Goal: Task Accomplishment & Management: Manage account settings

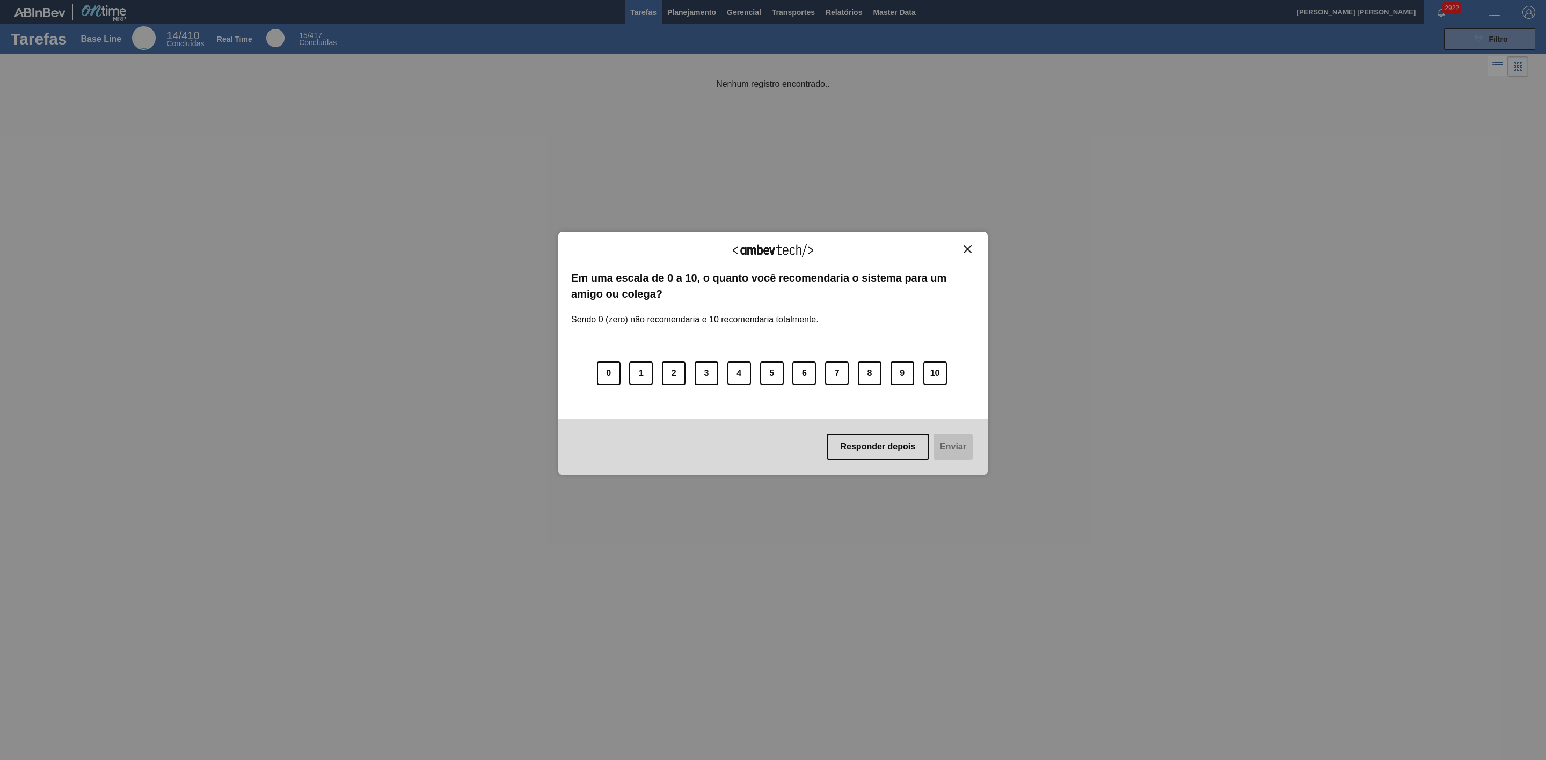
click at [969, 250] on img "Close" at bounding box center [967, 249] width 8 height 8
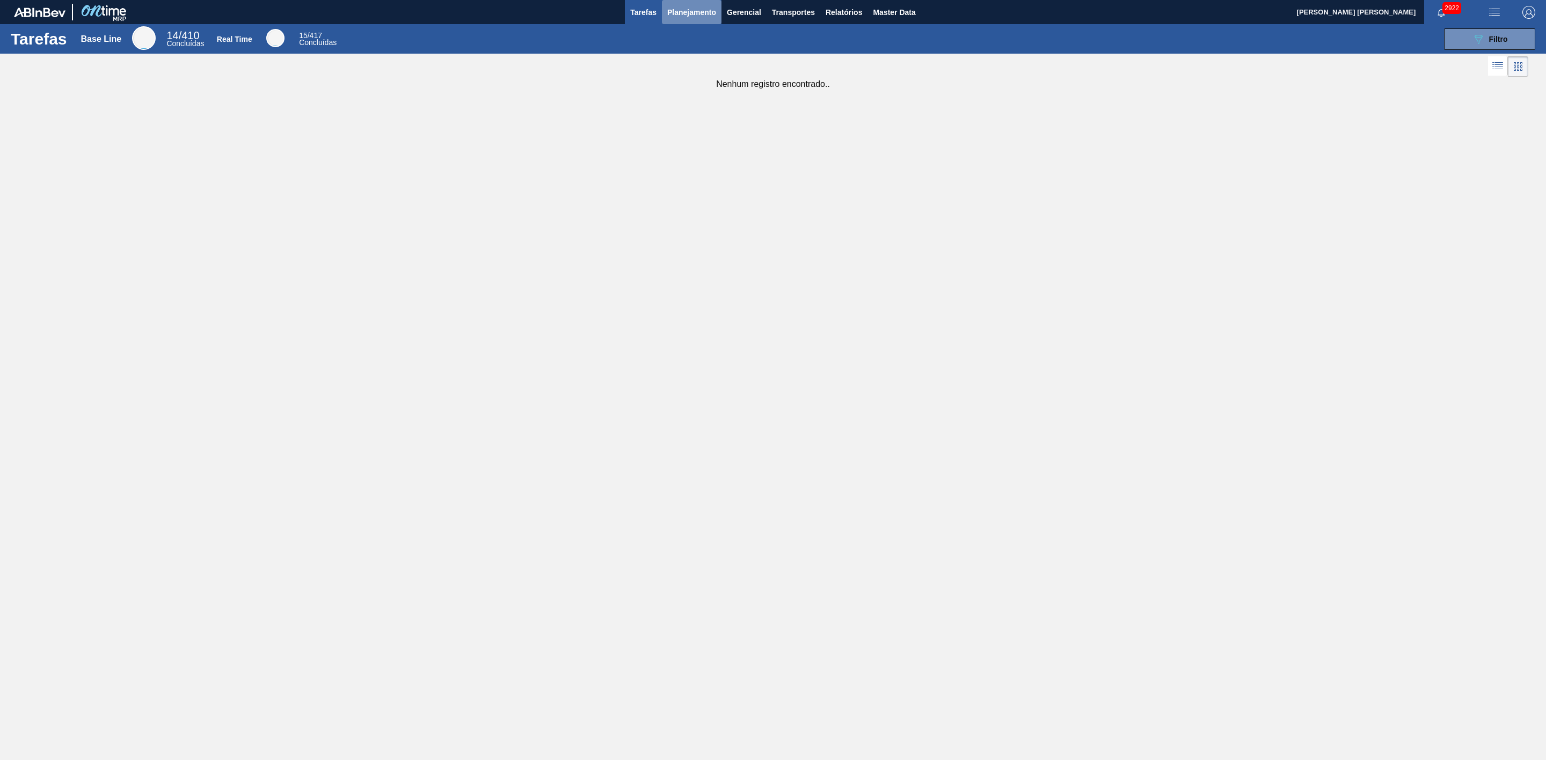
click at [697, 12] on span "Planejamento" at bounding box center [691, 12] width 49 height 13
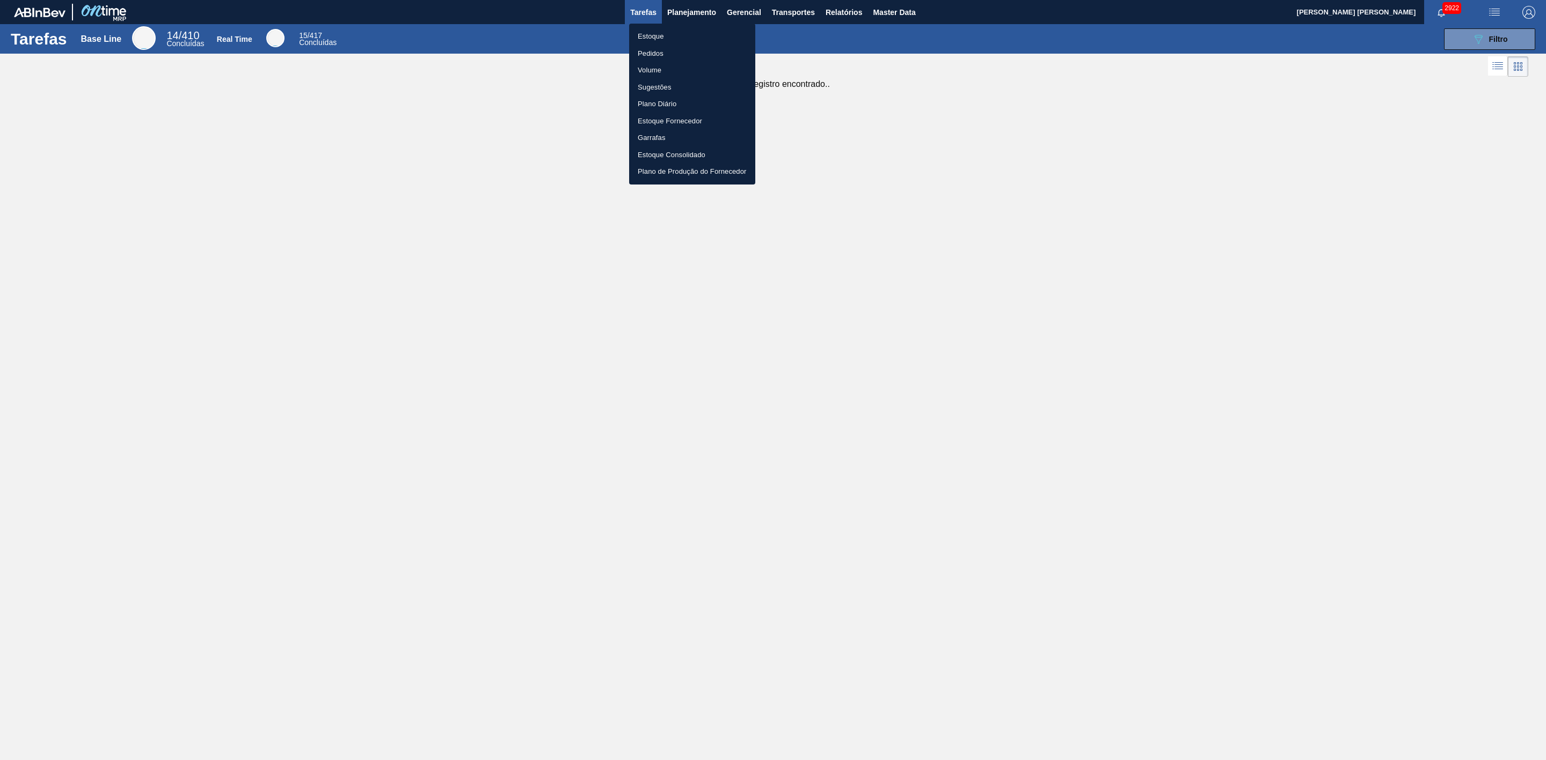
click at [649, 33] on li "Estoque" at bounding box center [692, 36] width 126 height 17
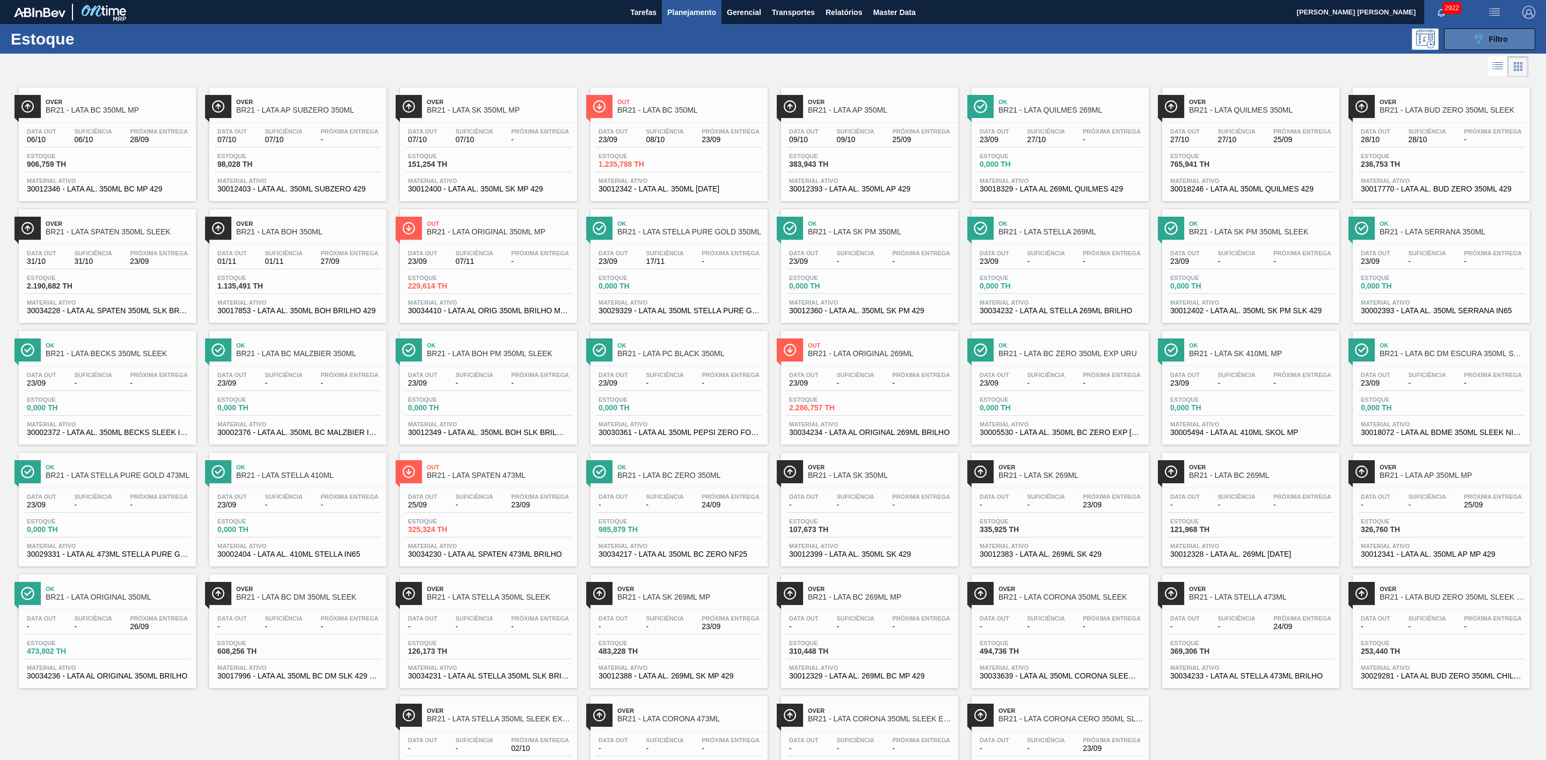
click at [1481, 43] on icon "089F7B8B-B2A5-4AFE-B5C0-19BA573D28AC" at bounding box center [1478, 39] width 13 height 13
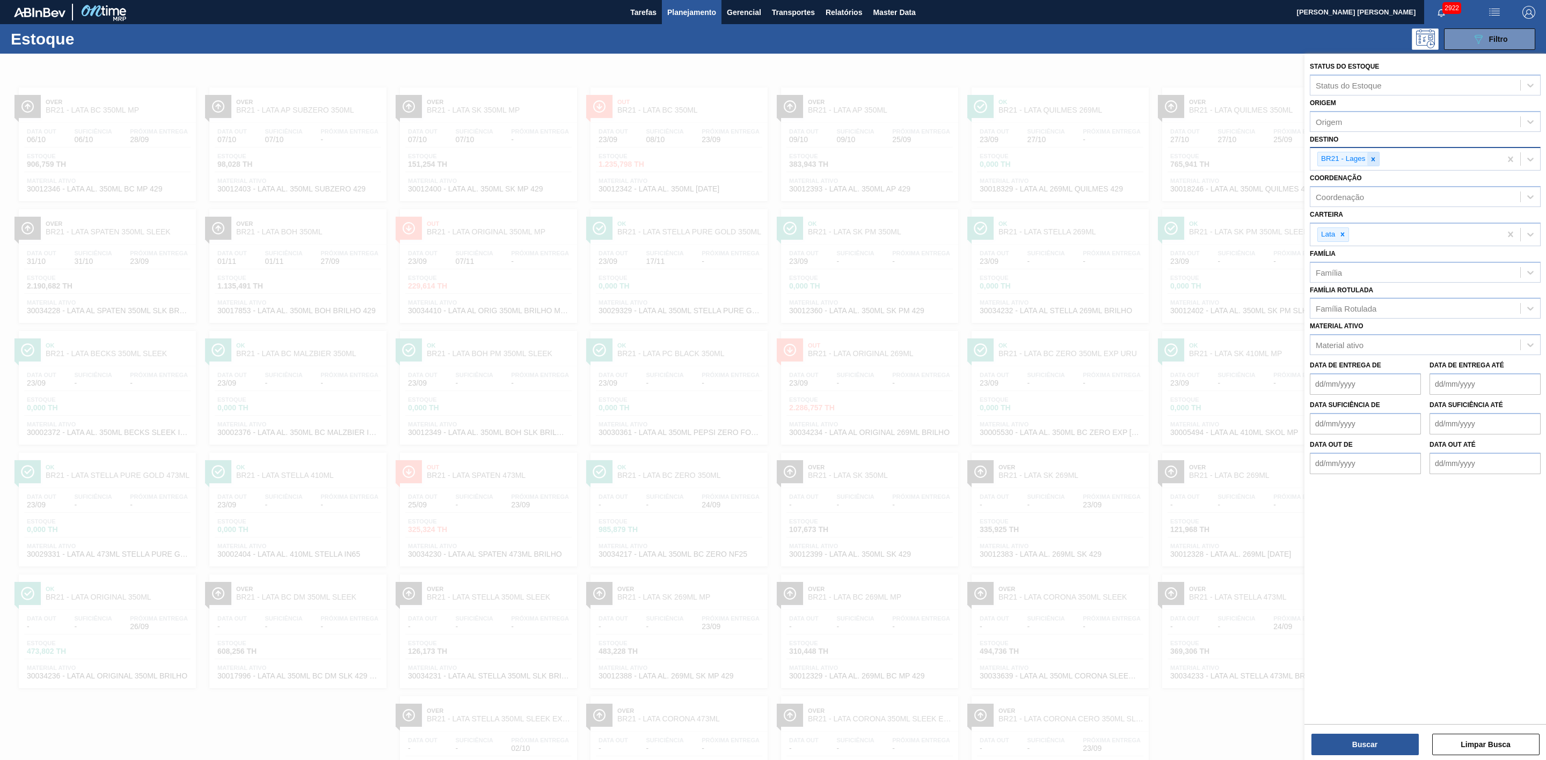
click at [1374, 159] on icon at bounding box center [1373, 160] width 8 height 8
type input "24"
click at [1340, 188] on div "BR24 - Ponta Grossa" at bounding box center [1425, 184] width 231 height 20
click at [1398, 741] on button "Buscar" at bounding box center [1364, 744] width 107 height 21
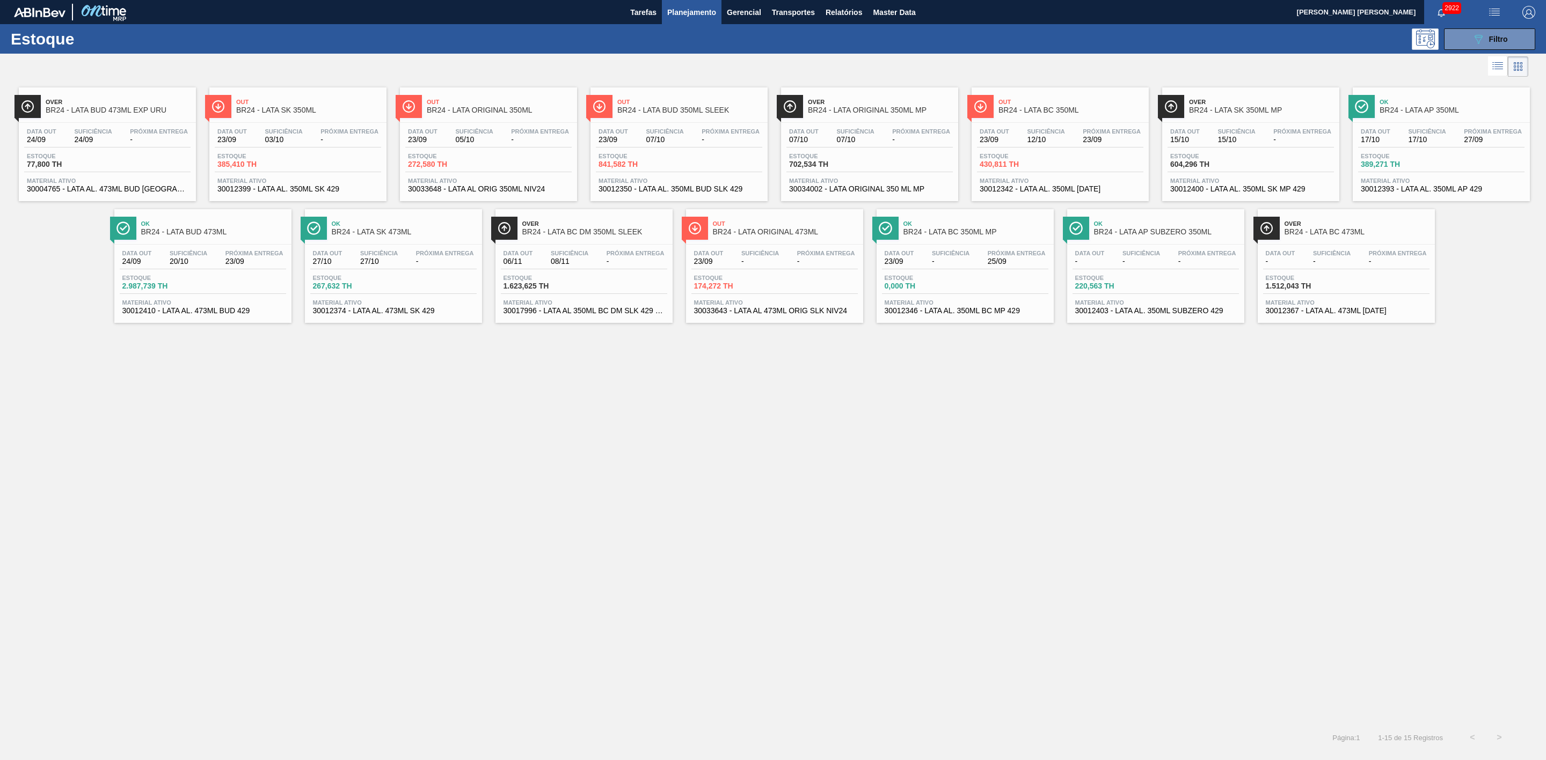
click at [1061, 101] on span "Out" at bounding box center [1070, 102] width 145 height 6
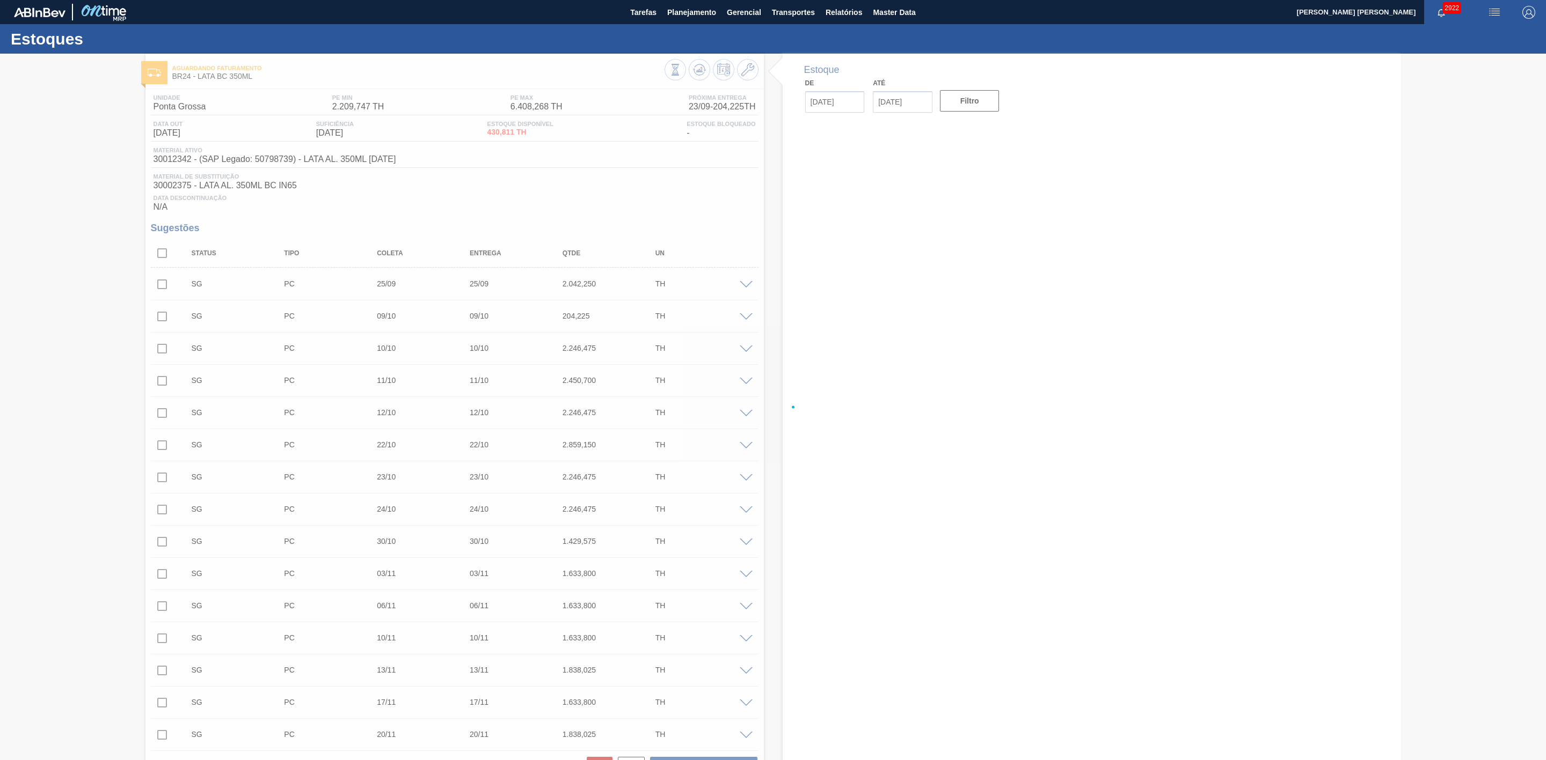
type input "23/09/2025"
type input "[DATE]"
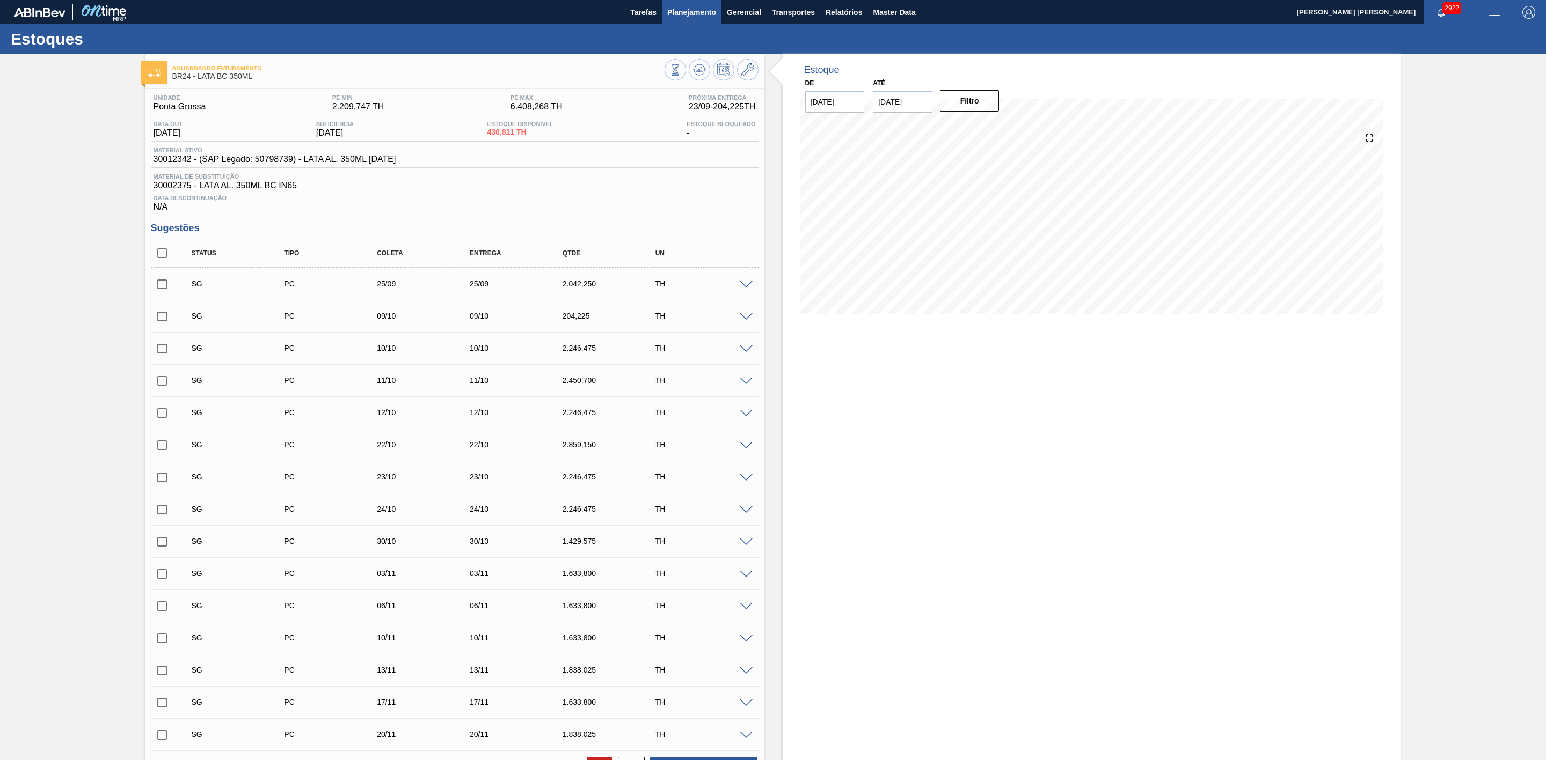
click at [686, 15] on span "Planejamento" at bounding box center [691, 12] width 49 height 13
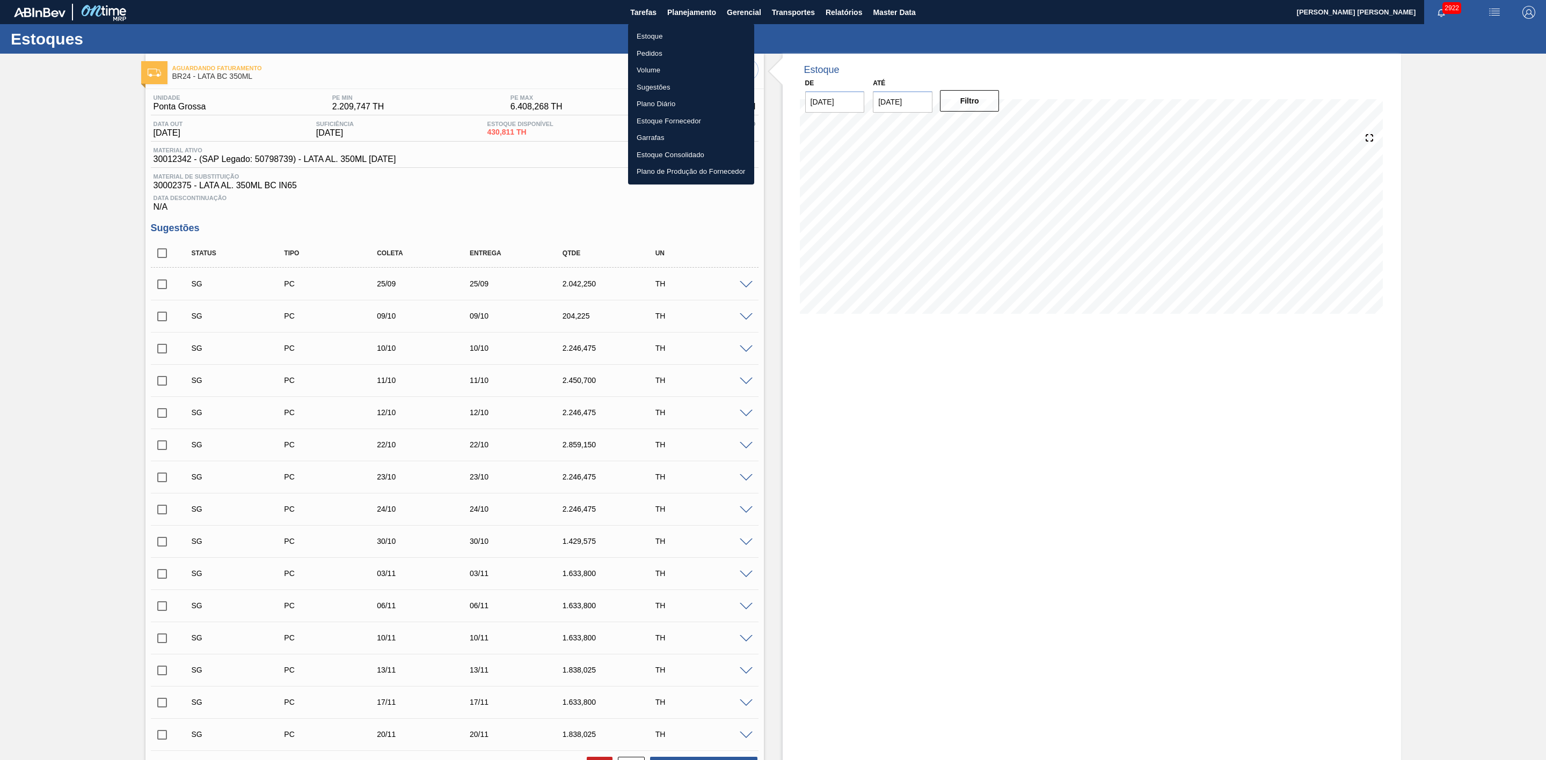
click at [647, 38] on li "Estoque" at bounding box center [691, 36] width 126 height 17
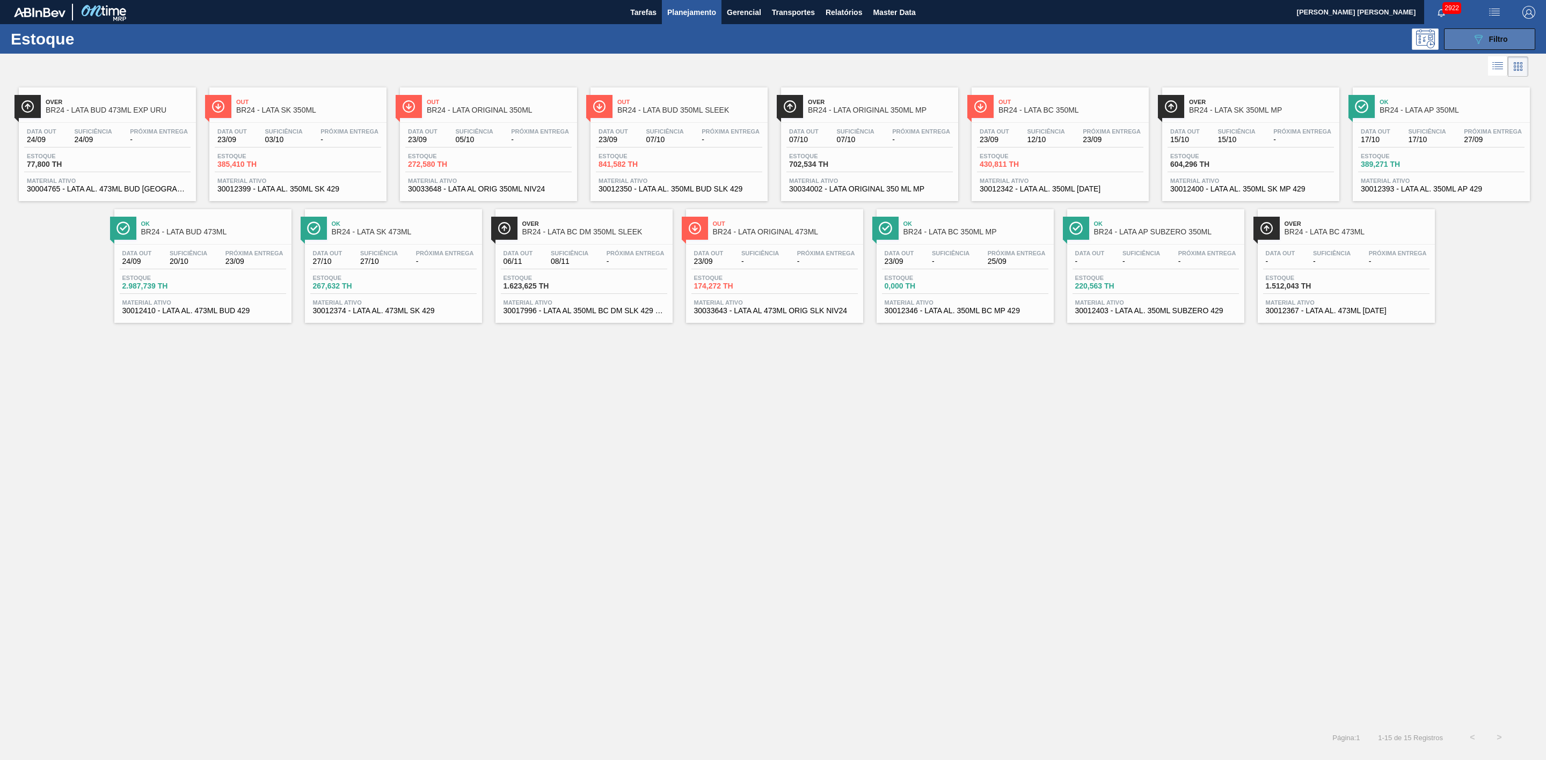
click at [1493, 35] on span "Filtro" at bounding box center [1498, 39] width 19 height 9
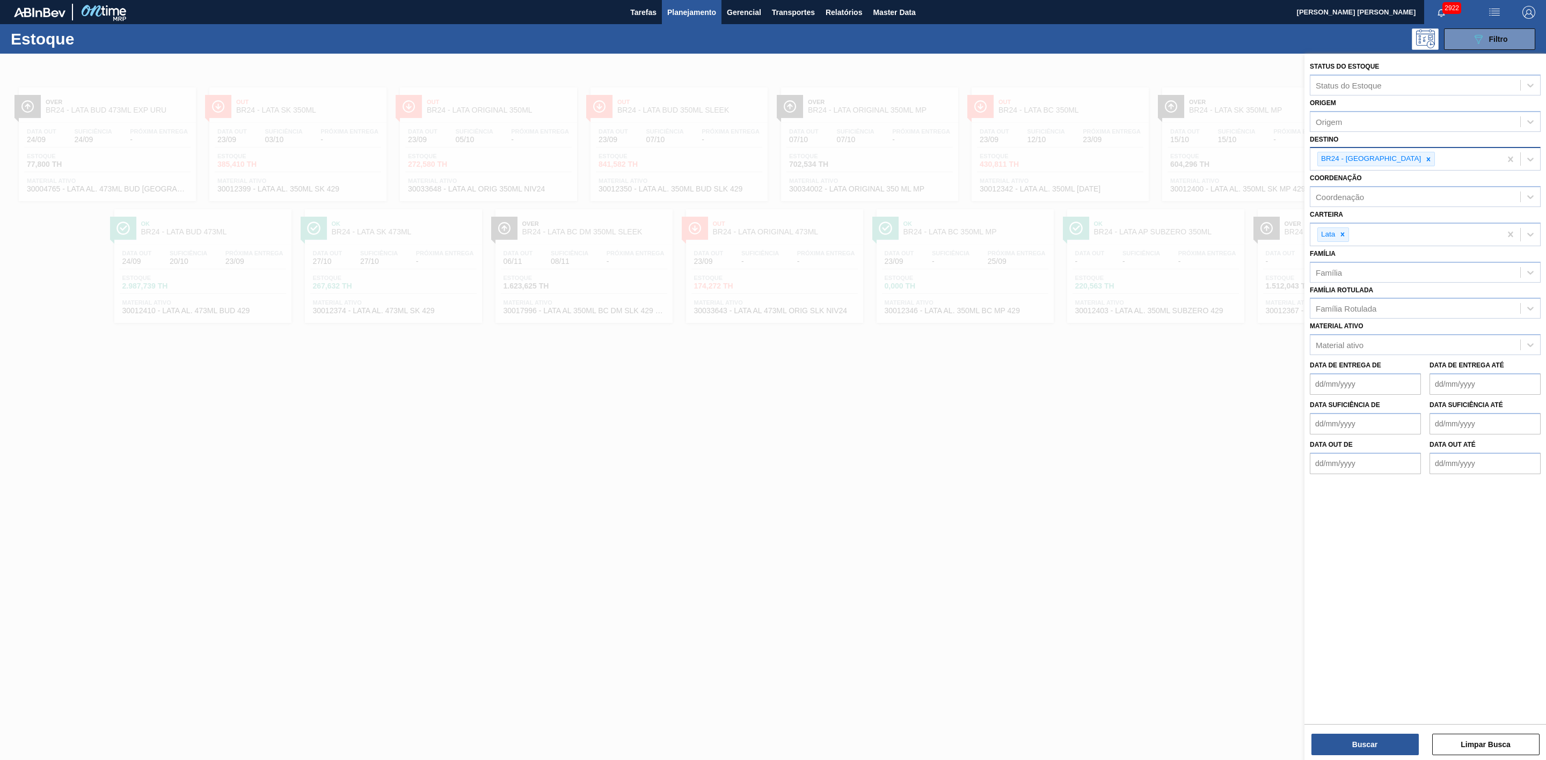
click at [1422, 163] on div at bounding box center [1428, 158] width 12 height 13
type input "21"
click at [1360, 179] on div "BR21 - Lages" at bounding box center [1425, 184] width 231 height 20
click at [1391, 739] on button "Buscar" at bounding box center [1364, 744] width 107 height 21
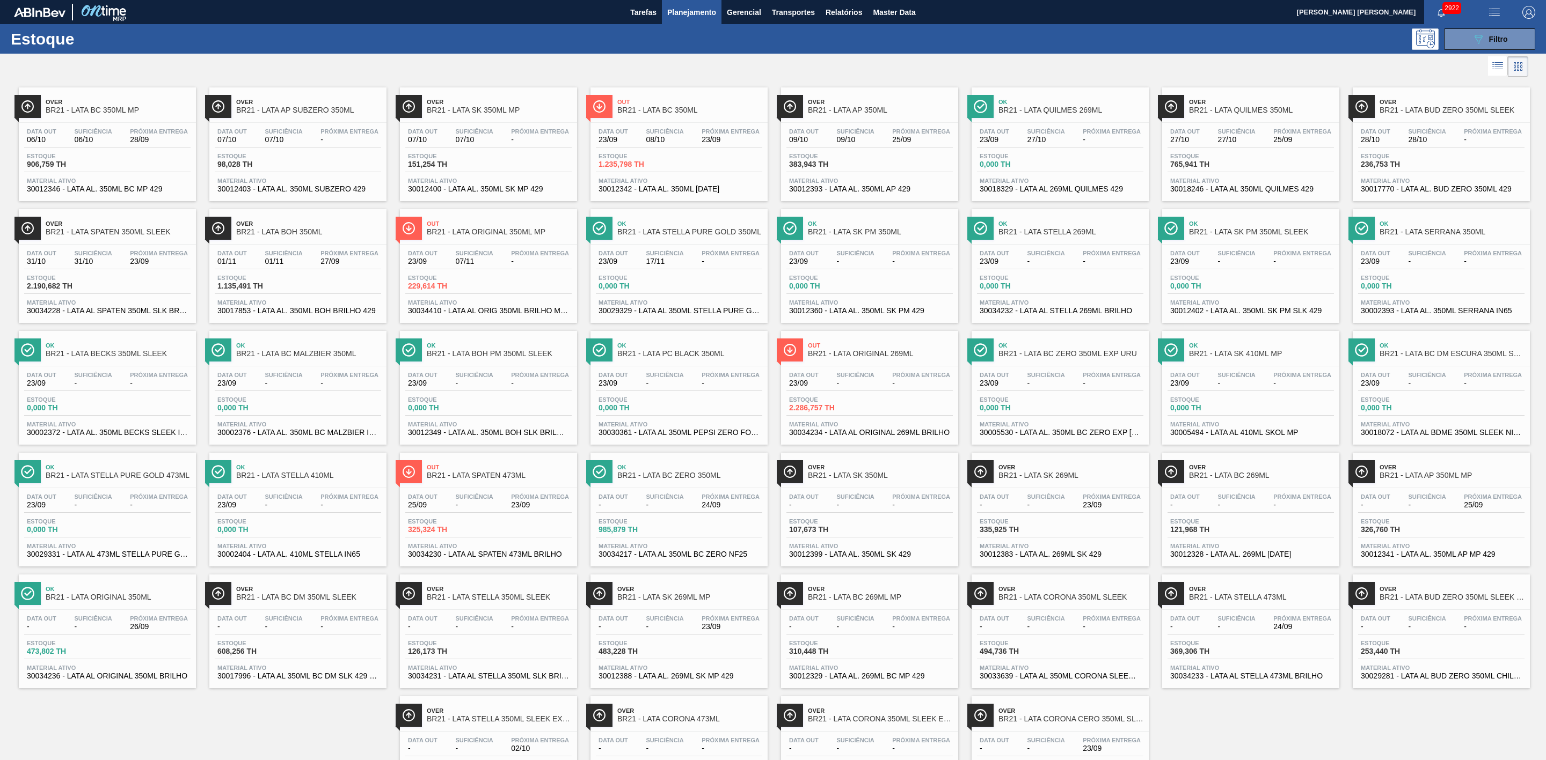
click at [641, 100] on span "Out" at bounding box center [689, 102] width 145 height 6
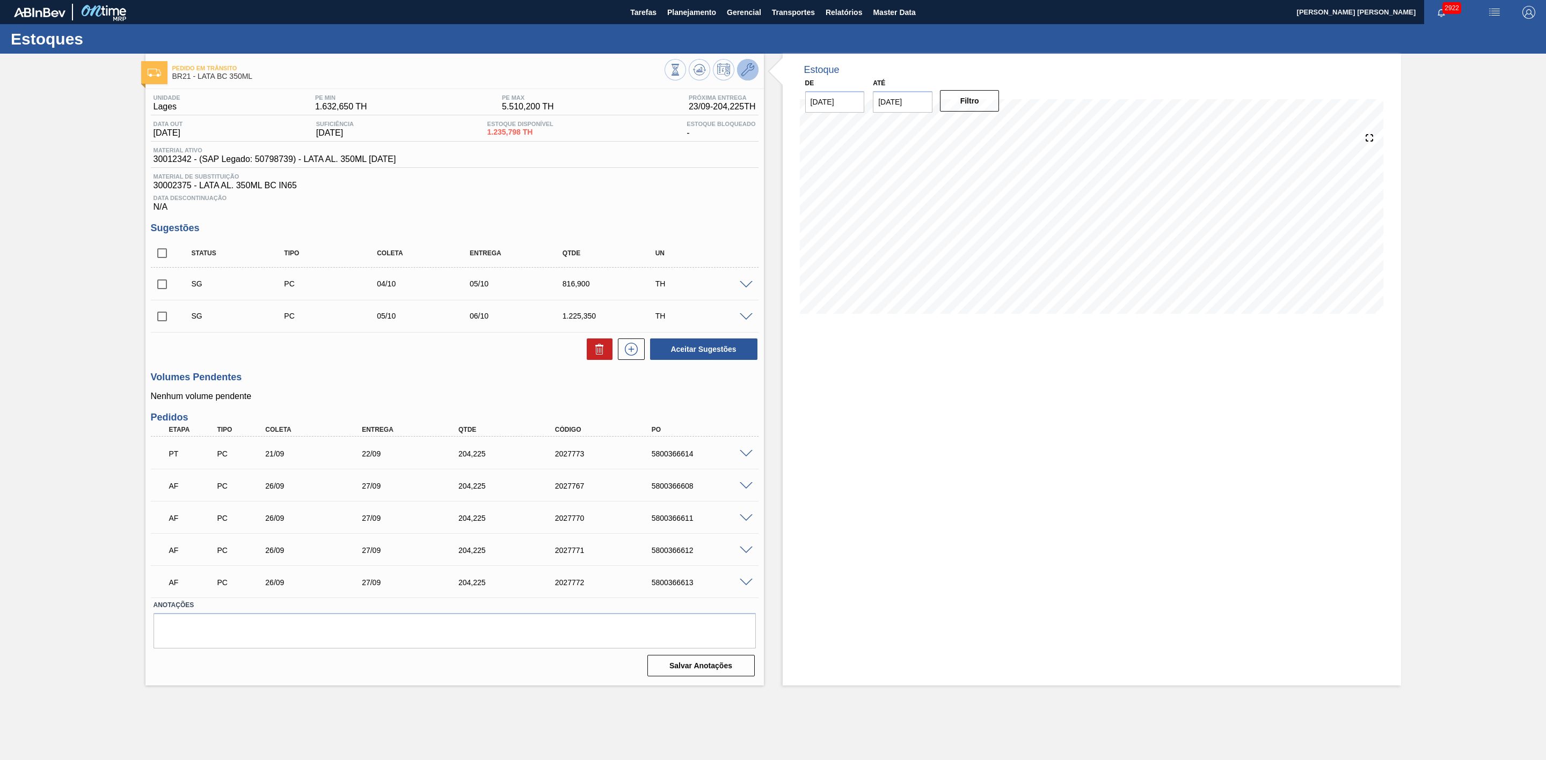
click at [744, 72] on icon at bounding box center [747, 69] width 13 height 13
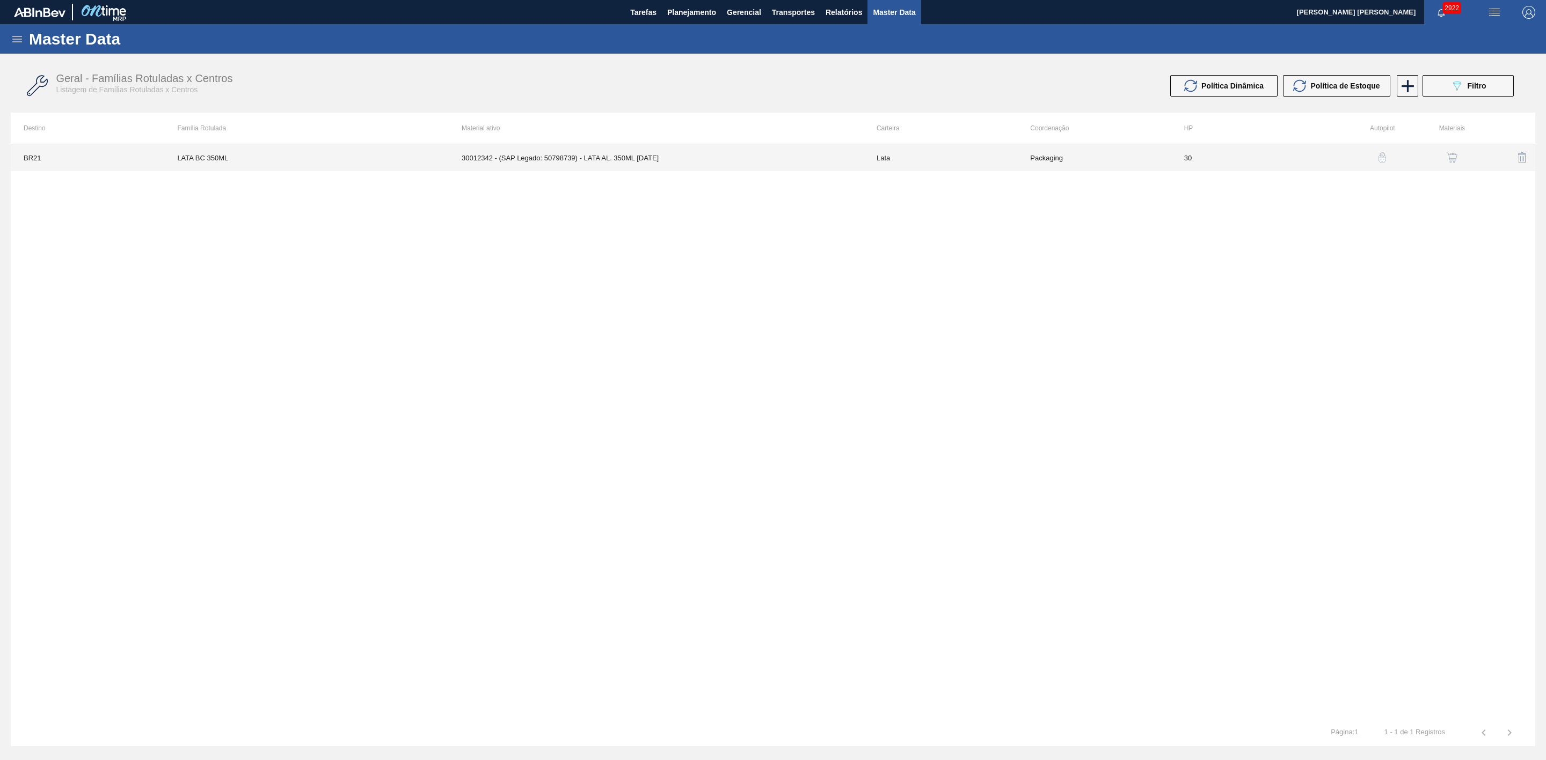
click at [665, 156] on td "30012342 - (SAP Legado: 50798739) - LATA AL. 350ML BC 429" at bounding box center [656, 157] width 415 height 27
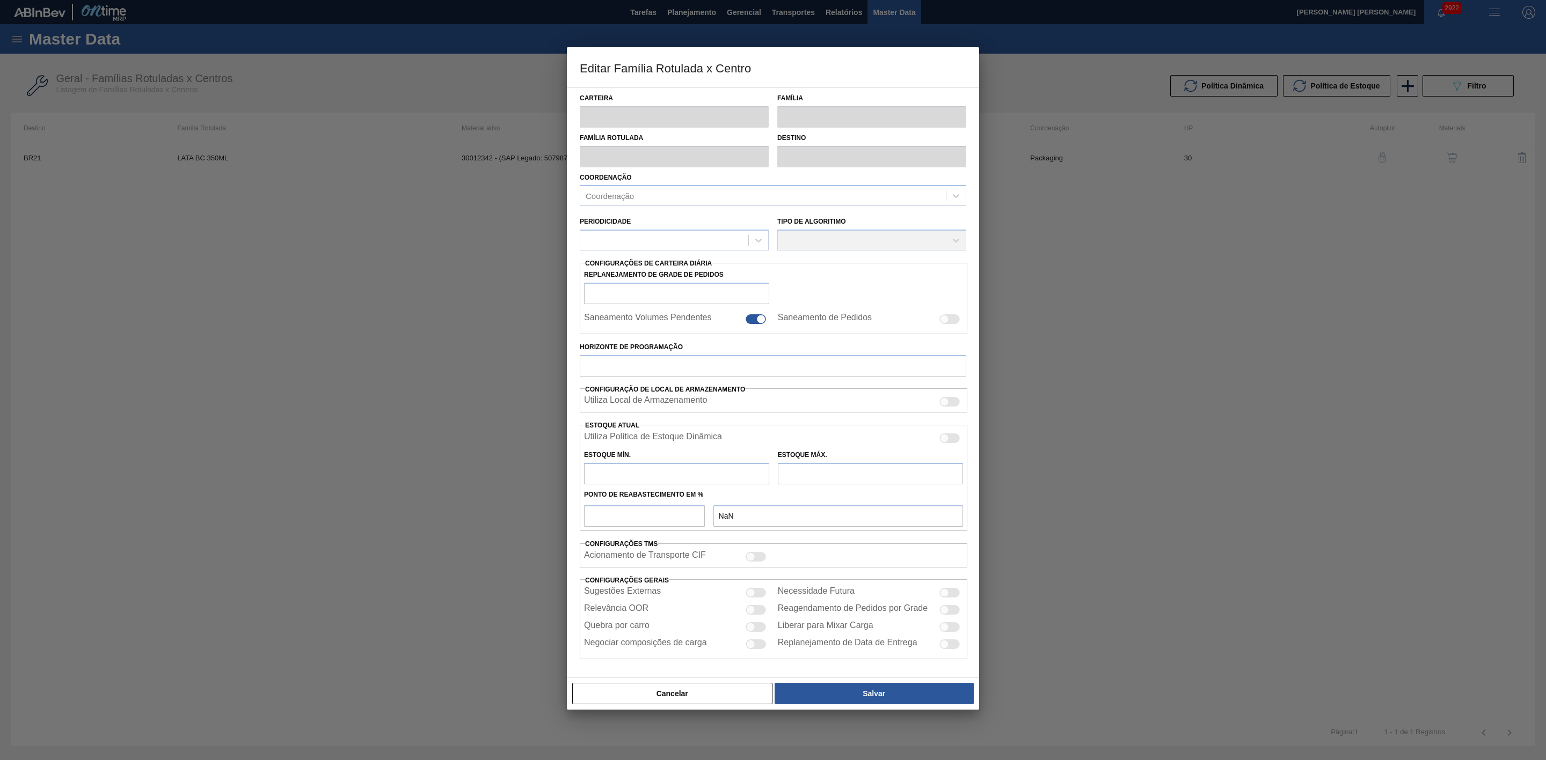
type input "Lata"
type input "LATA BC 350ML"
type input "BR21 - Lages"
type input "0"
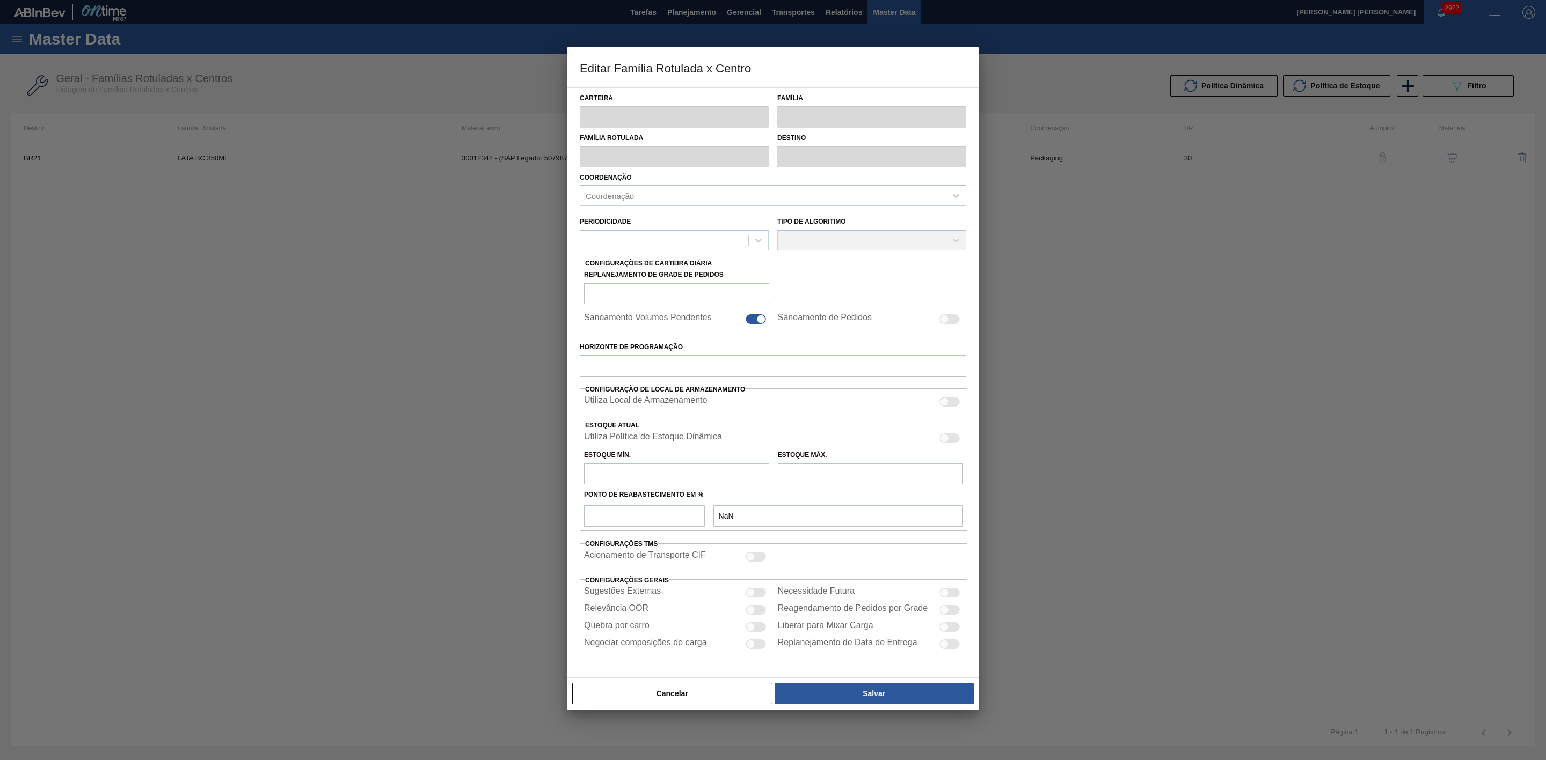
checkbox input "false"
type input "30"
type input "1.632,65"
type input "5.510,2"
type input "43"
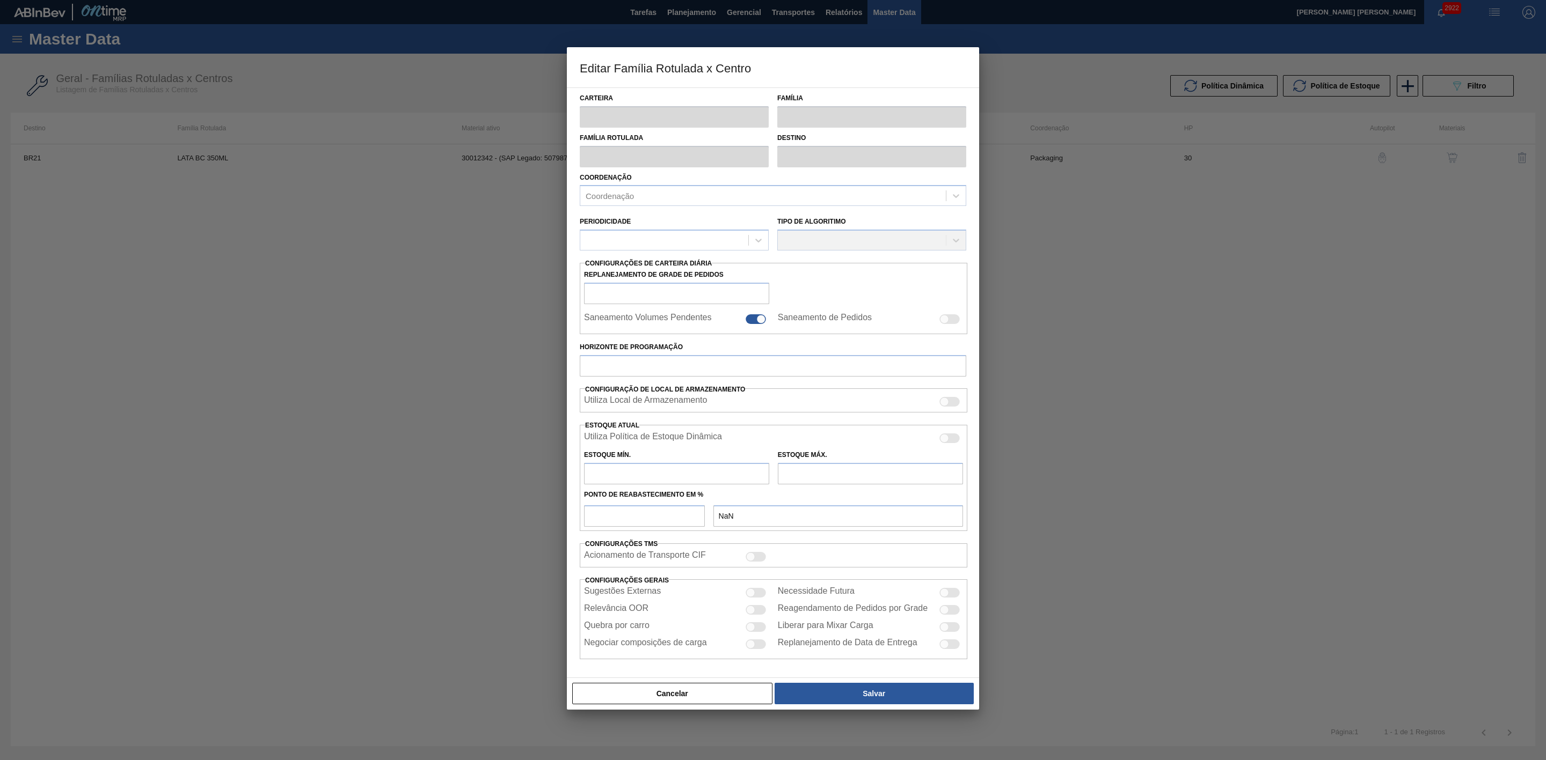
type input "3.265,486"
checkbox input "true"
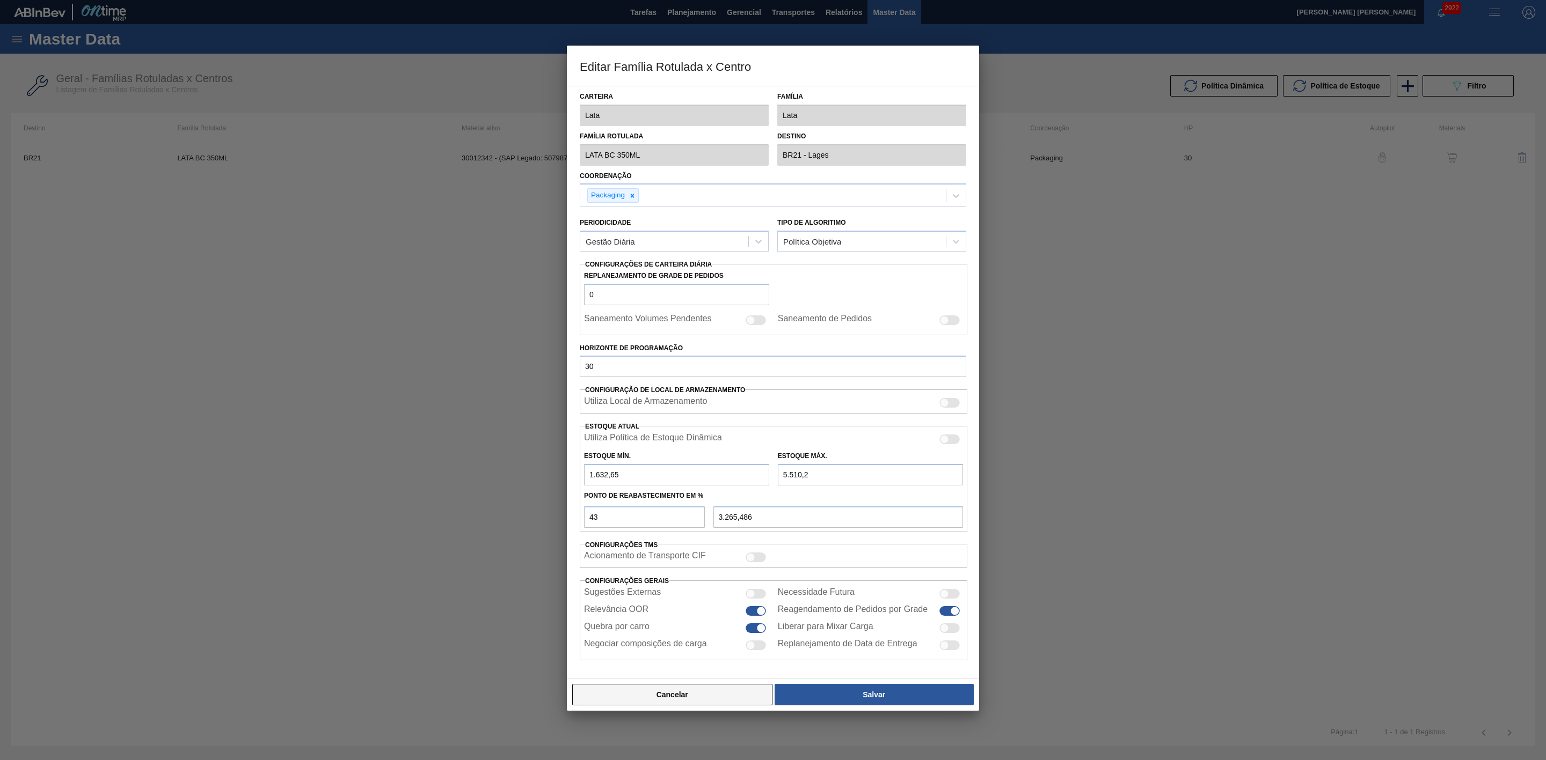
click at [741, 700] on button "Cancelar" at bounding box center [672, 694] width 200 height 21
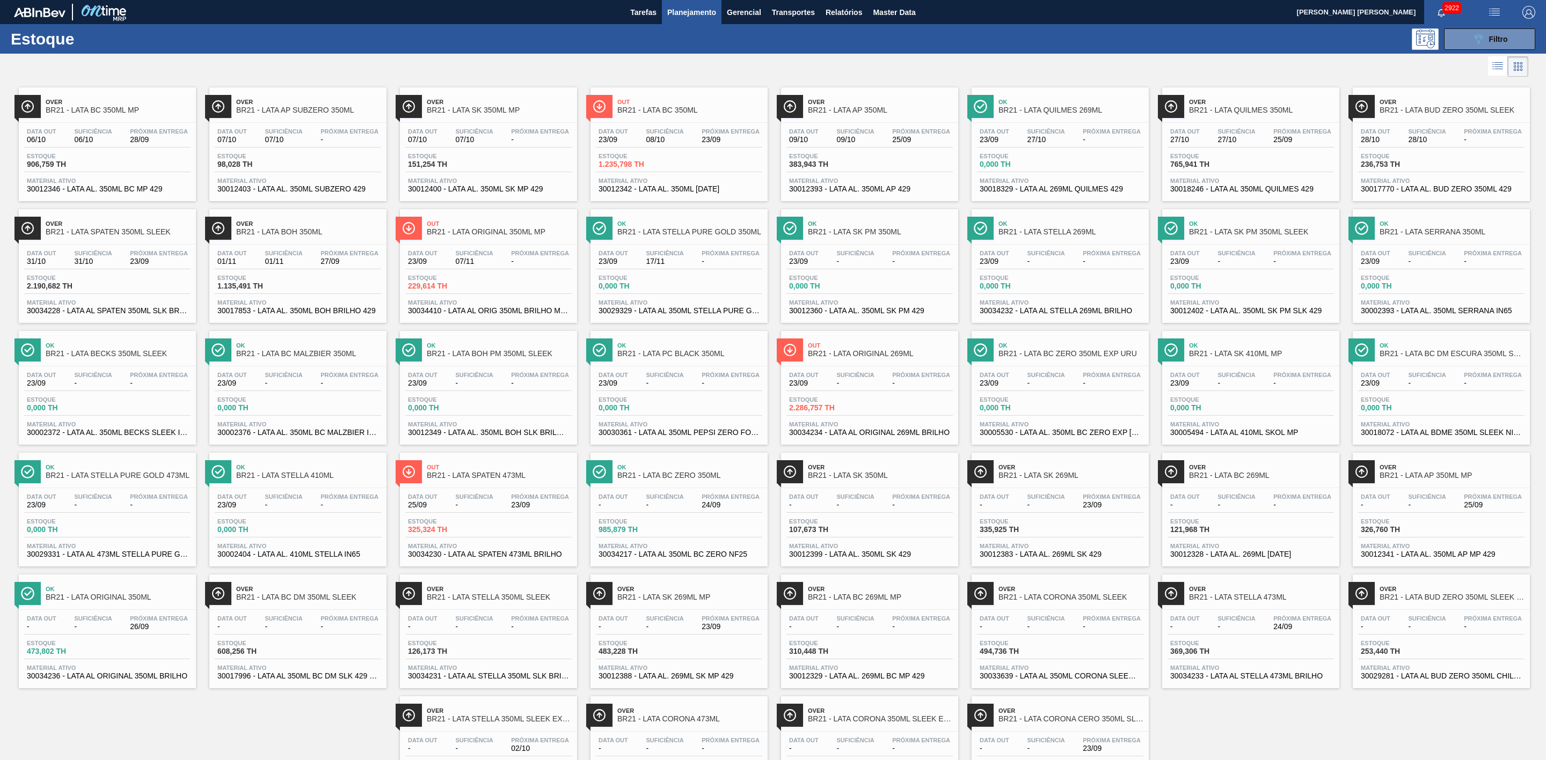
click at [303, 109] on span "BR21 - LATA AP SUBZERO 350ML" at bounding box center [308, 110] width 145 height 8
drag, startPoint x: 852, startPoint y: 110, endPoint x: 861, endPoint y: 109, distance: 9.7
drag, startPoint x: 1047, startPoint y: 362, endPoint x: 1062, endPoint y: 362, distance: 15.0
click at [1479, 40] on icon "089F7B8B-B2A5-4AFE-B5C0-19BA573D28AC" at bounding box center [1478, 39] width 13 height 13
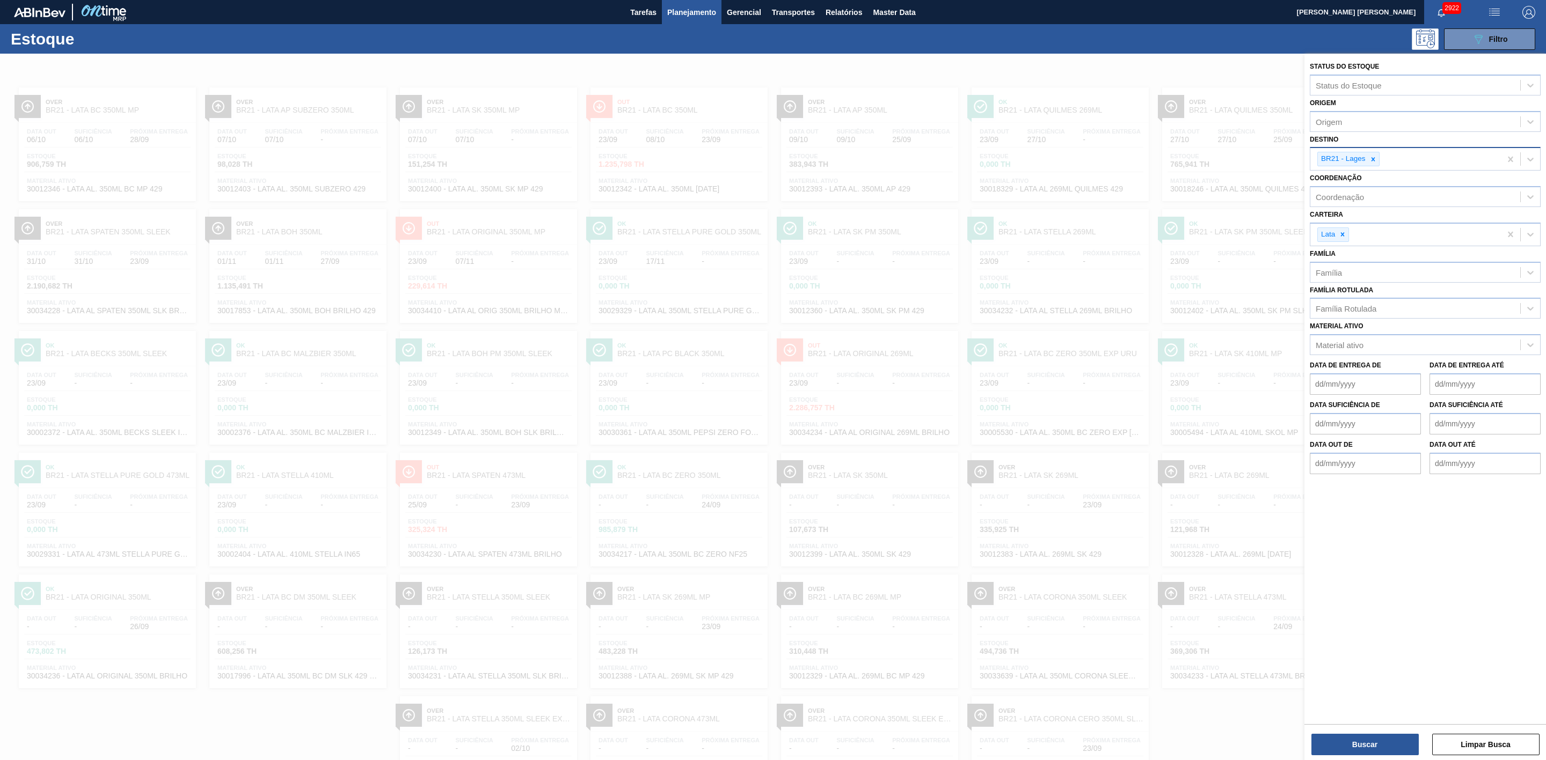
click at [1369, 164] on div at bounding box center [1373, 158] width 12 height 13
type input "22"
click at [1343, 184] on div "BR22 - Viamão" at bounding box center [1425, 184] width 231 height 20
click at [1367, 743] on button "Buscar" at bounding box center [1364, 744] width 107 height 21
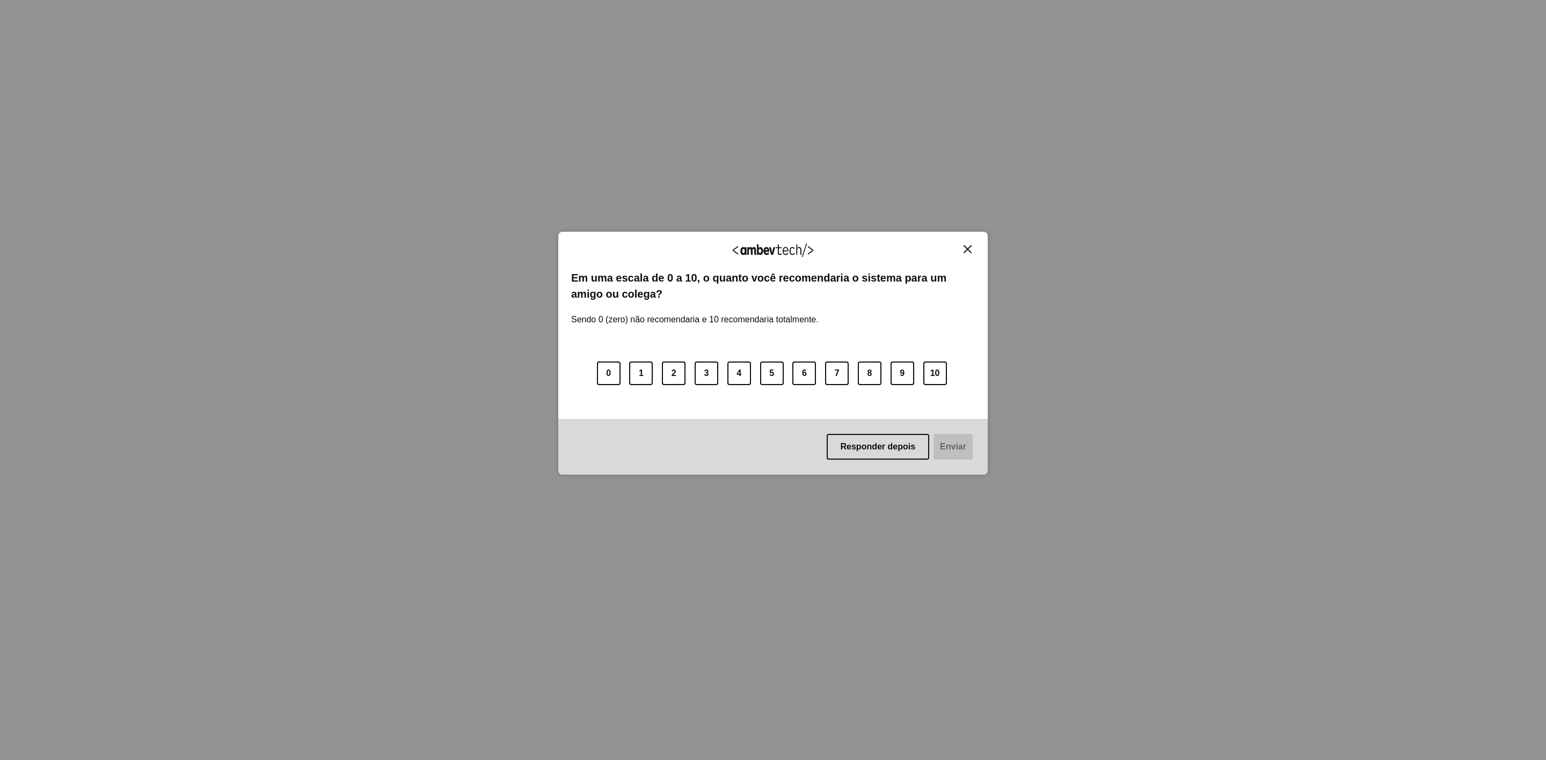
click at [970, 252] on img "Close" at bounding box center [967, 249] width 8 height 8
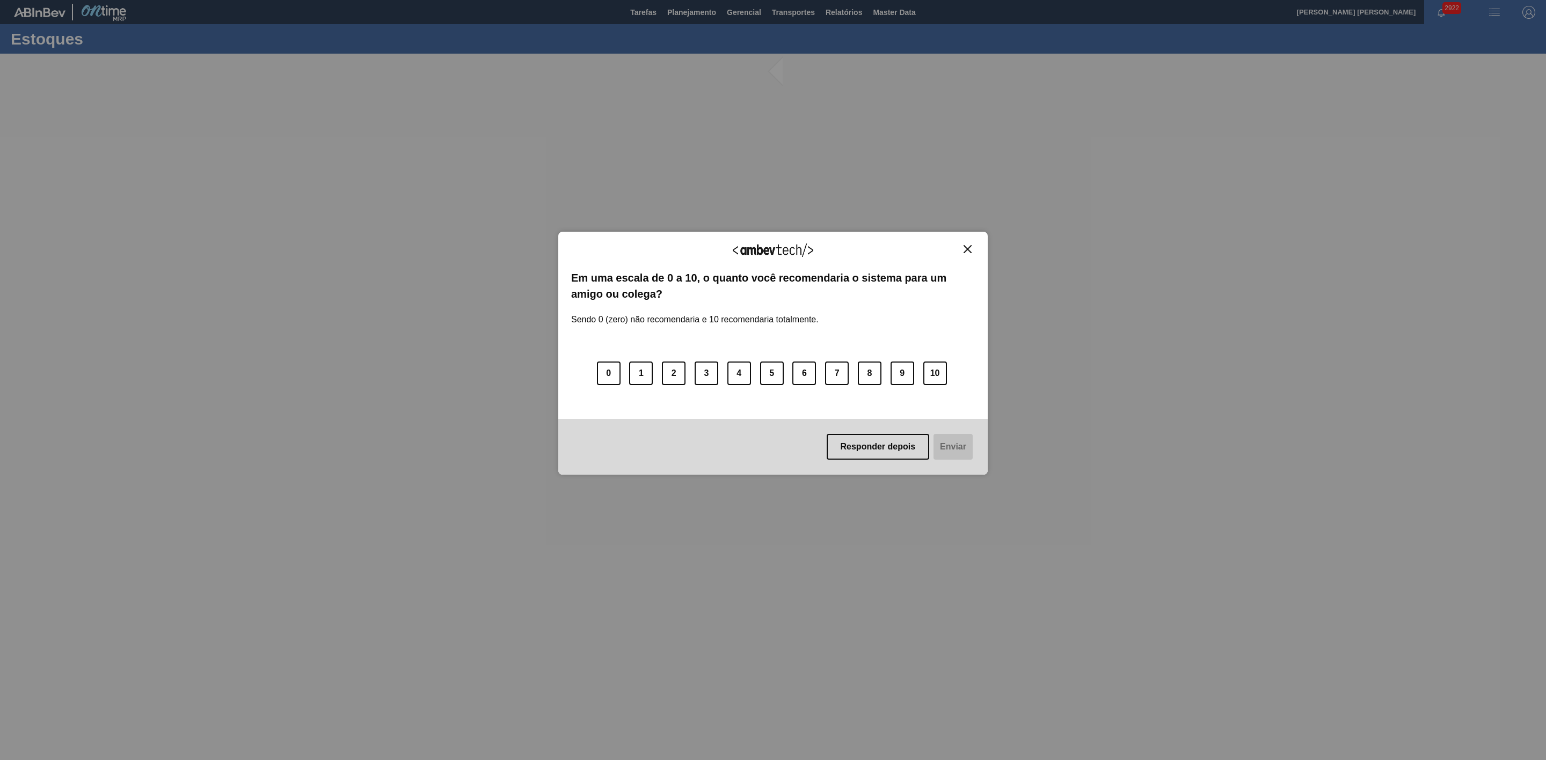
click at [969, 245] on img "Close" at bounding box center [967, 249] width 8 height 8
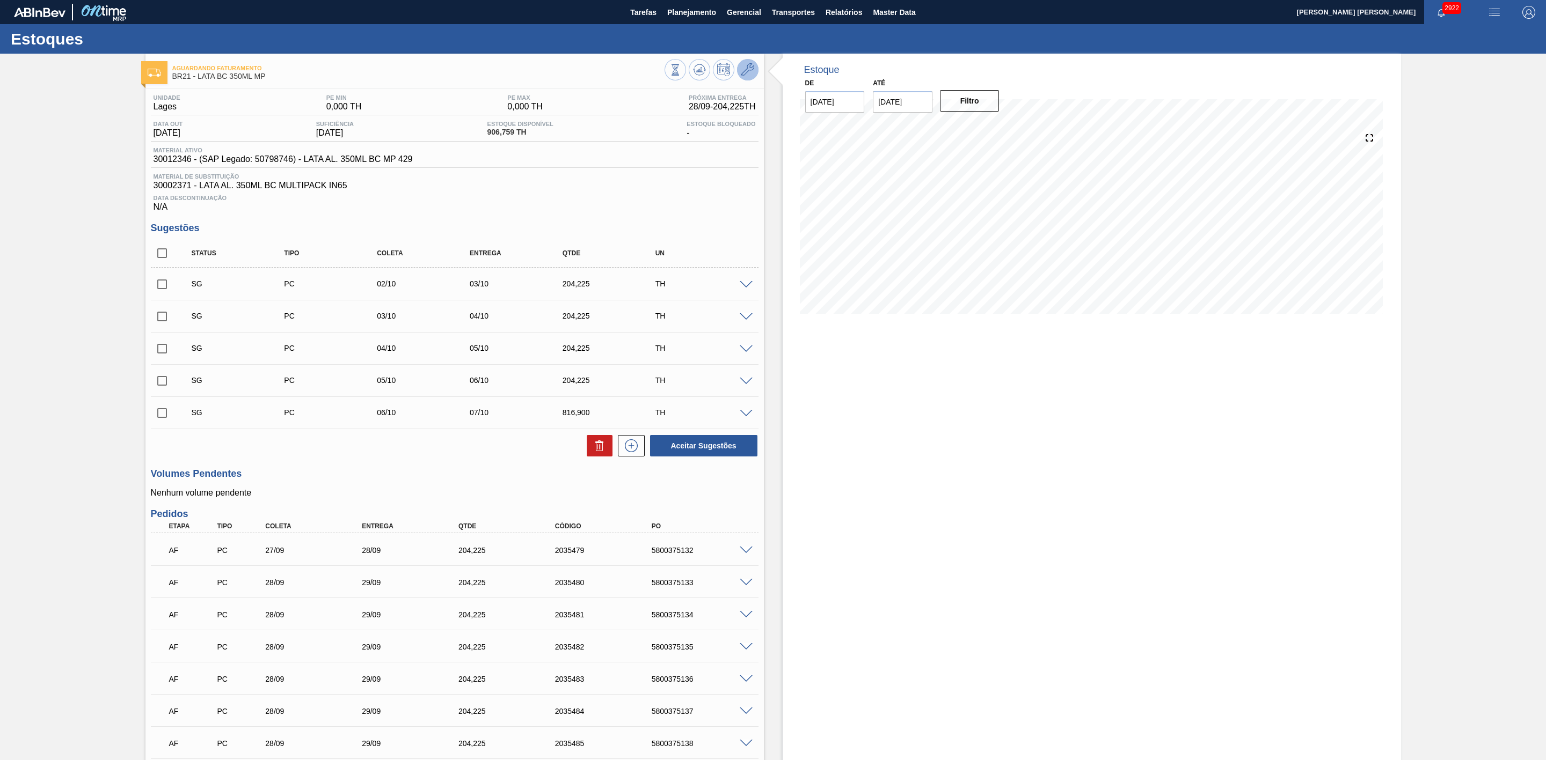
click at [746, 68] on icon at bounding box center [747, 69] width 13 height 13
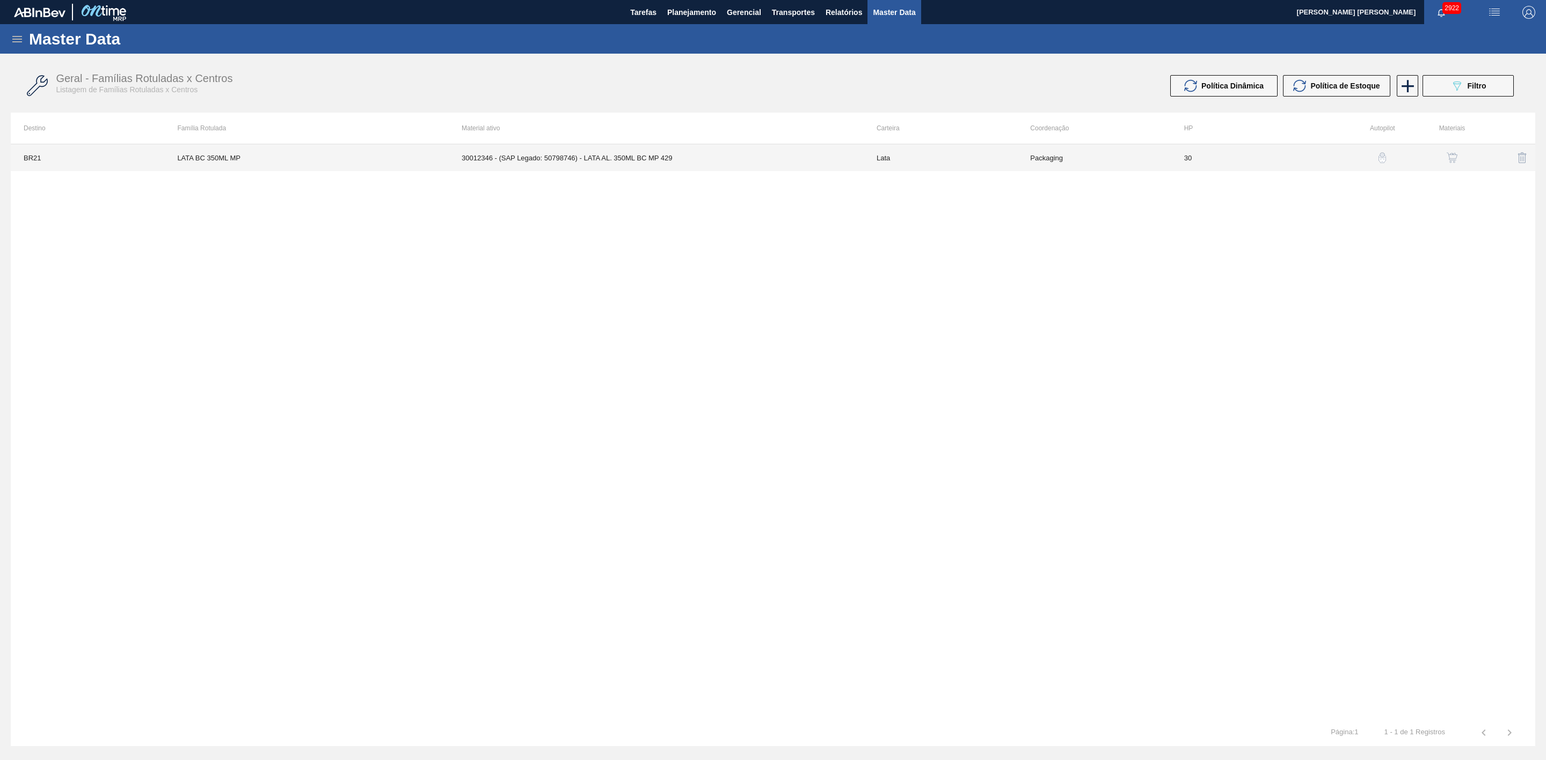
click at [678, 158] on td "30012346 - (SAP Legado: 50798746) - LATA AL. 350ML BC MP 429" at bounding box center [656, 157] width 415 height 27
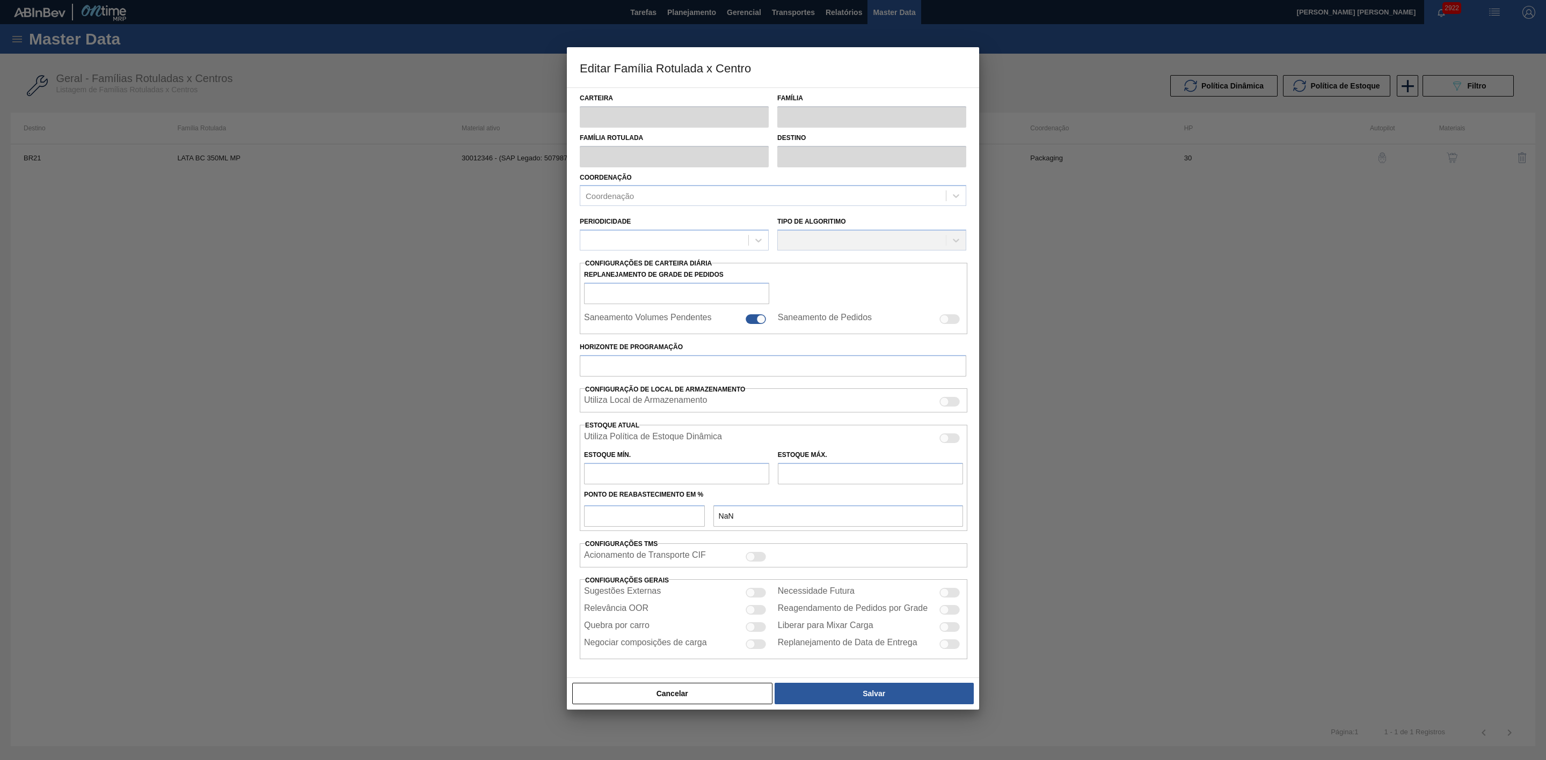
type input "Lata"
type input "LATA BC 350ML MP"
type input "BR21 - Lages"
type input "0"
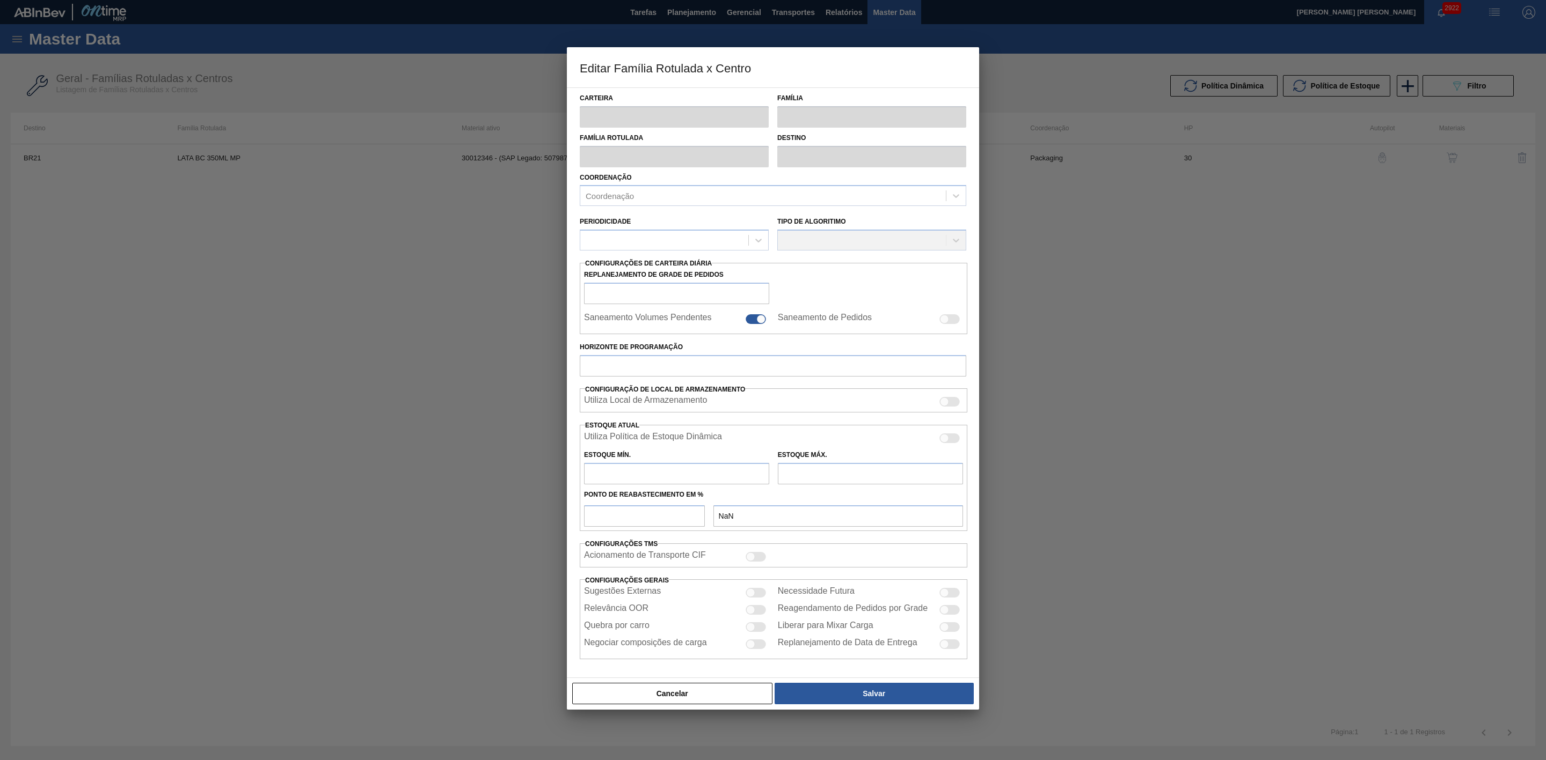
checkbox input "false"
type input "30"
type input "0"
type input "100"
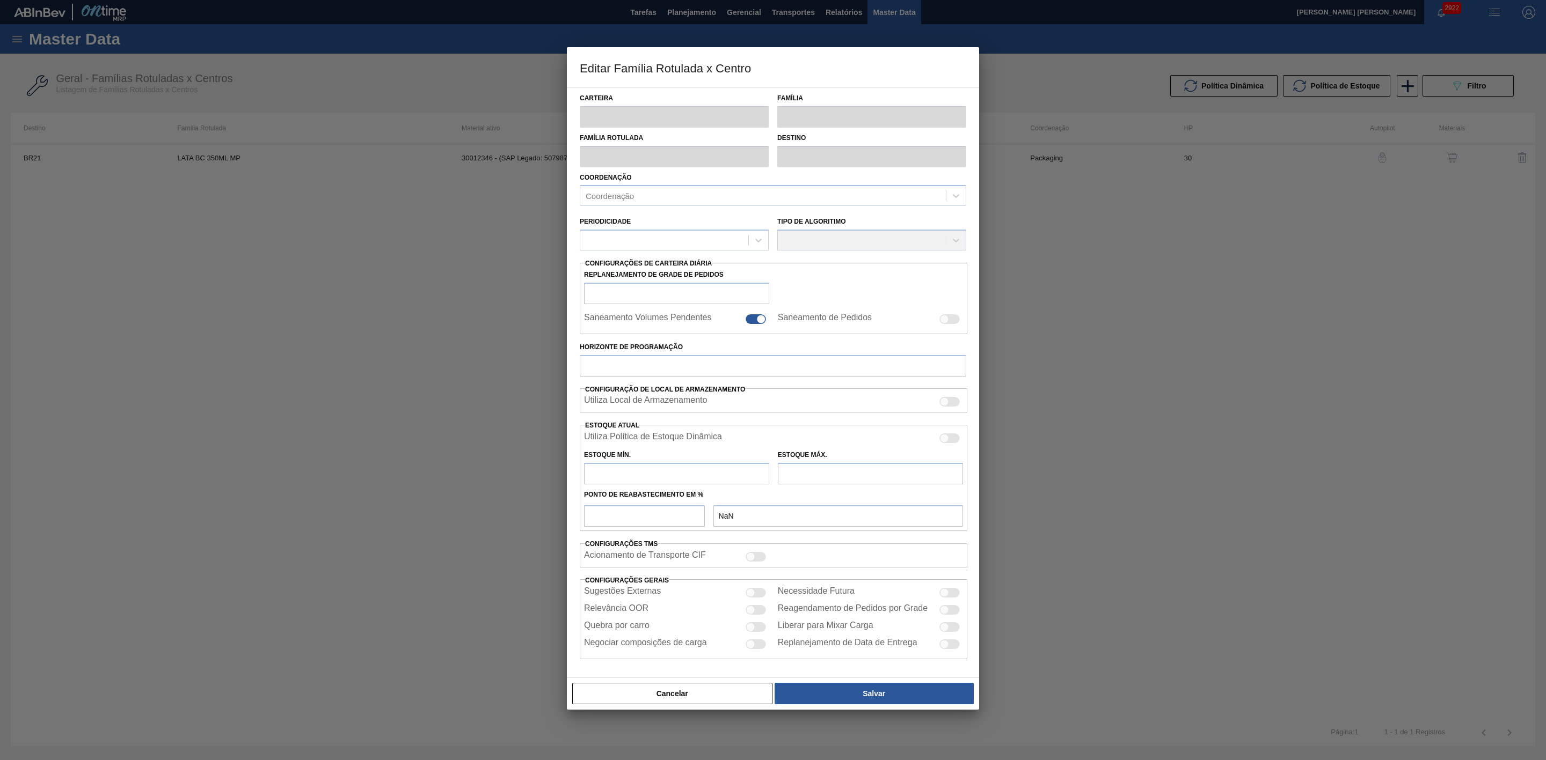
type input "0,000"
checkbox input "true"
click at [954, 443] on div at bounding box center [949, 440] width 20 height 10
checkbox input "true"
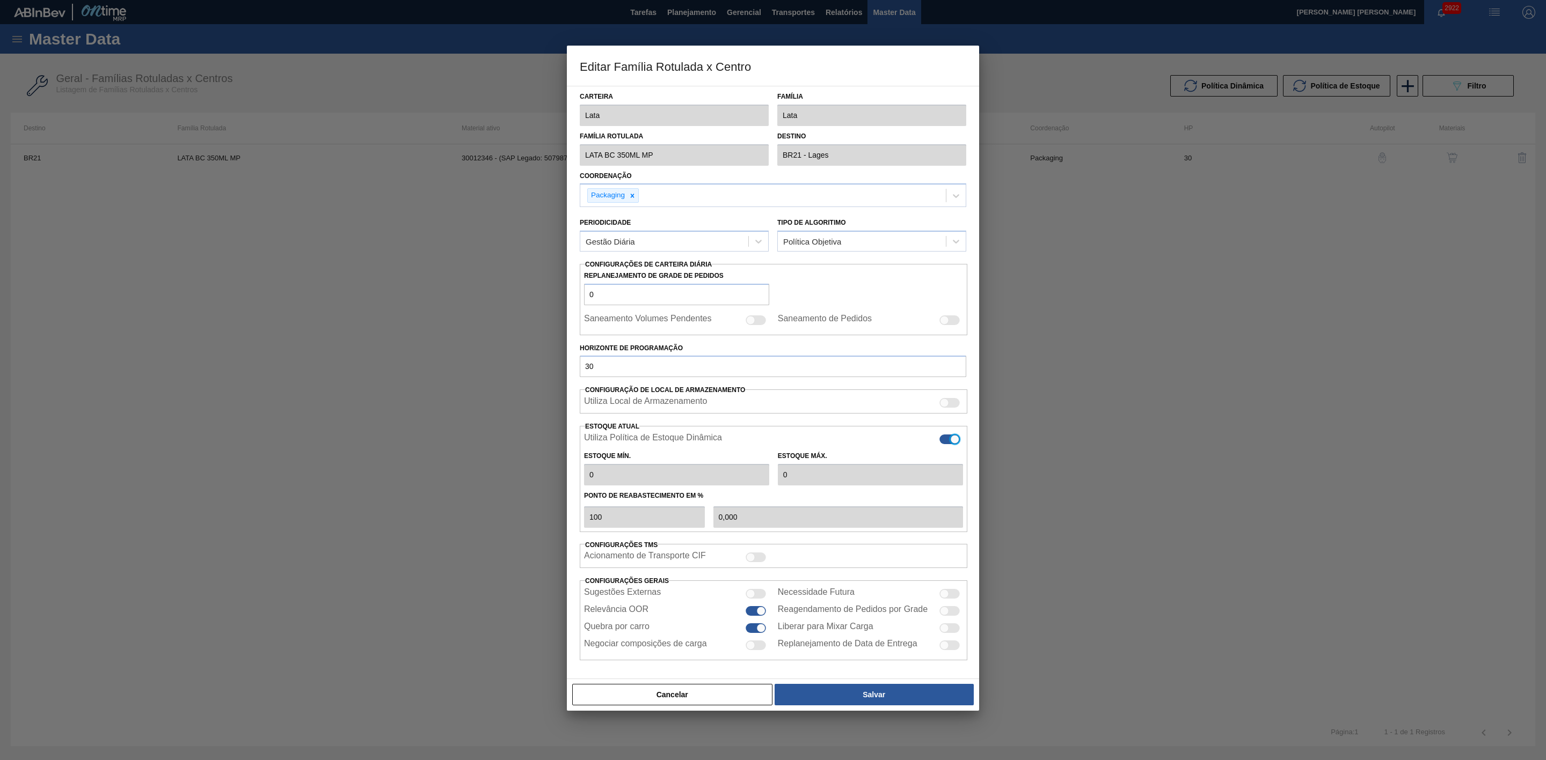
type input "0"
click at [915, 704] on button "Salvar" at bounding box center [873, 694] width 199 height 21
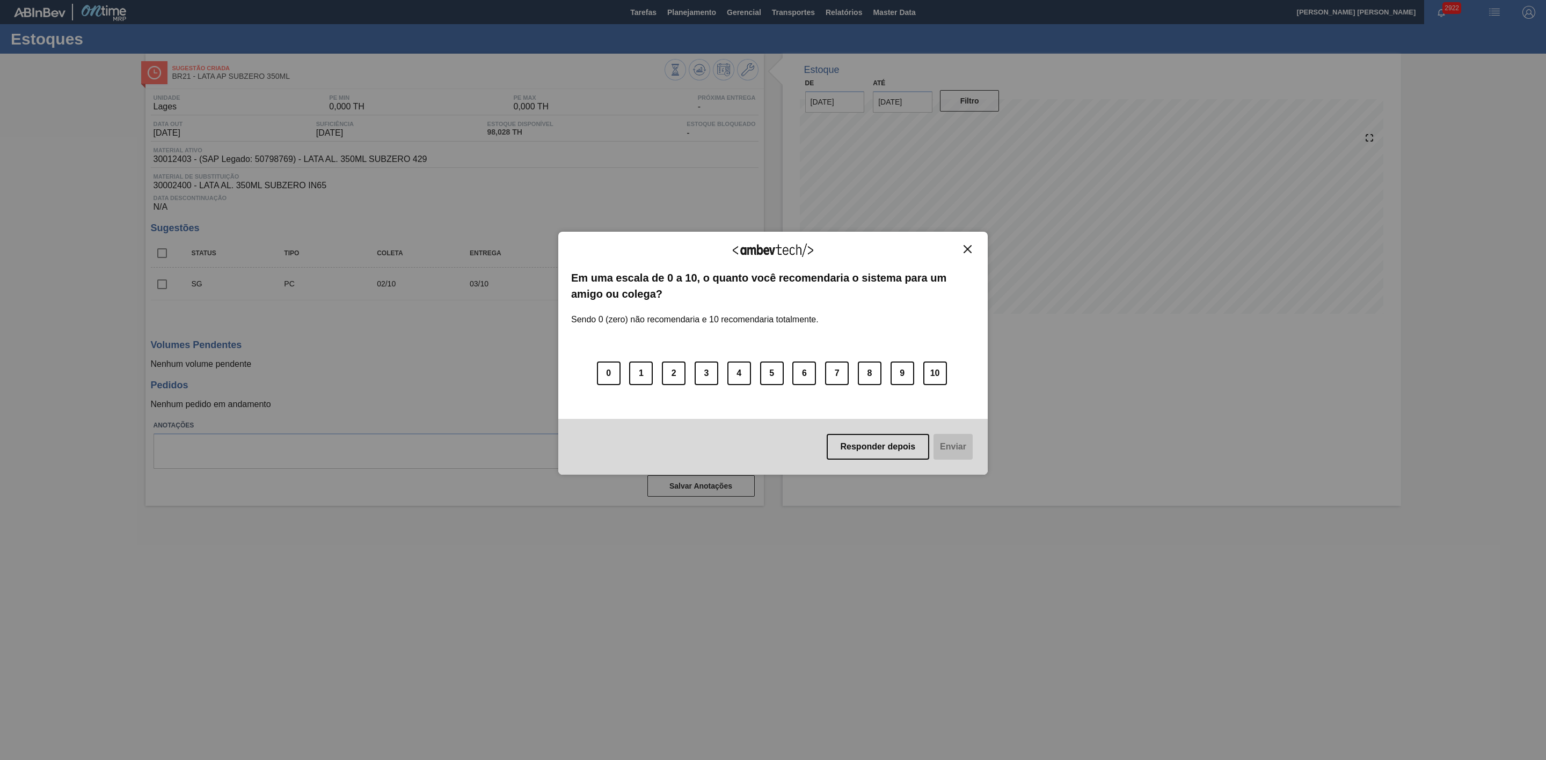
click at [967, 253] on button "Close" at bounding box center [967, 249] width 14 height 9
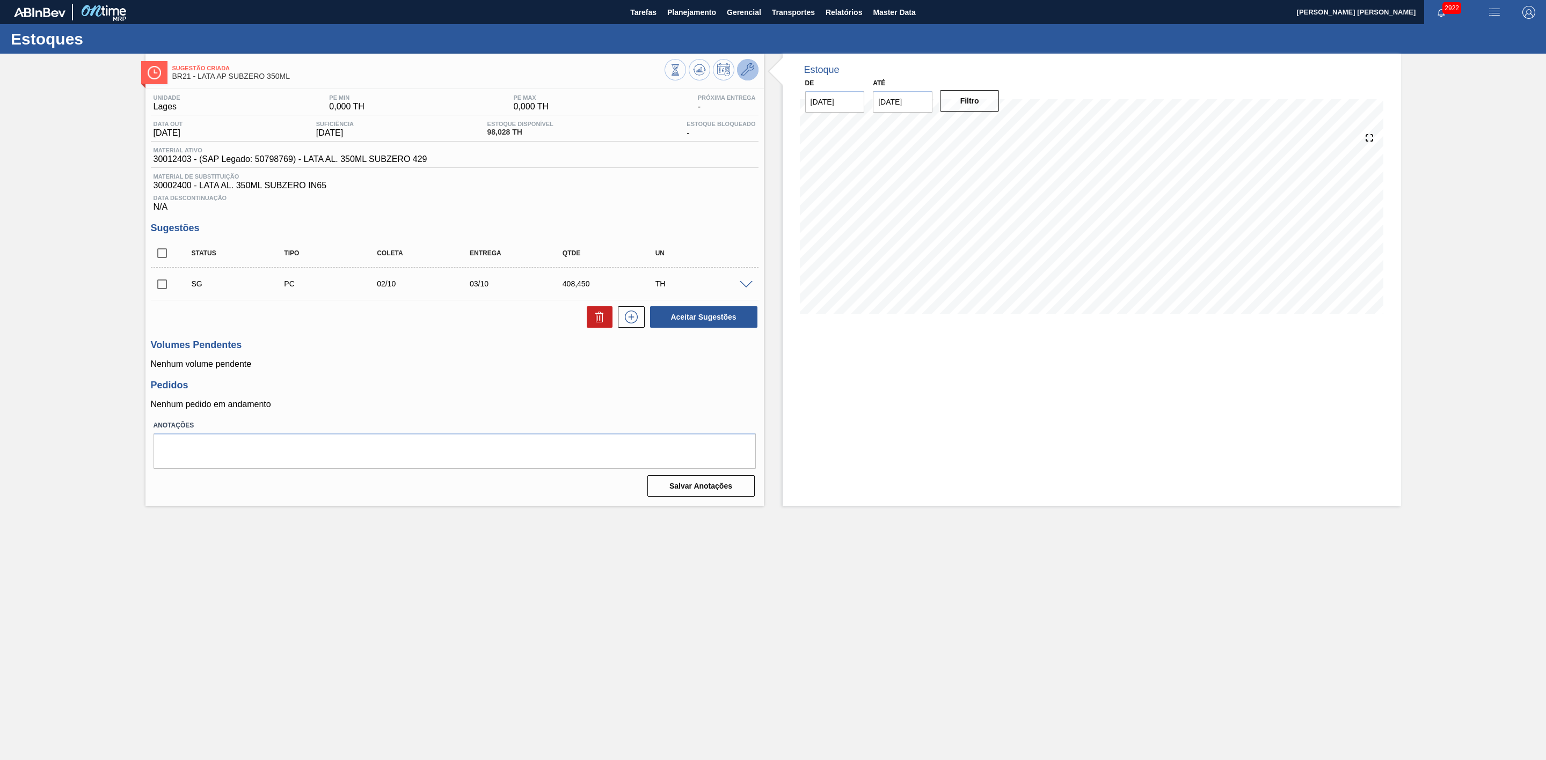
click at [749, 64] on icon at bounding box center [747, 69] width 13 height 13
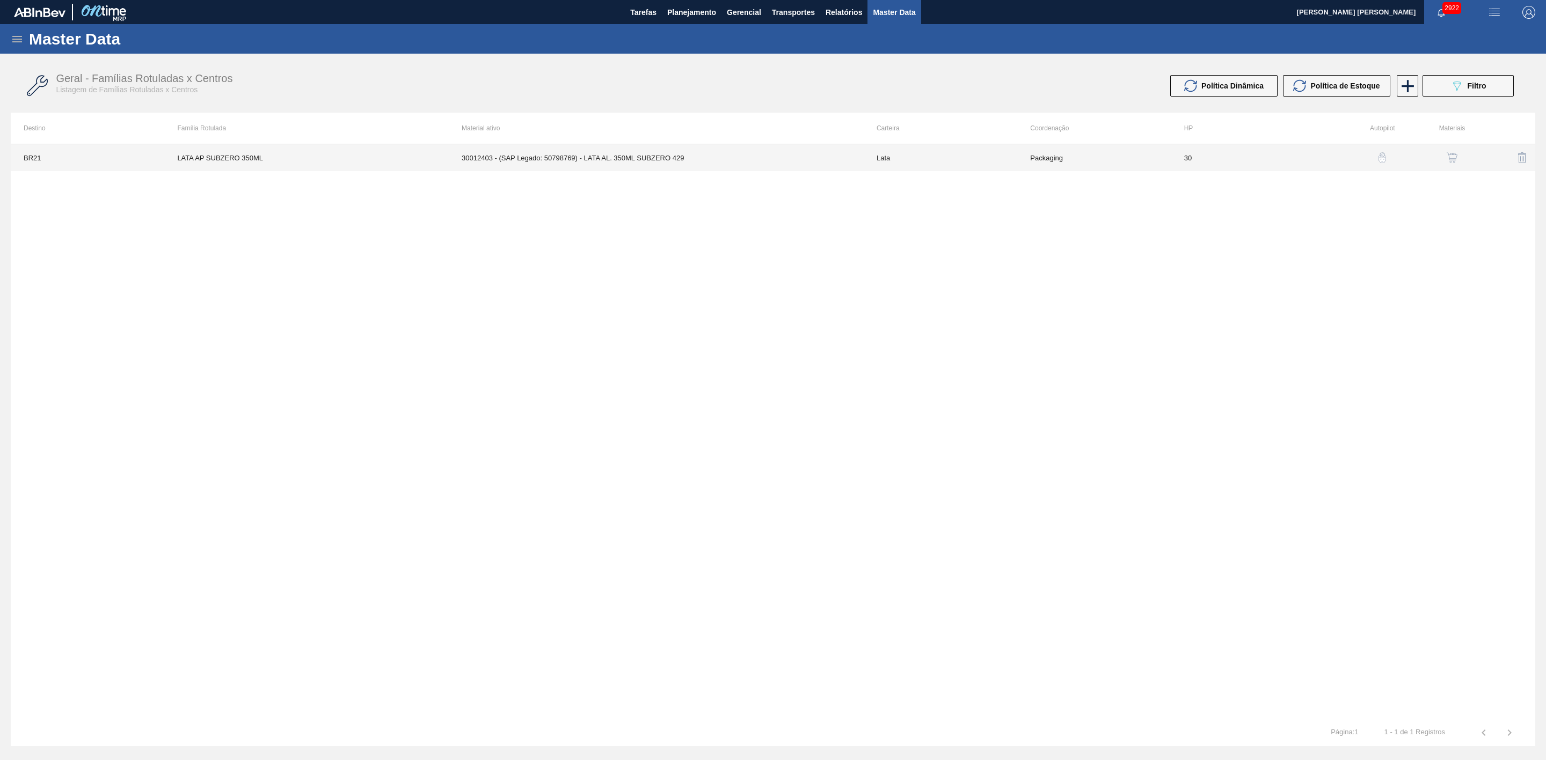
click at [618, 160] on td "30012403 - (SAP Legado: 50798769) - LATA AL. 350ML SUBZERO 429" at bounding box center [656, 157] width 415 height 27
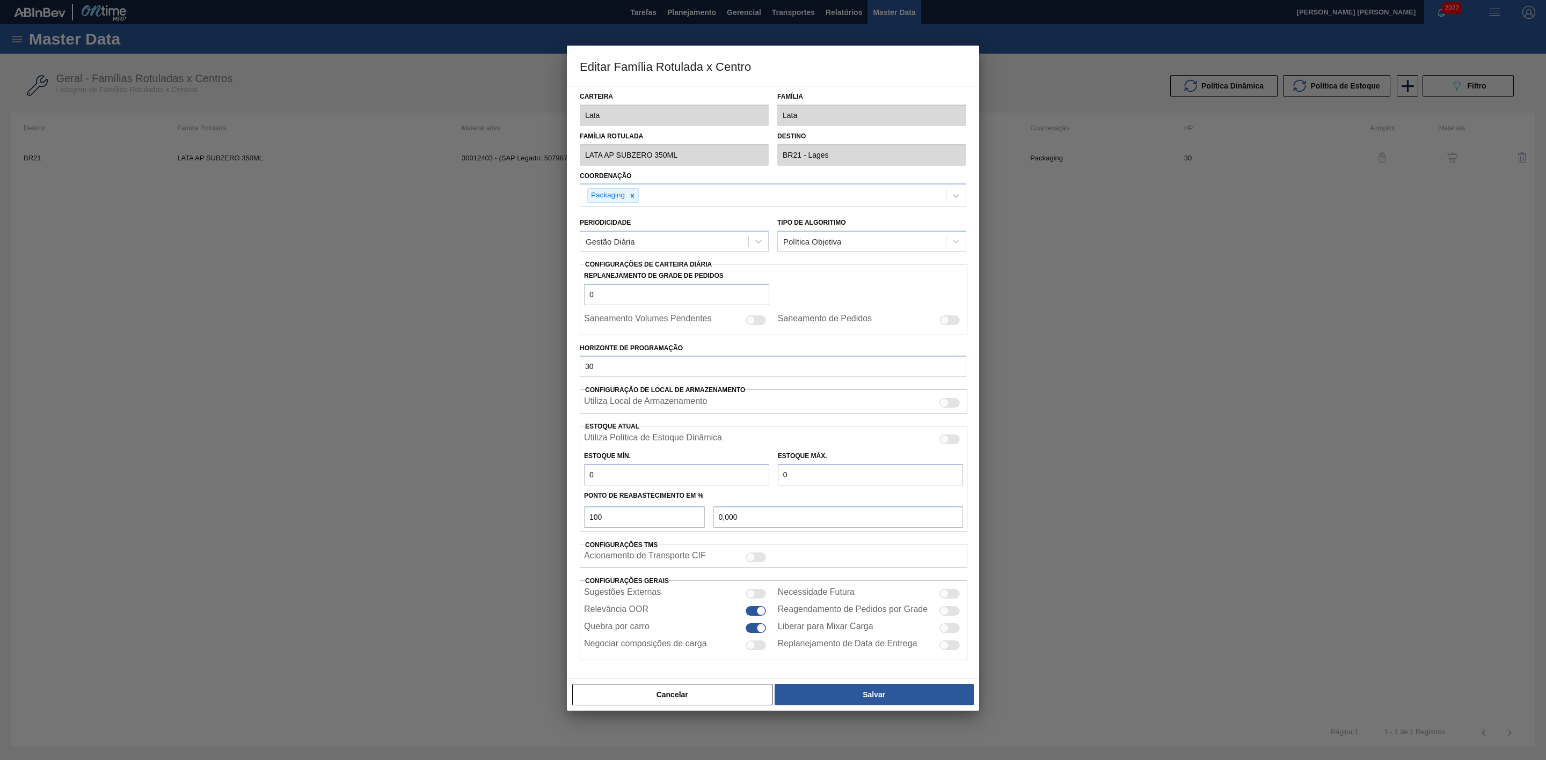
click at [952, 441] on div at bounding box center [949, 440] width 20 height 10
checkbox input "true"
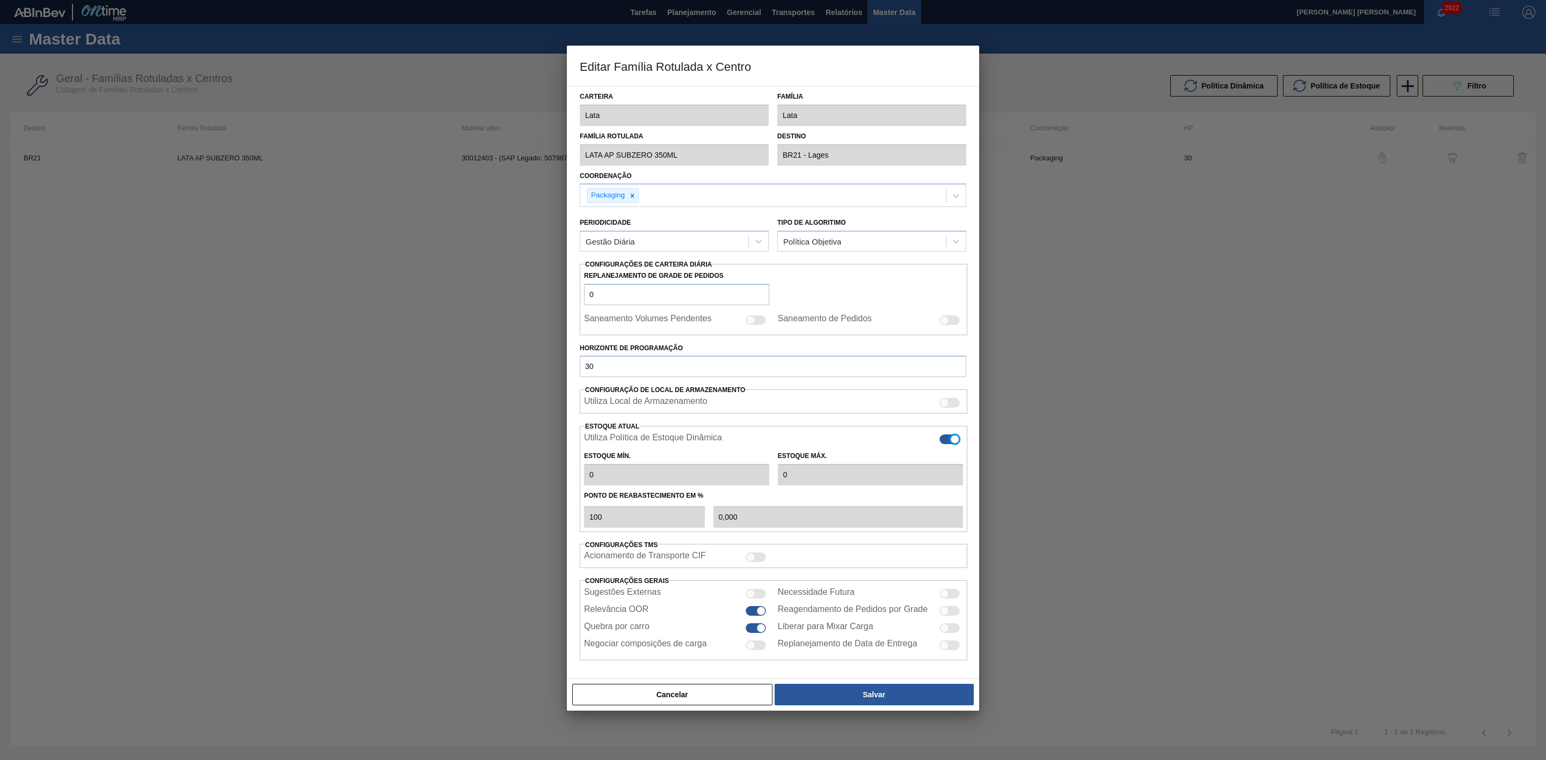
type input "979,59"
type input "3.306,12"
type input "43"
type input "1.959,180"
click at [902, 694] on button "Salvar" at bounding box center [873, 694] width 199 height 21
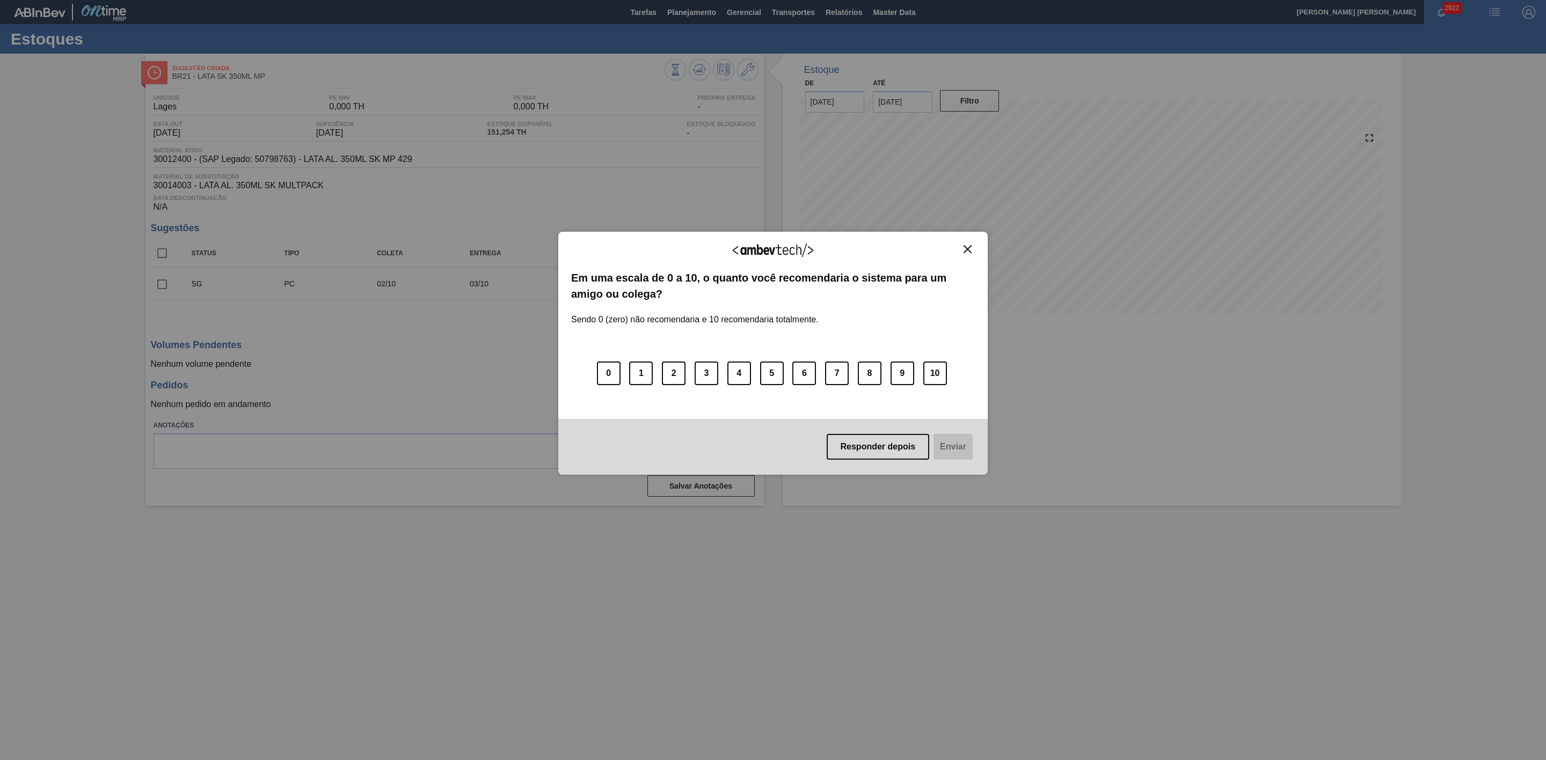
click at [968, 248] on img "Close" at bounding box center [967, 249] width 8 height 8
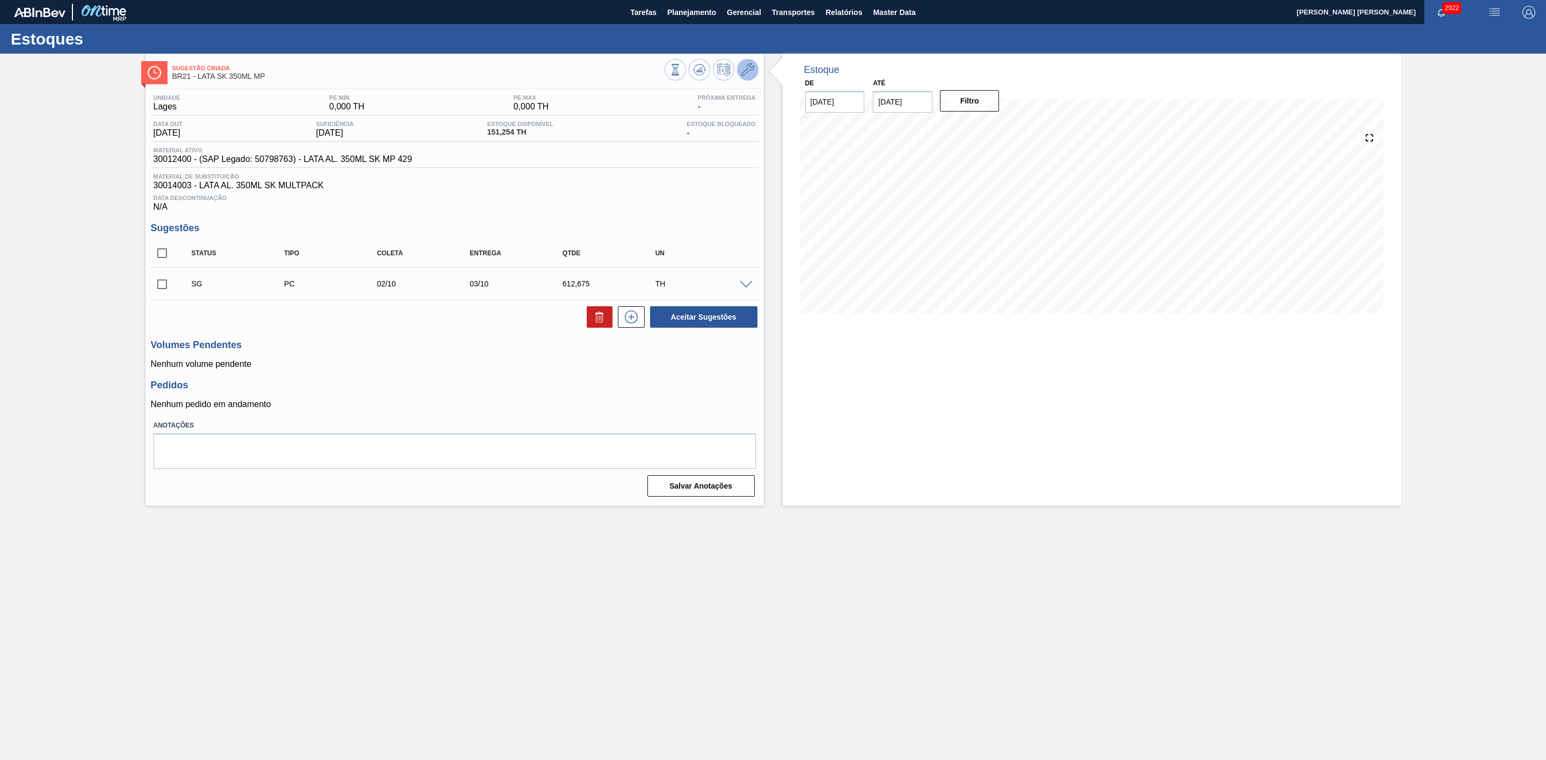
click at [757, 67] on button at bounding box center [747, 69] width 21 height 21
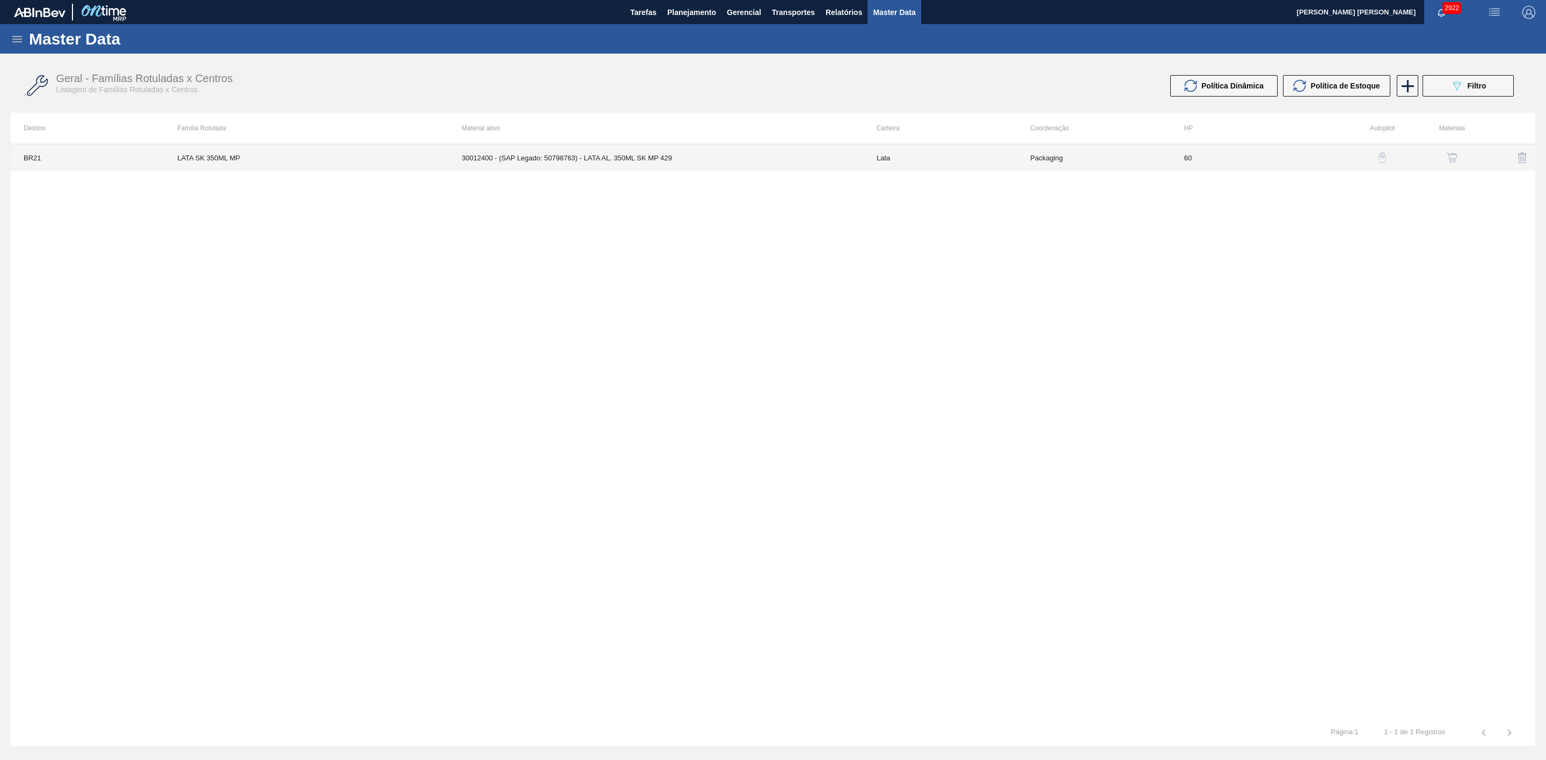
click at [728, 153] on td "30012400 - (SAP Legado: 50798763) - LATA AL. 350ML SK MP 429" at bounding box center [656, 157] width 415 height 27
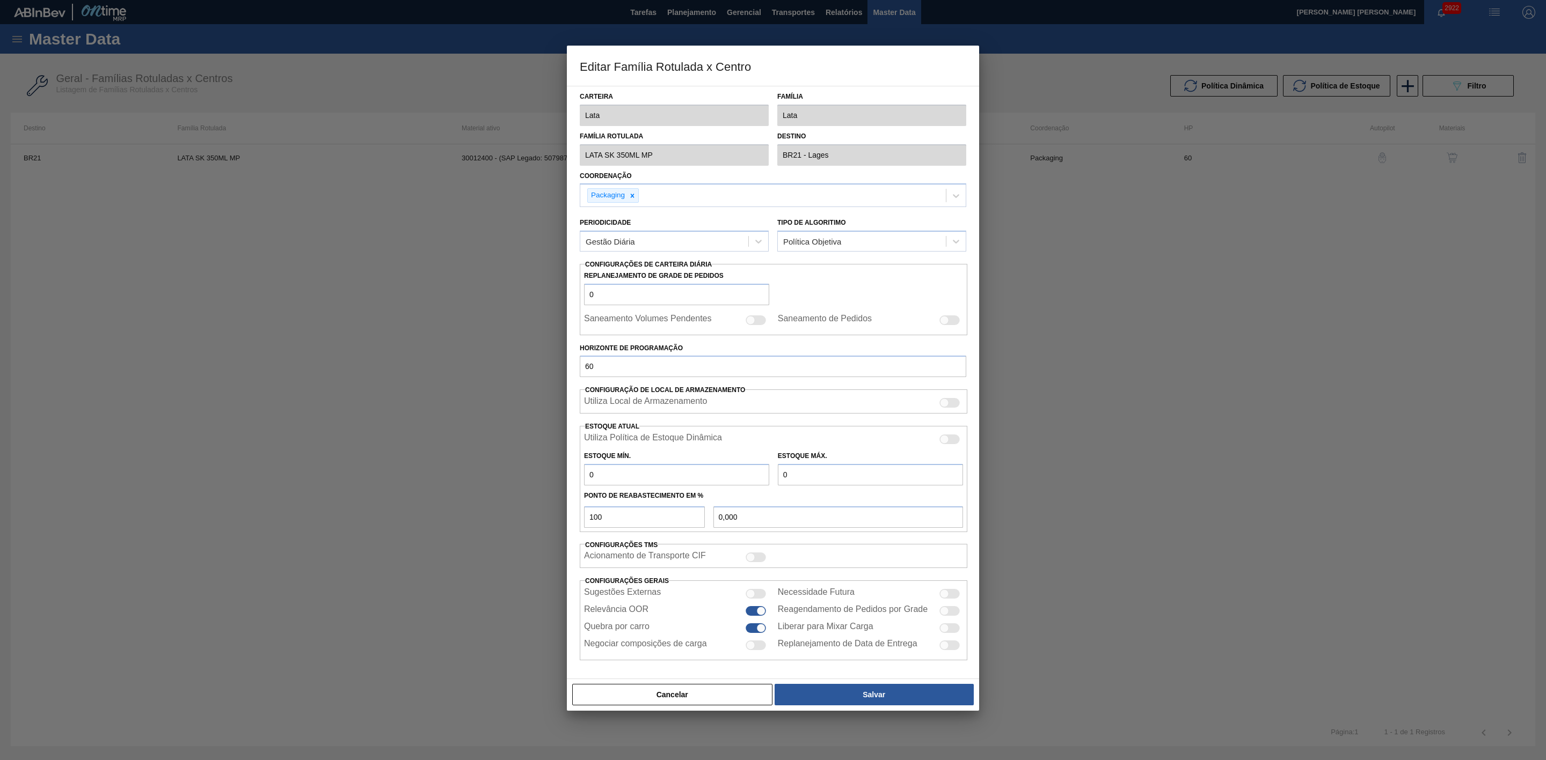
click at [953, 443] on div at bounding box center [949, 440] width 20 height 10
checkbox input "true"
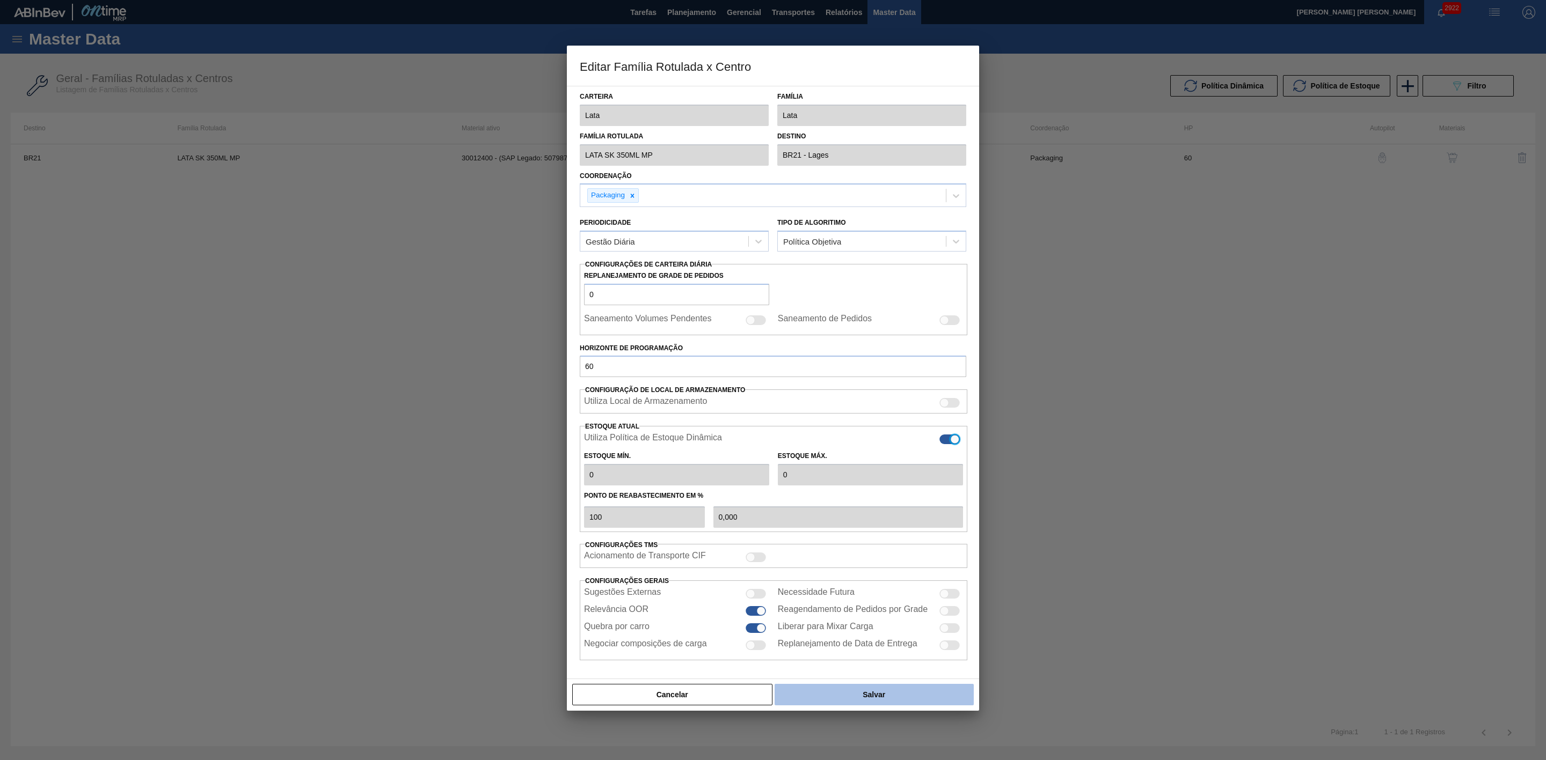
type input "0"
click at [916, 694] on button "Salvar" at bounding box center [873, 694] width 199 height 21
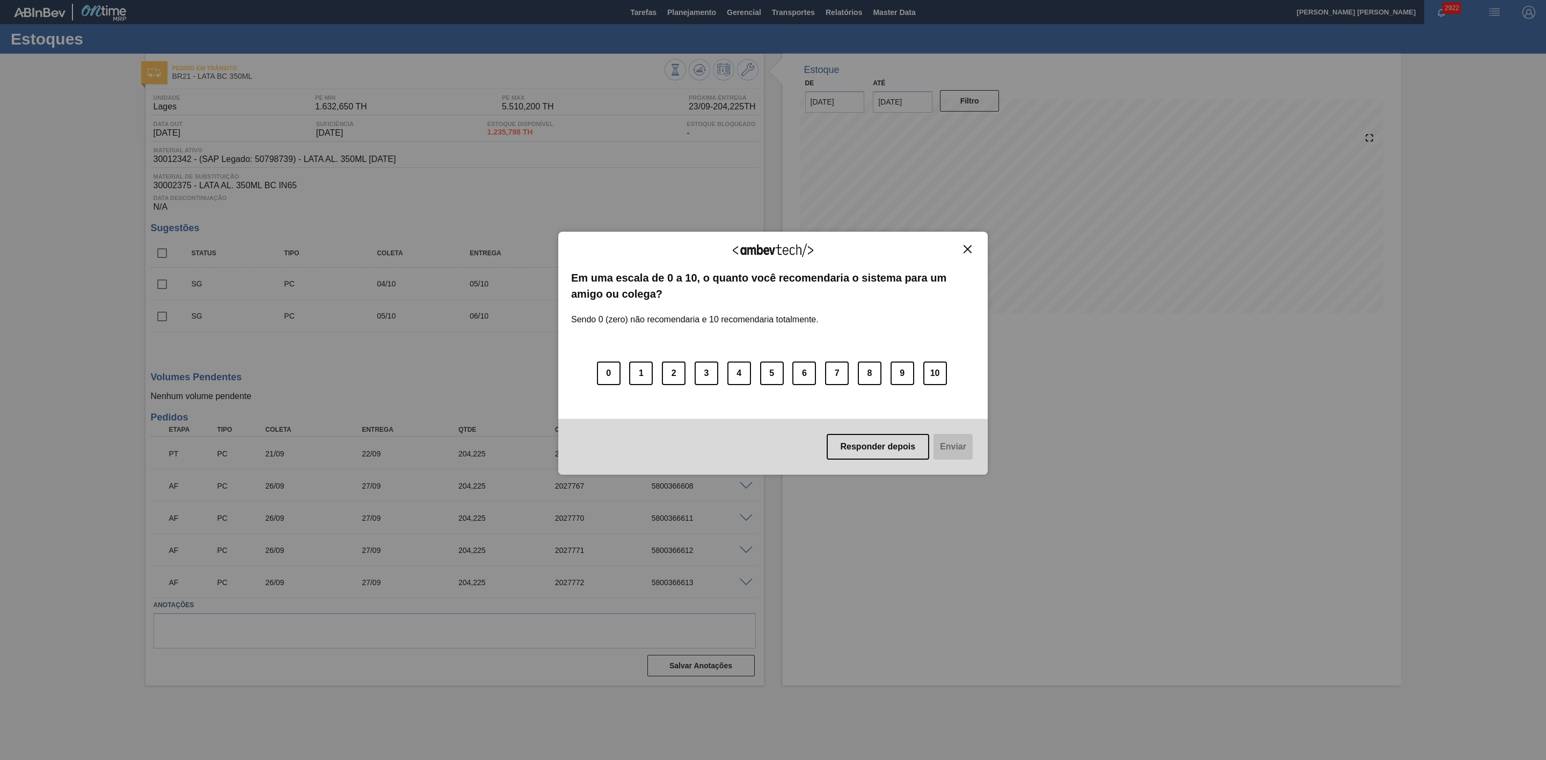
click at [969, 252] on img "Close" at bounding box center [967, 249] width 8 height 8
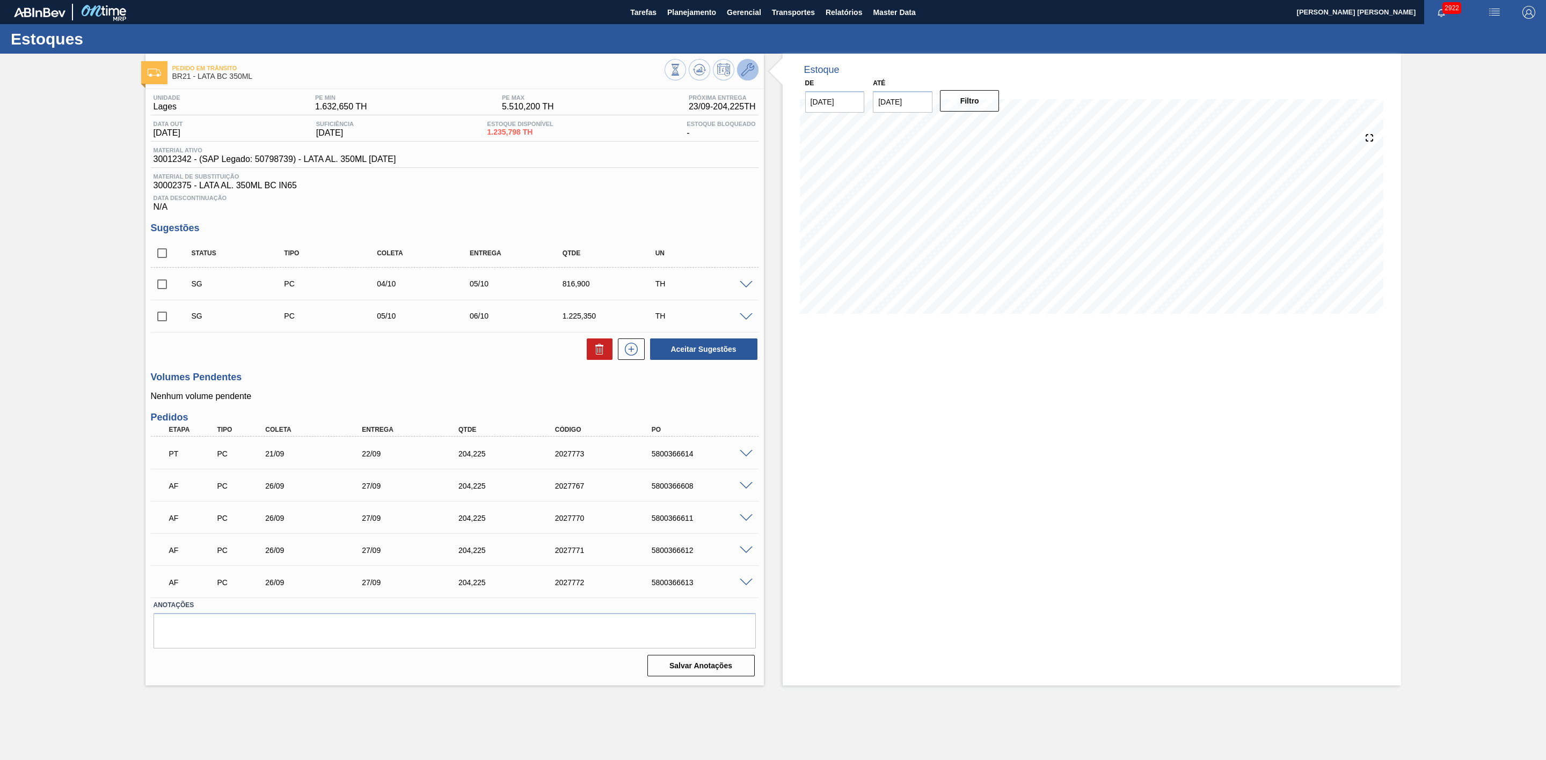
click at [746, 73] on icon at bounding box center [747, 69] width 13 height 13
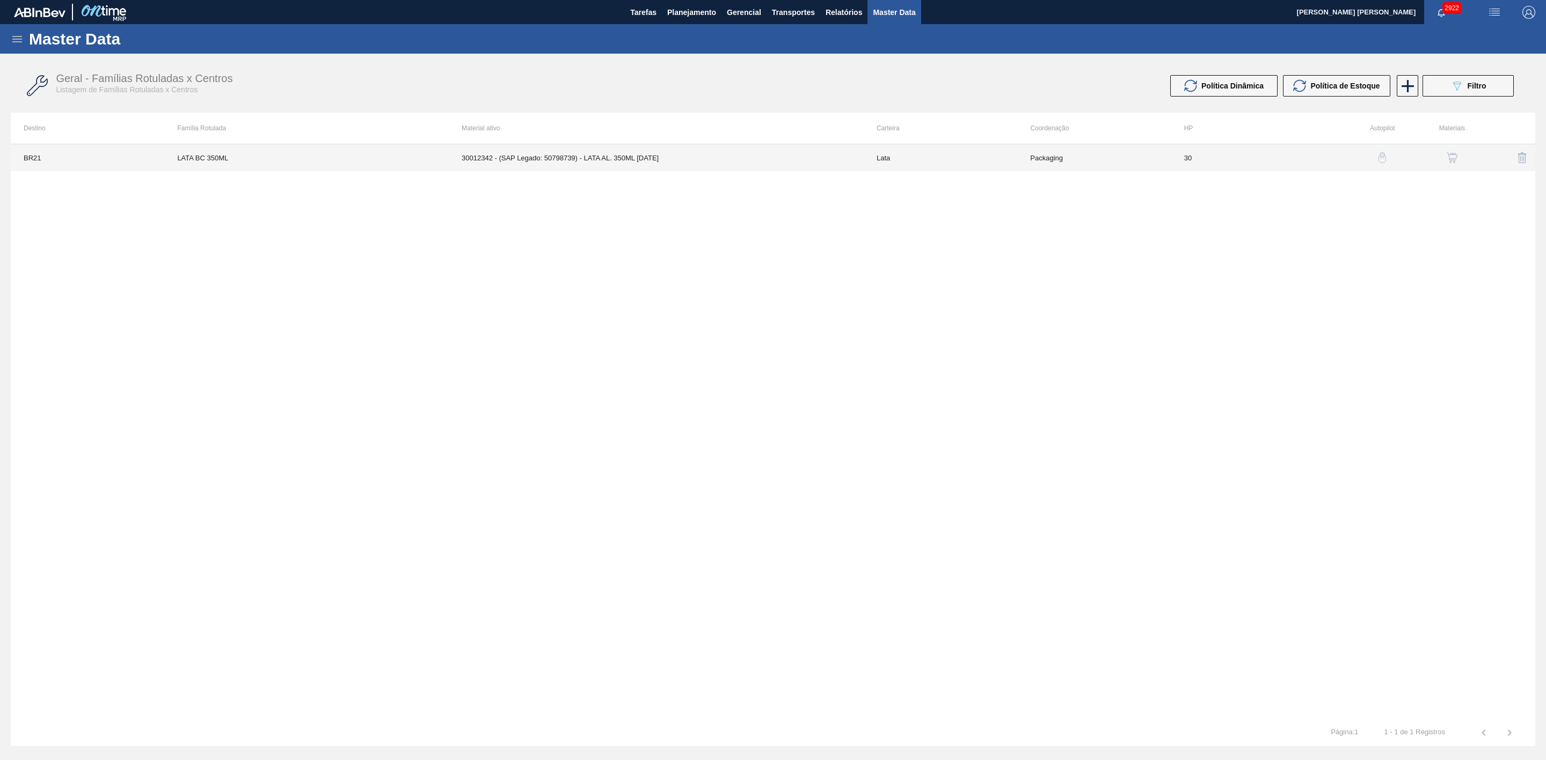
click at [794, 152] on td "30012342 - (SAP Legado: 50798739) - LATA AL. 350ML [DATE]" at bounding box center [656, 157] width 415 height 27
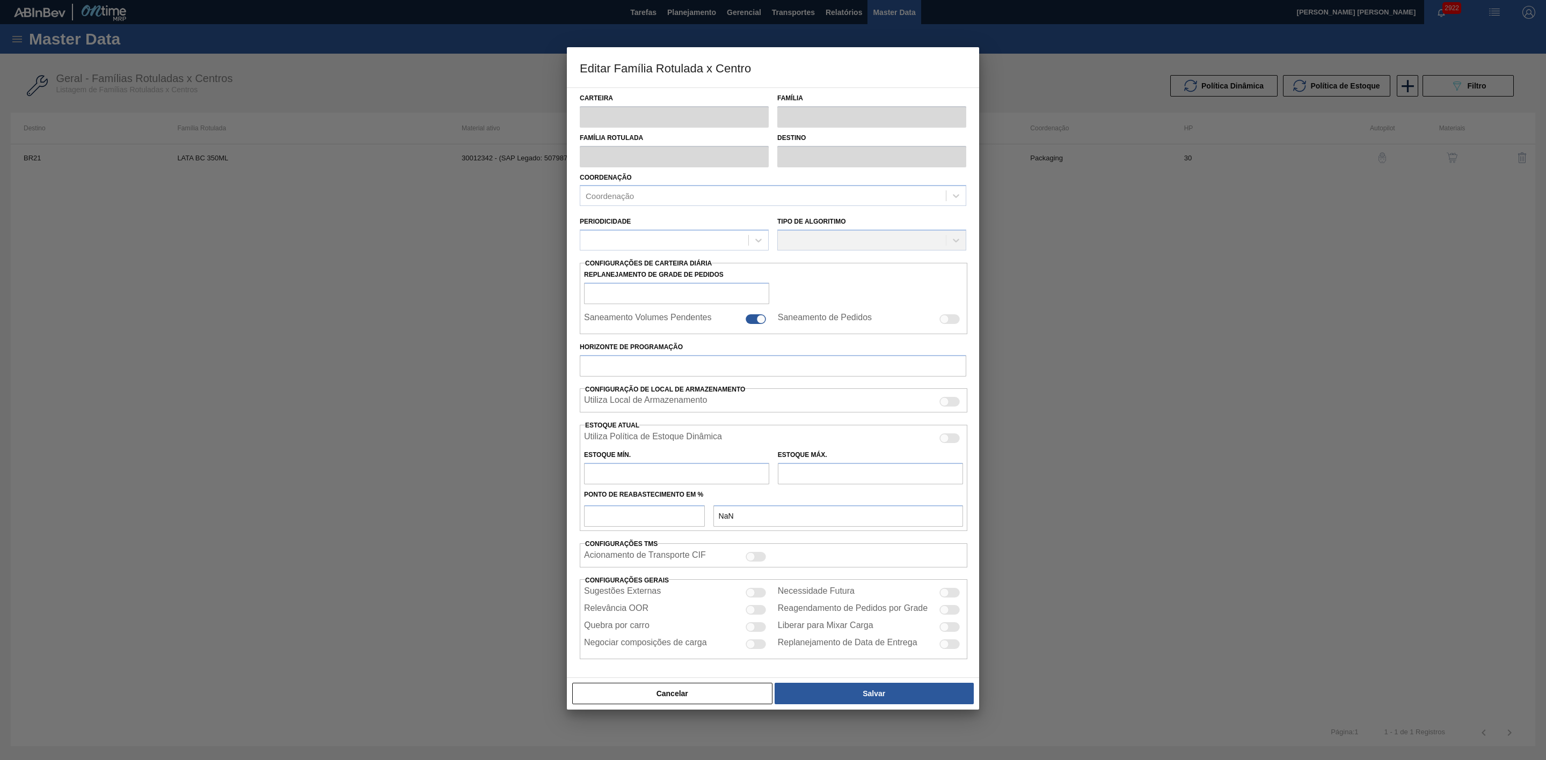
type input "Lata"
type input "LATA BC 350ML"
type input "BR21 - Lages"
type input "0"
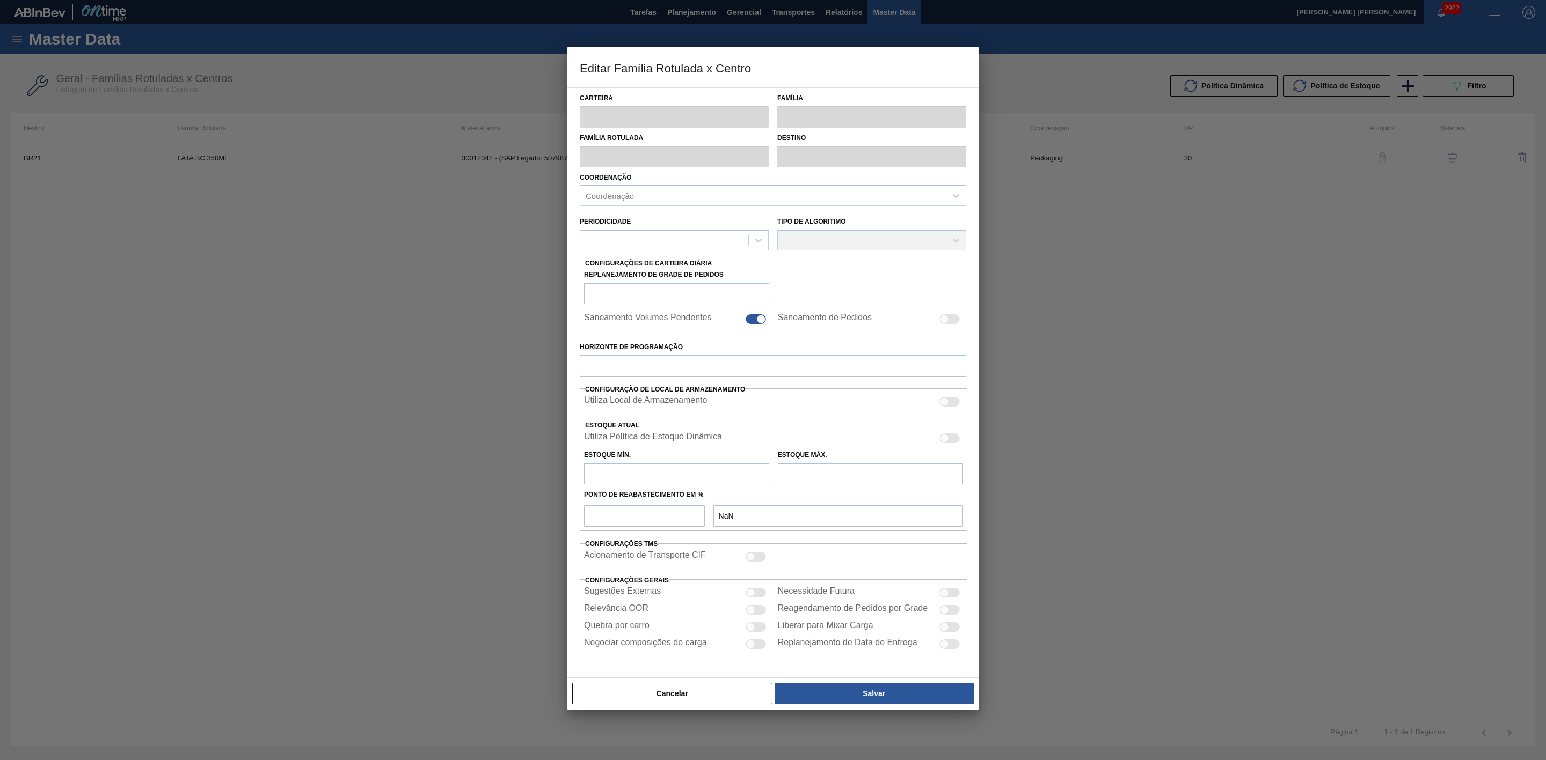
checkbox input "false"
type input "30"
type input "1.632,65"
type input "5.510,2"
type input "43"
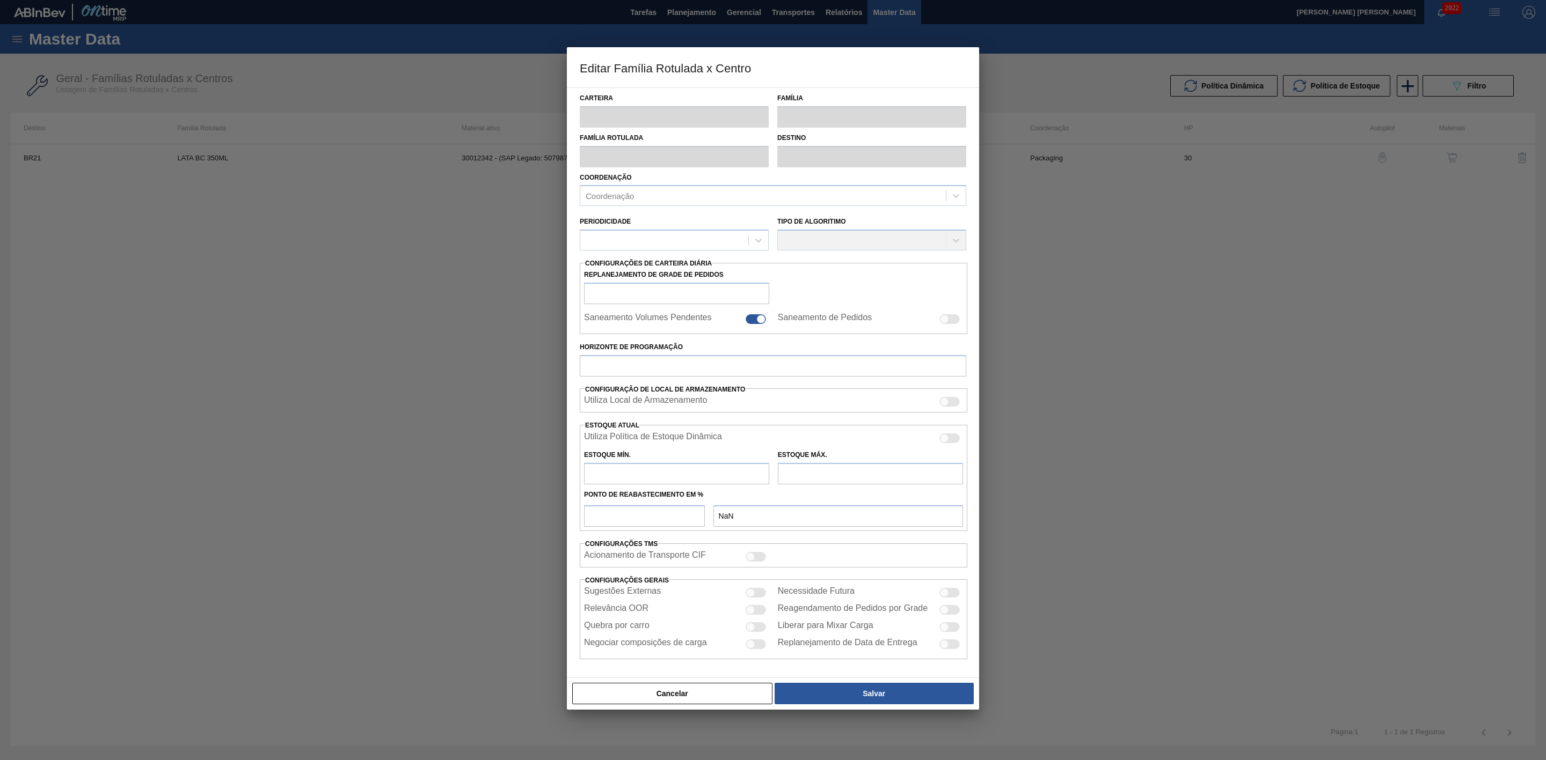
type input "3.265,486"
checkbox input "true"
click at [949, 440] on div at bounding box center [949, 440] width 20 height 10
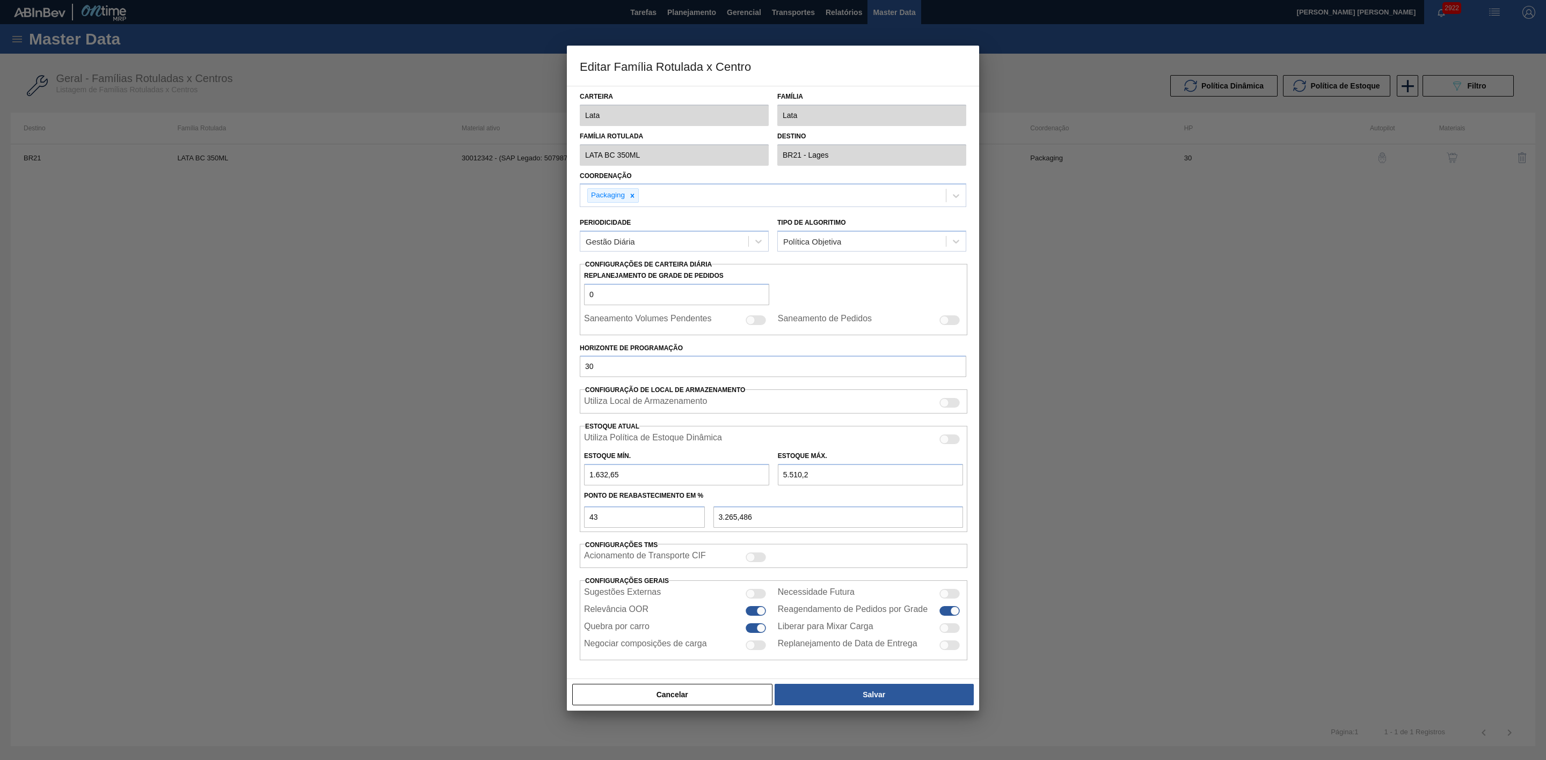
checkbox input "true"
type input "0"
type input "0,000"
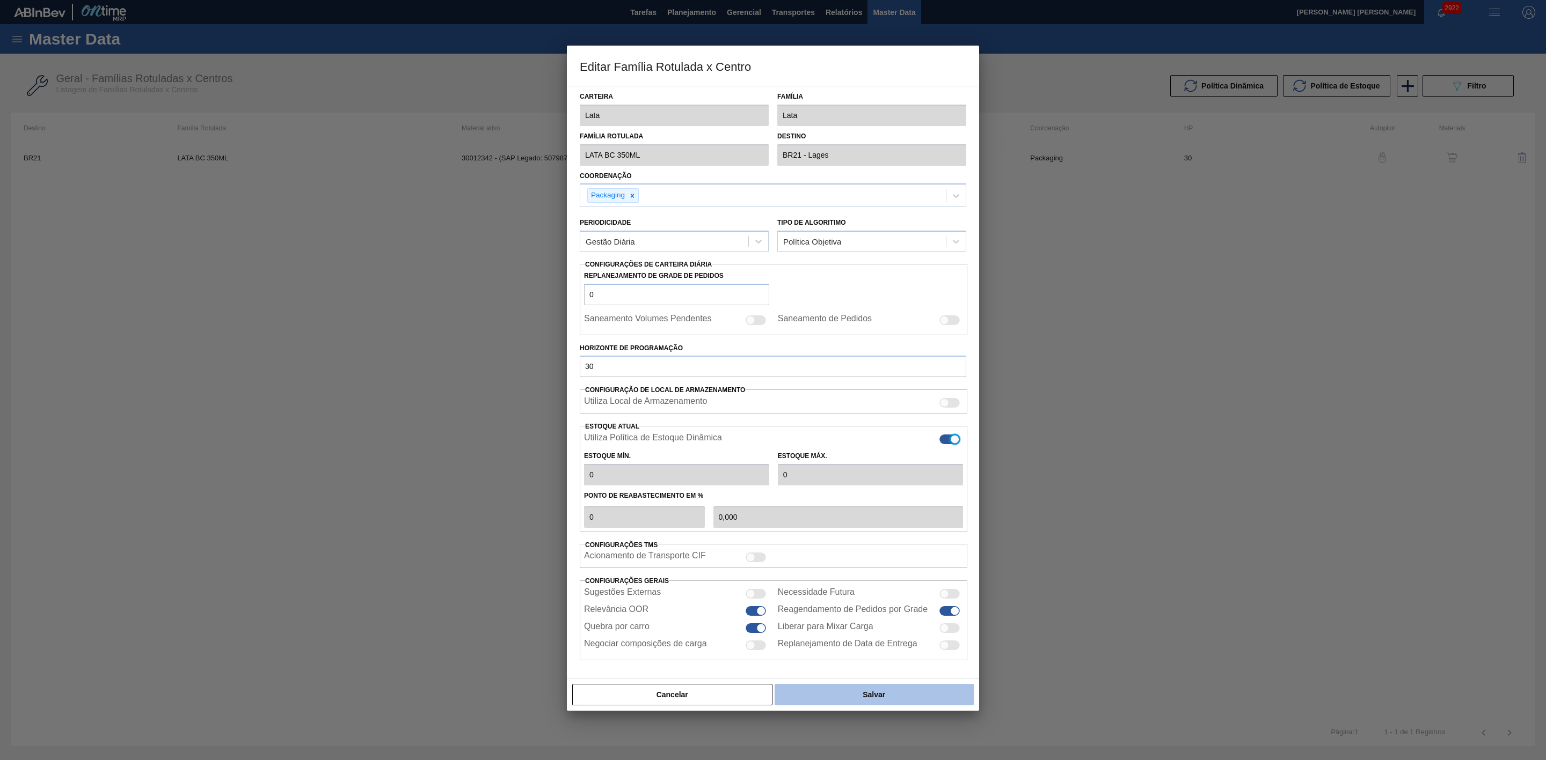
click at [893, 693] on button "Salvar" at bounding box center [873, 694] width 199 height 21
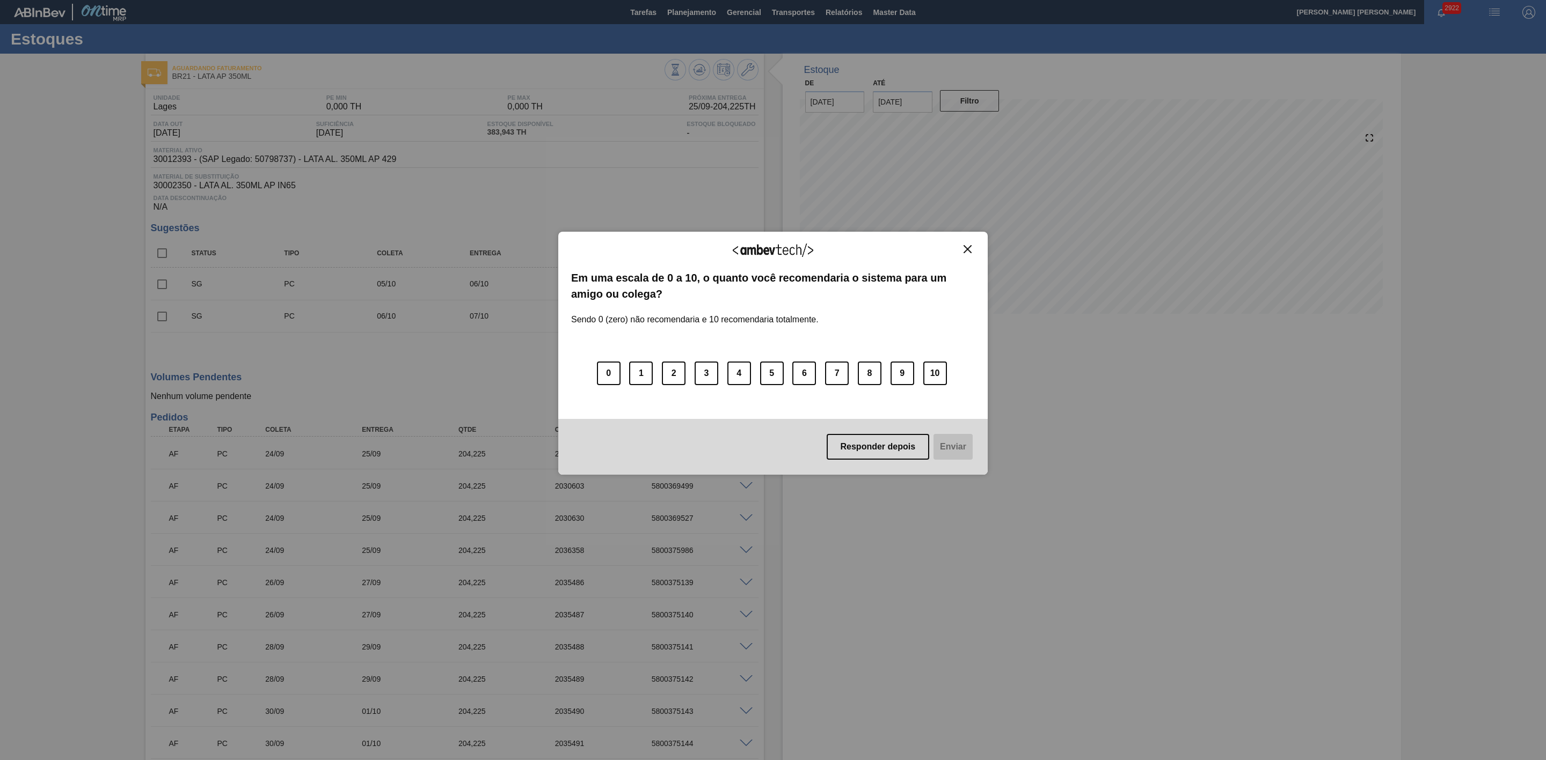
click at [965, 250] on img "Close" at bounding box center [967, 249] width 8 height 8
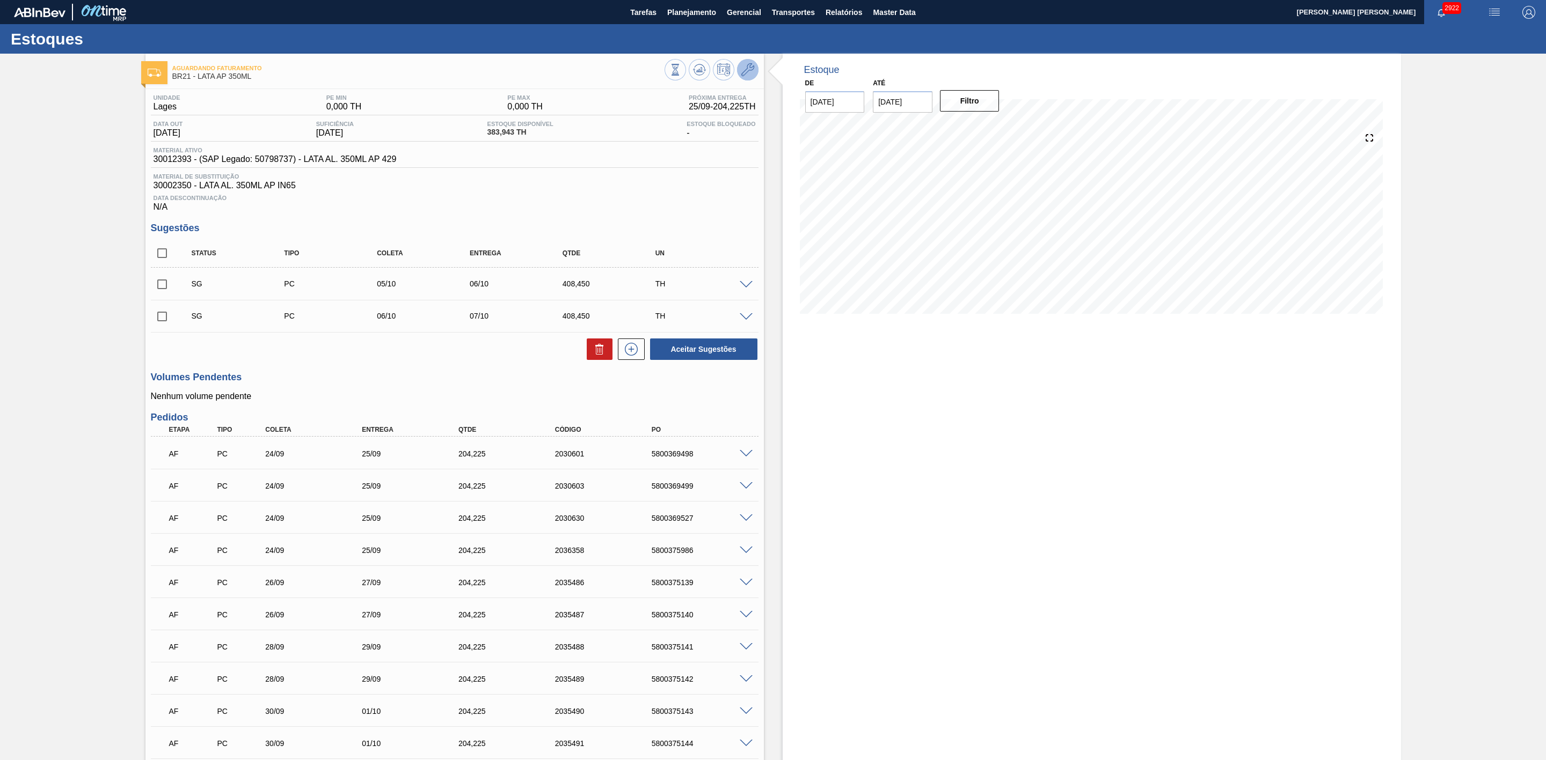
click at [748, 71] on icon at bounding box center [747, 69] width 13 height 13
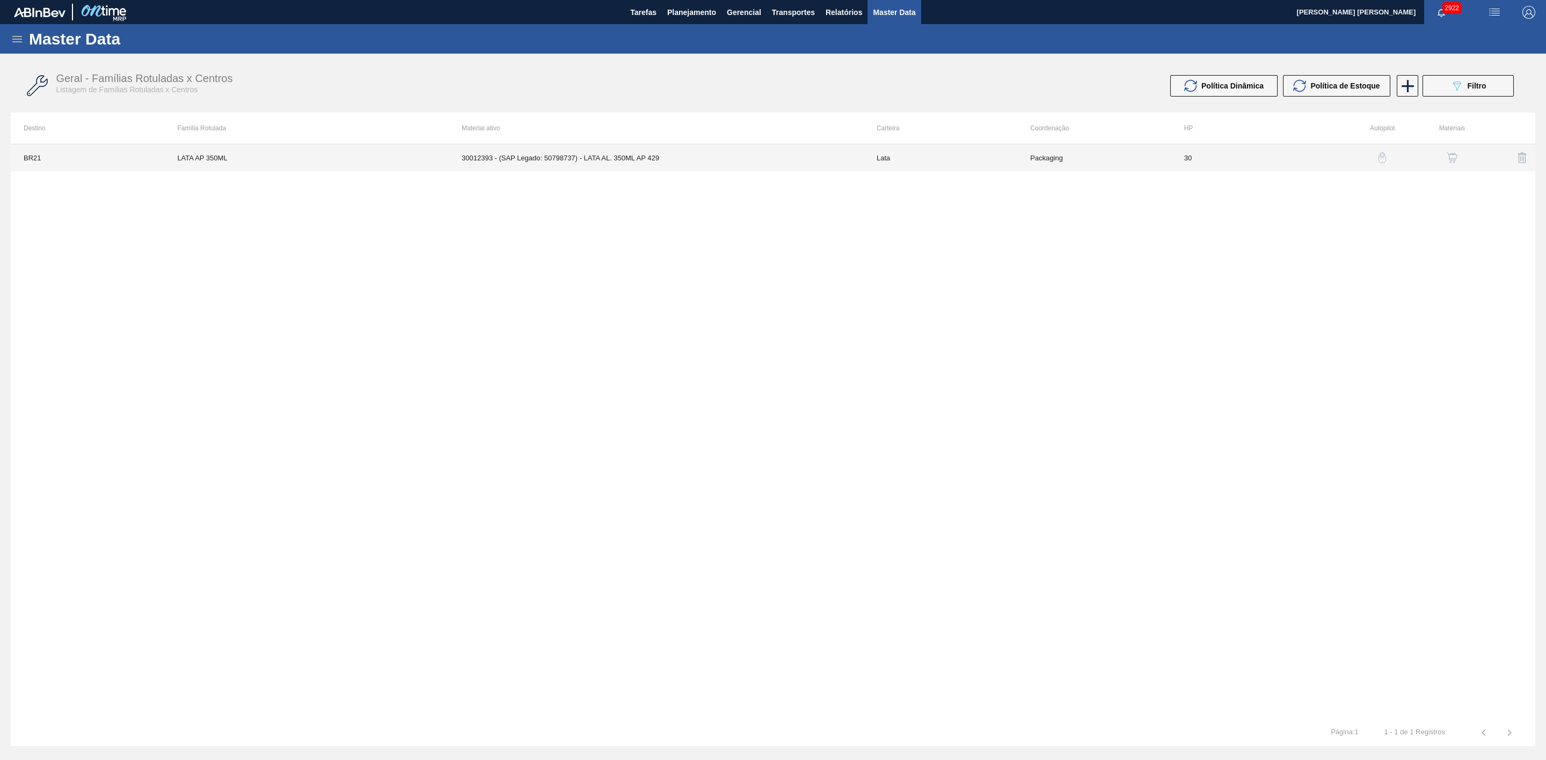
click at [696, 158] on td "30012393 - (SAP Legado: 50798737) - LATA AL. 350ML AP 429" at bounding box center [656, 157] width 415 height 27
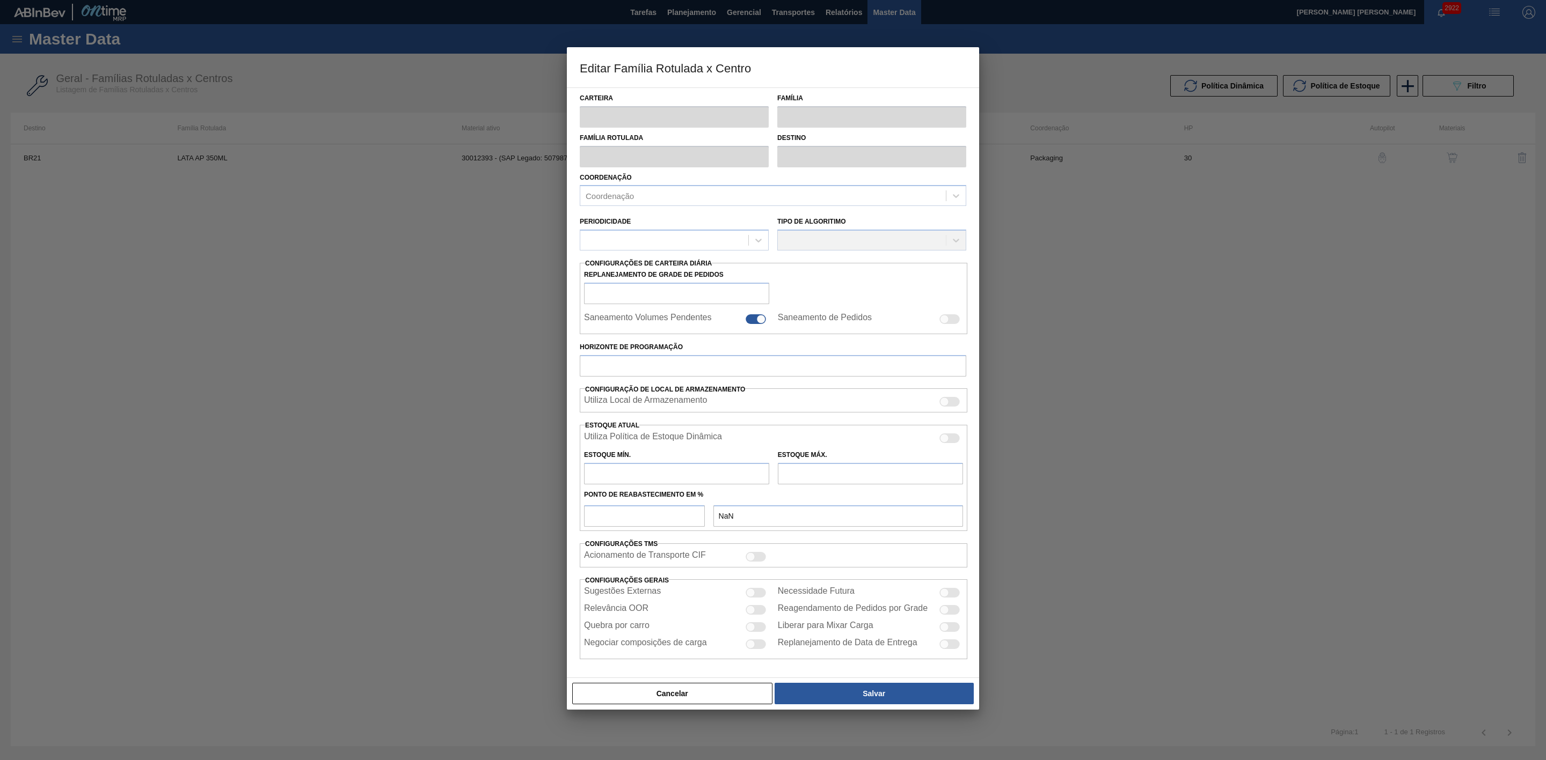
type input "Lata"
type input "LATA AP 350ML"
type input "BR21 - Lages"
type input "0"
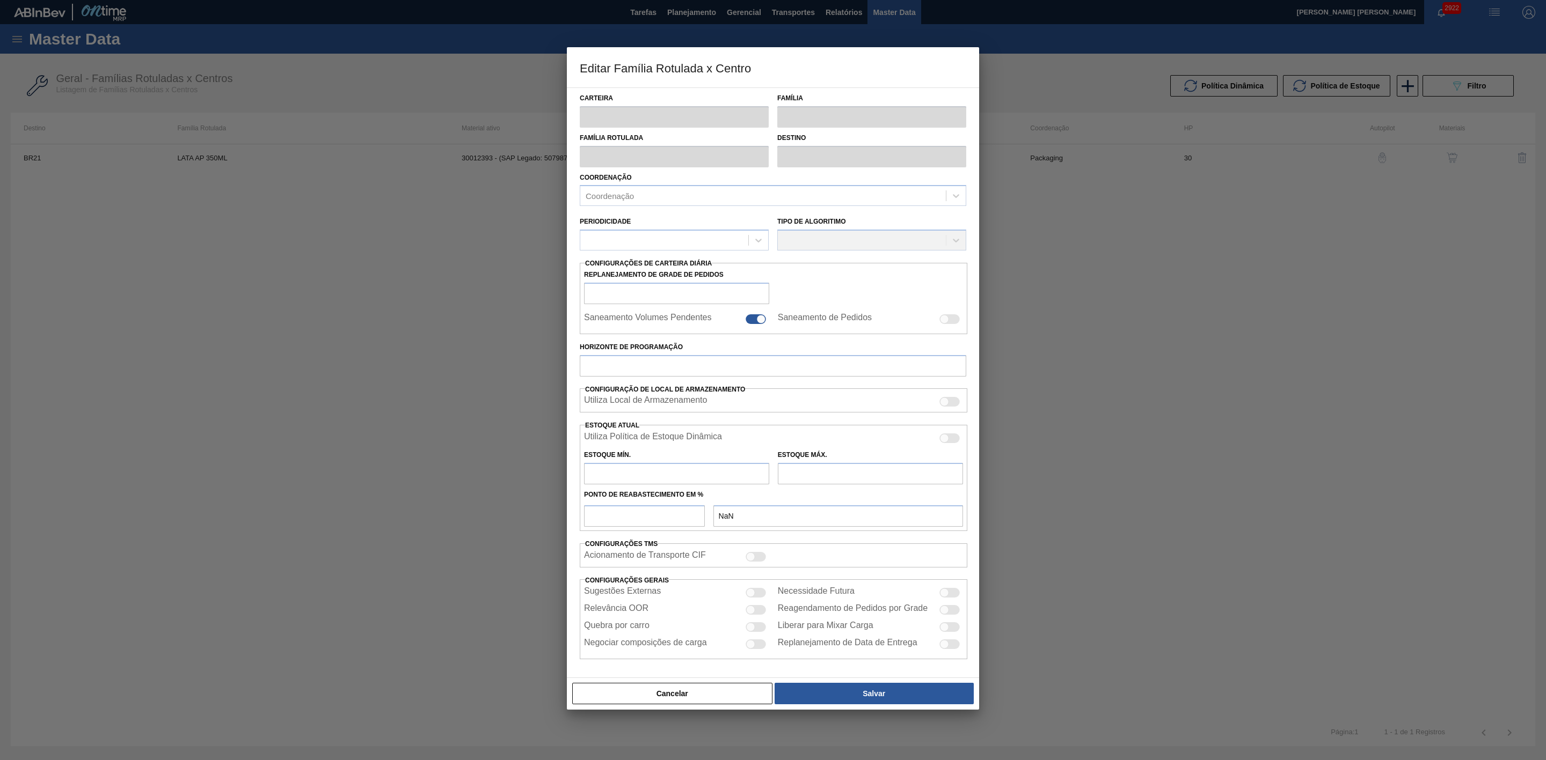
checkbox input "false"
type input "30"
type input "0"
type input "100"
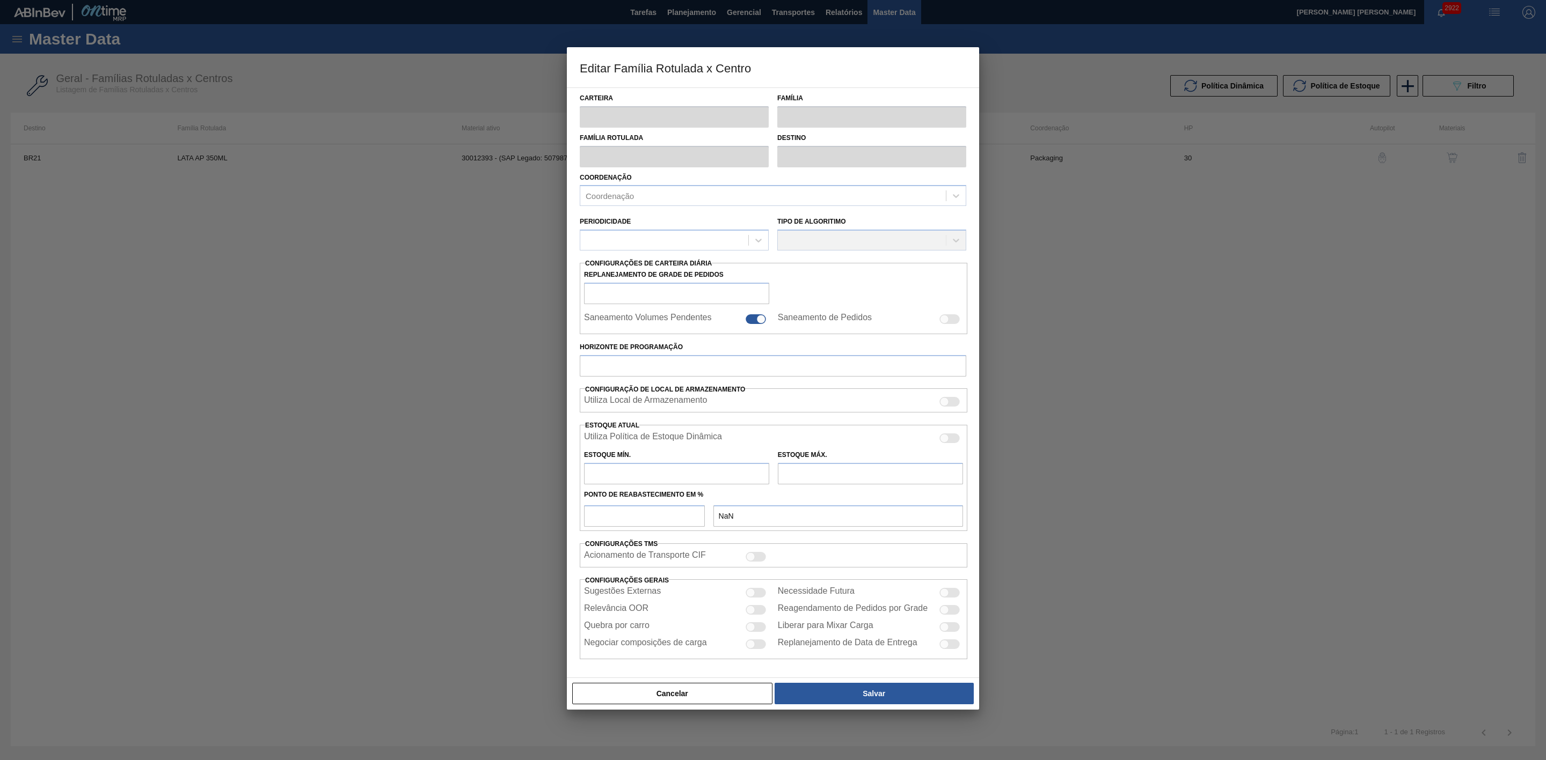
type input "0,000"
checkbox input "true"
click at [954, 441] on div at bounding box center [949, 440] width 20 height 10
checkbox input "true"
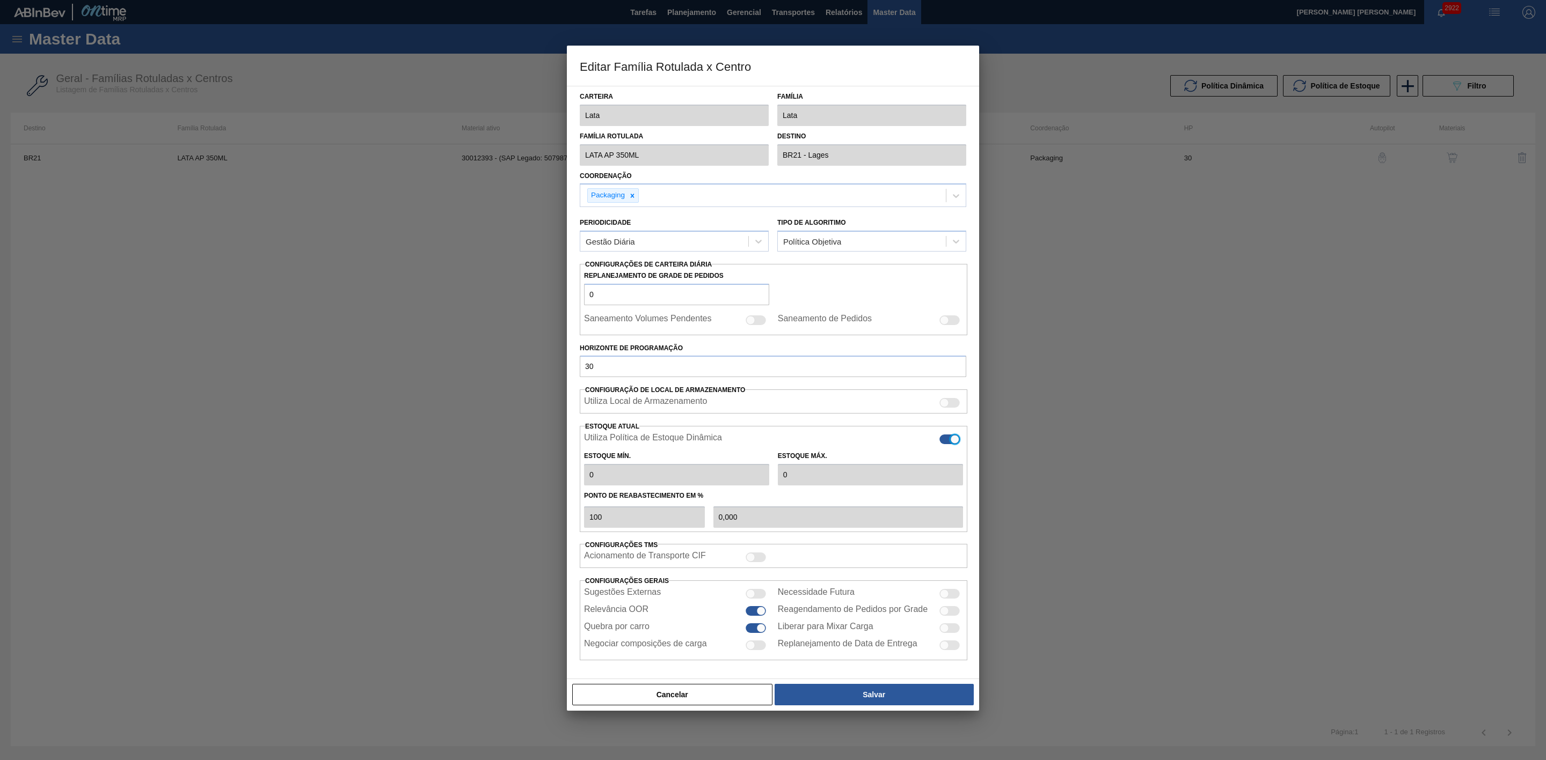
type input "0"
click at [886, 701] on button "Salvar" at bounding box center [873, 694] width 199 height 21
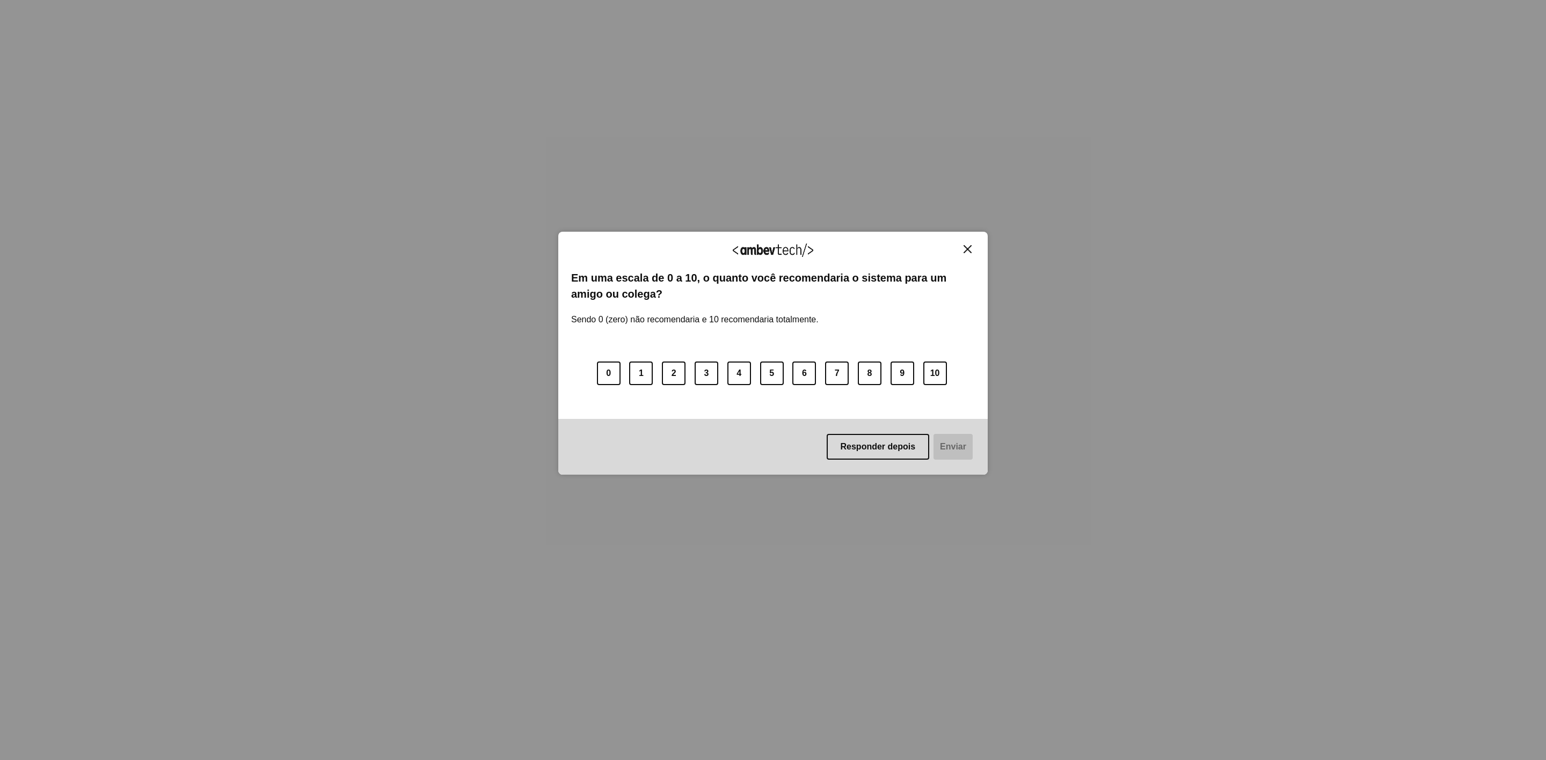
click at [968, 250] on img "Close" at bounding box center [967, 249] width 8 height 8
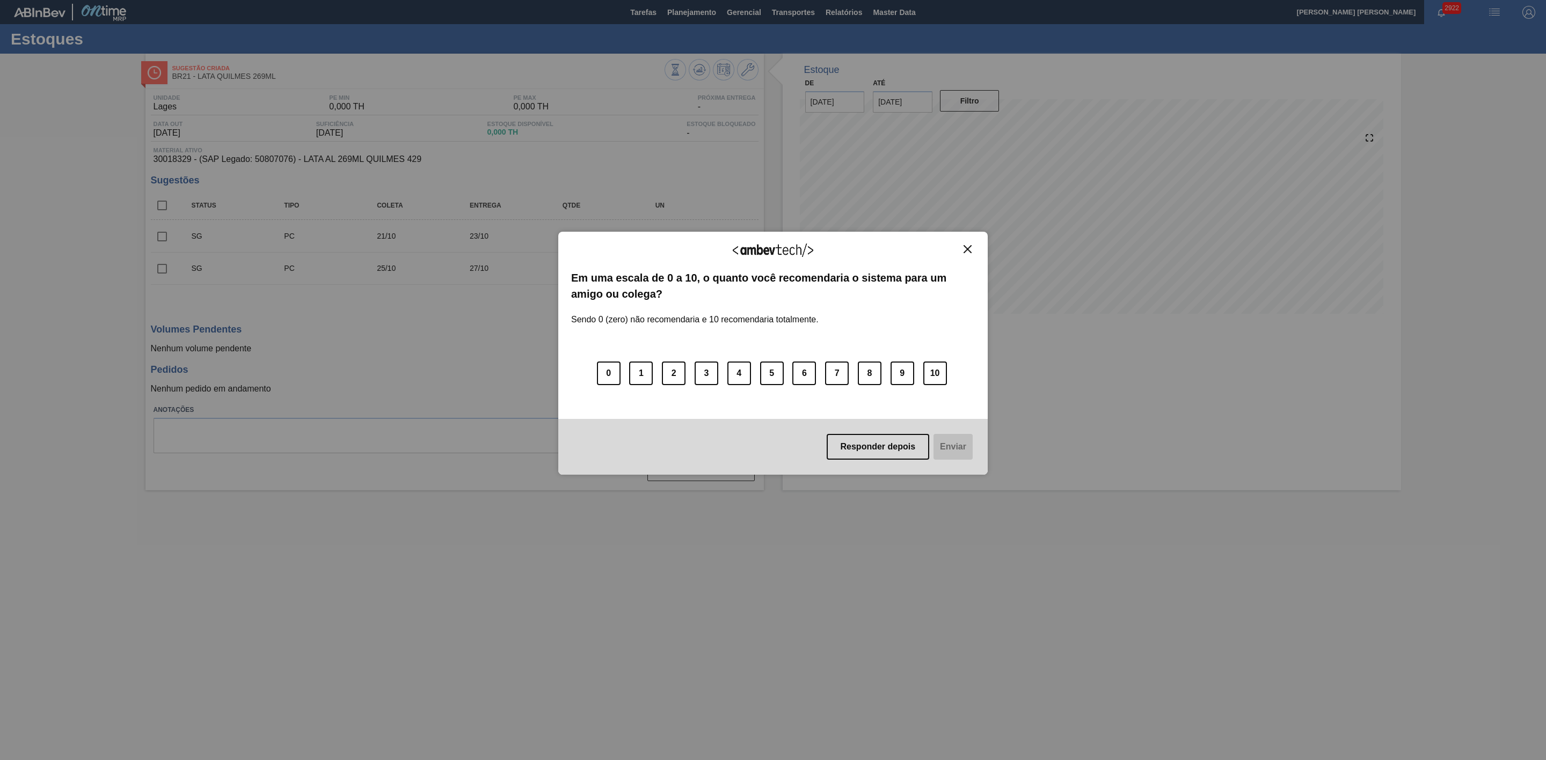
click at [969, 248] on img "Close" at bounding box center [967, 249] width 8 height 8
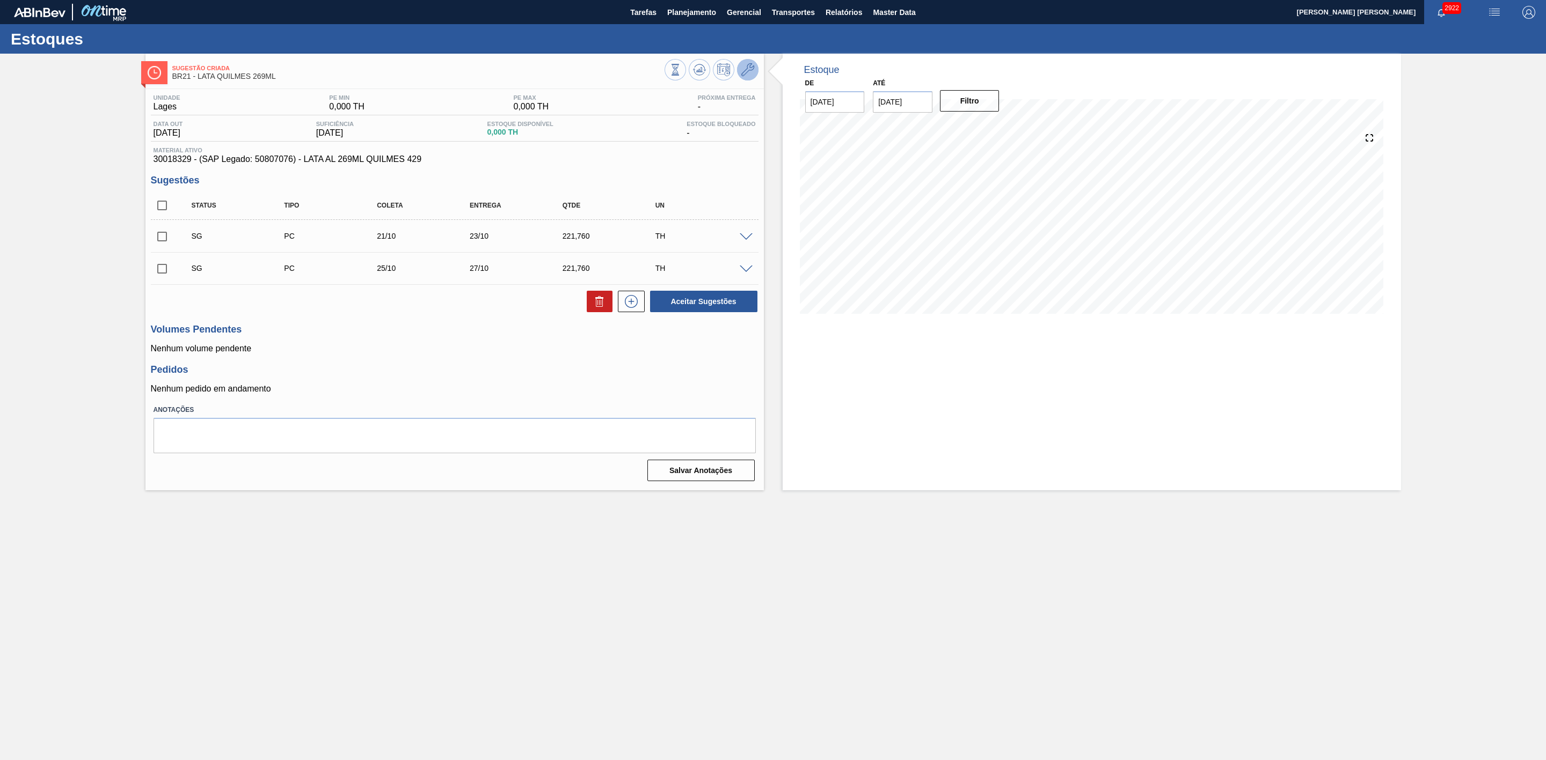
click at [749, 74] on icon at bounding box center [747, 69] width 13 height 13
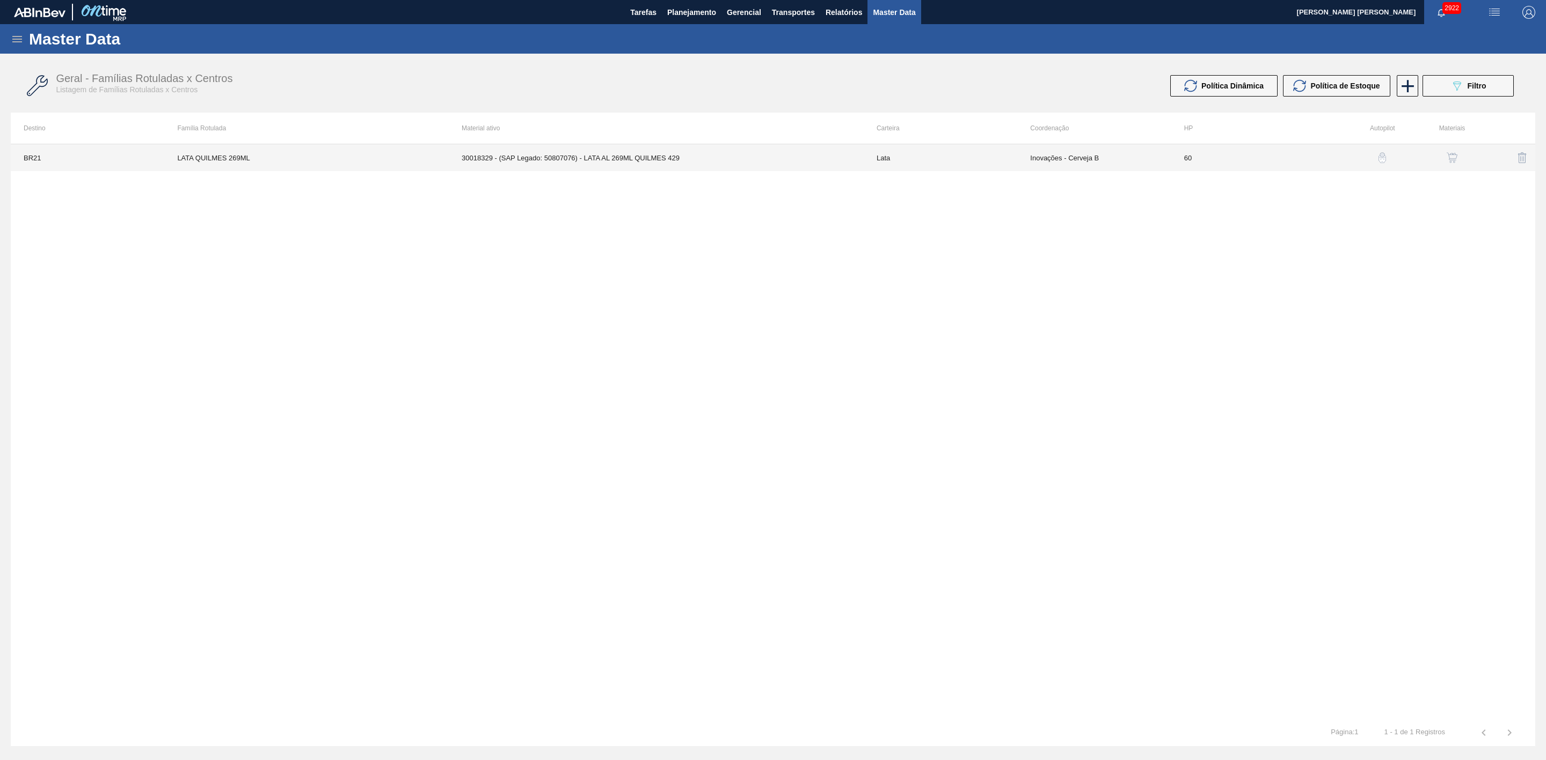
click at [657, 155] on td "30018329 - (SAP Legado: 50807076) - LATA AL 269ML QUILMES 429" at bounding box center [656, 157] width 415 height 27
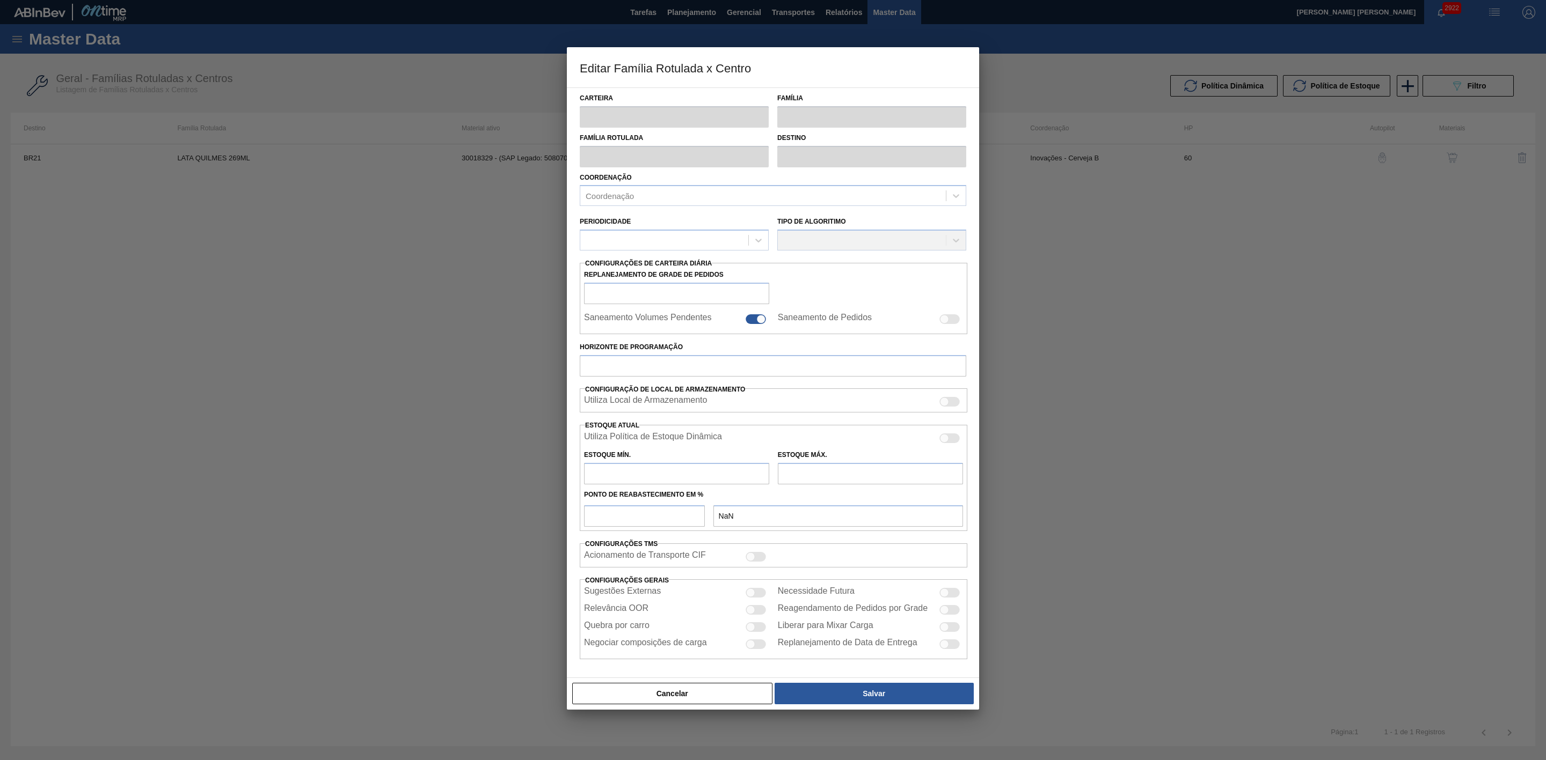
type input "Lata"
type input "LATA QUILMES 269ML"
type input "BR21 - Lages"
type input "0"
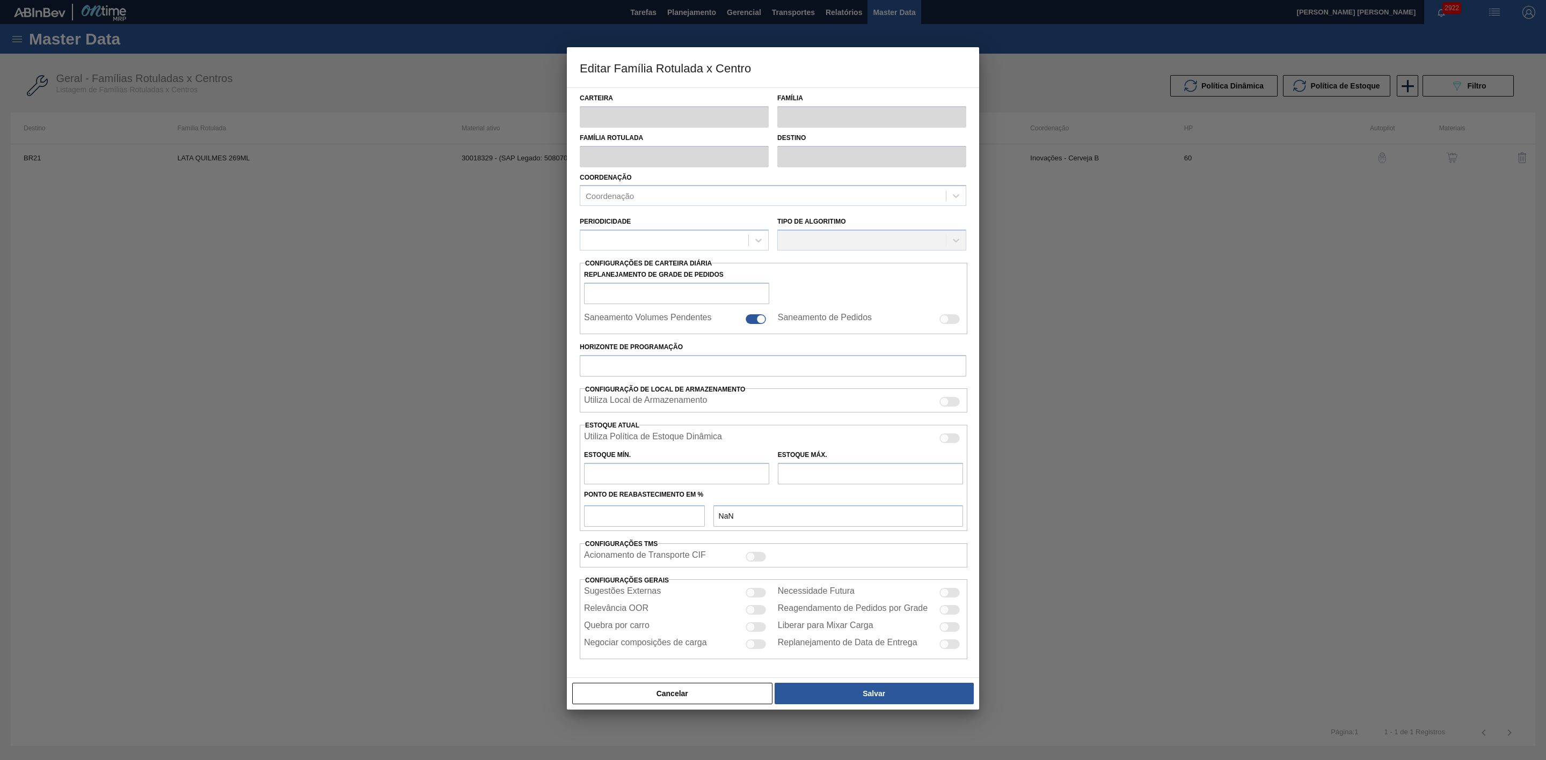
checkbox input "false"
type input "60"
type input "0"
type input "100"
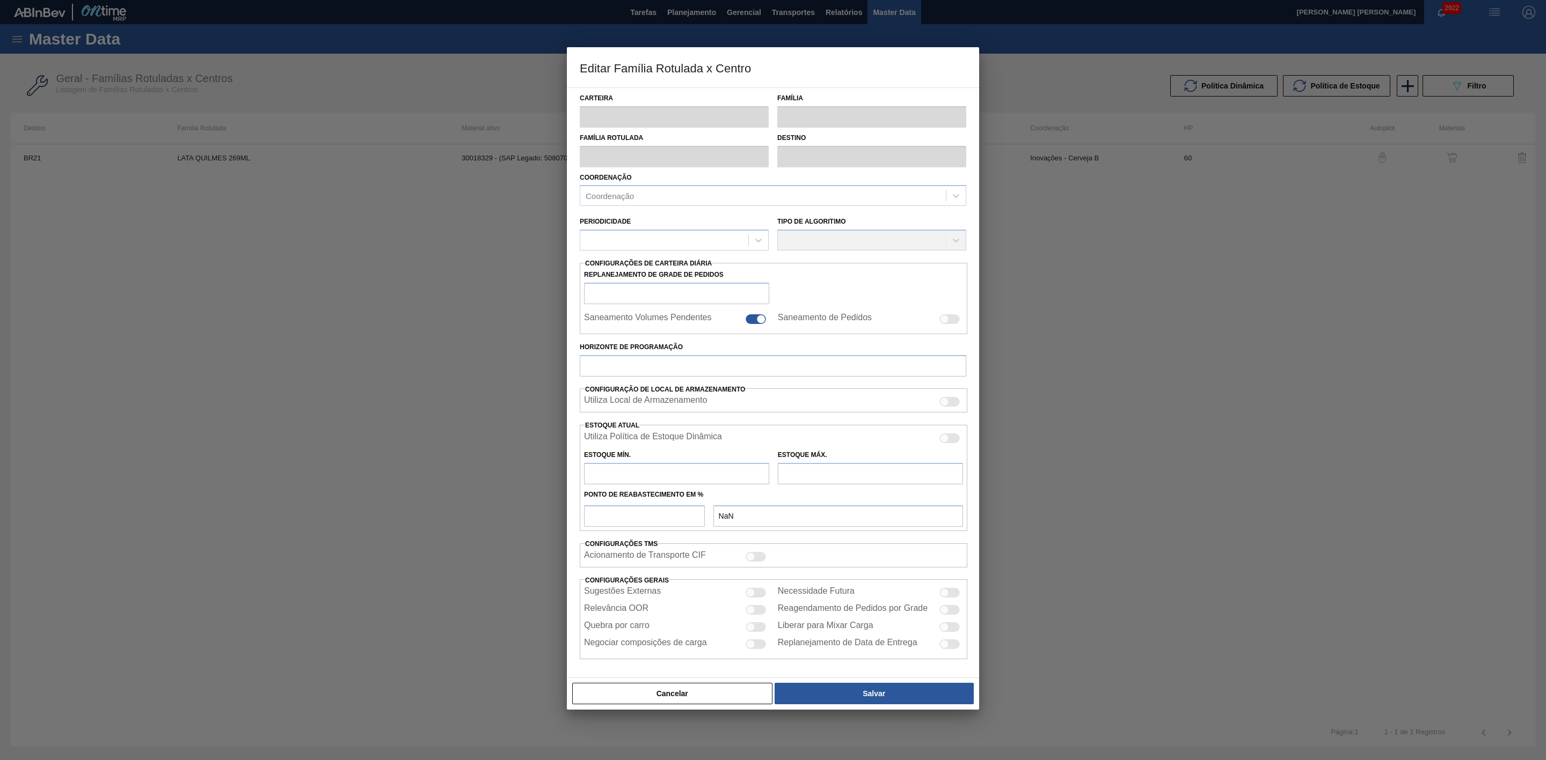
type input "0,000"
checkbox input "true"
click at [950, 442] on div at bounding box center [949, 440] width 20 height 10
checkbox input "true"
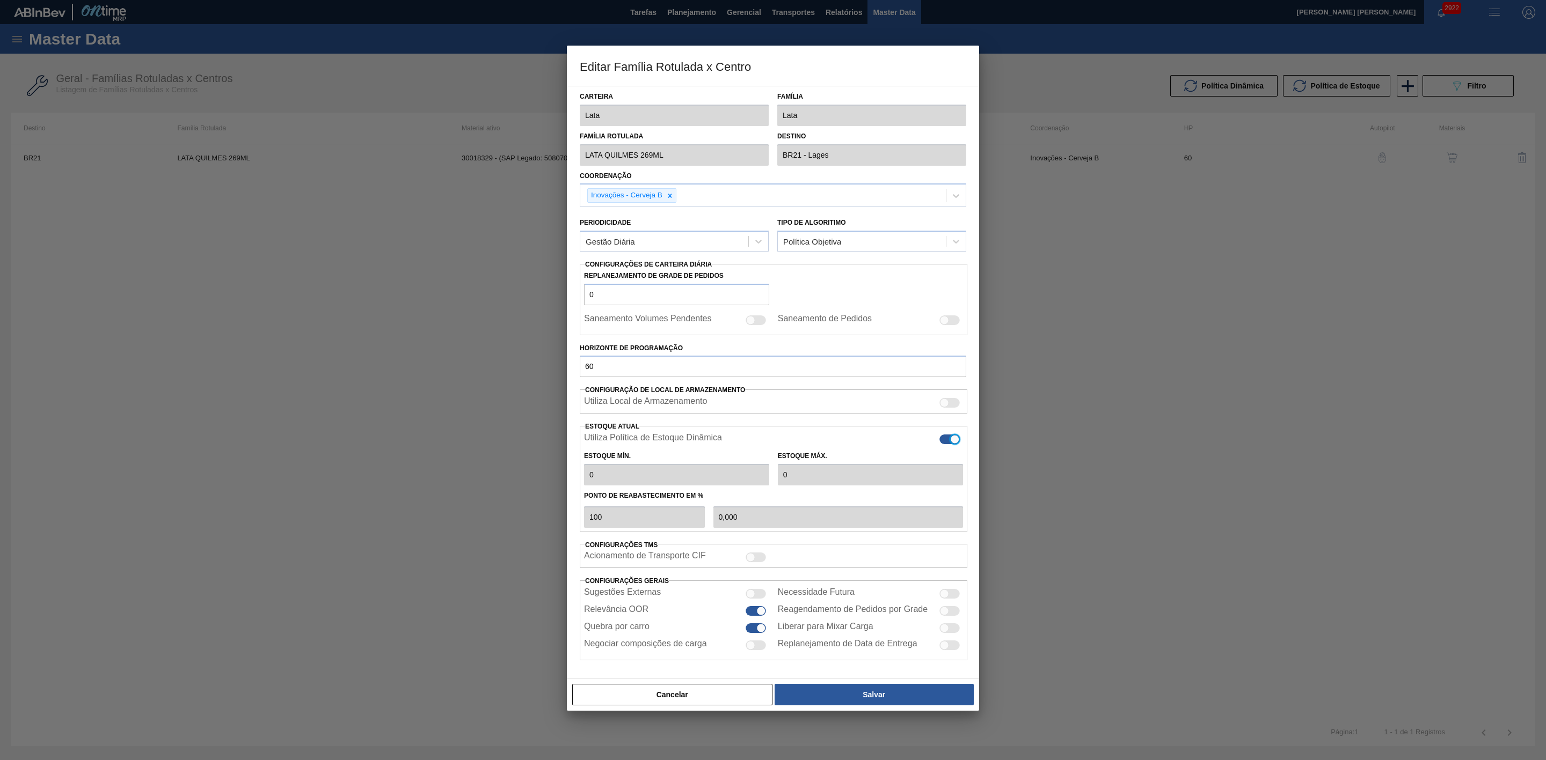
type input "0"
click at [908, 697] on button "Salvar" at bounding box center [873, 694] width 199 height 21
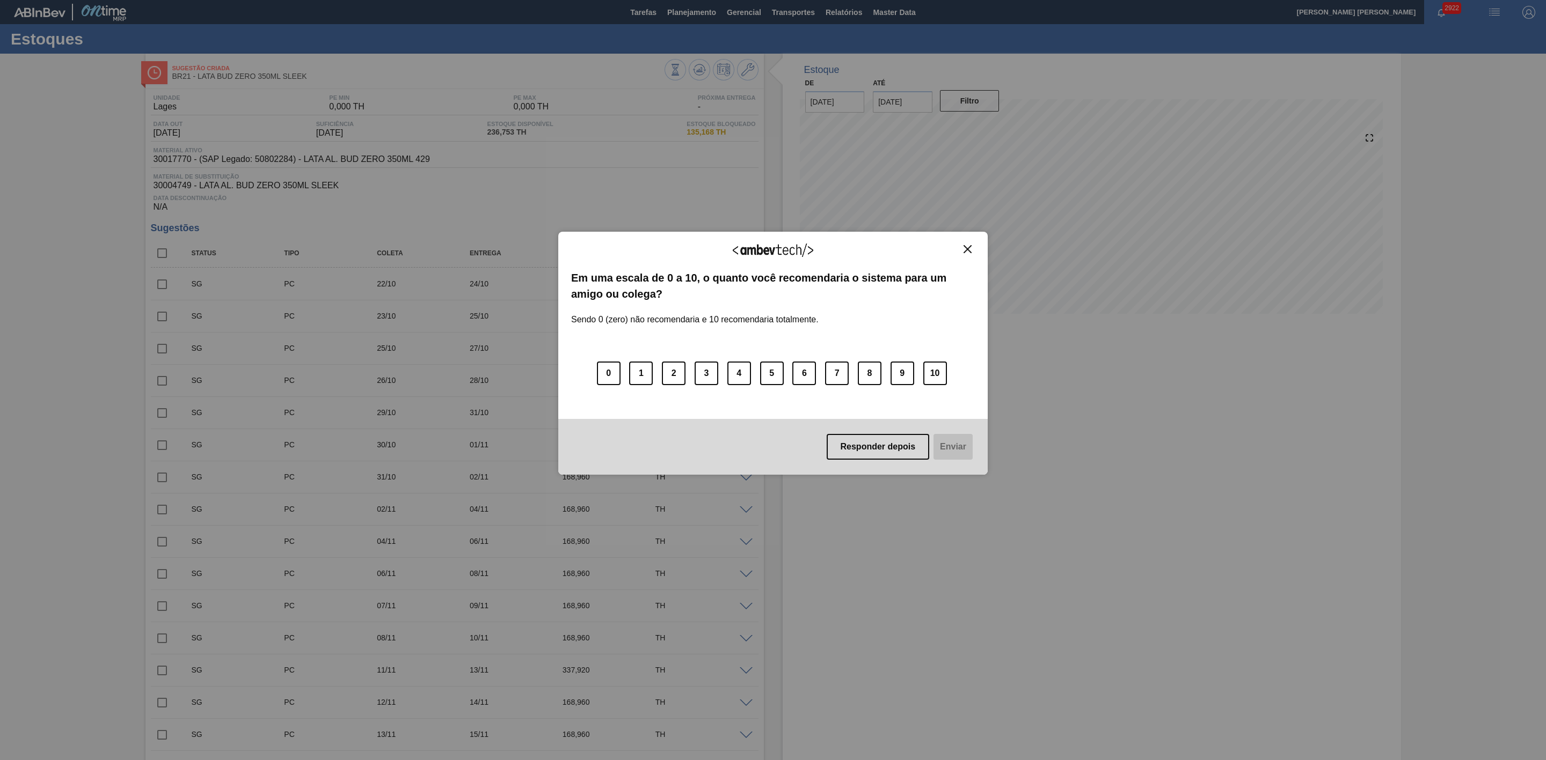
click at [969, 248] on img "Close" at bounding box center [967, 249] width 8 height 8
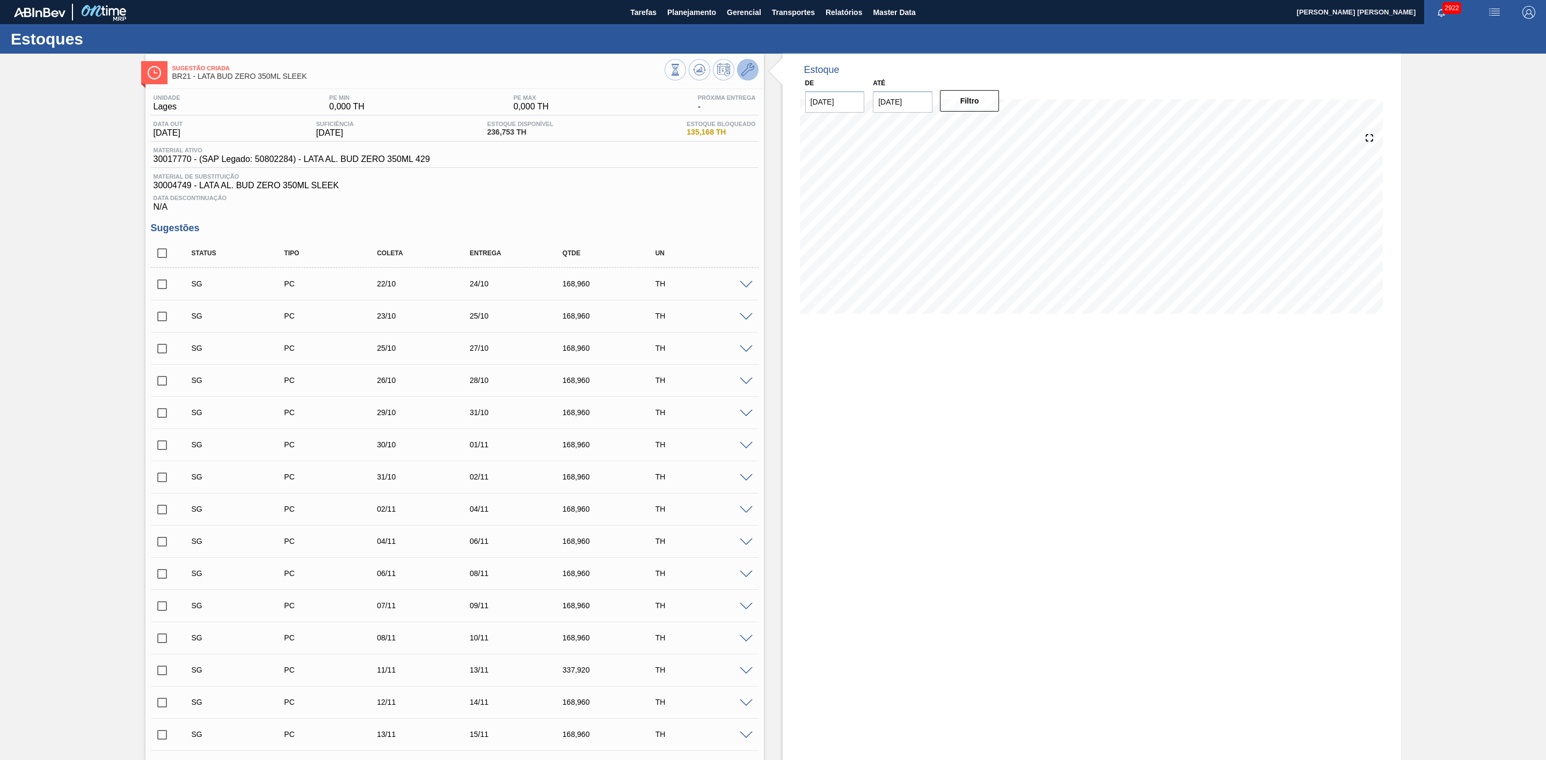
click at [752, 68] on icon at bounding box center [747, 69] width 13 height 13
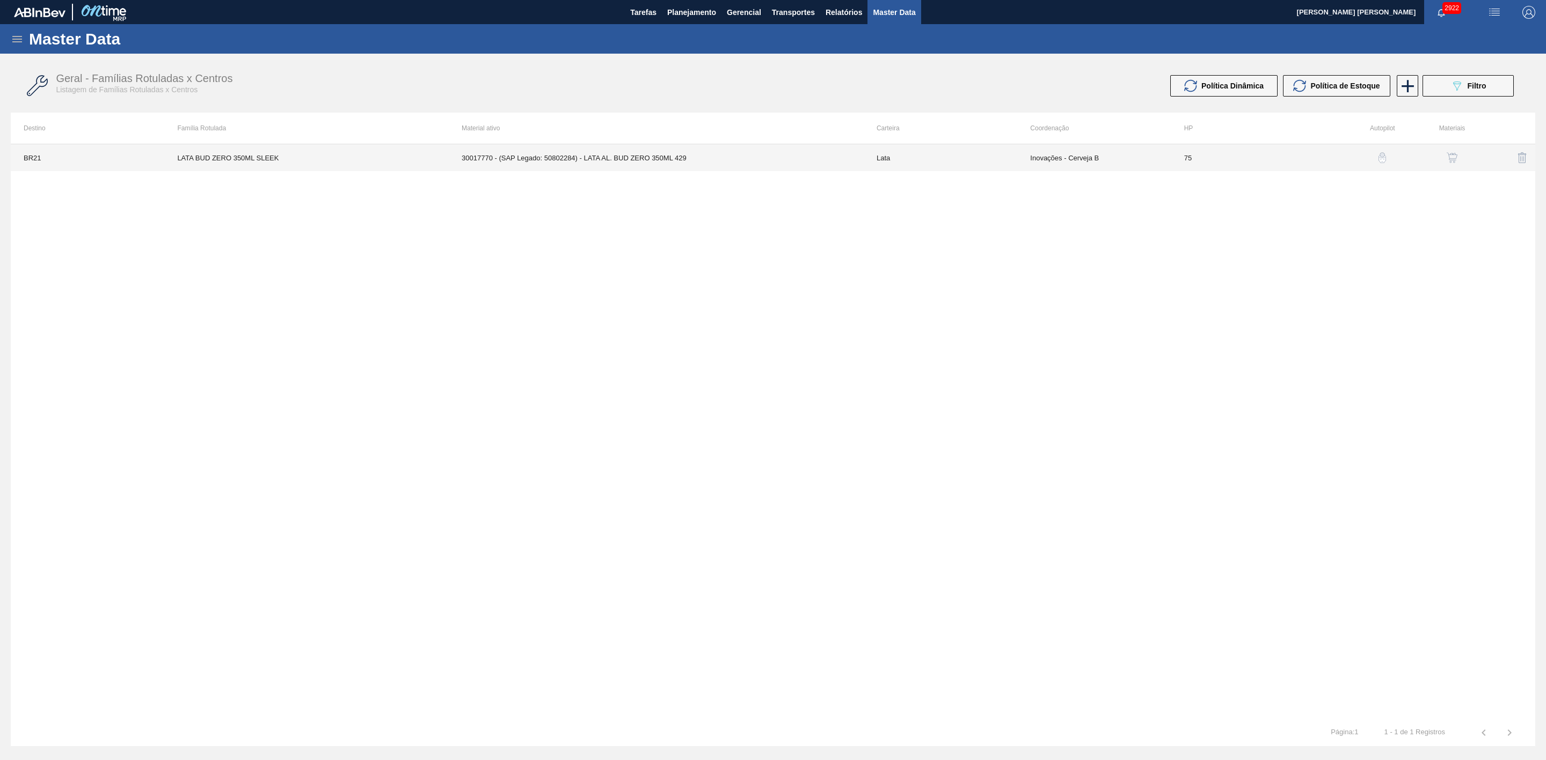
click at [1056, 153] on td "Inovações - Cerveja B" at bounding box center [1093, 157] width 153 height 27
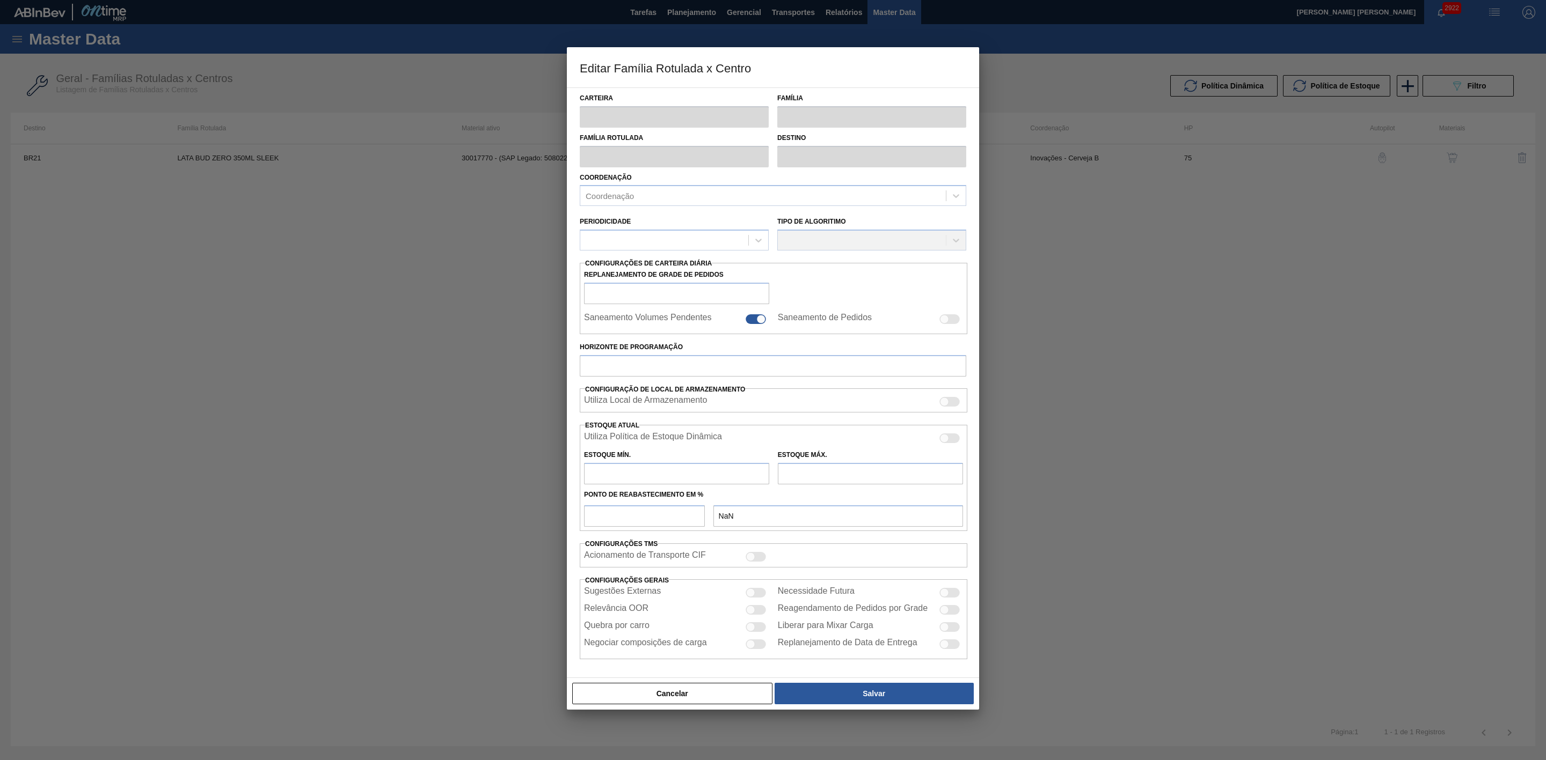
type input "Lata"
type input "LATA BUD ZERO 350ML SLEEK"
type input "BR21 - Lages"
type input "0"
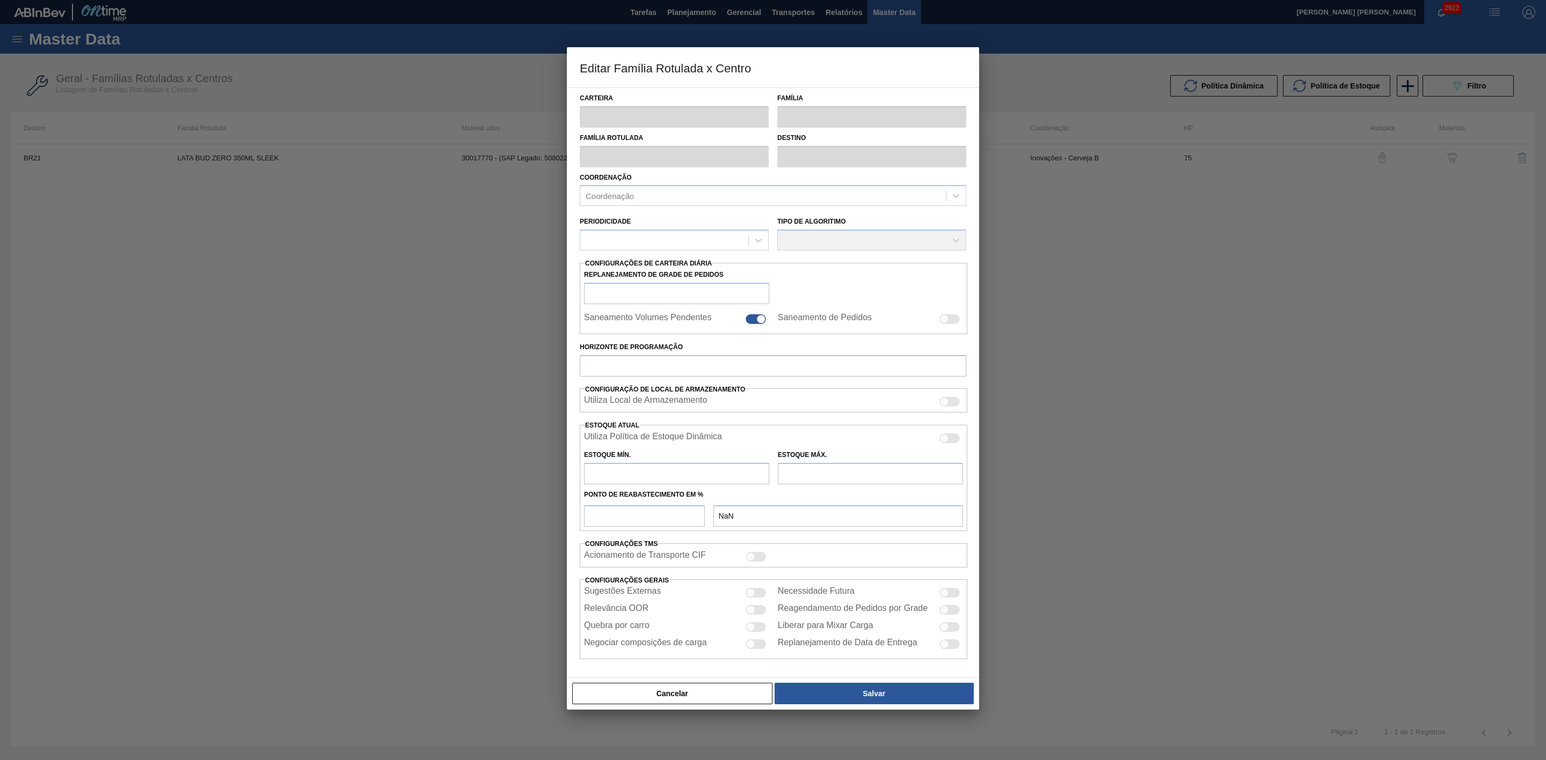
checkbox input "false"
type input "75"
type input "0"
type input "100"
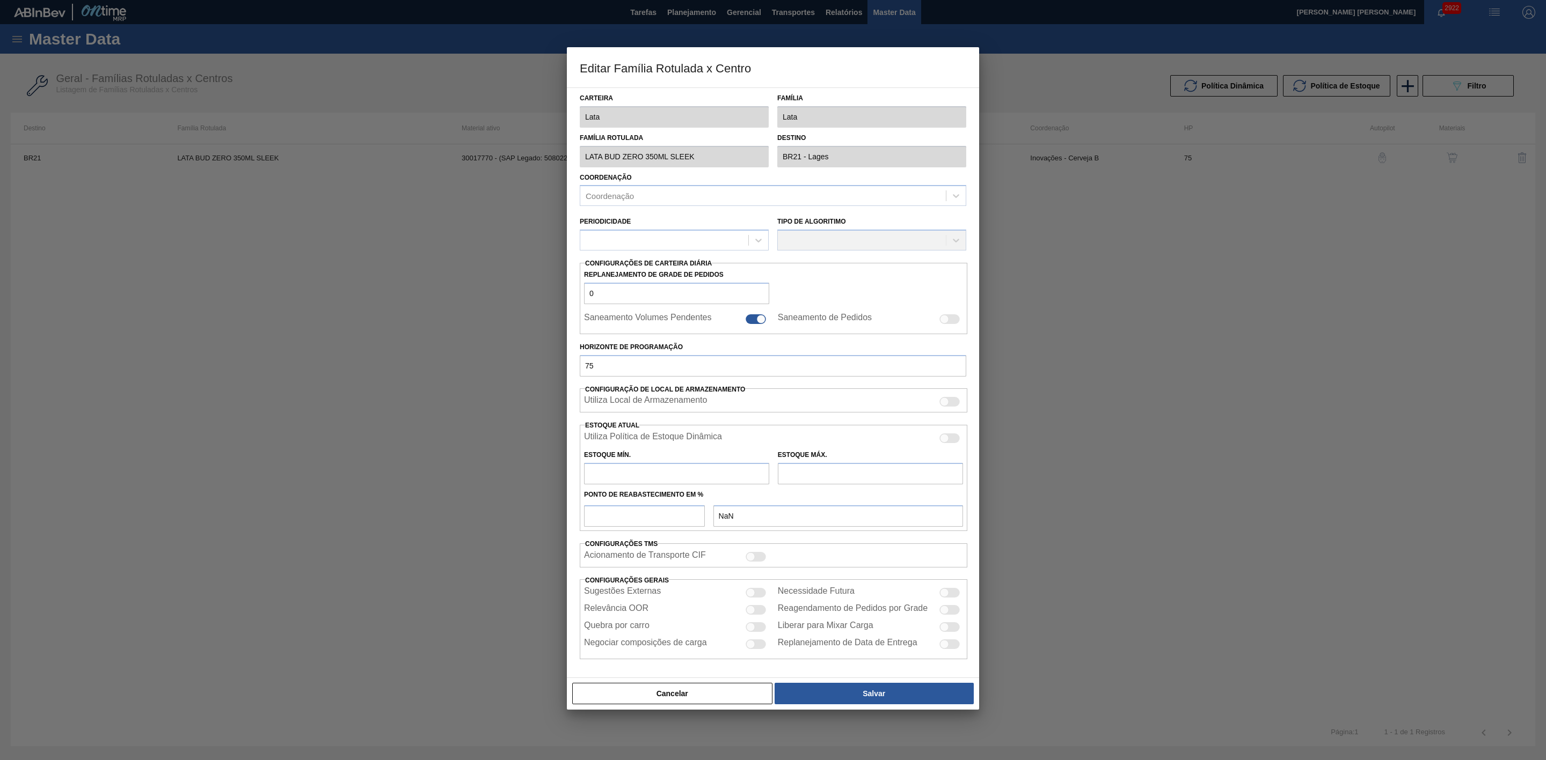
type input "0,000"
checkbox input "true"
click at [952, 444] on div at bounding box center [949, 440] width 20 height 10
checkbox input "true"
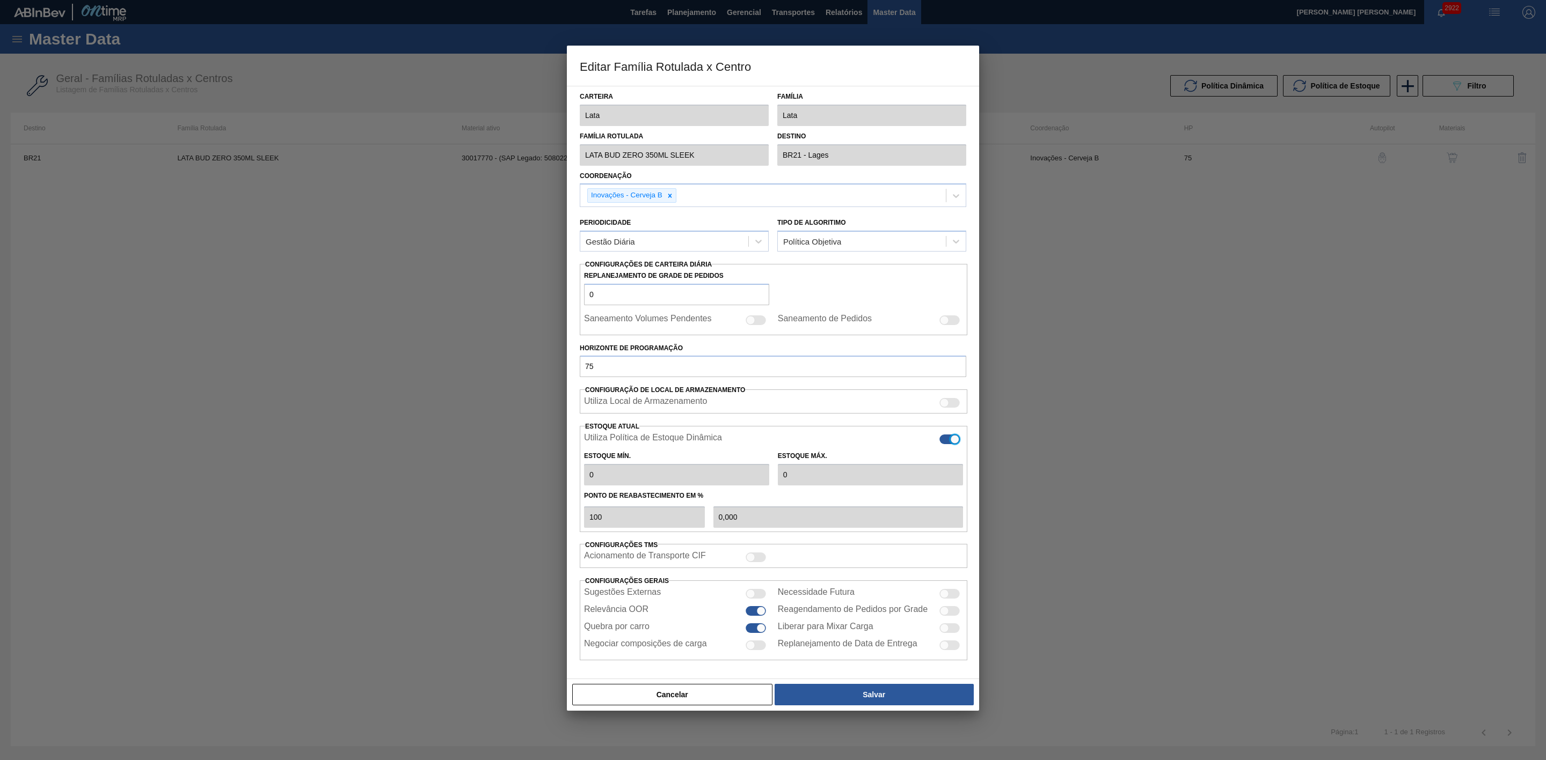
type input "1.416,5"
type input "5.134,81"
type input "43"
type input "3.010,060"
click at [869, 703] on button "Salvar" at bounding box center [873, 694] width 199 height 21
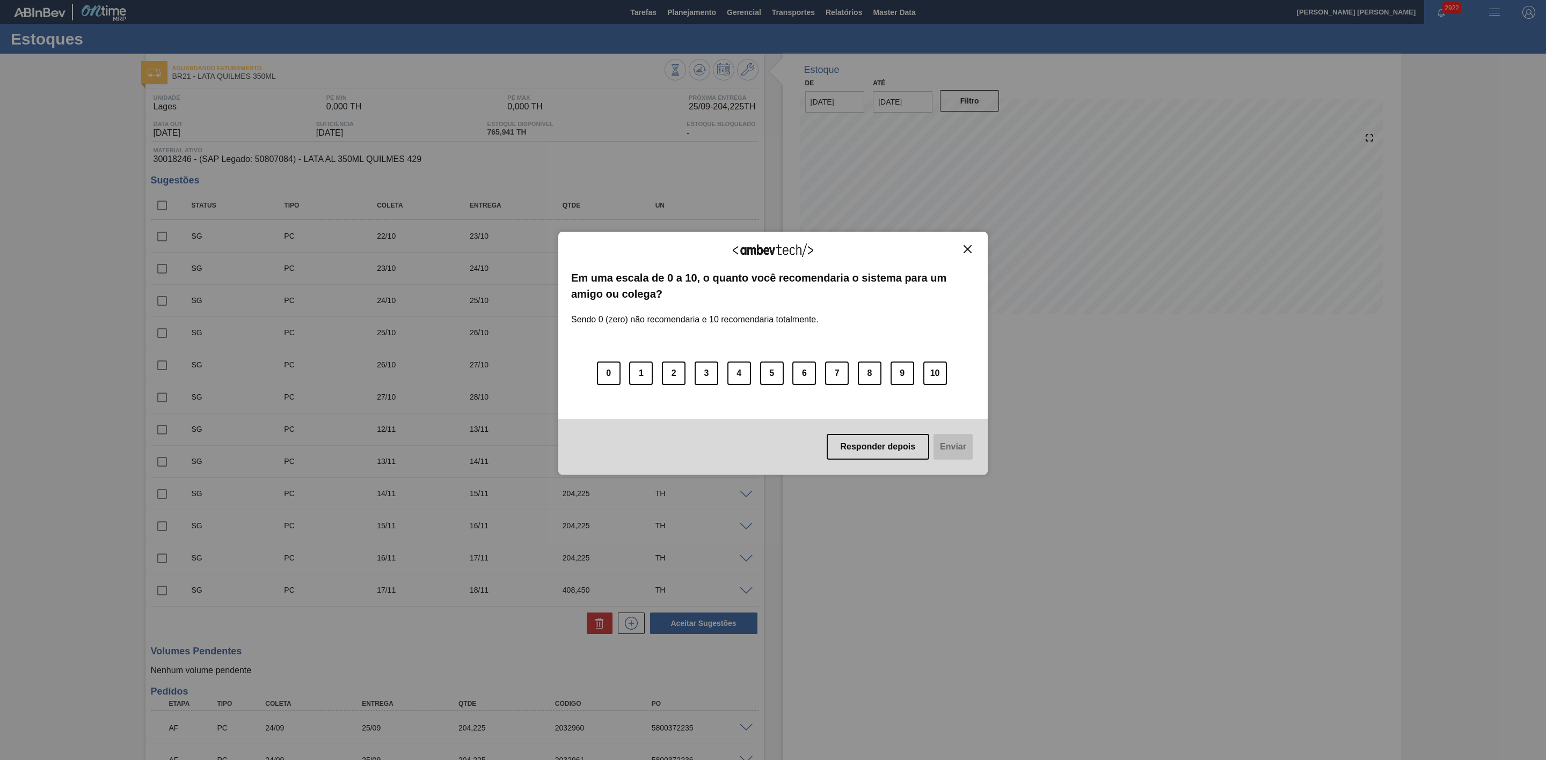
click at [965, 250] on img "Close" at bounding box center [967, 249] width 8 height 8
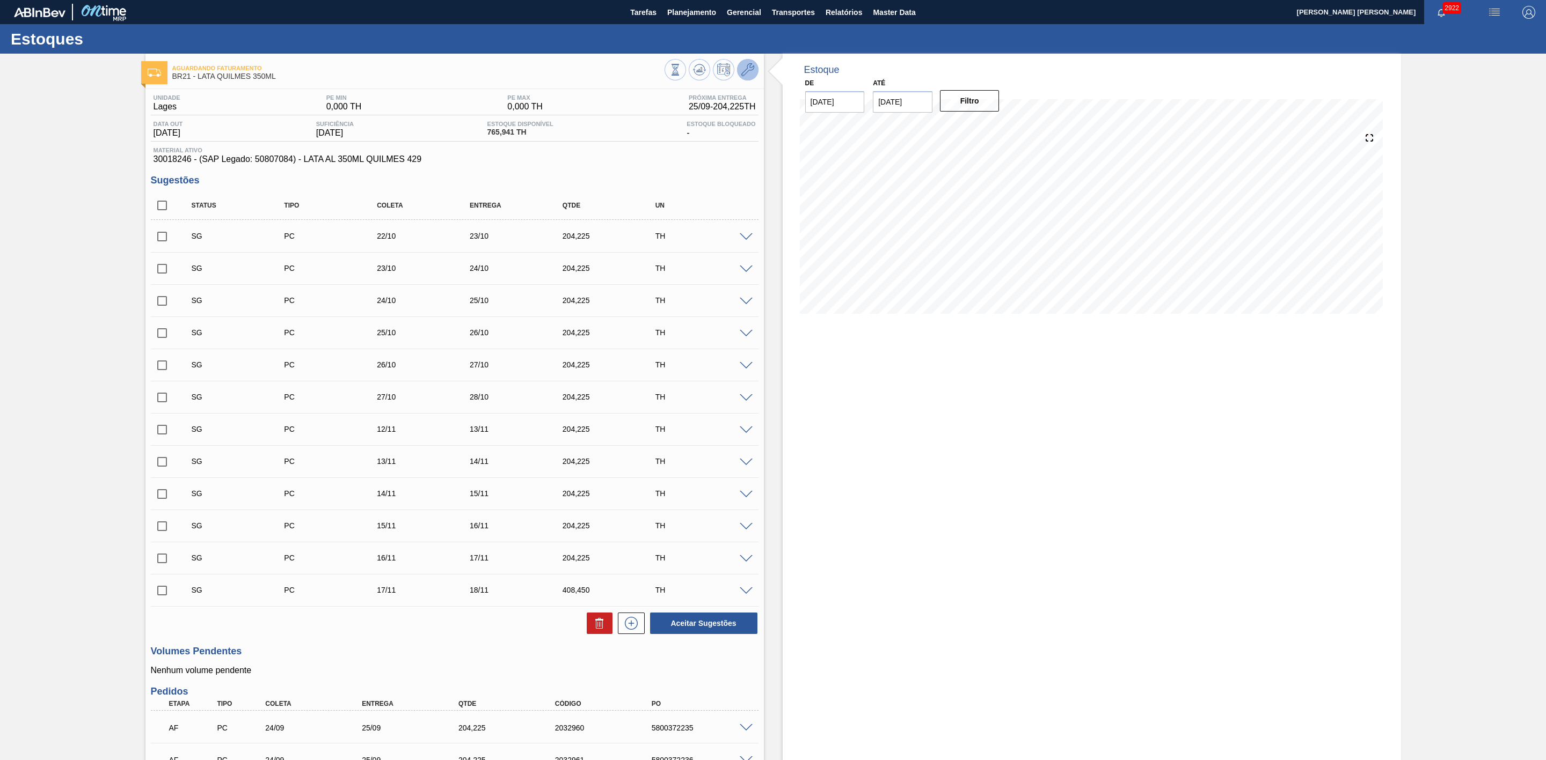
click at [745, 69] on icon at bounding box center [747, 69] width 13 height 13
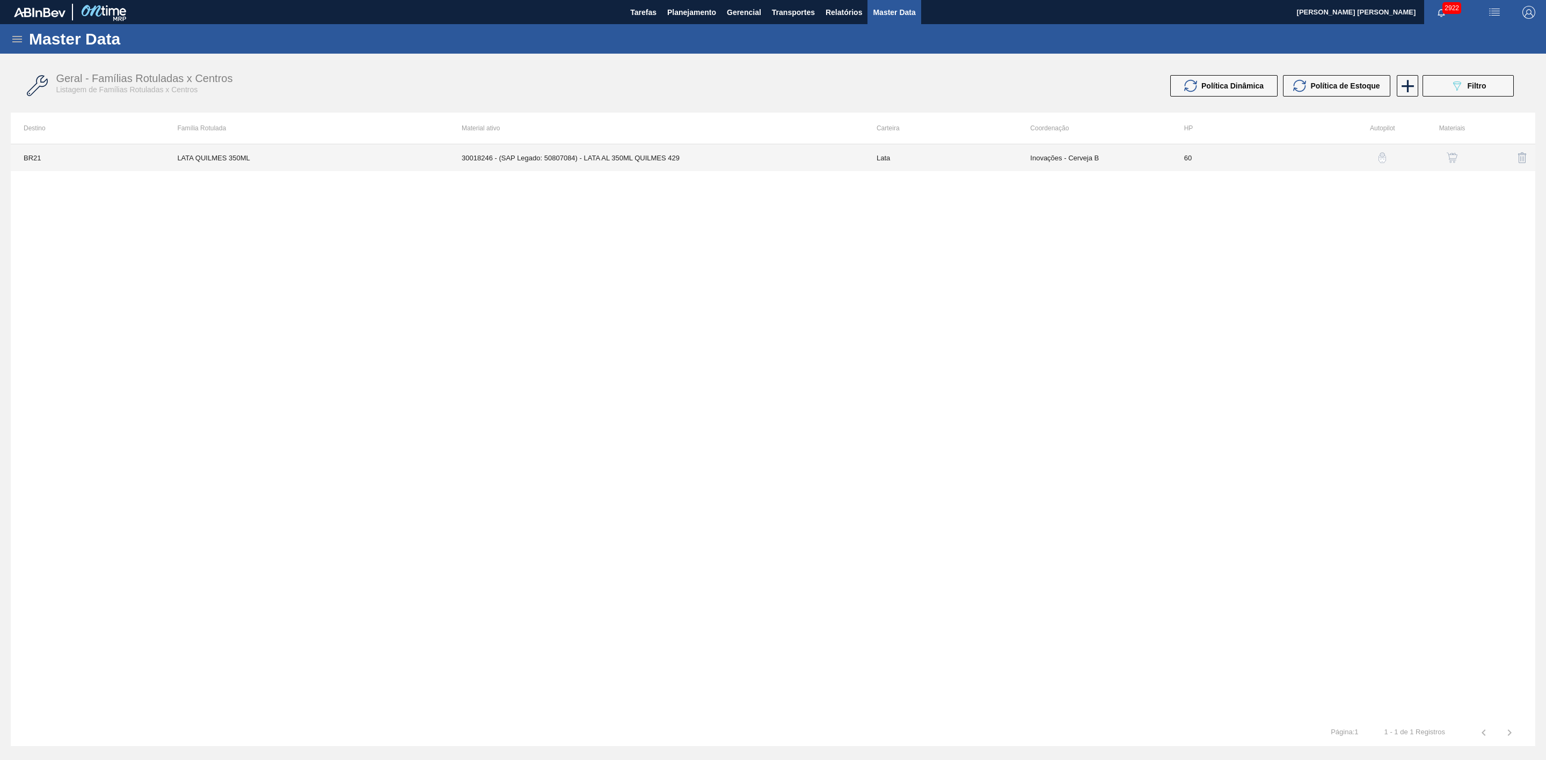
click at [920, 166] on td "Lata" at bounding box center [940, 157] width 153 height 27
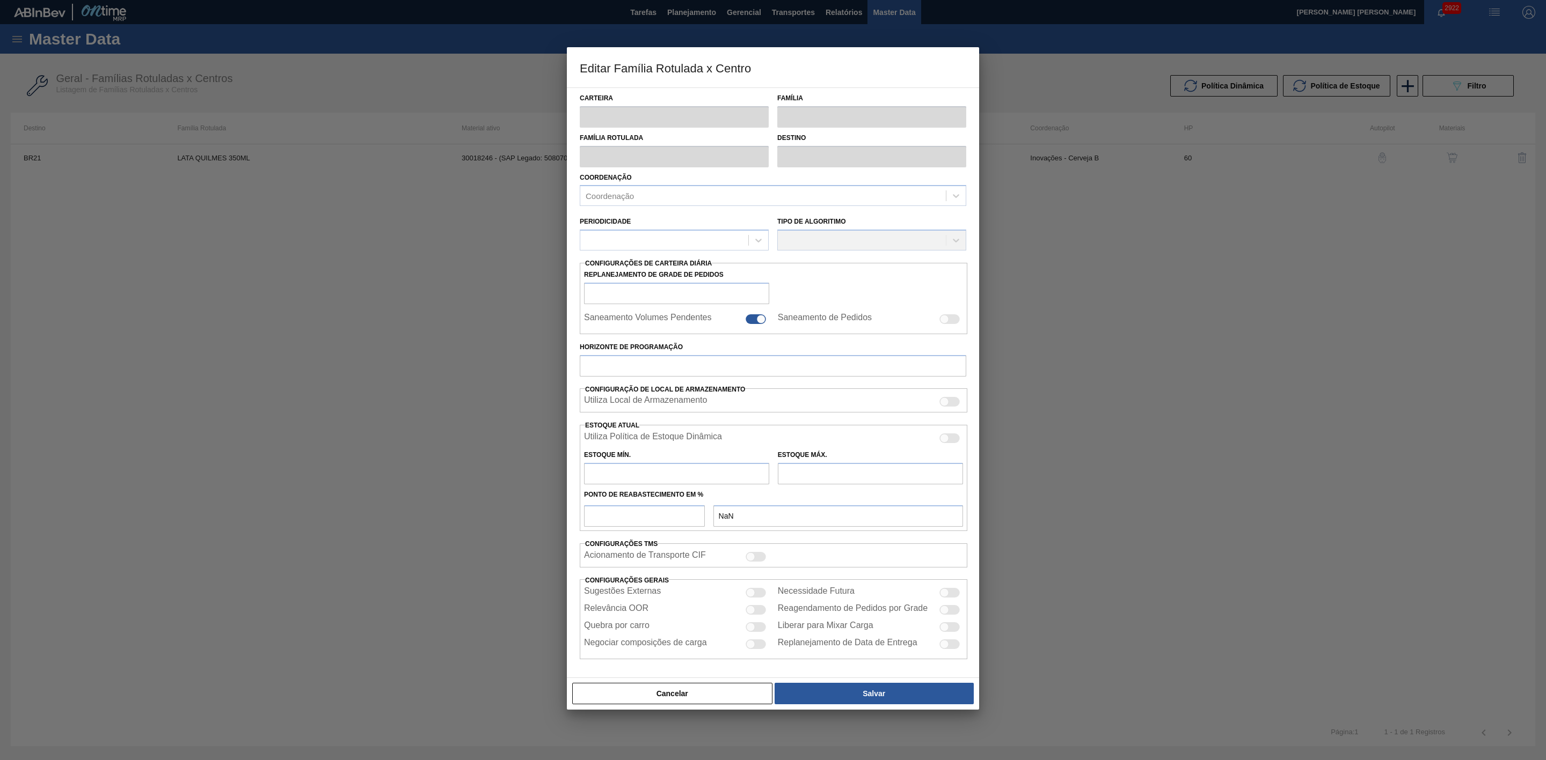
type input "Lata"
type input "LATA QUILMES 350ML"
type input "BR21 - Lages"
type input "0"
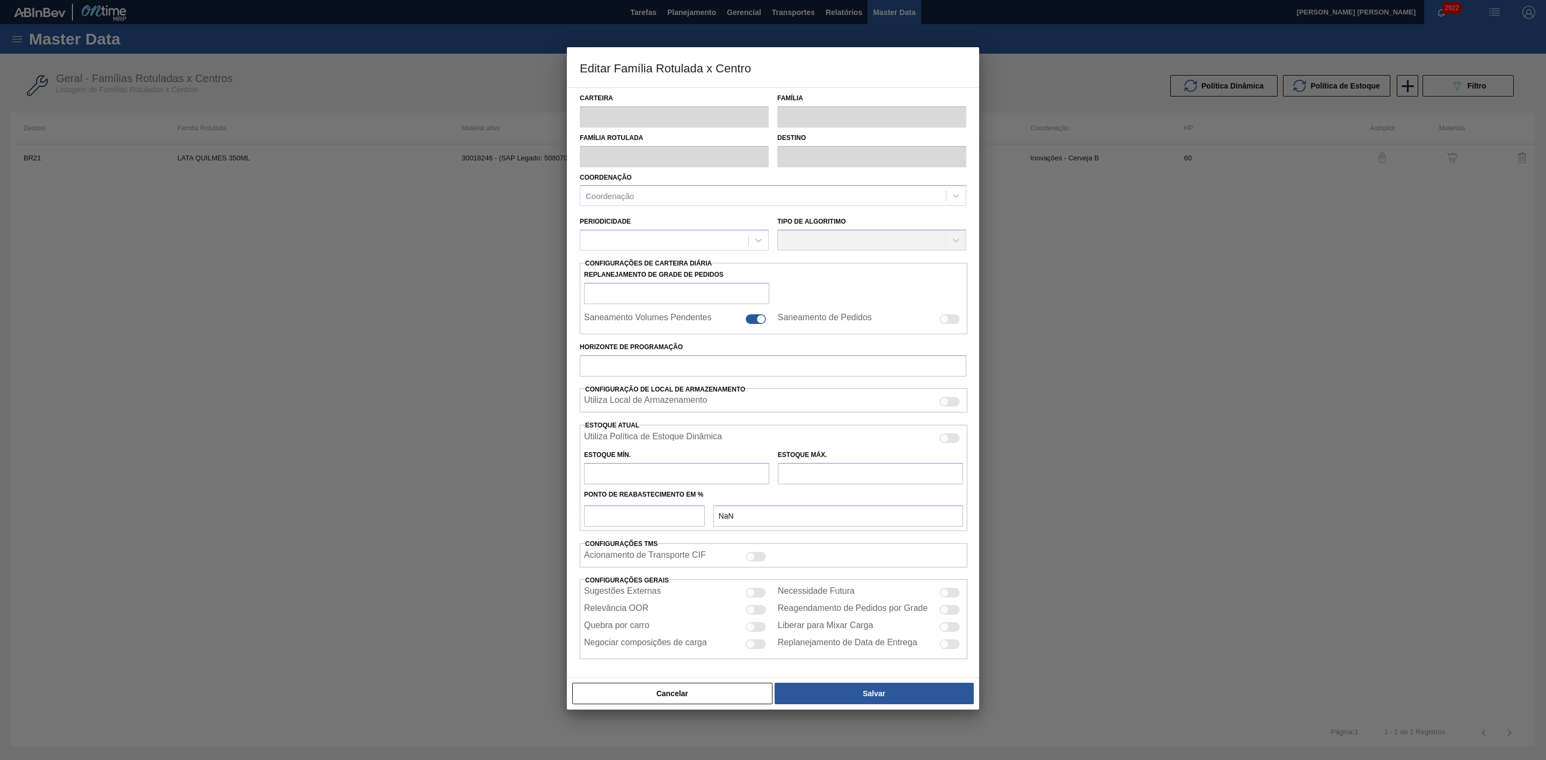
checkbox input "false"
type input "60"
type input "0"
type input "100"
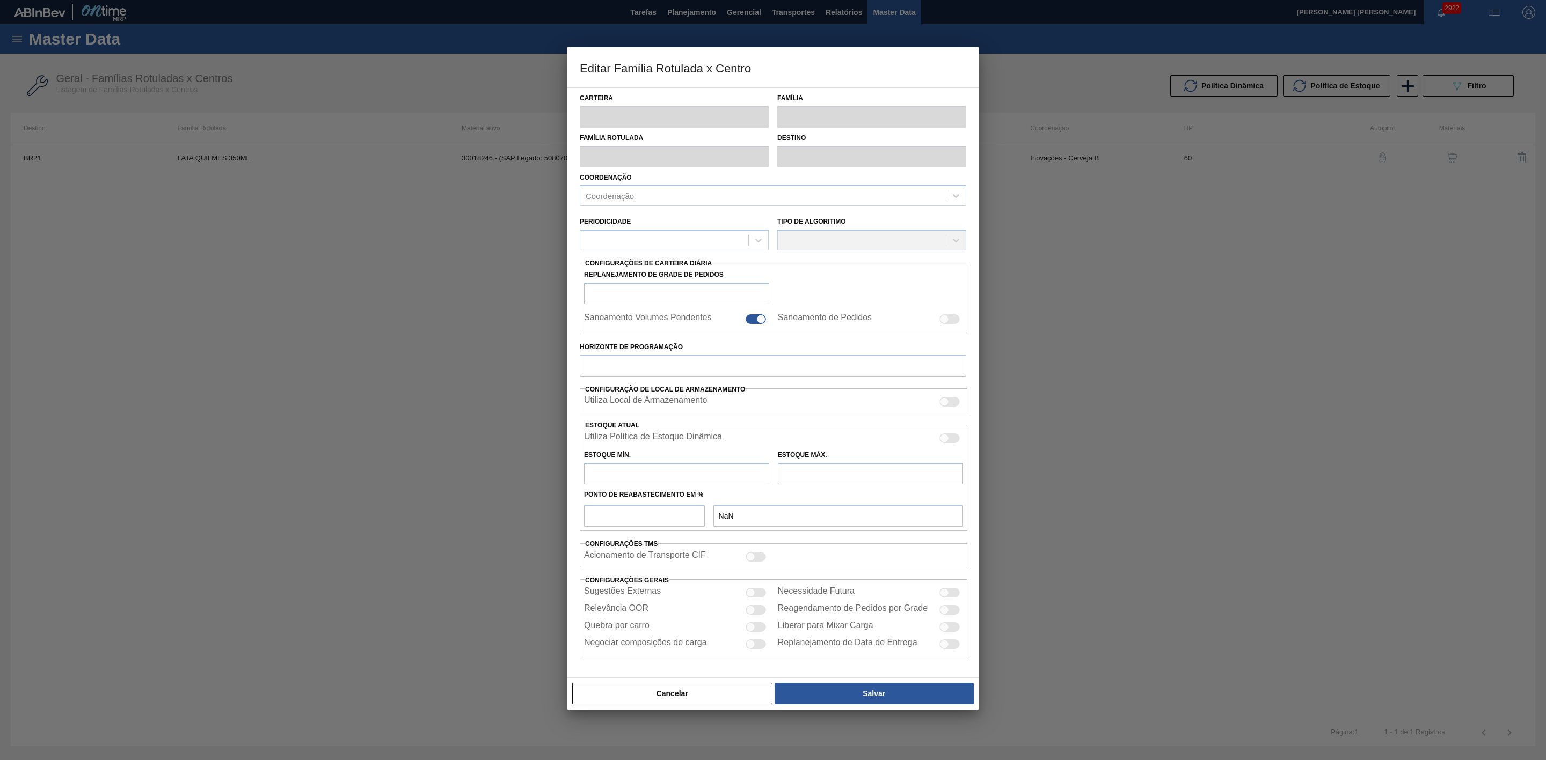
type input "0,000"
checkbox input "true"
click at [947, 437] on div at bounding box center [949, 440] width 20 height 10
checkbox input "true"
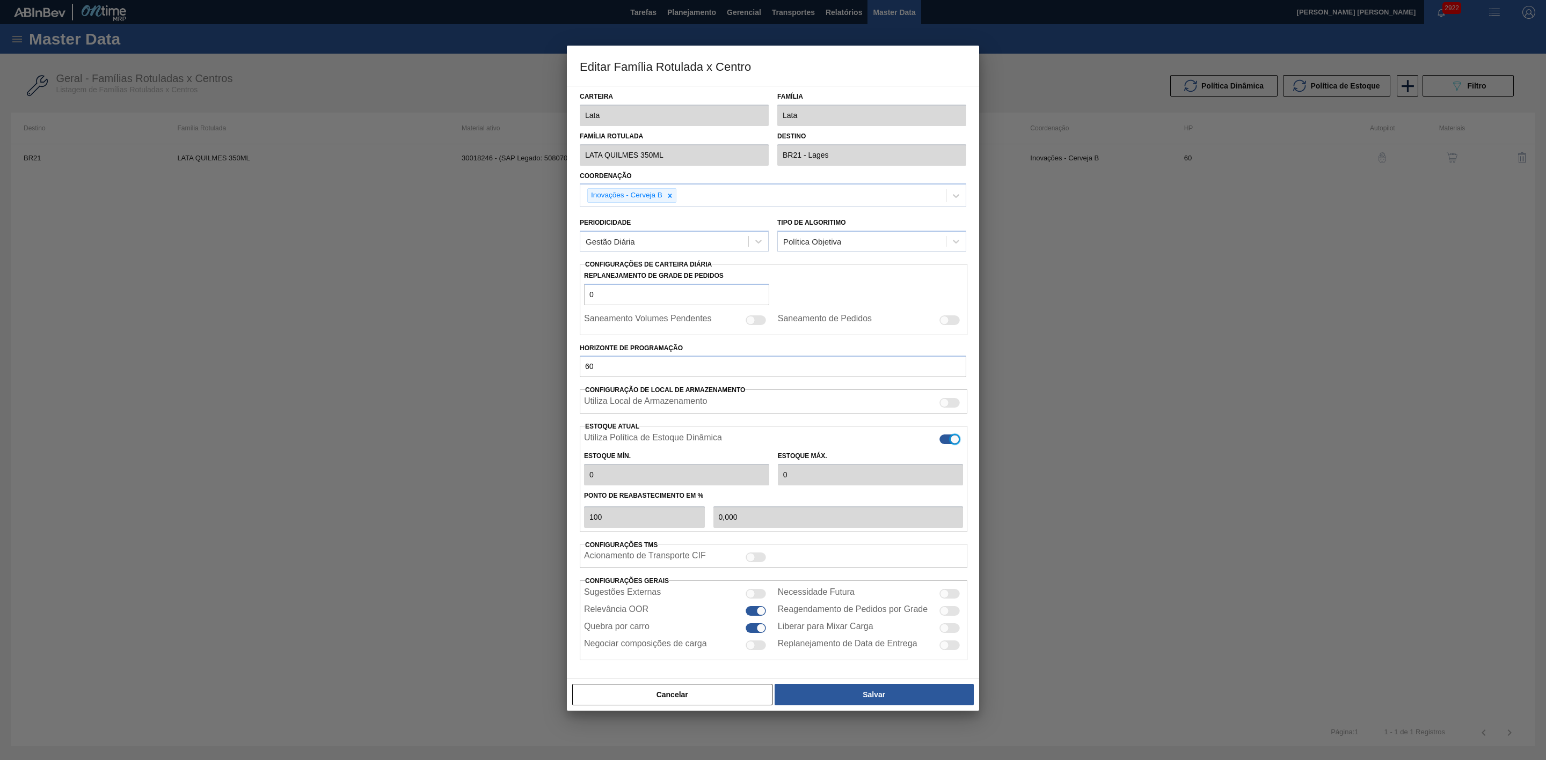
type input "0"
click at [878, 696] on button "Salvar" at bounding box center [873, 694] width 199 height 21
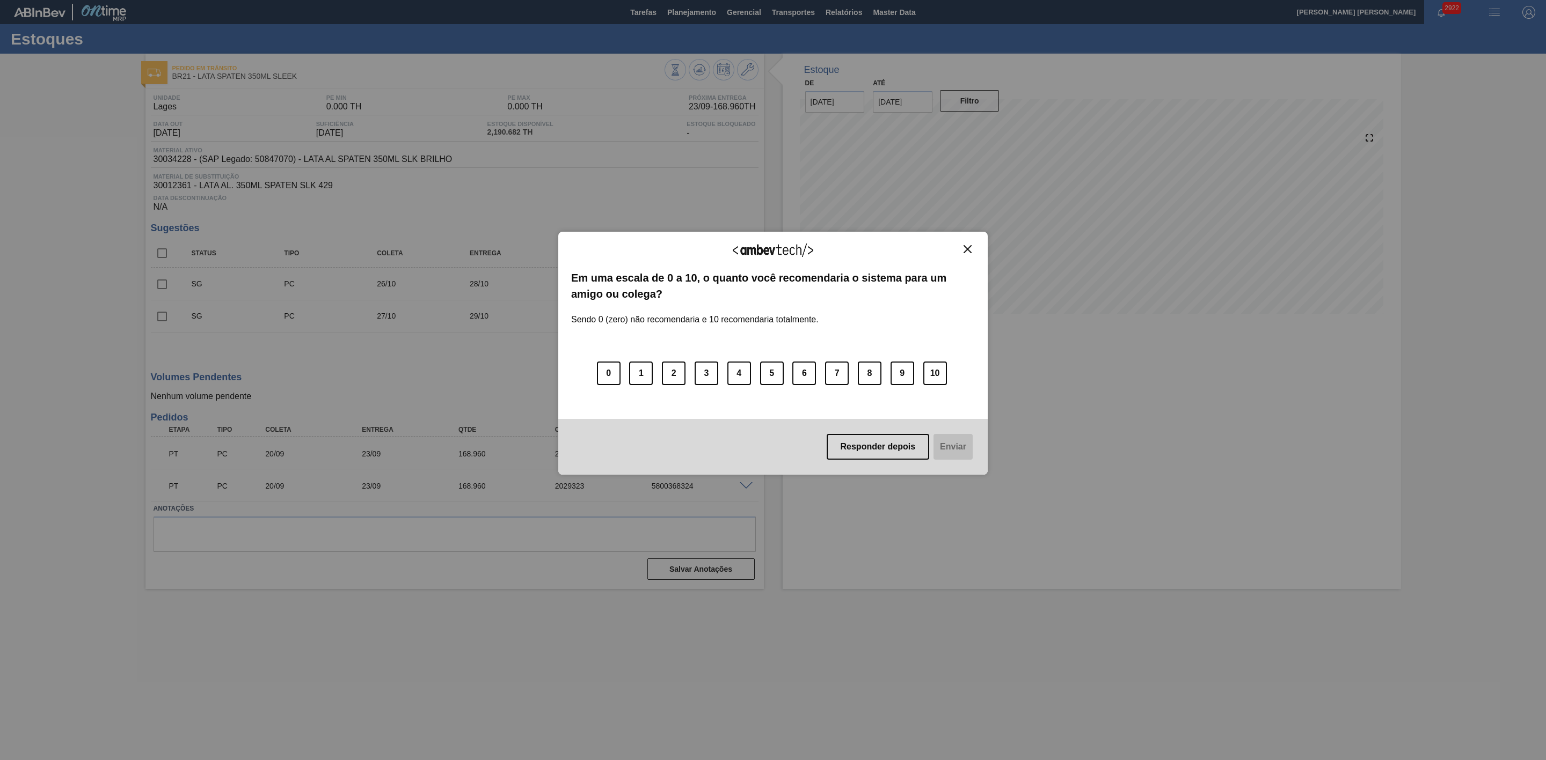
click at [967, 248] on img "Close" at bounding box center [967, 249] width 8 height 8
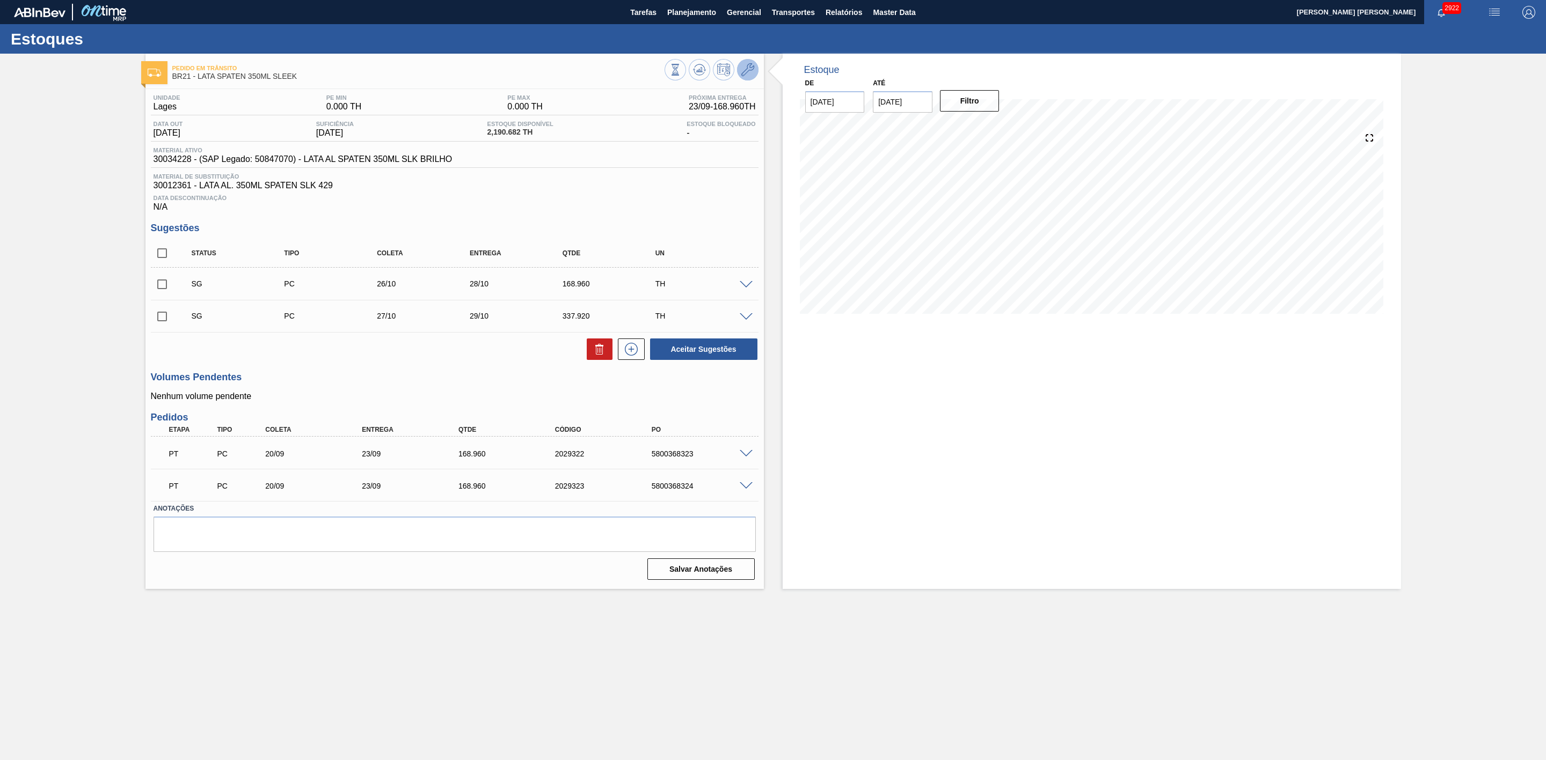
click at [750, 70] on icon at bounding box center [747, 69] width 13 height 13
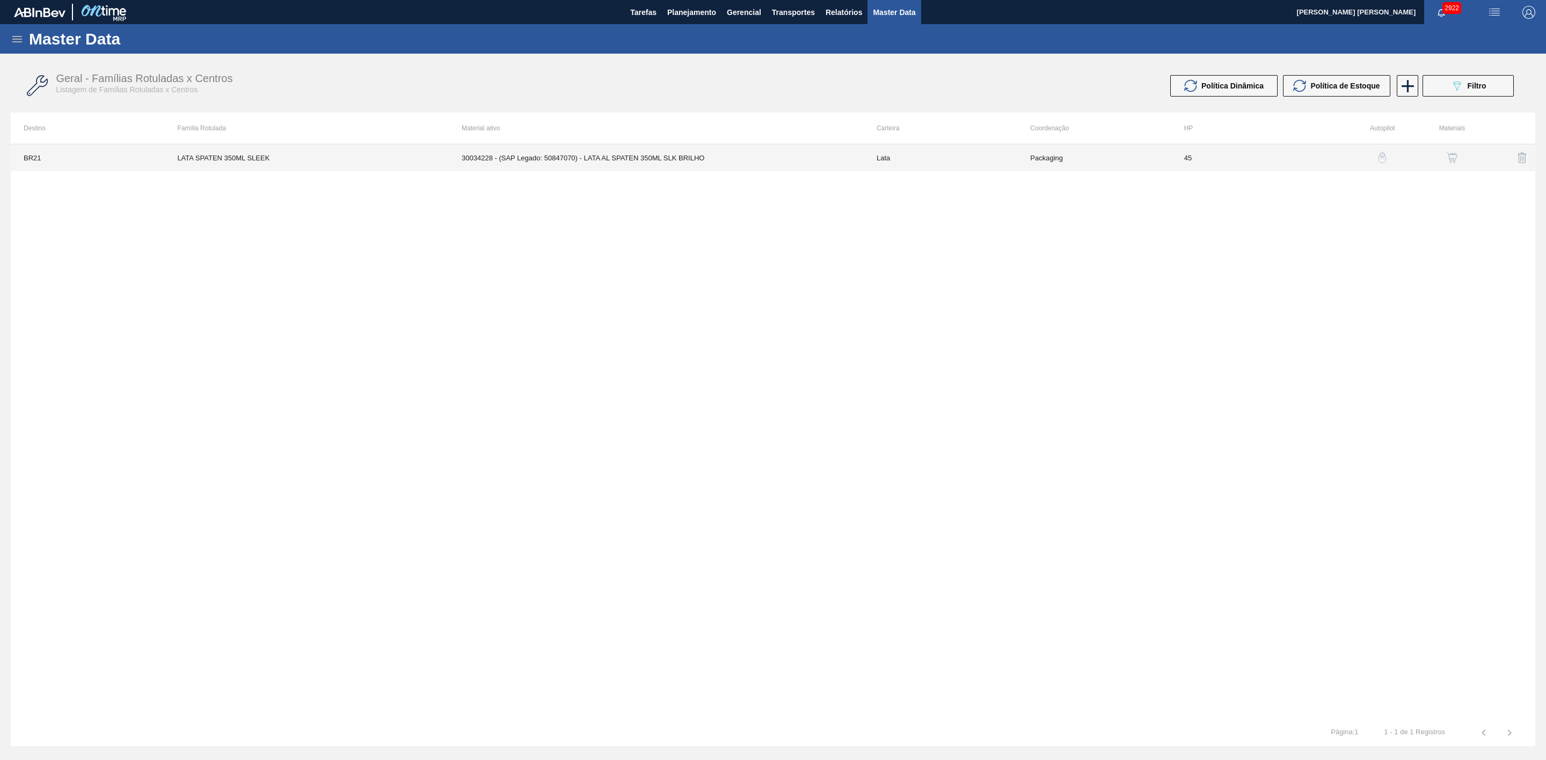
click at [677, 163] on td "30034228 - (SAP Legado: 50847070) - LATA AL SPATEN 350ML SLK BRILHO" at bounding box center [656, 157] width 415 height 27
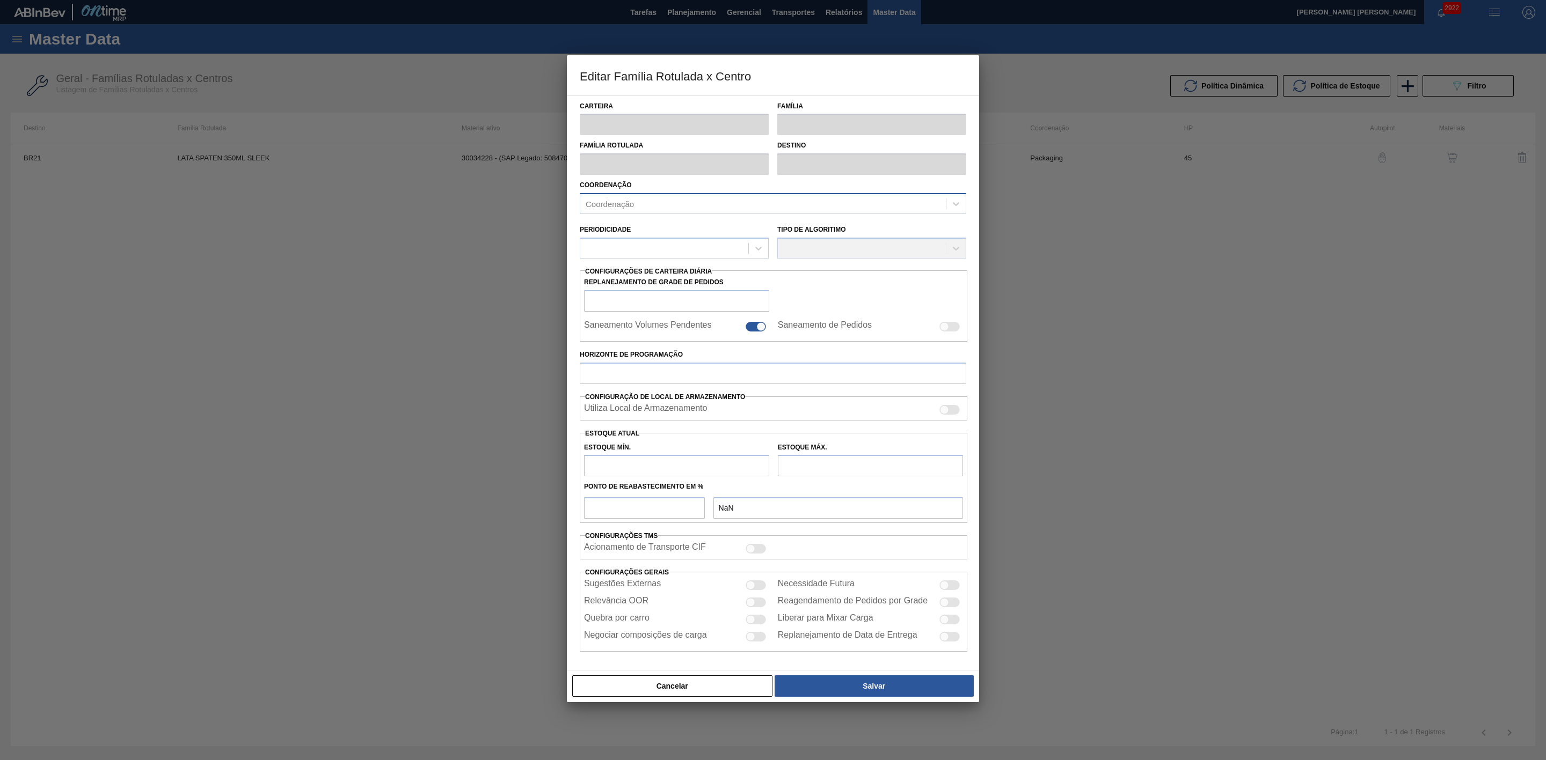
type input "Lata"
type input "LATA SPATEN 350ML SLEEK"
type input "BR21 - Lages"
type input "0"
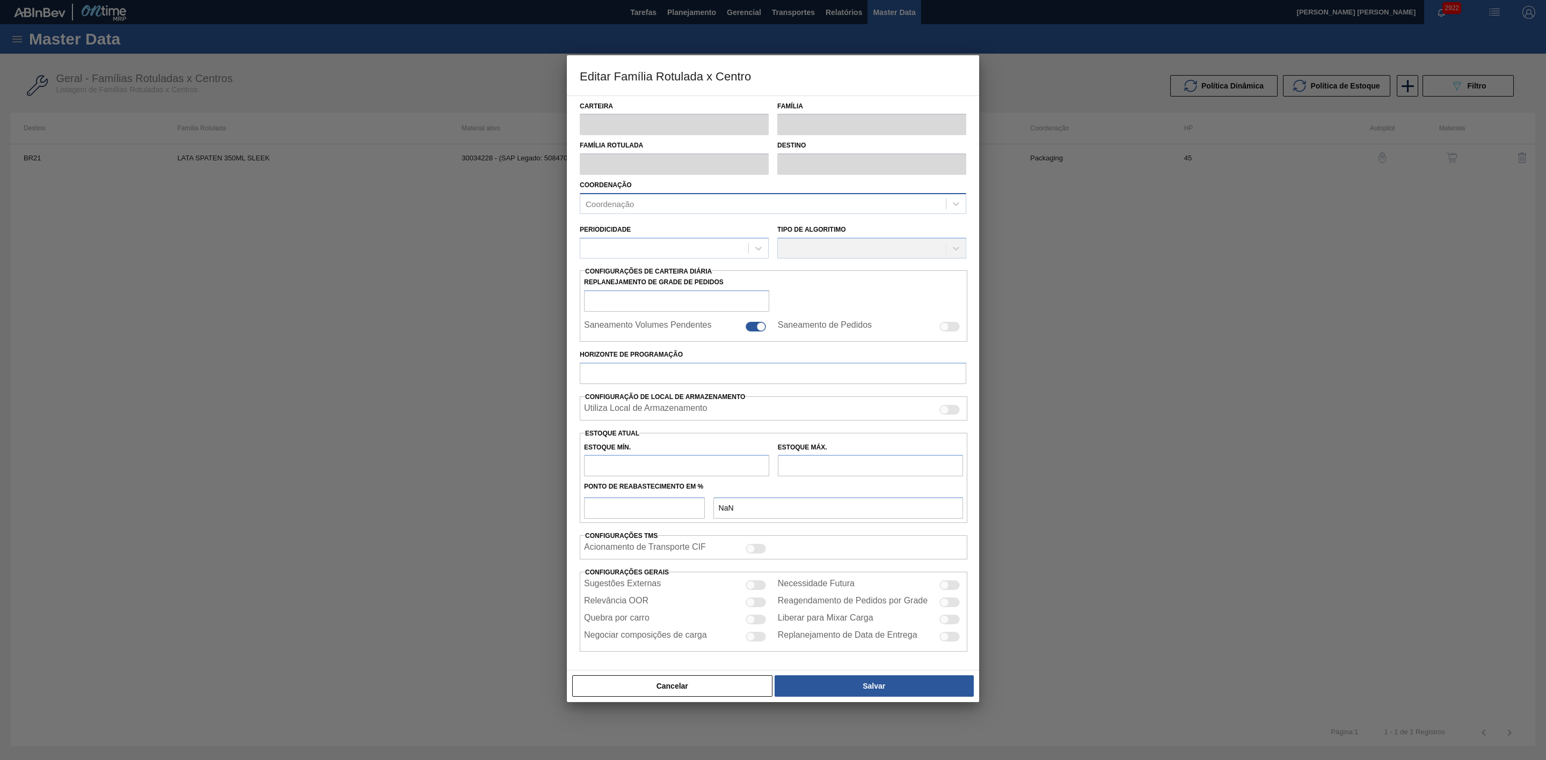
checkbox input "false"
type input "45"
type input "0"
type input "100"
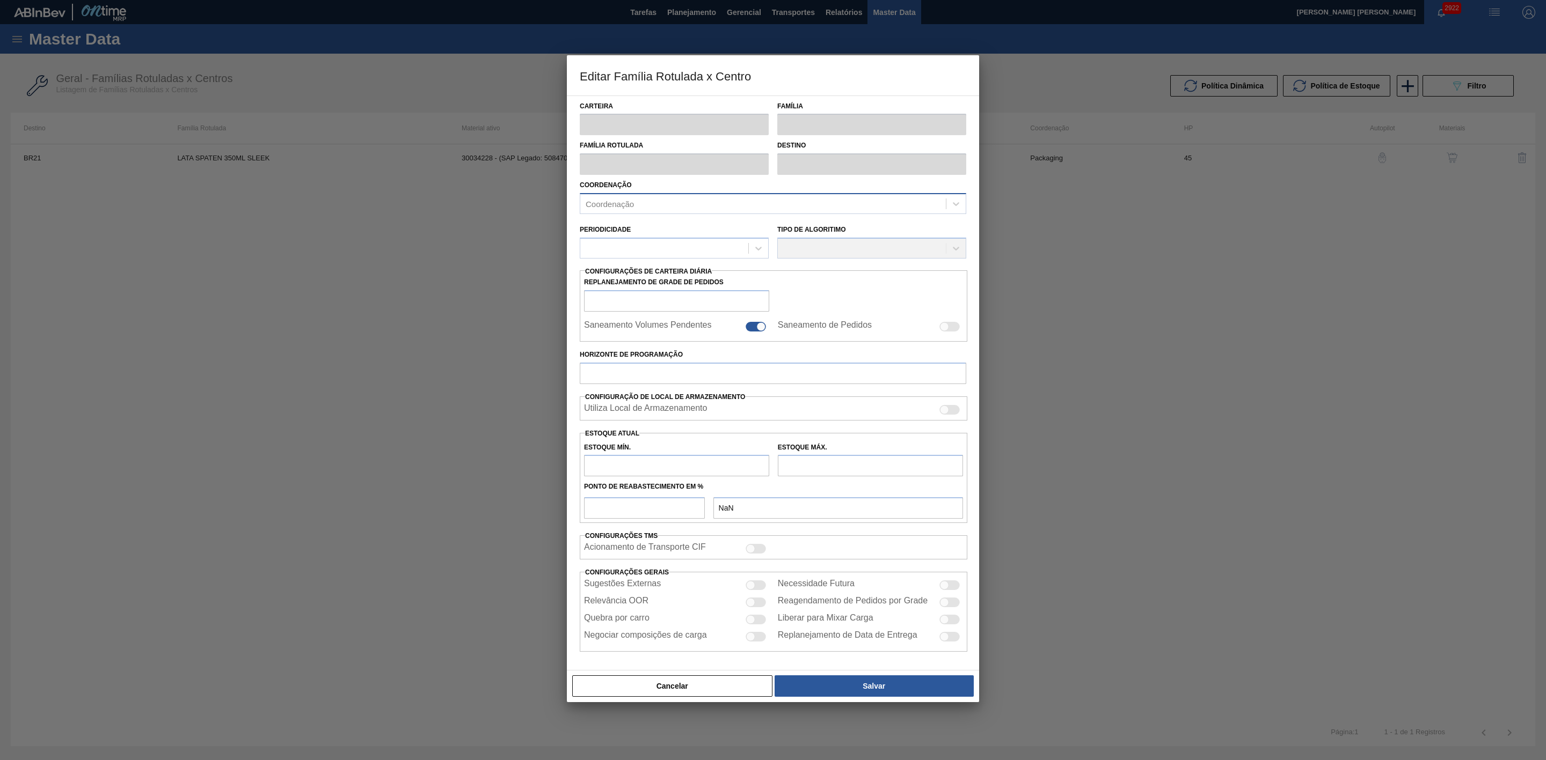
type input "0,000"
checkbox input "true"
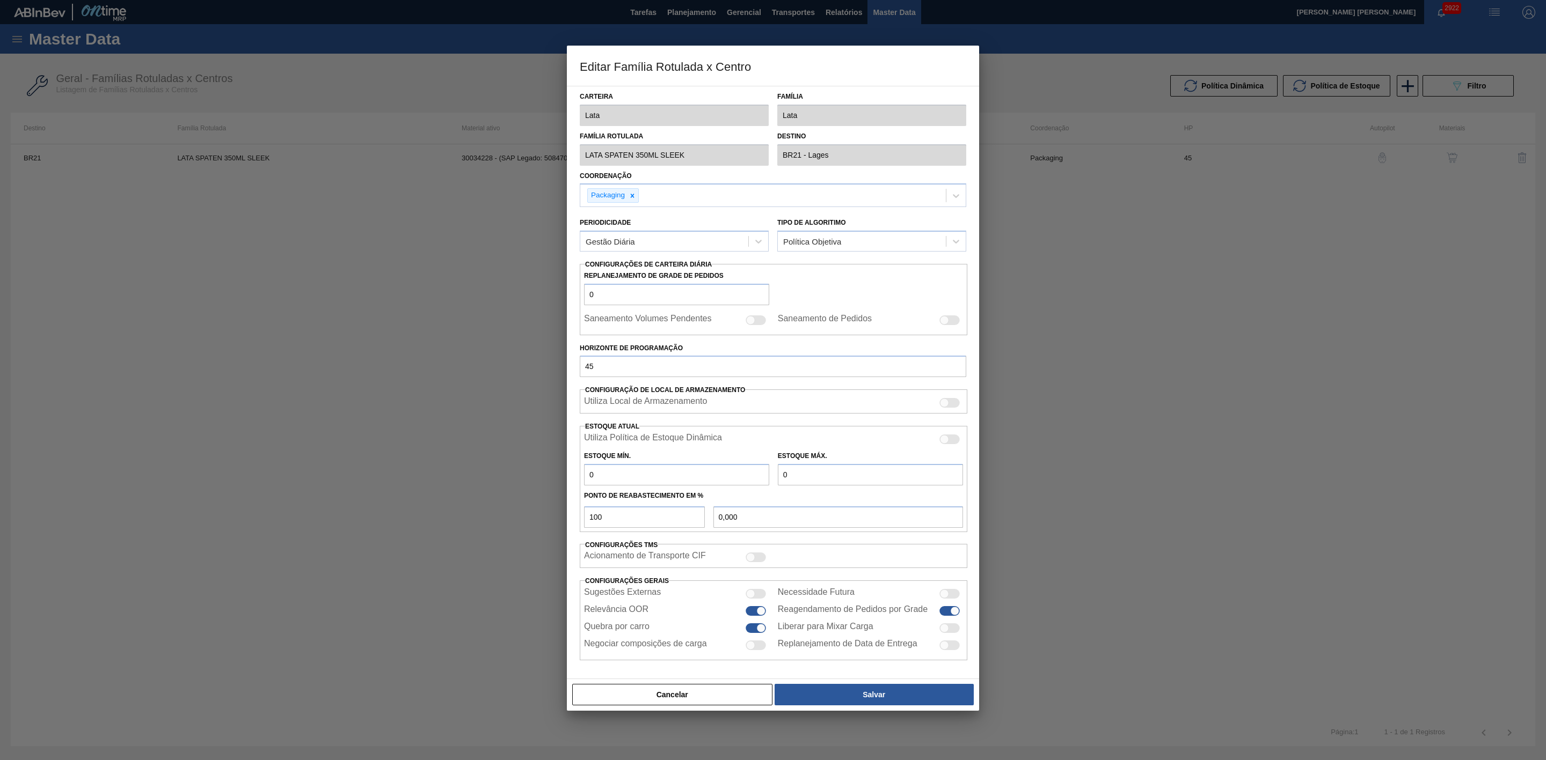
click at [955, 438] on div at bounding box center [949, 440] width 20 height 10
checkbox input "true"
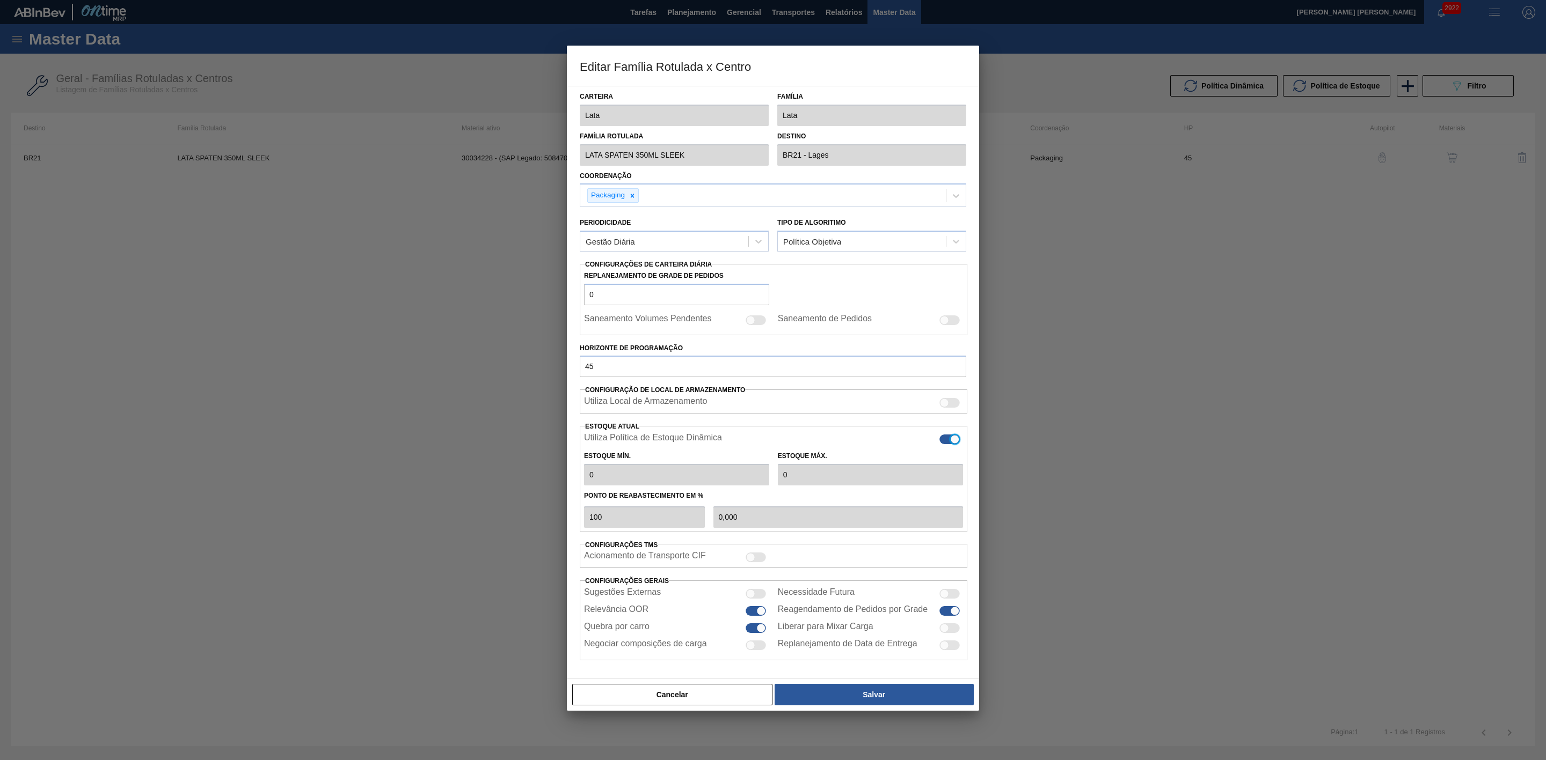
type input "0"
click at [876, 696] on button "Salvar" at bounding box center [873, 694] width 199 height 21
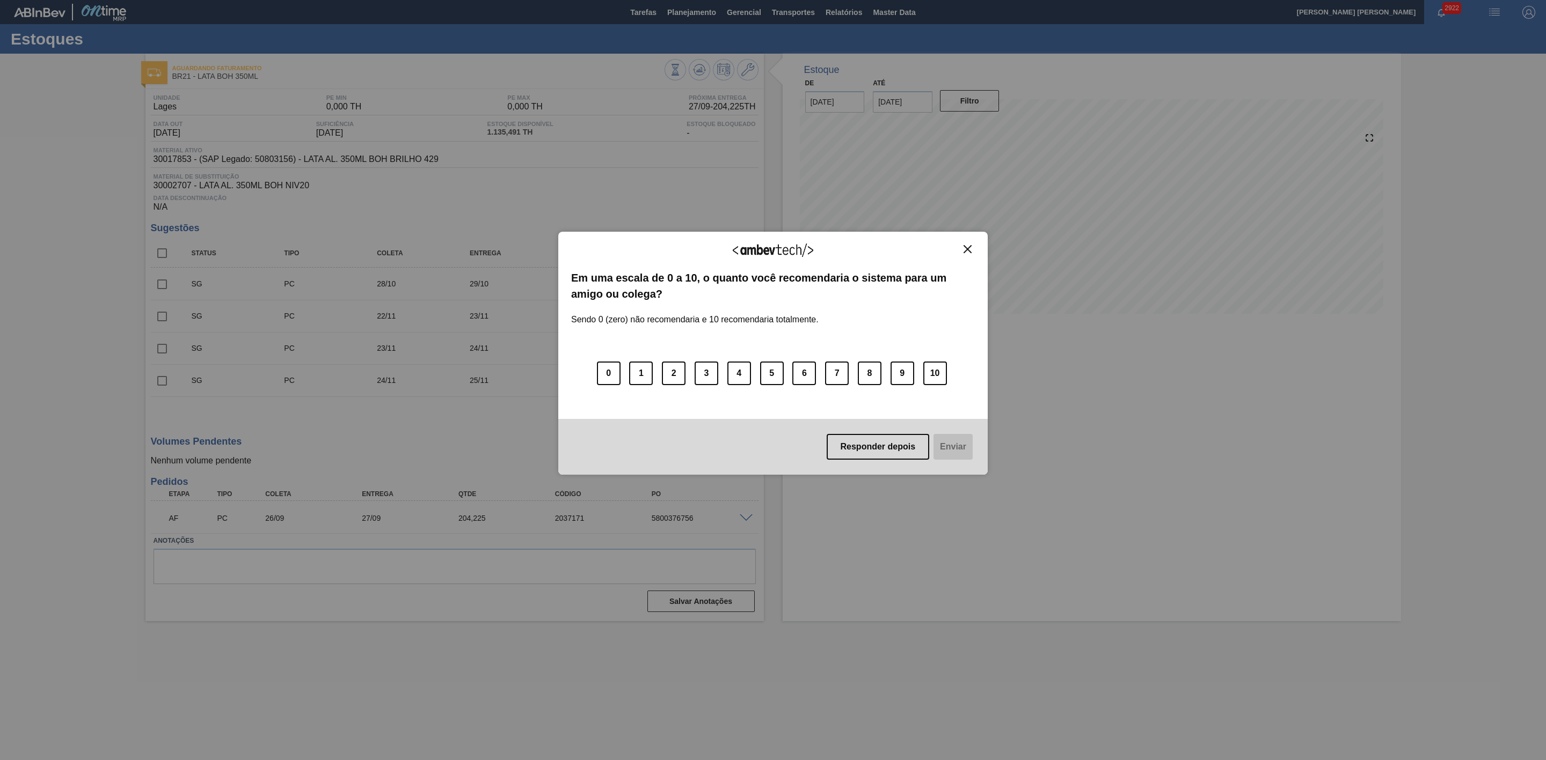
click at [968, 247] on img "Close" at bounding box center [967, 249] width 8 height 8
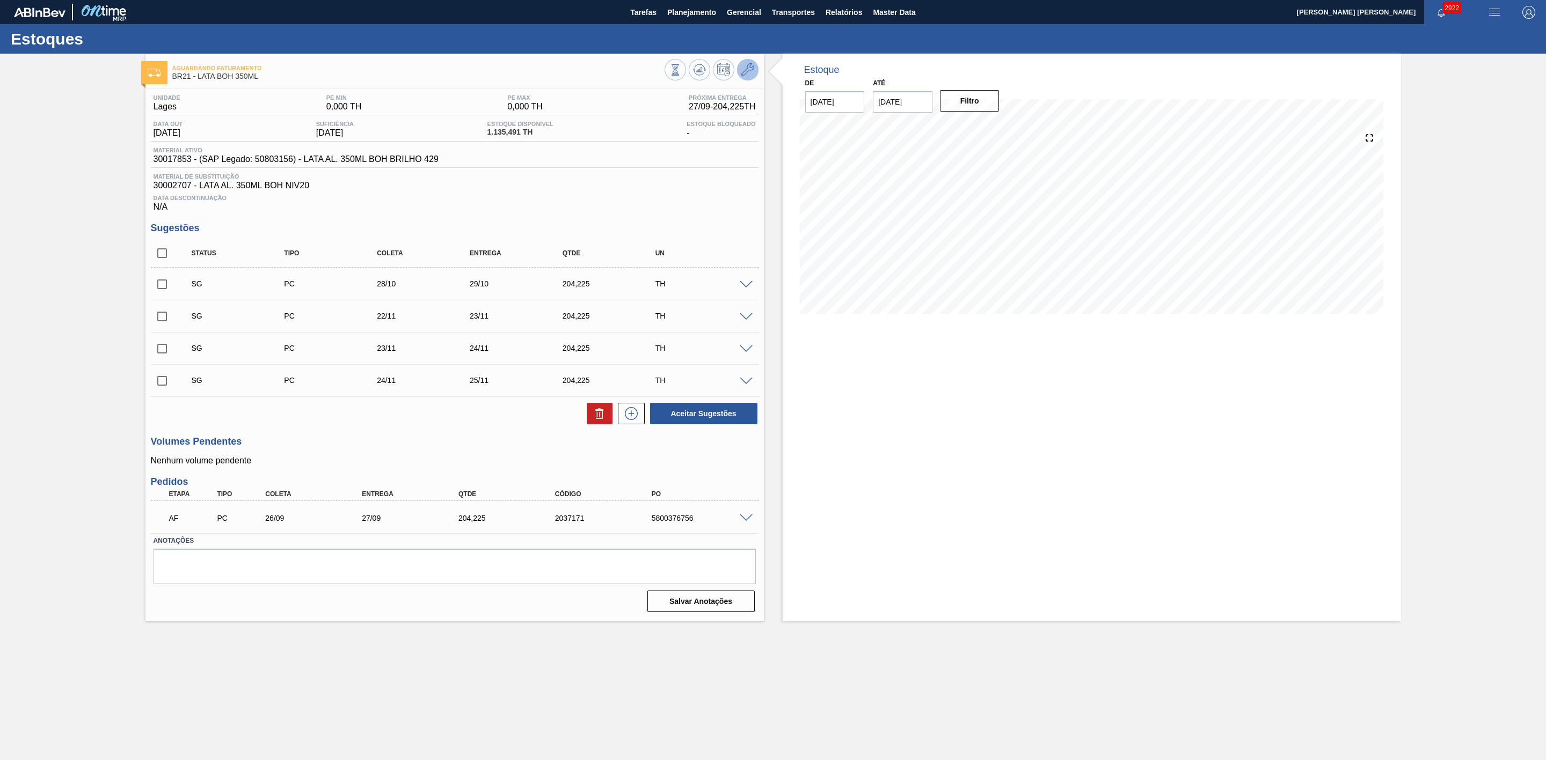
click at [751, 68] on icon at bounding box center [747, 69] width 13 height 13
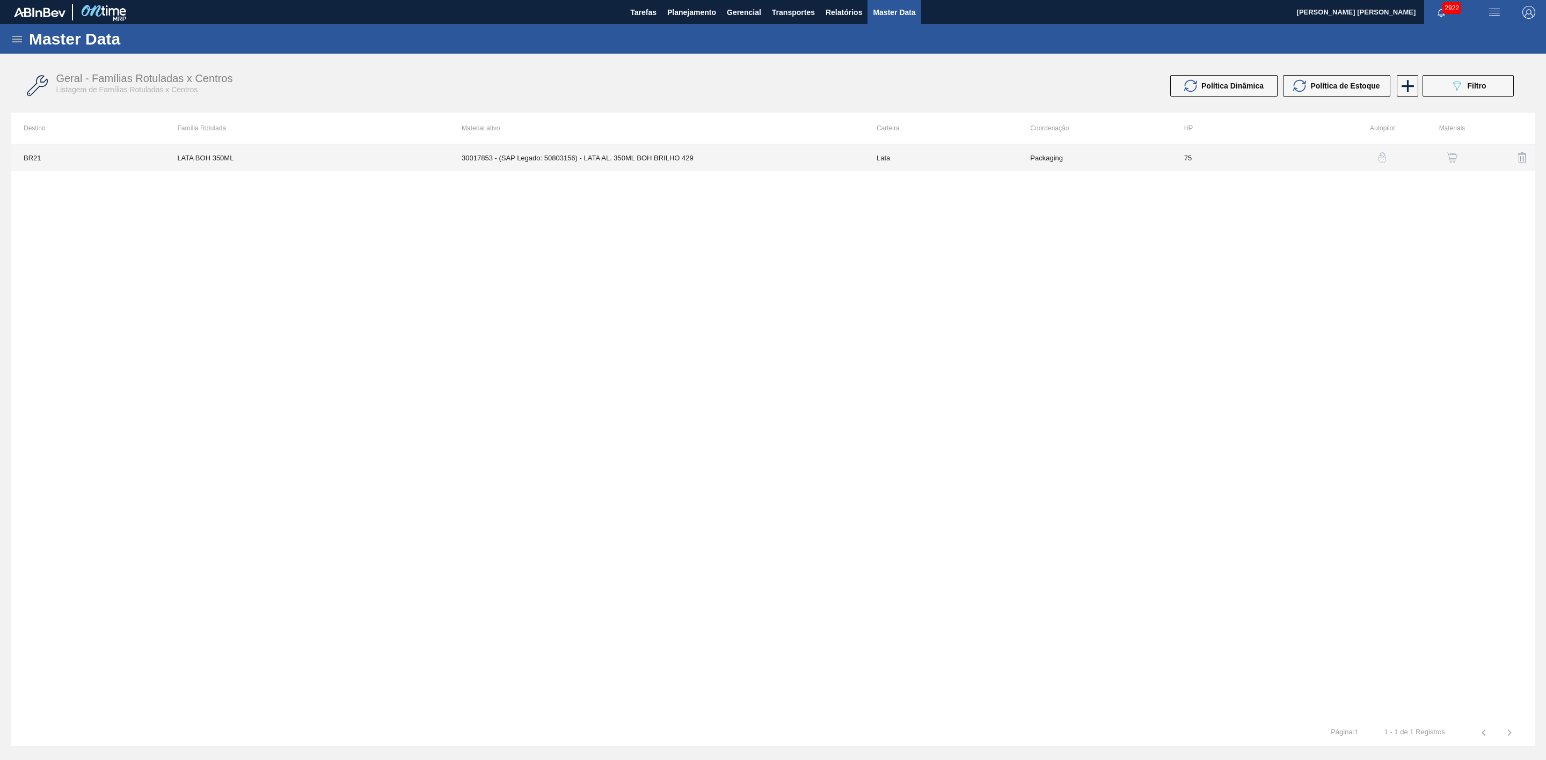
click at [686, 150] on td "30017853 - (SAP Legado: 50803156) - LATA AL. 350ML BOH BRILHO 429" at bounding box center [656, 157] width 415 height 27
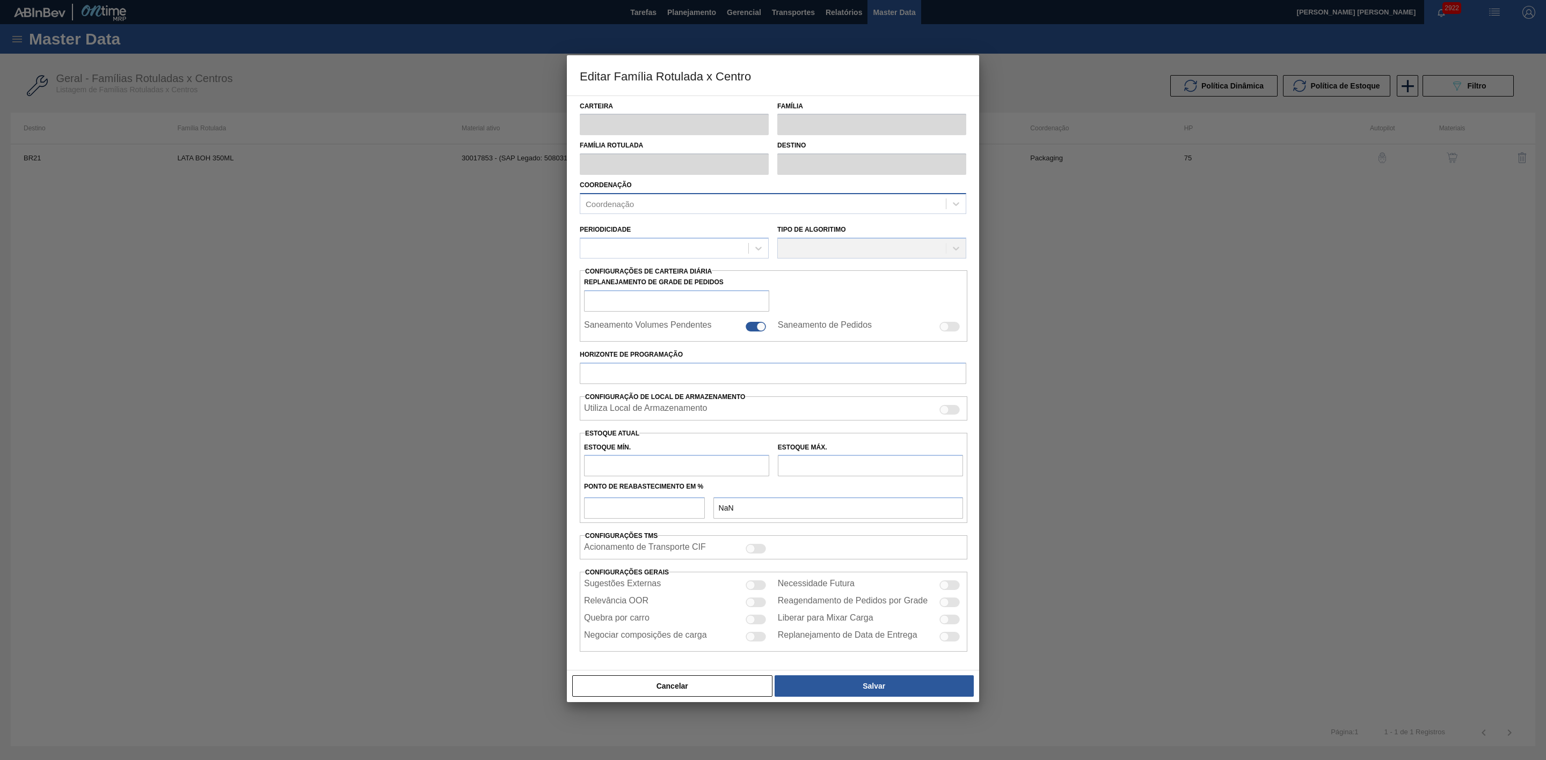
type input "Lata"
type input "LATA BOH 350ML"
type input "BR21 - Lages"
type input "0"
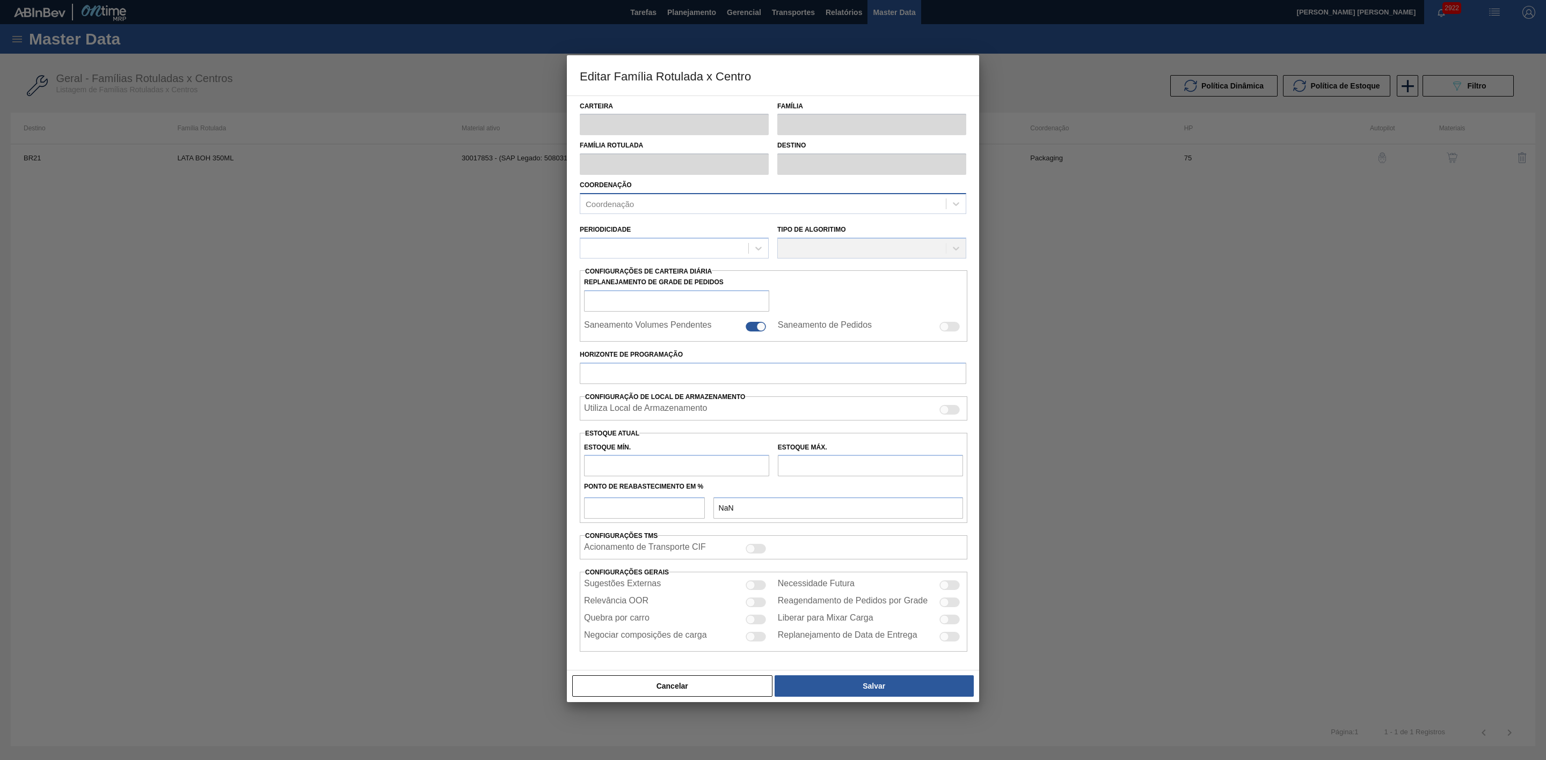
checkbox input "false"
type input "75"
type input "0"
type input "100"
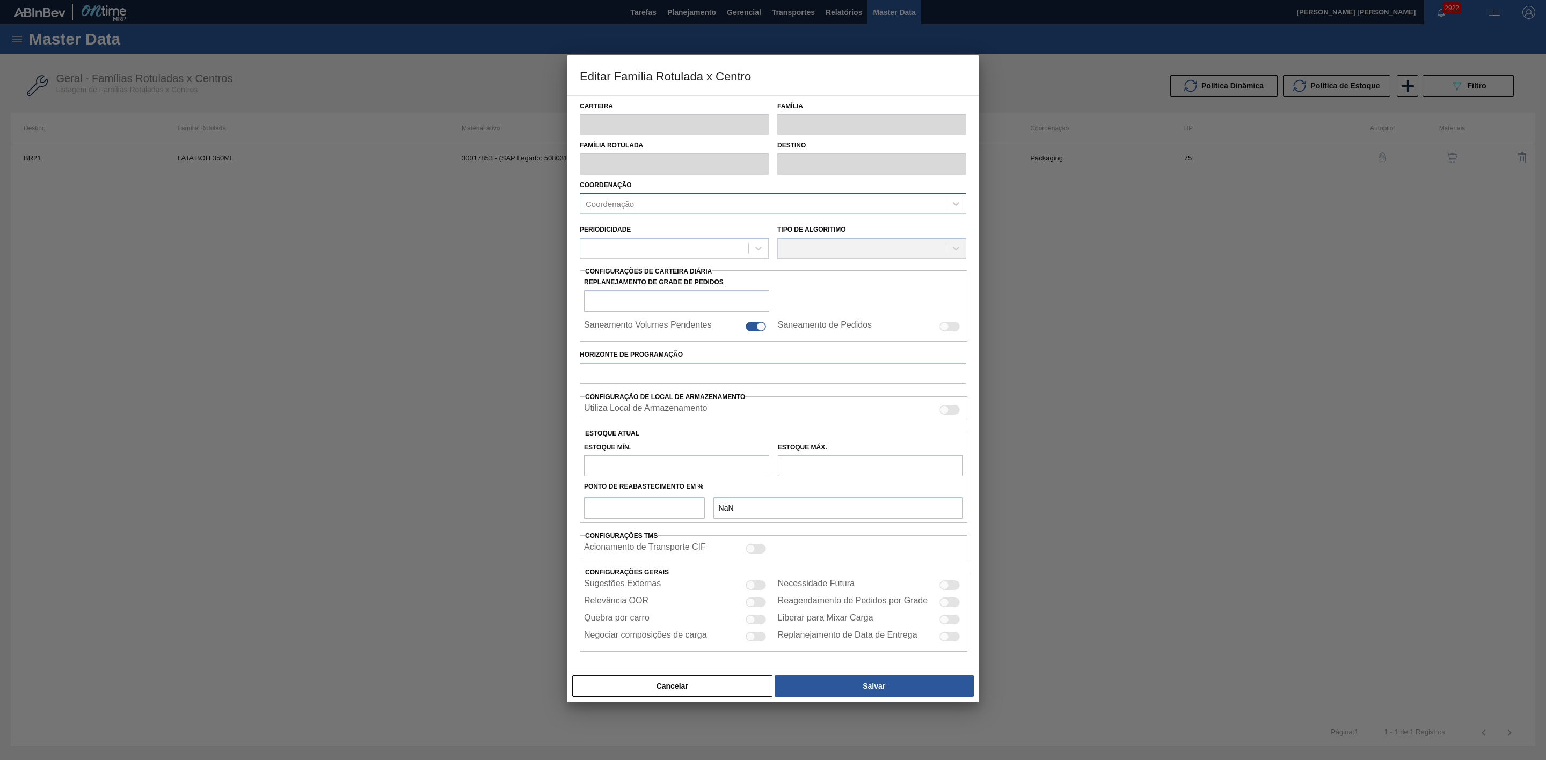
type input "0,000"
checkbox input "true"
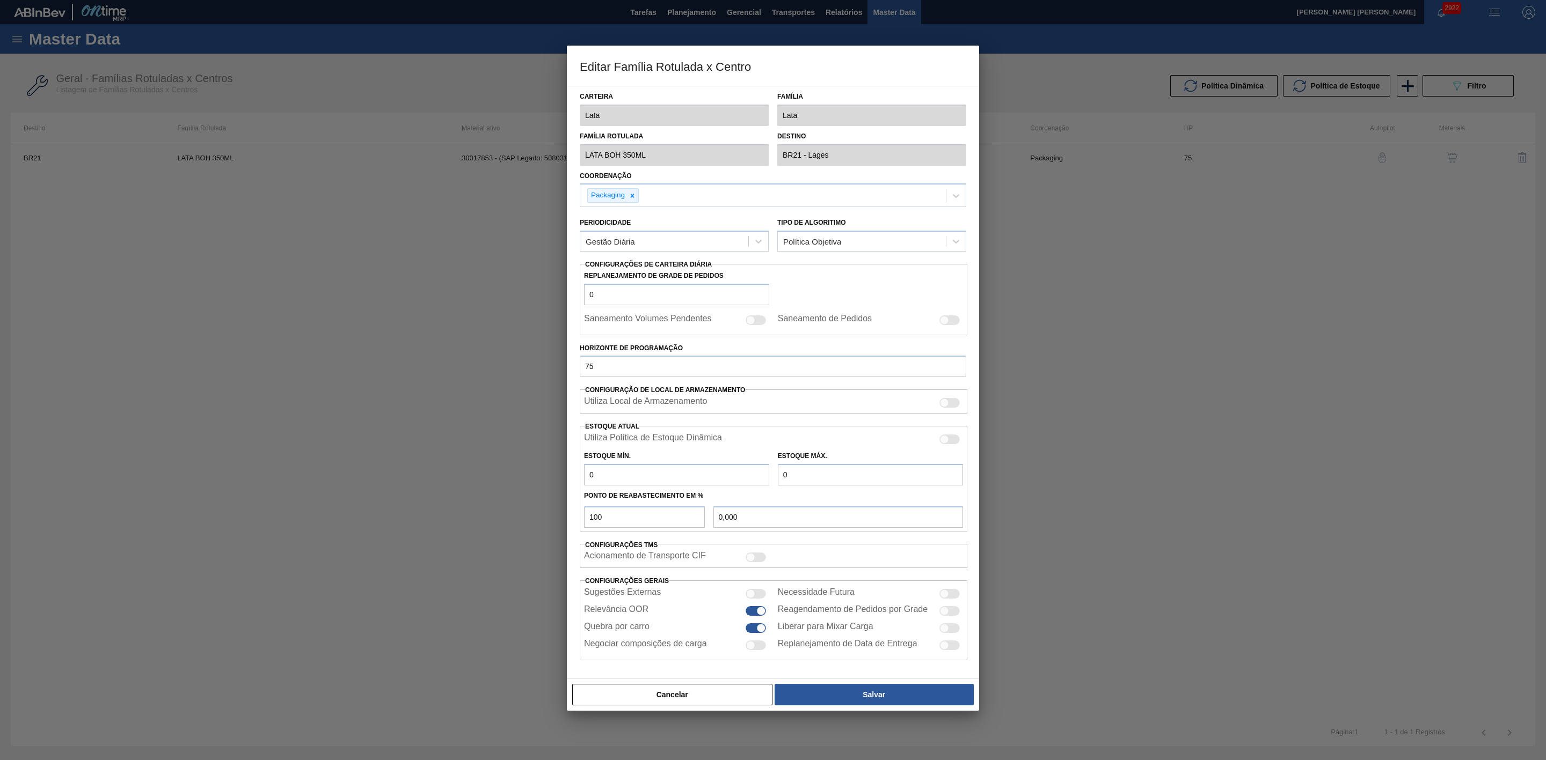
click at [950, 440] on div at bounding box center [949, 440] width 20 height 10
checkbox input "true"
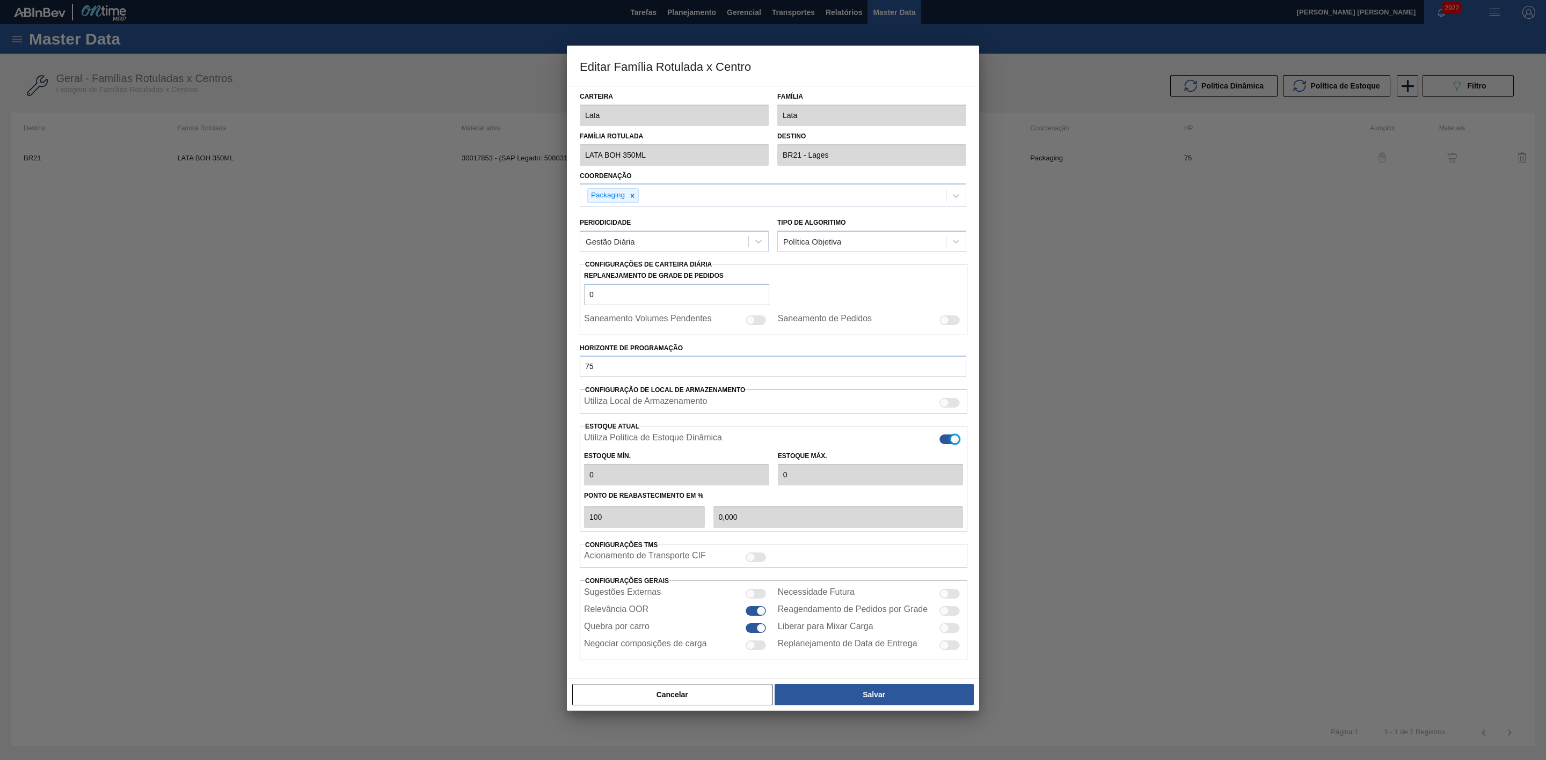
type input "0"
click at [910, 696] on button "Salvar" at bounding box center [873, 694] width 199 height 21
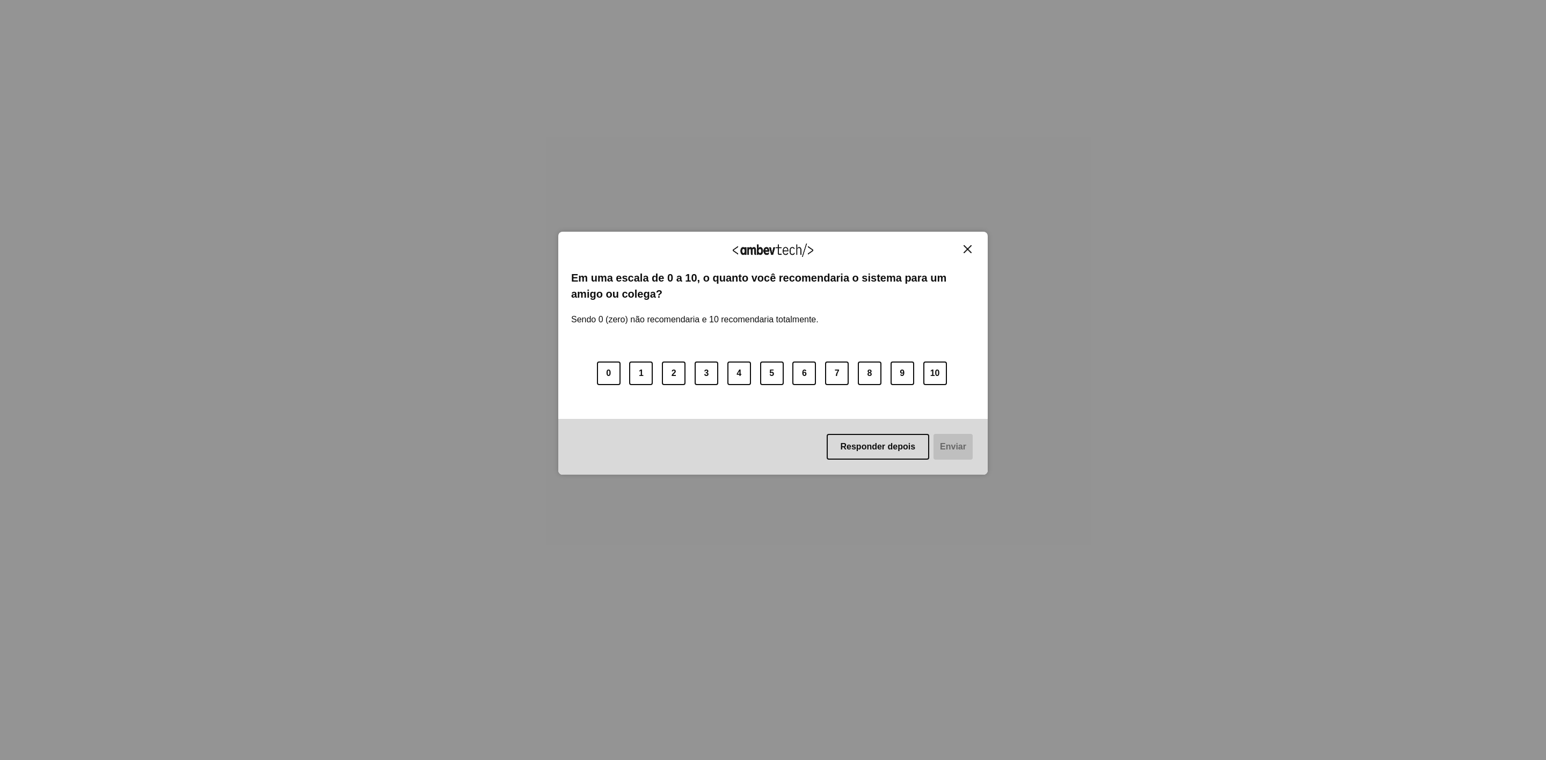
click at [966, 250] on img "Close" at bounding box center [967, 249] width 8 height 8
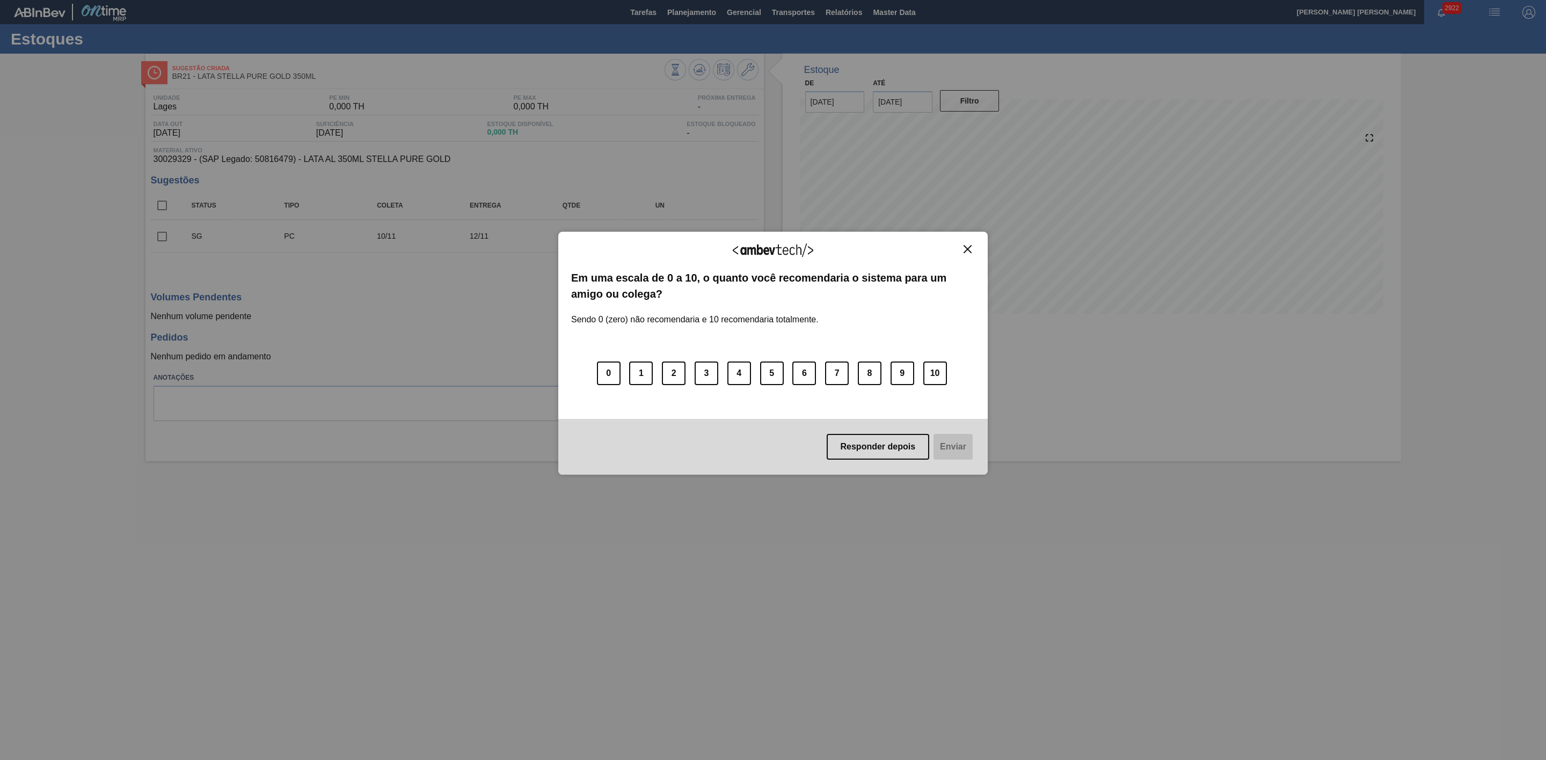
click at [968, 248] on img "Close" at bounding box center [967, 249] width 8 height 8
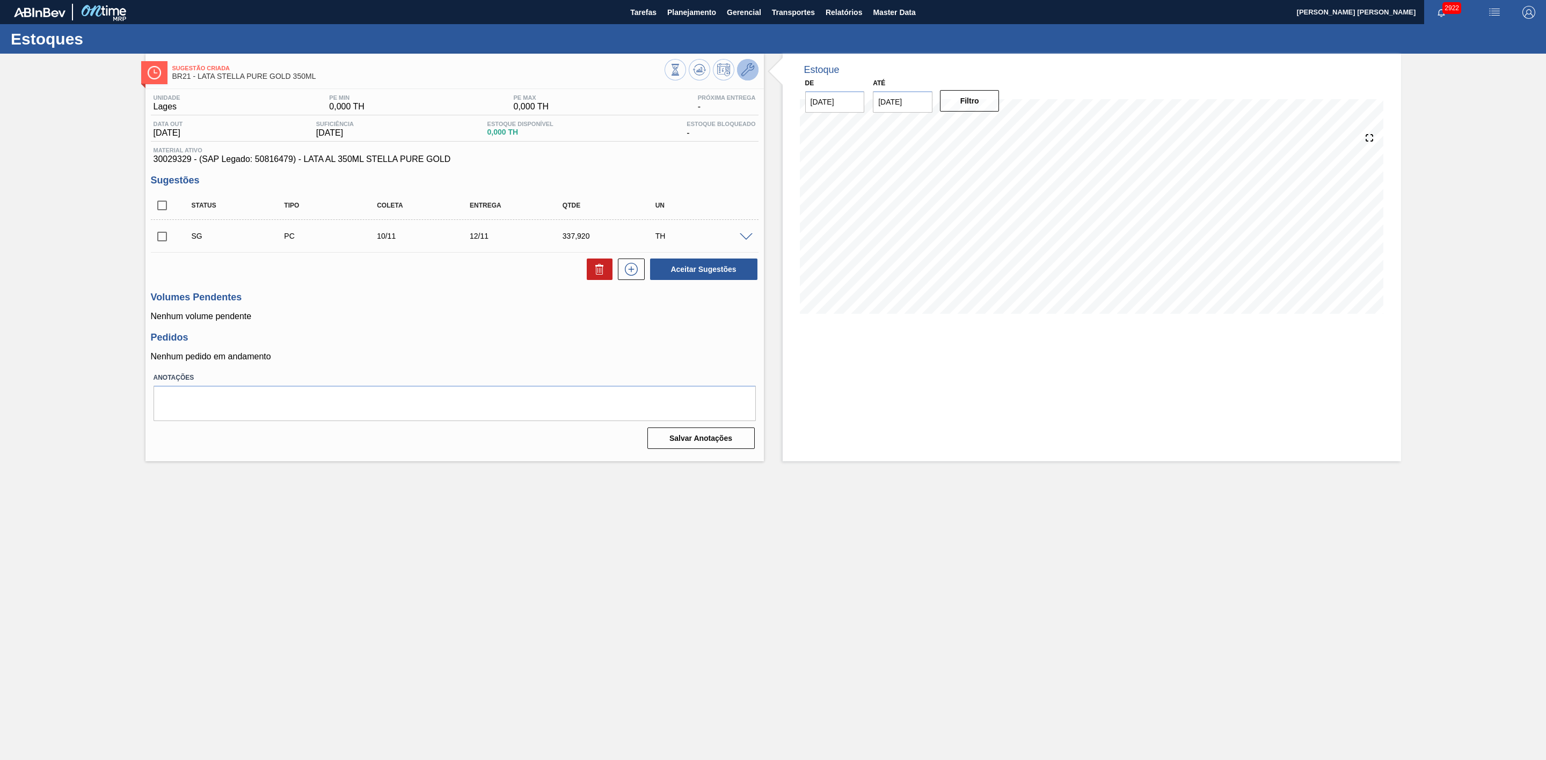
click at [748, 74] on icon at bounding box center [747, 69] width 13 height 13
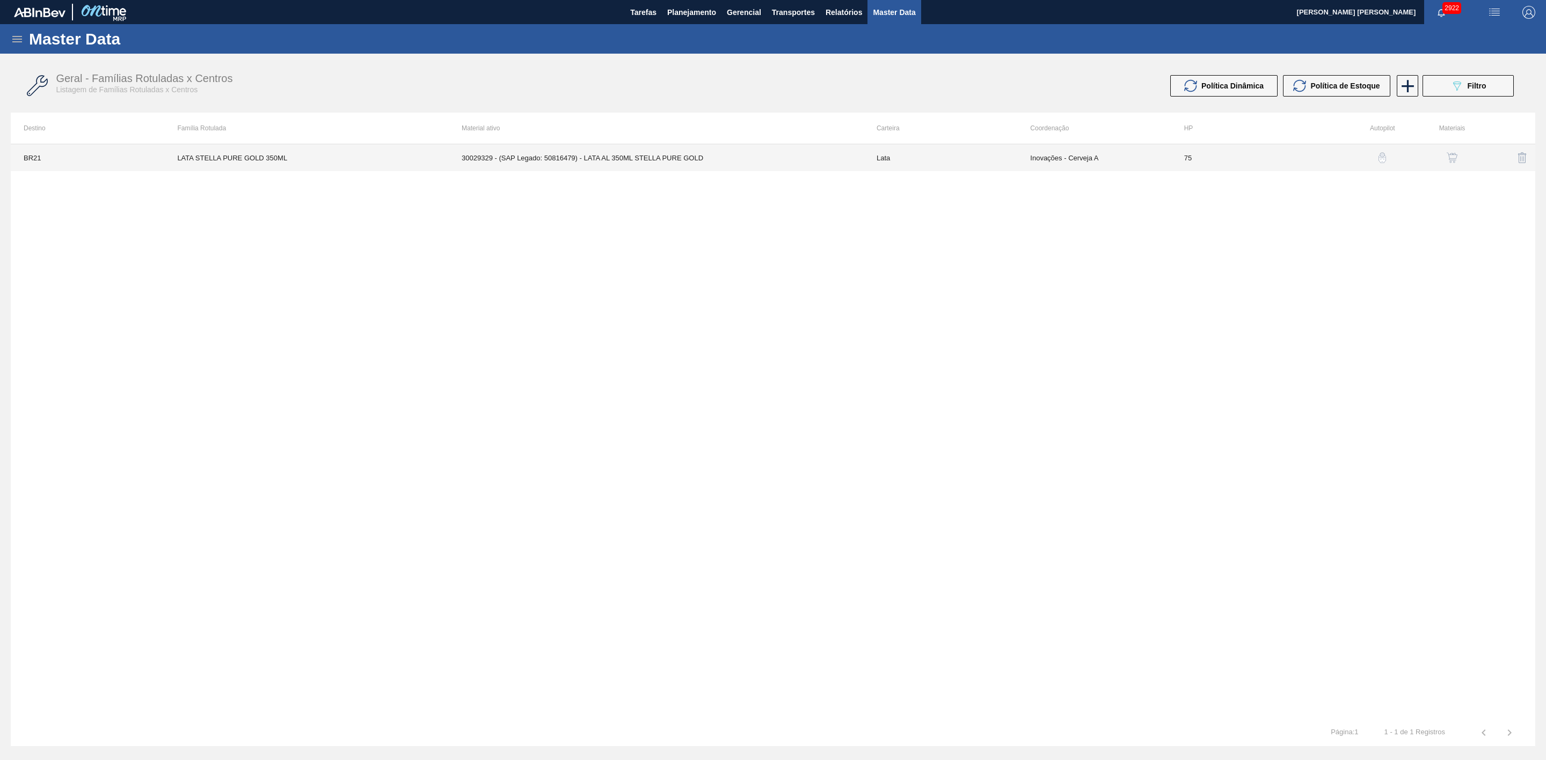
click at [678, 156] on td "30029329 - (SAP Legado: 50816479) - LATA AL 350ML STELLA PURE GOLD" at bounding box center [656, 157] width 415 height 27
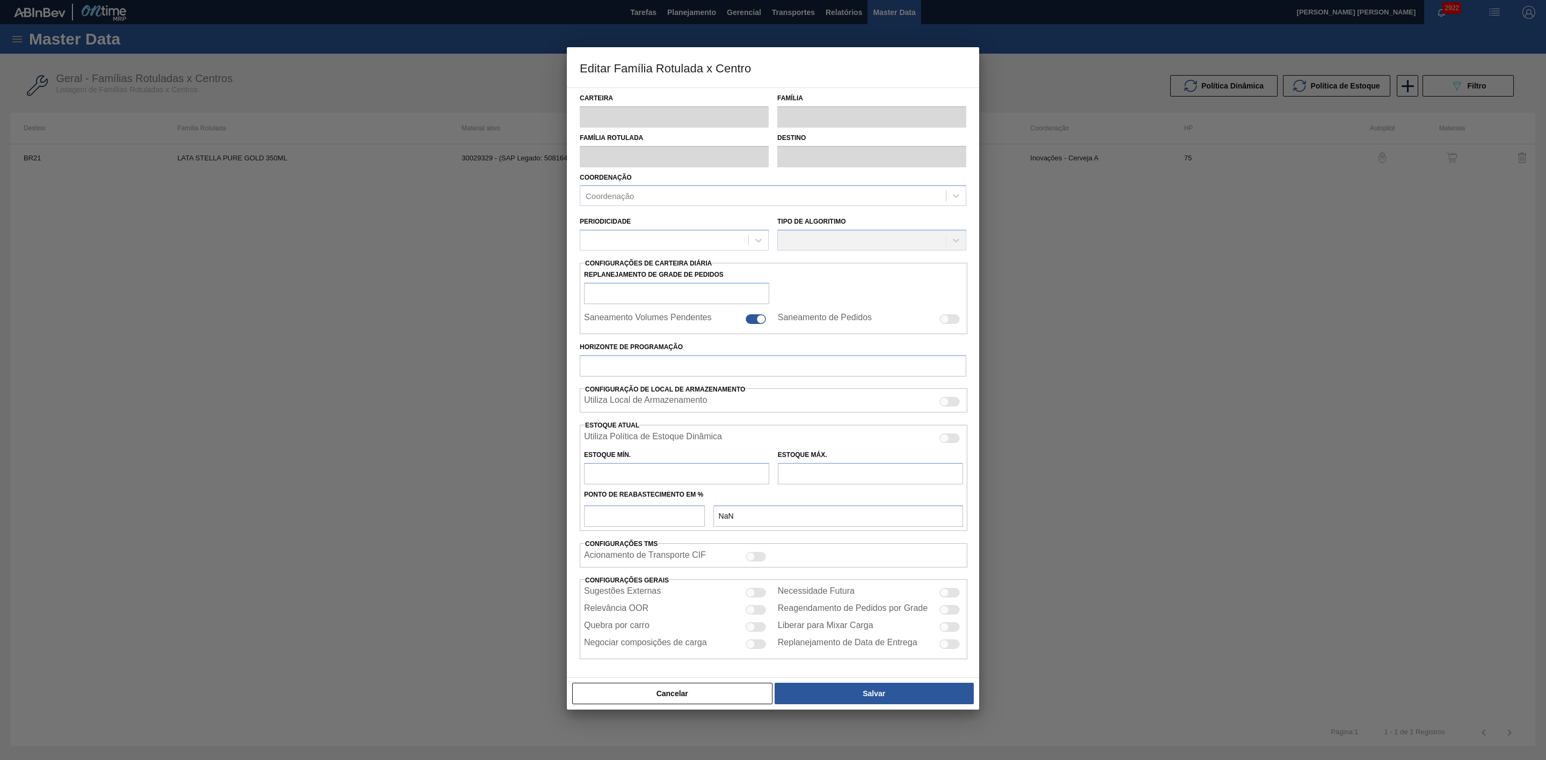
type input "Lata"
type input "LATA STELLA PURE GOLD 350ML"
type input "BR21 - Lages"
type input "0"
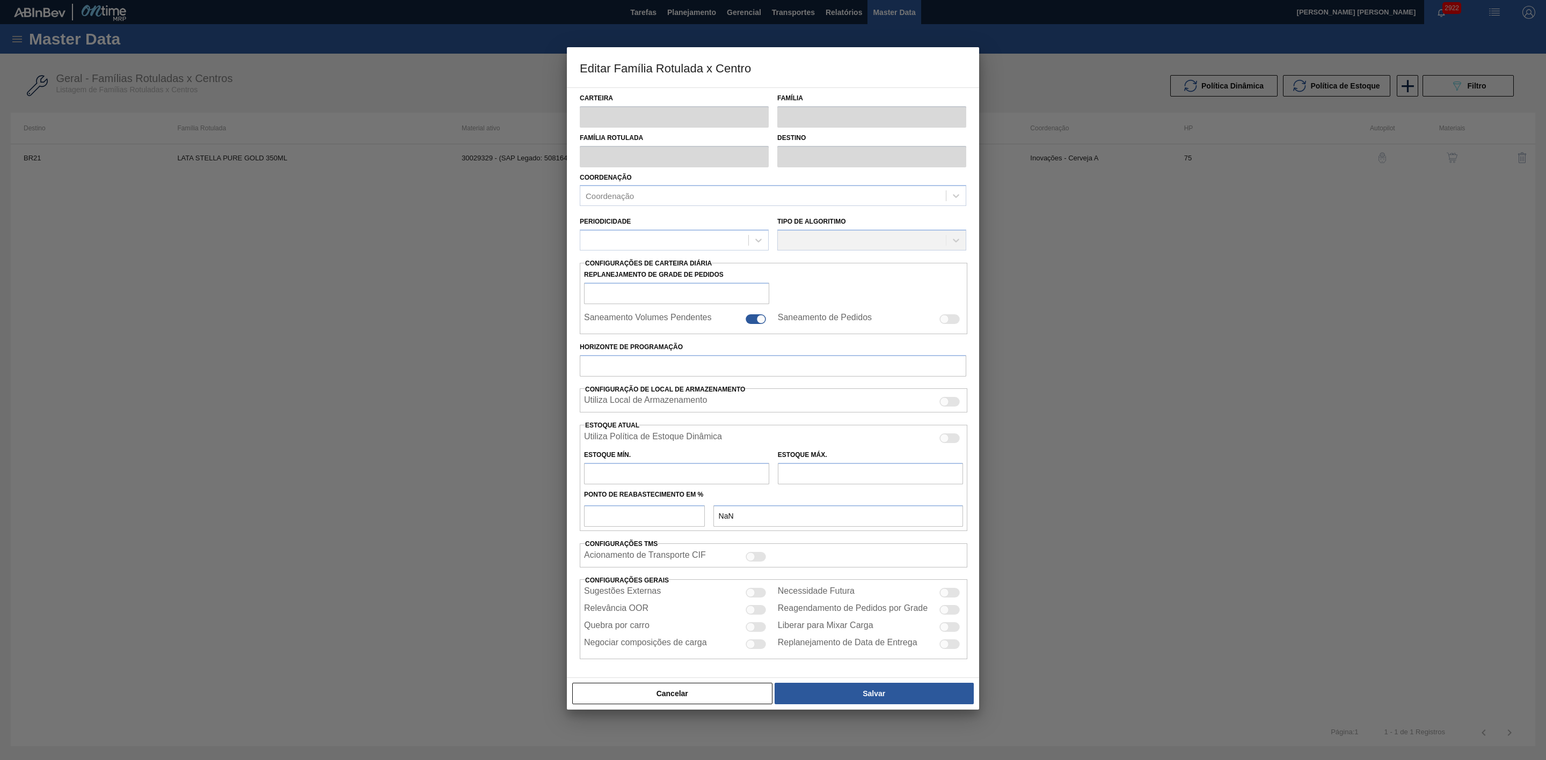
checkbox input "false"
type input "75"
type input "0"
type input "100"
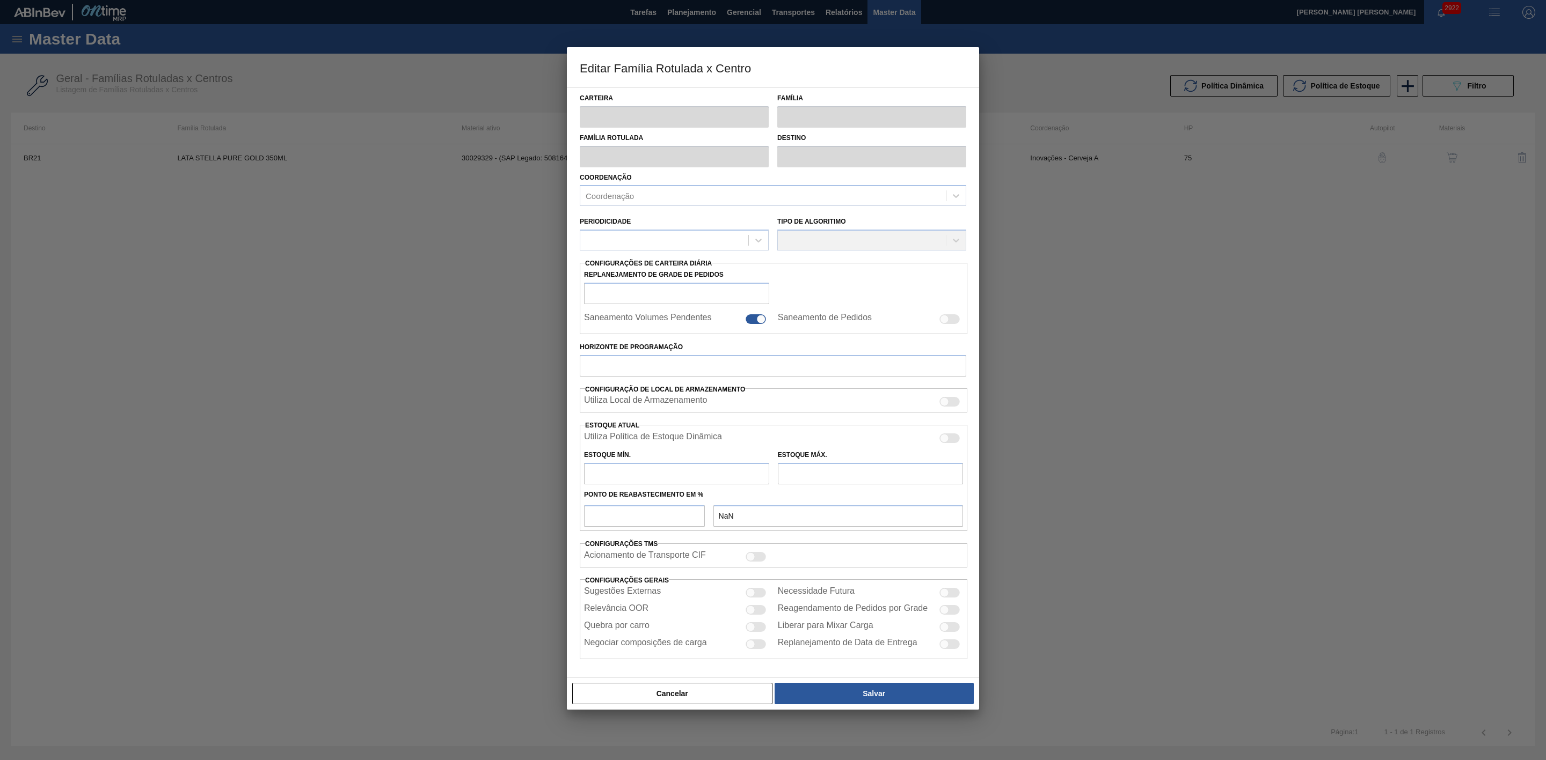
type input "0,000"
checkbox input "true"
click at [954, 440] on div at bounding box center [949, 440] width 20 height 10
checkbox input "true"
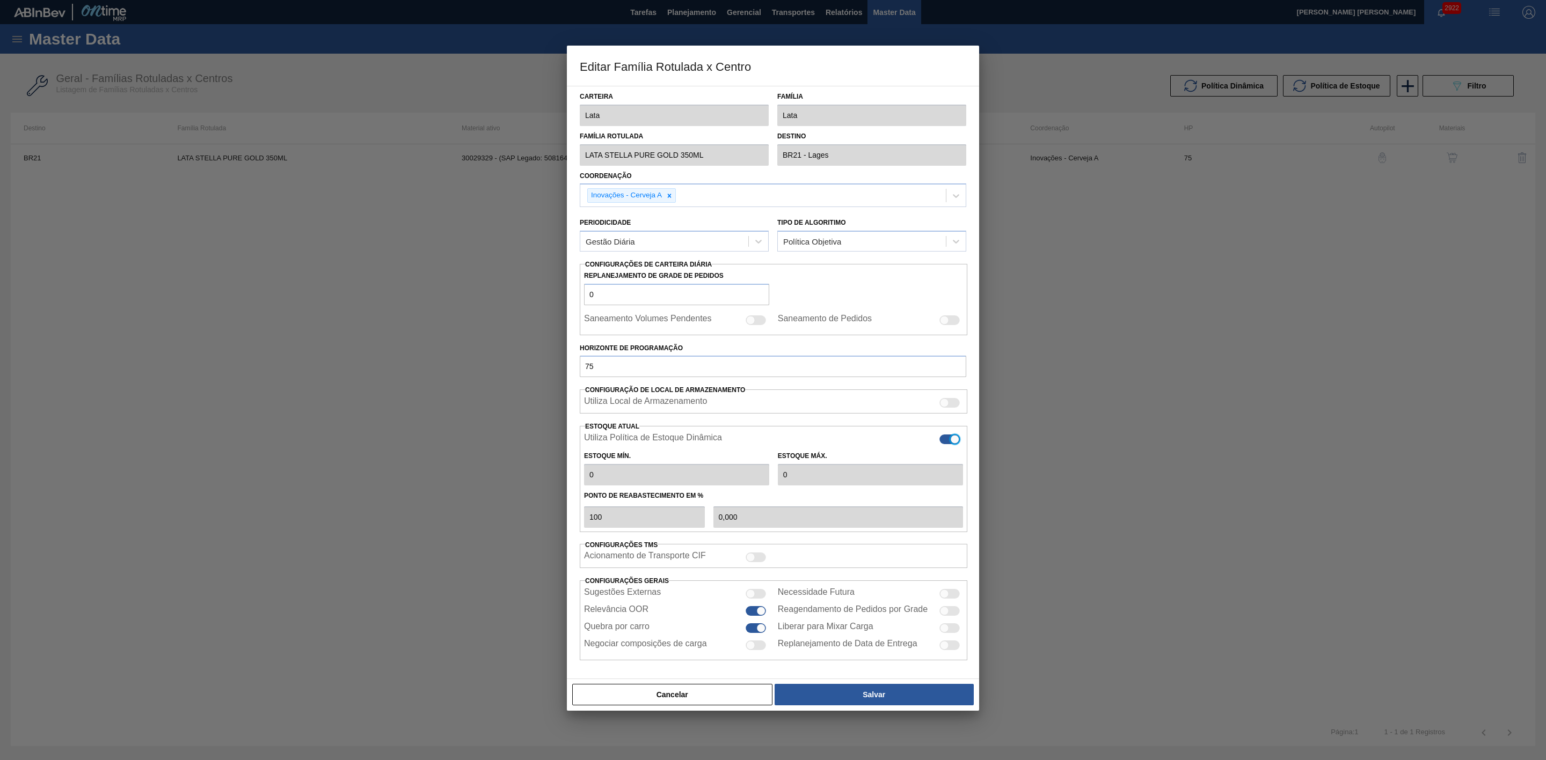
type input "0"
click at [904, 697] on button "Salvar" at bounding box center [873, 694] width 199 height 21
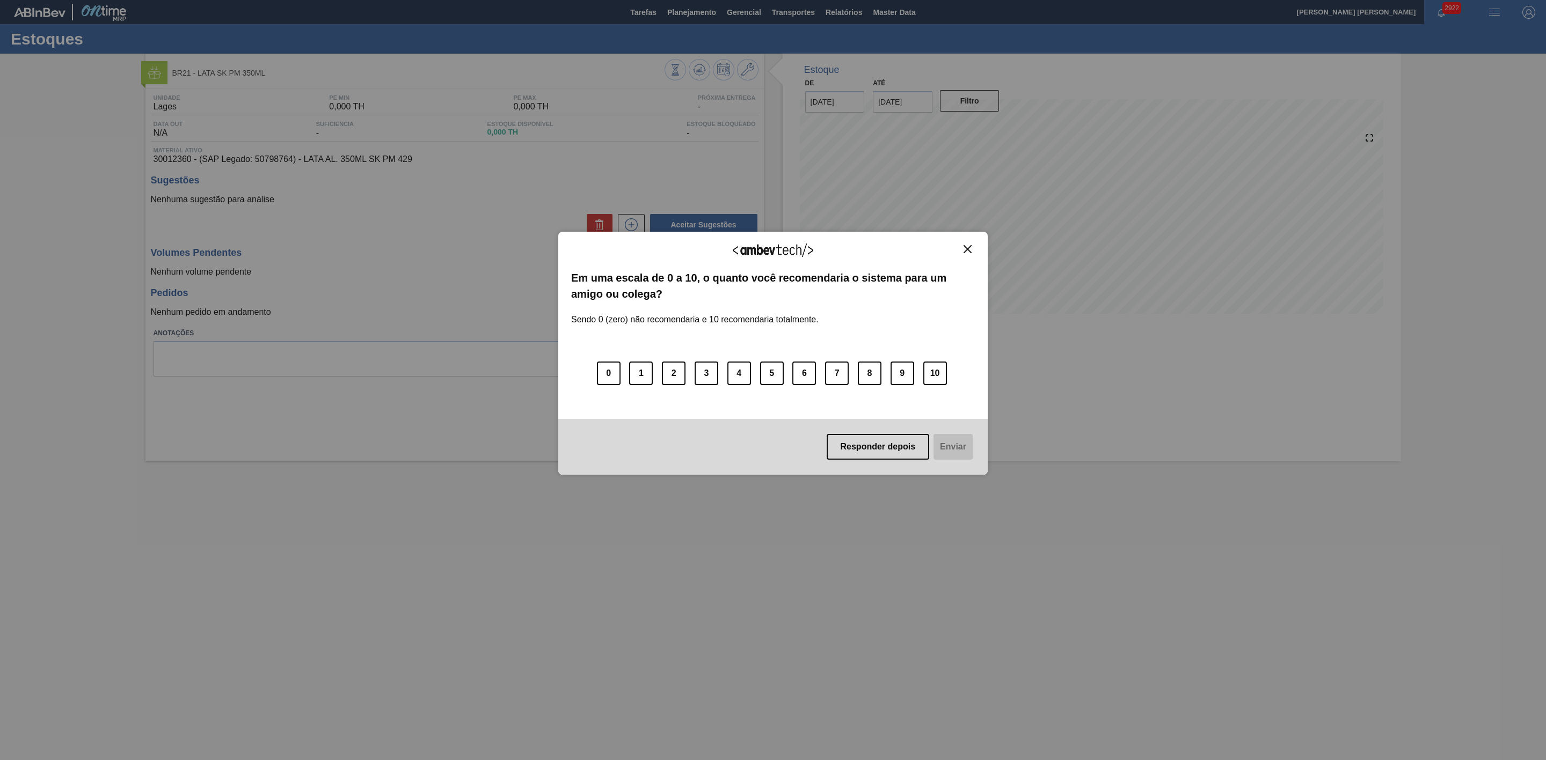
click at [966, 248] on img "Close" at bounding box center [967, 249] width 8 height 8
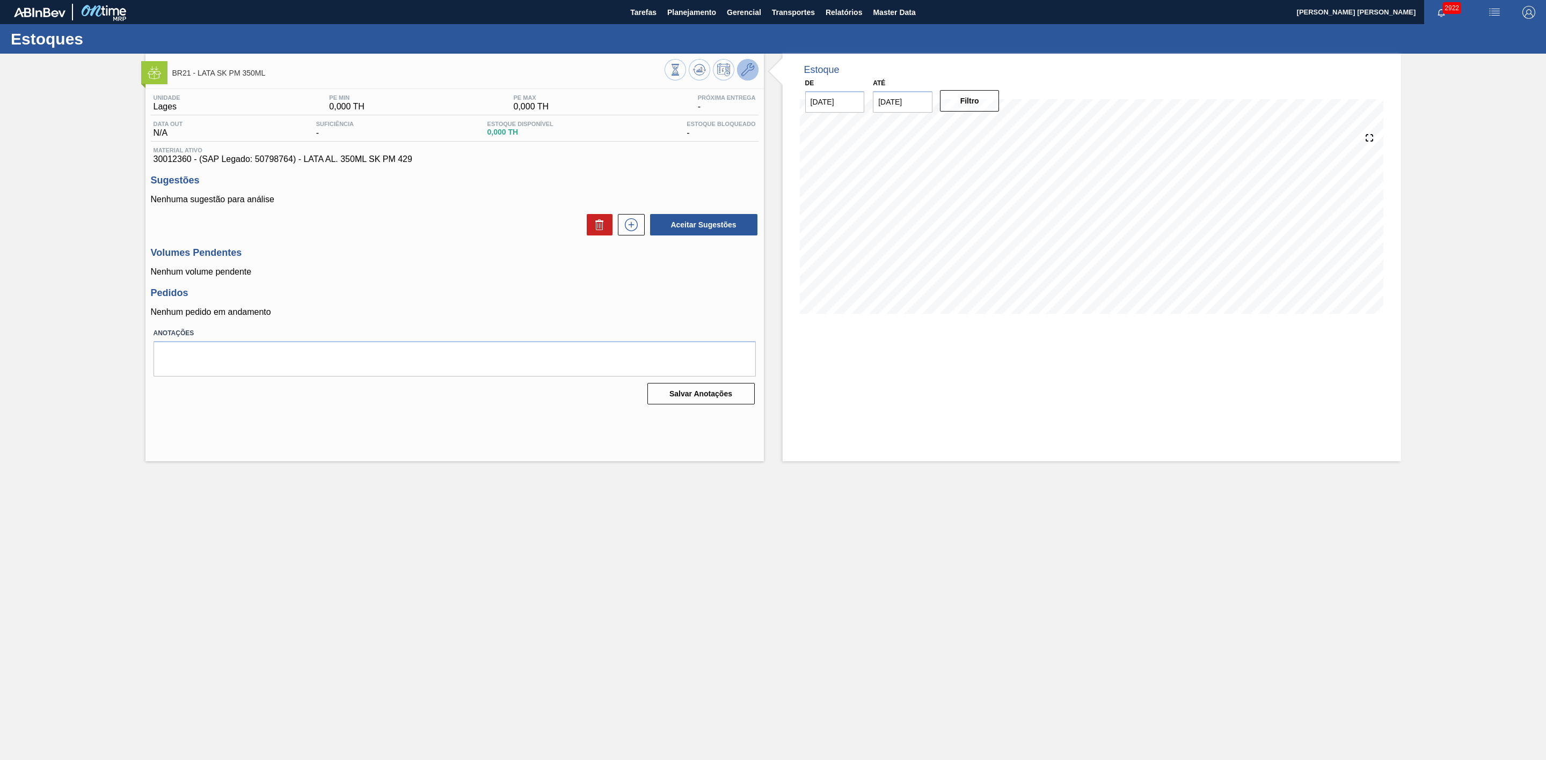
click at [752, 76] on icon at bounding box center [747, 69] width 13 height 13
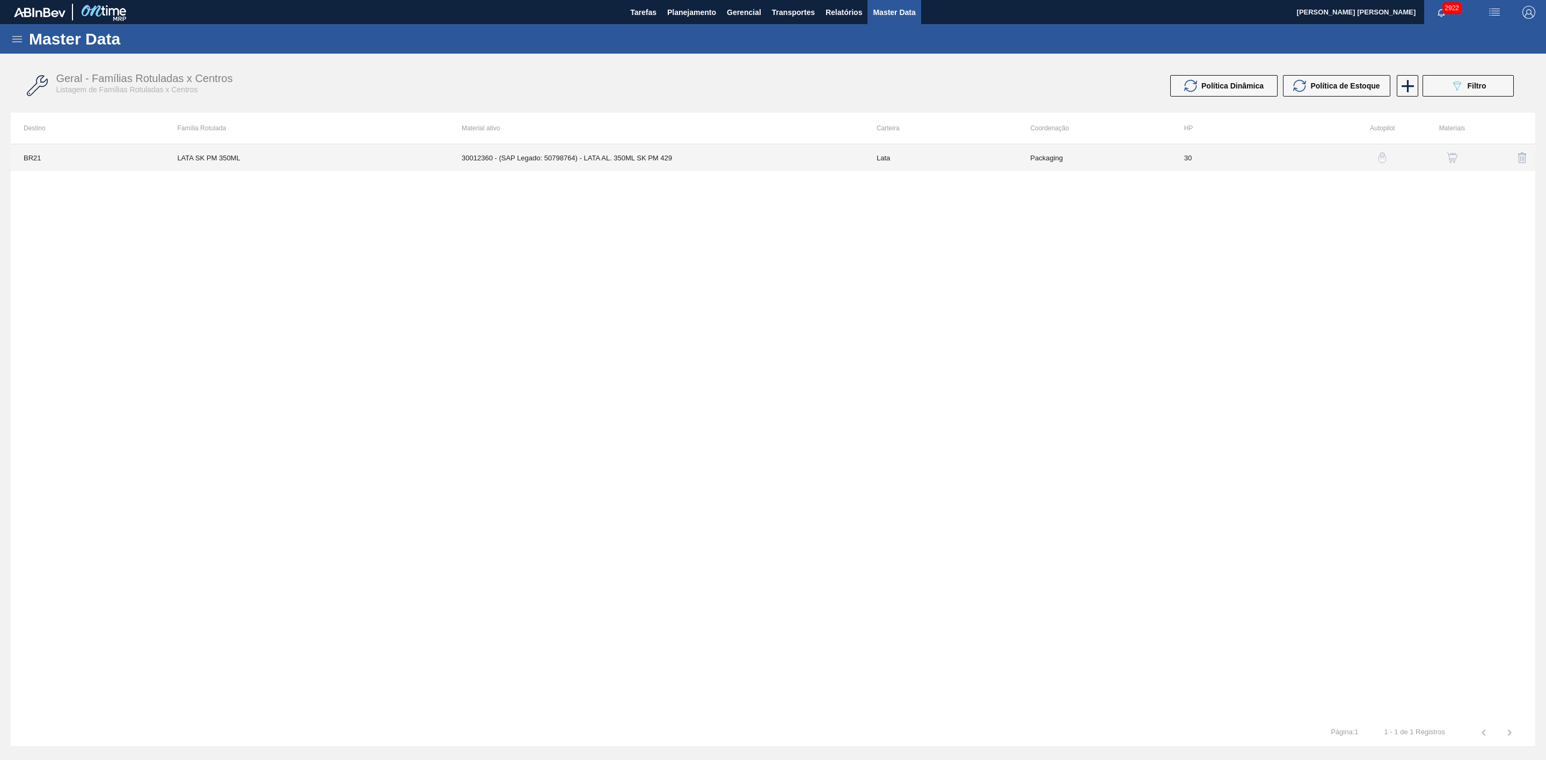
click at [630, 157] on td "30012360 - (SAP Legado: 50798764) - LATA AL. 350ML SK PM 429" at bounding box center [656, 157] width 415 height 27
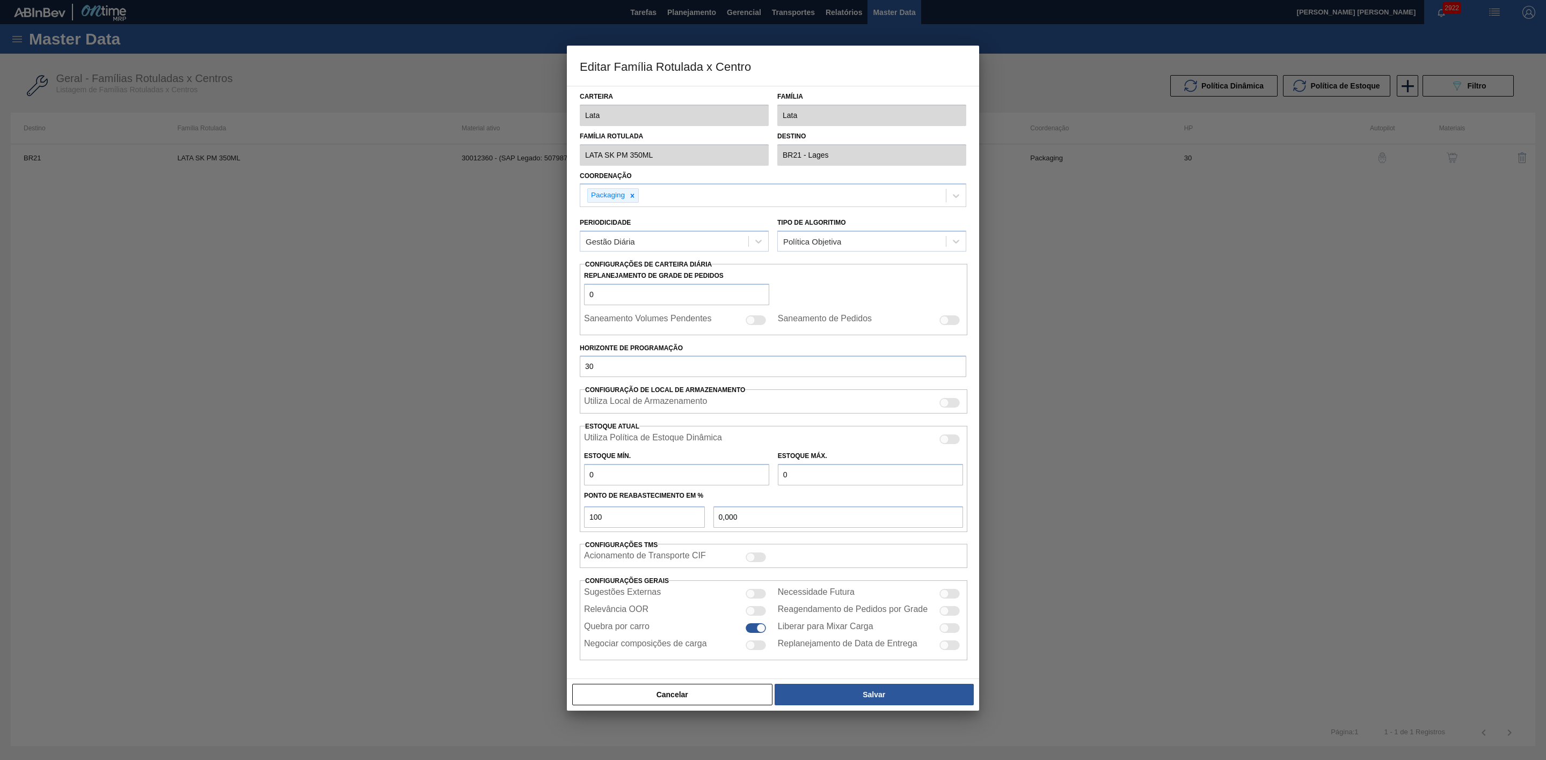
click at [949, 441] on div at bounding box center [949, 440] width 20 height 10
checkbox input "true"
type input "0"
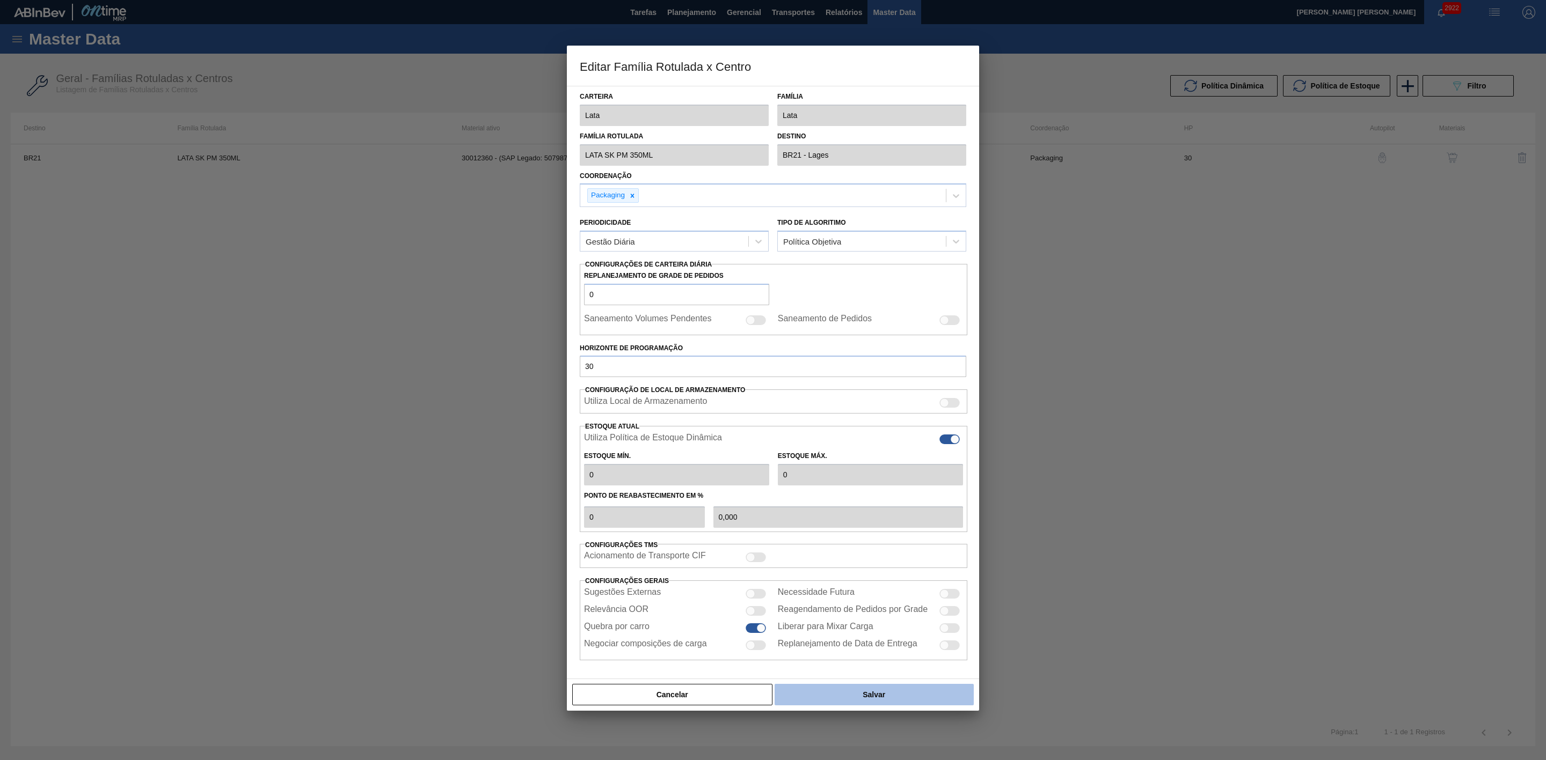
click at [889, 700] on button "Salvar" at bounding box center [873, 694] width 199 height 21
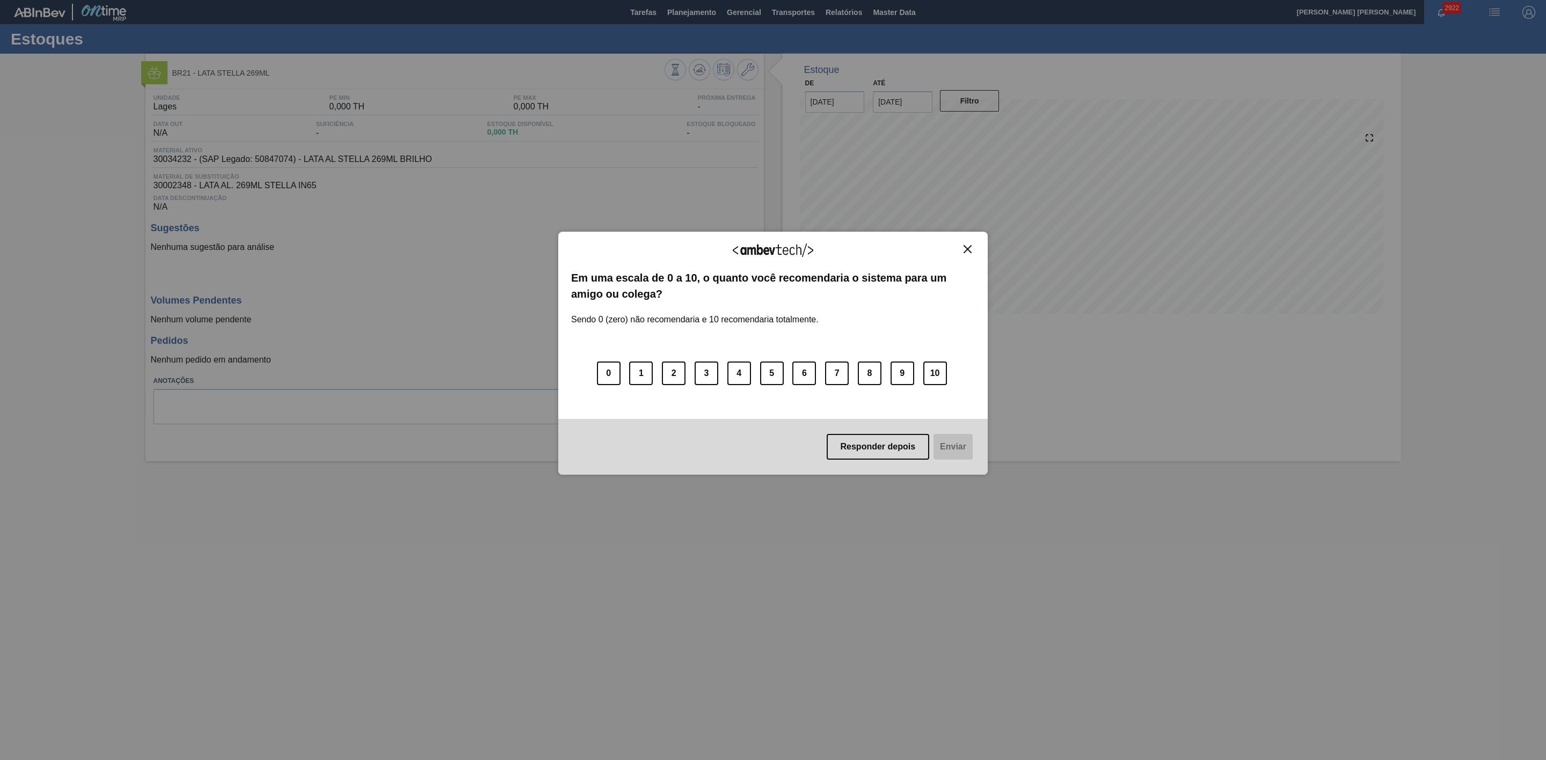
click at [965, 247] on img "Close" at bounding box center [967, 249] width 8 height 8
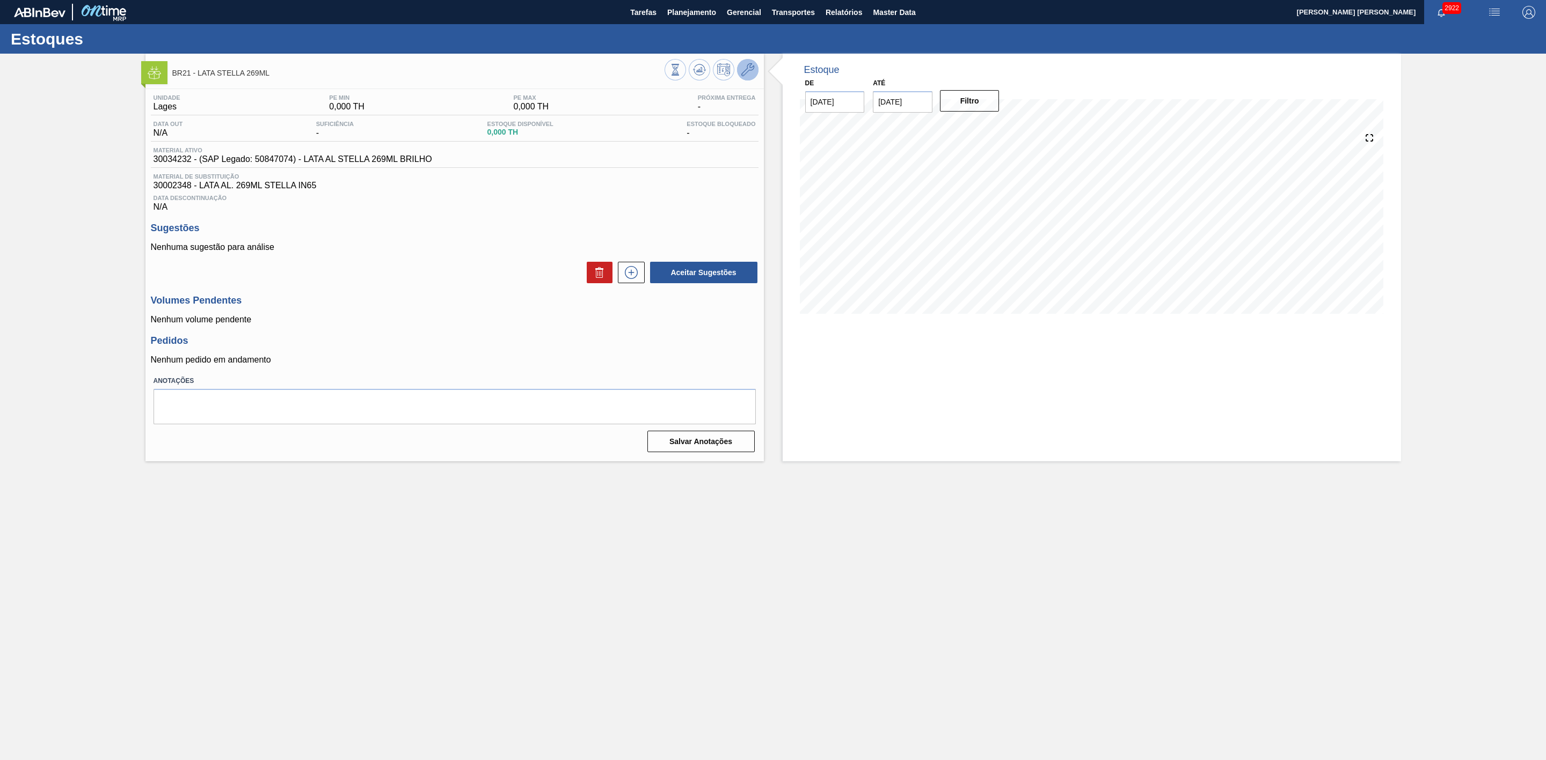
click at [752, 75] on icon at bounding box center [747, 69] width 13 height 13
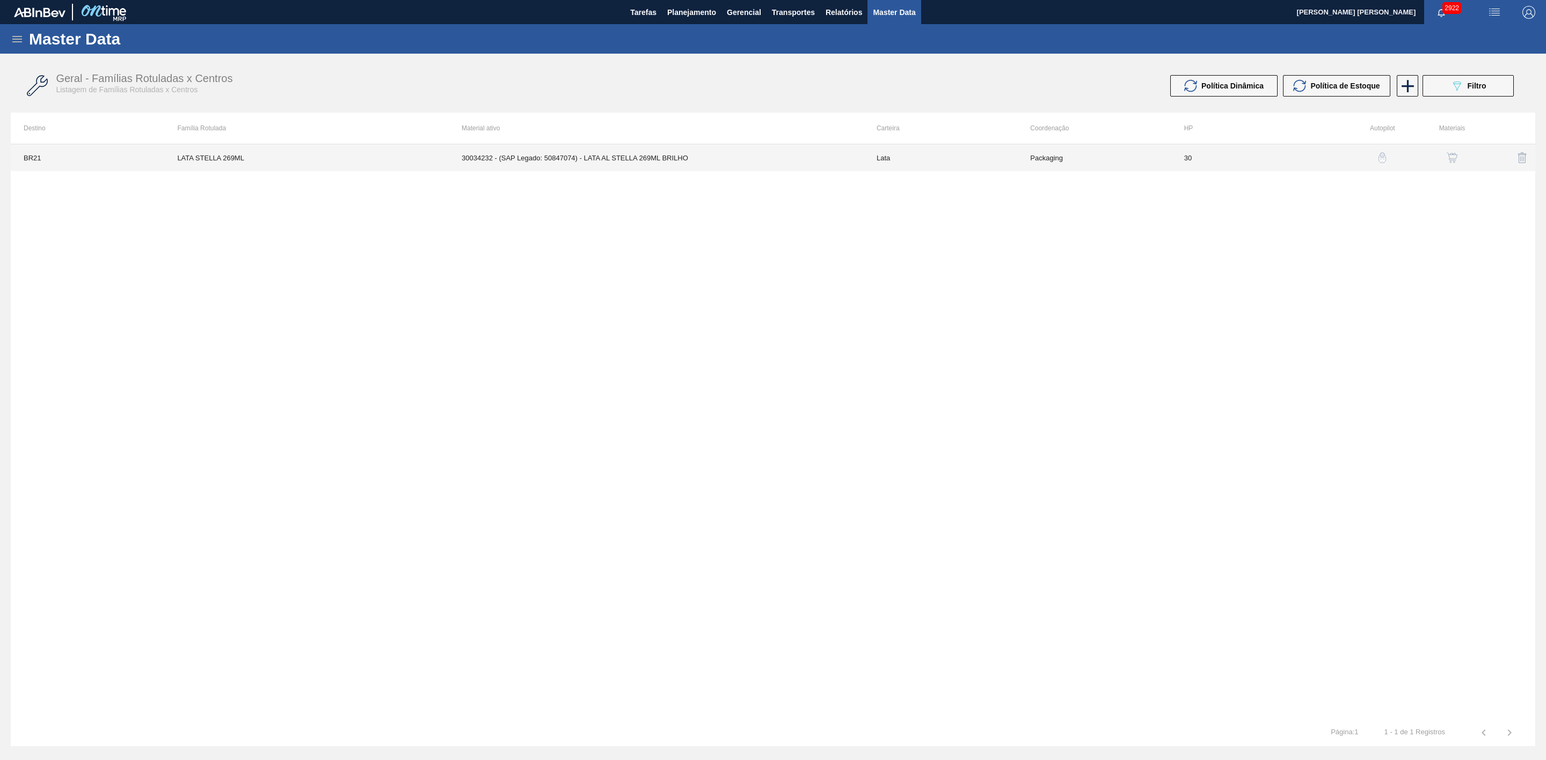
click at [671, 152] on td "30034232 - (SAP Legado: 50847074) - LATA AL STELLA 269ML BRILHO" at bounding box center [656, 157] width 415 height 27
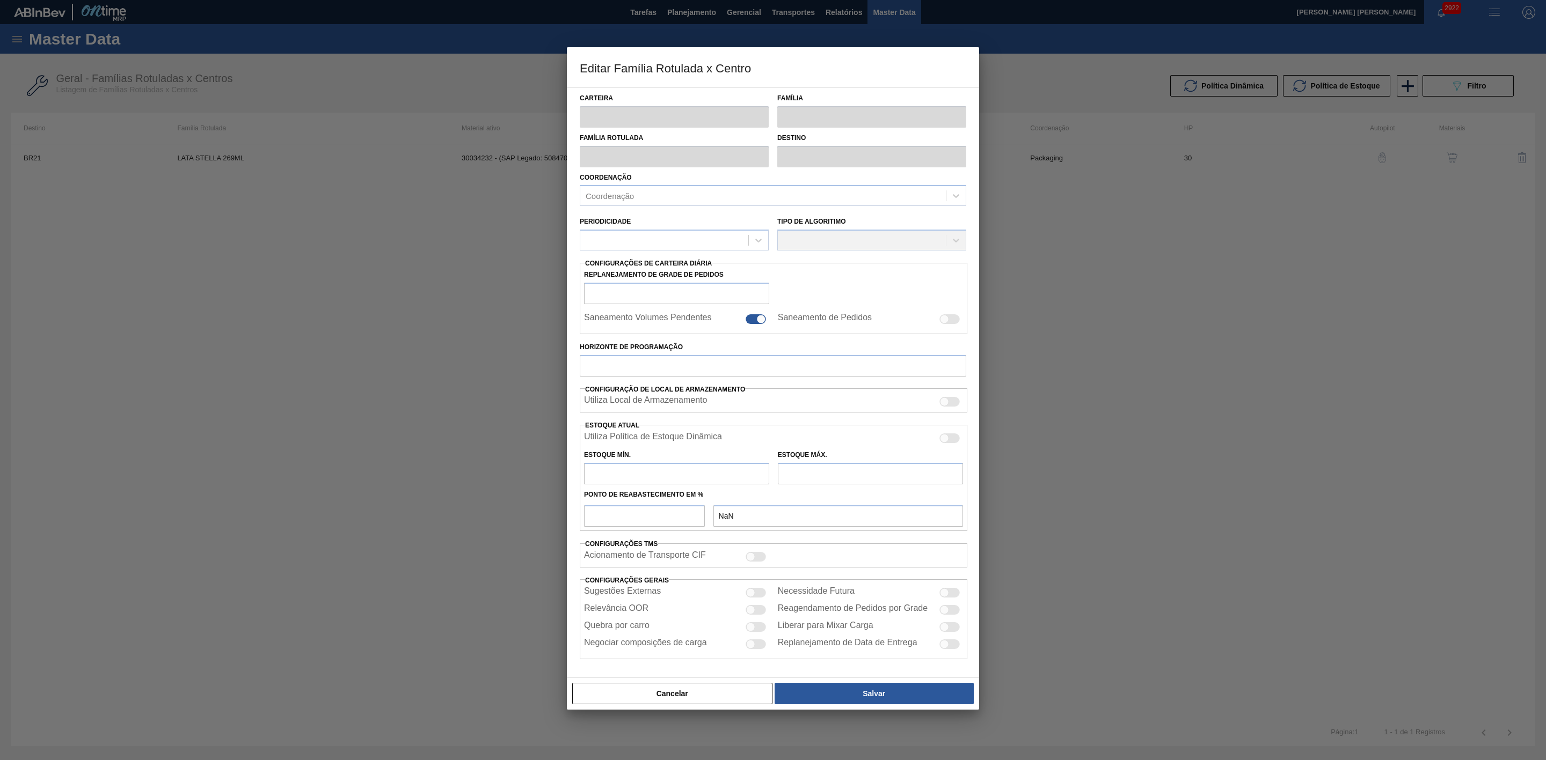
type input "Lata"
type input "LATA STELLA 269ML"
type input "BR21 - Lages"
type input "0"
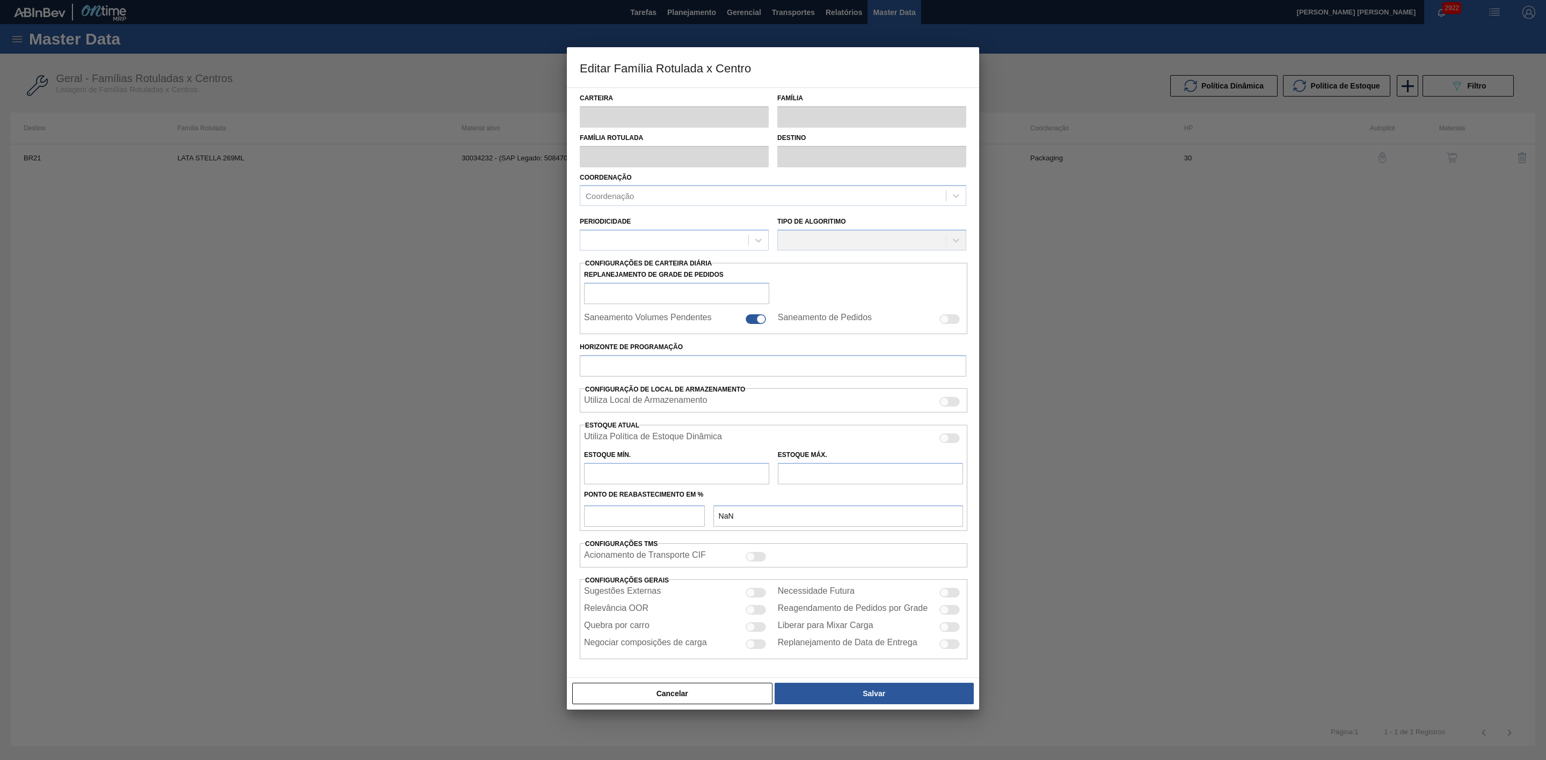
checkbox input "false"
type input "30"
type input "0"
type input "100"
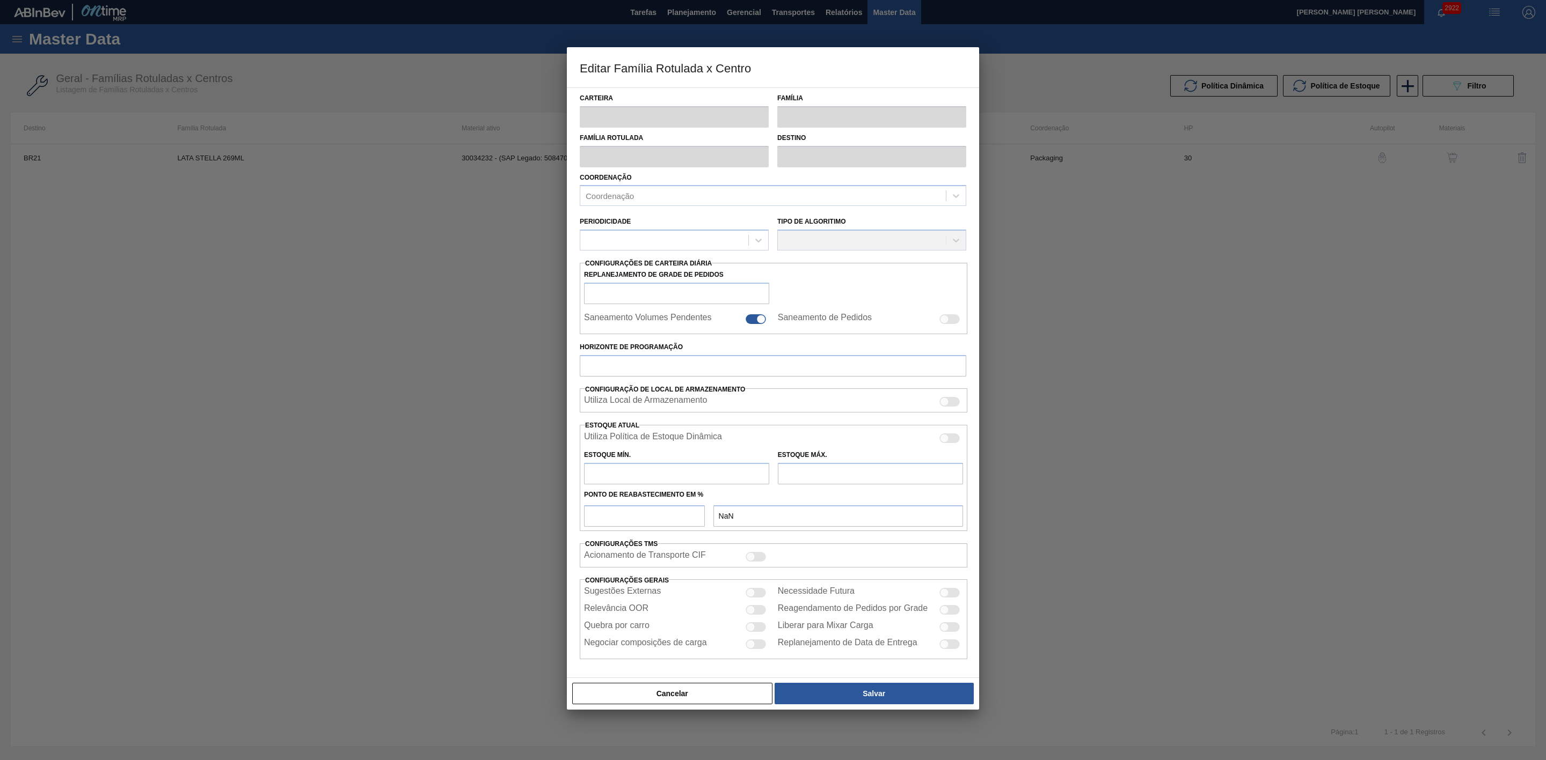
type input "0,000"
checkbox input "true"
click at [949, 444] on div at bounding box center [949, 440] width 20 height 10
checkbox input "true"
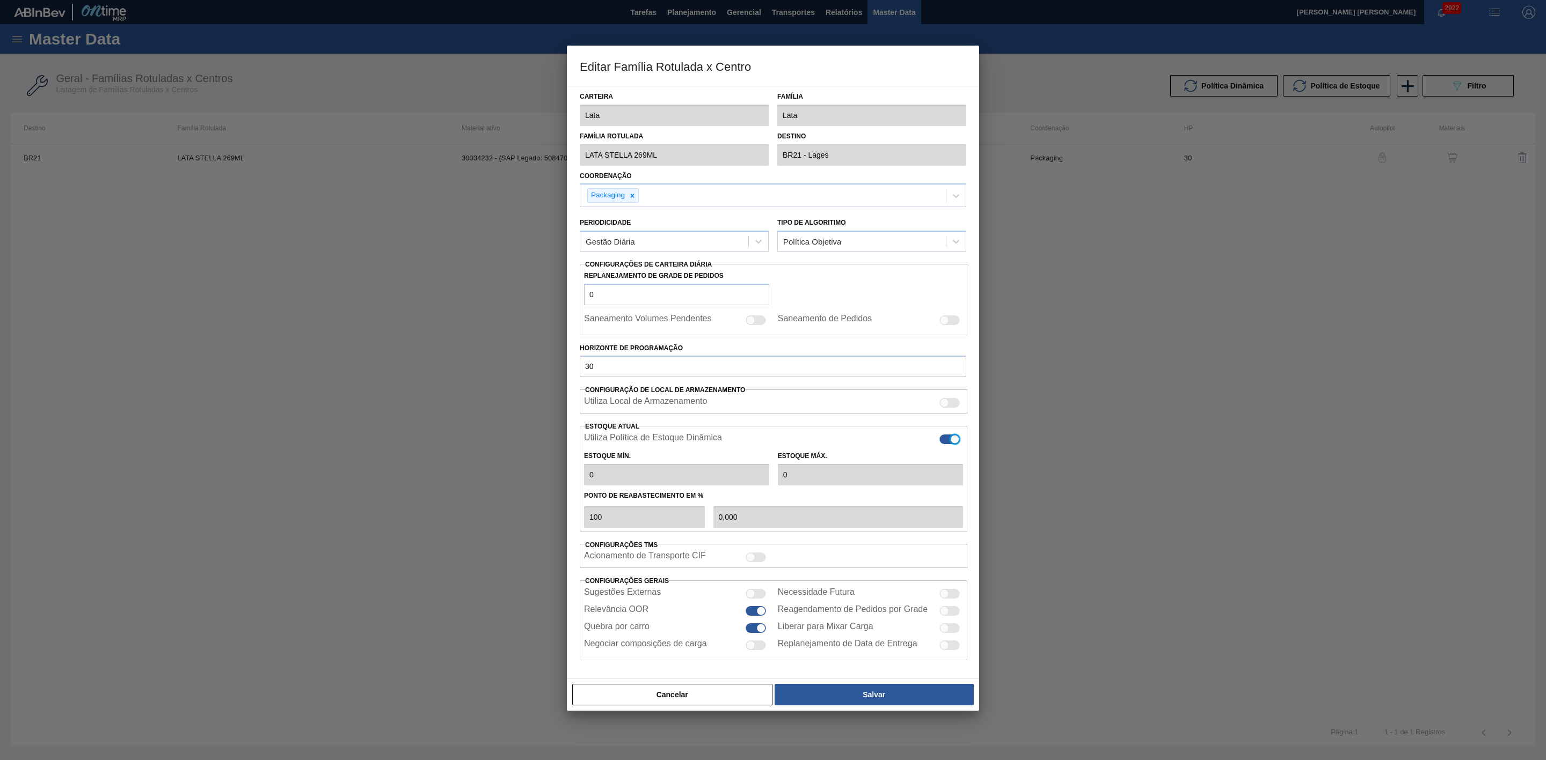
type input "0"
click at [875, 702] on button "Salvar" at bounding box center [873, 694] width 199 height 21
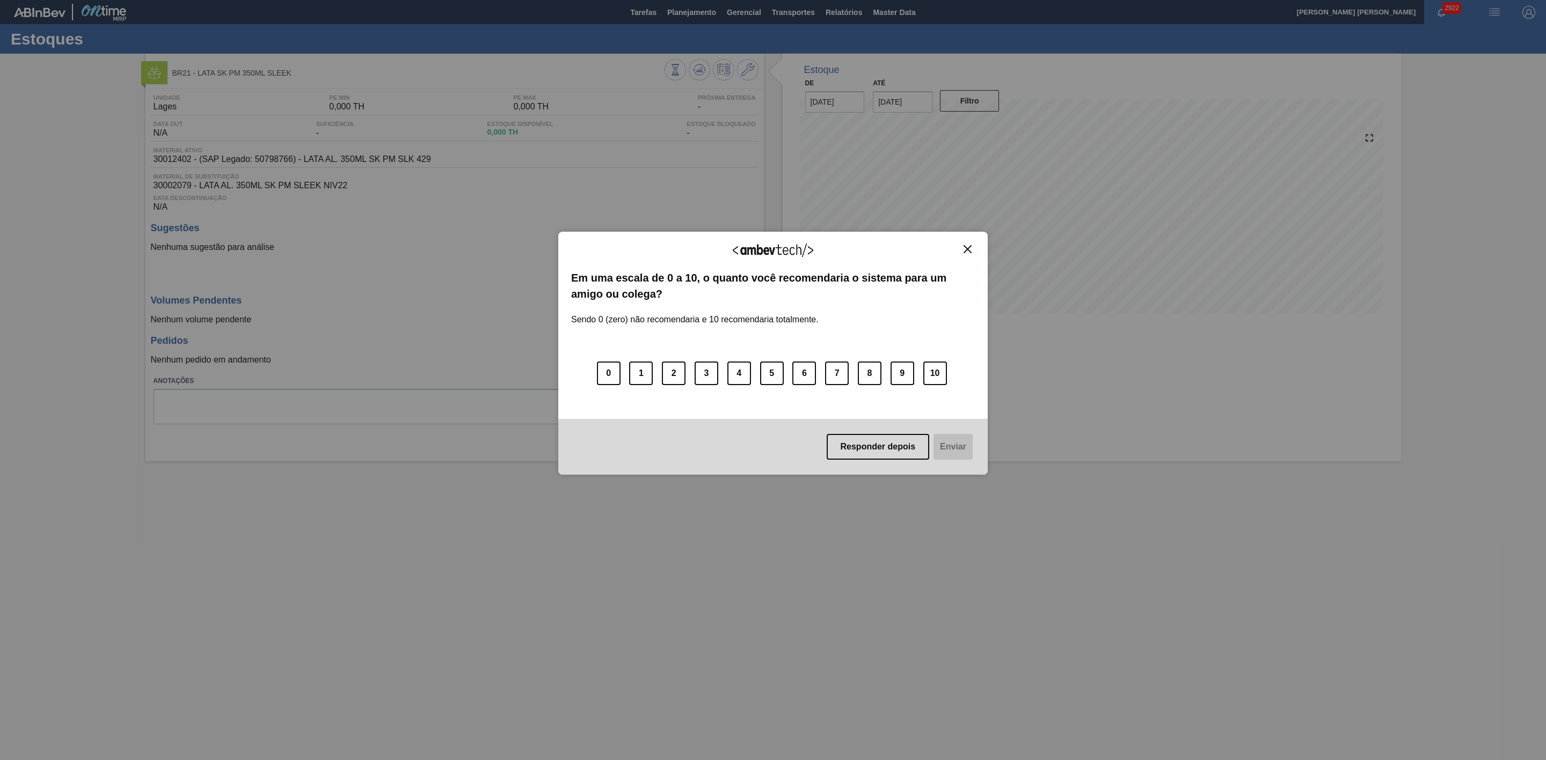
click at [966, 245] on img "Close" at bounding box center [967, 249] width 8 height 8
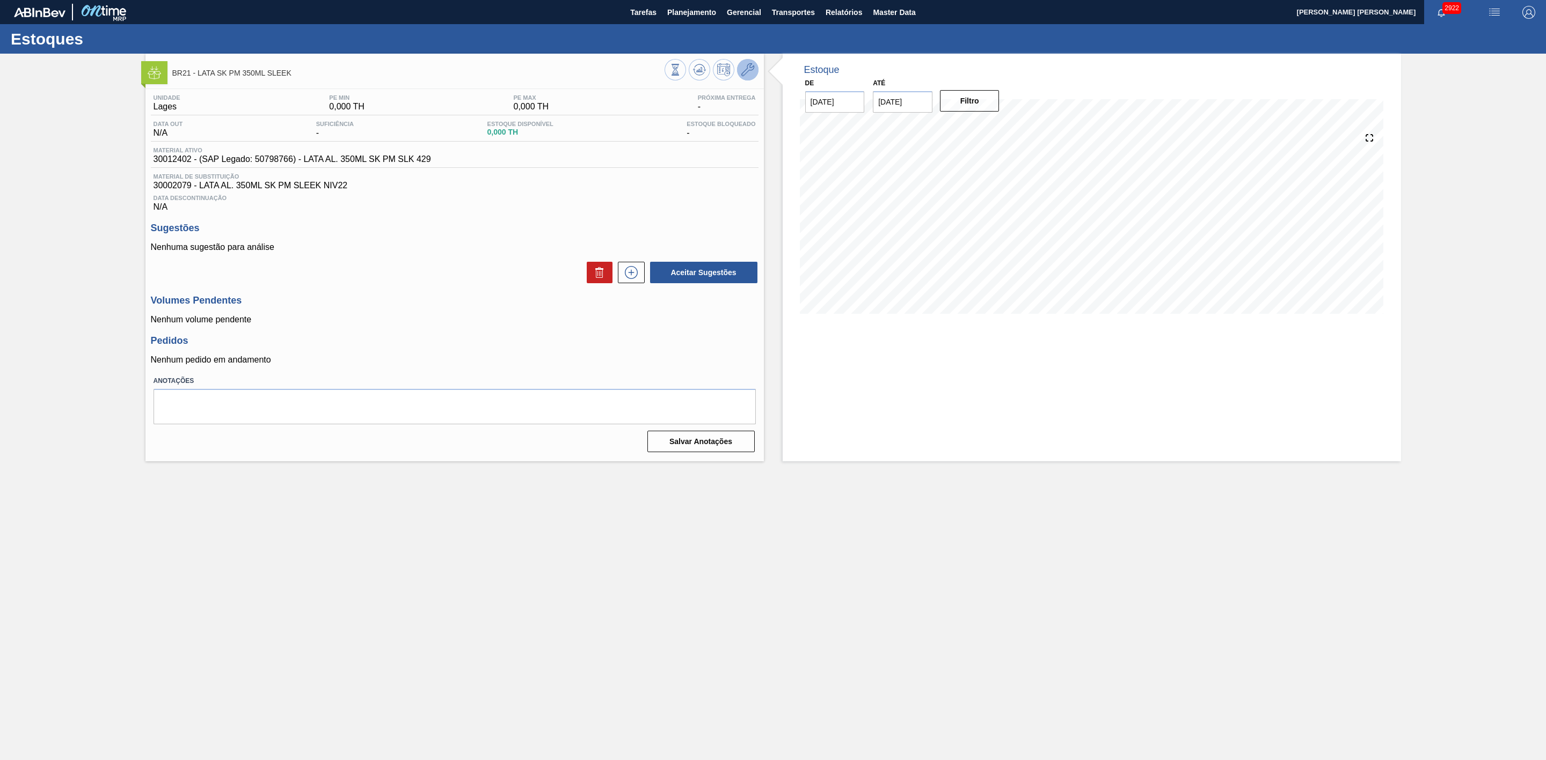
click at [752, 70] on icon at bounding box center [747, 69] width 13 height 13
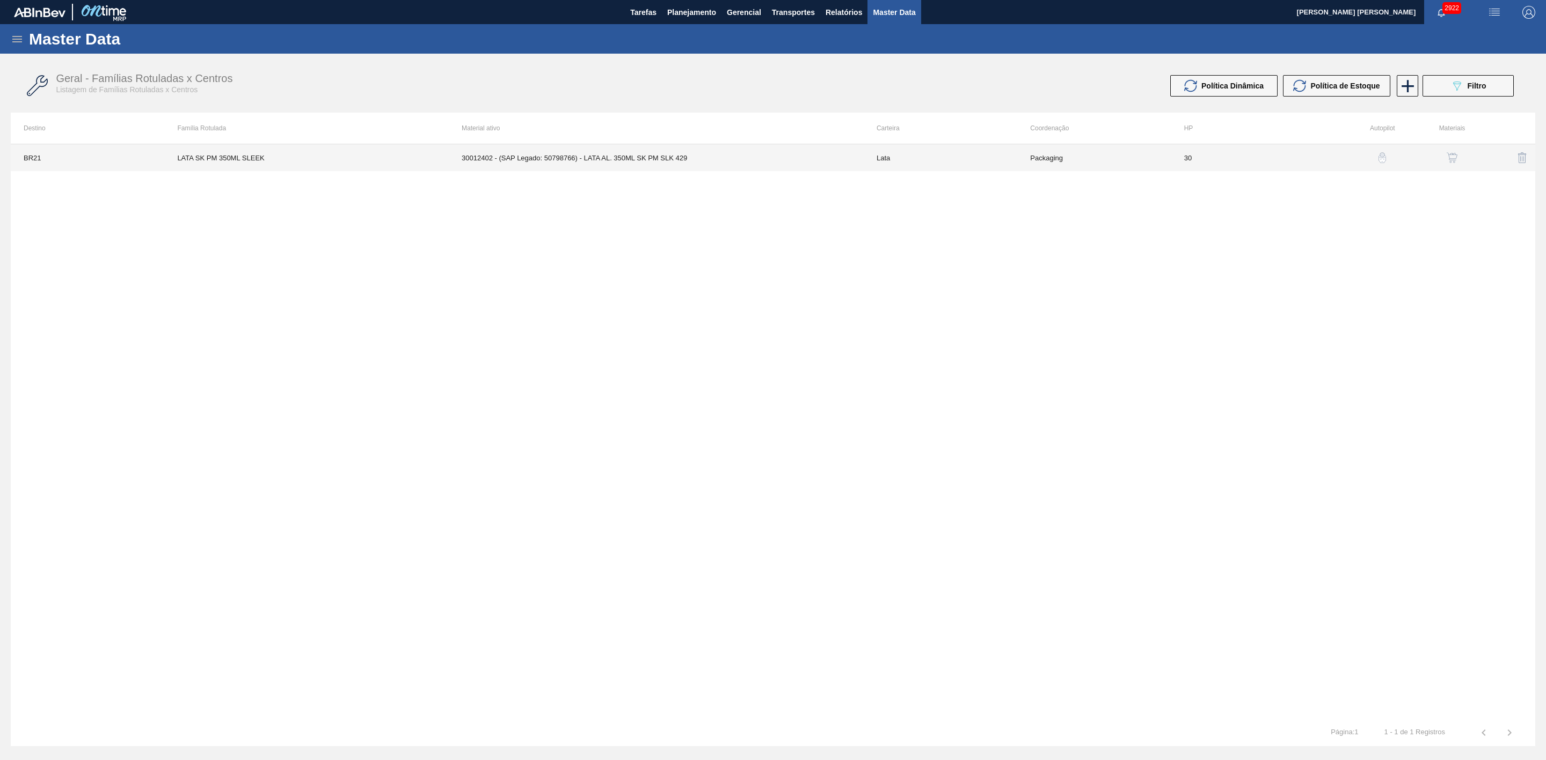
click at [617, 153] on td "30012402 - (SAP Legado: 50798766) - LATA AL. 350ML SK PM SLK 429" at bounding box center [656, 157] width 415 height 27
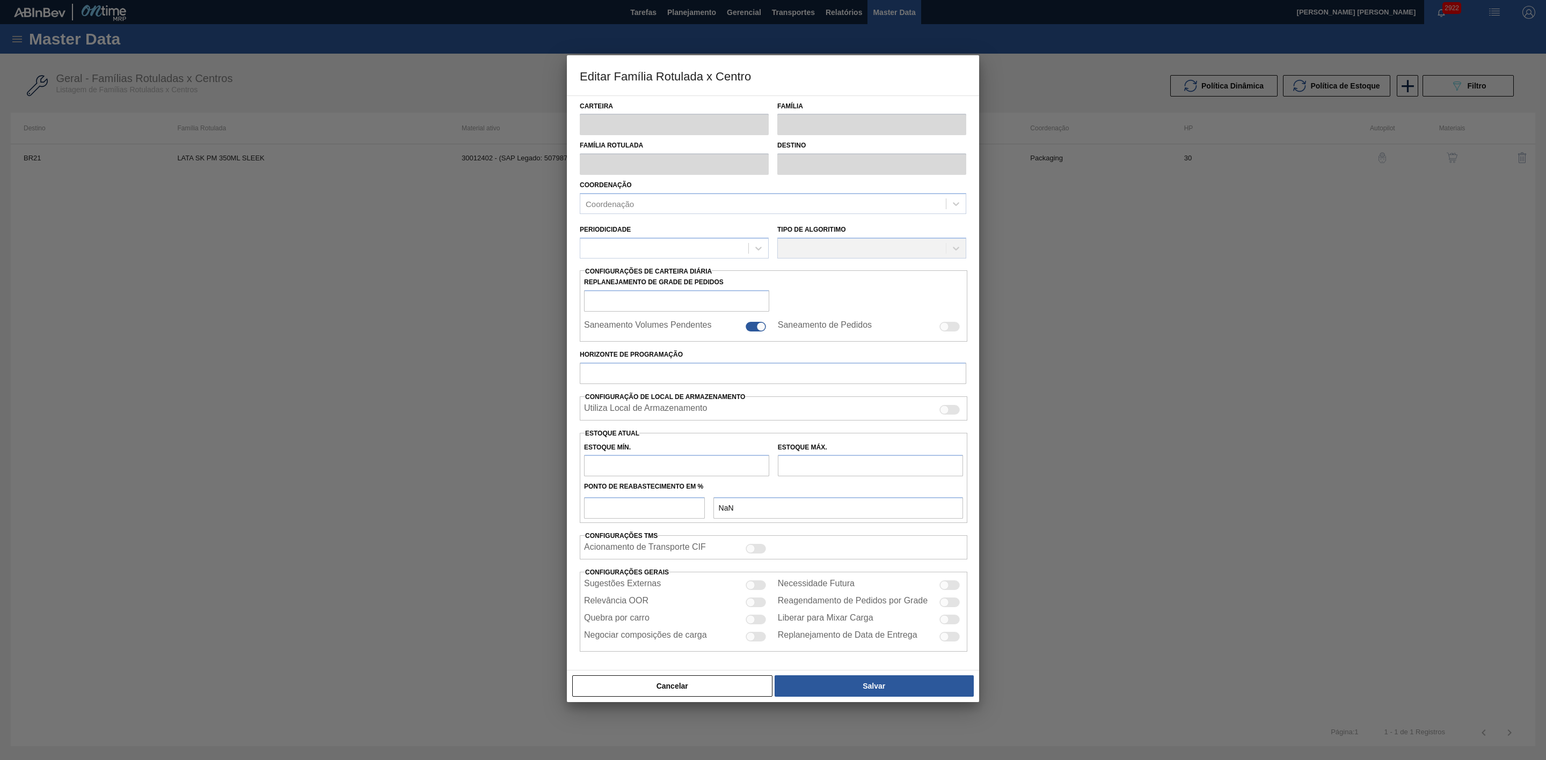
type input "Lata"
type input "LATA SK PM 350ML SLEEK"
type input "BR21 - Lages"
type input "0"
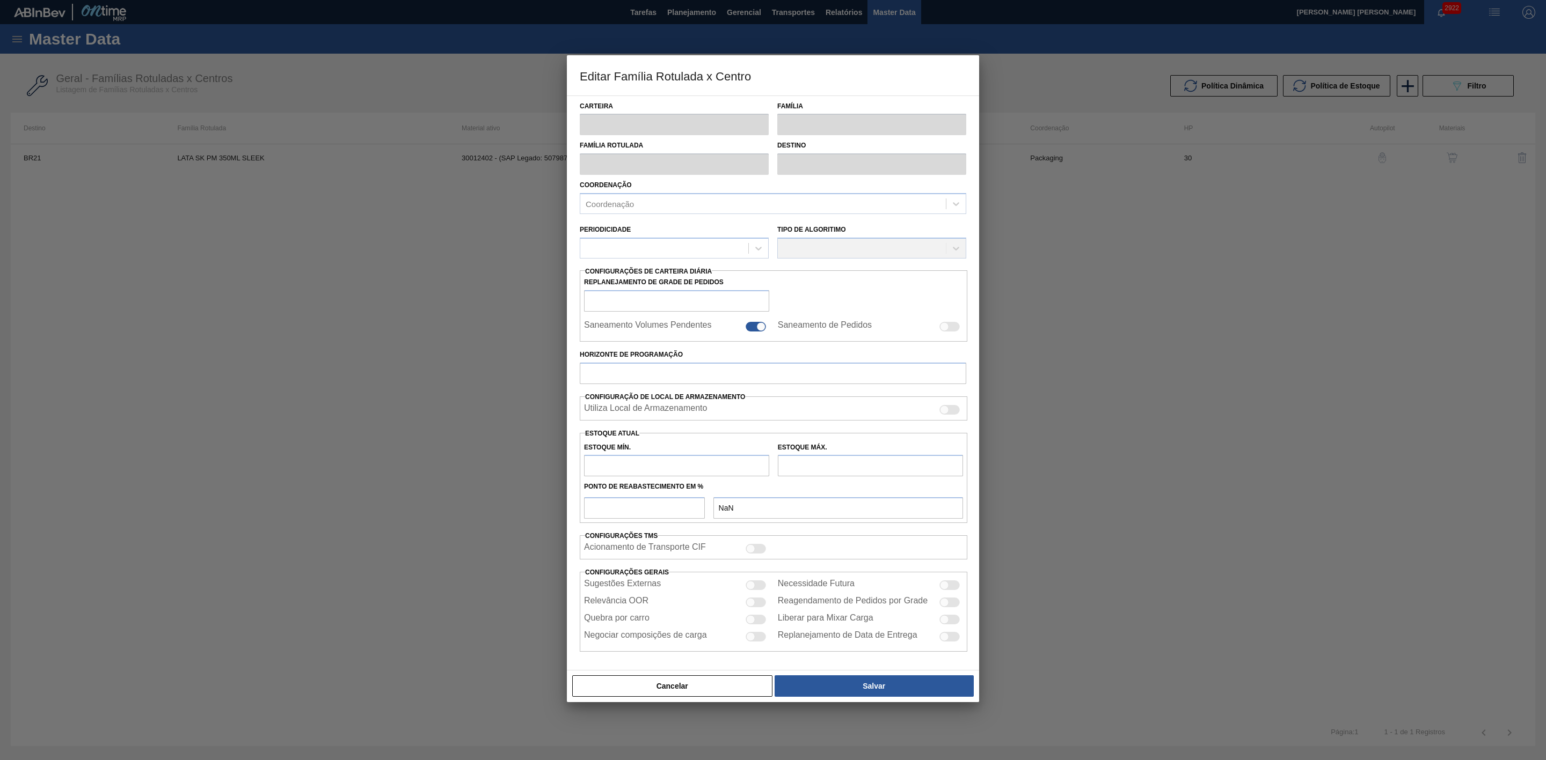
checkbox input "false"
type input "30"
type input "0"
type input "100"
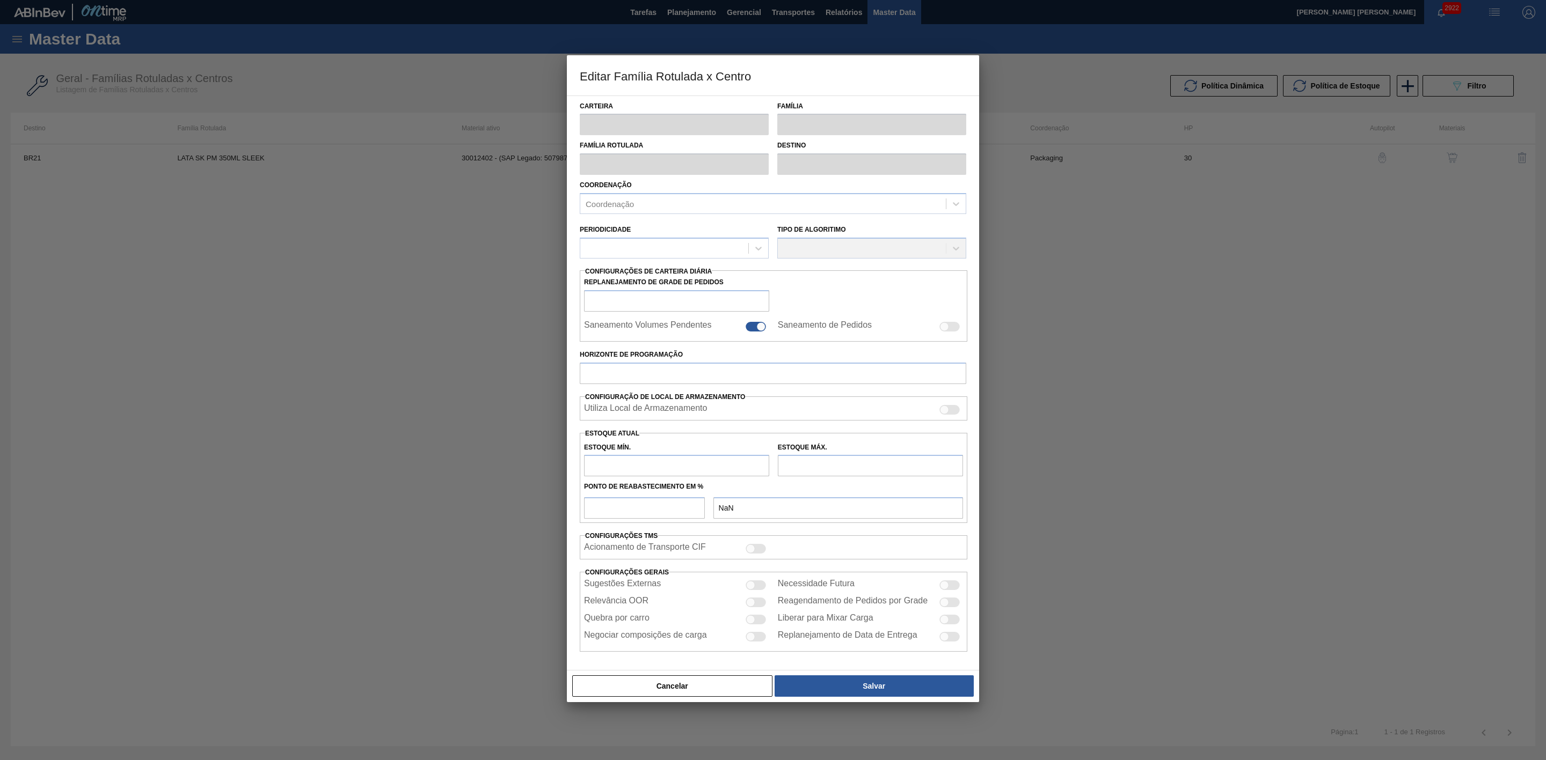
type input "0,000"
checkbox input "true"
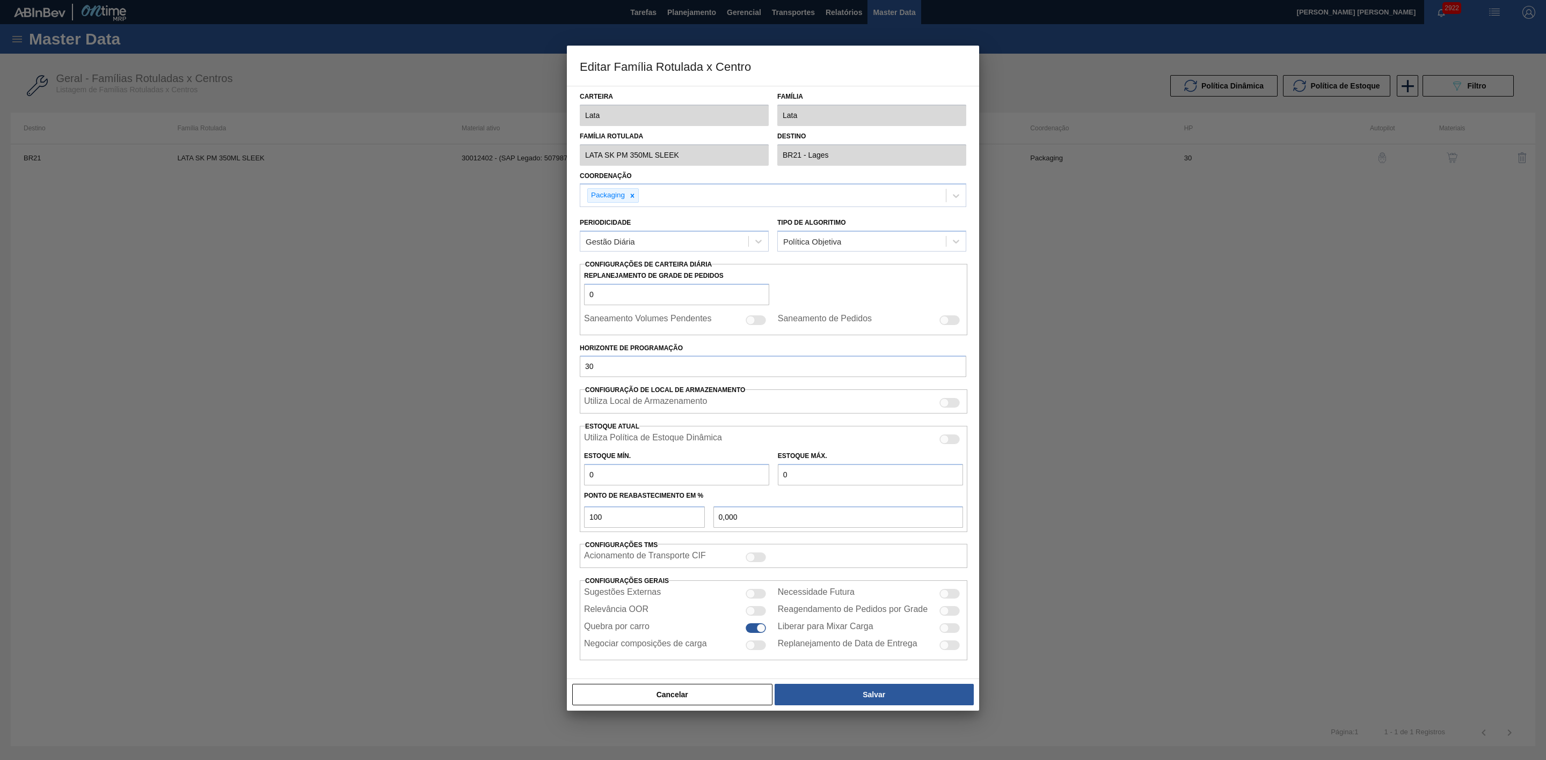
click at [950, 441] on div at bounding box center [949, 440] width 20 height 10
checkbox input "true"
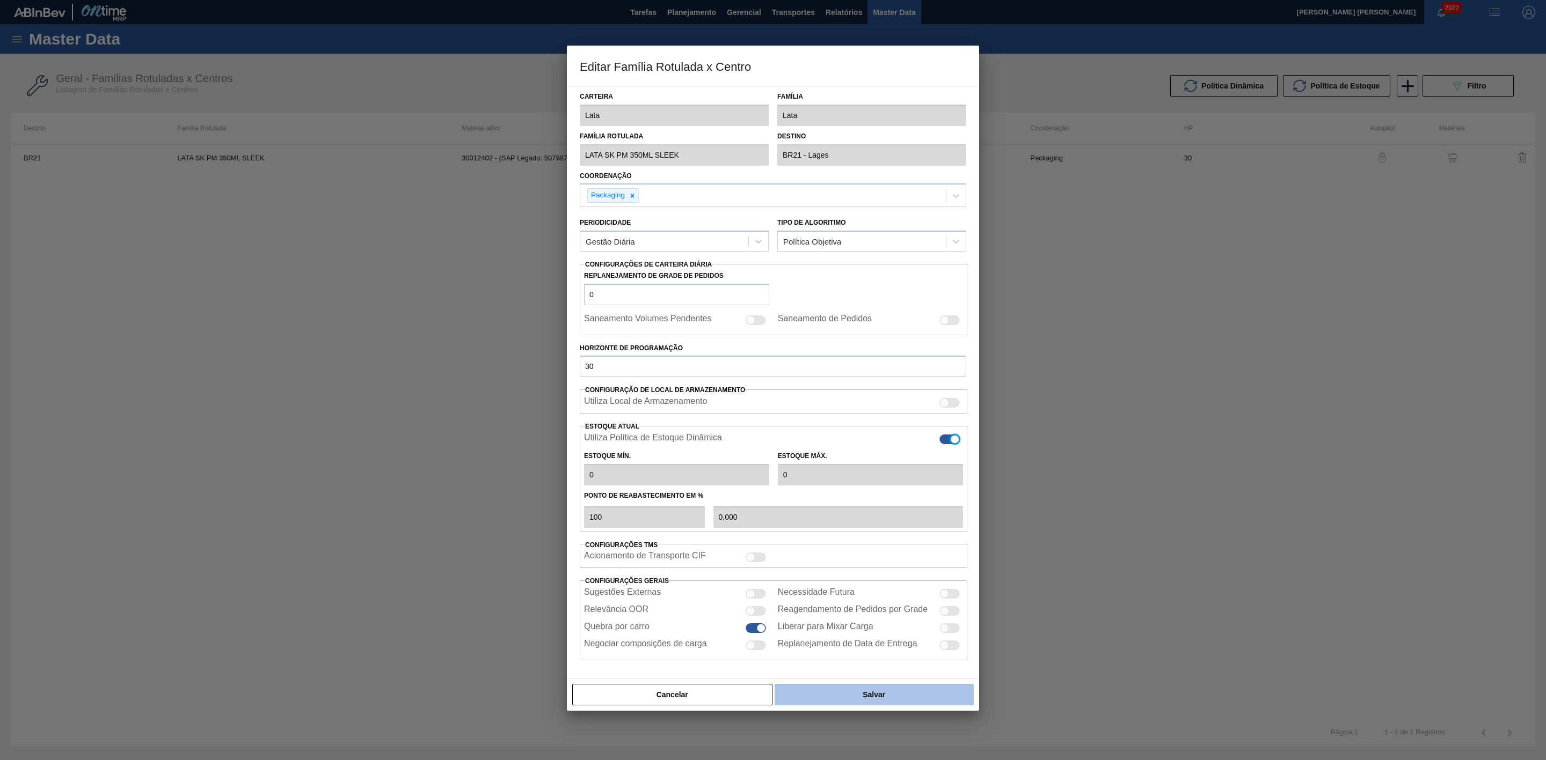
click at [835, 694] on button "Salvar" at bounding box center [873, 694] width 199 height 21
click at [889, 688] on button "Salvar" at bounding box center [873, 694] width 199 height 21
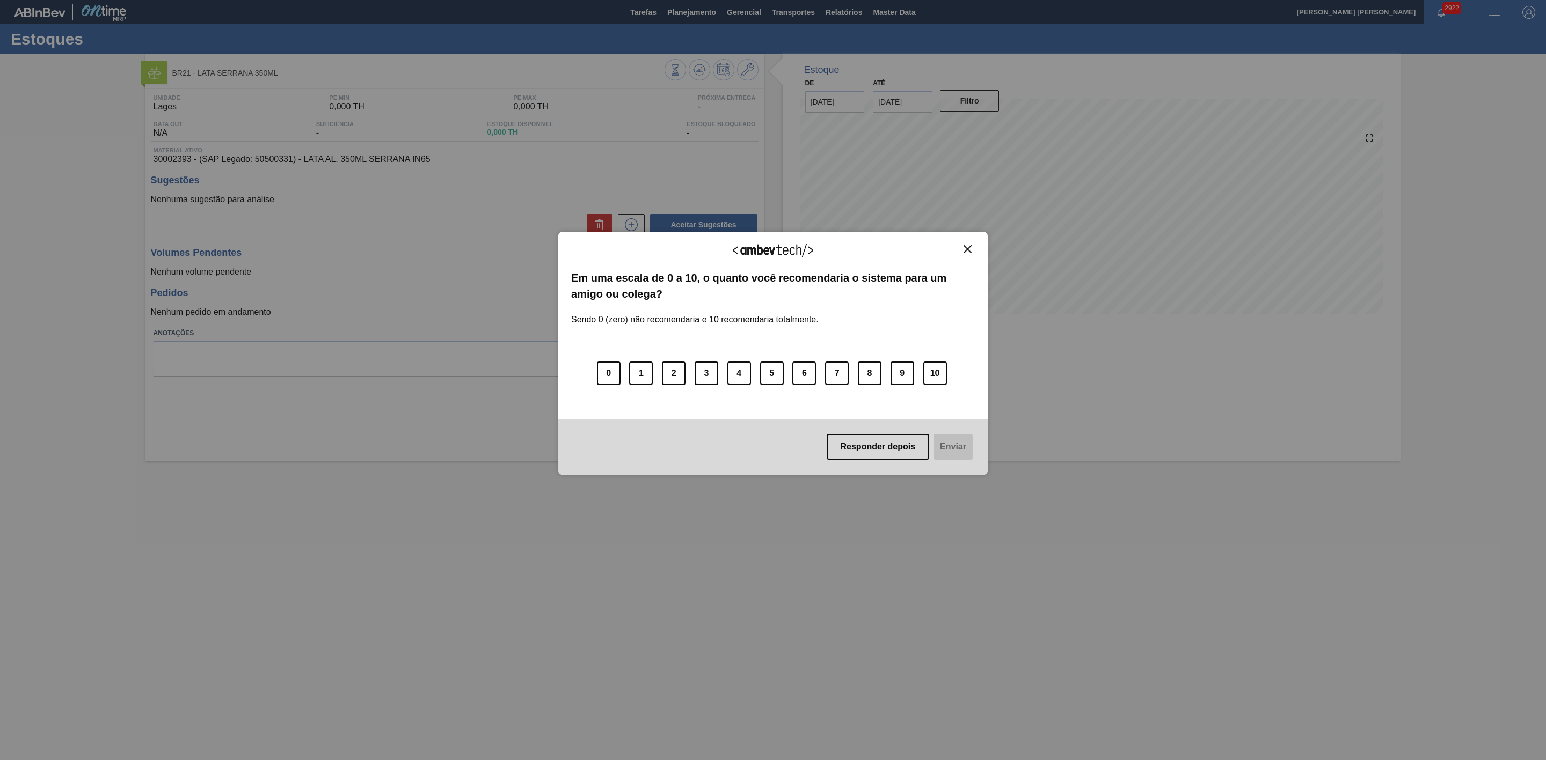
click at [968, 251] on img "Close" at bounding box center [967, 249] width 8 height 8
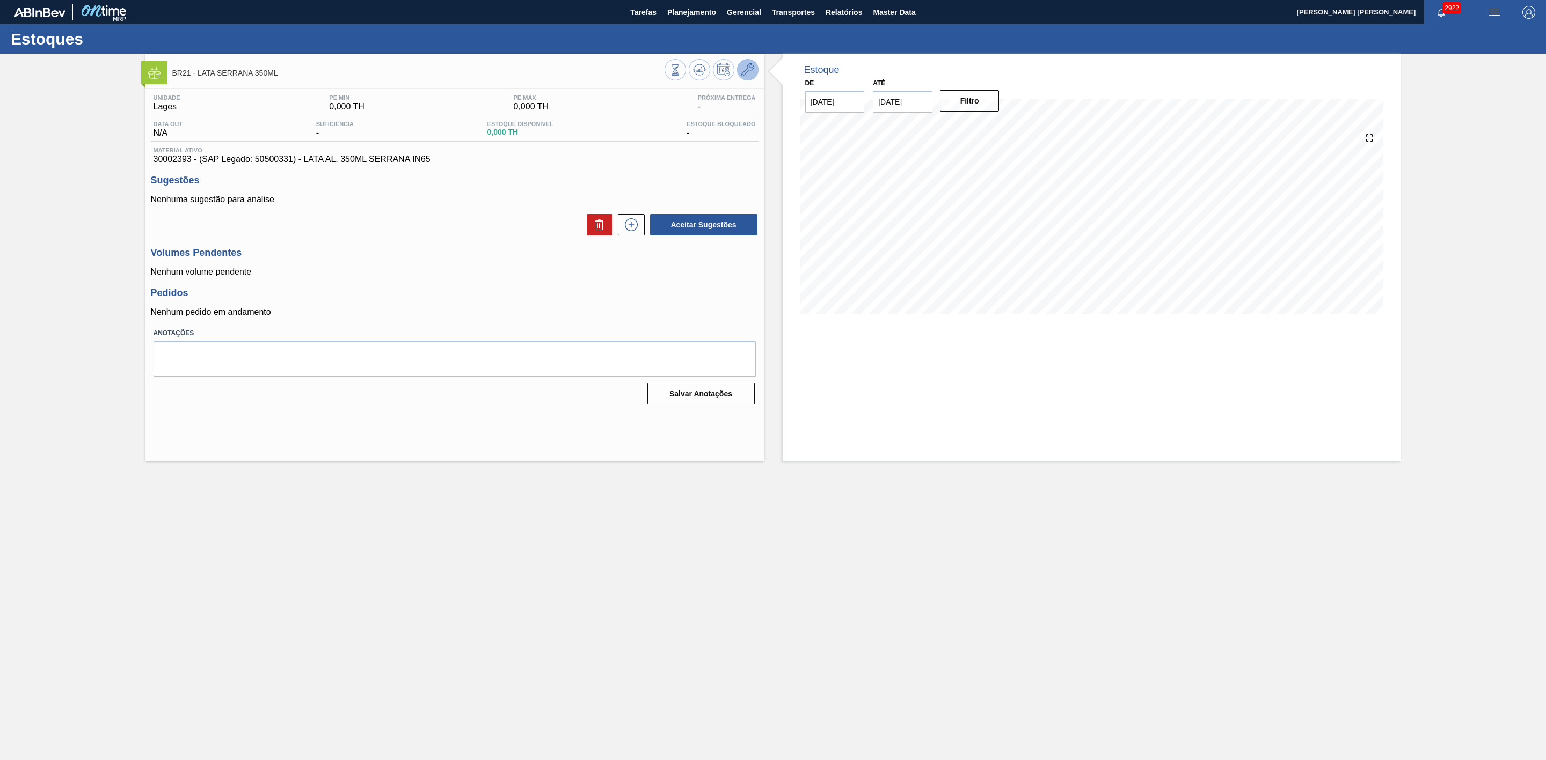
click at [749, 72] on icon at bounding box center [747, 69] width 13 height 13
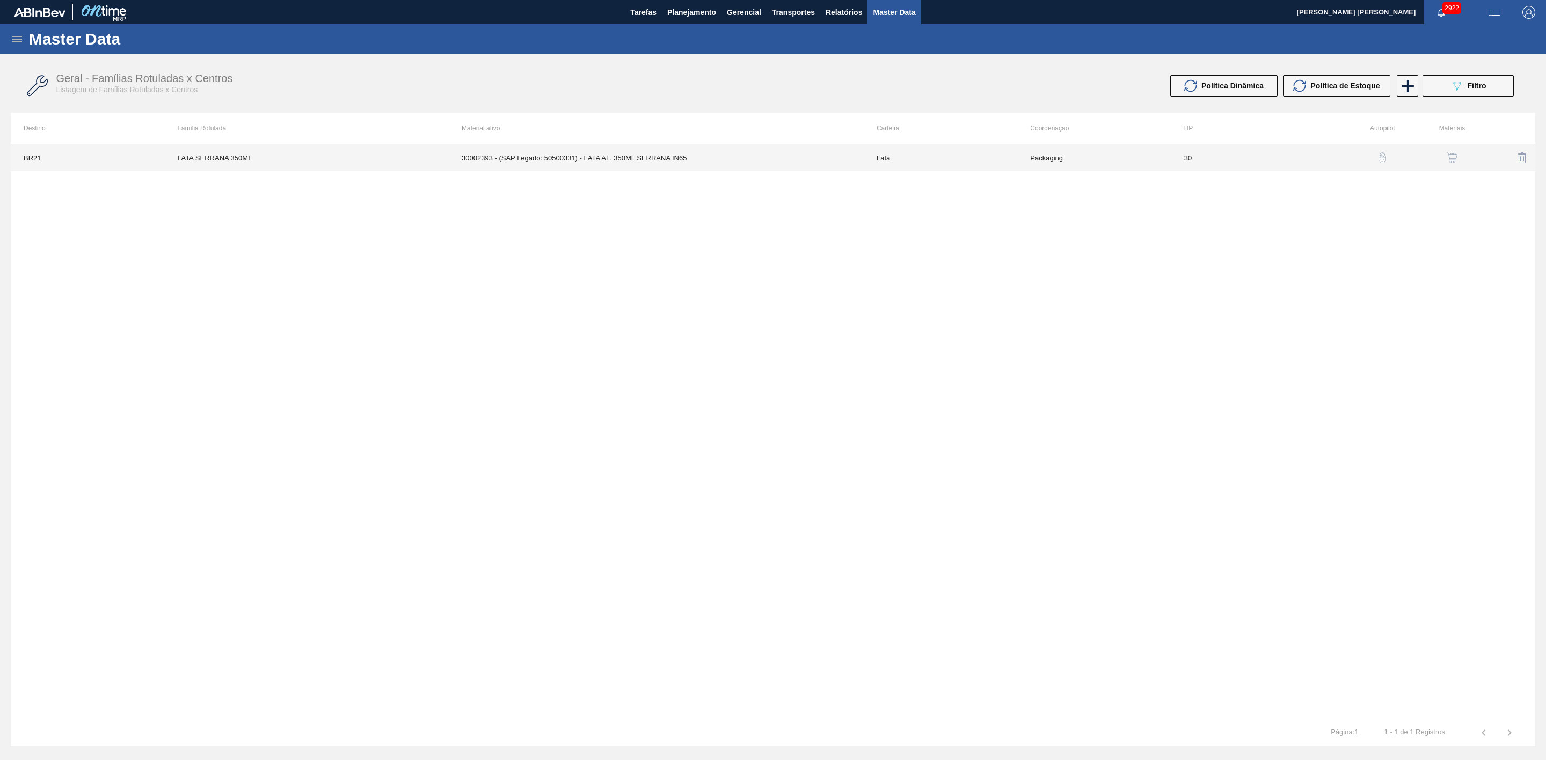
click at [638, 160] on td "30002393 - (SAP Legado: 50500331) - LATA AL. 350ML SERRANA IN65" at bounding box center [656, 157] width 415 height 27
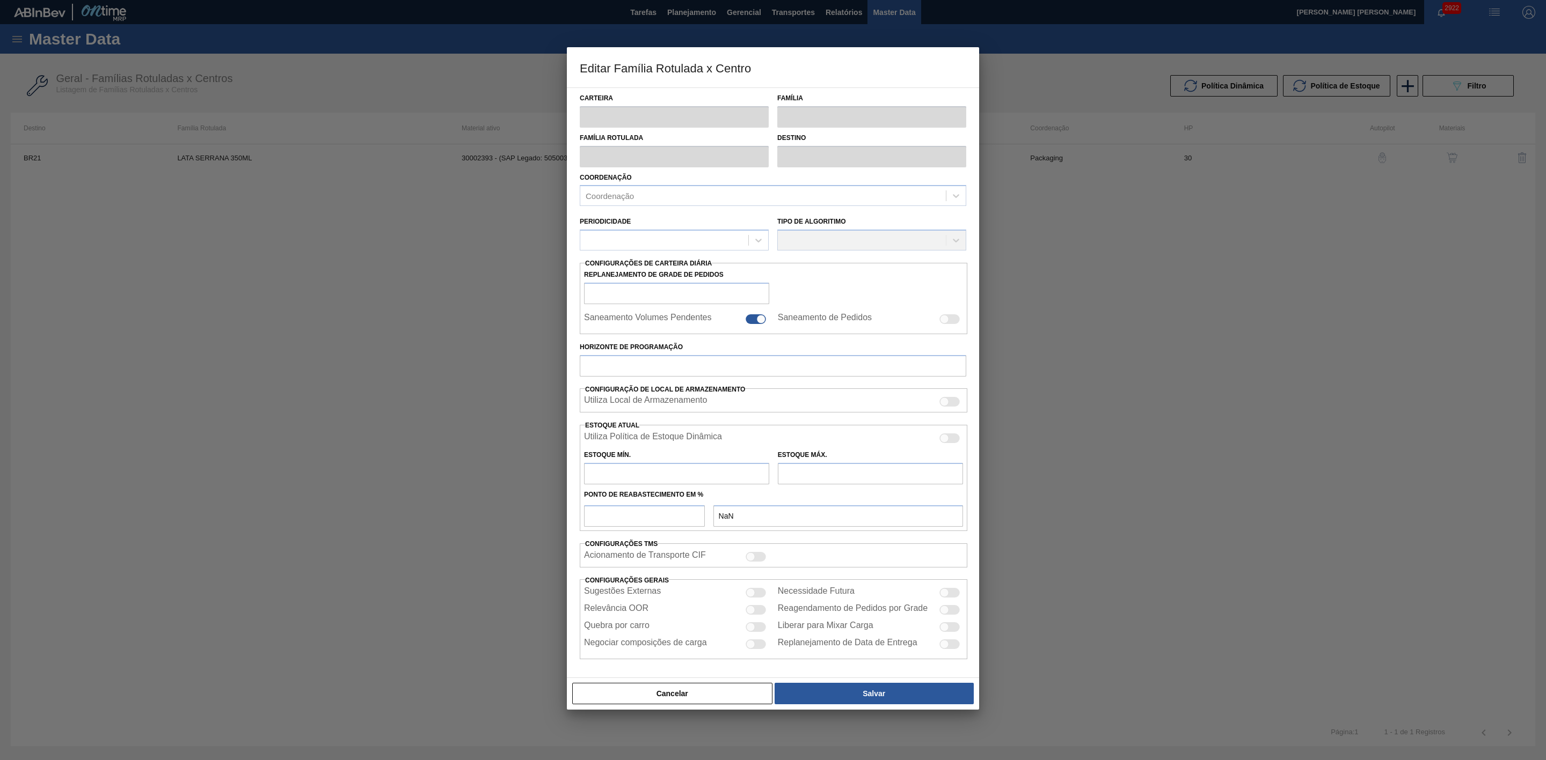
type input "Lata"
type input "LATA SERRANA 350ML"
type input "BR21 - Lages"
type input "0"
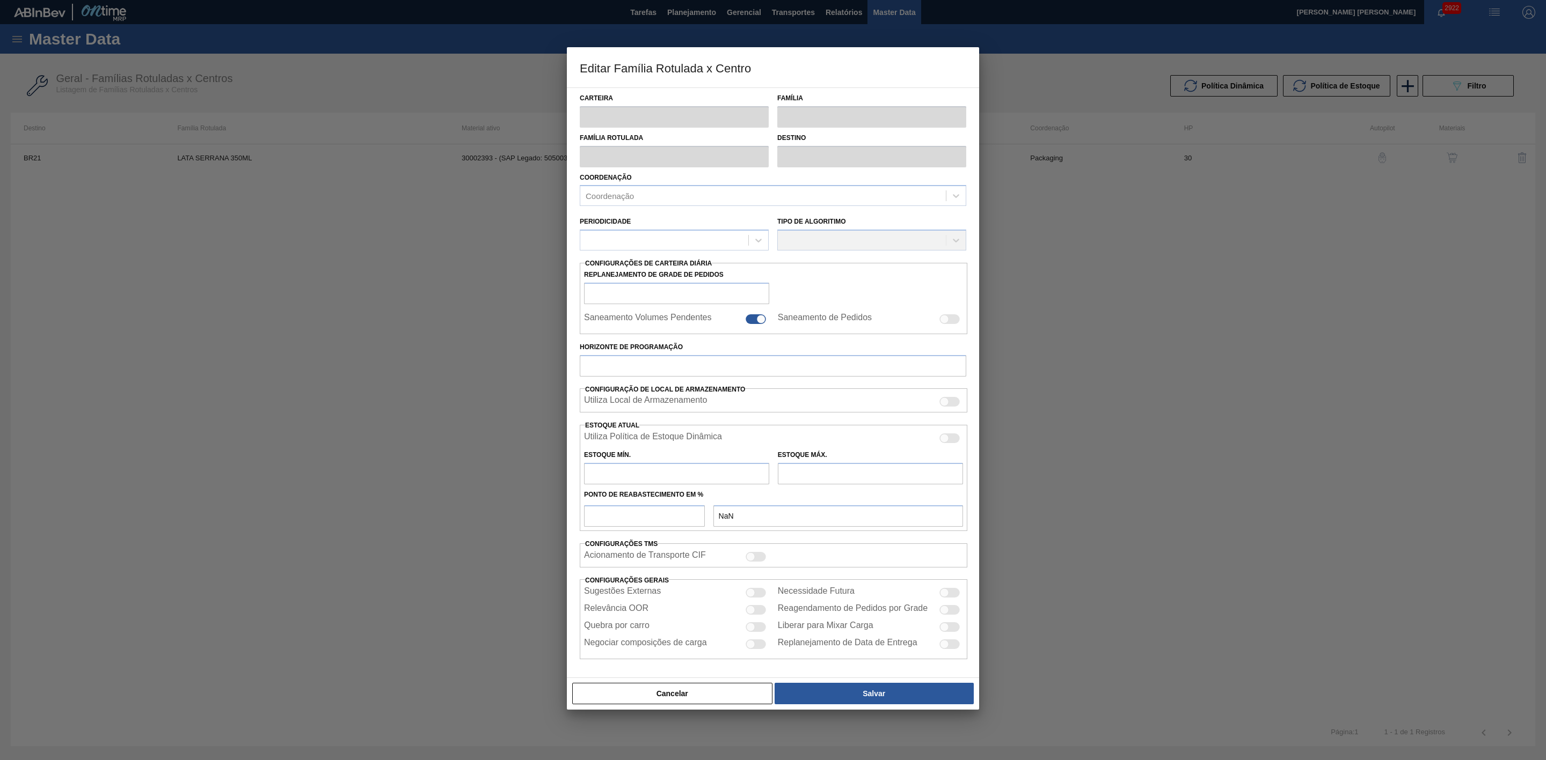
checkbox input "false"
type input "30"
type input "0"
type input "100"
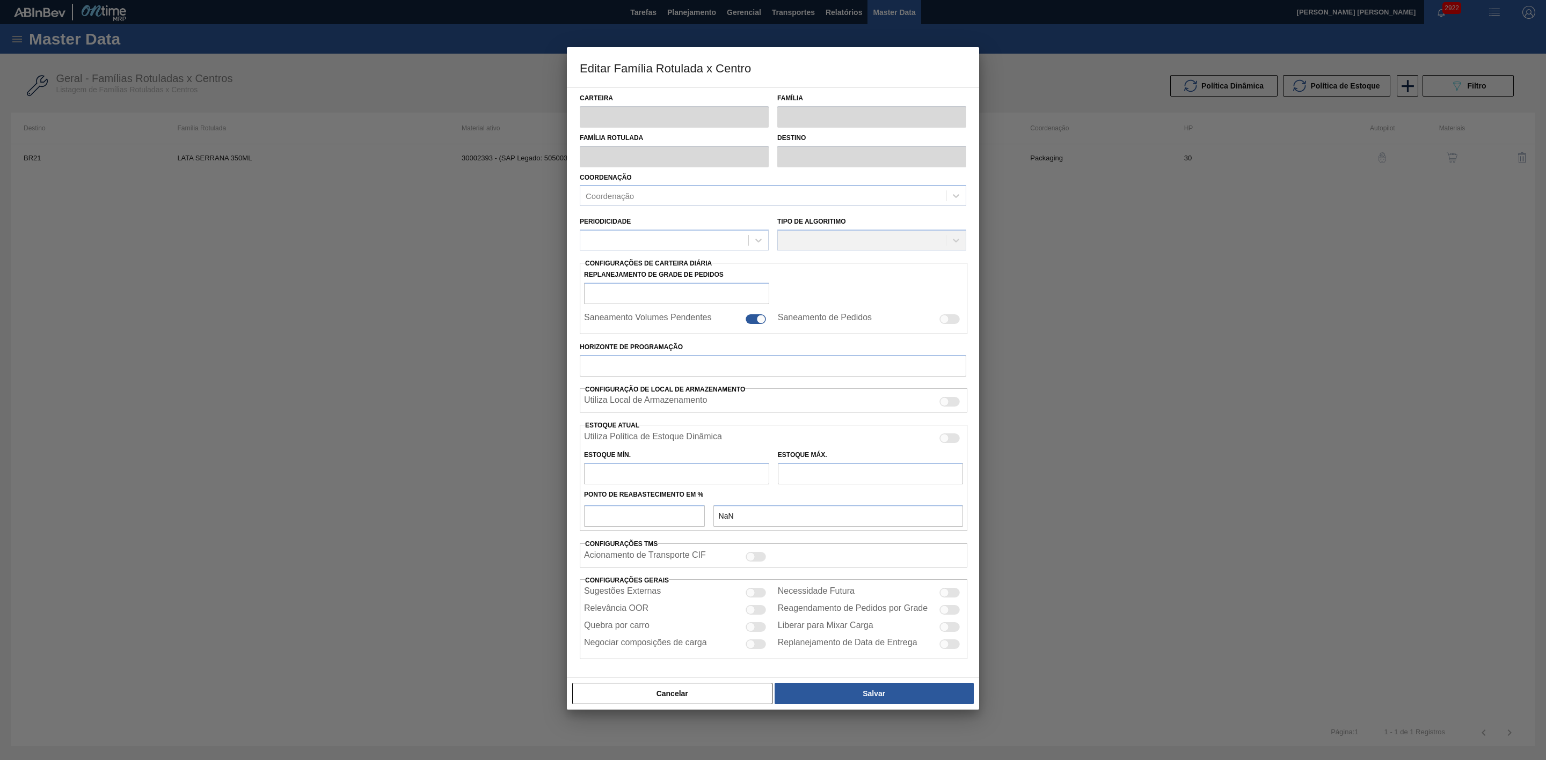
type input "0,000"
checkbox input "true"
click at [947, 443] on div at bounding box center [944, 439] width 9 height 9
checkbox input "true"
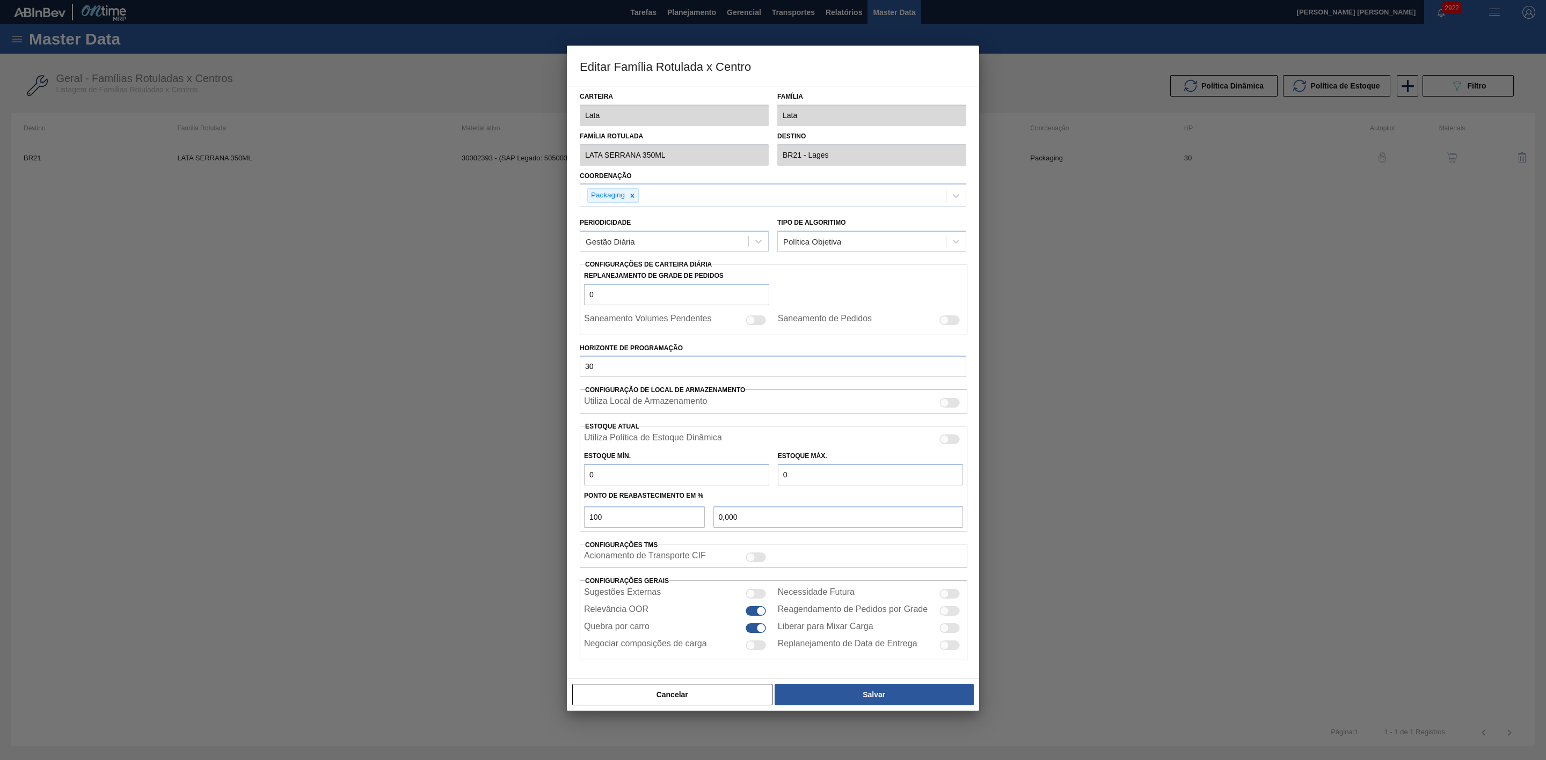
type input "0"
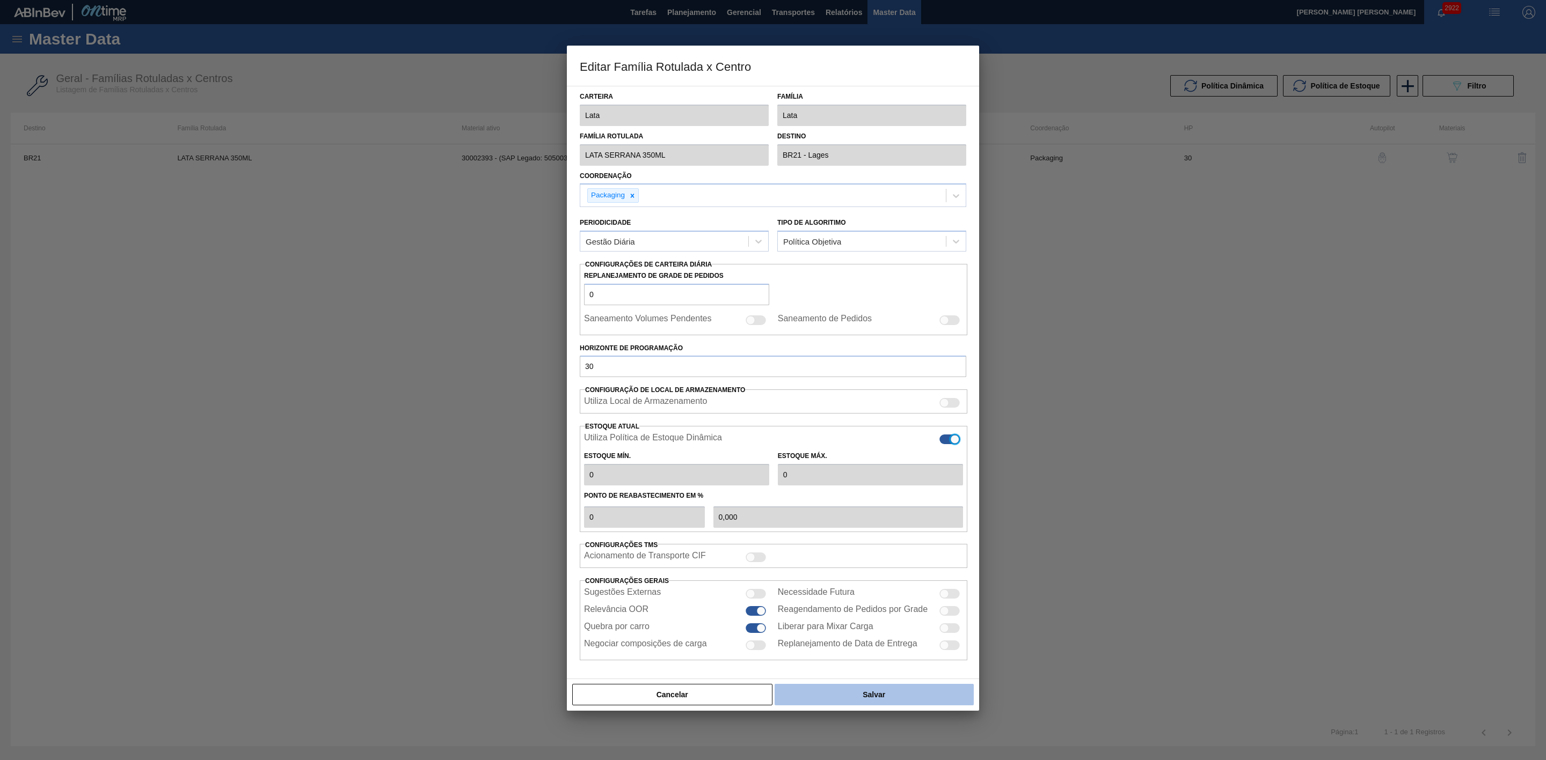
click at [889, 698] on button "Salvar" at bounding box center [873, 694] width 199 height 21
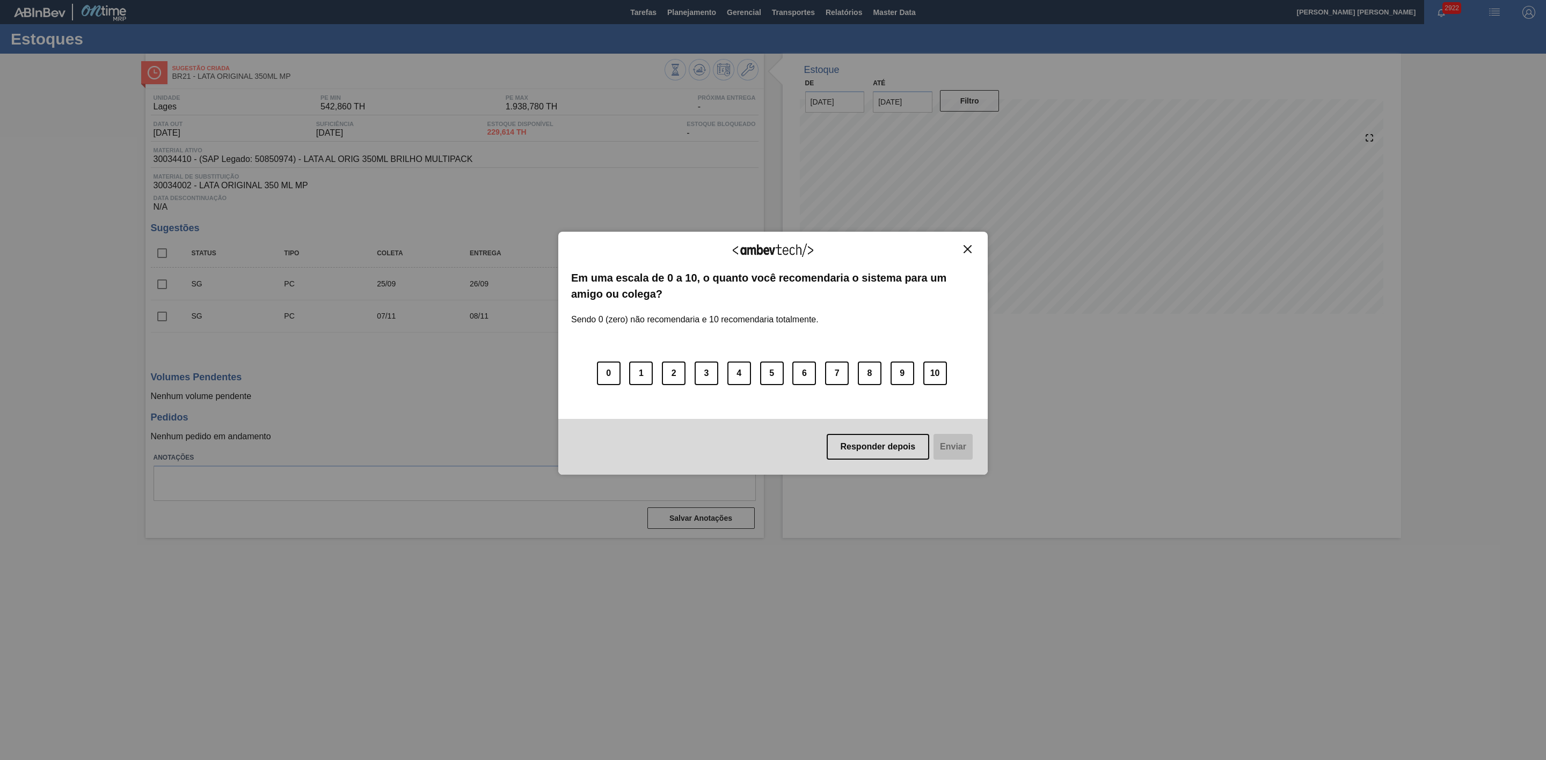
click at [968, 246] on img "Close" at bounding box center [967, 249] width 8 height 8
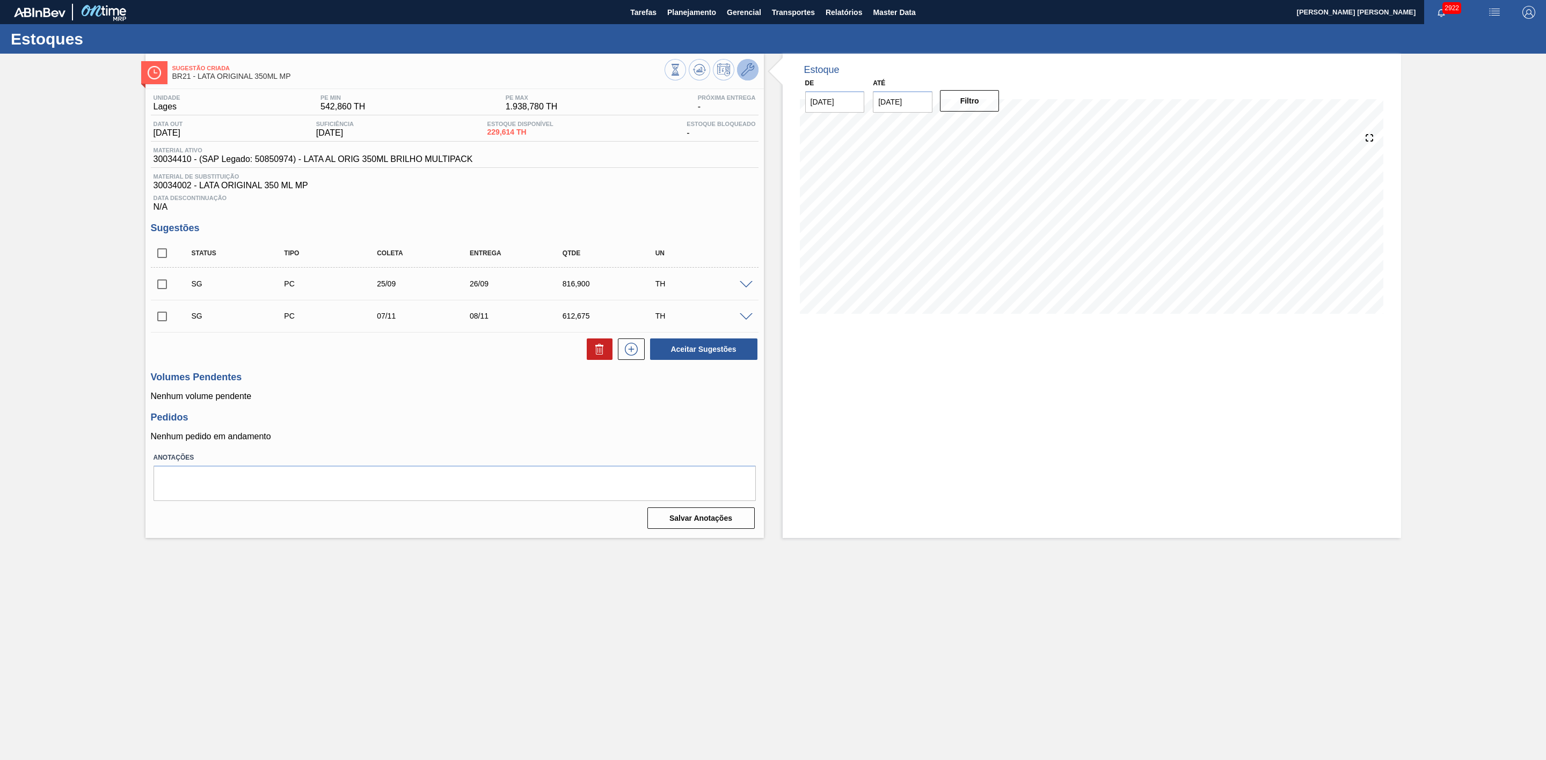
click at [749, 71] on icon at bounding box center [747, 69] width 13 height 13
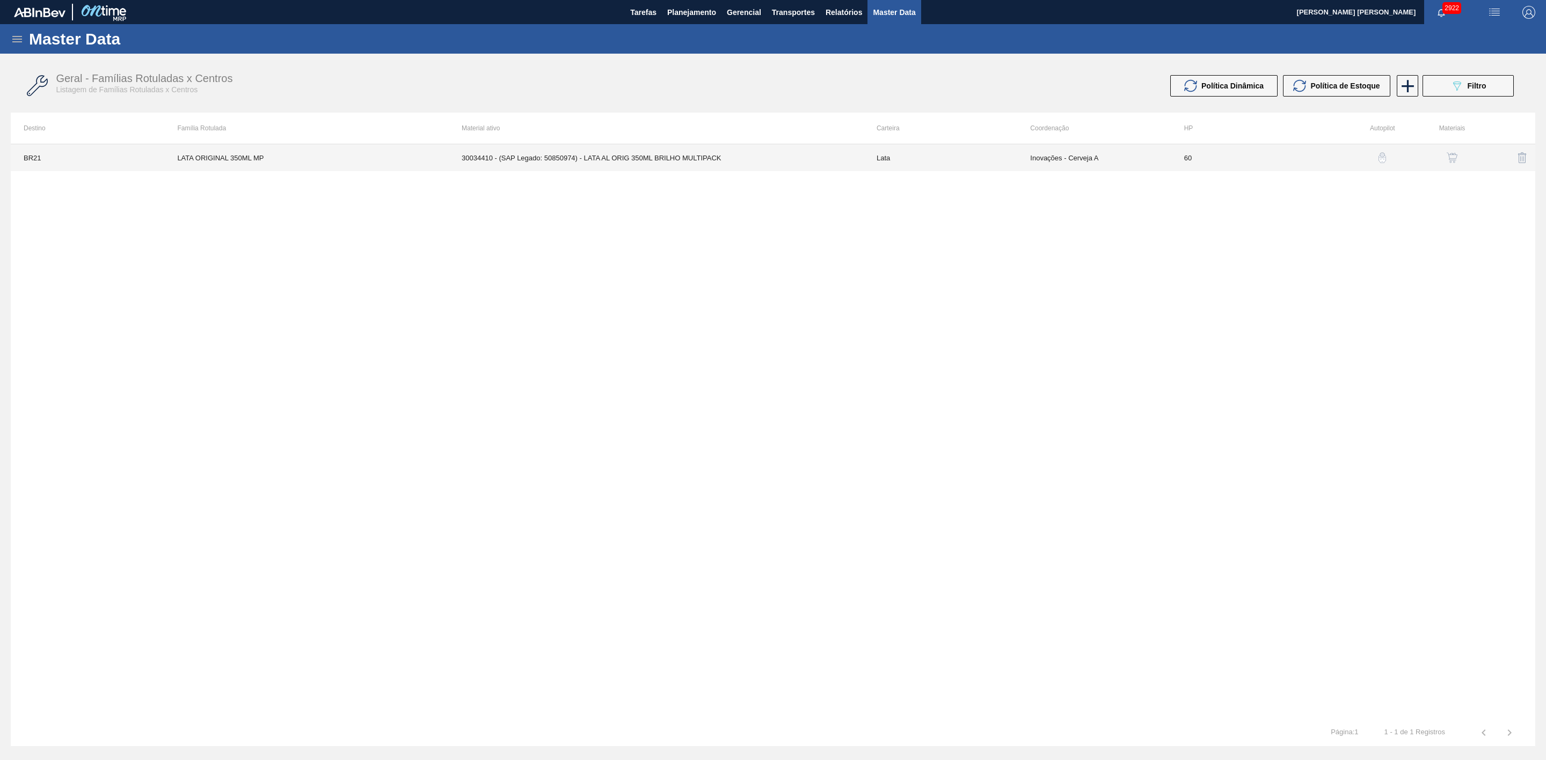
click at [895, 151] on td "Lata" at bounding box center [940, 157] width 153 height 27
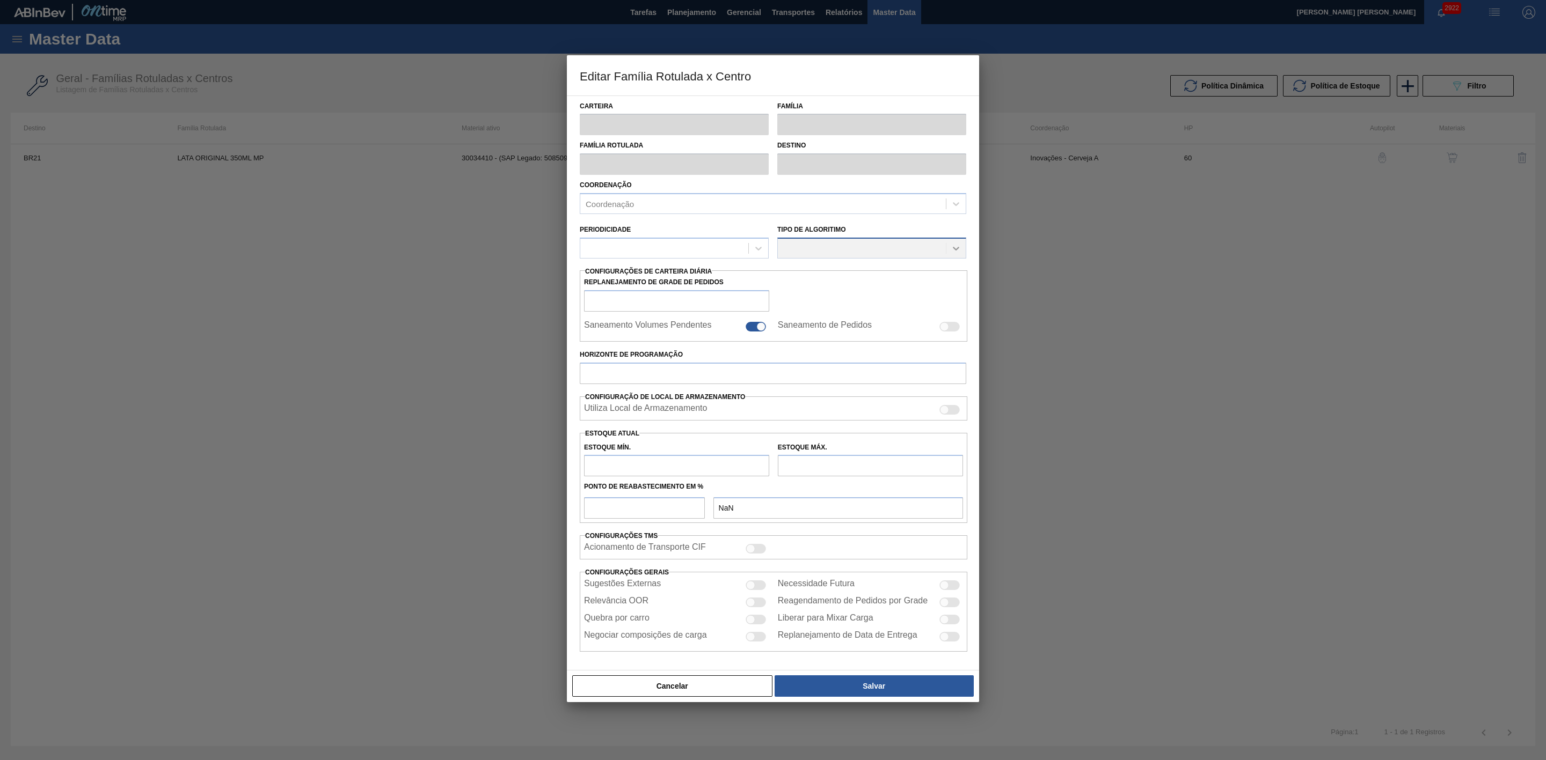
type input "Lata"
type input "LATA ORIGINAL 350ML MP"
type input "BR21 - Lages"
type input "0"
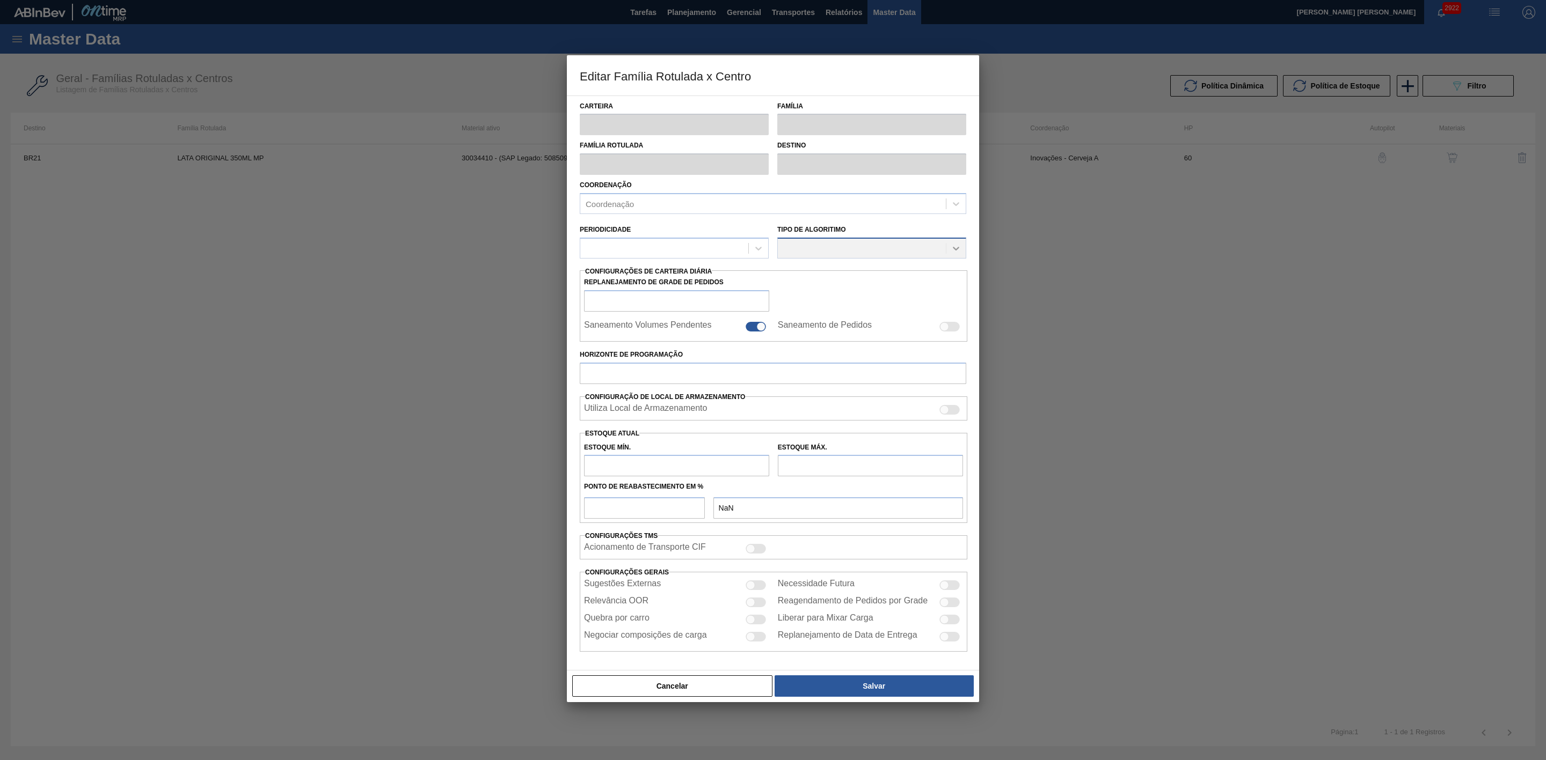
checkbox input "false"
type input "60"
type input "542,86"
type input "1.938,78"
type input "45"
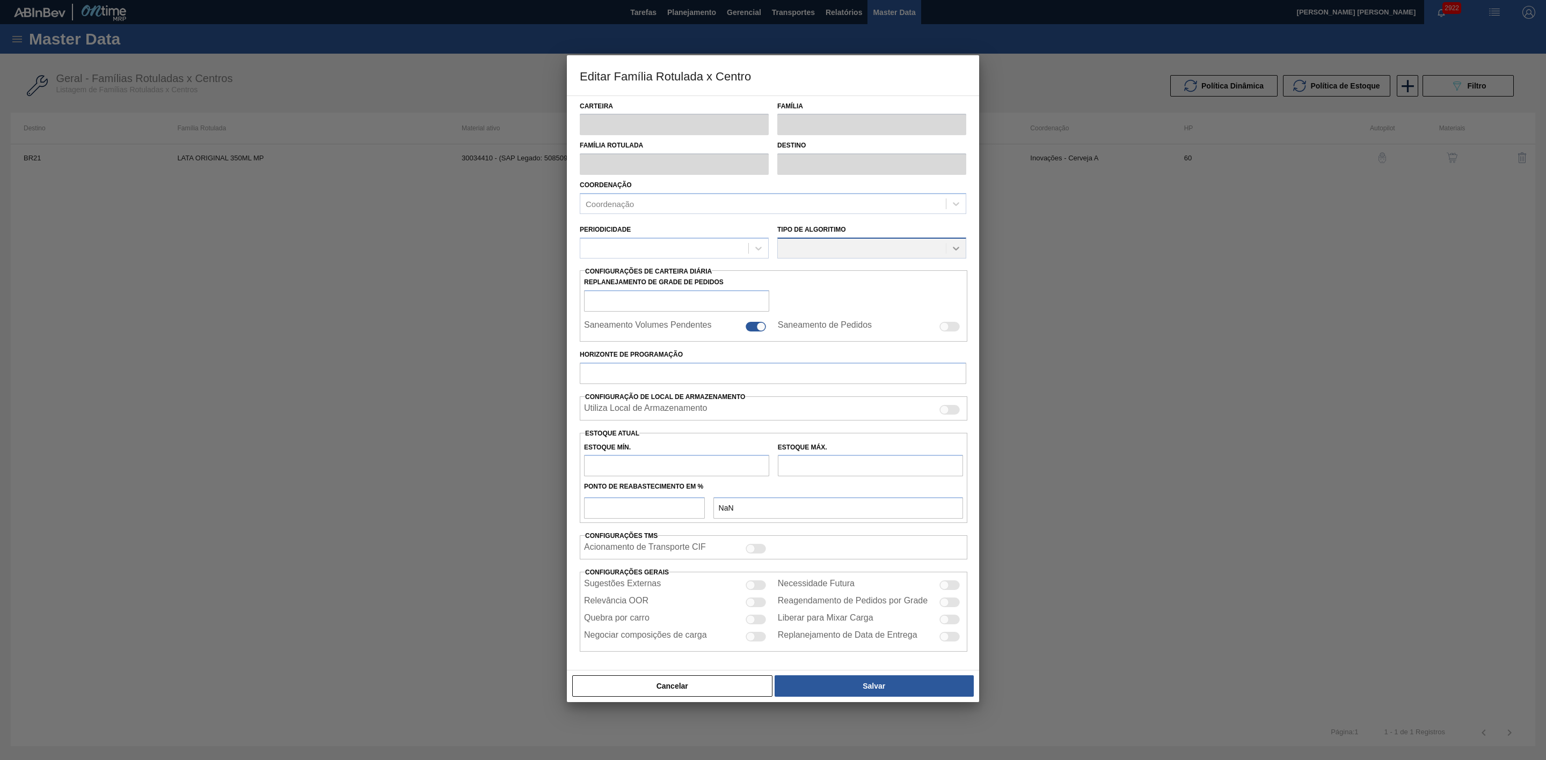
type input "1.163,207"
checkbox input "true"
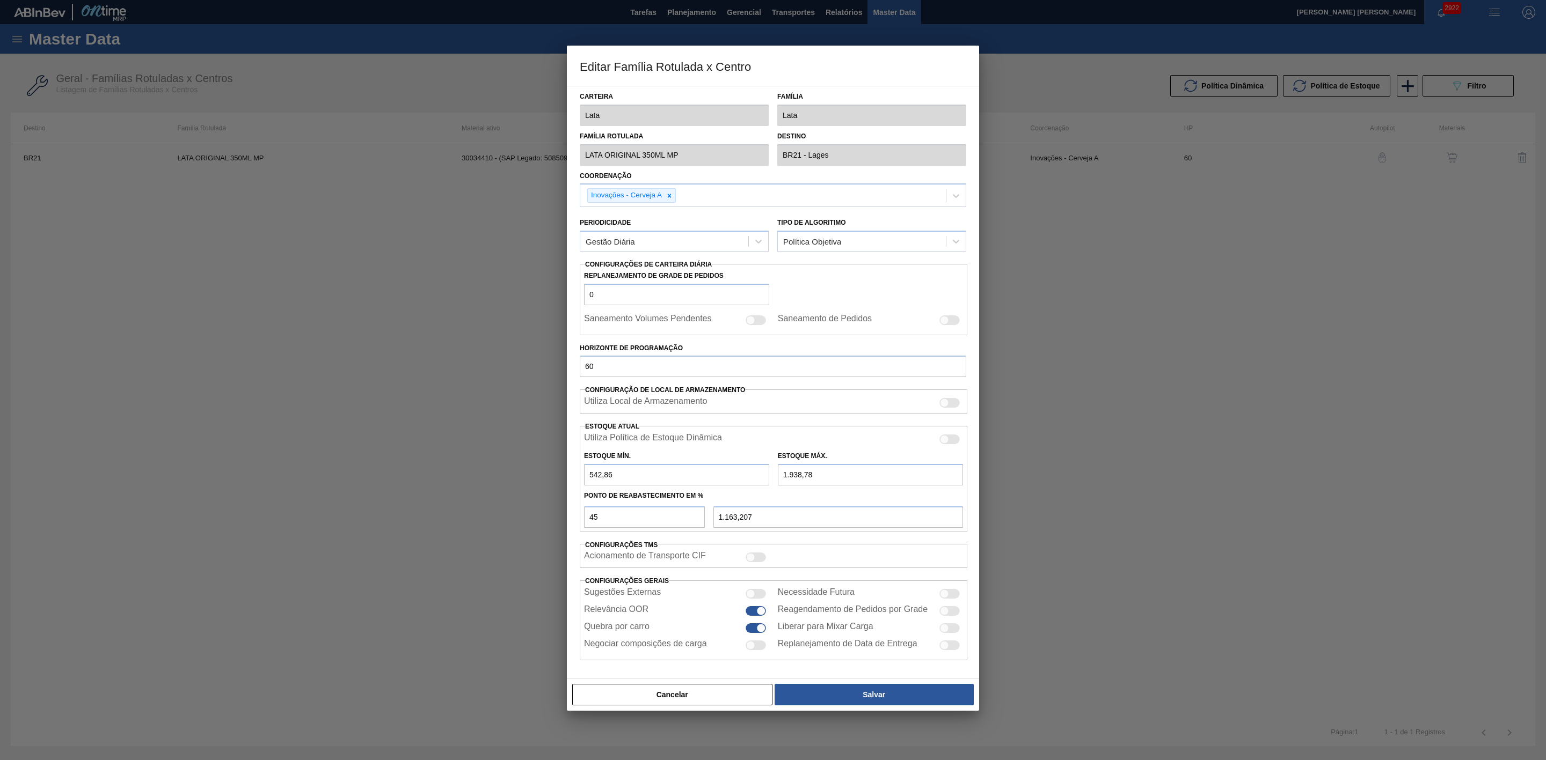
click at [952, 440] on div at bounding box center [949, 440] width 20 height 10
checkbox input "true"
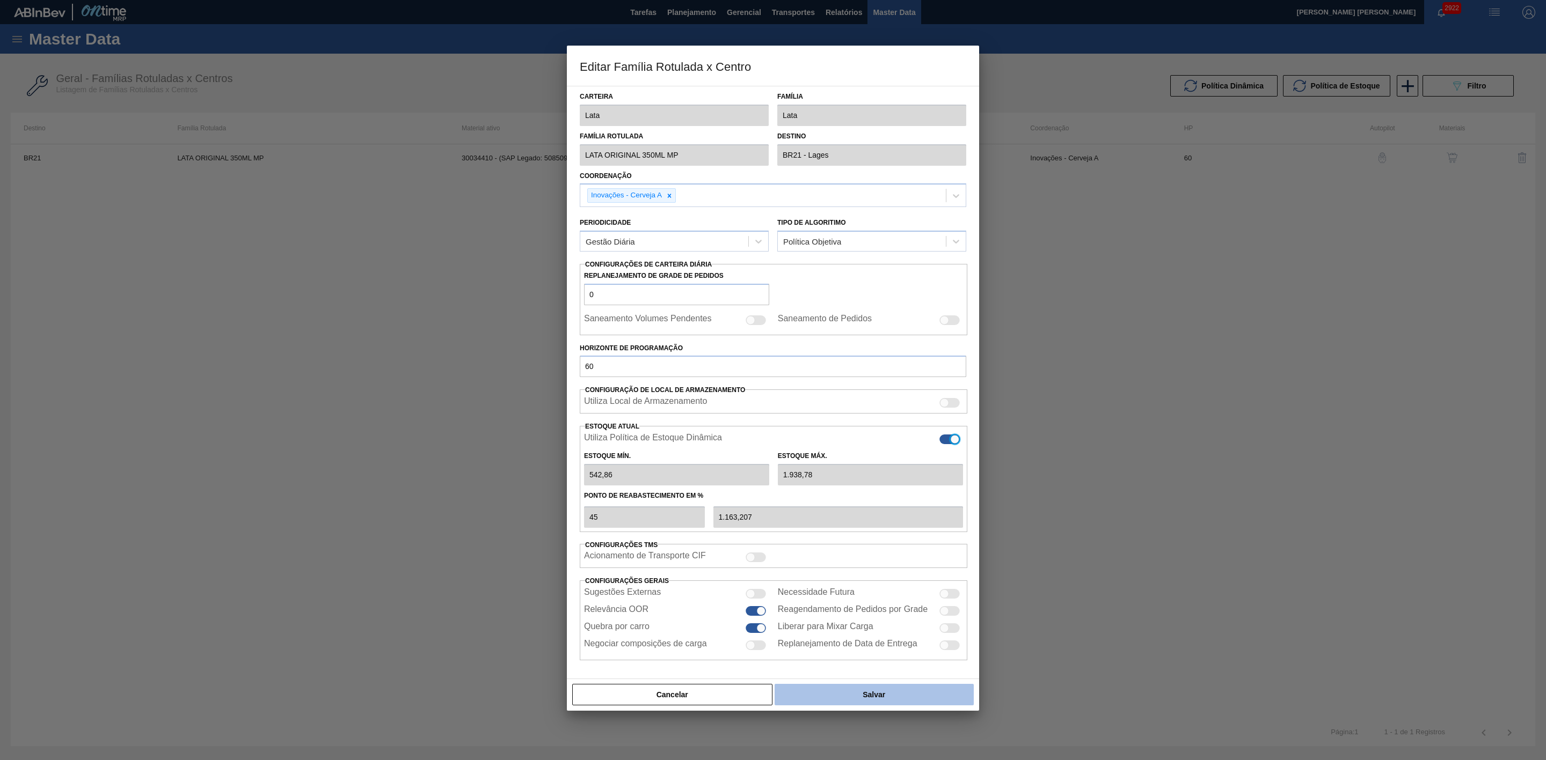
type input "0"
type input "0,000"
click at [898, 705] on button "Salvar" at bounding box center [873, 694] width 199 height 21
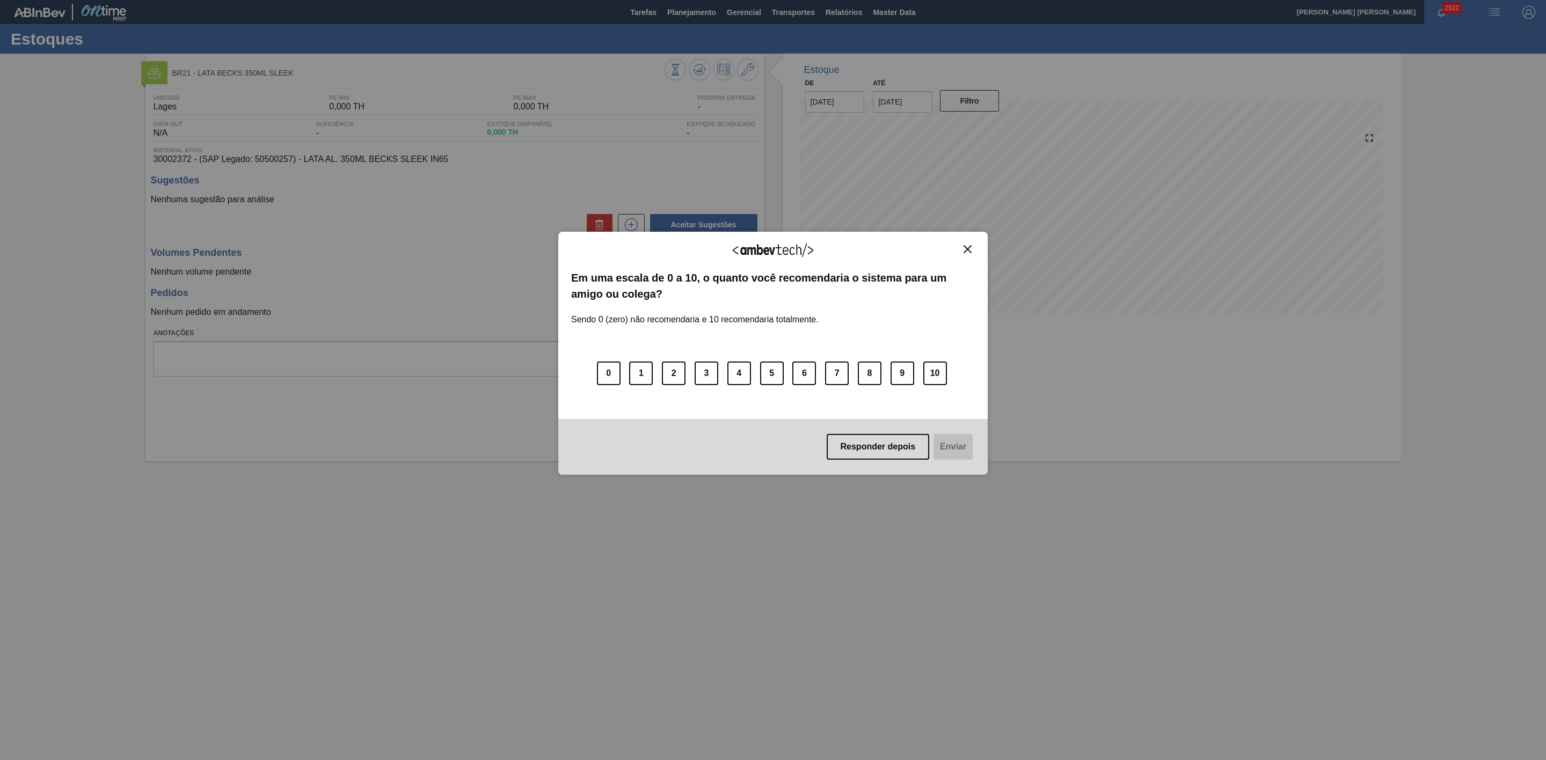
click at [967, 248] on img "Close" at bounding box center [967, 249] width 8 height 8
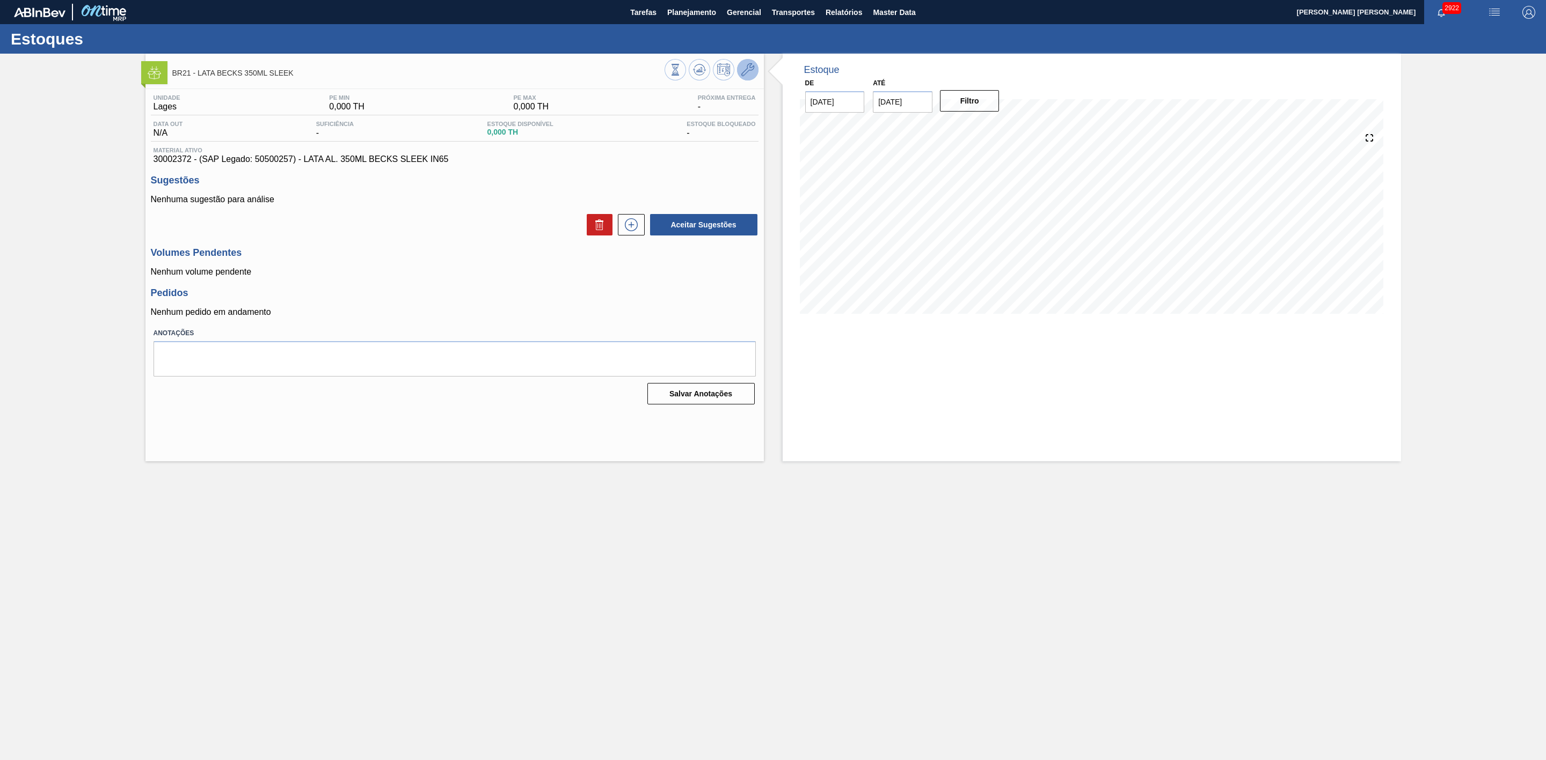
click at [747, 70] on icon at bounding box center [747, 69] width 13 height 13
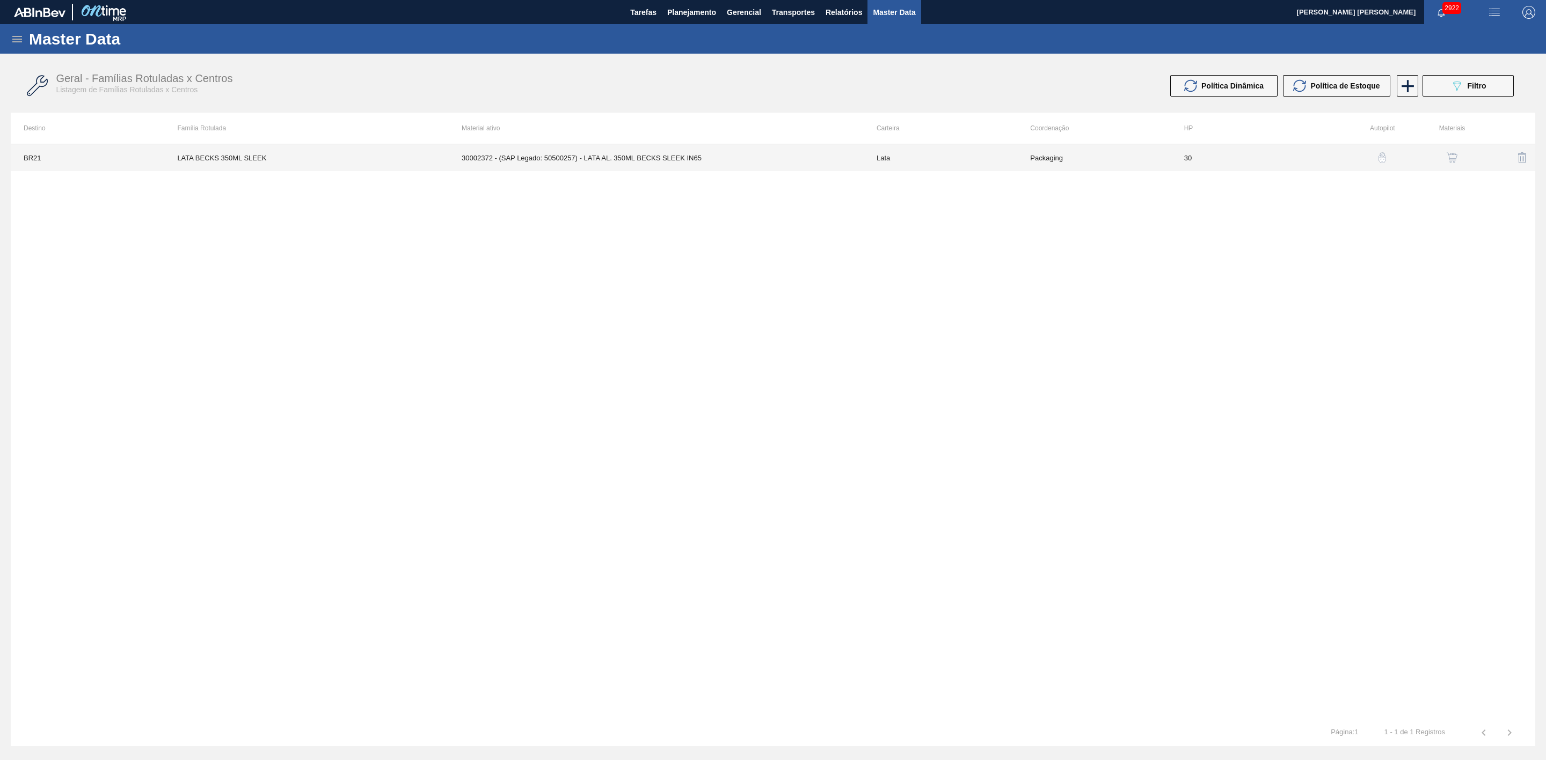
click at [683, 155] on td "30002372 - (SAP Legado: 50500257) - LATA AL. 350ML BECKS SLEEK IN65" at bounding box center [656, 157] width 415 height 27
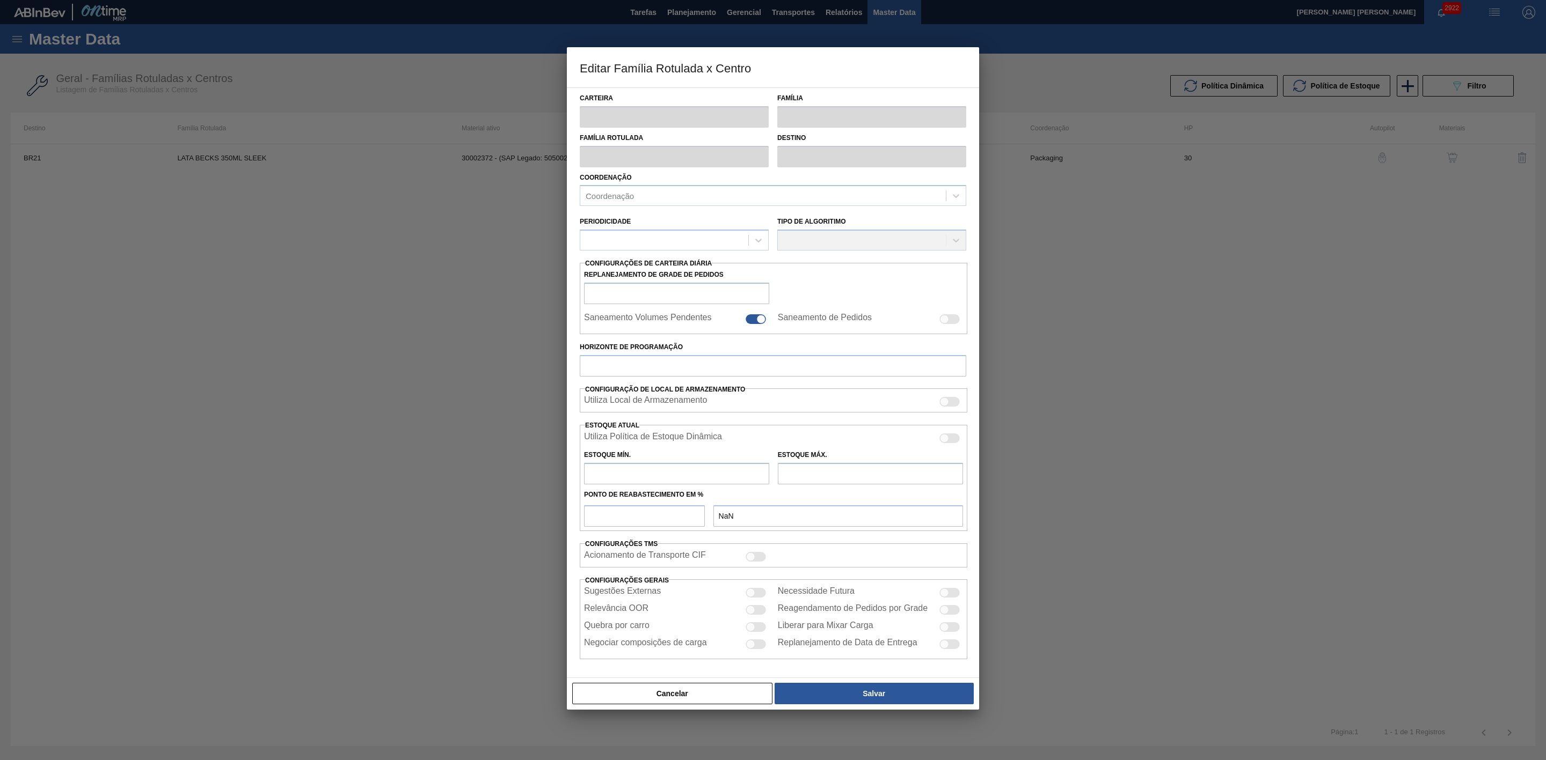
type input "Lata"
type input "LATA BECKS 350ML SLEEK"
type input "BR21 - Lages"
type input "0"
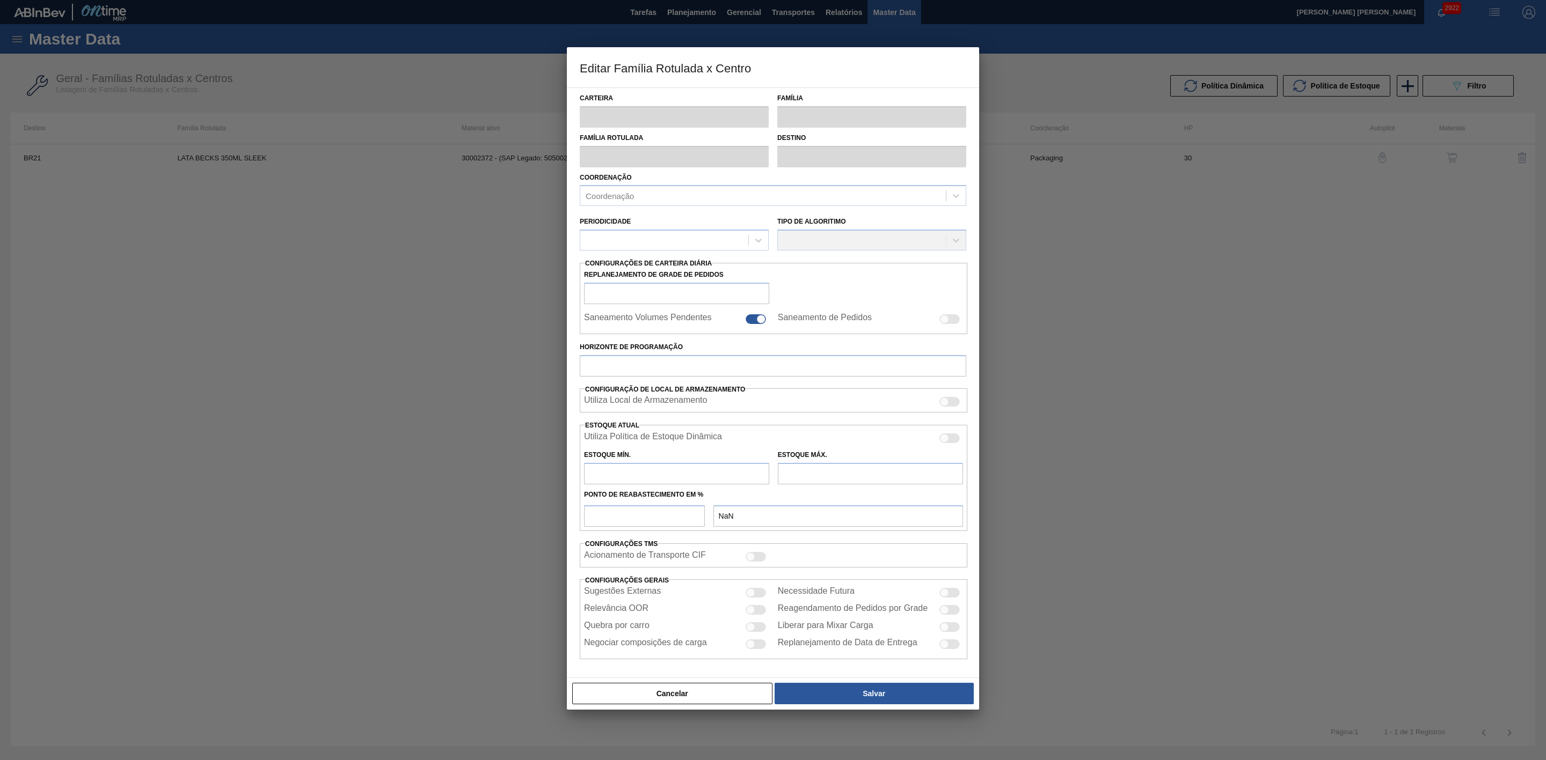
checkbox input "false"
type input "30"
type input "0"
type input "100"
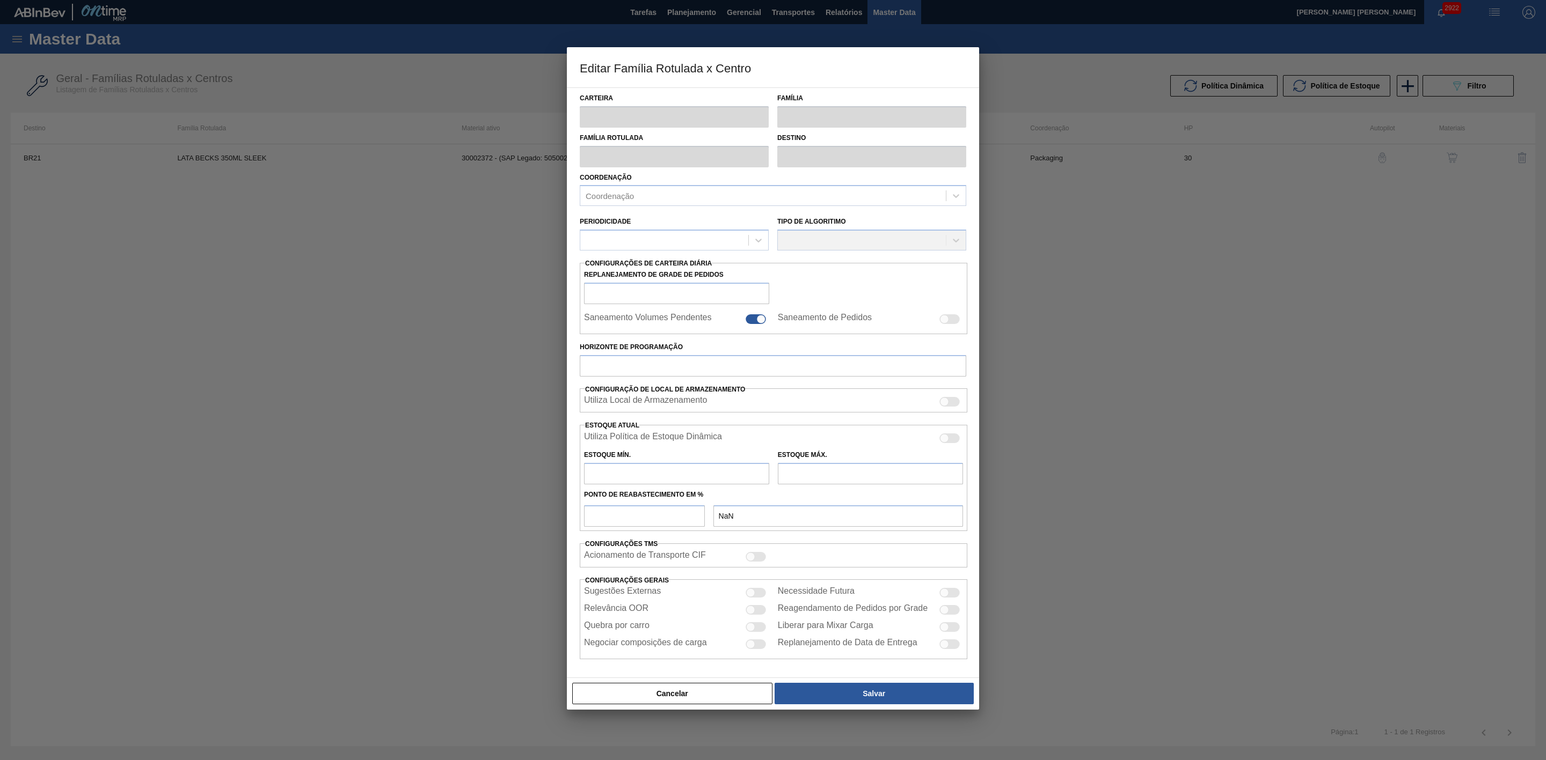
type input "0,000"
checkbox input "true"
click at [954, 441] on div at bounding box center [949, 440] width 20 height 10
checkbox input "true"
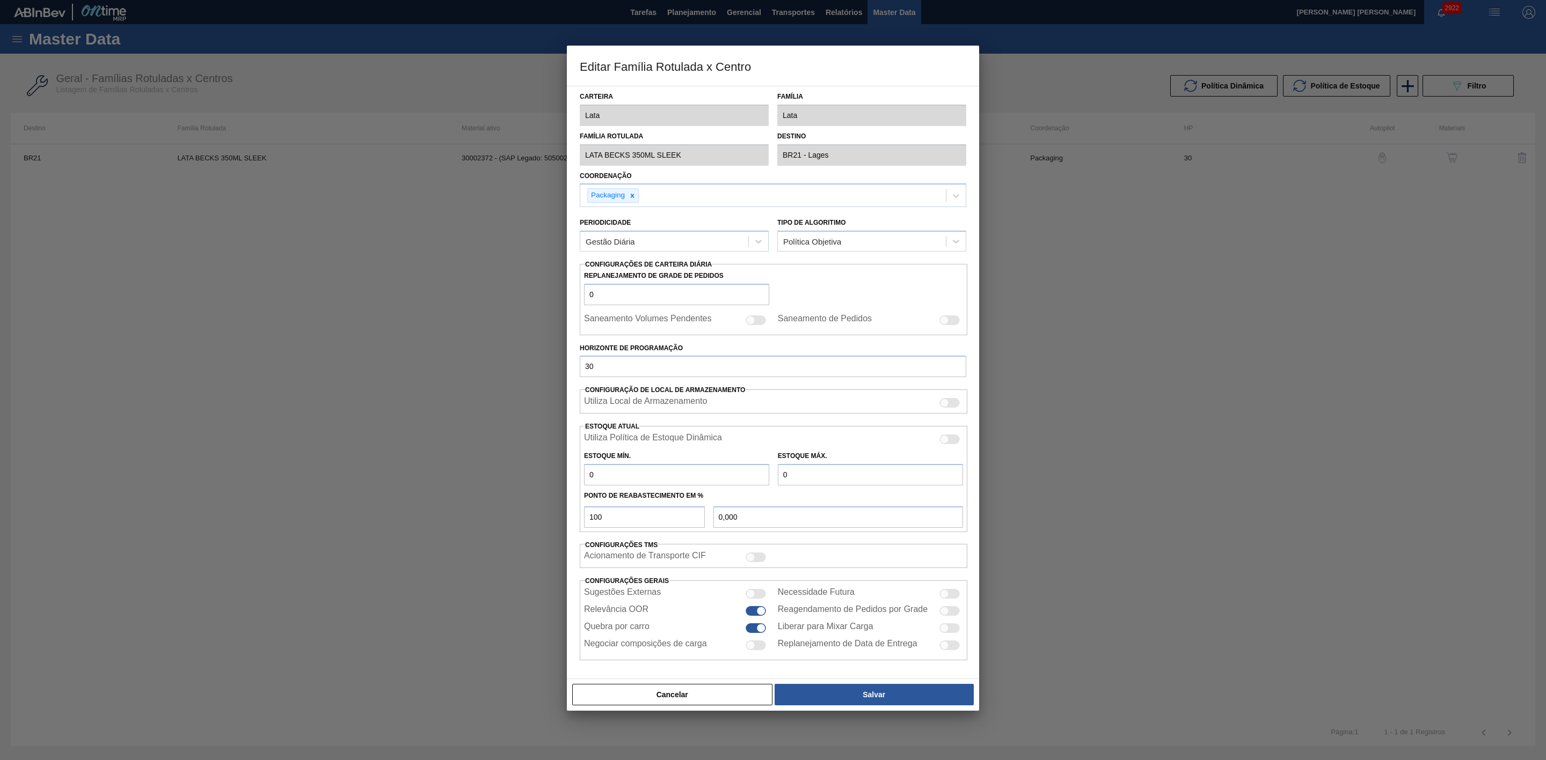
type input "0"
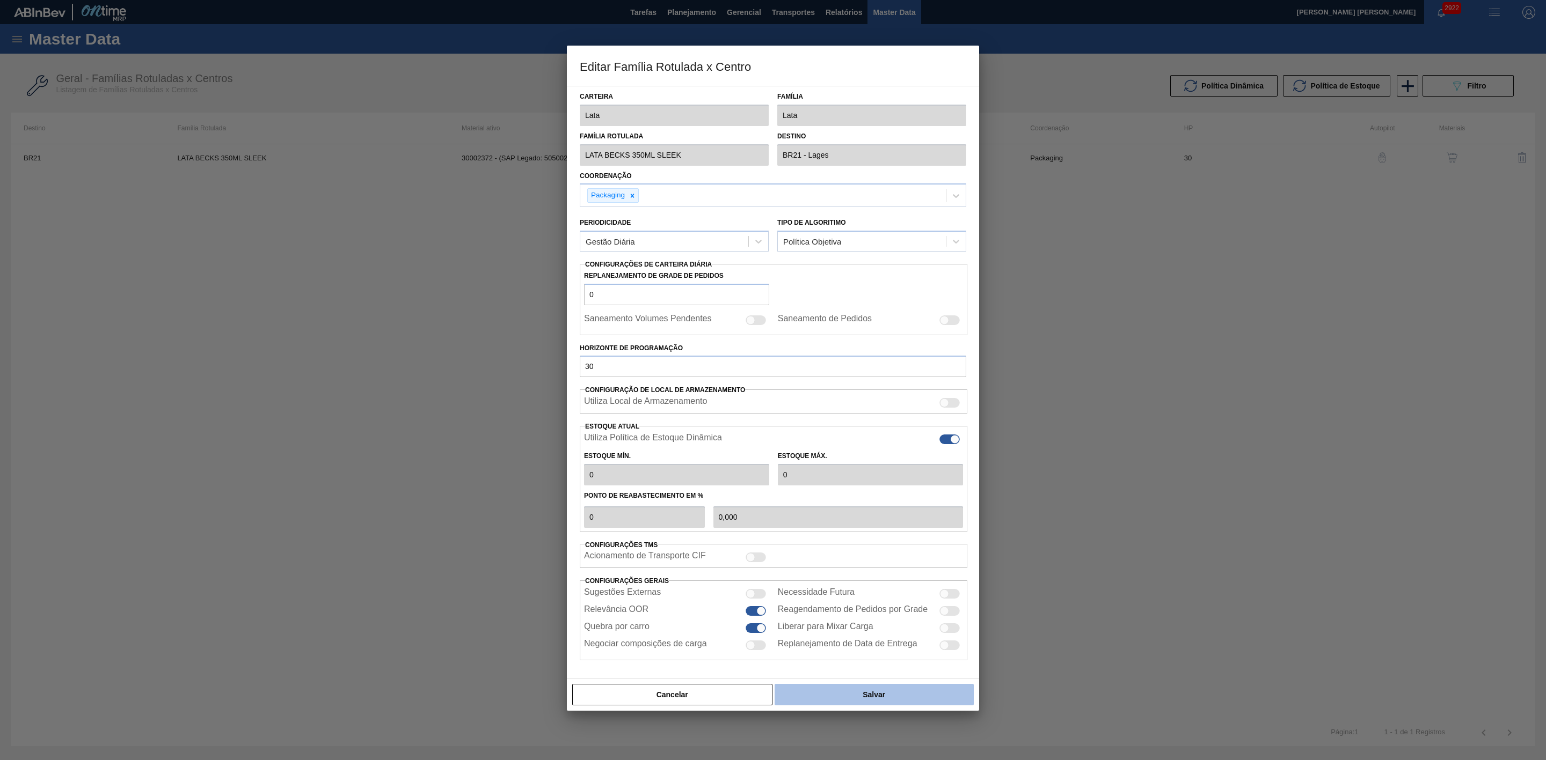
click at [903, 699] on button "Salvar" at bounding box center [873, 694] width 199 height 21
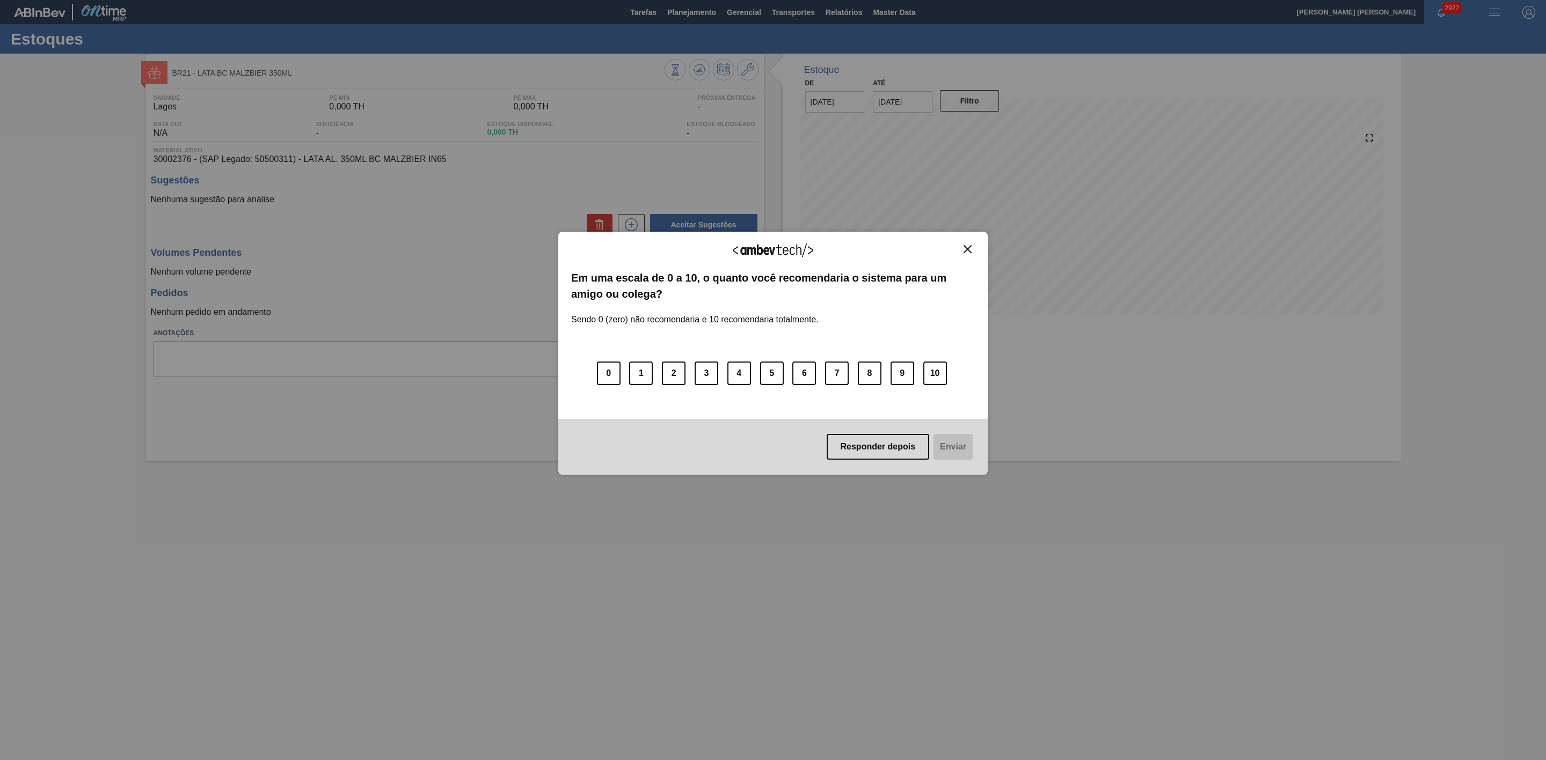
click at [968, 248] on img "Close" at bounding box center [967, 249] width 8 height 8
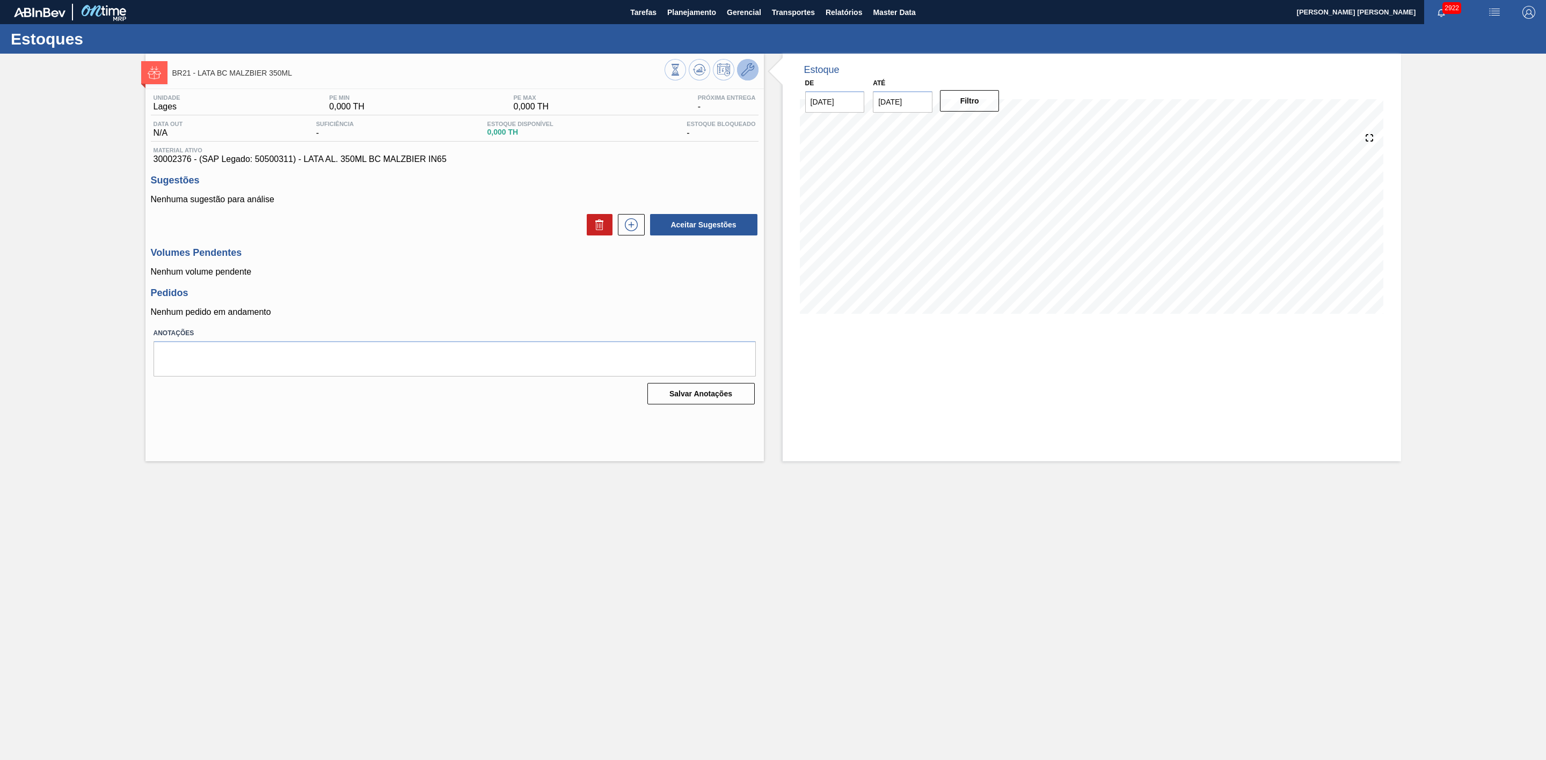
click at [743, 73] on icon at bounding box center [747, 69] width 13 height 13
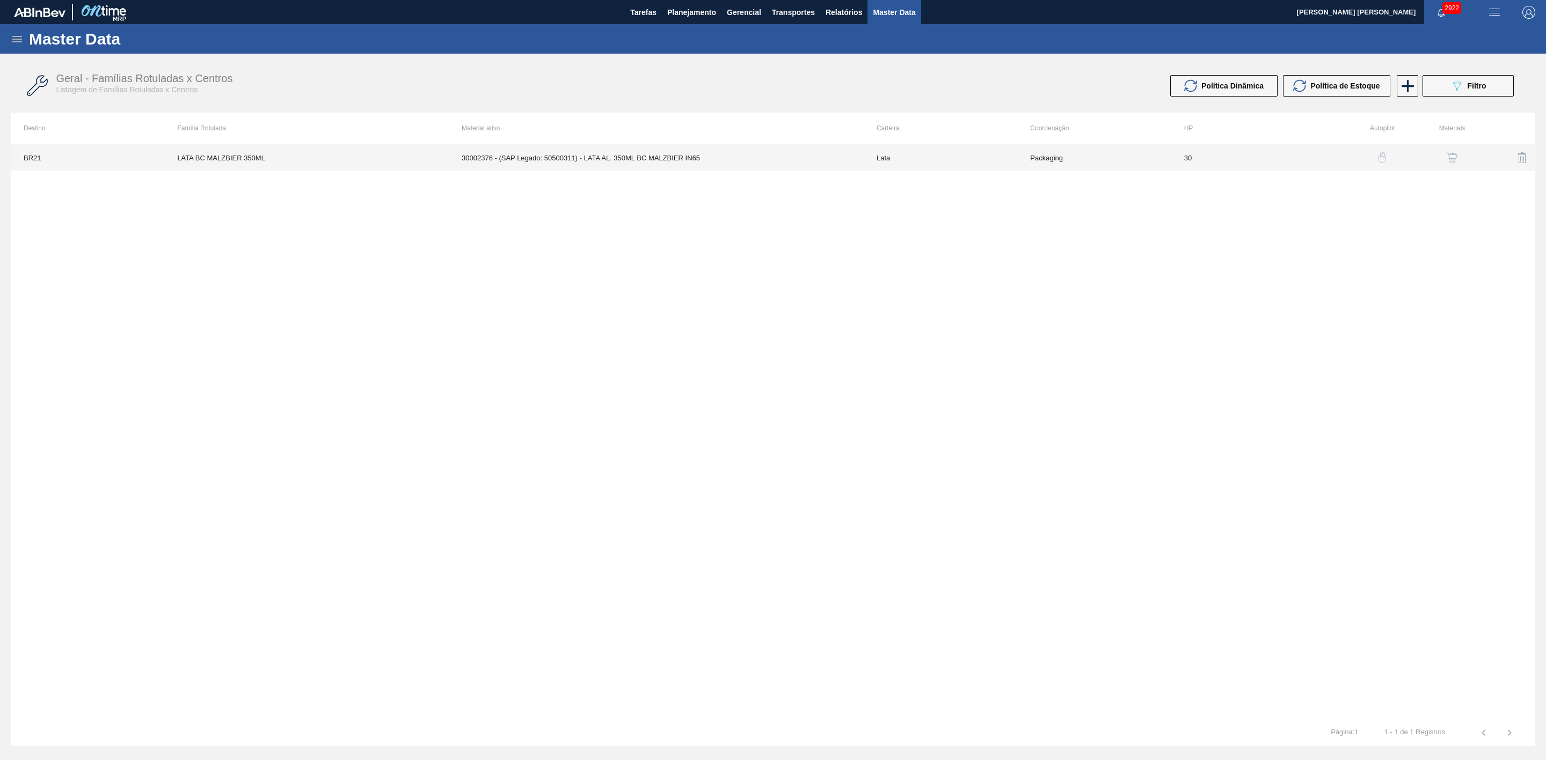
click at [670, 158] on td "30002376 - (SAP Legado: 50500311) - LATA AL. 350ML BC MALZBIER IN65" at bounding box center [656, 157] width 415 height 27
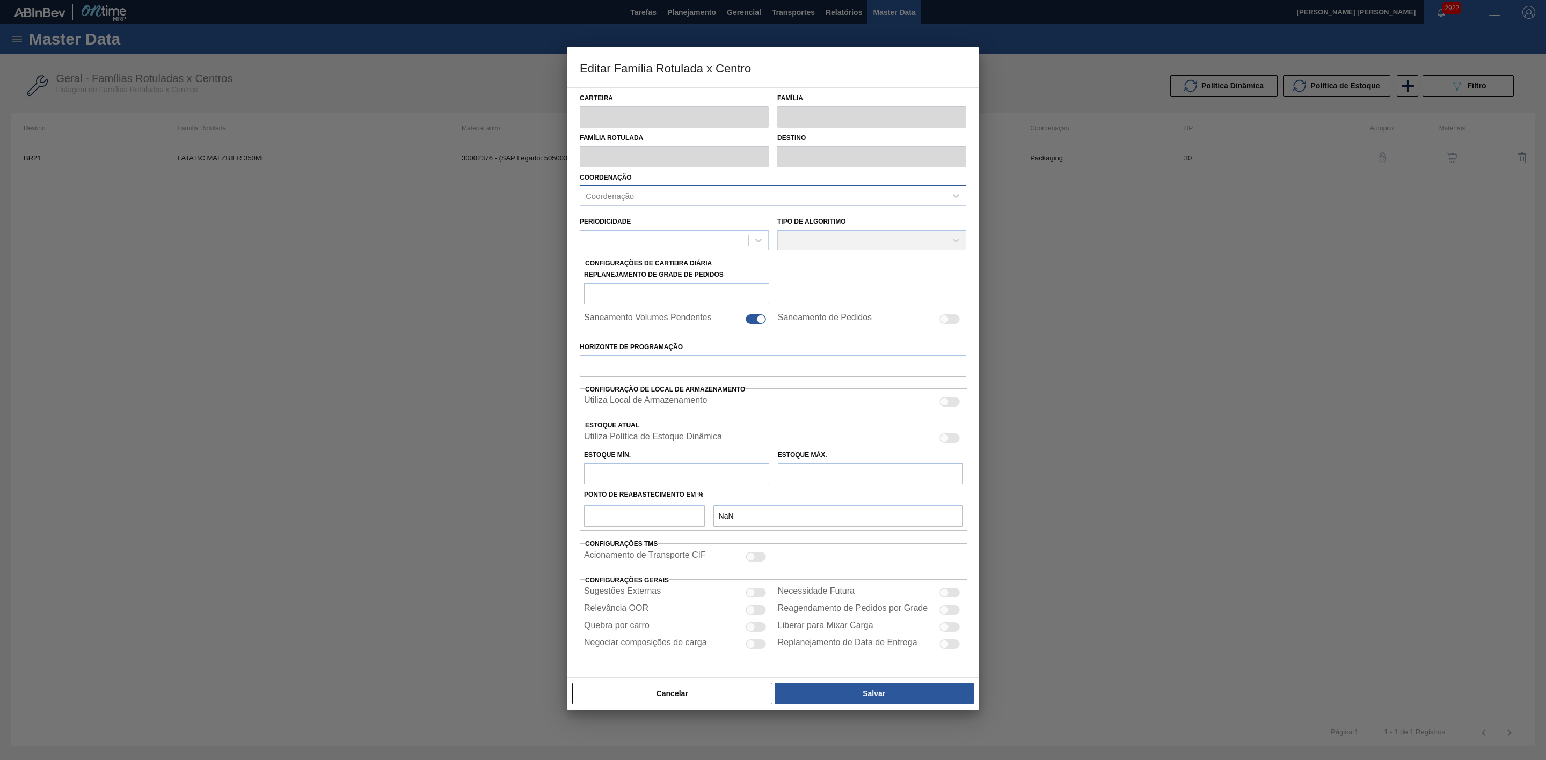
type input "Lata"
type input "LATA BC MALZBIER 350ML"
type input "BR21 - Lages"
type input "0"
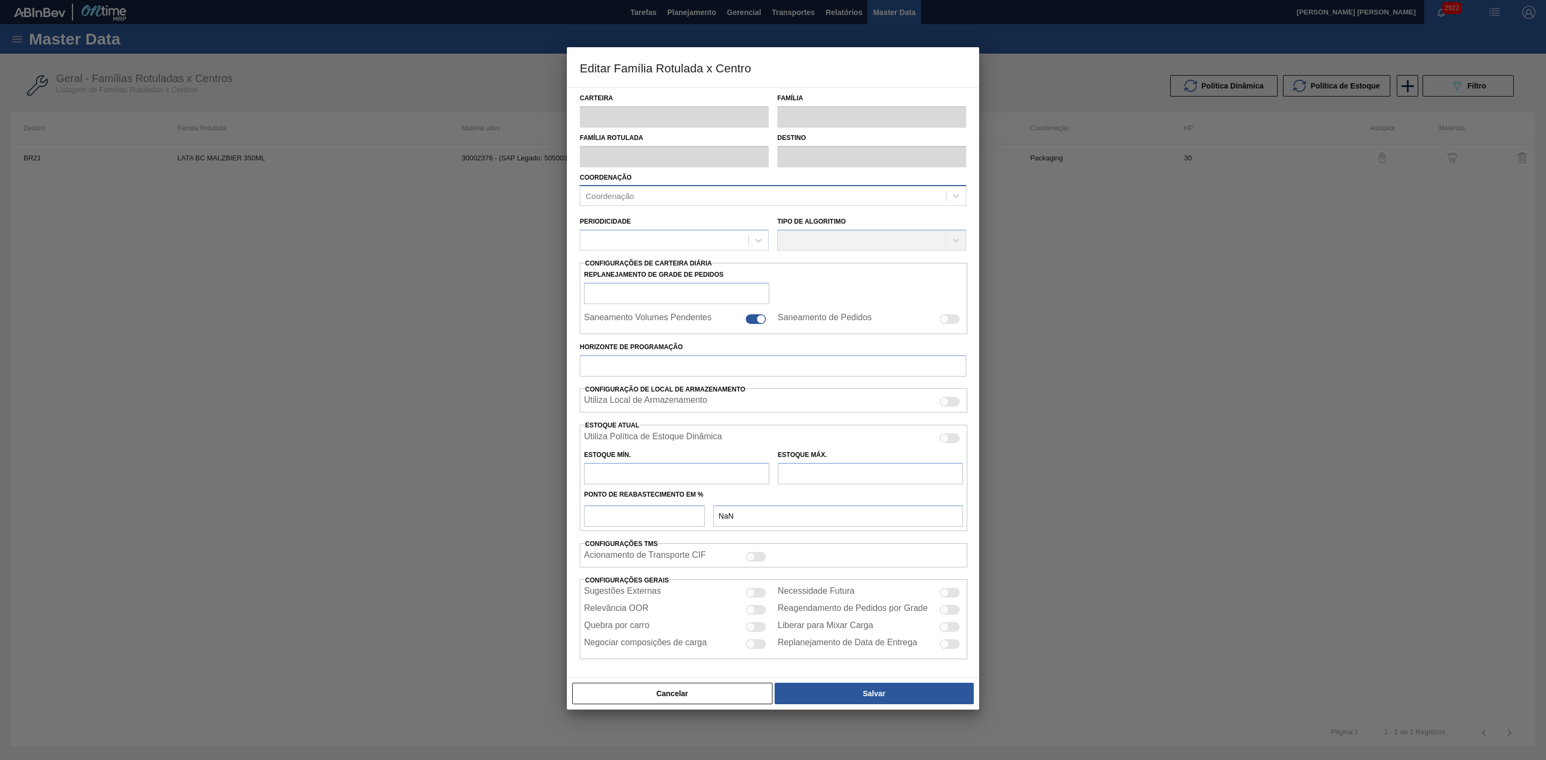
checkbox input "false"
type input "30"
type input "0"
type input "100"
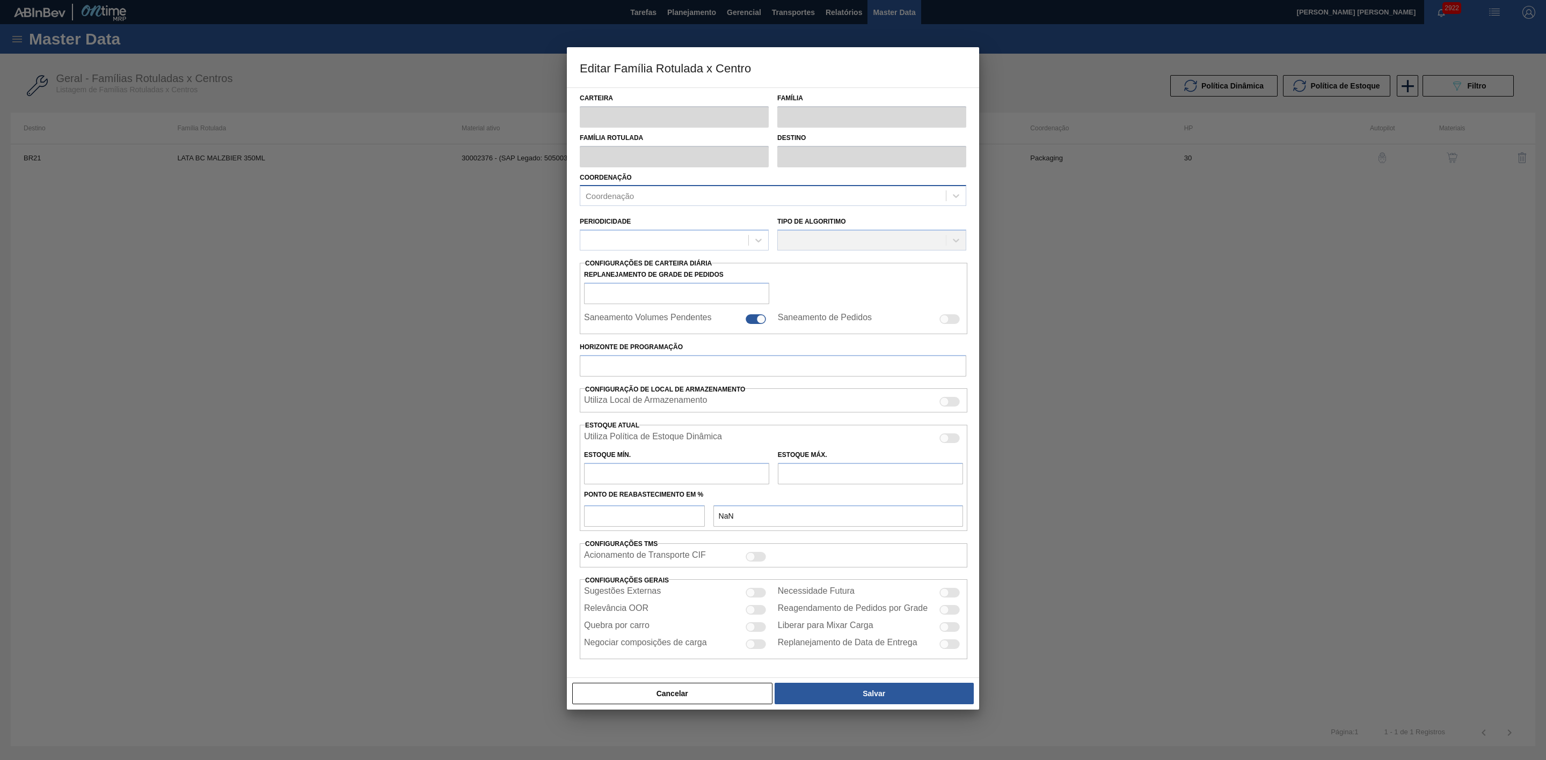
type input "0,000"
checkbox input "true"
click at [948, 441] on div at bounding box center [944, 439] width 9 height 9
checkbox input "true"
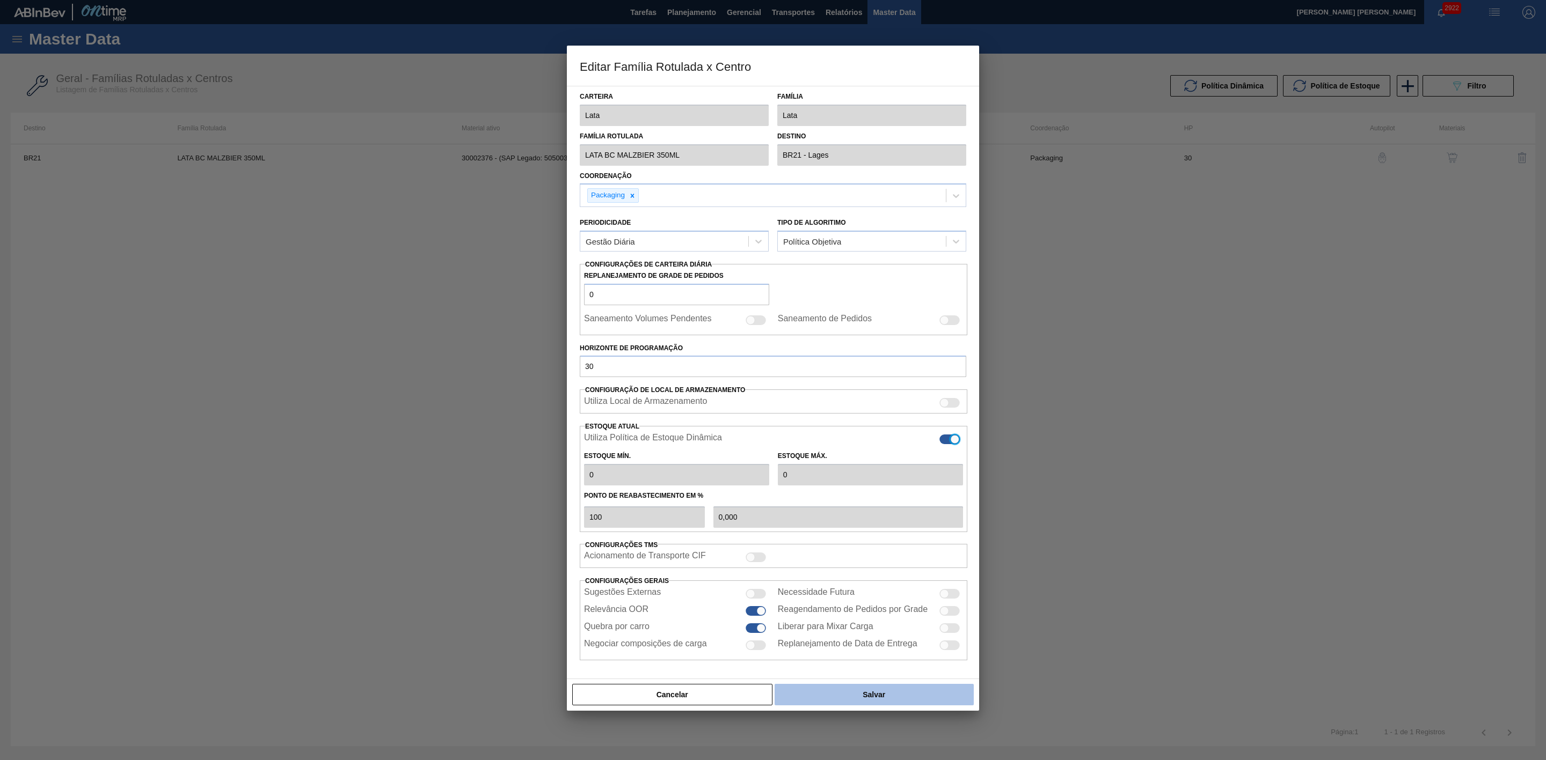
click at [860, 699] on button "Salvar" at bounding box center [873, 694] width 199 height 21
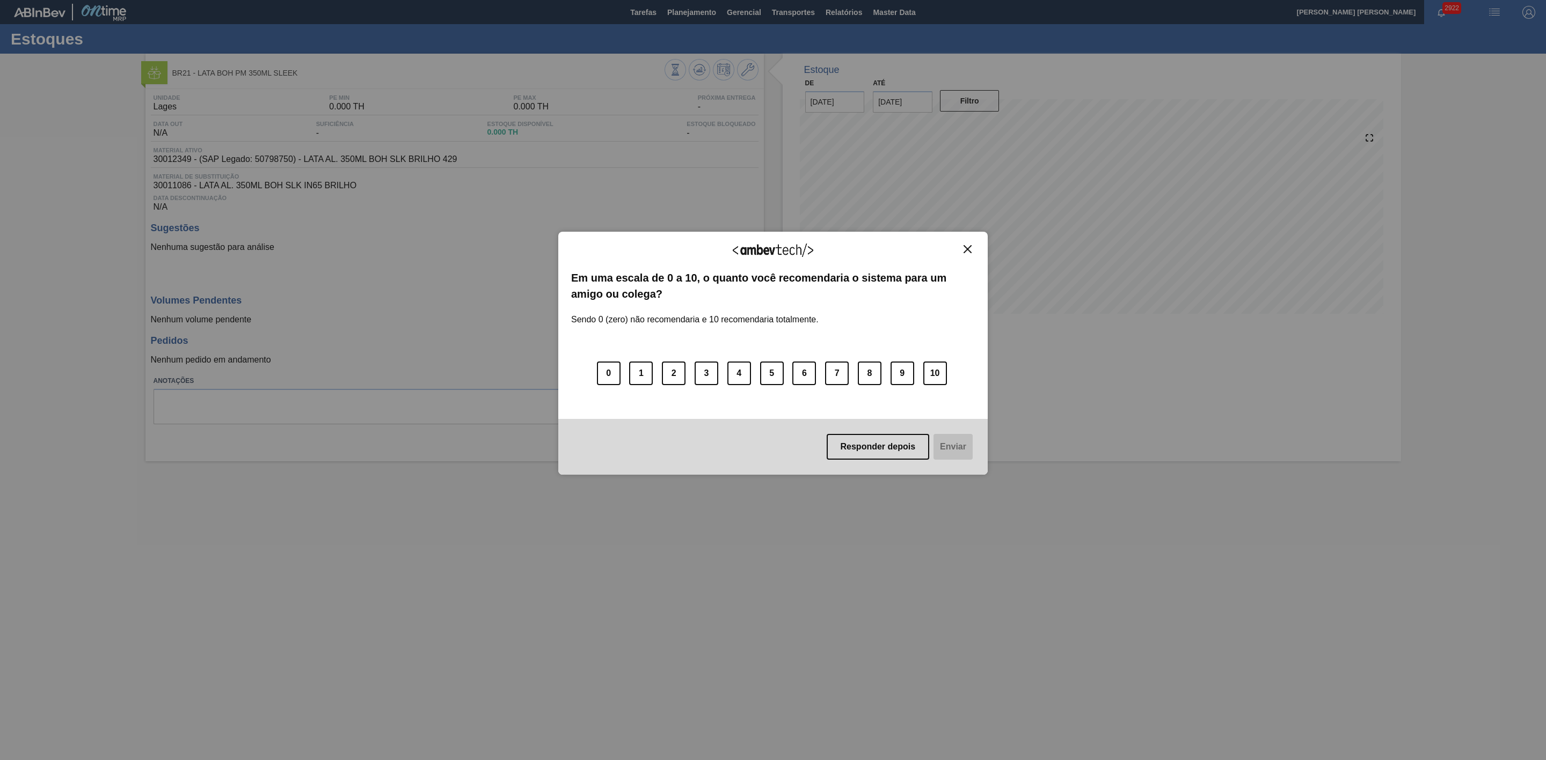
click at [968, 247] on img "Close" at bounding box center [967, 249] width 8 height 8
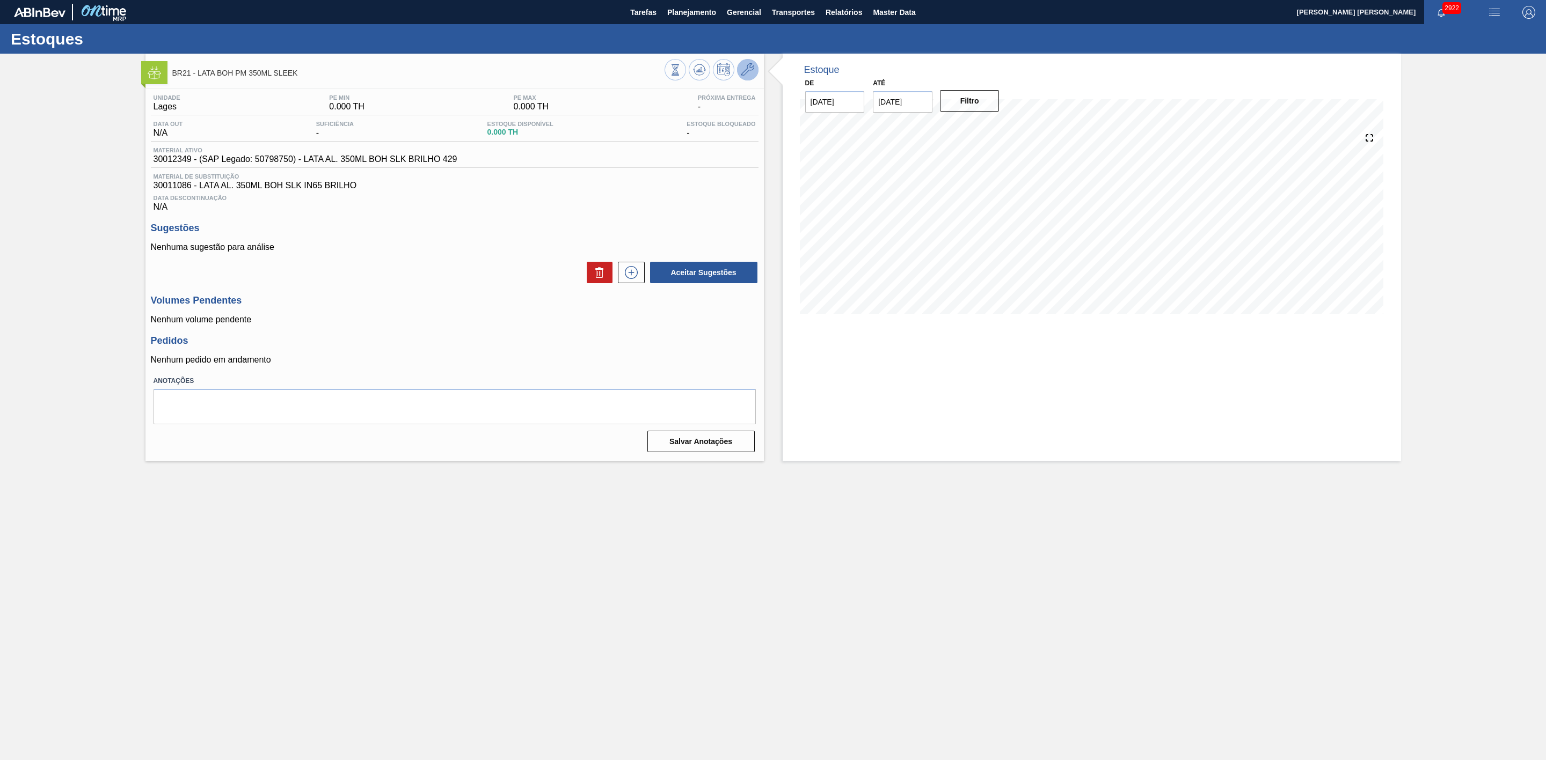
click at [752, 74] on icon at bounding box center [747, 69] width 13 height 13
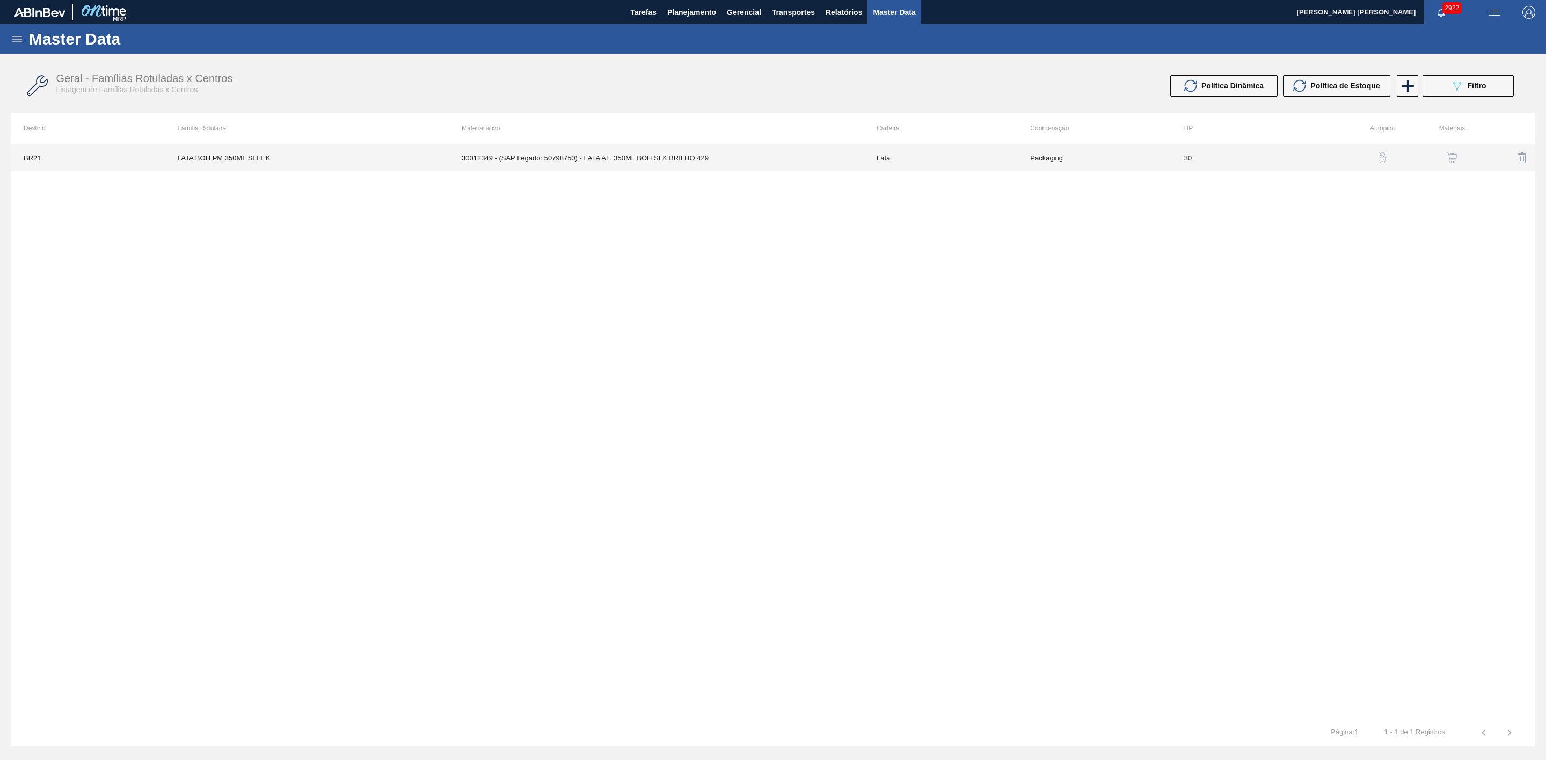
click at [777, 161] on td "30012349 - (SAP Legado: 50798750) - LATA AL. 350ML BOH SLK BRILHO 429" at bounding box center [656, 157] width 415 height 27
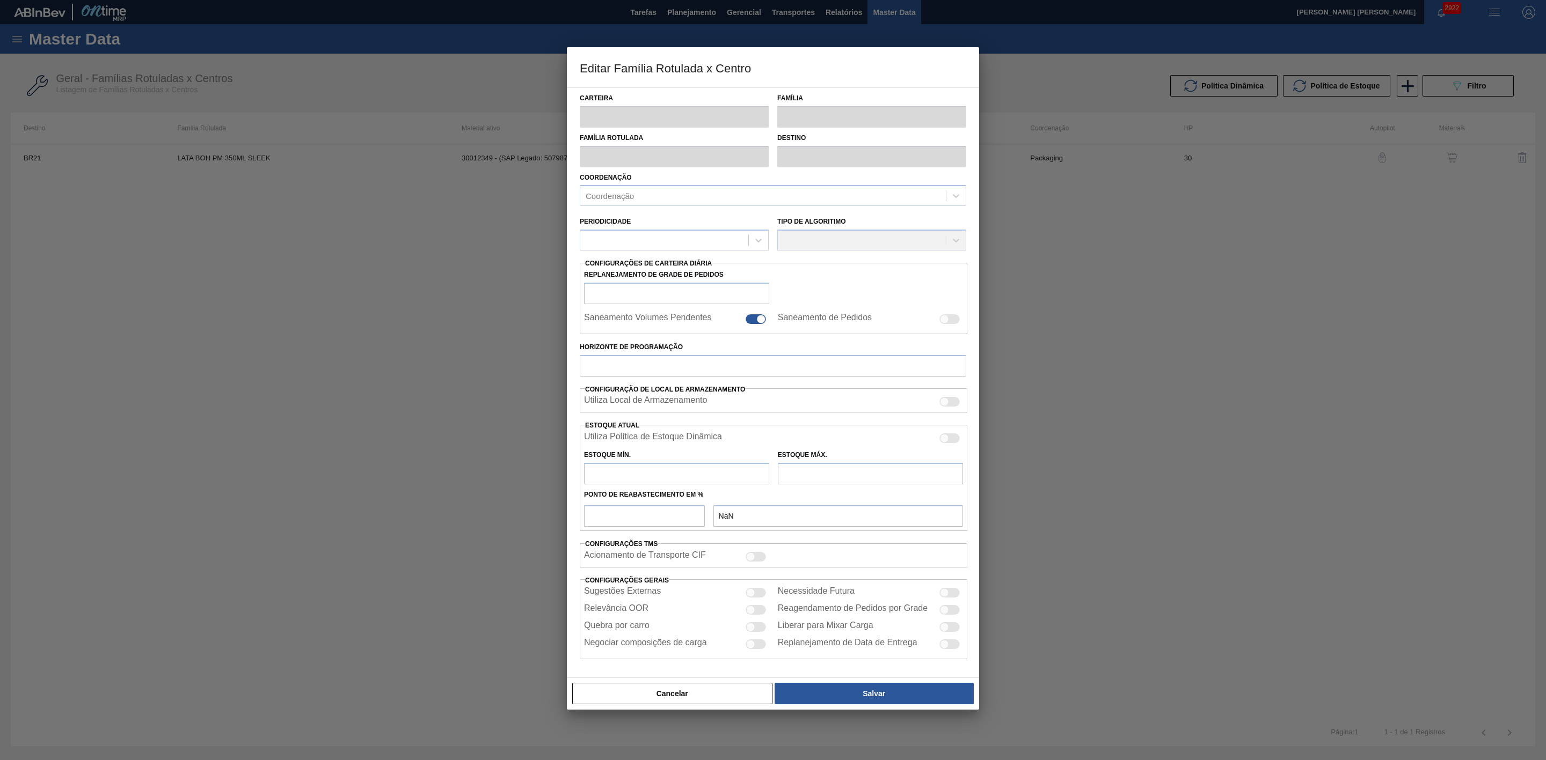
type input "Lata"
type input "LATA BOH PM 350ML SLEEK"
type input "BR21 - Lages"
type input "0"
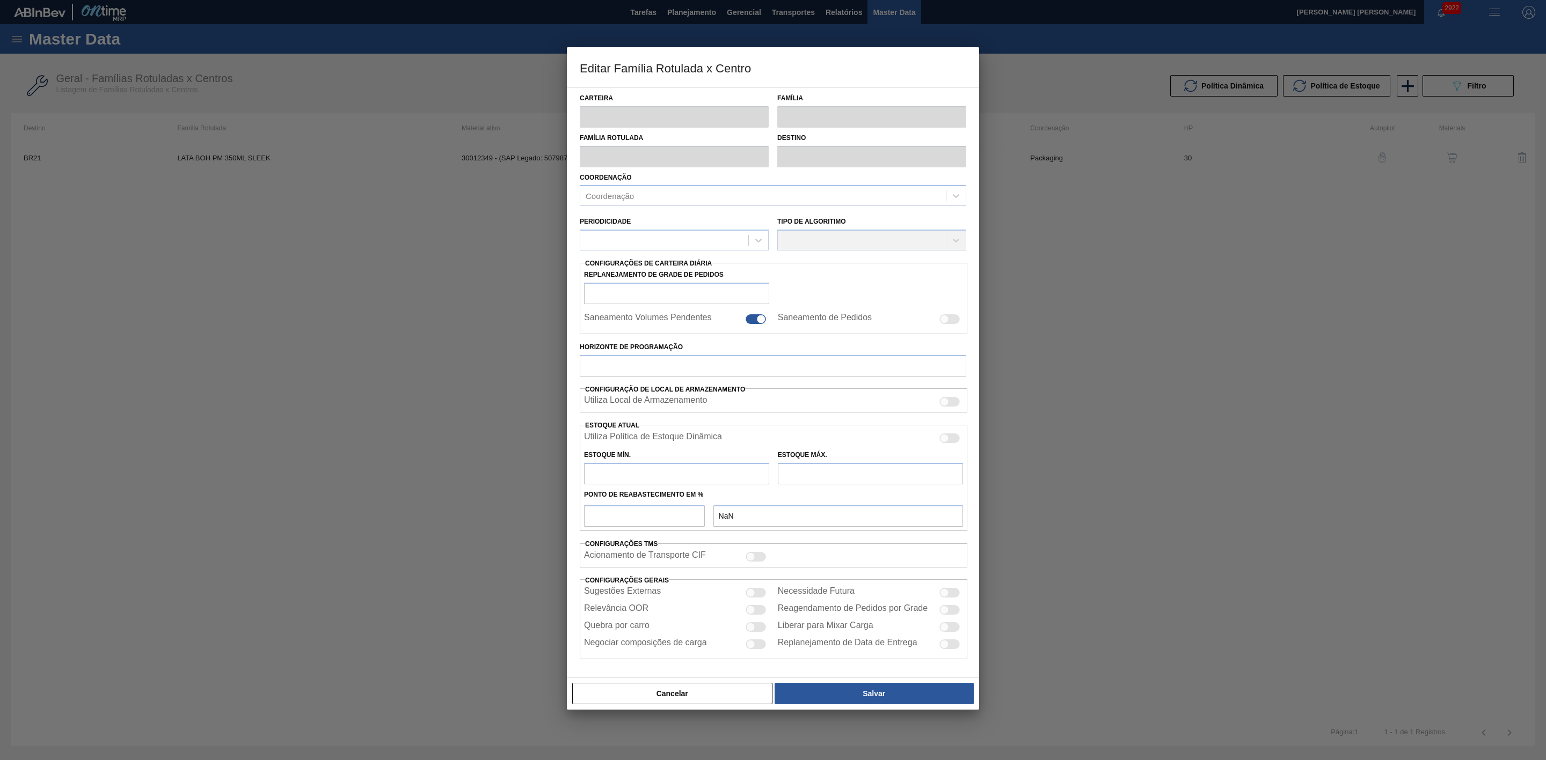
checkbox input "false"
type input "30"
type input "0"
type input "100"
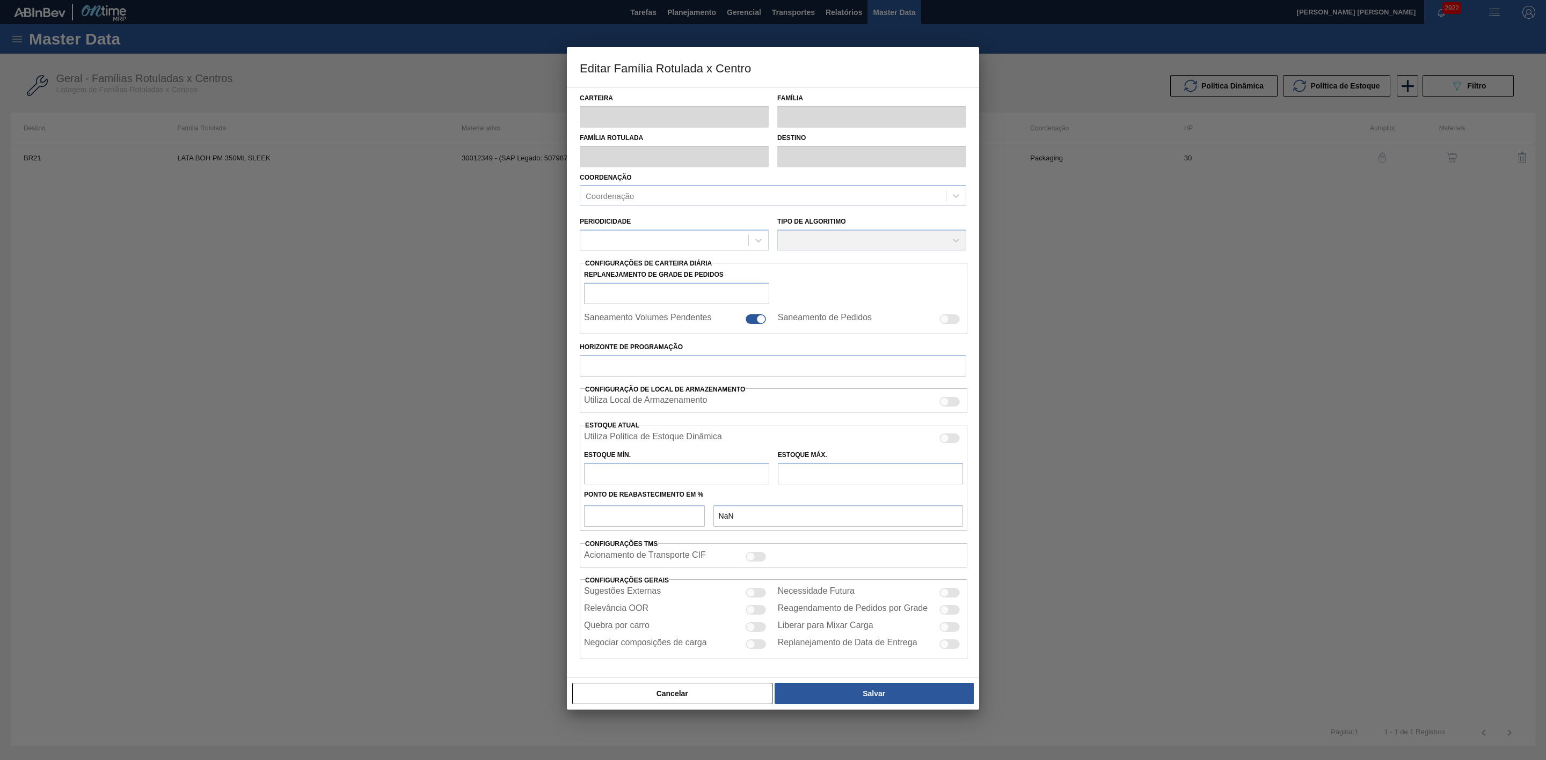
type input "0,000"
checkbox input "true"
click at [949, 440] on div at bounding box center [949, 440] width 20 height 10
checkbox input "true"
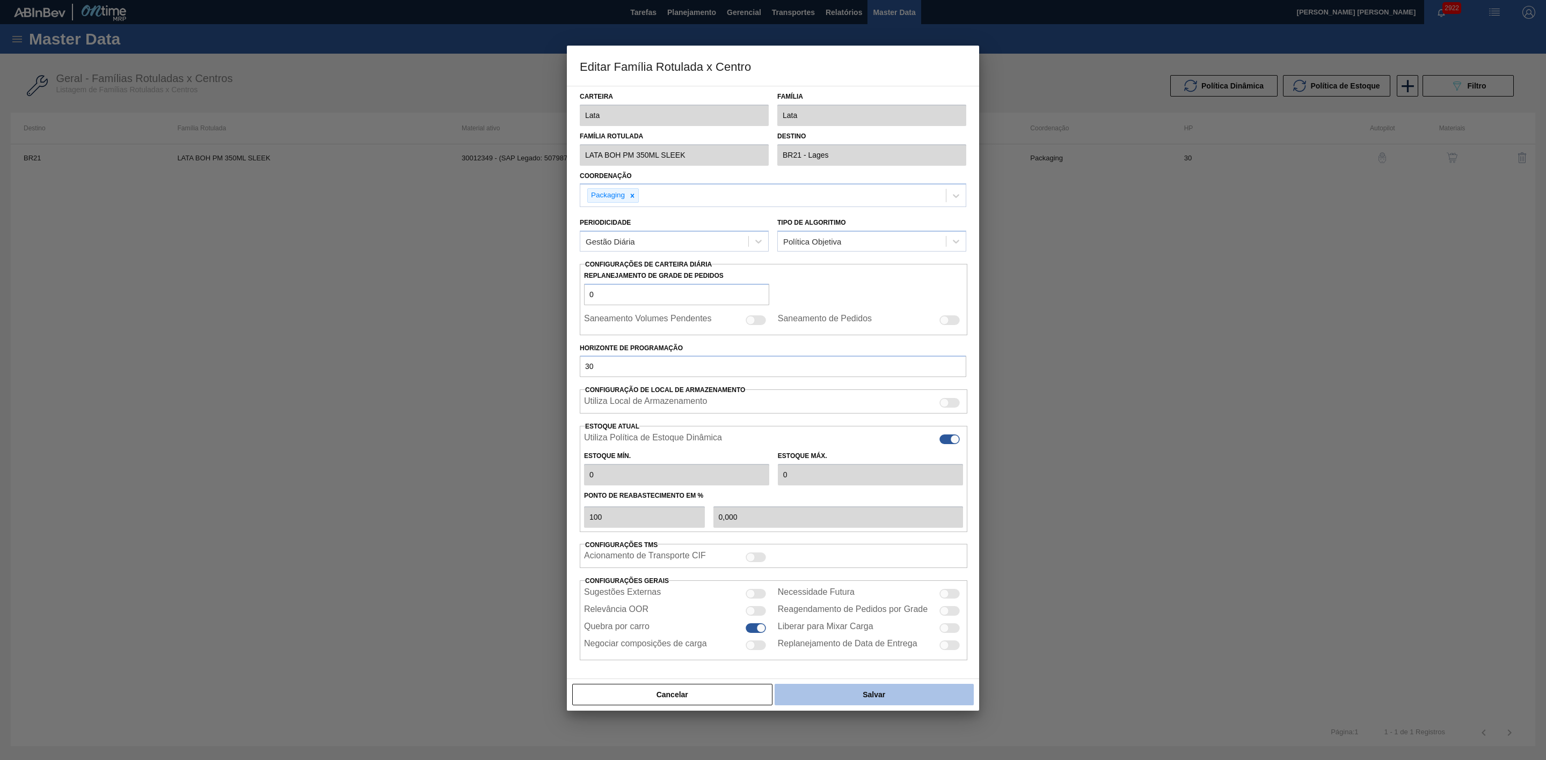
click at [894, 696] on button "Salvar" at bounding box center [873, 694] width 199 height 21
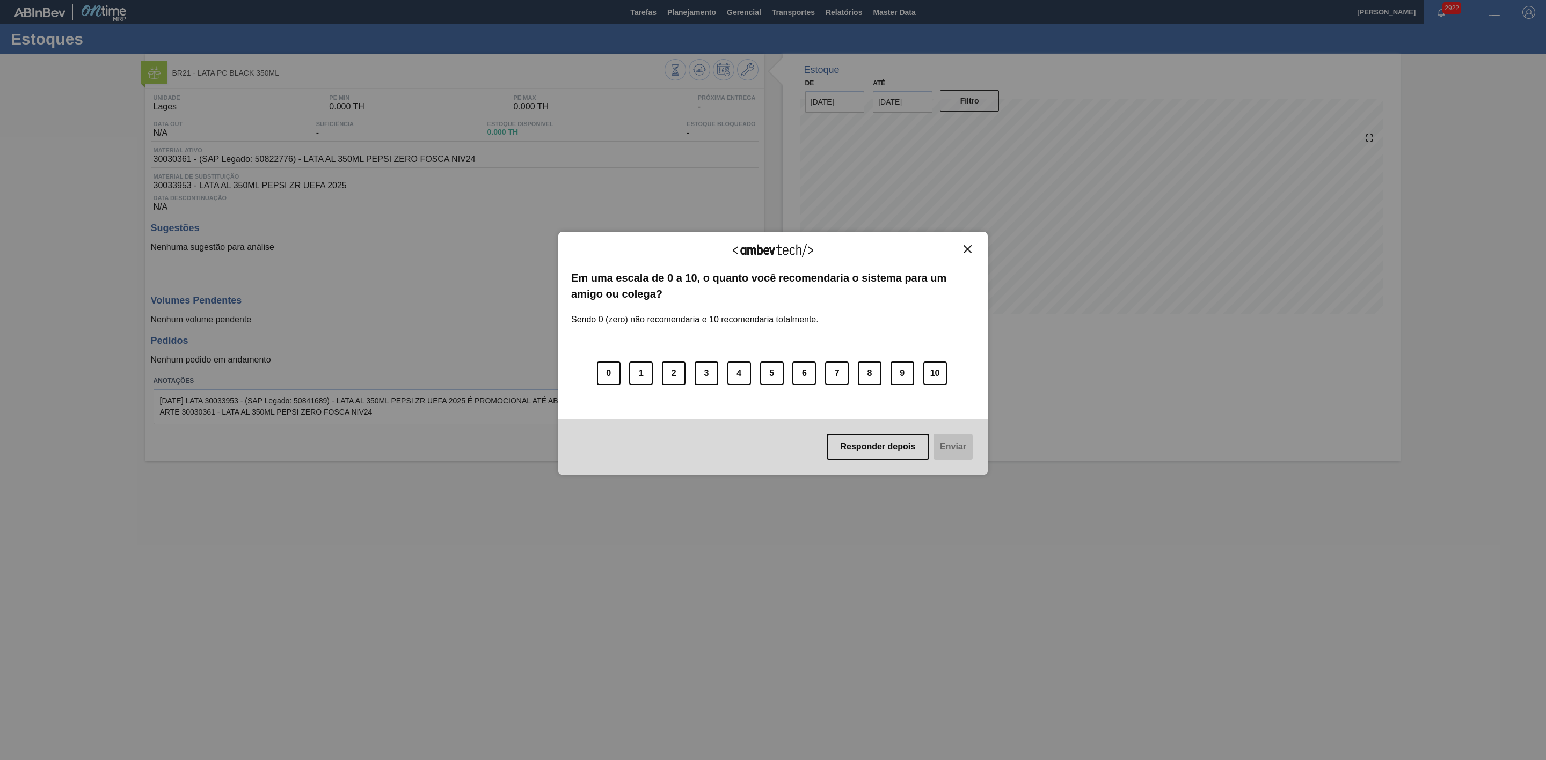
click at [969, 247] on img "Close" at bounding box center [967, 249] width 8 height 8
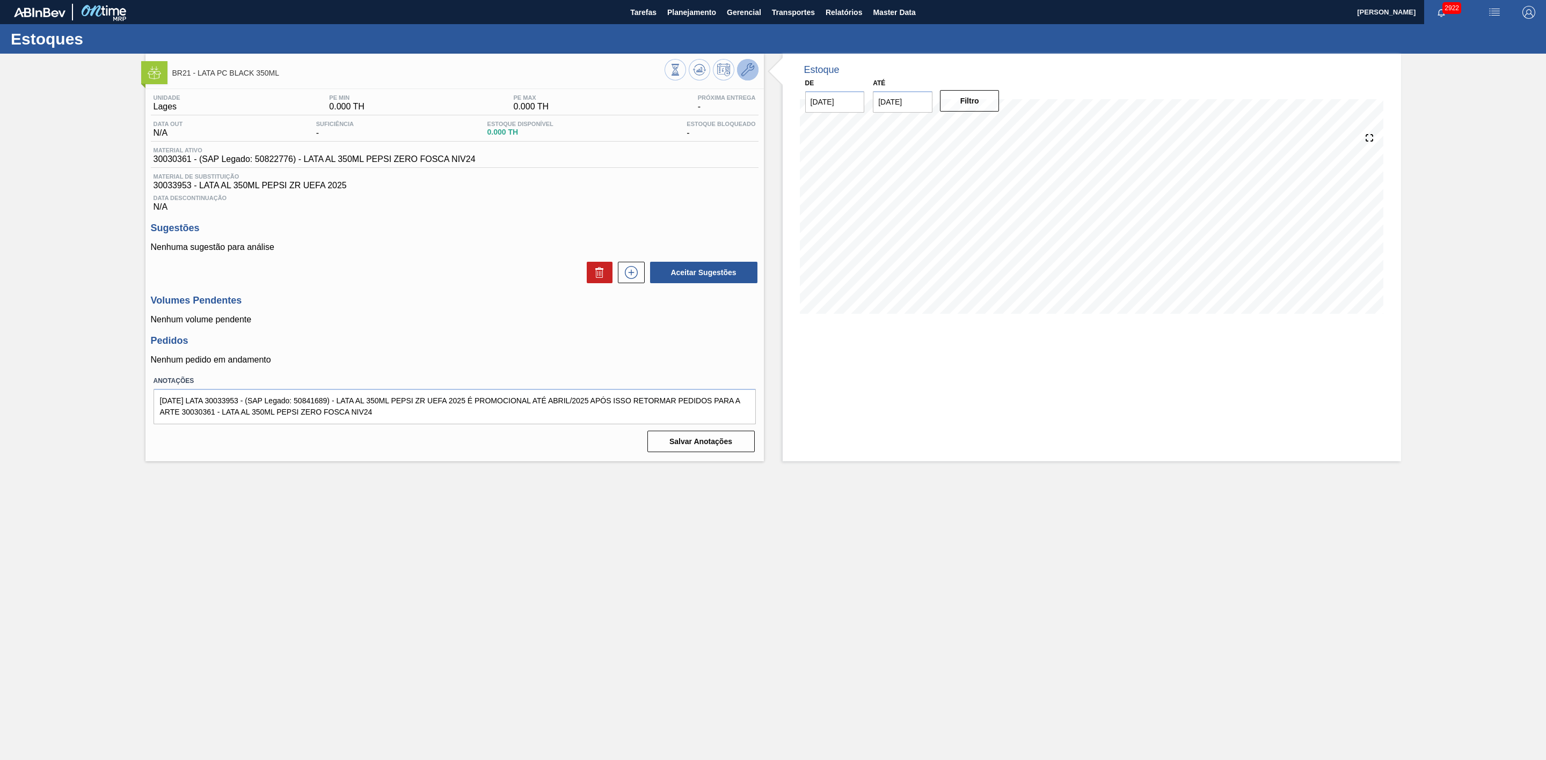
click at [739, 69] on button at bounding box center [747, 69] width 21 height 21
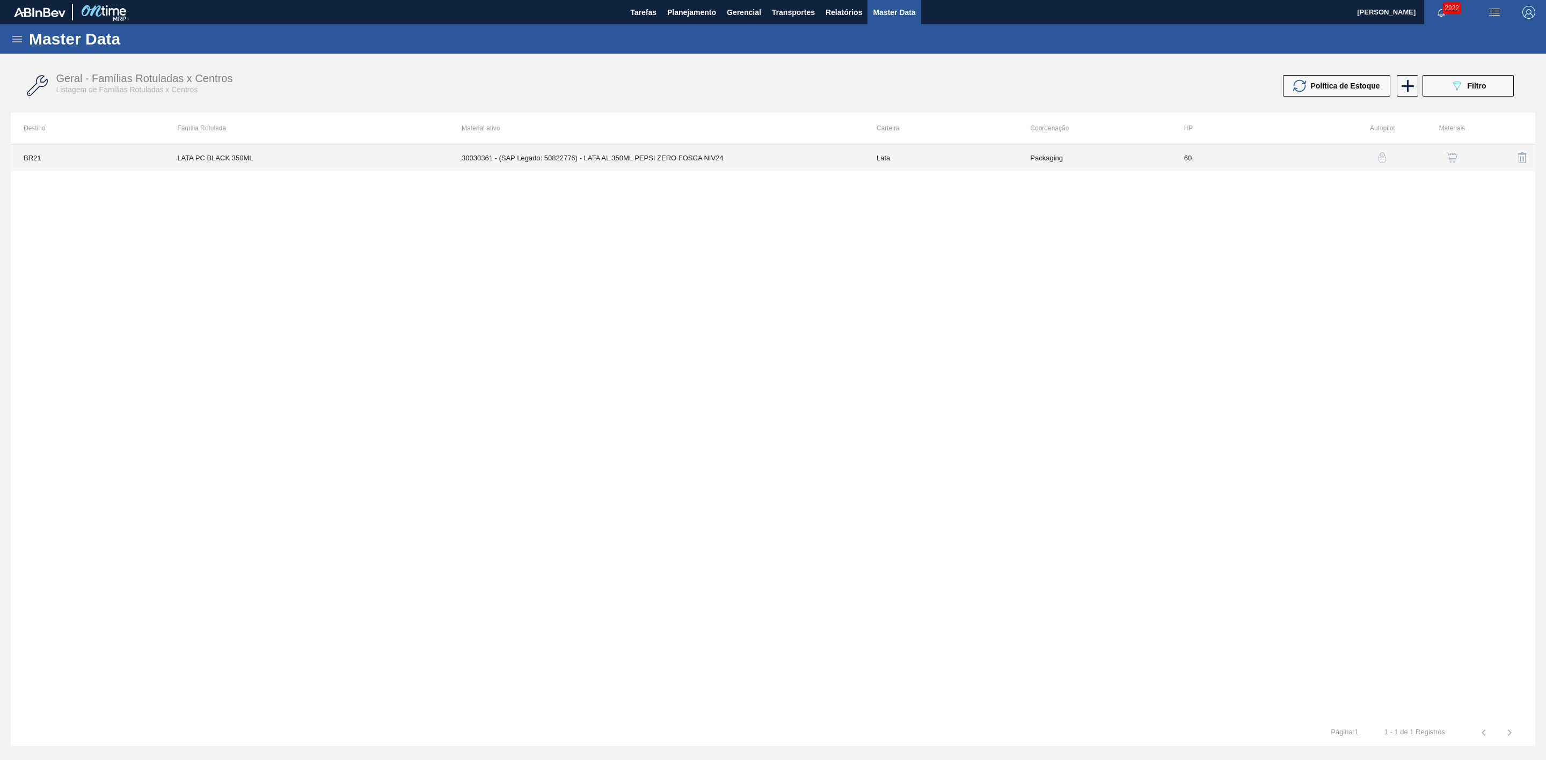
click at [690, 150] on td "30030361 - (SAP Legado: 50822776) - LATA AL 350ML PEPSI ZERO FOSCA NIV24" at bounding box center [656, 157] width 415 height 27
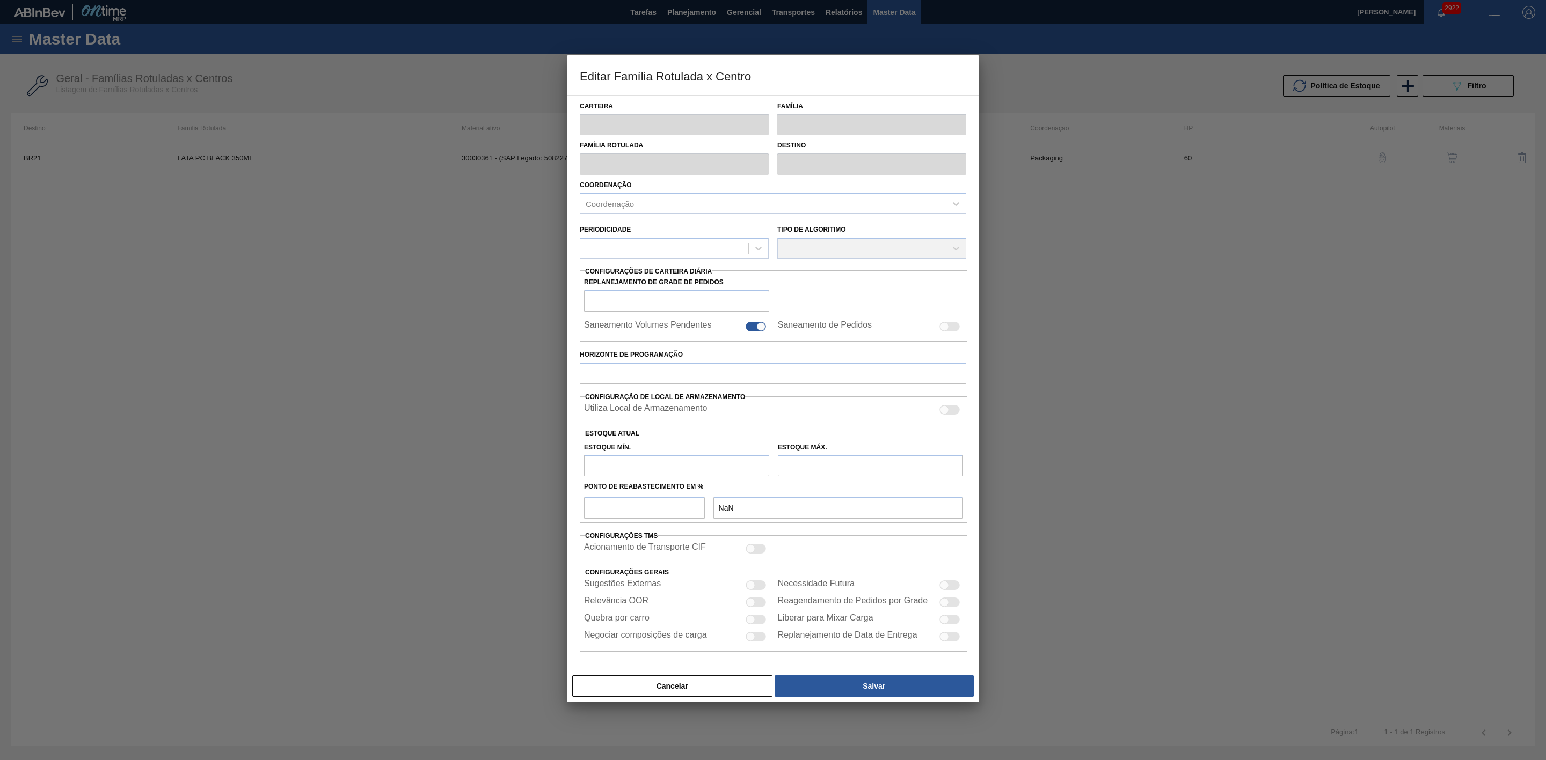
type input "Lata"
type input "LATA PC BLACK 350ML"
type input "BR21 - Lages"
type input "0"
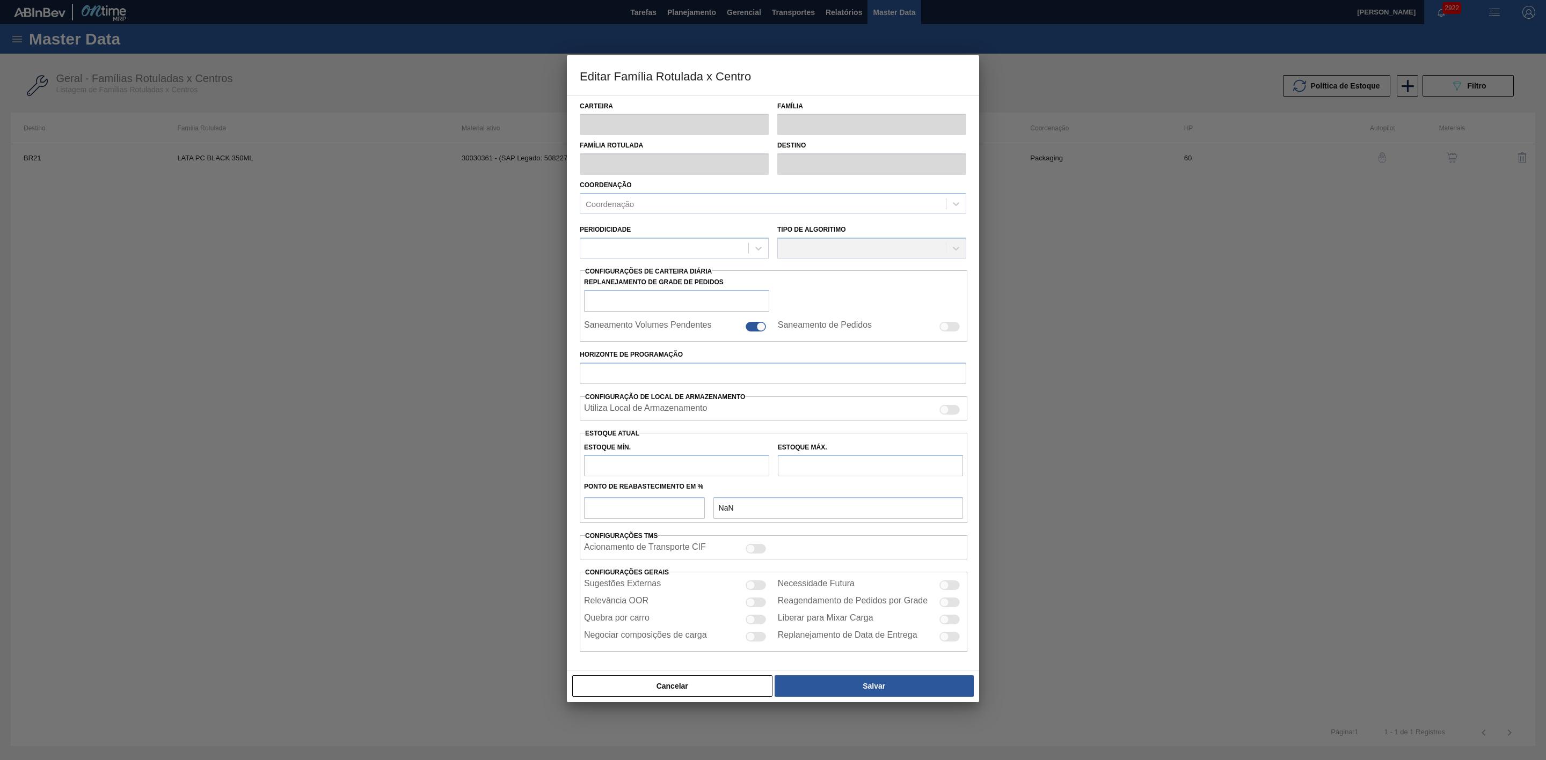
checkbox input "false"
type input "60"
type input "0"
type input "100"
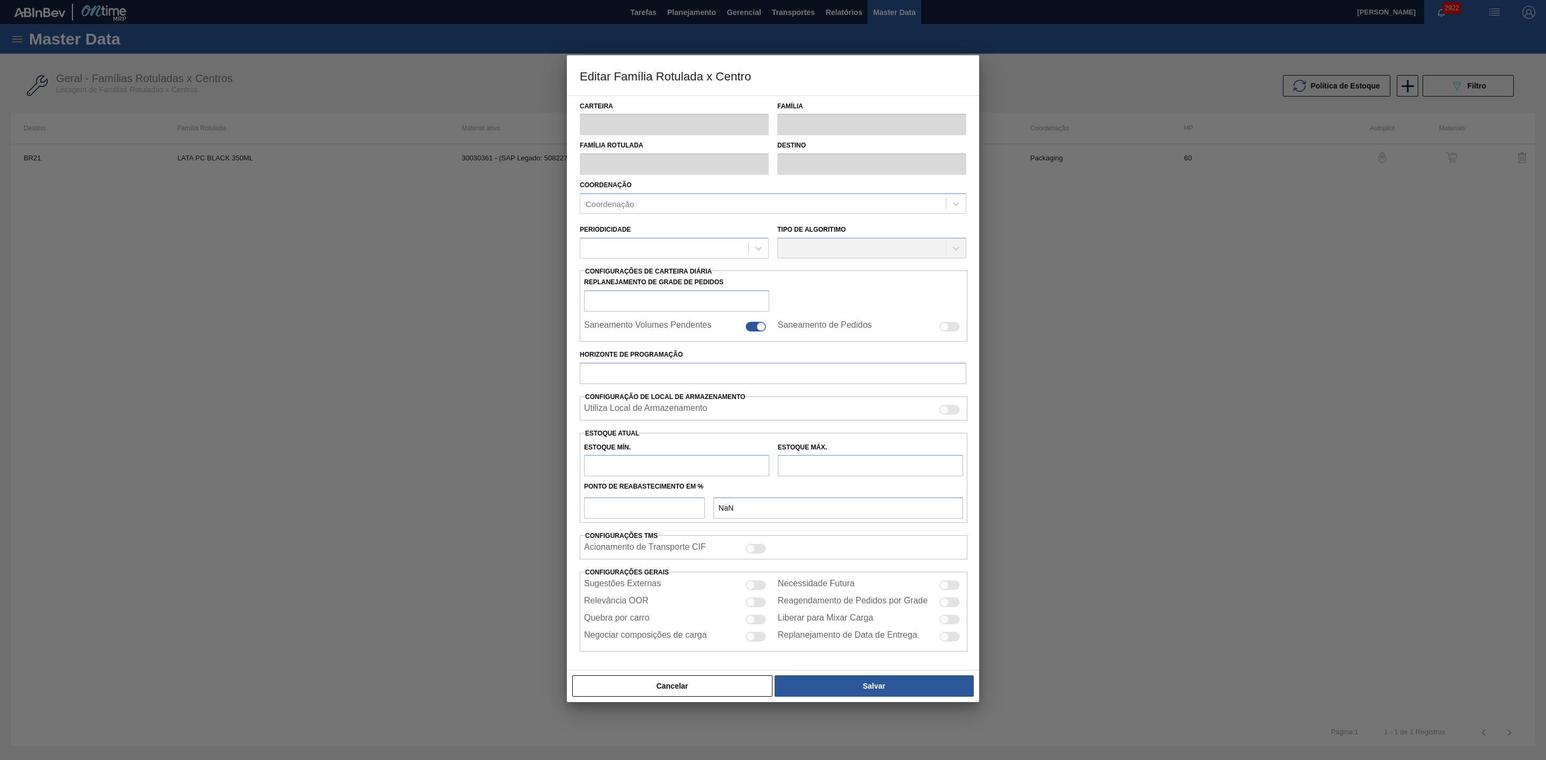
type input "0,000"
checkbox input "true"
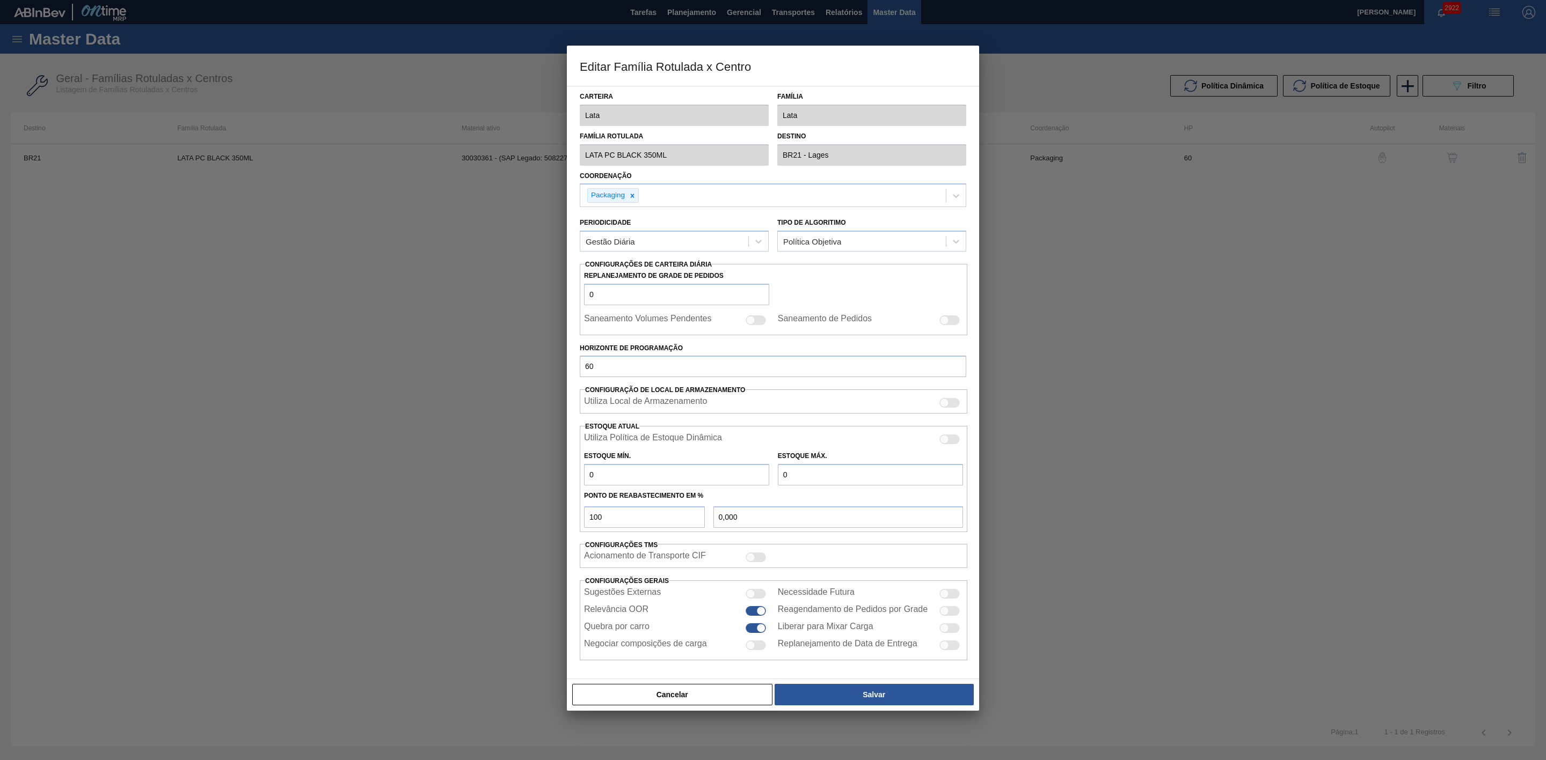
click at [950, 443] on div at bounding box center [949, 440] width 20 height 10
checkbox input "true"
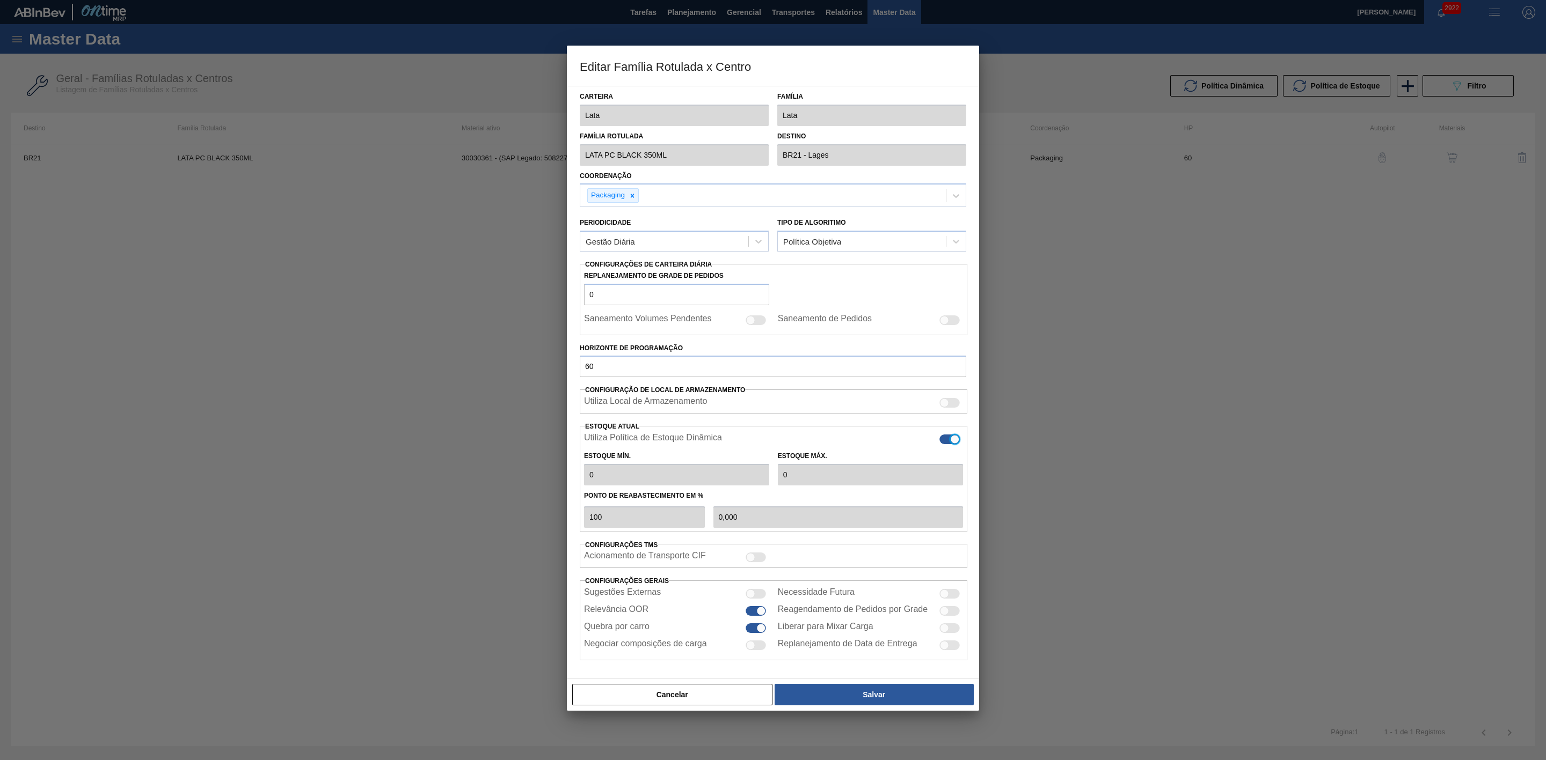
type input "0"
click at [902, 696] on button "Salvar" at bounding box center [873, 694] width 199 height 21
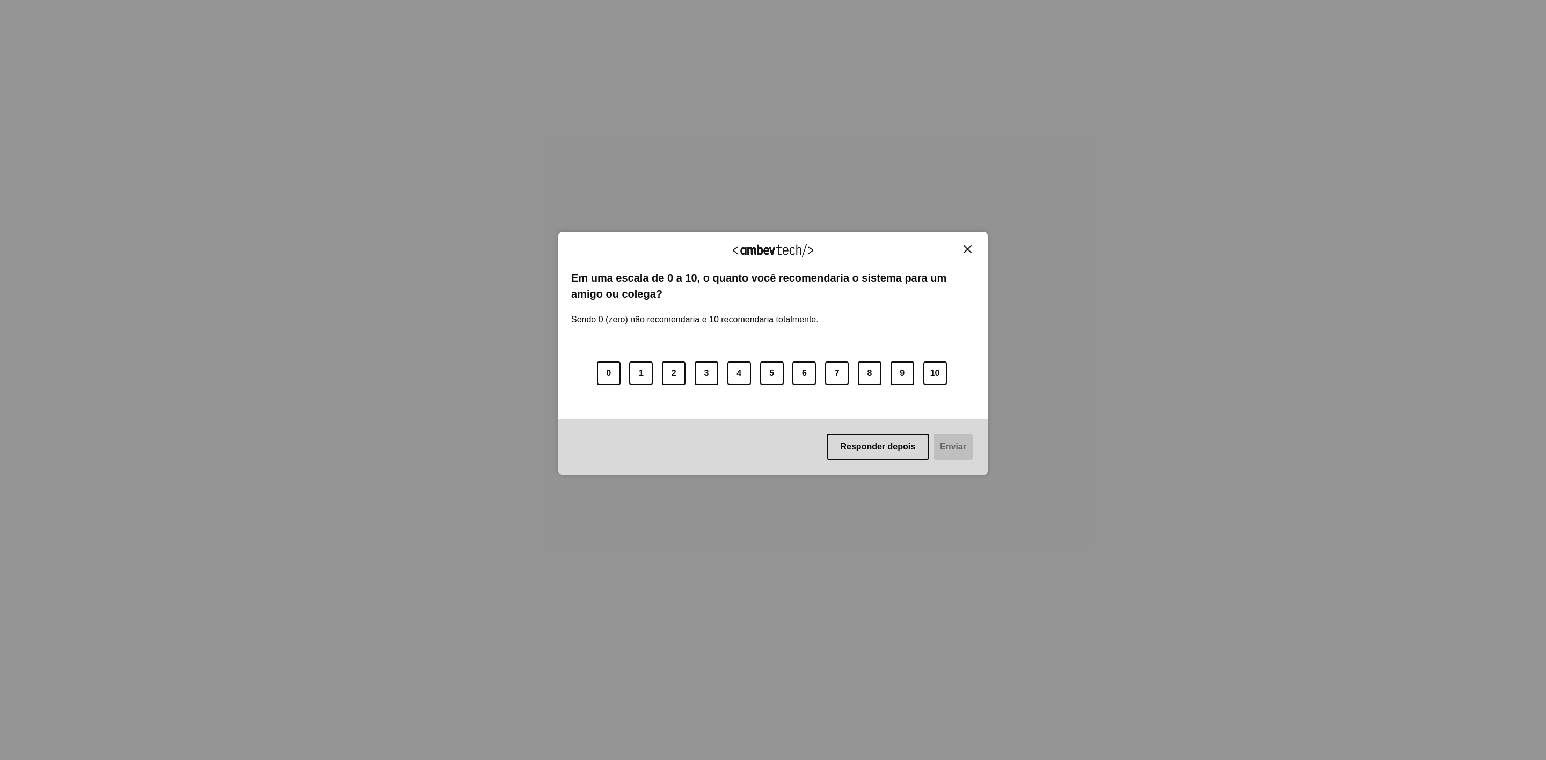
click at [969, 248] on img "Close" at bounding box center [967, 249] width 8 height 8
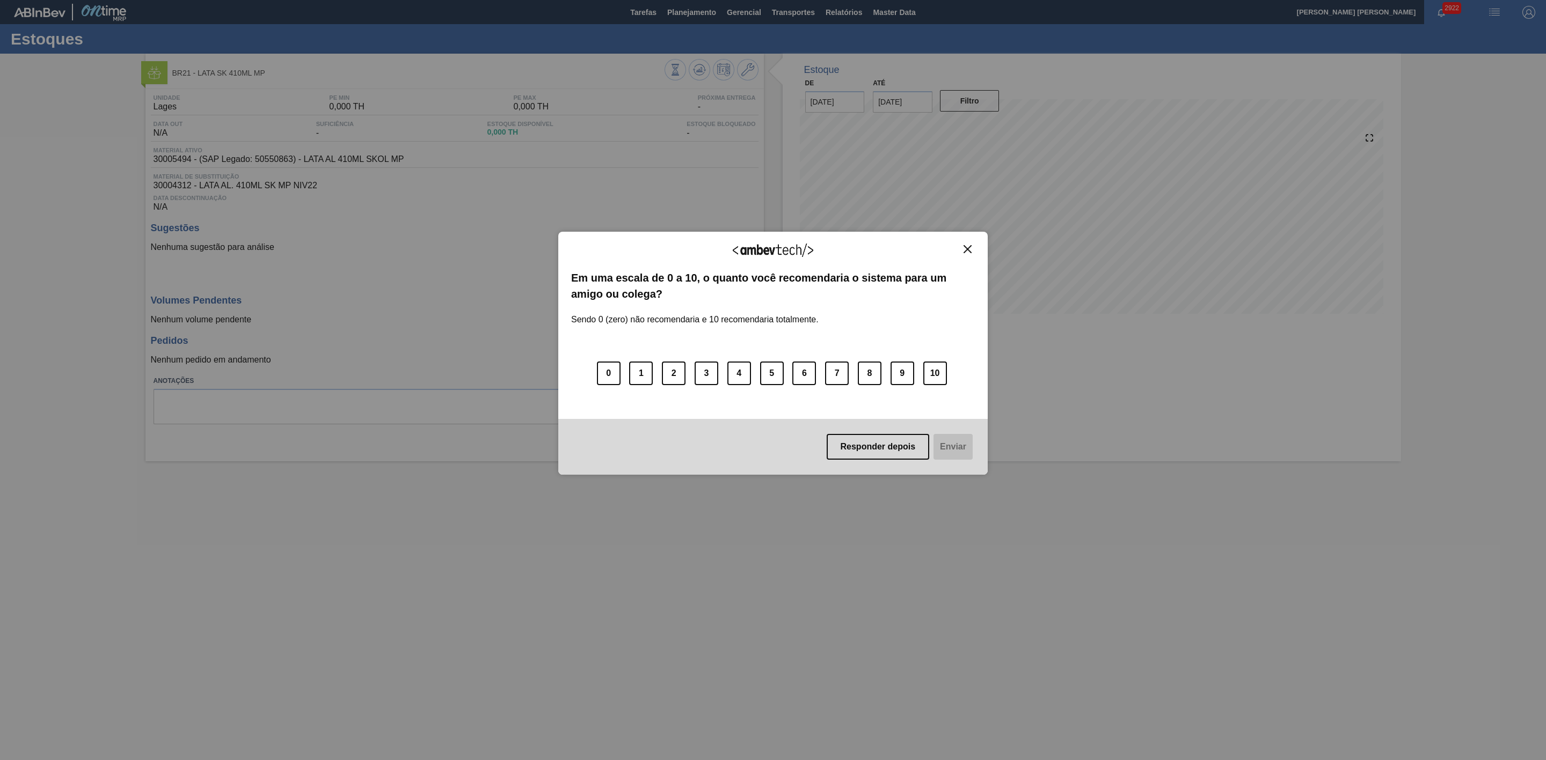
click at [967, 245] on img "Close" at bounding box center [967, 249] width 8 height 8
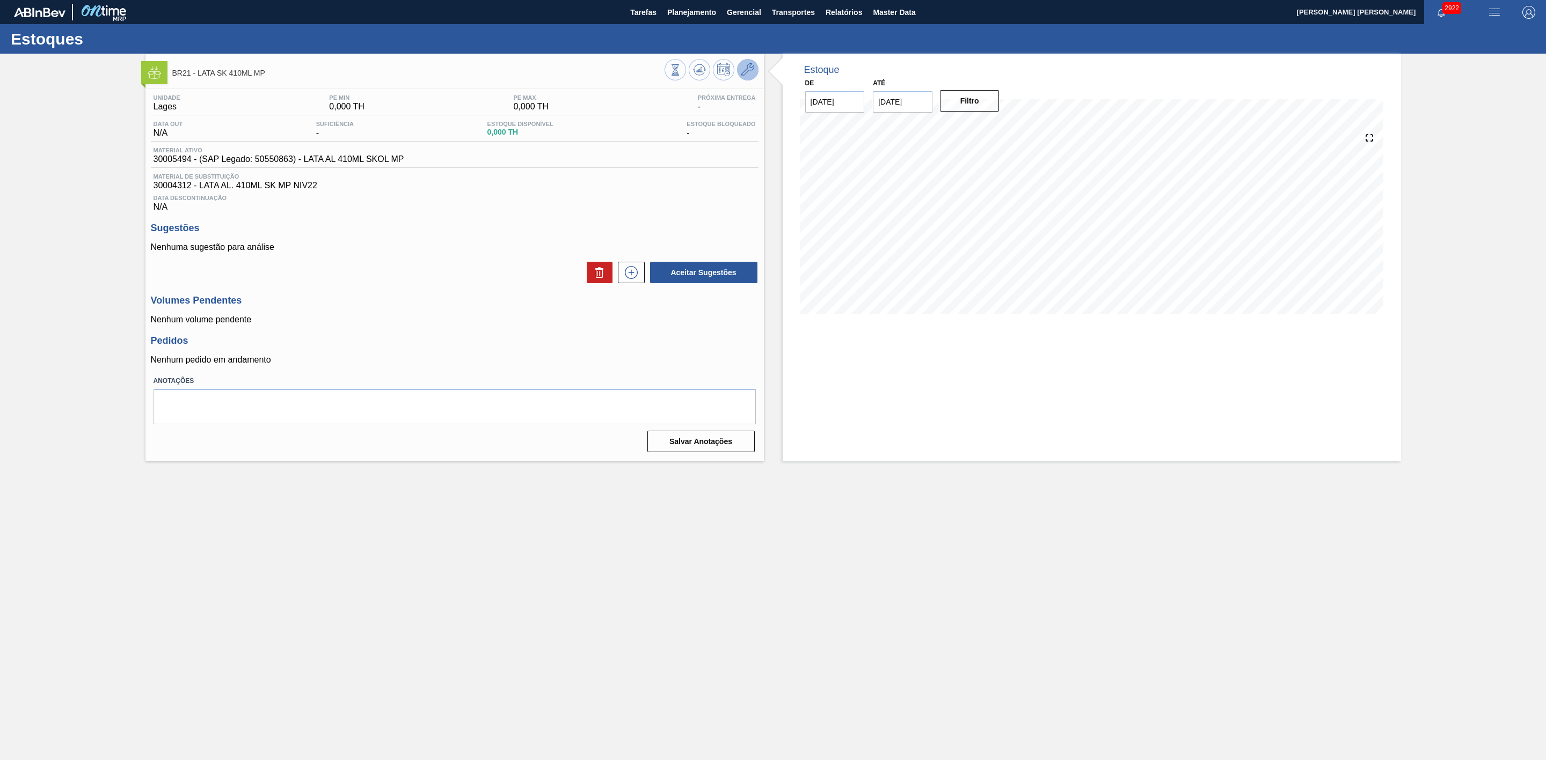
click at [755, 72] on button at bounding box center [747, 69] width 21 height 21
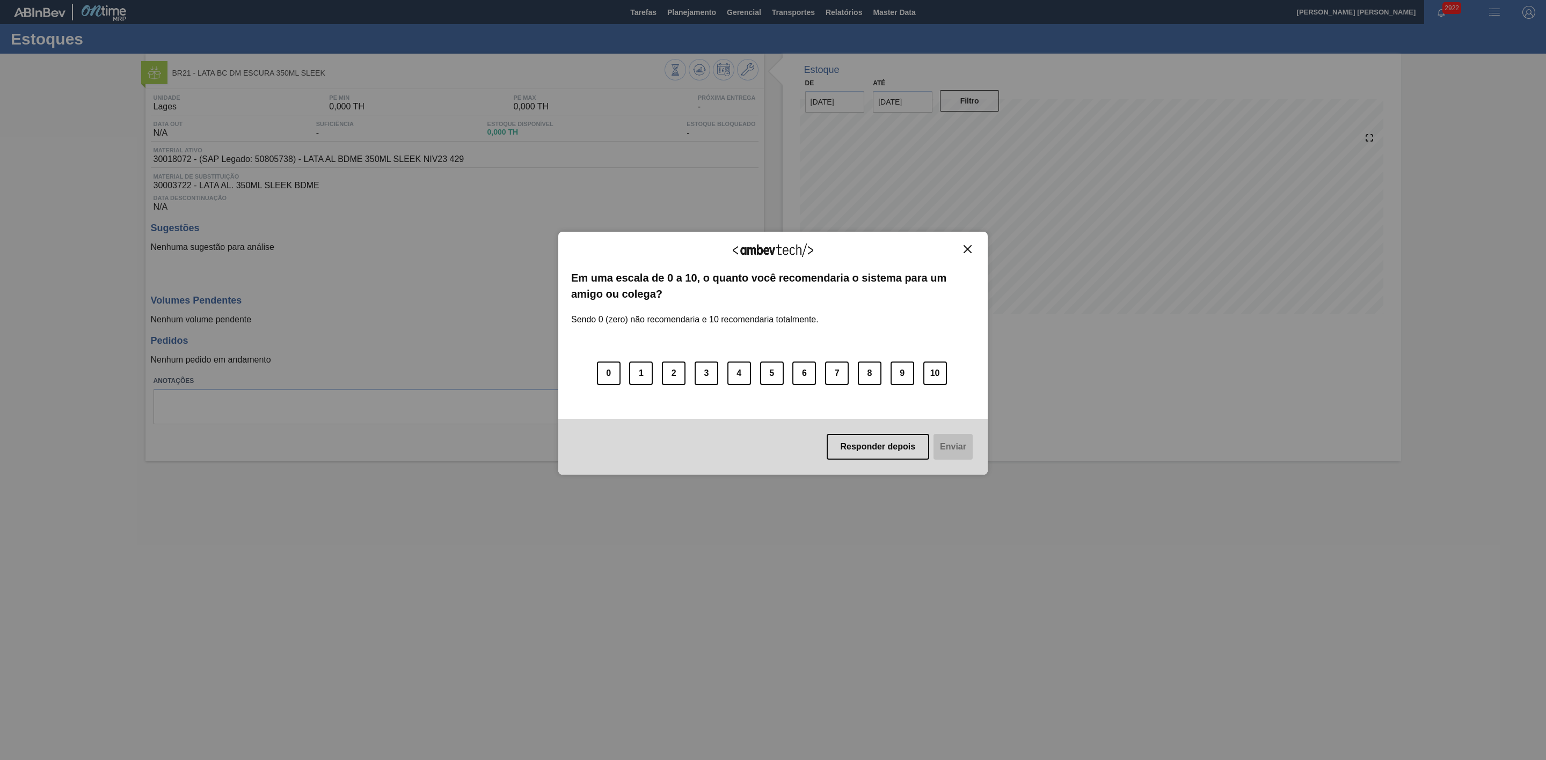
click at [967, 250] on img "Close" at bounding box center [967, 249] width 8 height 8
click at [969, 248] on img "Close" at bounding box center [967, 249] width 8 height 8
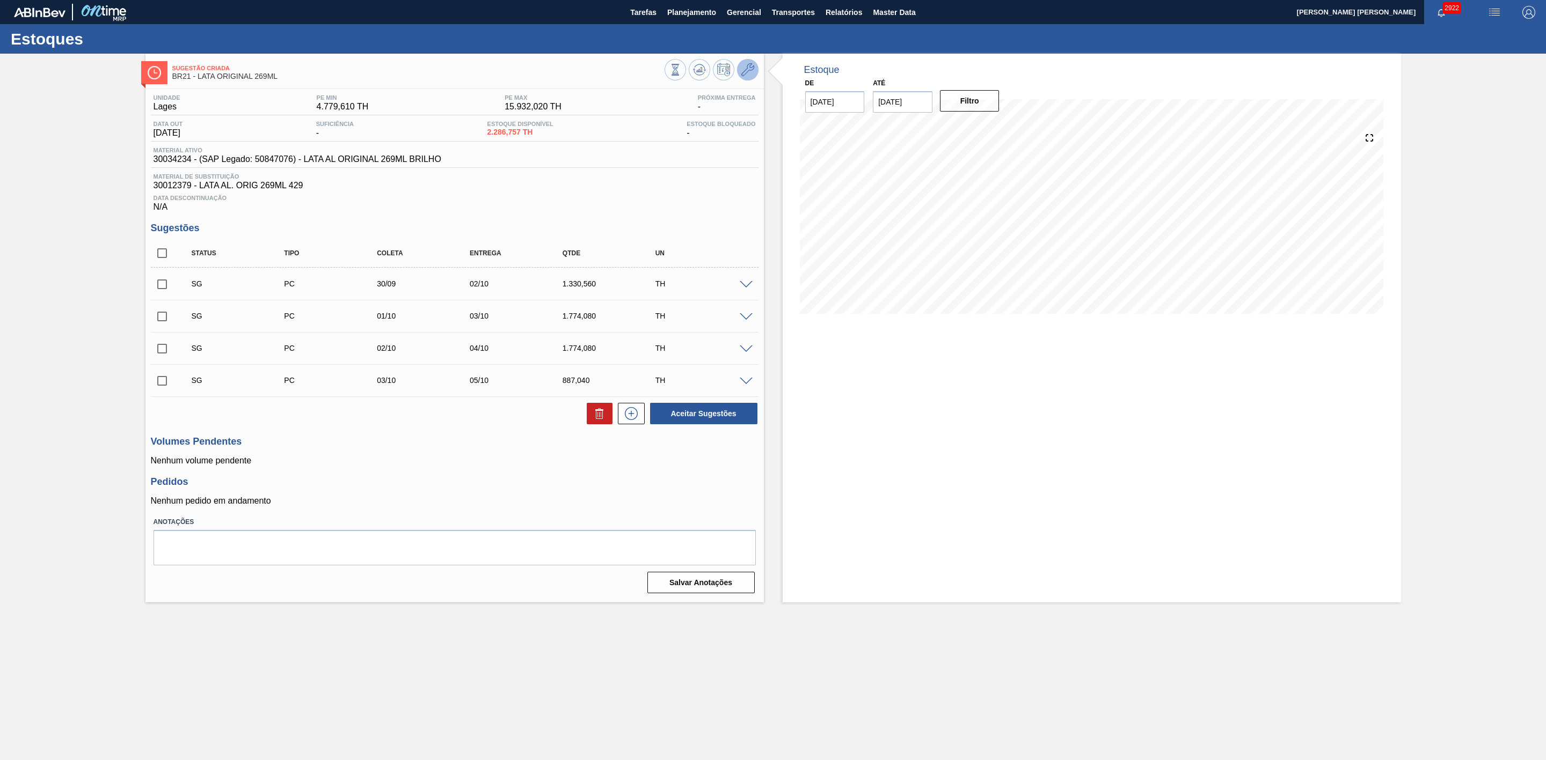
click at [749, 71] on icon at bounding box center [747, 69] width 13 height 13
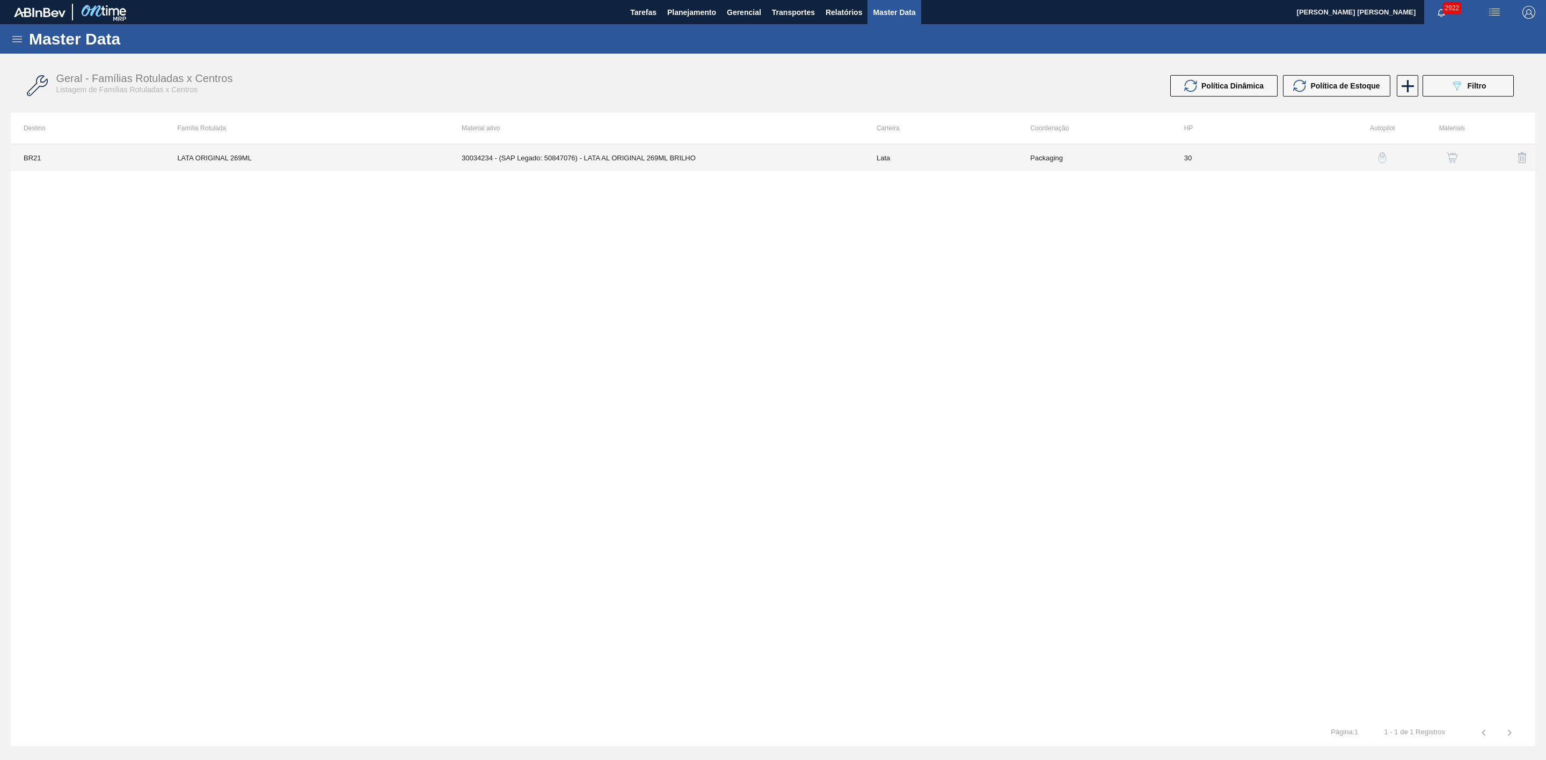
click at [617, 158] on td "30034234 - (SAP Legado: 50847076) - LATA AL ORIGINAL 269ML BRILHO" at bounding box center [656, 157] width 415 height 27
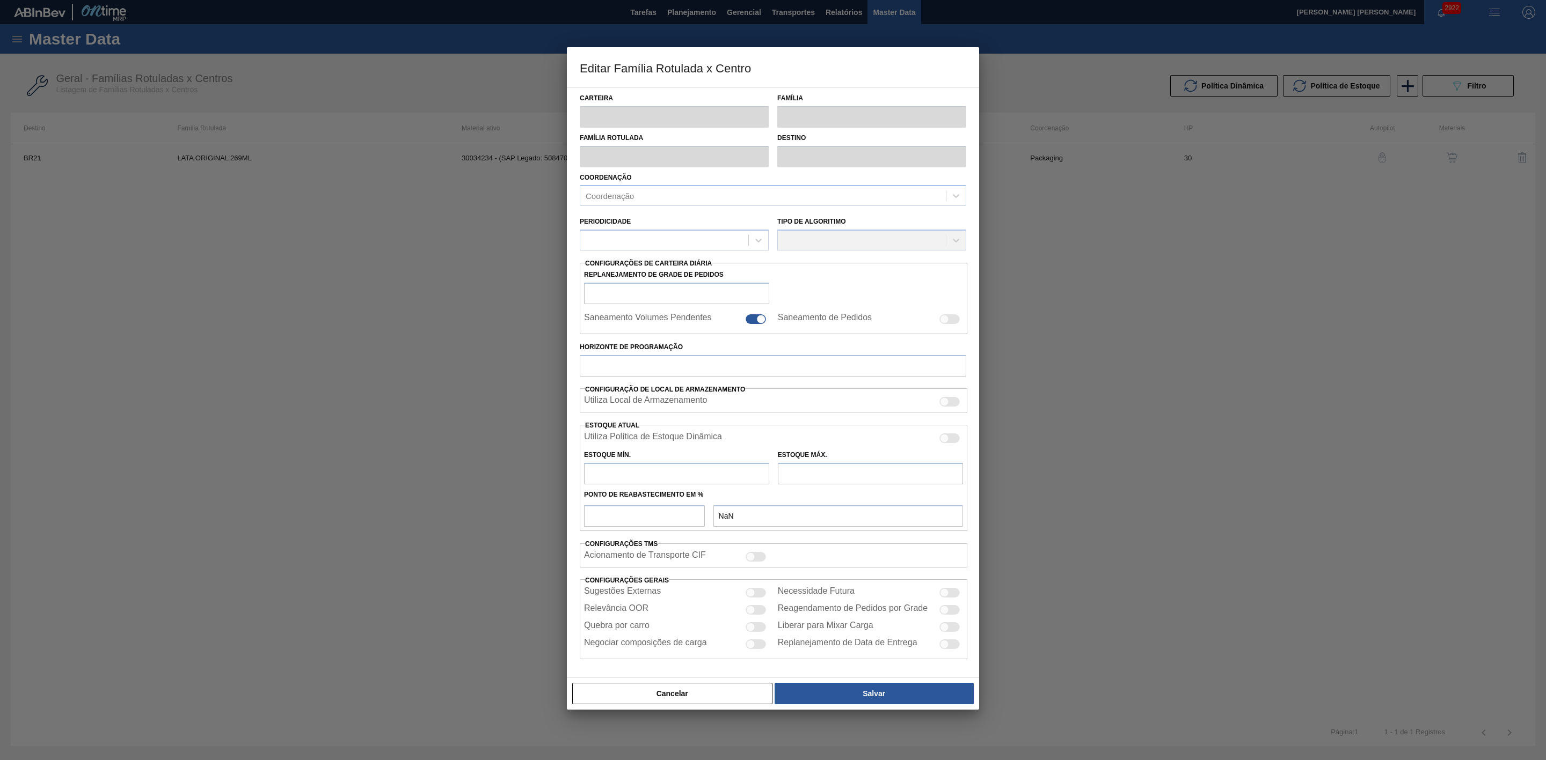
type input "Lata"
type input "LATA ORIGINAL 269ML"
type input "BR21 - Lages"
type input "0"
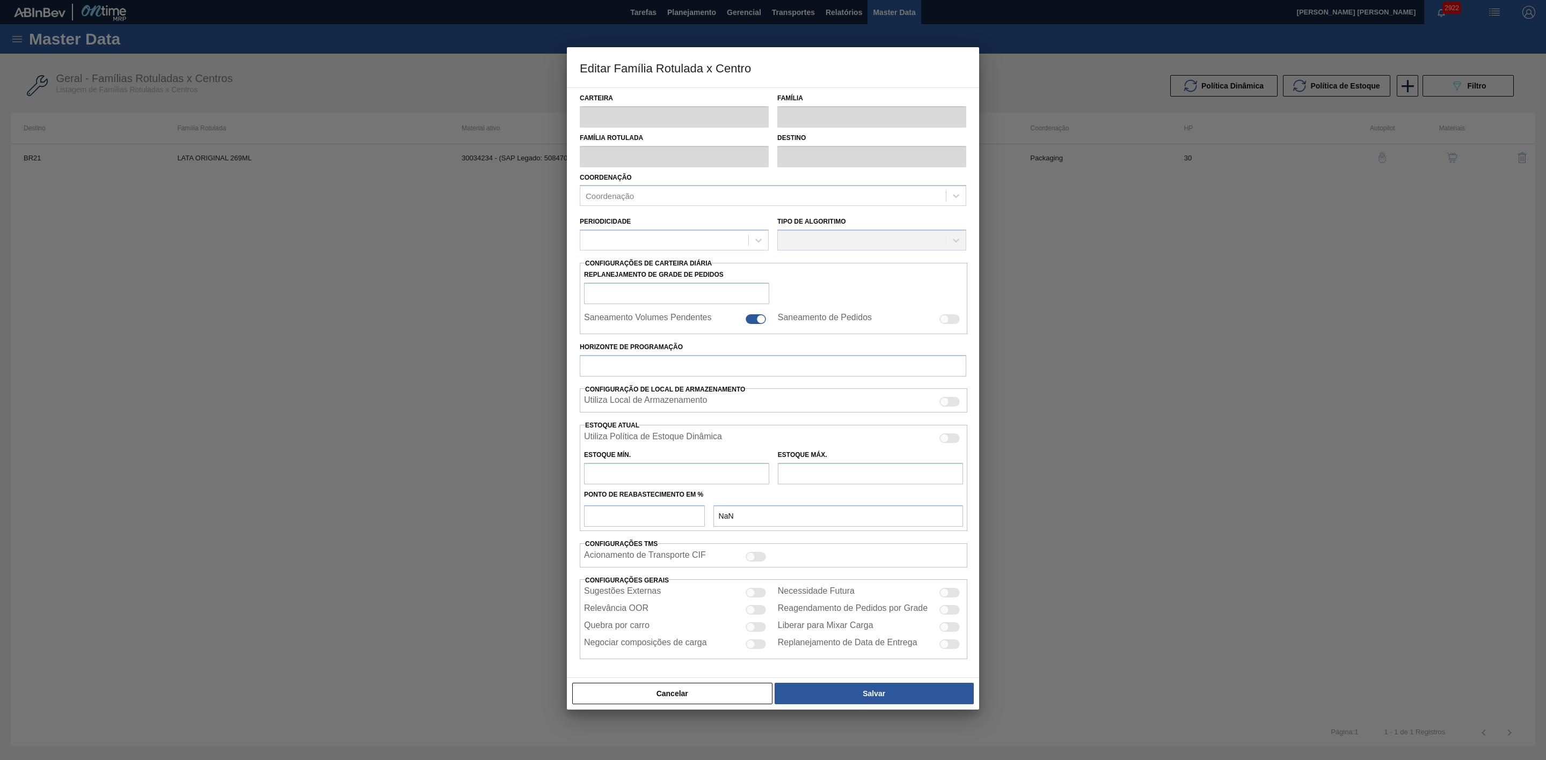
checkbox input "false"
type input "30"
type input "4.779,61"
type input "15.932,02"
type input "43"
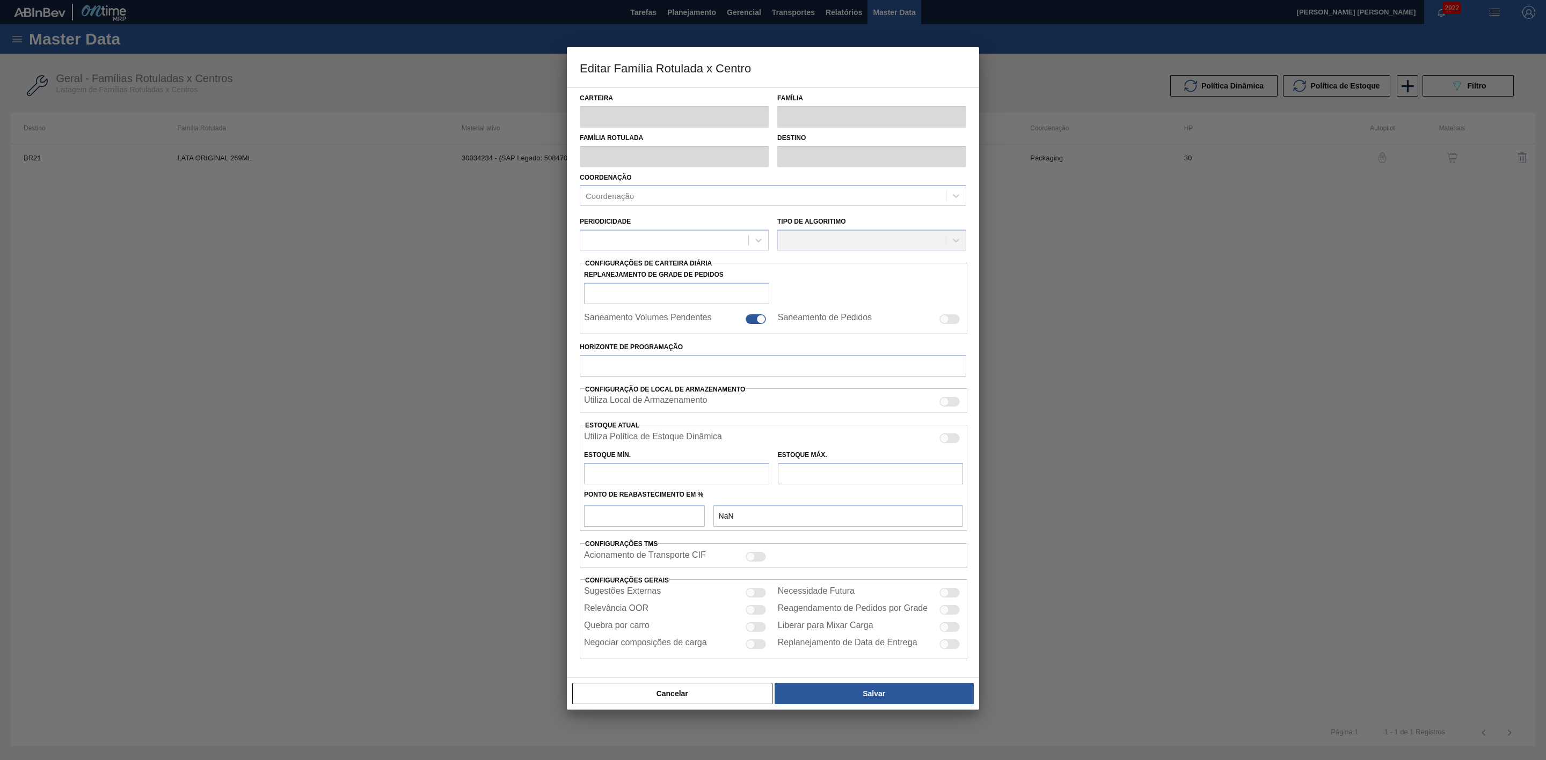
type input "9.559,533"
checkbox input "true"
click at [948, 444] on div at bounding box center [949, 440] width 20 height 10
checkbox input "true"
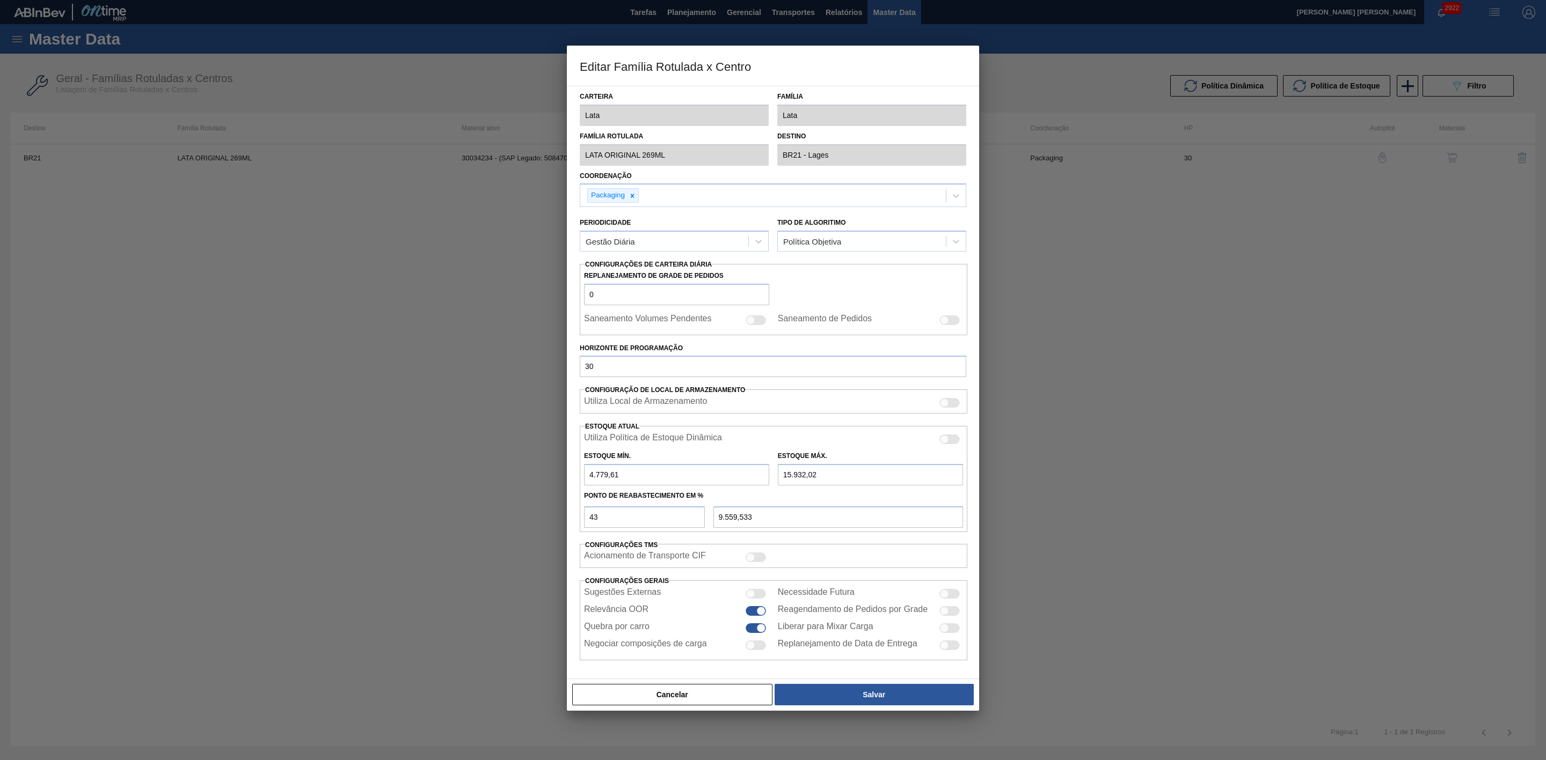
type input "0"
type input "0,000"
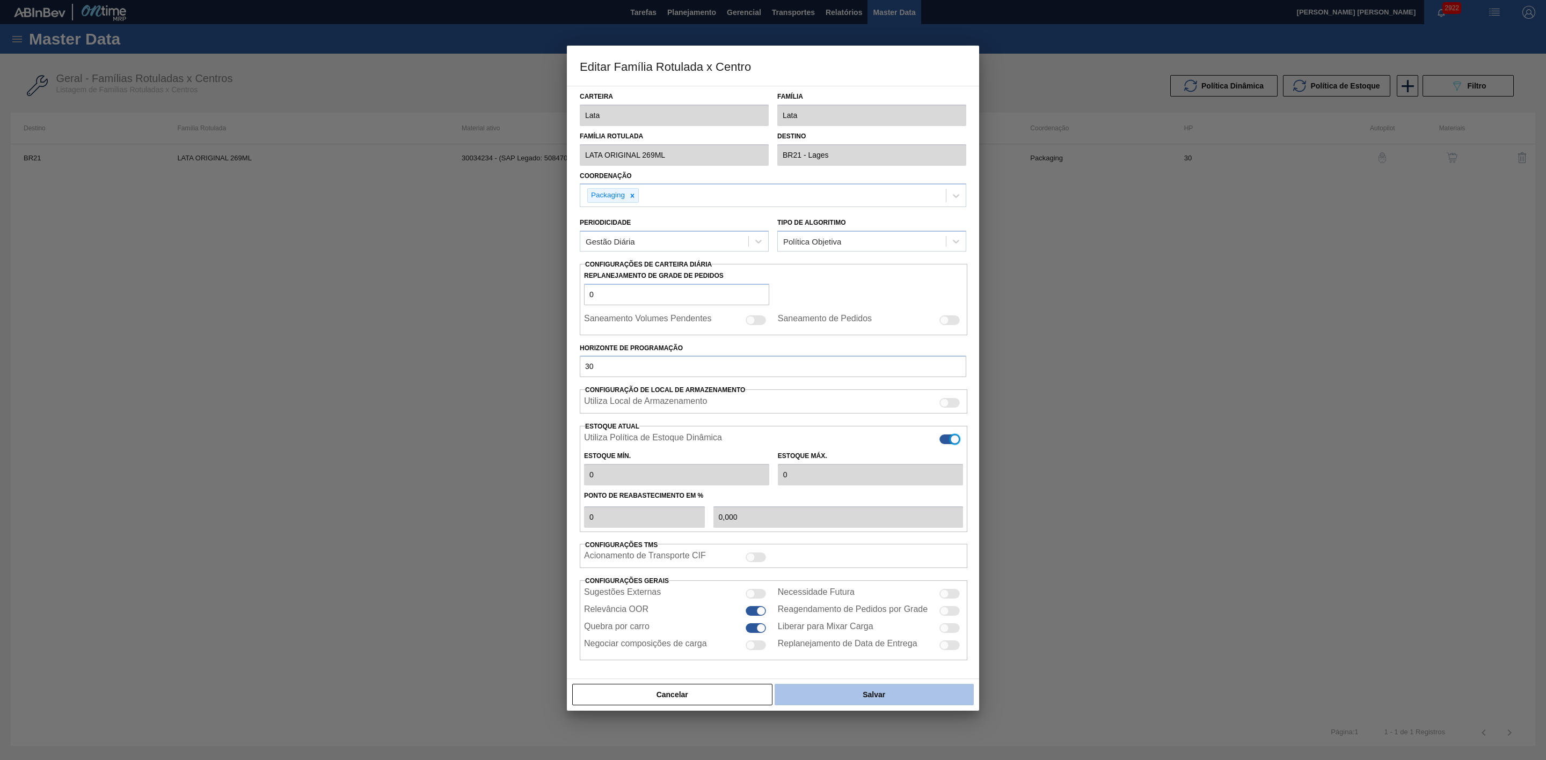
click at [888, 696] on button "Salvar" at bounding box center [873, 694] width 199 height 21
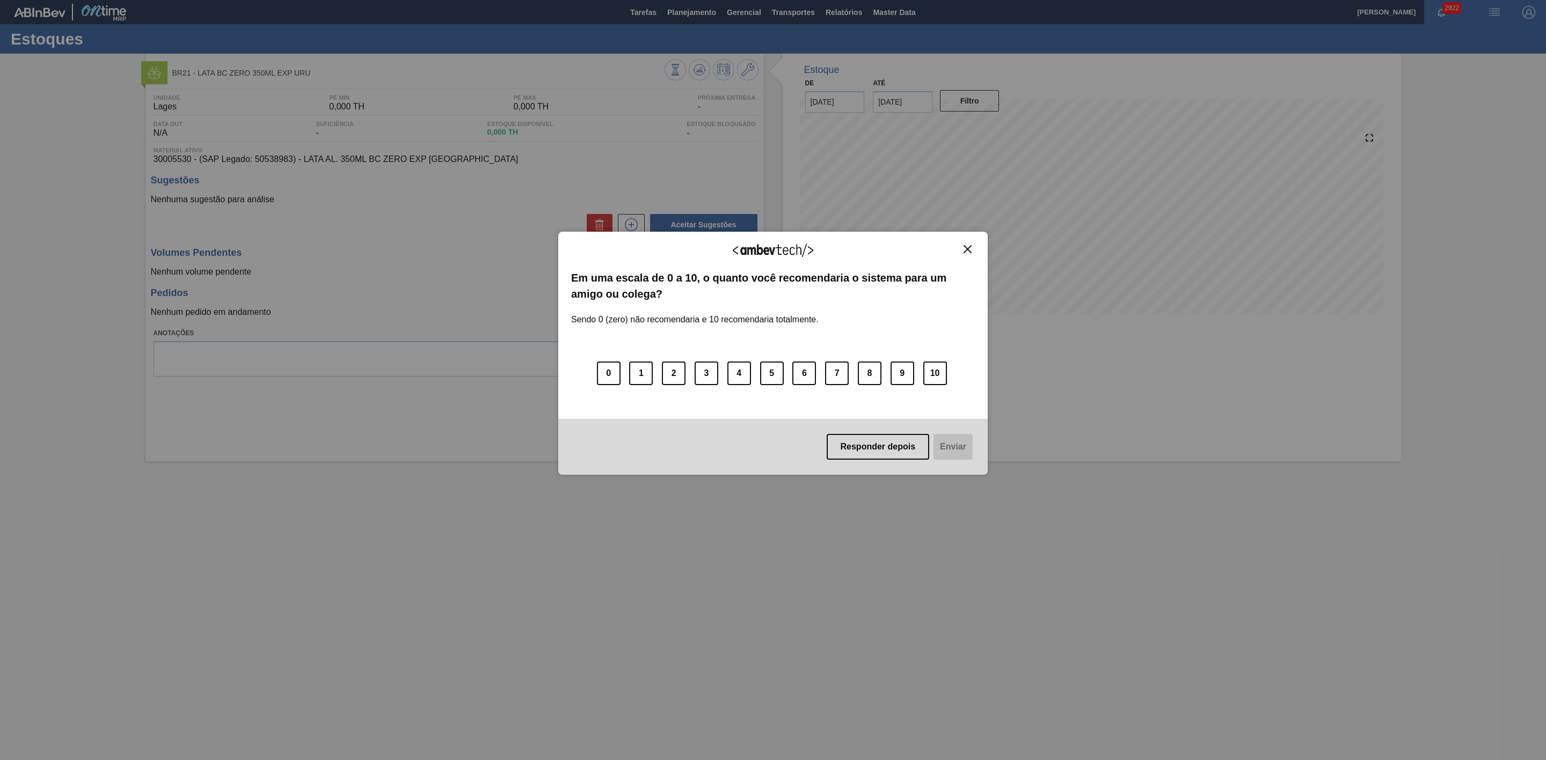
click at [968, 248] on img "Close" at bounding box center [967, 249] width 8 height 8
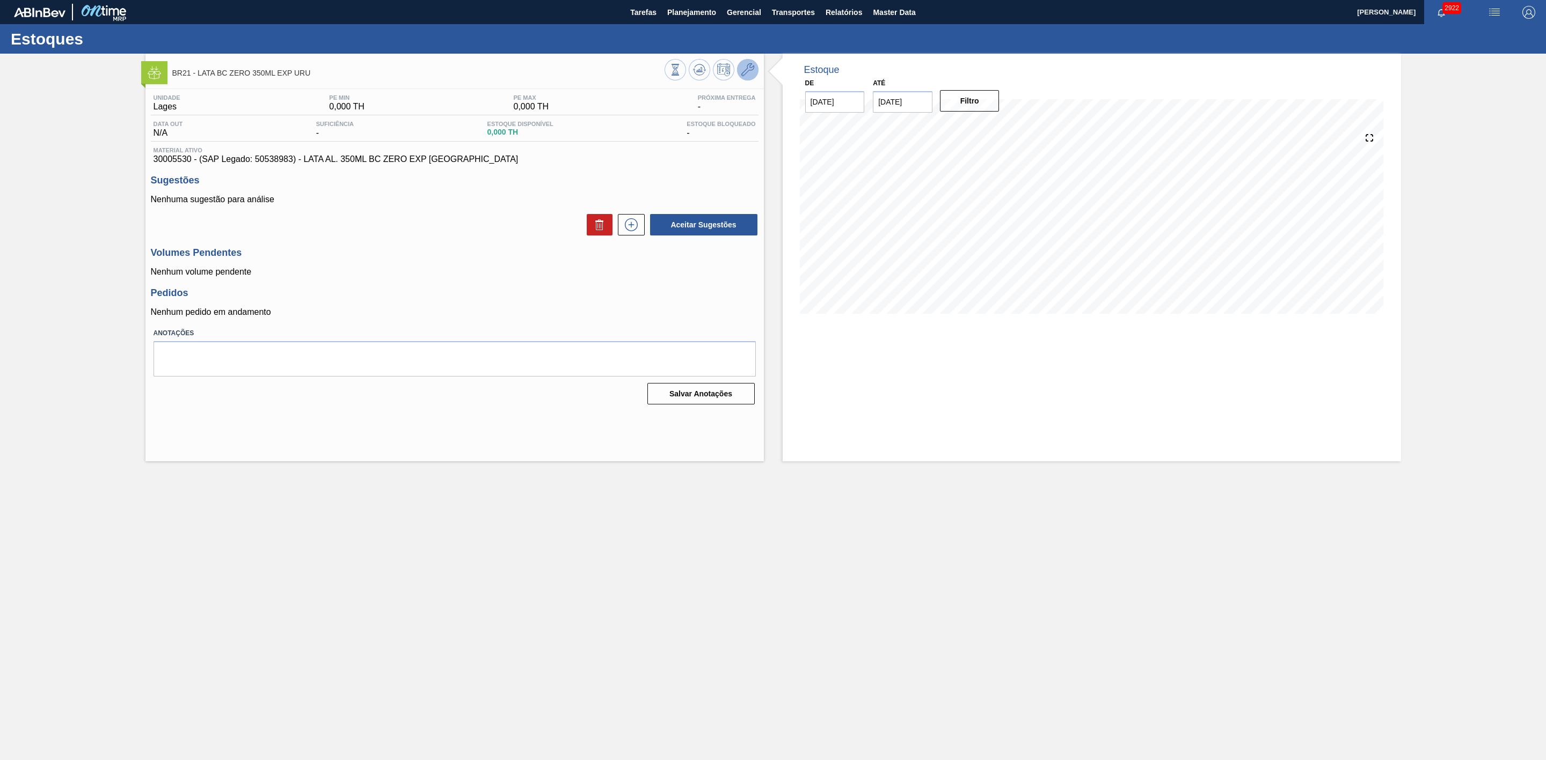
click at [746, 69] on icon at bounding box center [747, 69] width 13 height 13
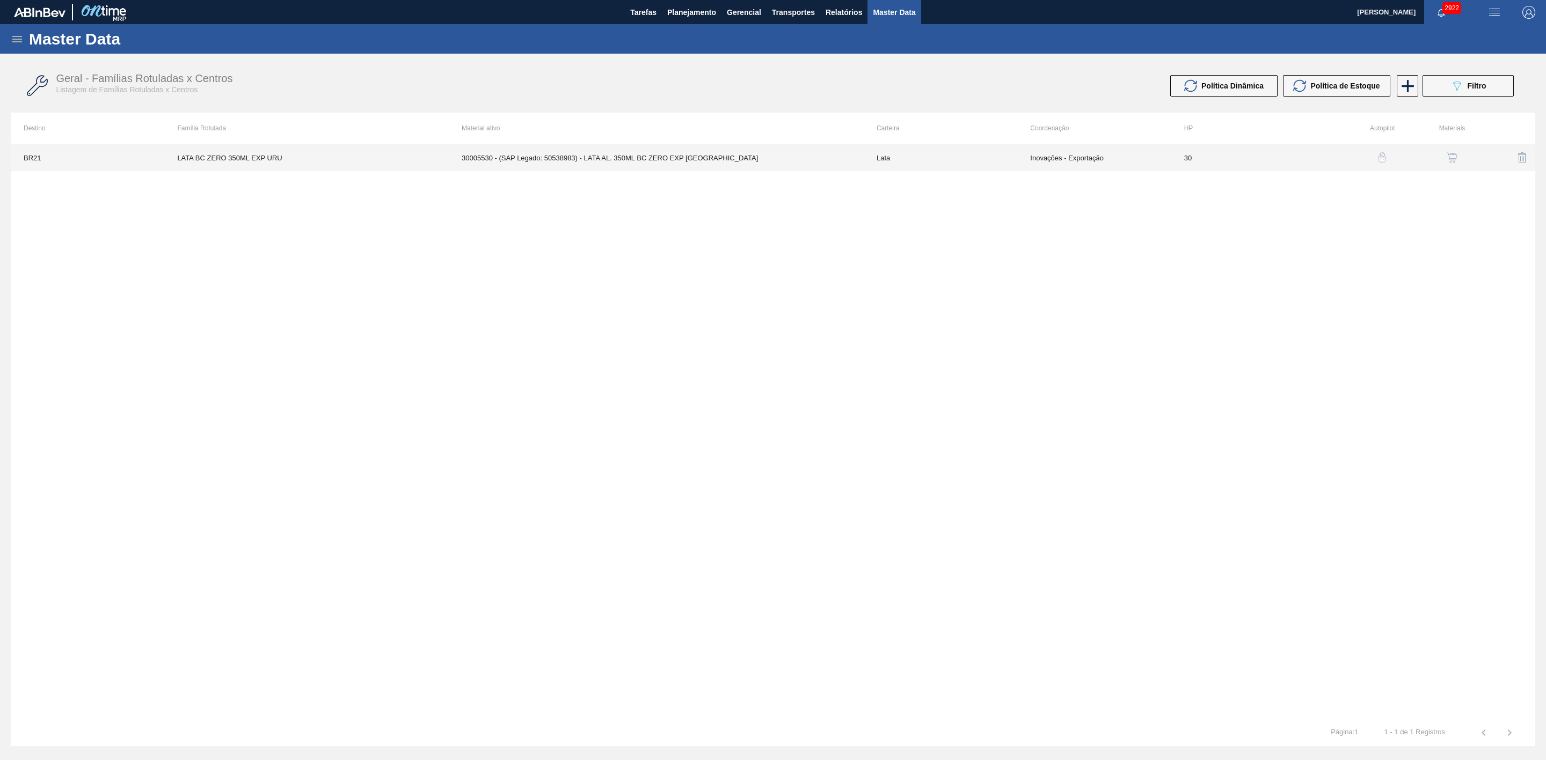
click at [690, 161] on td "30005530 - (SAP Legado: 50538983) - LATA AL. 350ML BC ZERO EXP [GEOGRAPHIC_DATA]" at bounding box center [656, 157] width 415 height 27
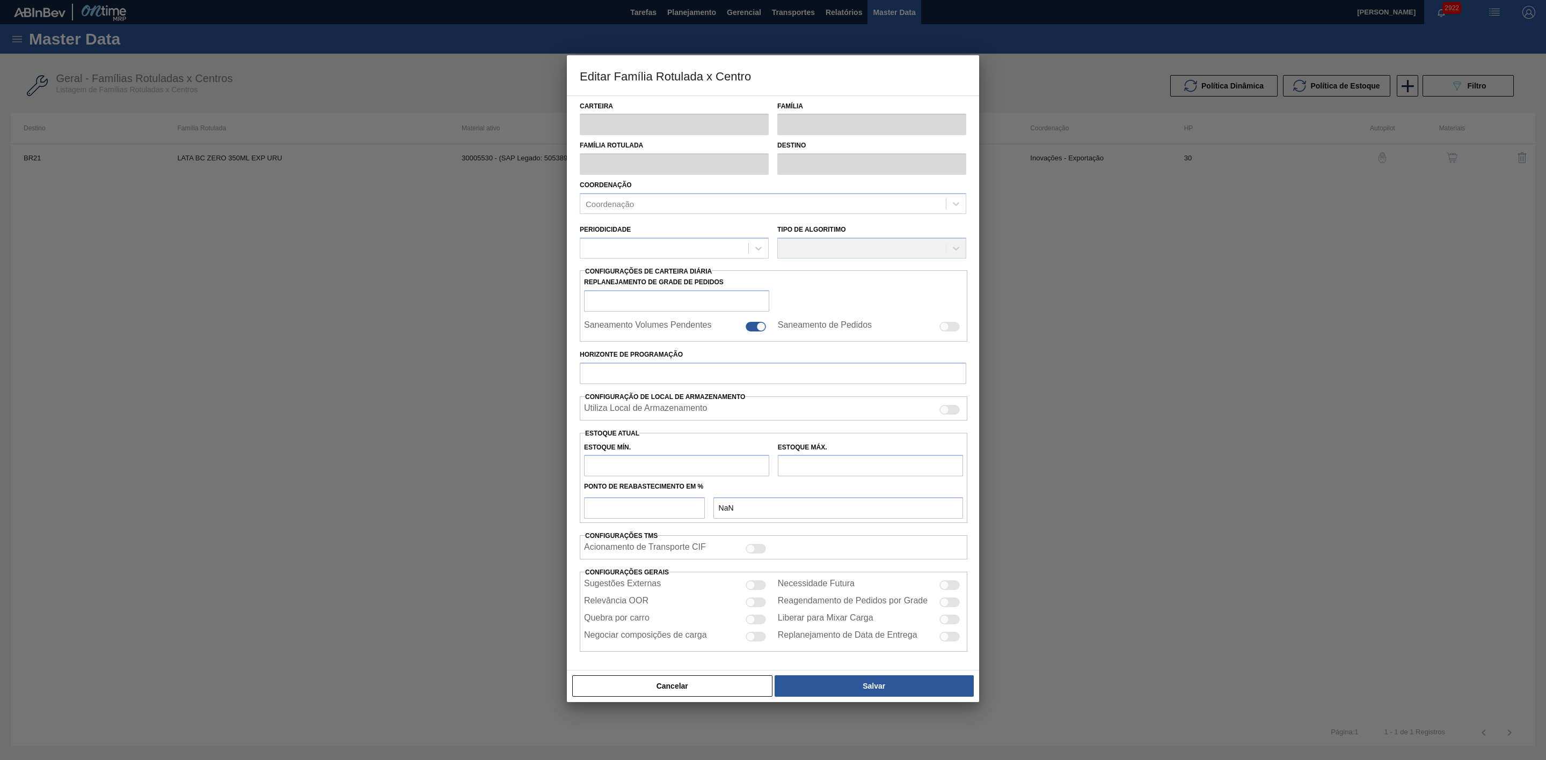
type input "Lata"
type input "LATA BC ZERO 350ML EXP URU"
type input "BR21 - Lages"
type input "0"
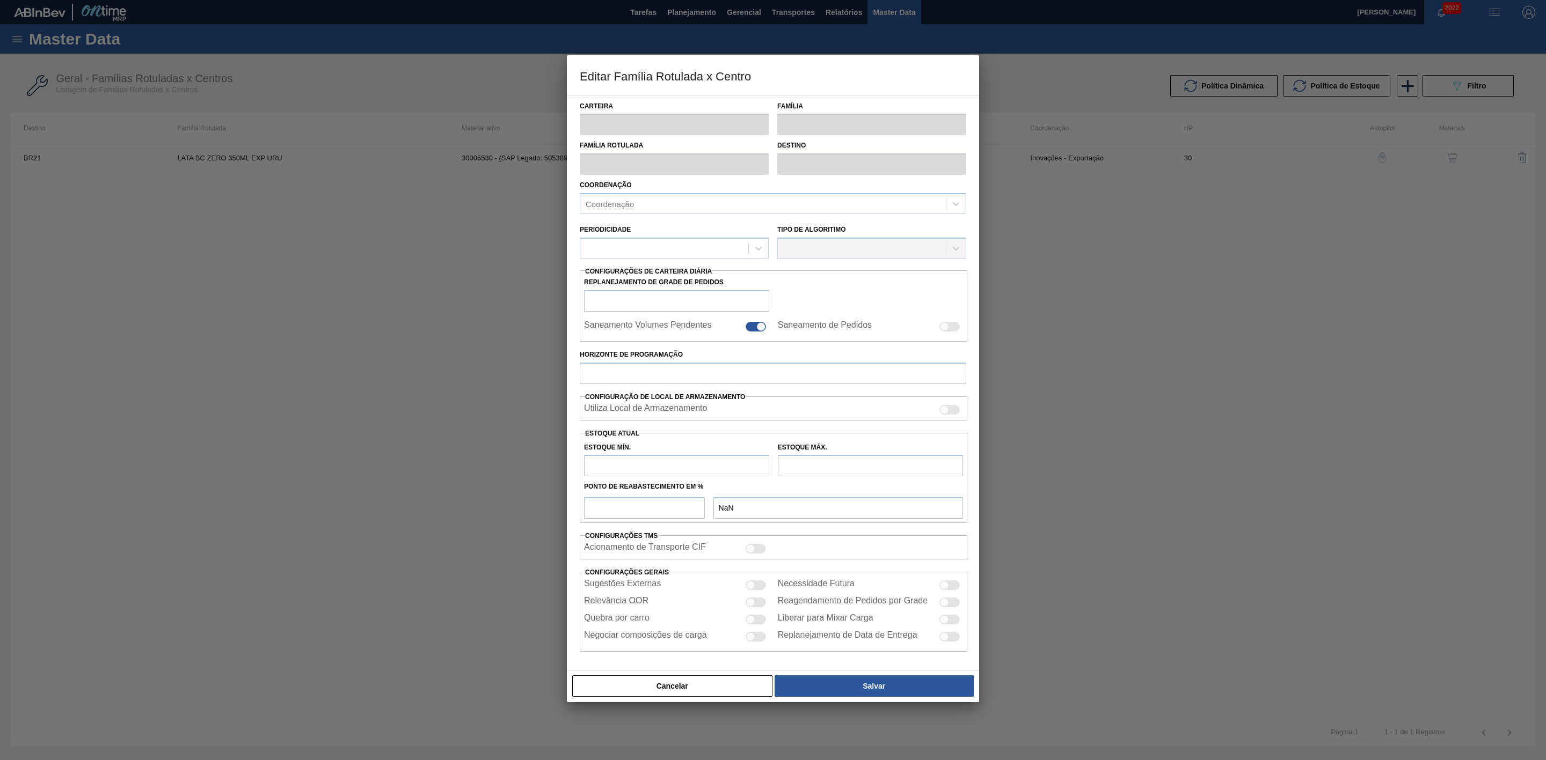
checkbox input "false"
type input "30"
type input "0"
type input "100"
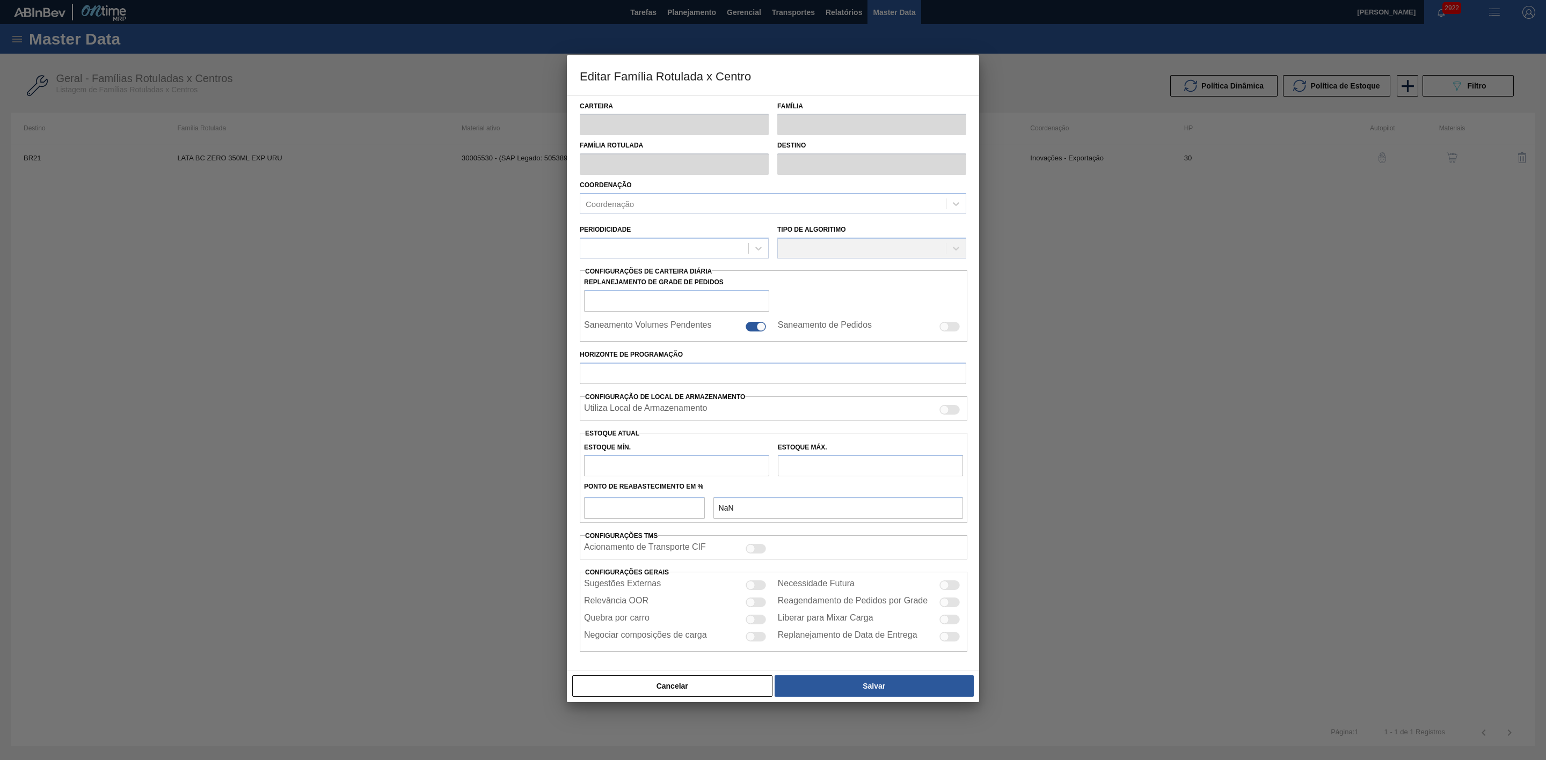
type input "0,000"
checkbox input "true"
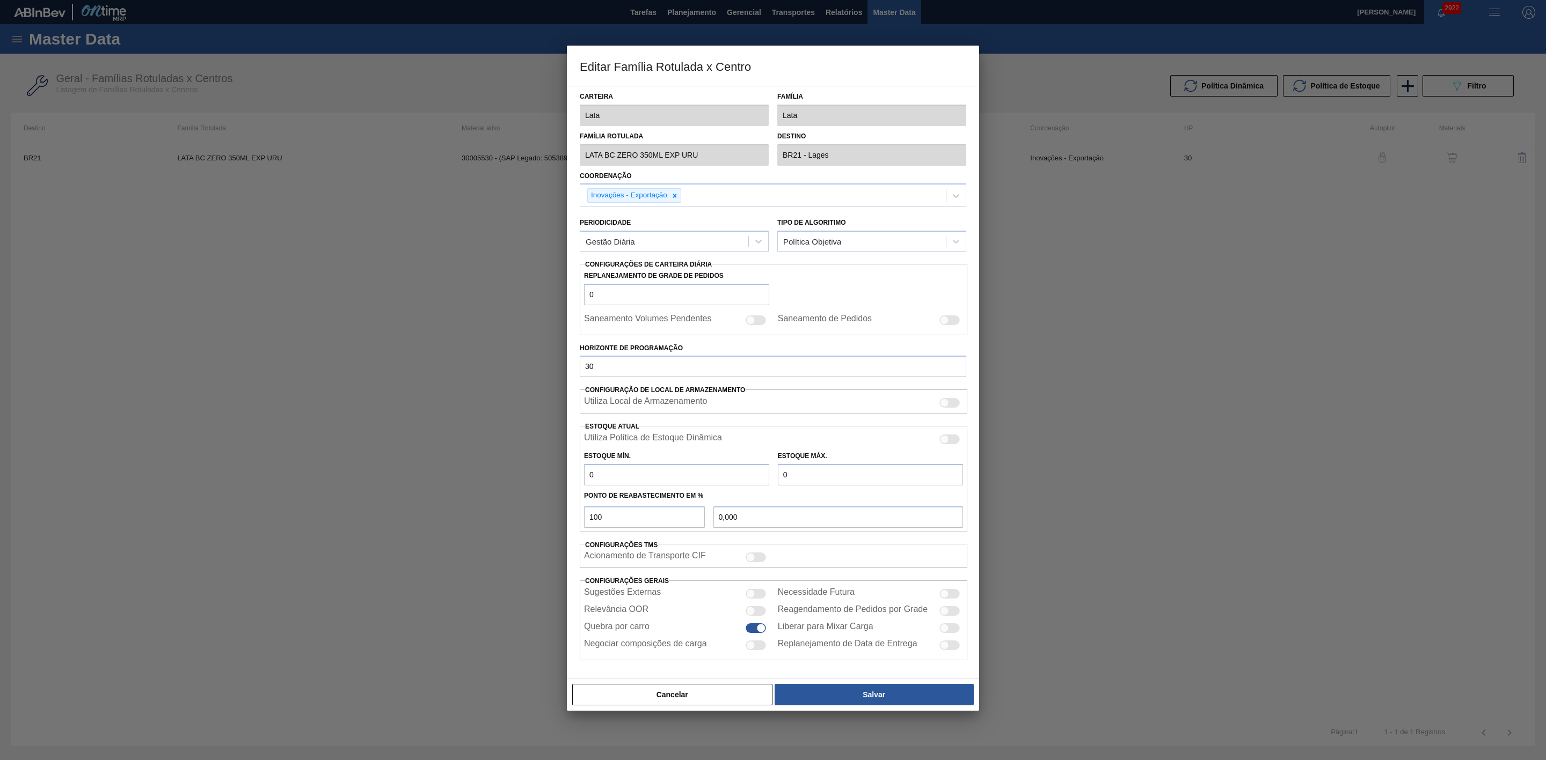
click at [950, 449] on div "Estoque Mín. 0 Estoque Máx. 0" at bounding box center [773, 466] width 387 height 40
click at [949, 443] on div at bounding box center [949, 440] width 20 height 10
checkbox input "true"
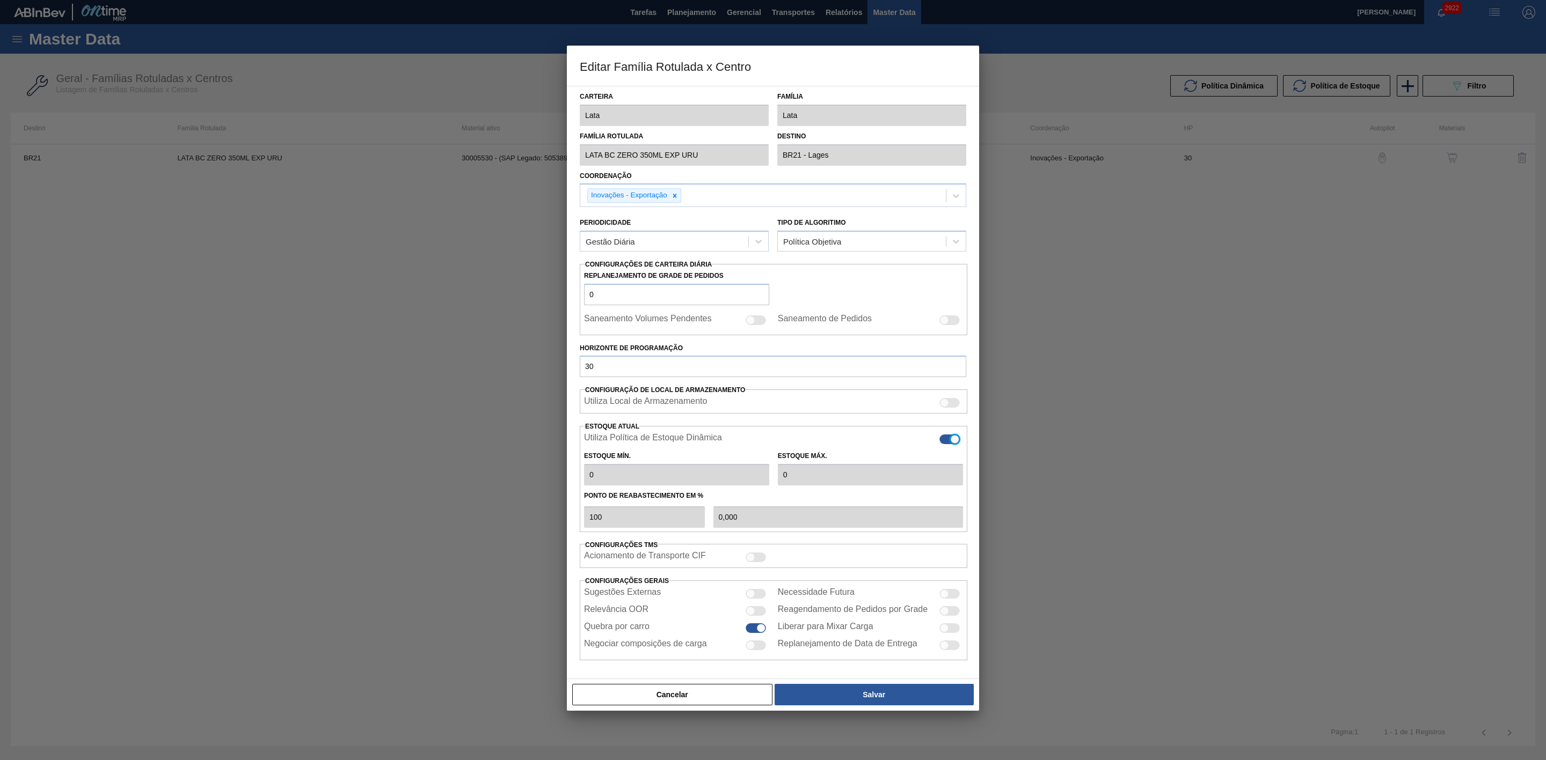
type input "0"
click at [891, 699] on button "Salvar" at bounding box center [873, 694] width 199 height 21
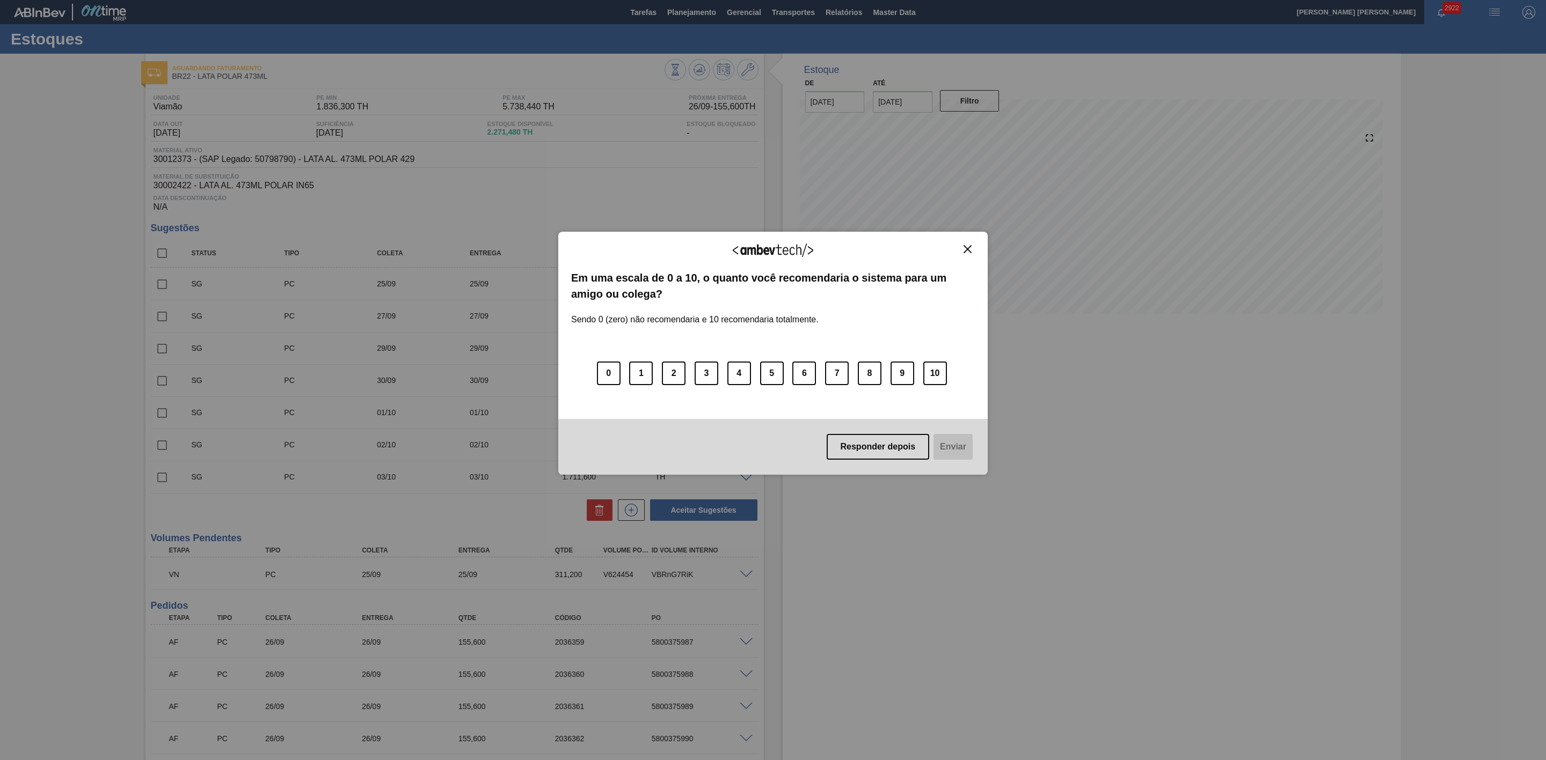
click at [968, 250] on img "Close" at bounding box center [967, 249] width 8 height 8
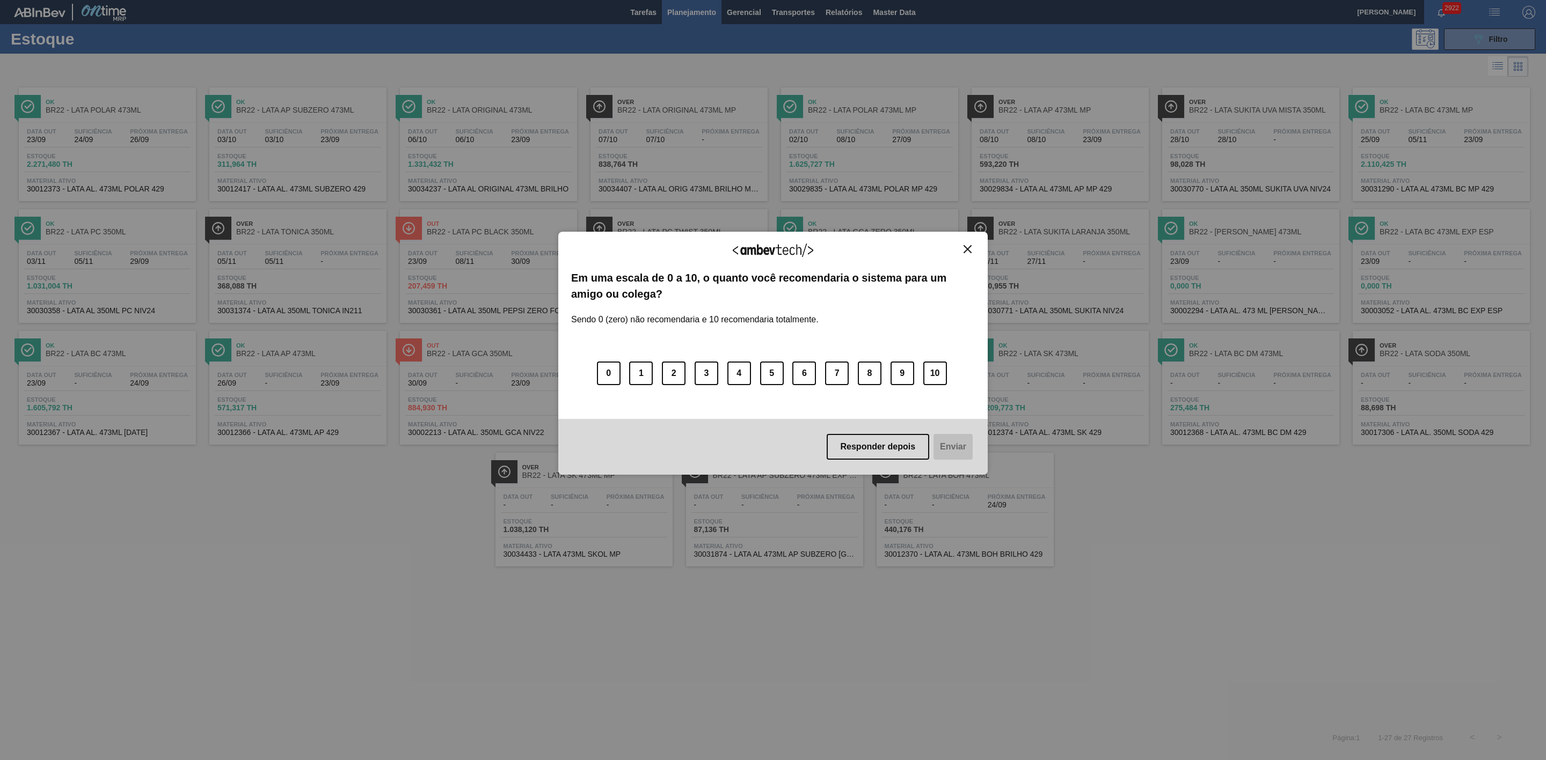
click at [965, 247] on img "Close" at bounding box center [967, 249] width 8 height 8
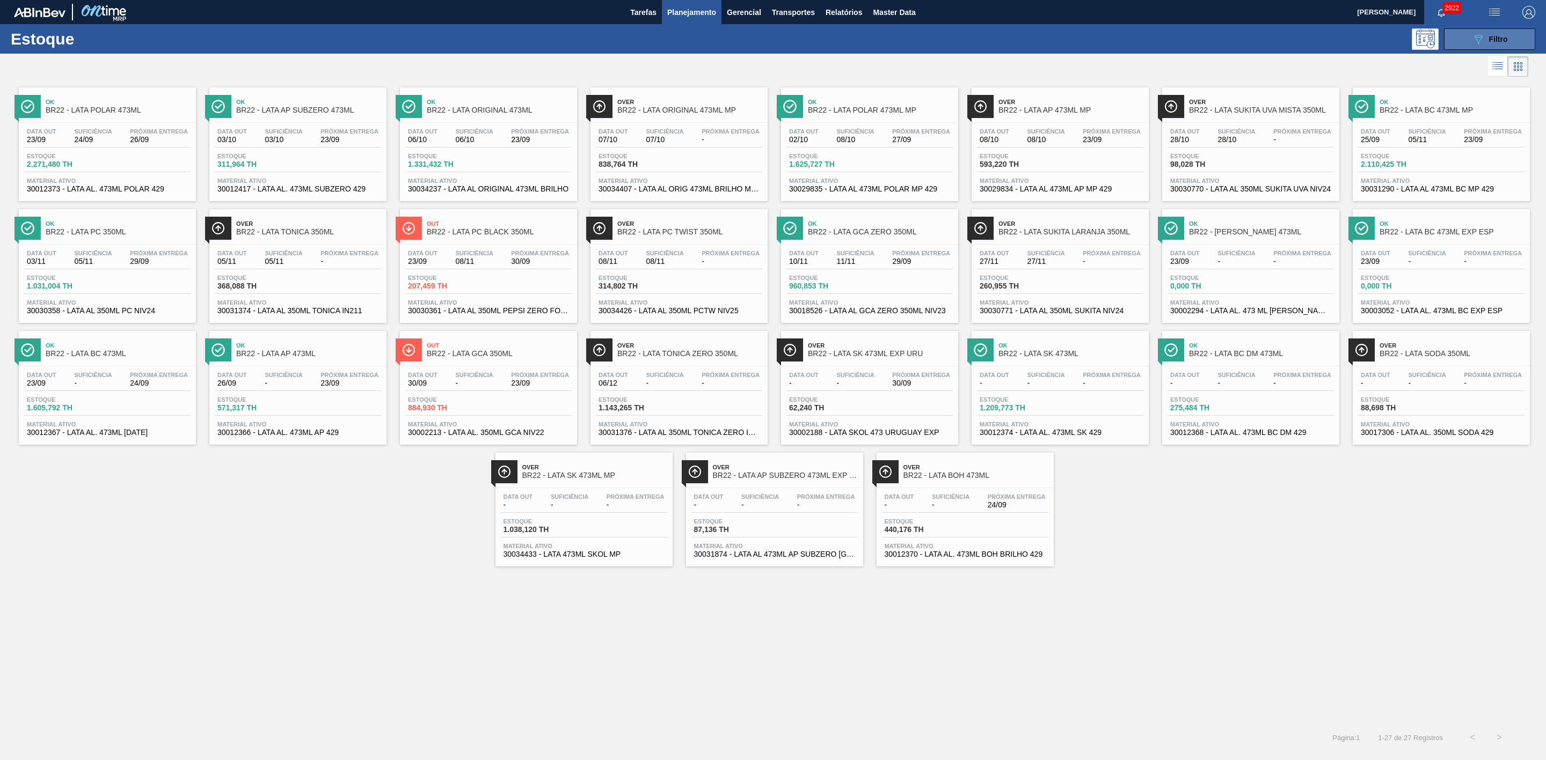
click at [1468, 38] on button "089F7B8B-B2A5-4AFE-B5C0-19BA573D28AC Filtro" at bounding box center [1489, 38] width 91 height 21
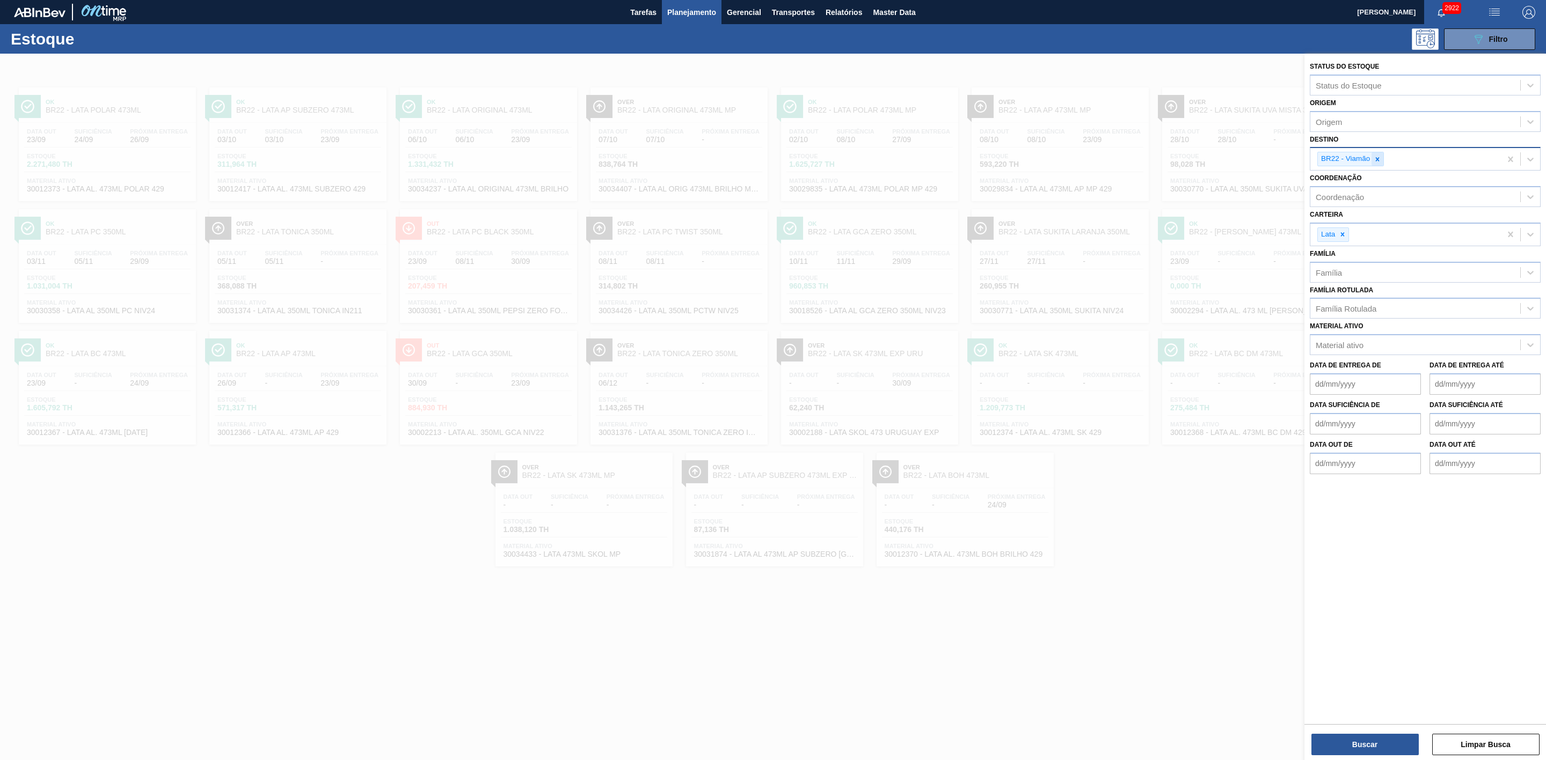
click at [1377, 158] on icon at bounding box center [1378, 159] width 4 height 4
type input "21"
click at [1363, 187] on div "BR21 - Lages" at bounding box center [1425, 184] width 231 height 20
click at [1376, 746] on button "Buscar" at bounding box center [1364, 744] width 107 height 21
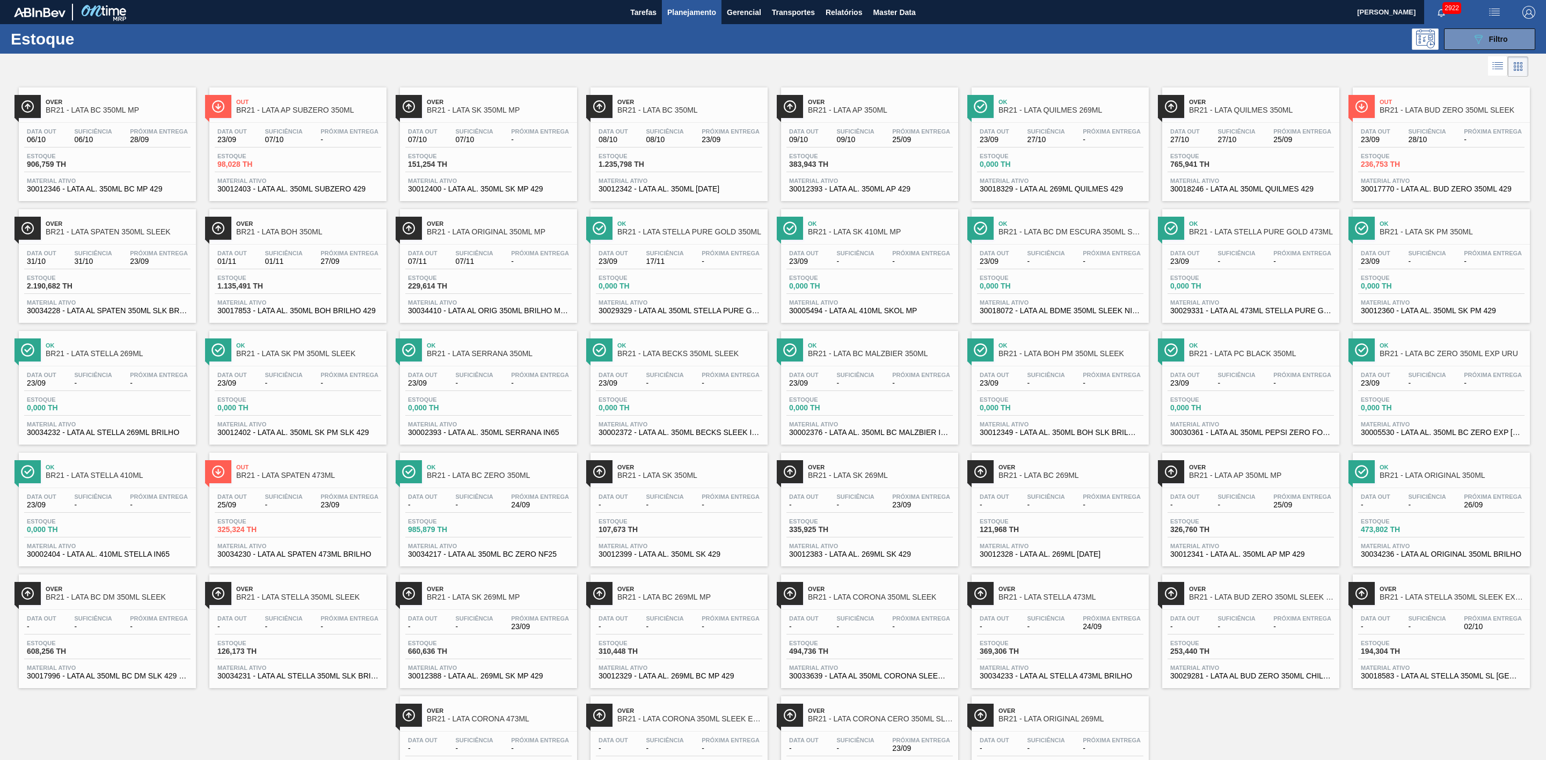
drag, startPoint x: 832, startPoint y: 728, endPoint x: 884, endPoint y: 566, distance: 170.1
click at [882, 551] on div "Data out - Suficiência - Próxima Entrega 23/09 Estoque 335,925 TH Material ativ…" at bounding box center [869, 524] width 177 height 73
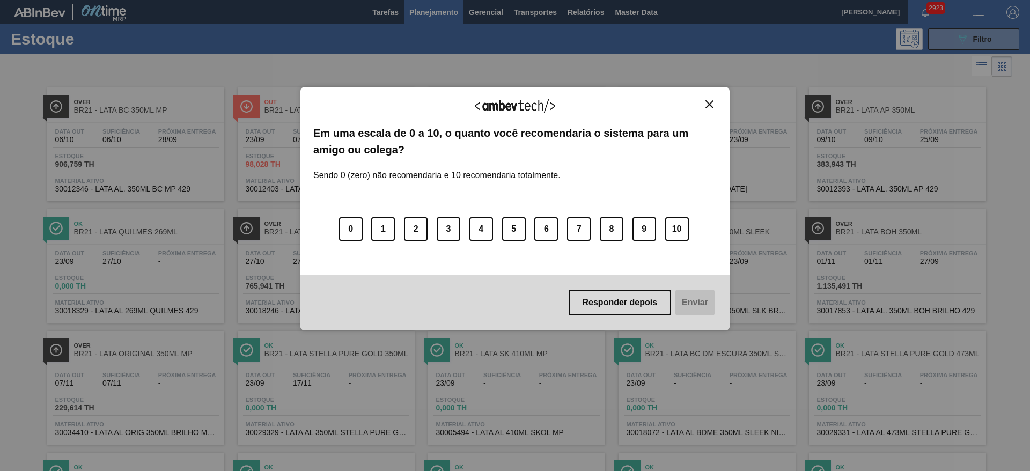
click at [710, 106] on img "Close" at bounding box center [710, 104] width 8 height 8
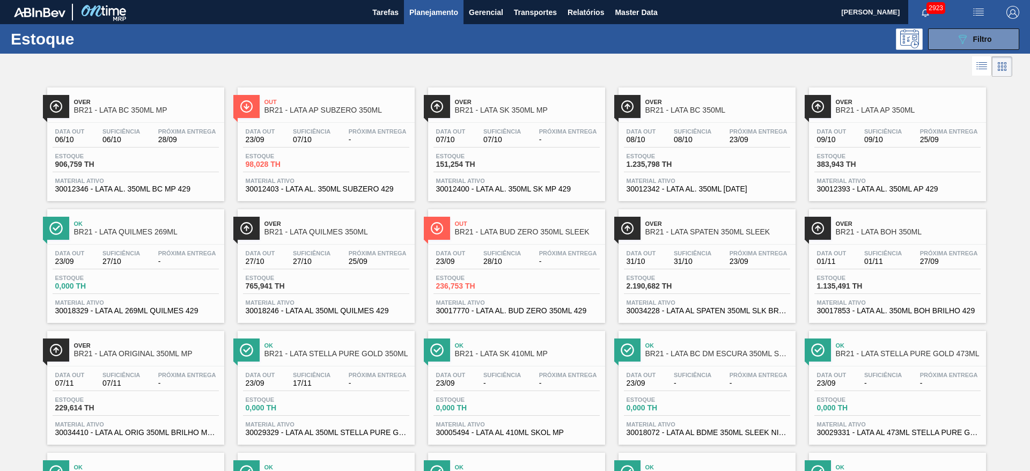
click at [165, 108] on span "BR21 - LATA BC 350ML MP" at bounding box center [146, 110] width 145 height 8
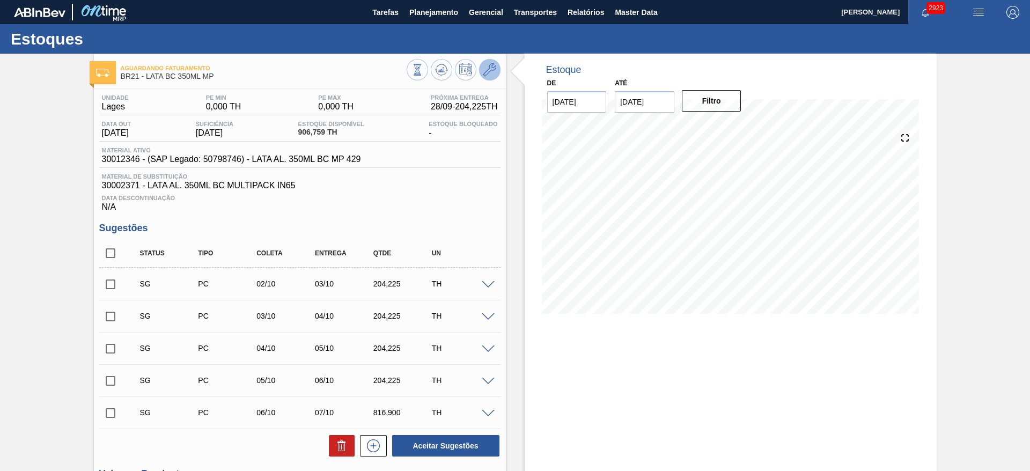
click at [497, 67] on button at bounding box center [489, 69] width 21 height 21
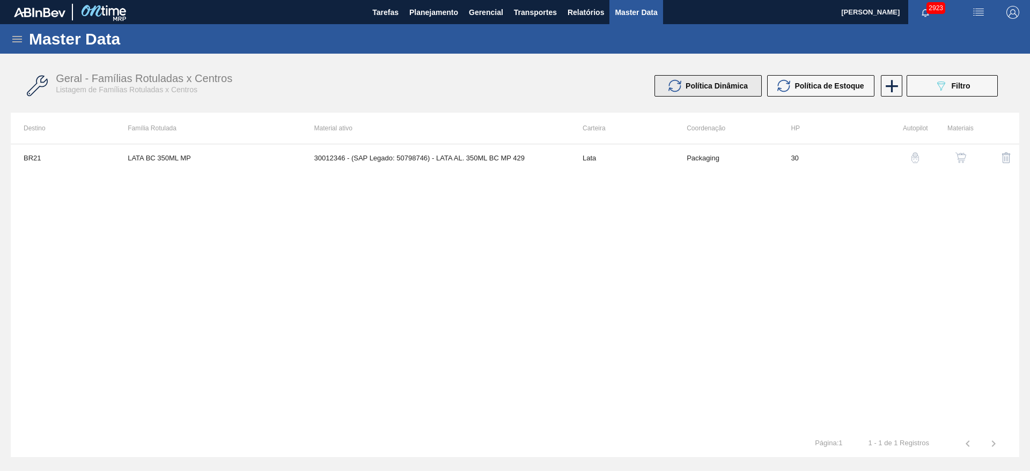
click at [725, 93] on button "Política Dinâmica" at bounding box center [708, 85] width 107 height 21
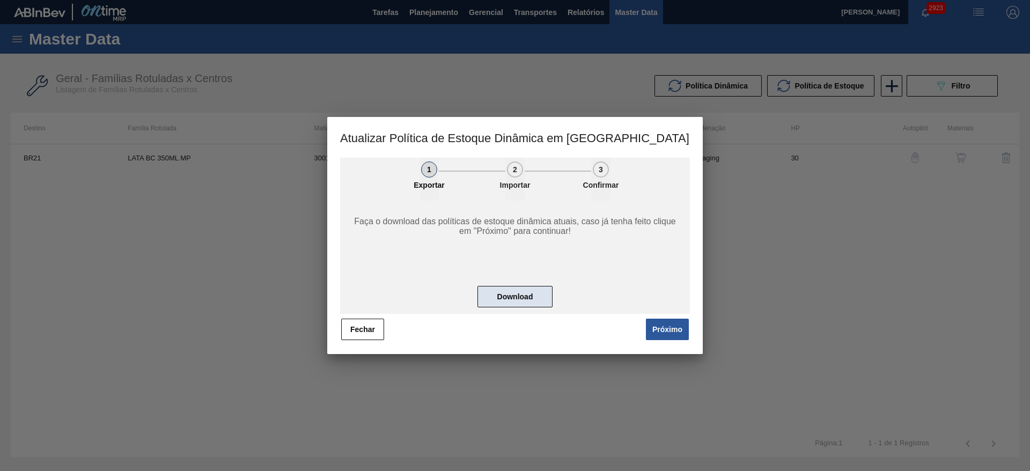
click at [520, 299] on button "Download" at bounding box center [515, 296] width 75 height 21
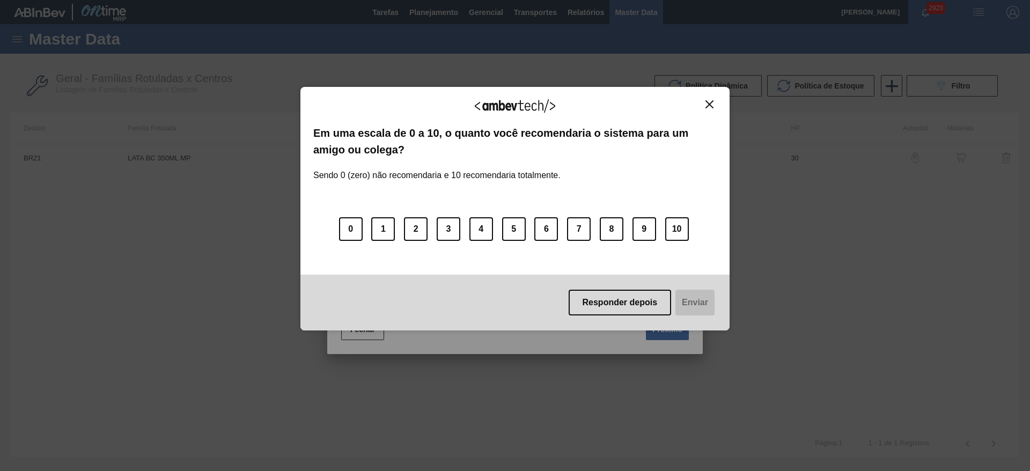
click at [711, 103] on img "Close" at bounding box center [710, 104] width 8 height 8
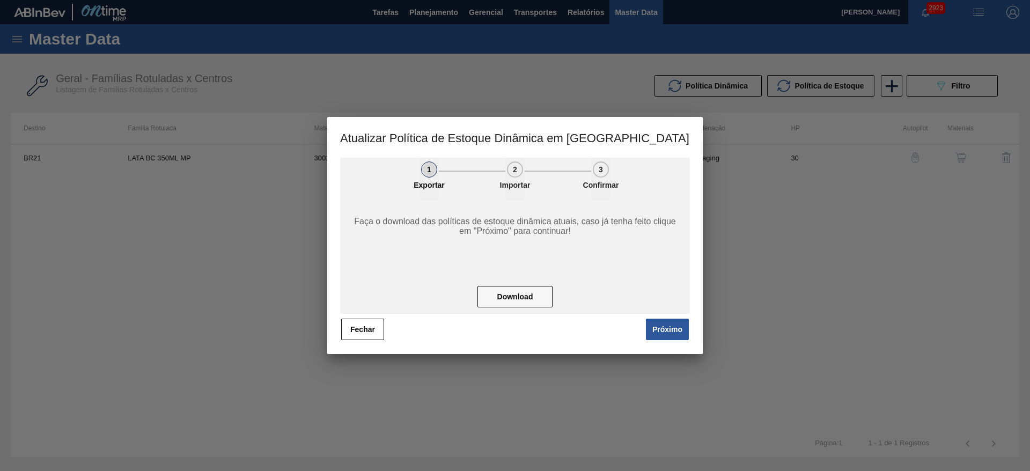
click at [437, 13] on div at bounding box center [515, 235] width 1030 height 471
click at [367, 327] on button "Fechar" at bounding box center [362, 329] width 43 height 21
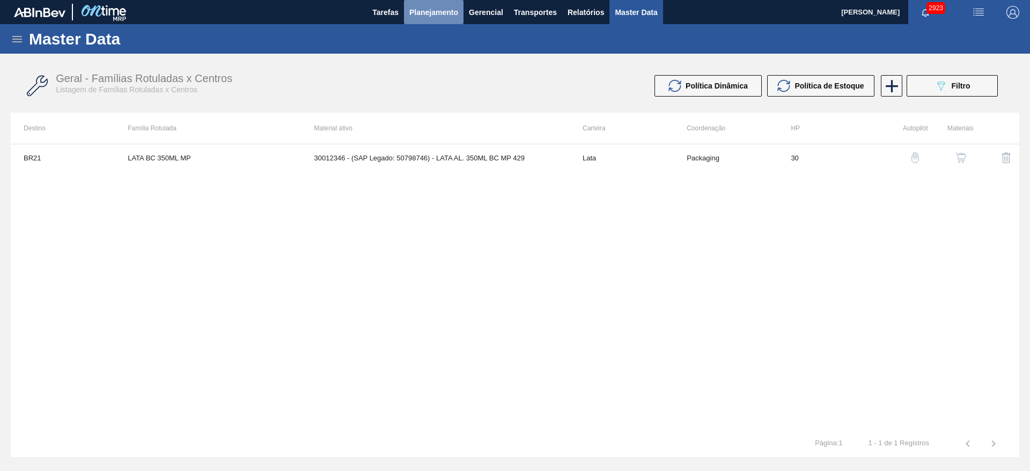
click at [435, 16] on span "Planejamento" at bounding box center [433, 12] width 49 height 13
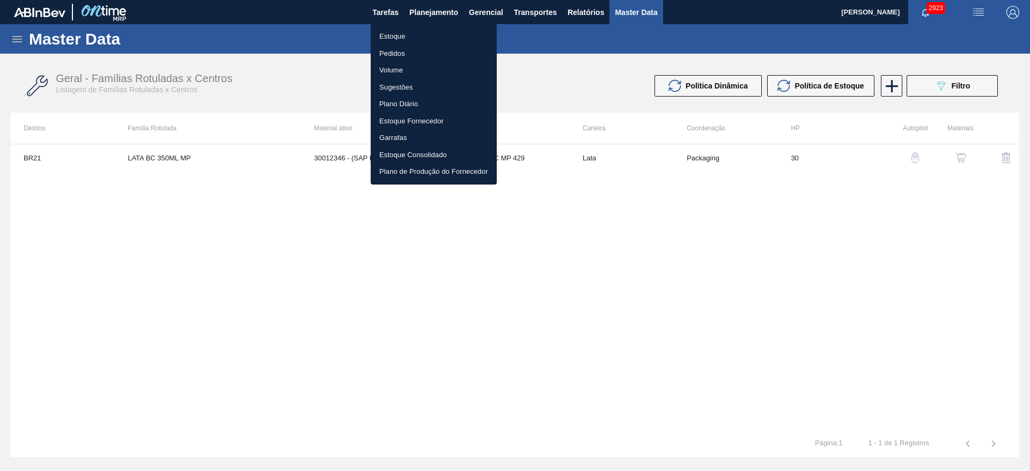
click at [399, 40] on li "Estoque" at bounding box center [434, 36] width 126 height 17
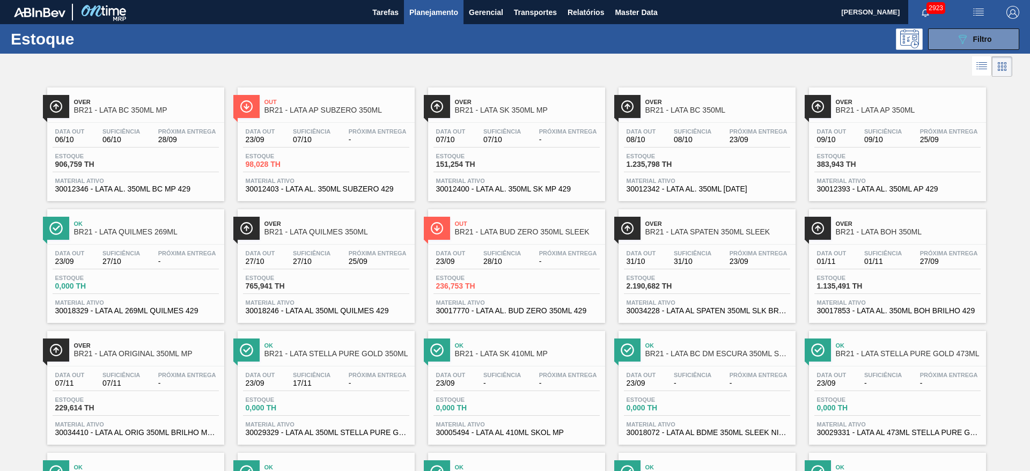
click at [557, 41] on div "089F7B8B-B2A5-4AFE-B5C0-19BA573D28AC Filtro" at bounding box center [598, 38] width 854 height 21
click at [542, 352] on span "BR21 - LATA SK 410ML MP" at bounding box center [527, 354] width 145 height 8
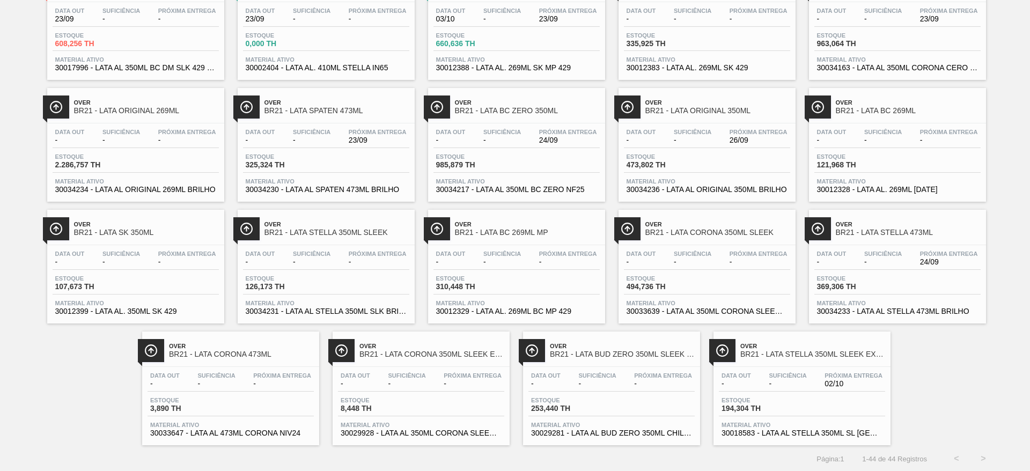
scroll to position [731, 0]
click at [841, 345] on span "Over" at bounding box center [813, 345] width 145 height 6
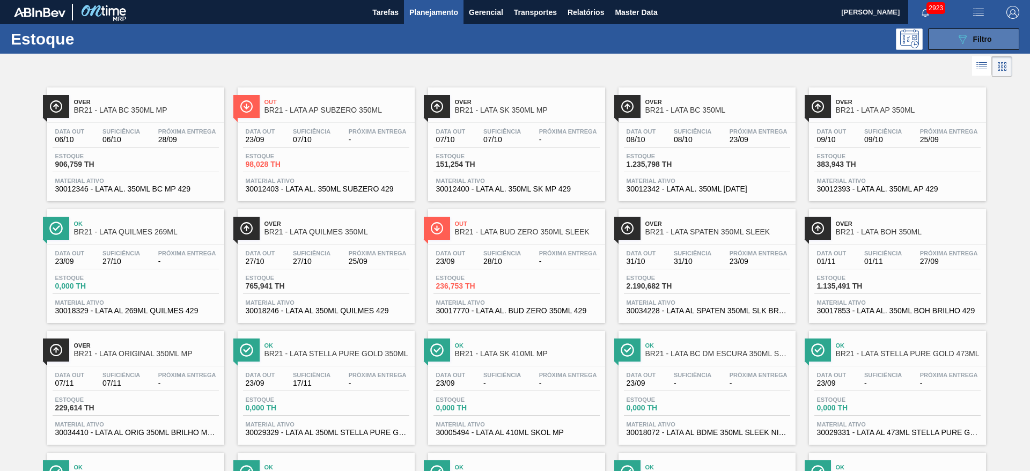
click at [964, 38] on icon at bounding box center [963, 39] width 8 height 9
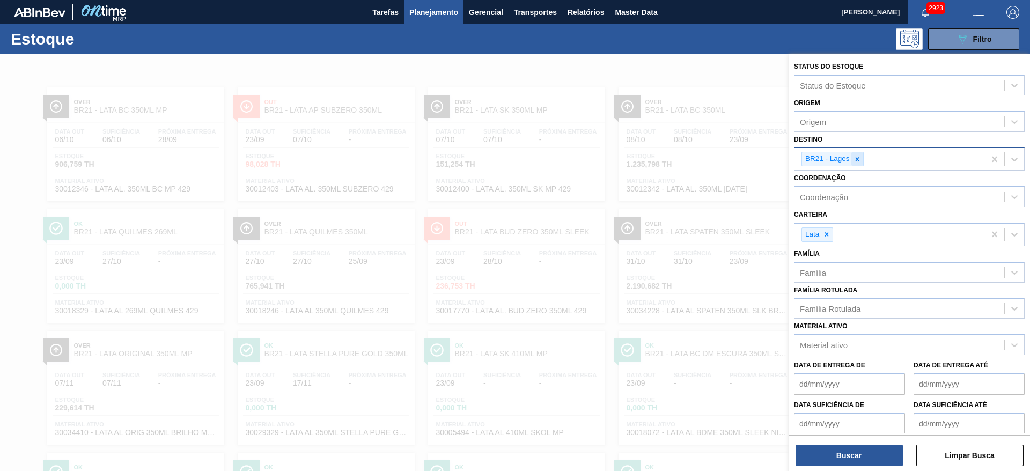
click at [854, 158] on icon at bounding box center [858, 160] width 8 height 8
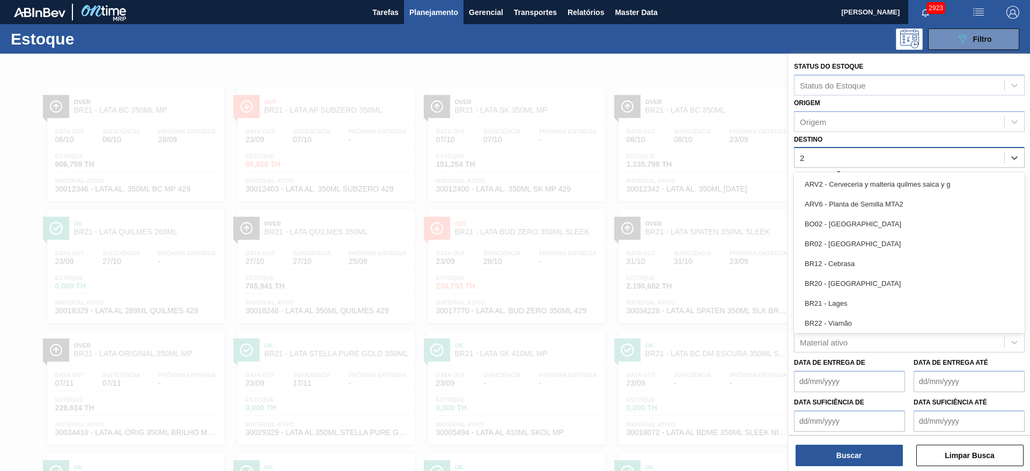
type input "22"
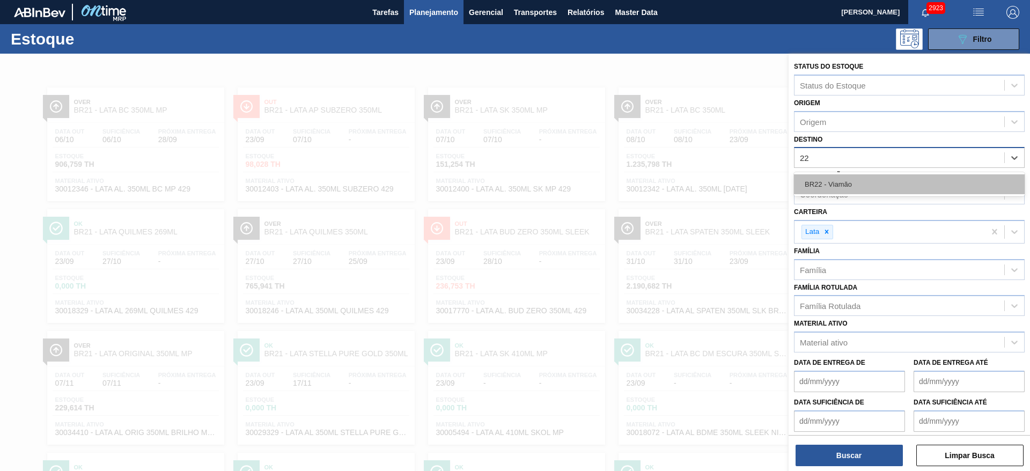
click at [839, 180] on div "BR22 - Viamão" at bounding box center [909, 184] width 231 height 20
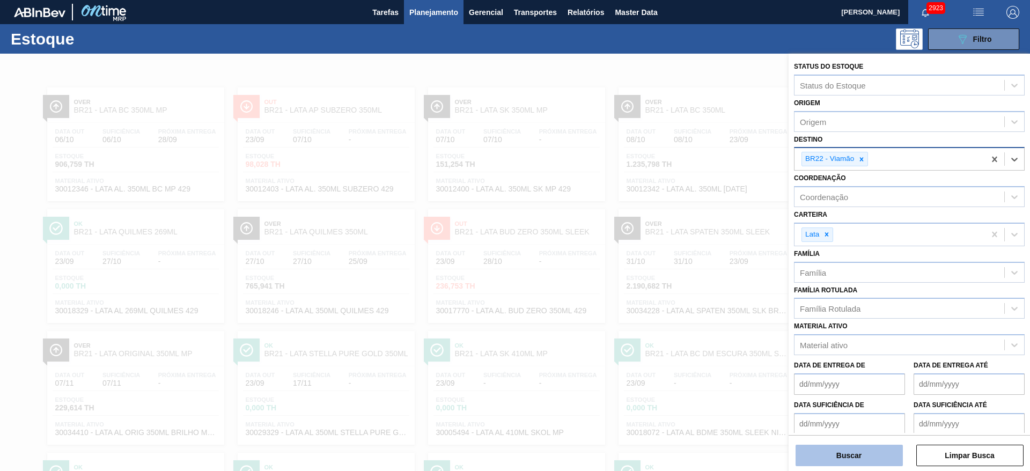
click at [867, 459] on button "Buscar" at bounding box center [849, 455] width 107 height 21
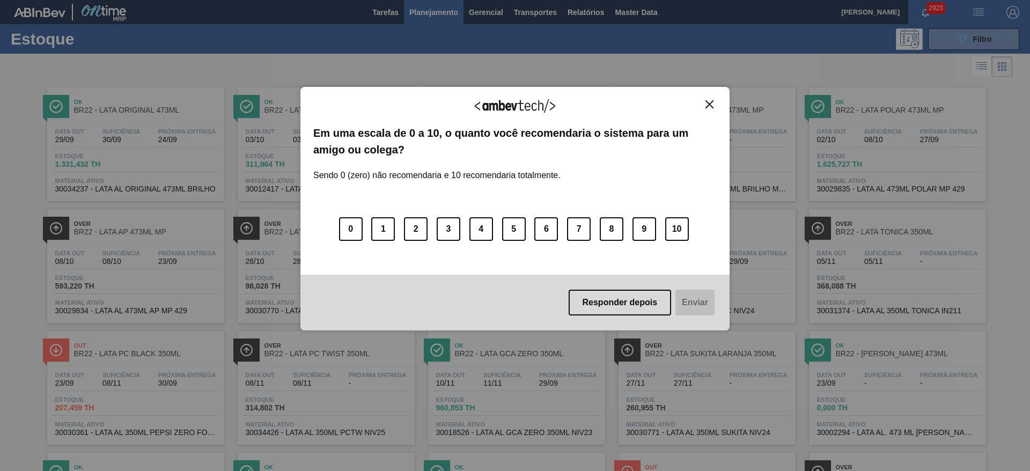
click at [708, 101] on img "Close" at bounding box center [710, 104] width 8 height 8
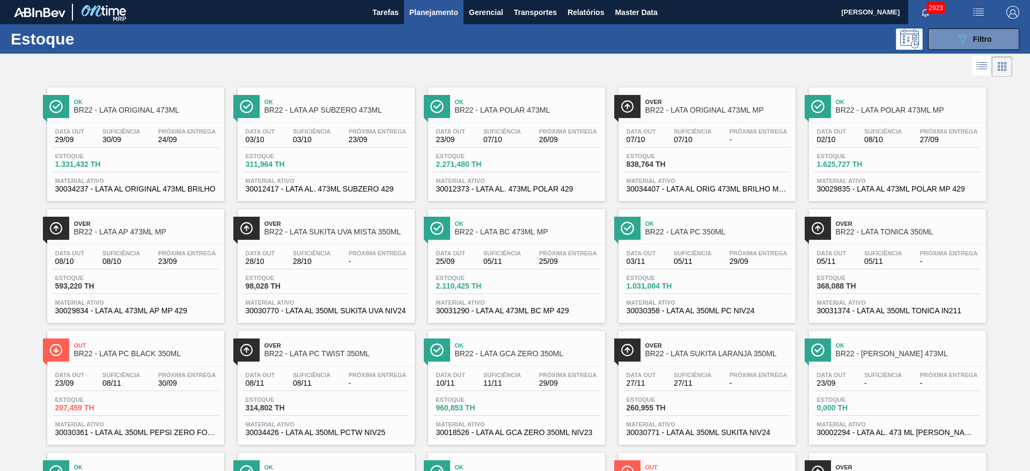
click at [143, 98] on div "Ok BR22 - LATA ORIGINAL 473ML" at bounding box center [146, 106] width 145 height 24
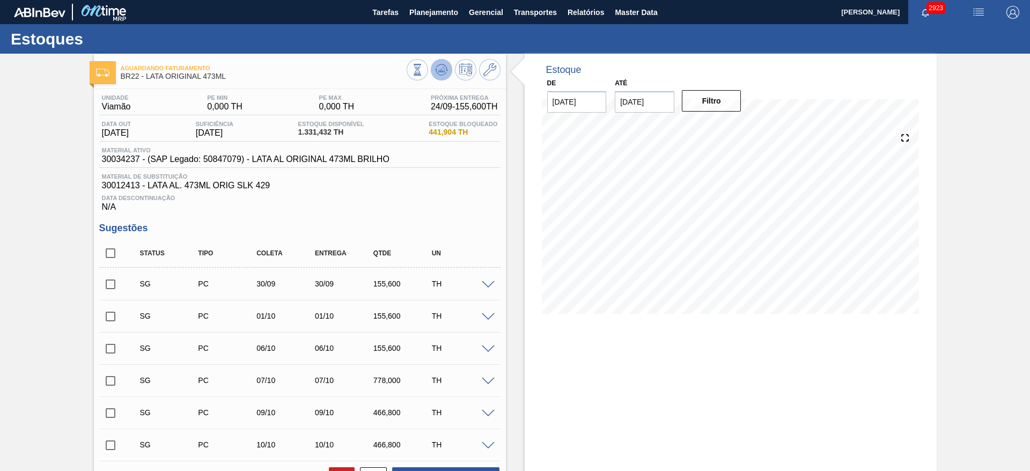
click at [438, 67] on icon at bounding box center [441, 69] width 13 height 13
click at [490, 74] on icon at bounding box center [490, 69] width 13 height 13
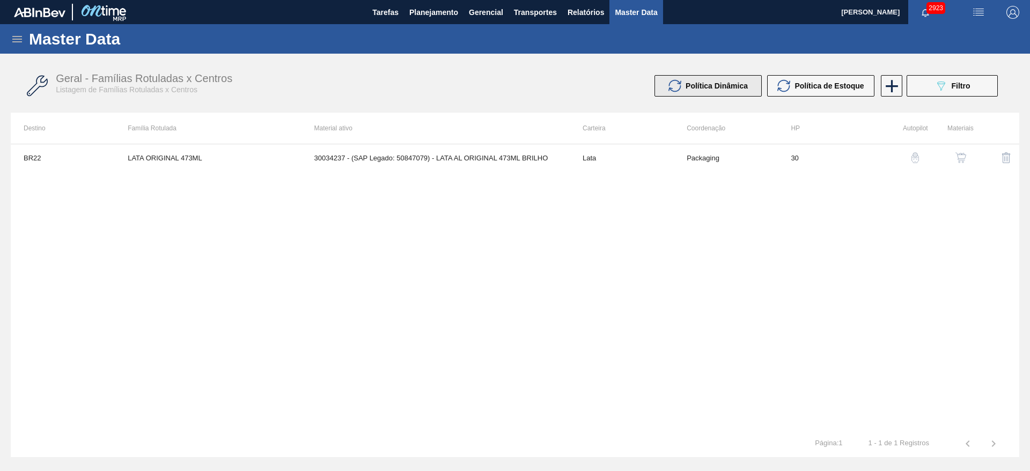
click at [715, 79] on div "Política Dinâmica" at bounding box center [708, 85] width 79 height 13
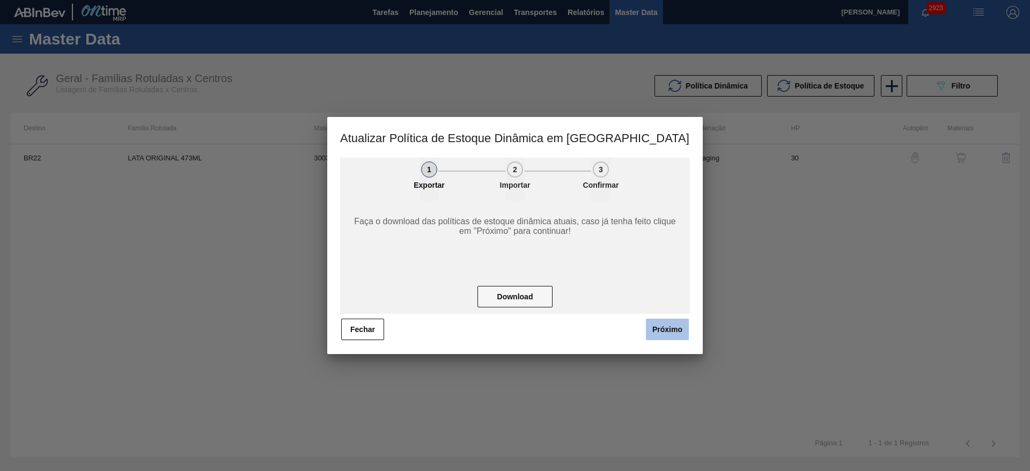
click at [675, 330] on button "Próximo" at bounding box center [667, 329] width 43 height 21
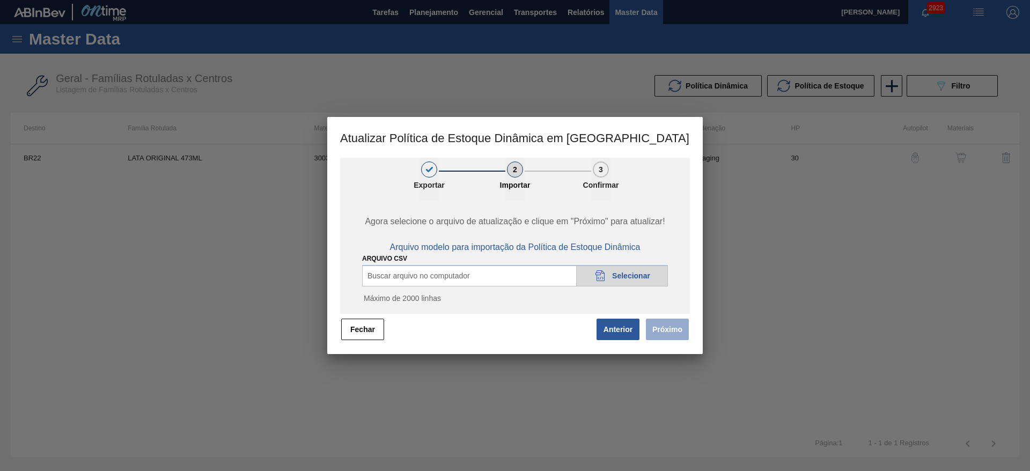
click at [641, 272] on span "Selecionar" at bounding box center [631, 276] width 38 height 9
click at [677, 328] on button "Próximo" at bounding box center [667, 329] width 43 height 21
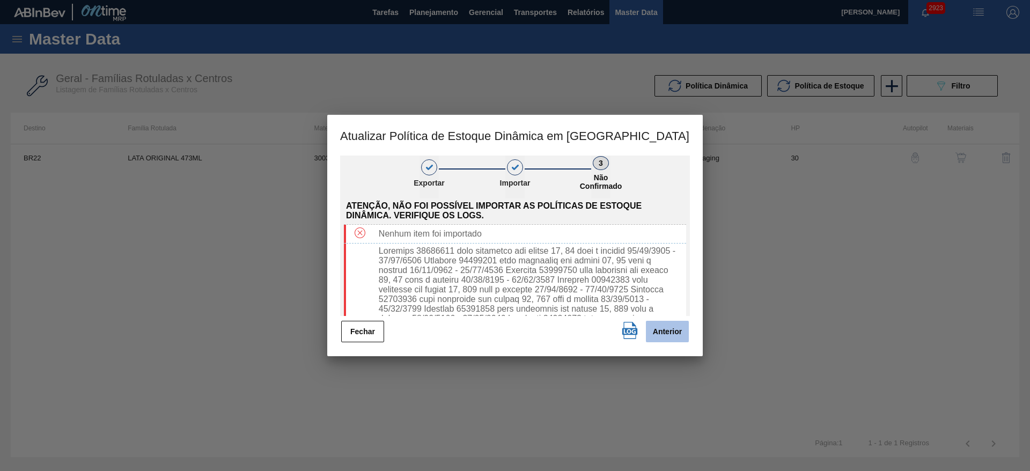
click at [678, 327] on button "Anterior" at bounding box center [667, 331] width 43 height 21
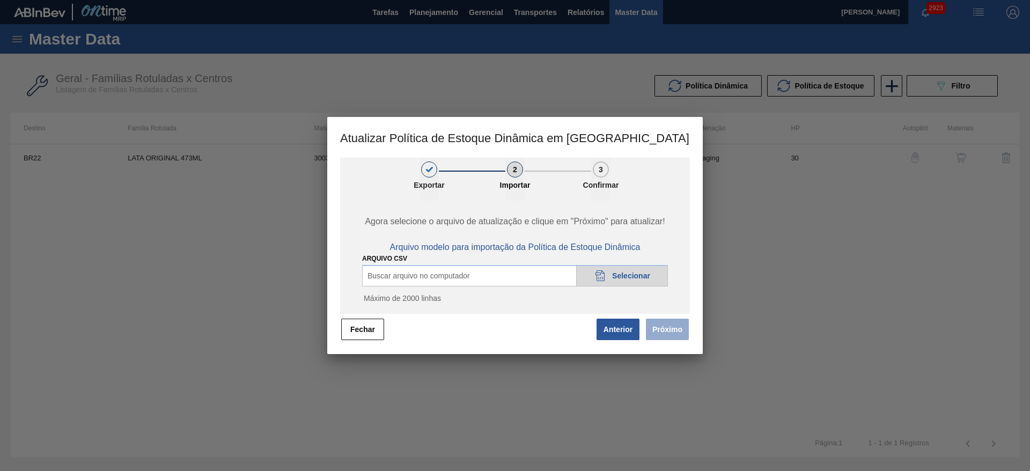
click at [614, 276] on span "Selecionar" at bounding box center [631, 276] width 38 height 9
click at [667, 330] on button "Próximo" at bounding box center [667, 329] width 43 height 21
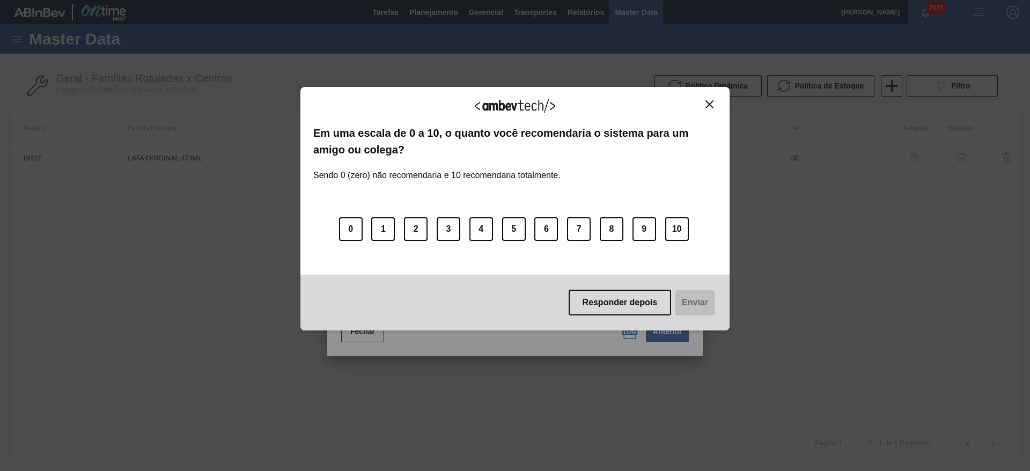
click at [707, 105] on img "Close" at bounding box center [710, 104] width 8 height 8
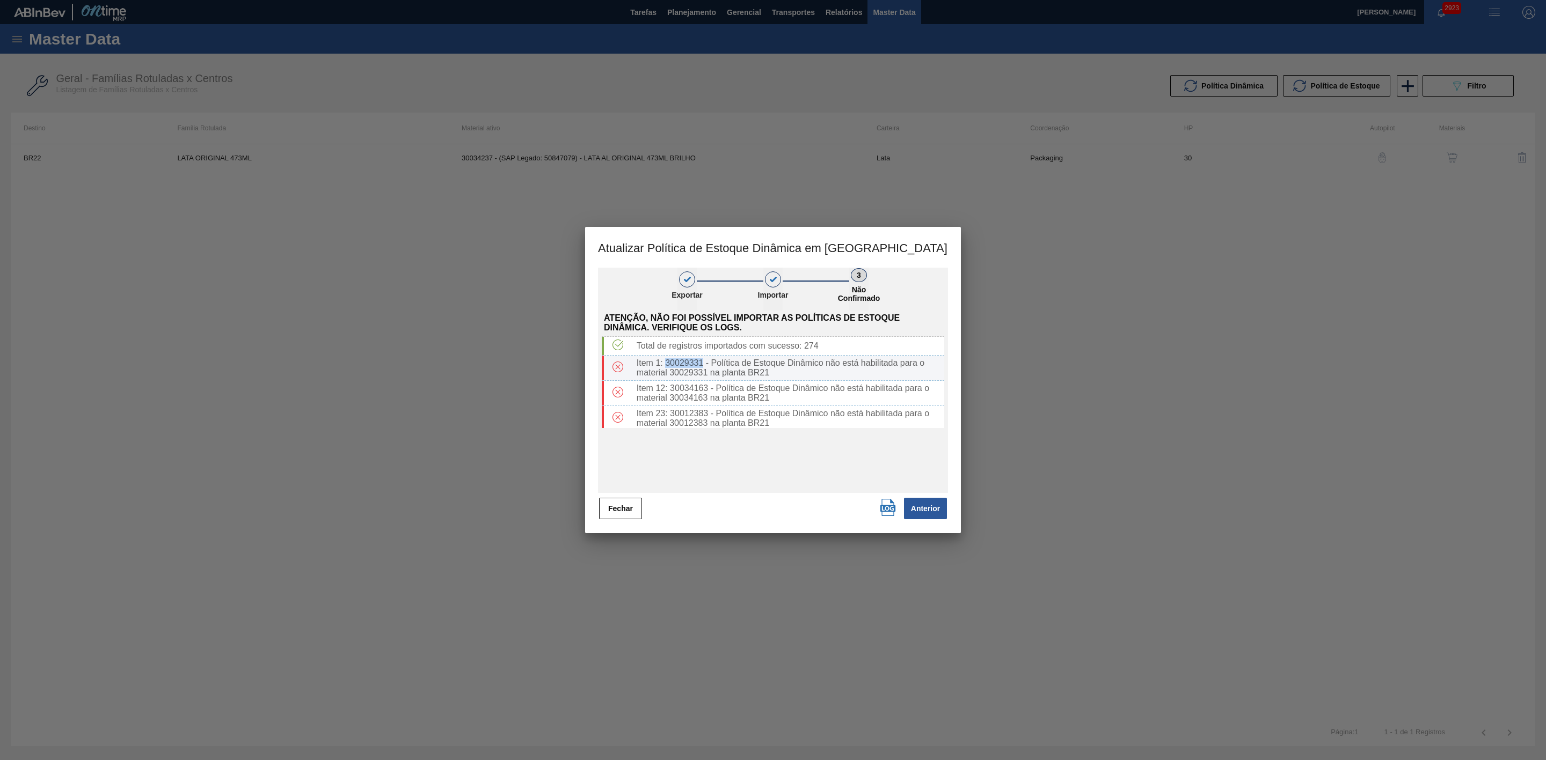
drag, startPoint x: 702, startPoint y: 364, endPoint x: 665, endPoint y: 364, distance: 37.0
click at [665, 364] on div "Item 1: 30029331 - Política de Estoque Dinâmico não está habilitada para o mate…" at bounding box center [788, 368] width 312 height 19
copy div "30029331"
drag, startPoint x: 707, startPoint y: 388, endPoint x: 670, endPoint y: 393, distance: 36.8
click at [670, 393] on div "Item 12: 30034163 - Política de Estoque Dinâmico não está habilitada para o mat…" at bounding box center [788, 393] width 312 height 19
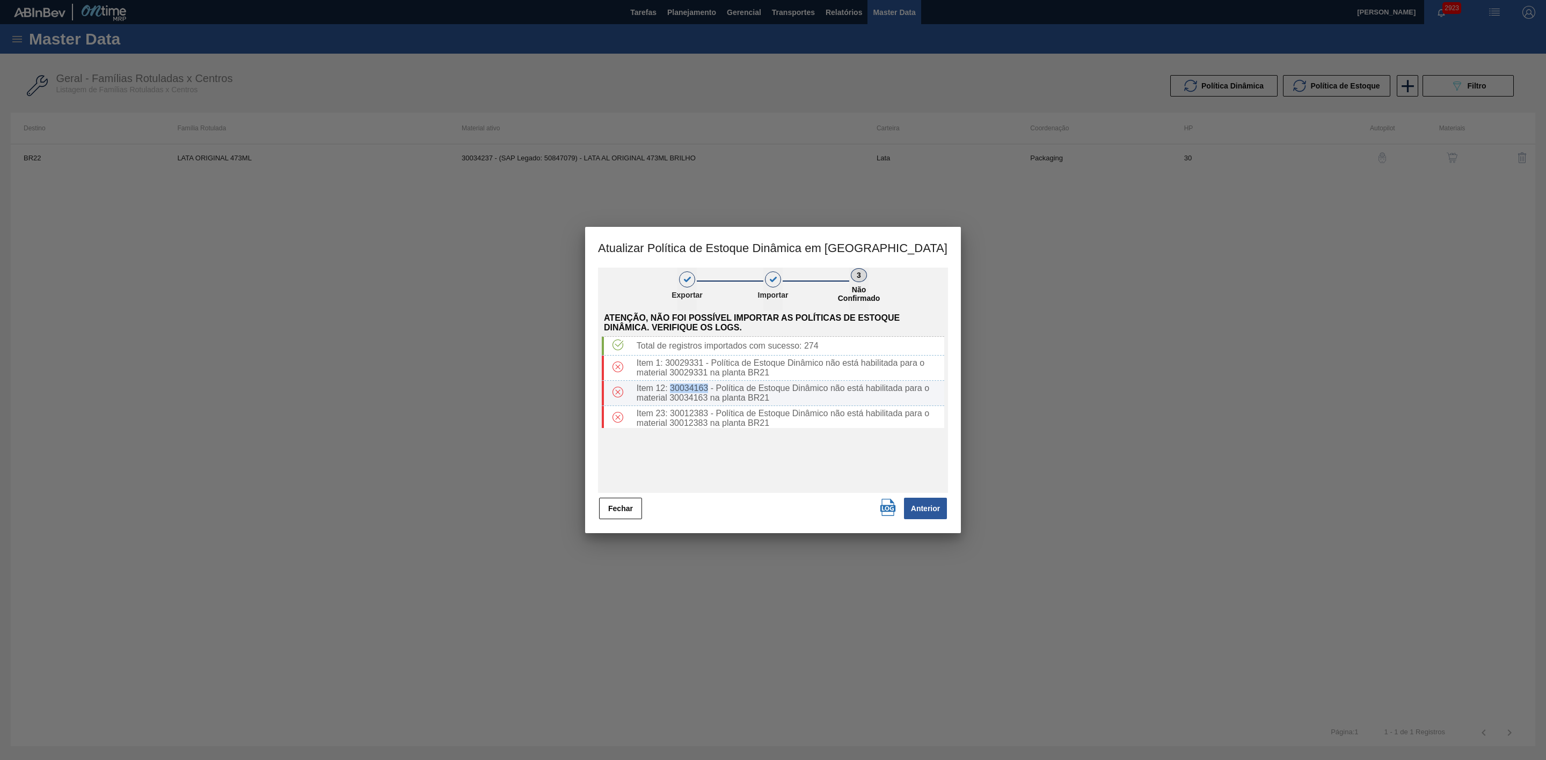
copy div "30034163"
drag, startPoint x: 705, startPoint y: 414, endPoint x: 675, endPoint y: 343, distance: 76.7
click at [675, 343] on div "Total de registros importados com sucesso: 274 Item 1: 30029331 - Política de E…" at bounding box center [773, 606] width 342 height 648
drag, startPoint x: 706, startPoint y: 378, endPoint x: 670, endPoint y: 379, distance: 36.0
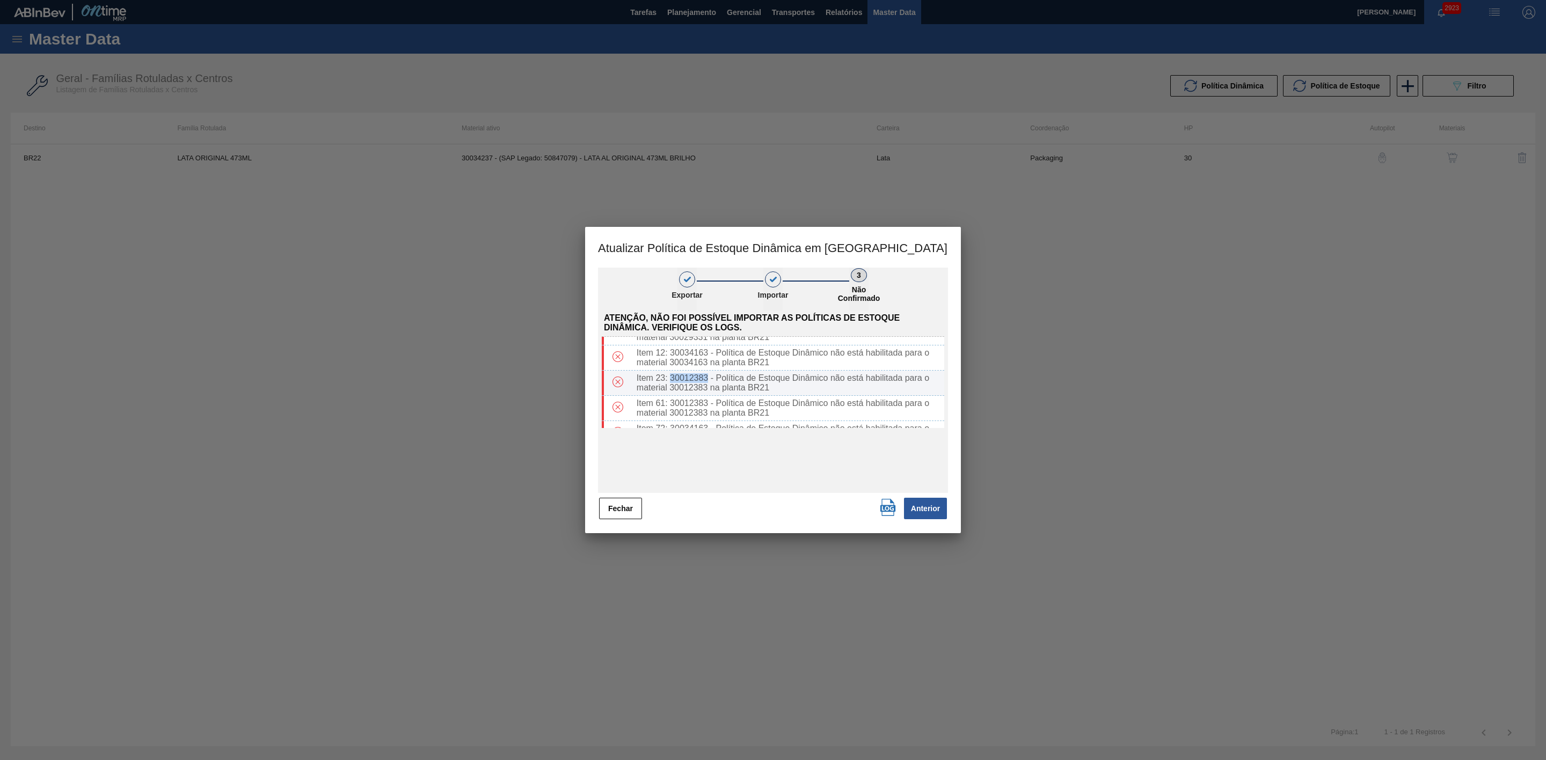
click at [670, 379] on div "Item 23: 30012383 - Política de Estoque Dinâmico não está habilitada para o mat…" at bounding box center [788, 383] width 312 height 19
copy div "30012383"
drag, startPoint x: 707, startPoint y: 412, endPoint x: 670, endPoint y: 411, distance: 37.1
click at [670, 411] on div "Item 73: 30034778 - Política de Estoque Dinâmico não está habilitada para o mat…" at bounding box center [788, 413] width 312 height 19
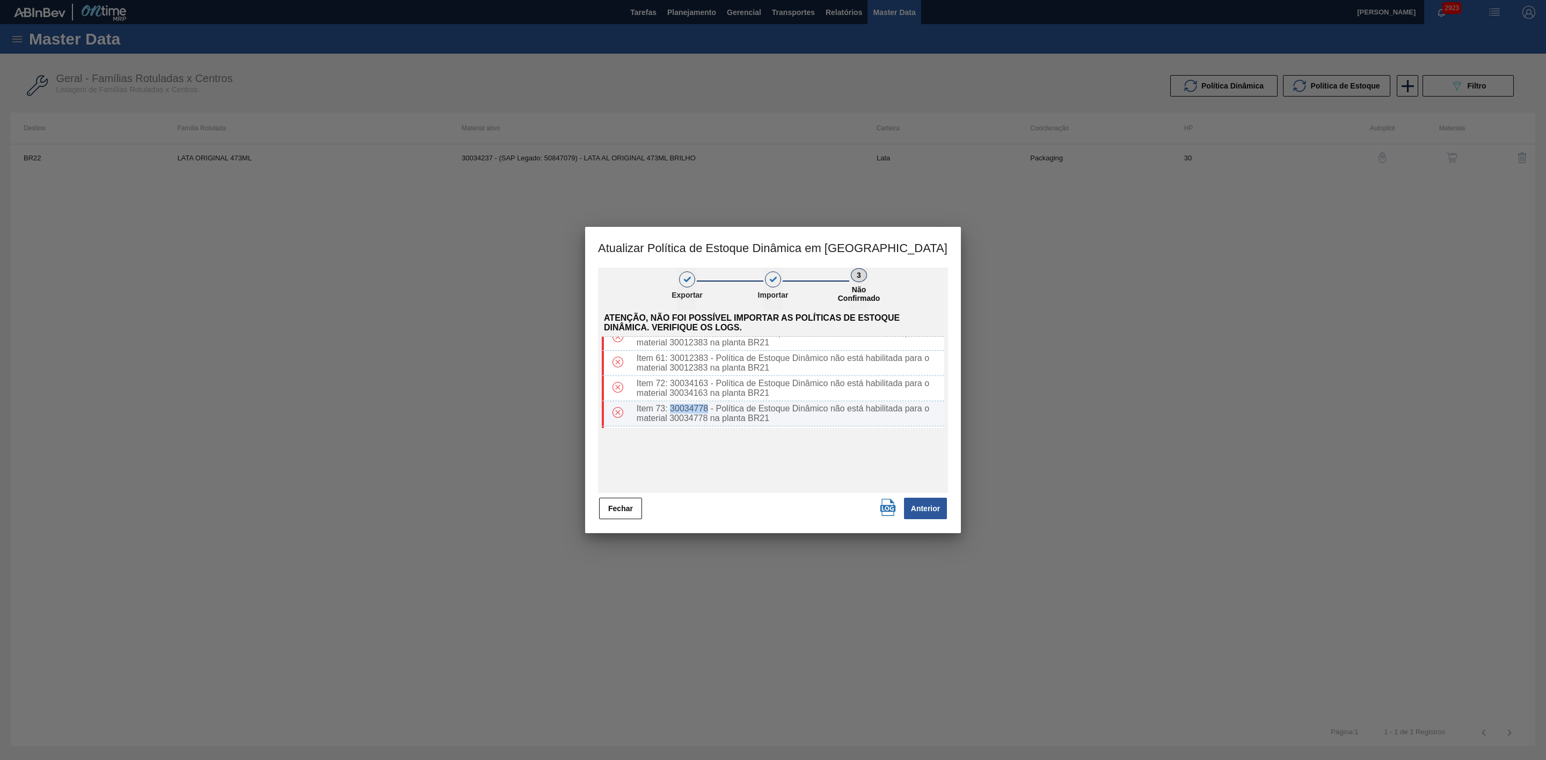
copy div "30034778"
drag, startPoint x: 785, startPoint y: 376, endPoint x: 748, endPoint y: 377, distance: 37.0
click at [748, 377] on div "Item 85: 30018553 - Material 30018553 não encontrado para a planta BR21" at bounding box center [788, 374] width 312 height 10
copy div "30018553"
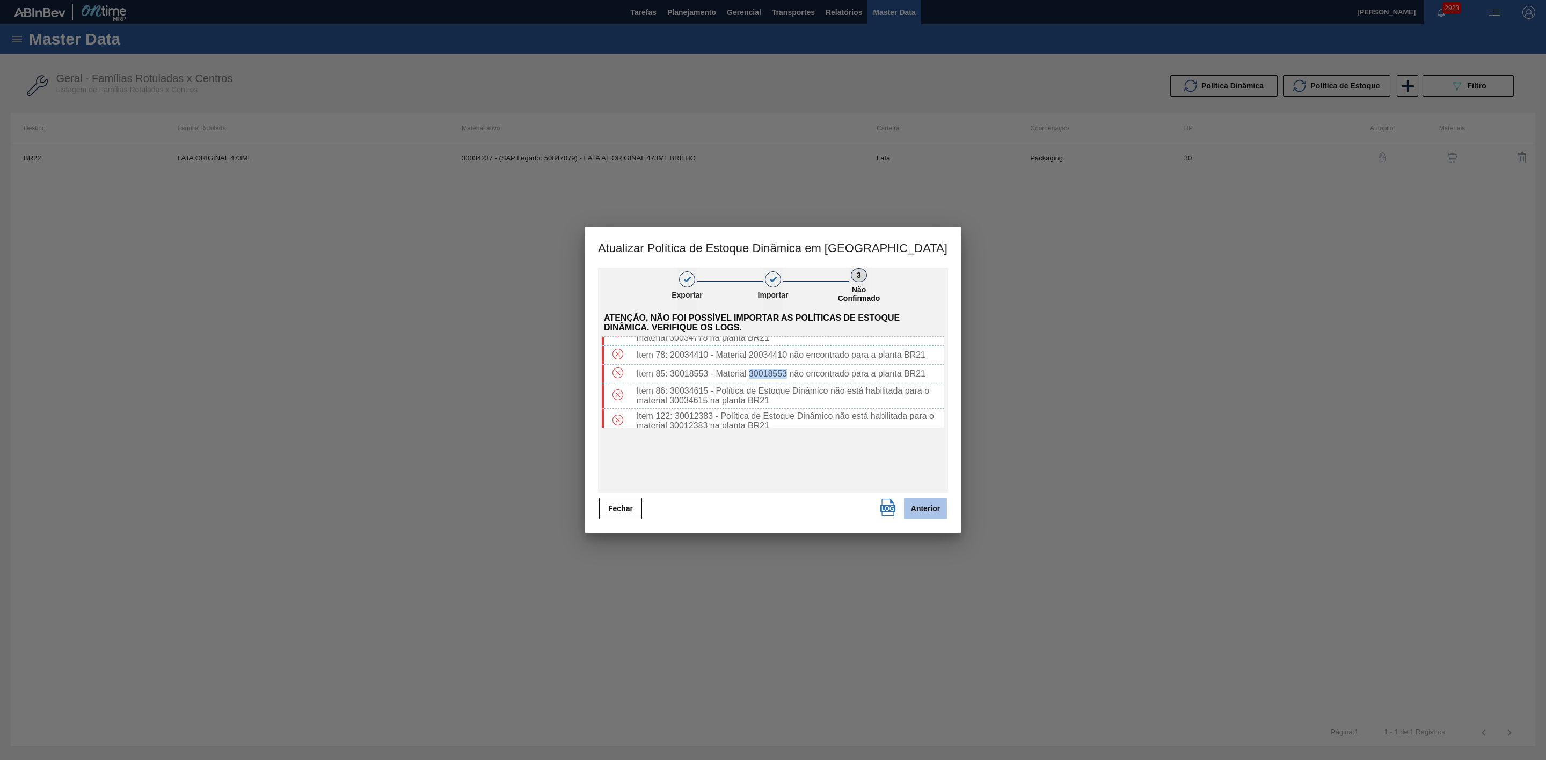
click at [915, 509] on button "Anterior" at bounding box center [925, 508] width 43 height 21
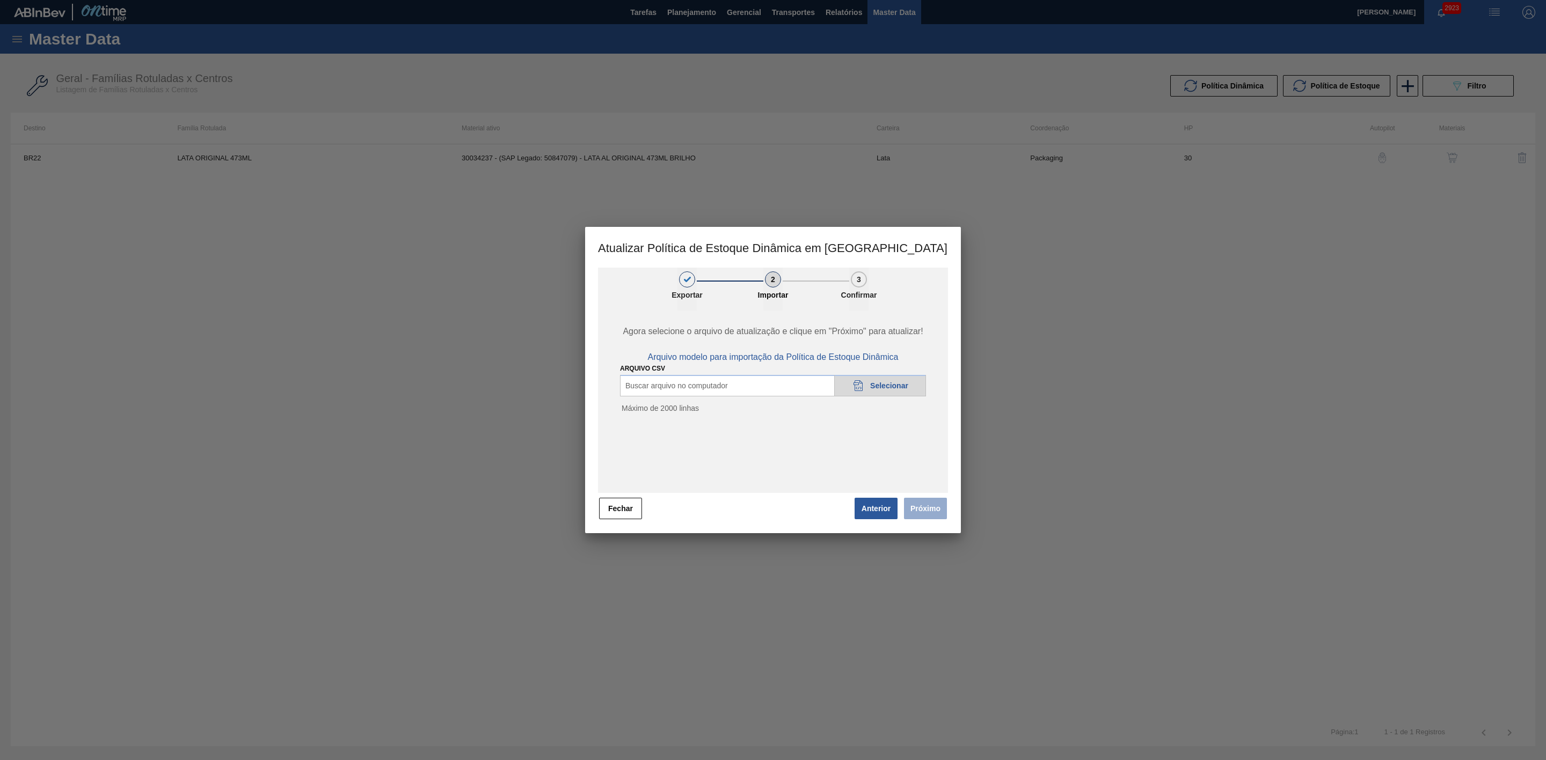
click at [868, 386] on div "20DAD902-3625-4257-8FDA-0C0CB19E2A3D Selecionar" at bounding box center [880, 385] width 92 height 21
click at [931, 509] on button "Próximo" at bounding box center [925, 508] width 43 height 21
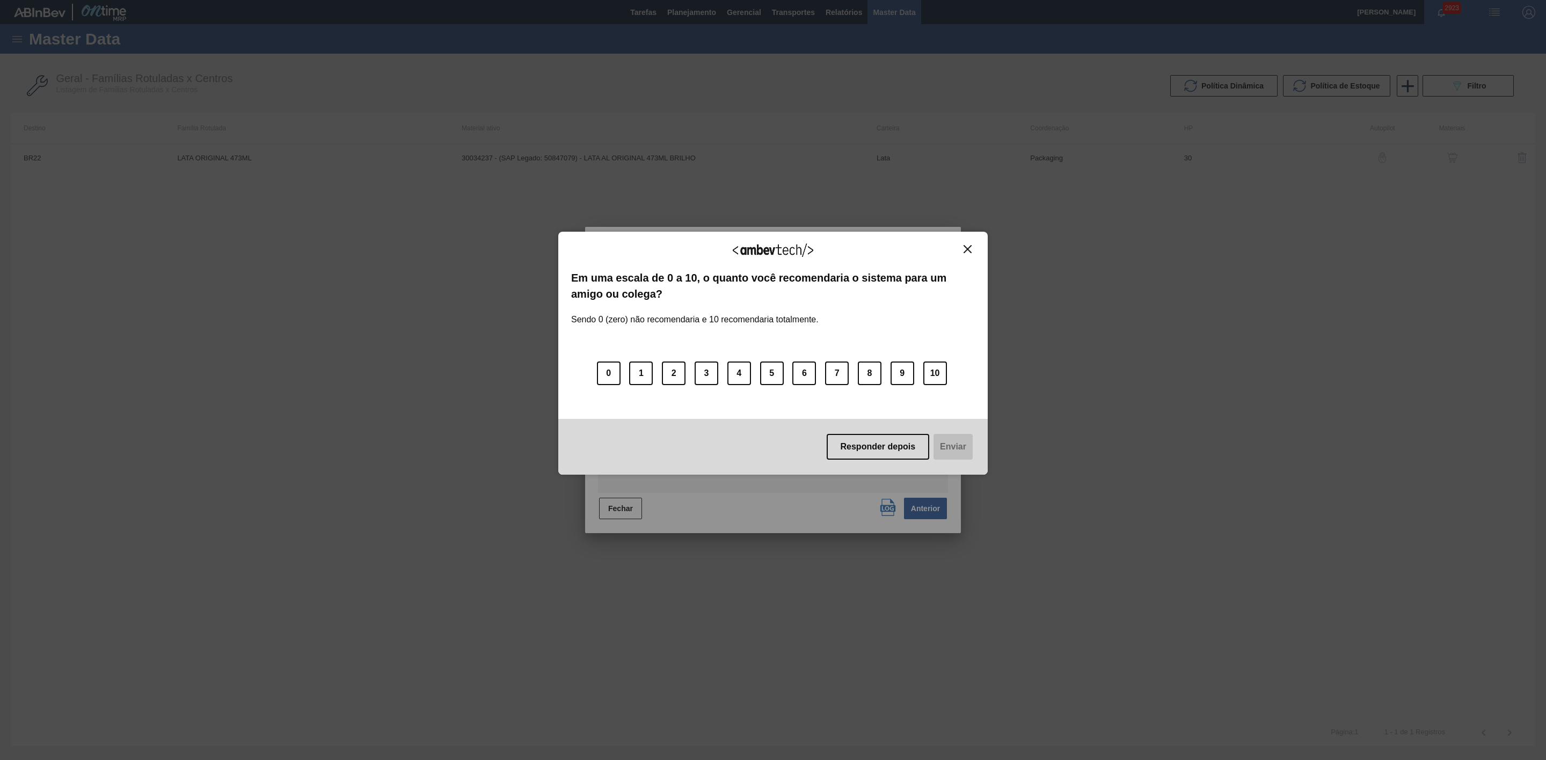
click at [966, 248] on img "Close" at bounding box center [967, 249] width 8 height 8
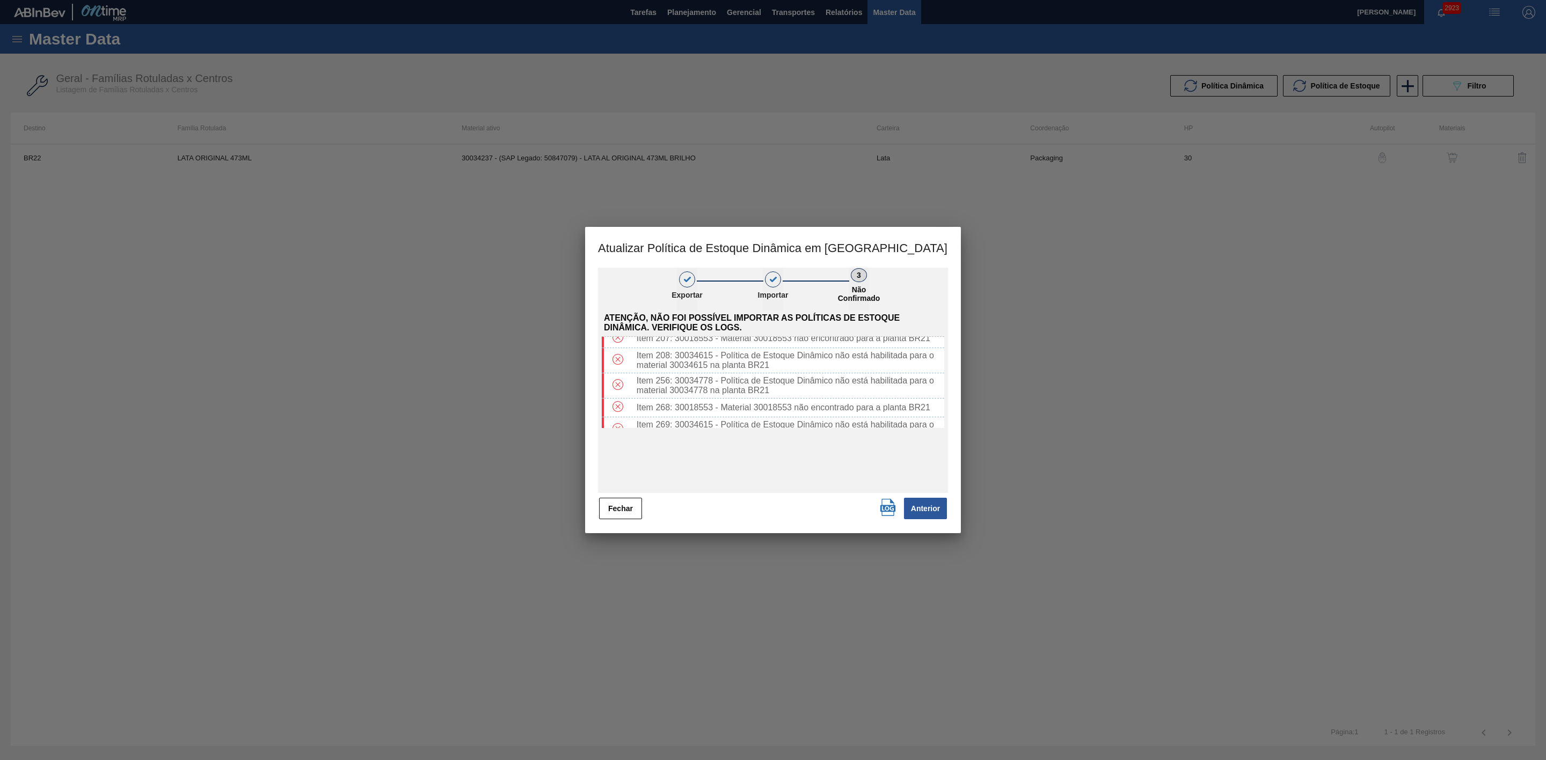
scroll to position [204, 0]
click at [632, 506] on button "Fechar" at bounding box center [620, 508] width 43 height 21
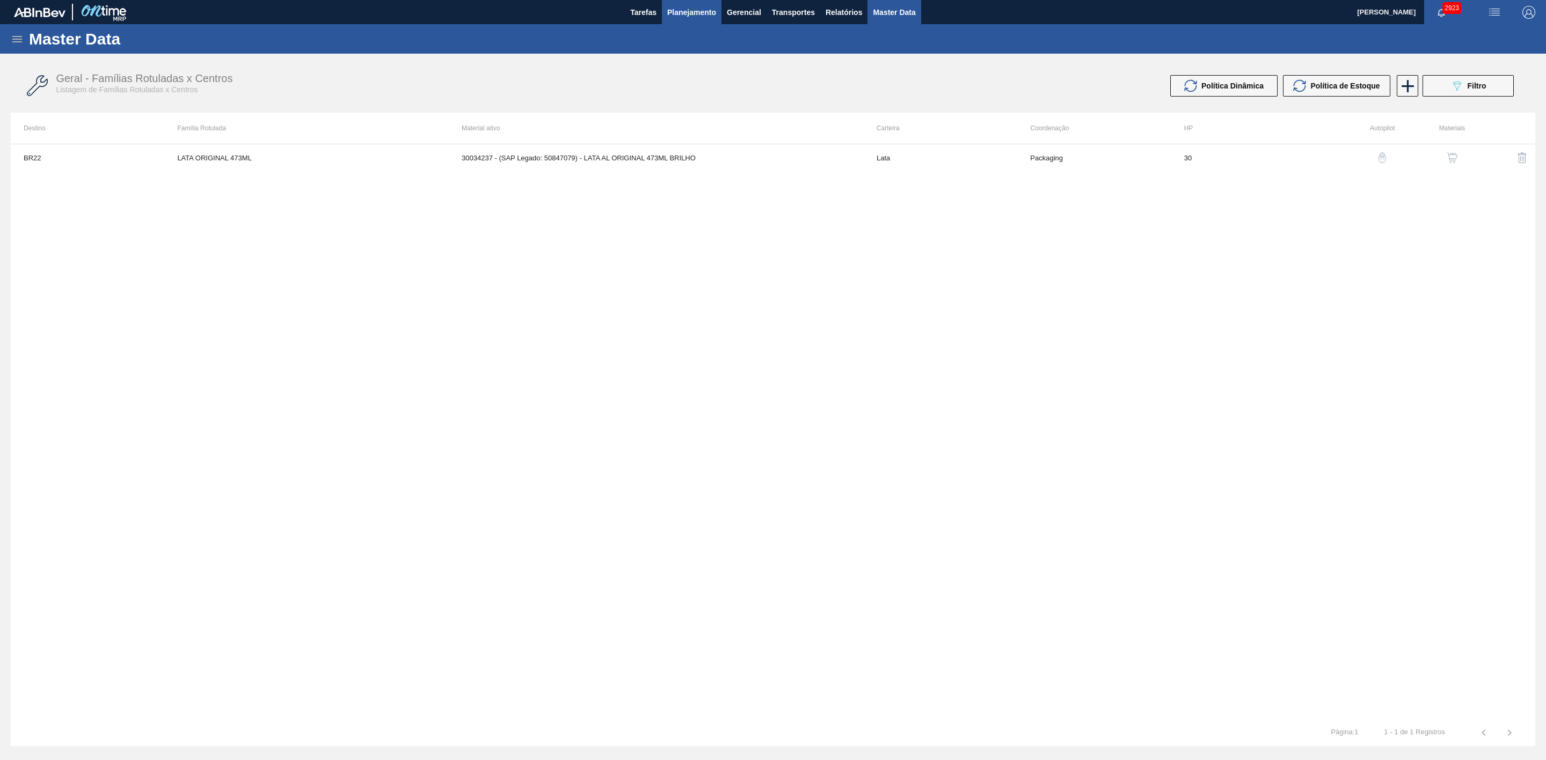
click at [686, 1] on button "Planejamento" at bounding box center [692, 12] width 60 height 24
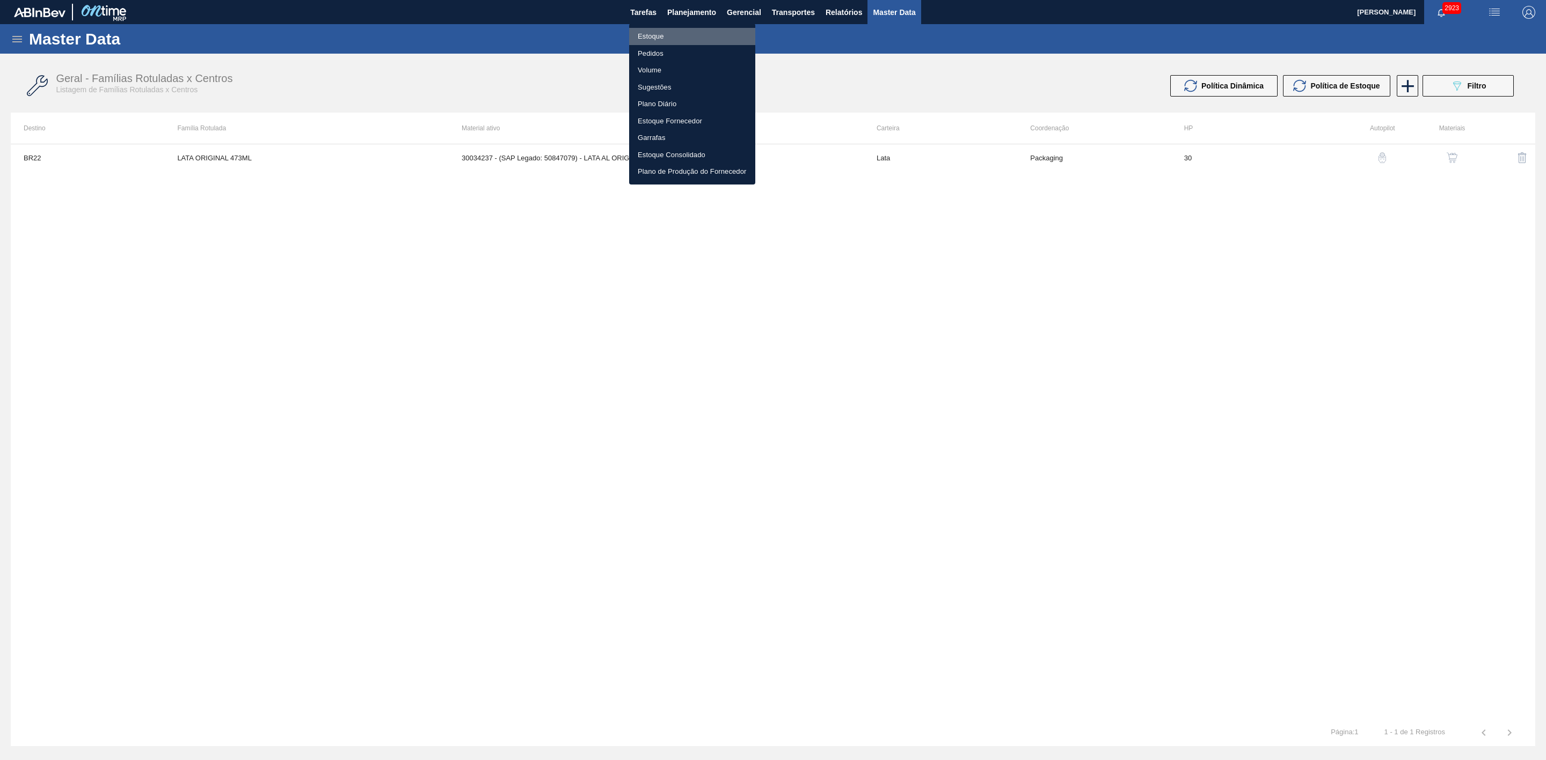
click at [649, 37] on li "Estoque" at bounding box center [692, 36] width 126 height 17
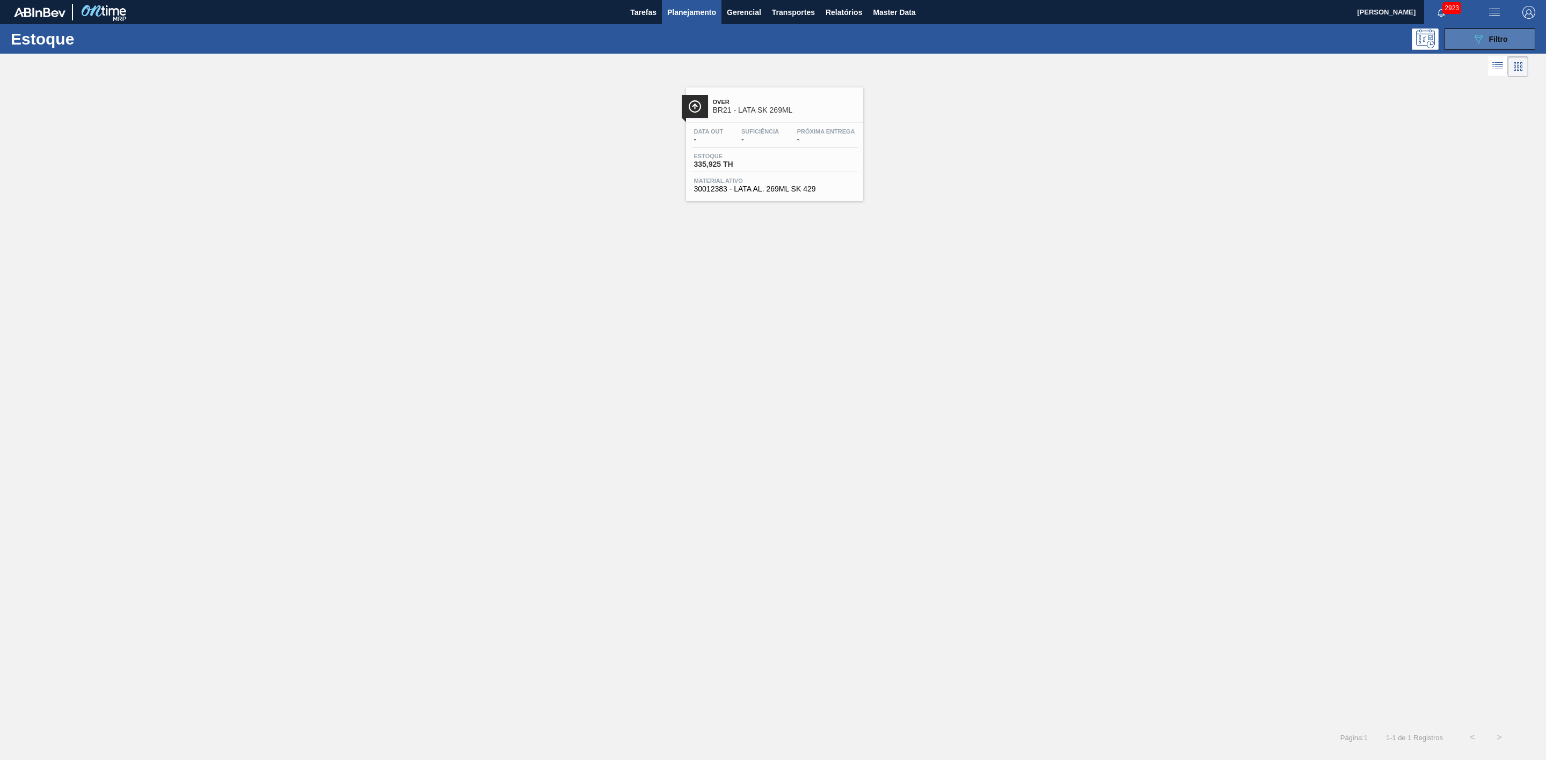
click at [1464, 38] on button "089F7B8B-B2A5-4AFE-B5C0-19BA573D28AC Filtro" at bounding box center [1489, 38] width 91 height 21
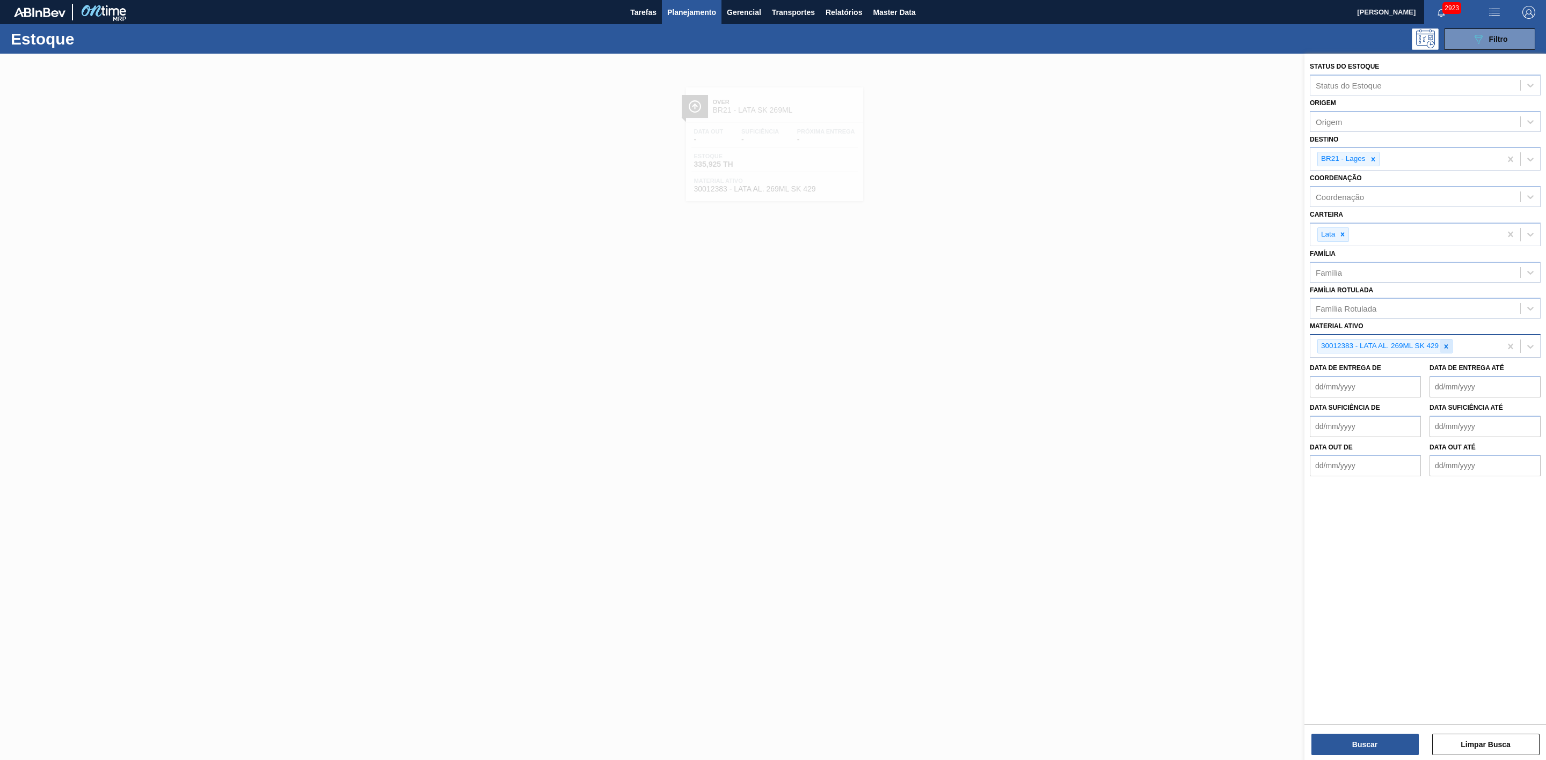
click at [1446, 349] on icon at bounding box center [1446, 347] width 8 height 8
click at [1375, 746] on button "Buscar" at bounding box center [1364, 744] width 107 height 21
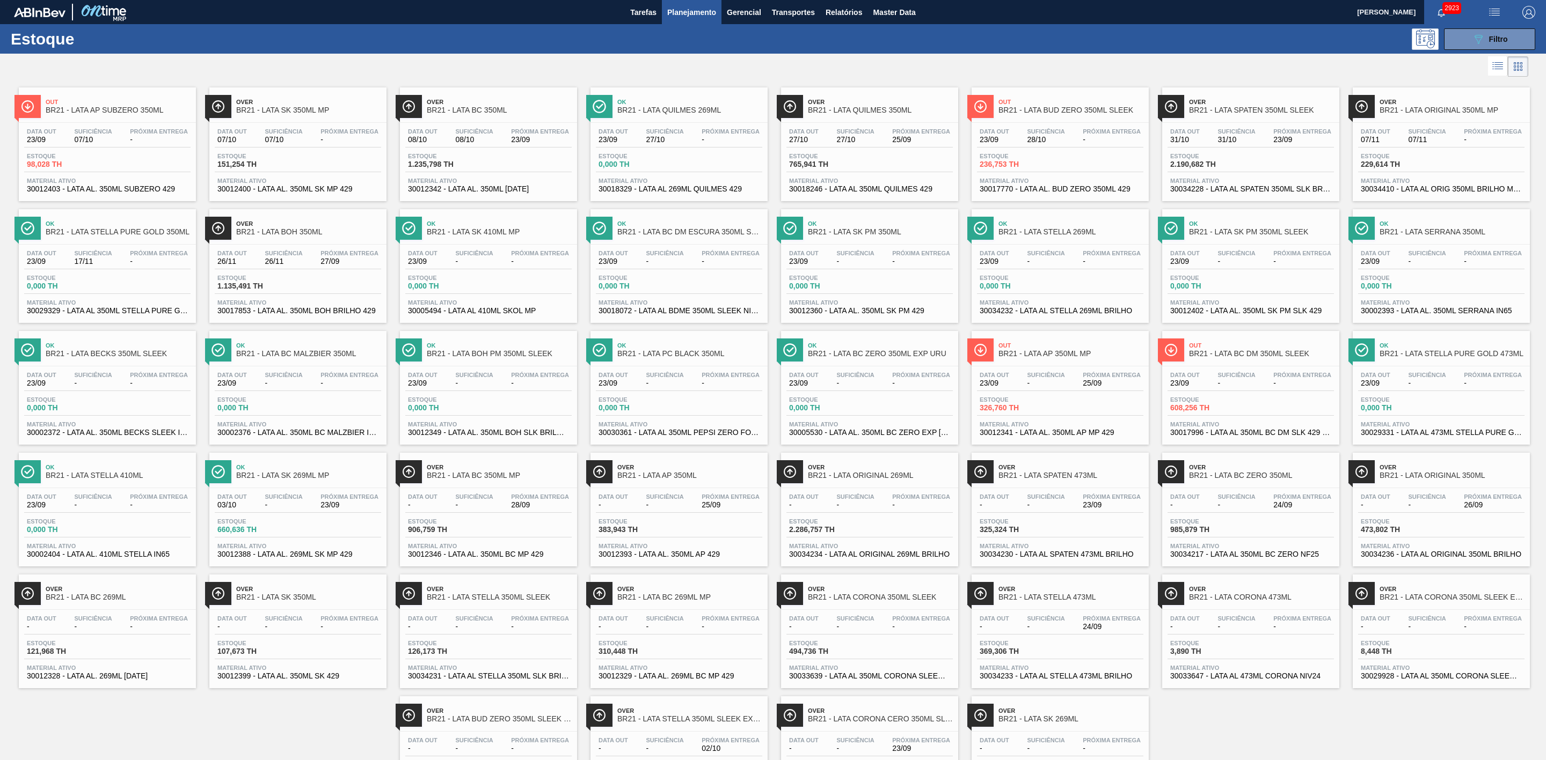
click at [1041, 113] on span "BR21 - LATA BUD ZERO 350ML SLEEK" at bounding box center [1070, 110] width 145 height 8
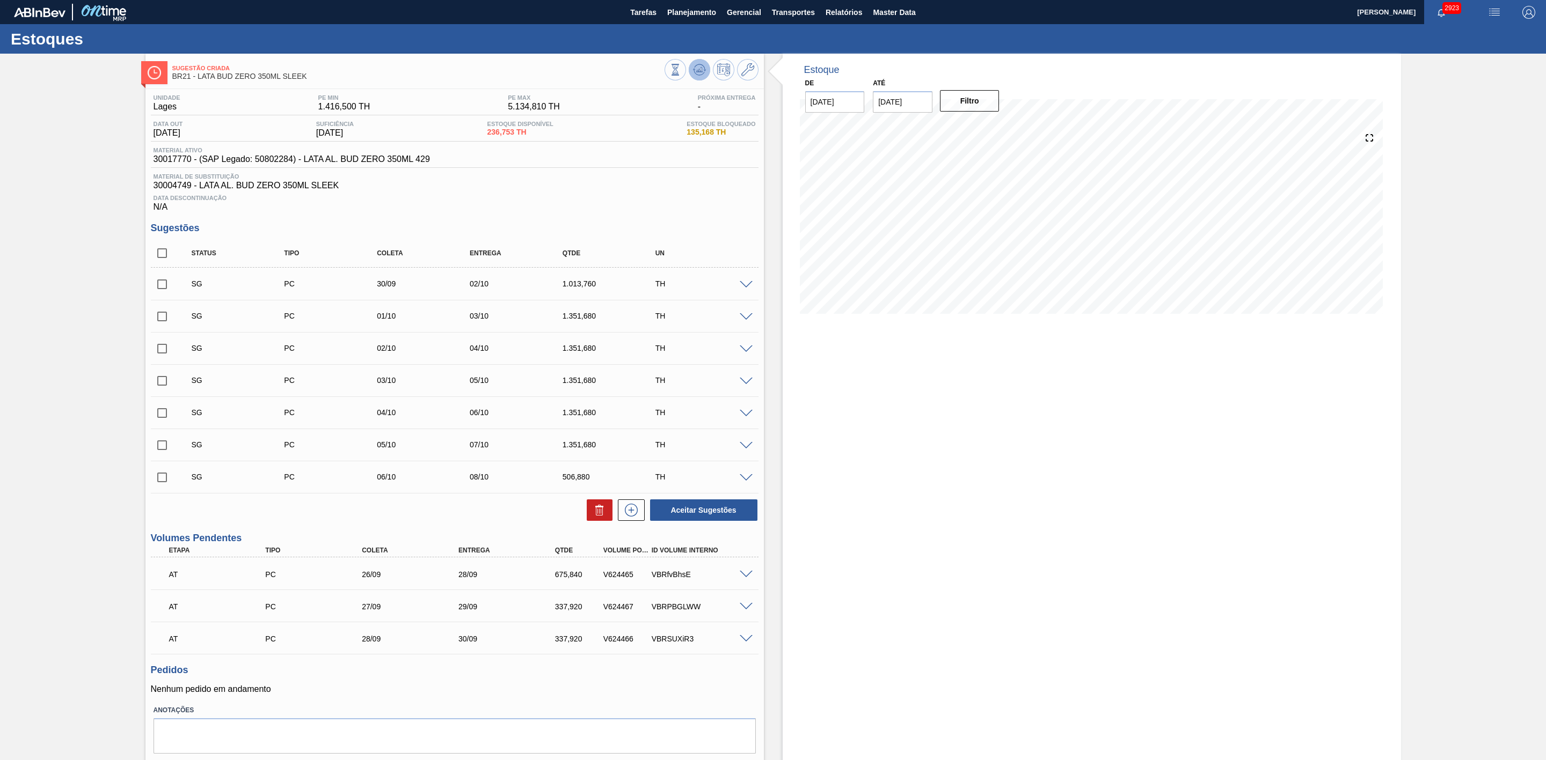
click at [693, 77] on button at bounding box center [699, 69] width 21 height 21
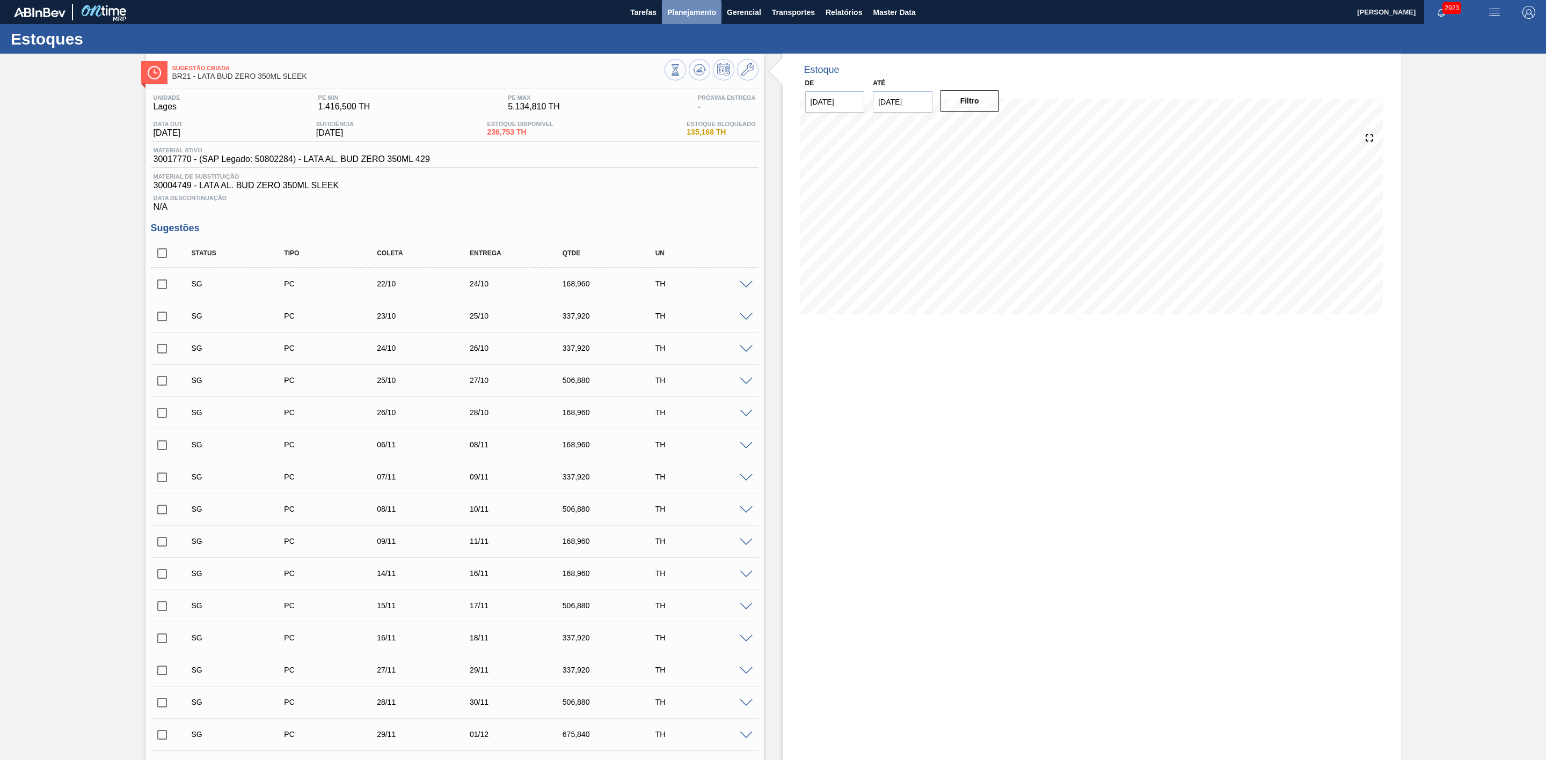
click at [692, 16] on span "Planejamento" at bounding box center [691, 12] width 49 height 13
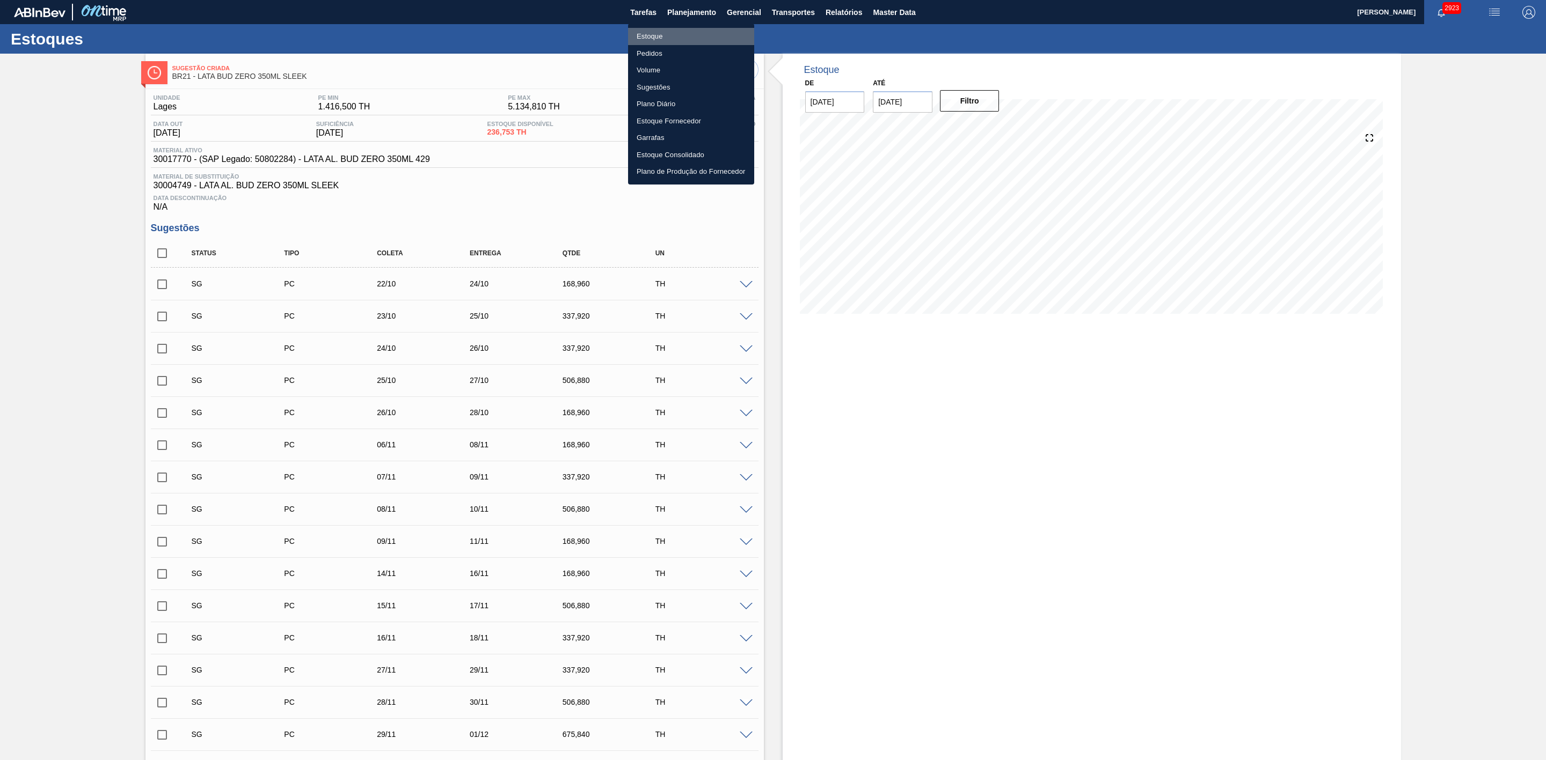
click at [644, 34] on li "Estoque" at bounding box center [691, 36] width 126 height 17
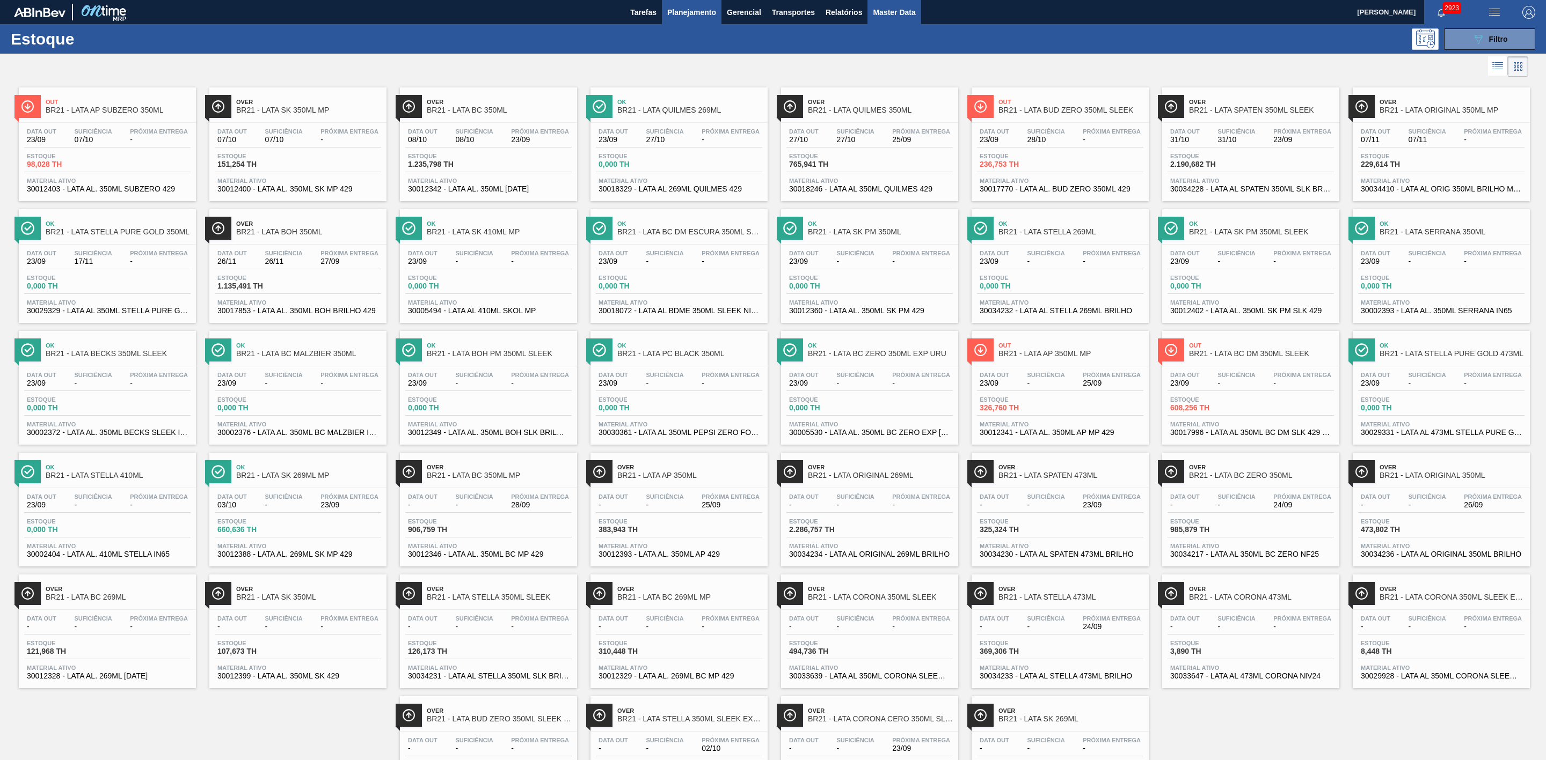
click at [905, 2] on button "Master Data" at bounding box center [893, 12] width 53 height 24
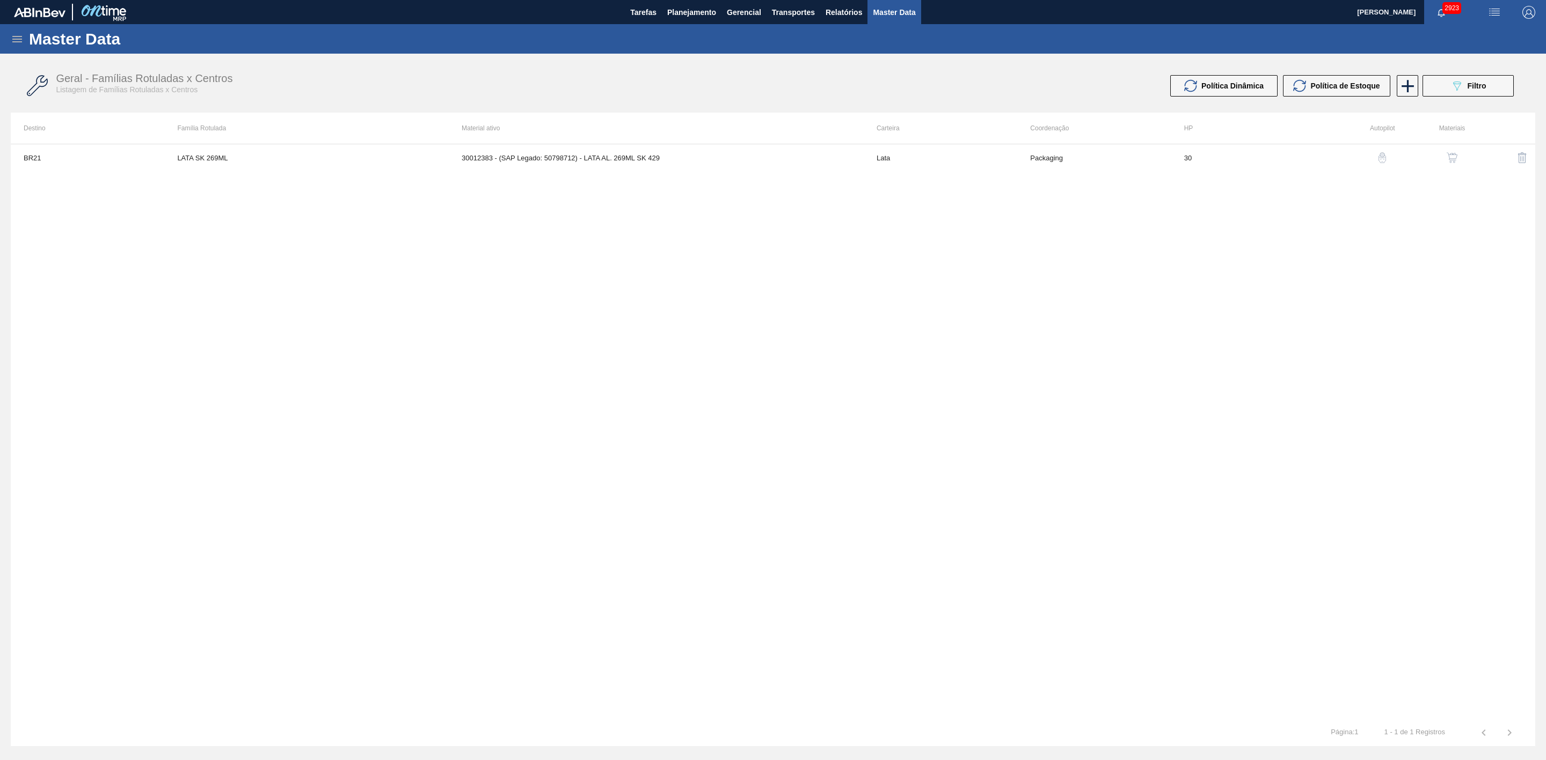
click at [13, 38] on icon at bounding box center [17, 39] width 13 height 13
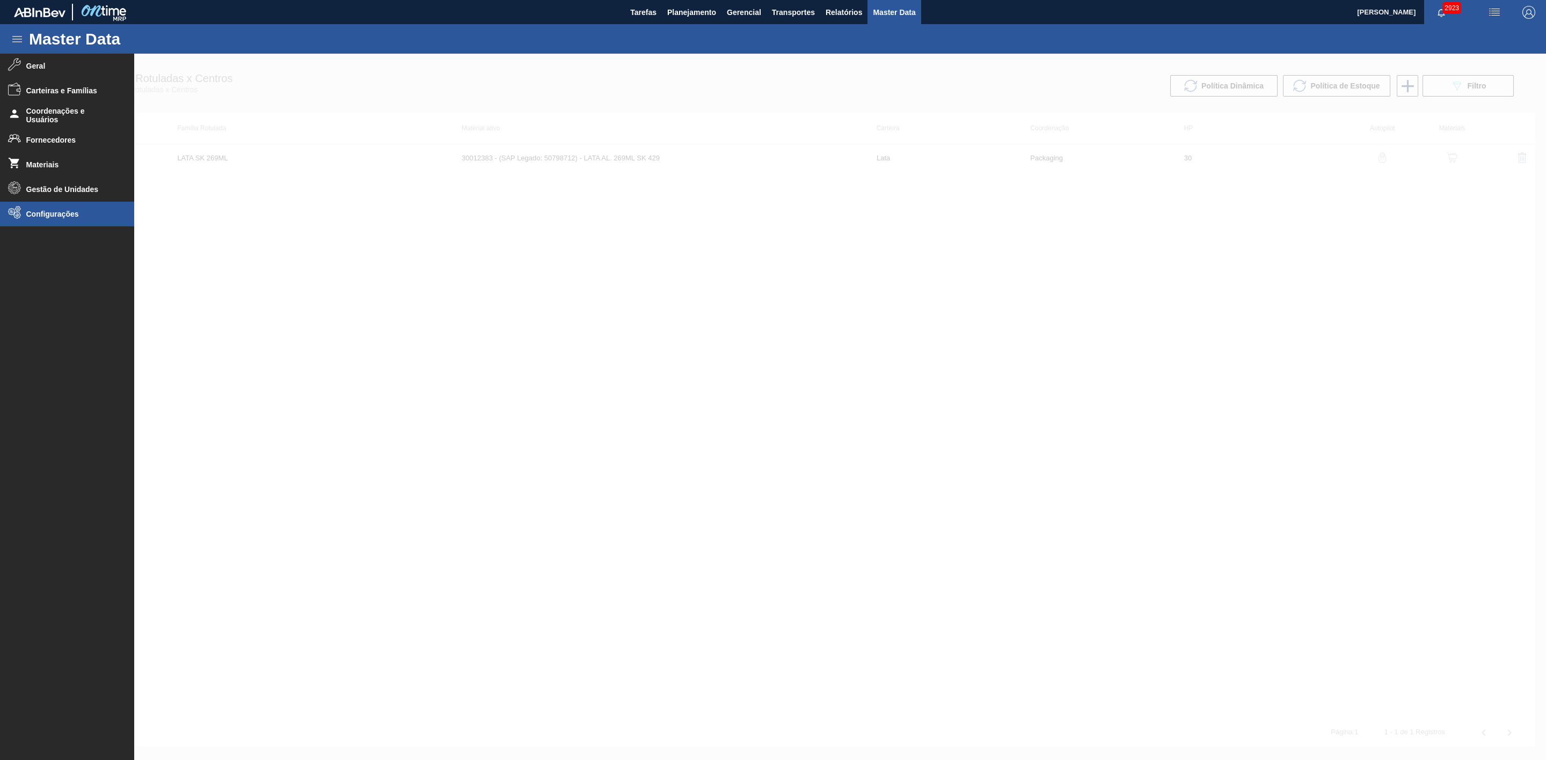
click at [42, 211] on span "Configurações" at bounding box center [70, 214] width 89 height 9
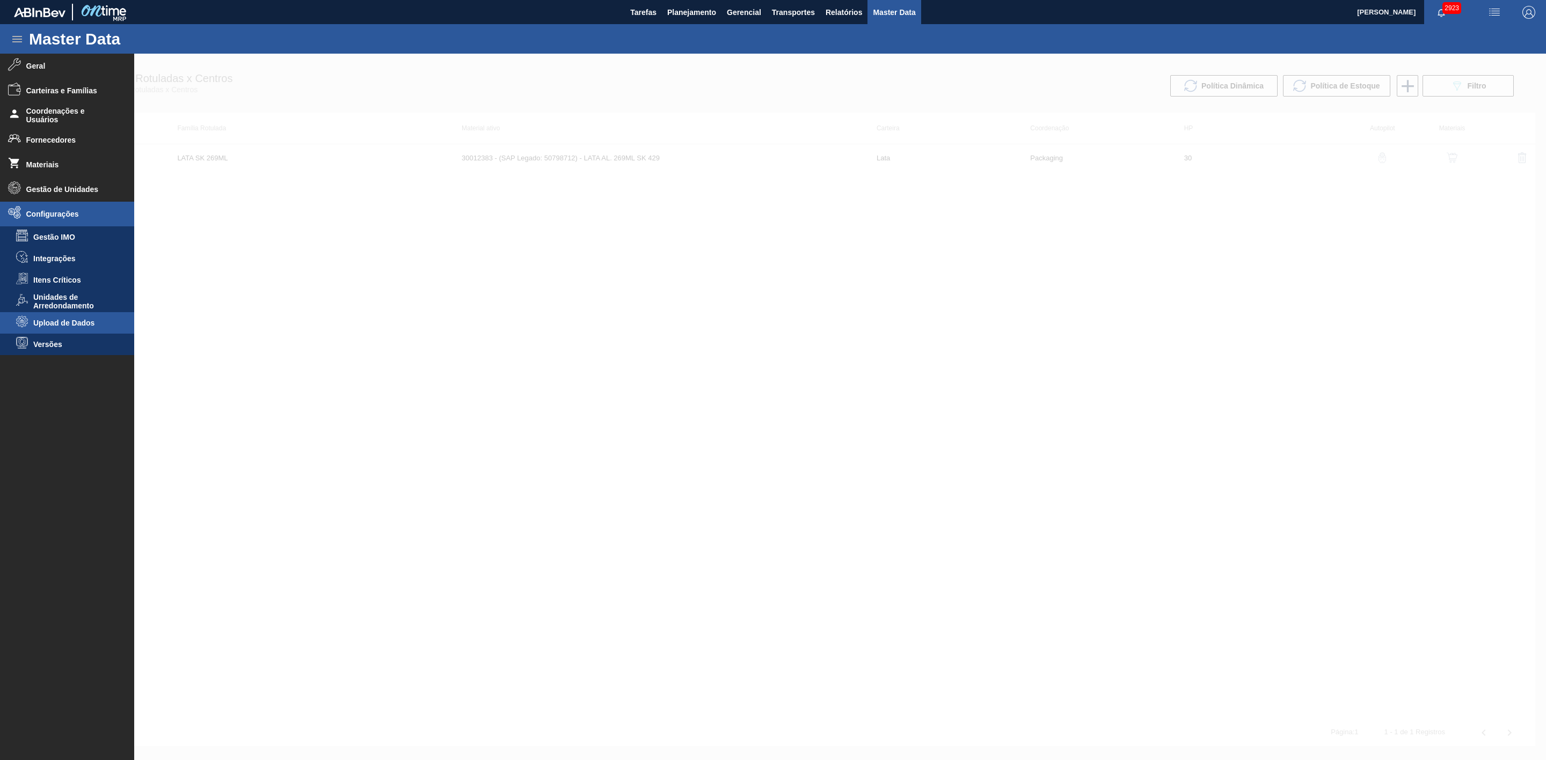
click at [84, 322] on span "Upload de Dados" at bounding box center [74, 323] width 83 height 9
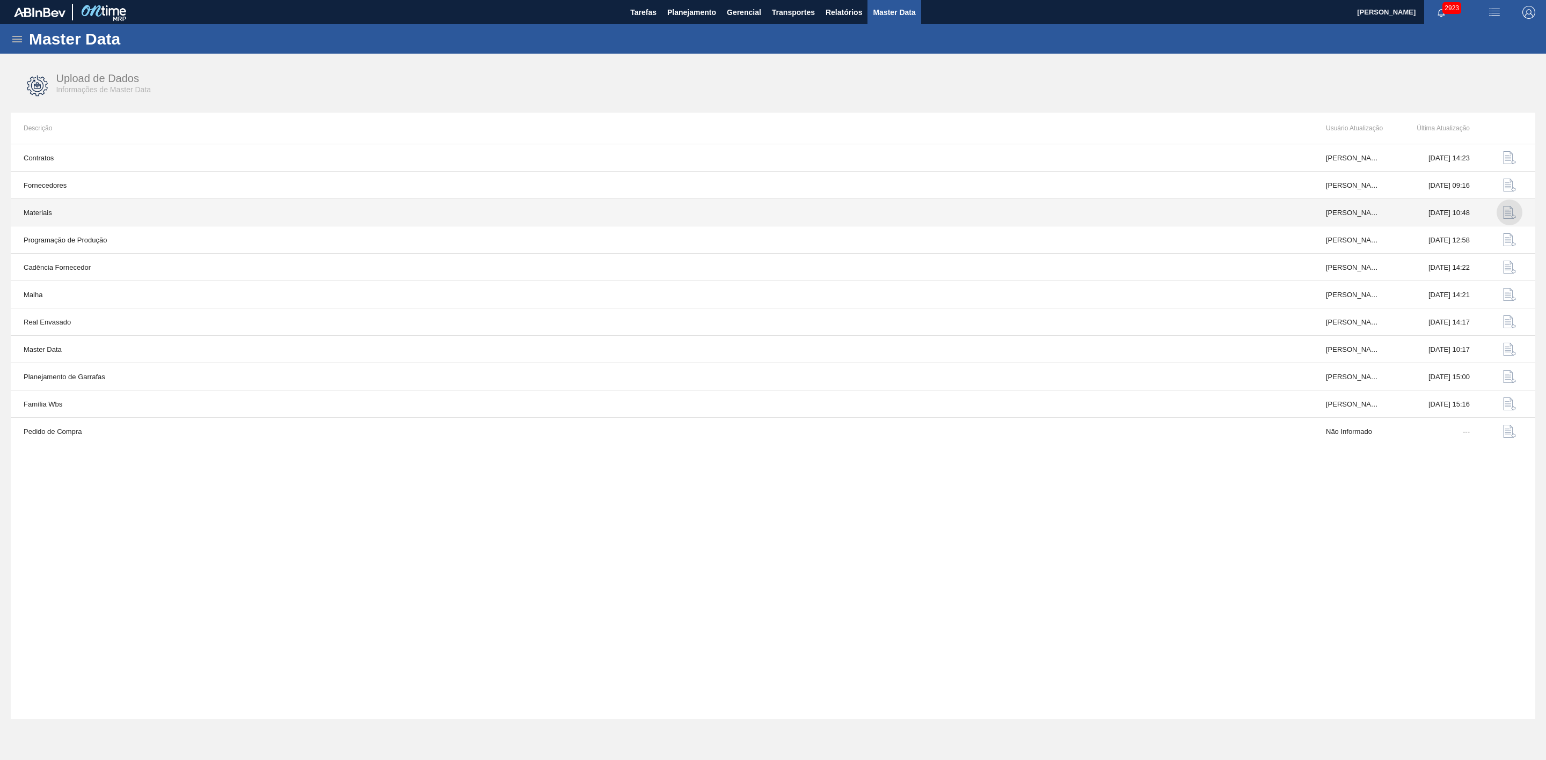
click at [1509, 216] on img "button" at bounding box center [1509, 212] width 13 height 13
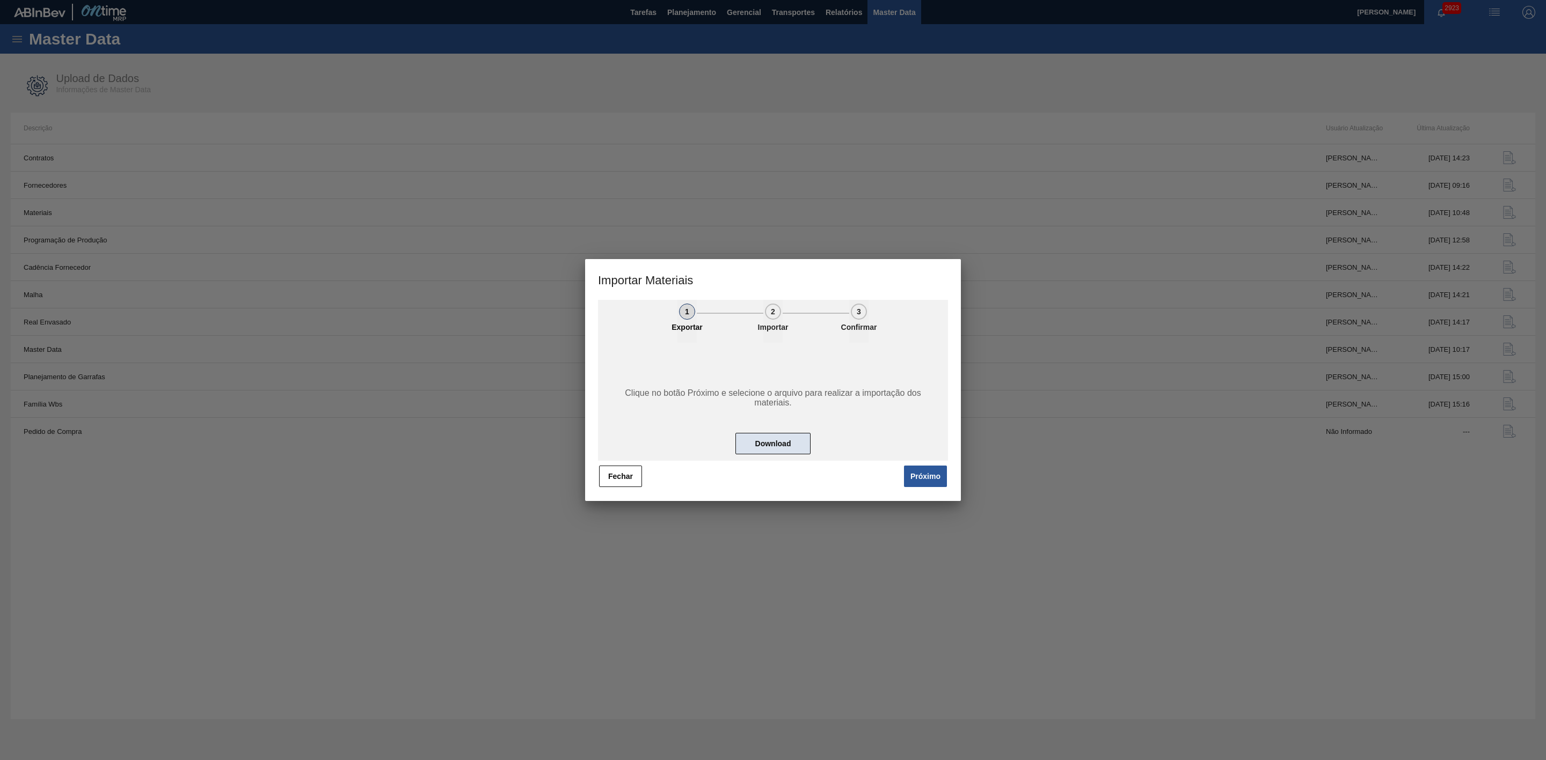
click at [779, 447] on button "Download" at bounding box center [772, 443] width 75 height 21
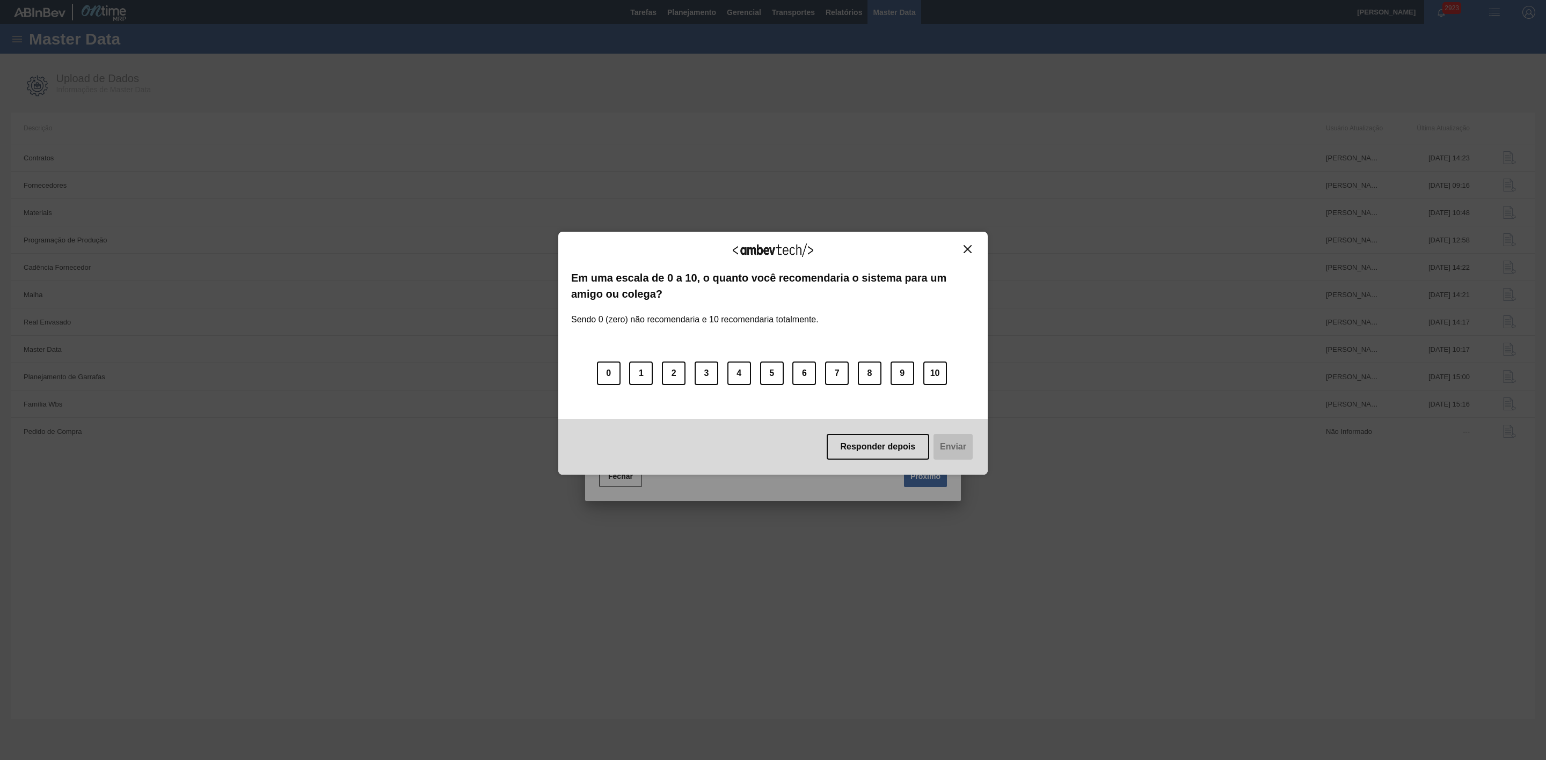
click at [965, 248] on img "Close" at bounding box center [967, 249] width 8 height 8
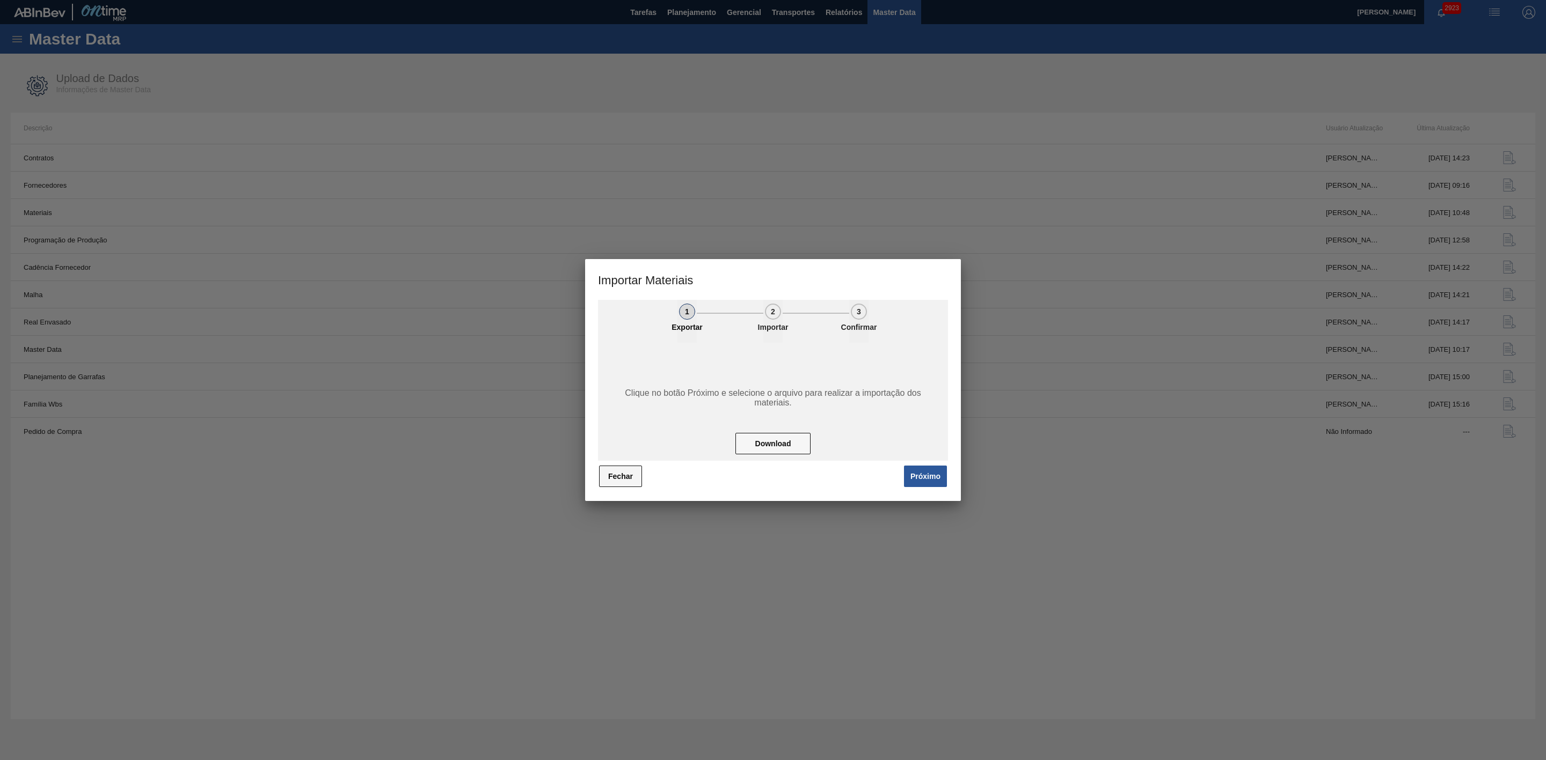
click at [630, 485] on button "Fechar" at bounding box center [620, 476] width 43 height 21
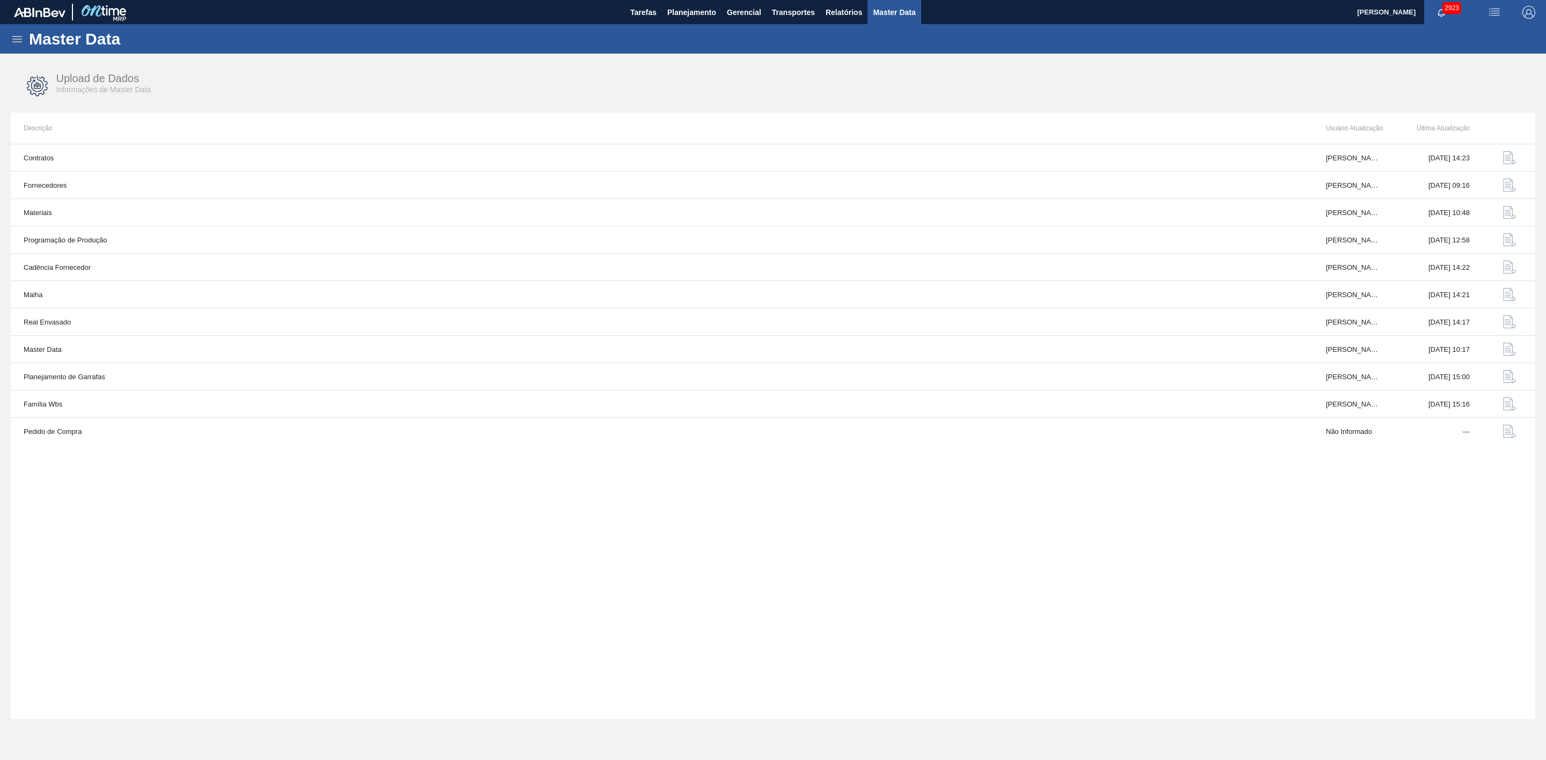
click at [25, 35] on div "Master Data" at bounding box center [773, 39] width 1546 height 30
click at [15, 39] on icon at bounding box center [17, 39] width 10 height 6
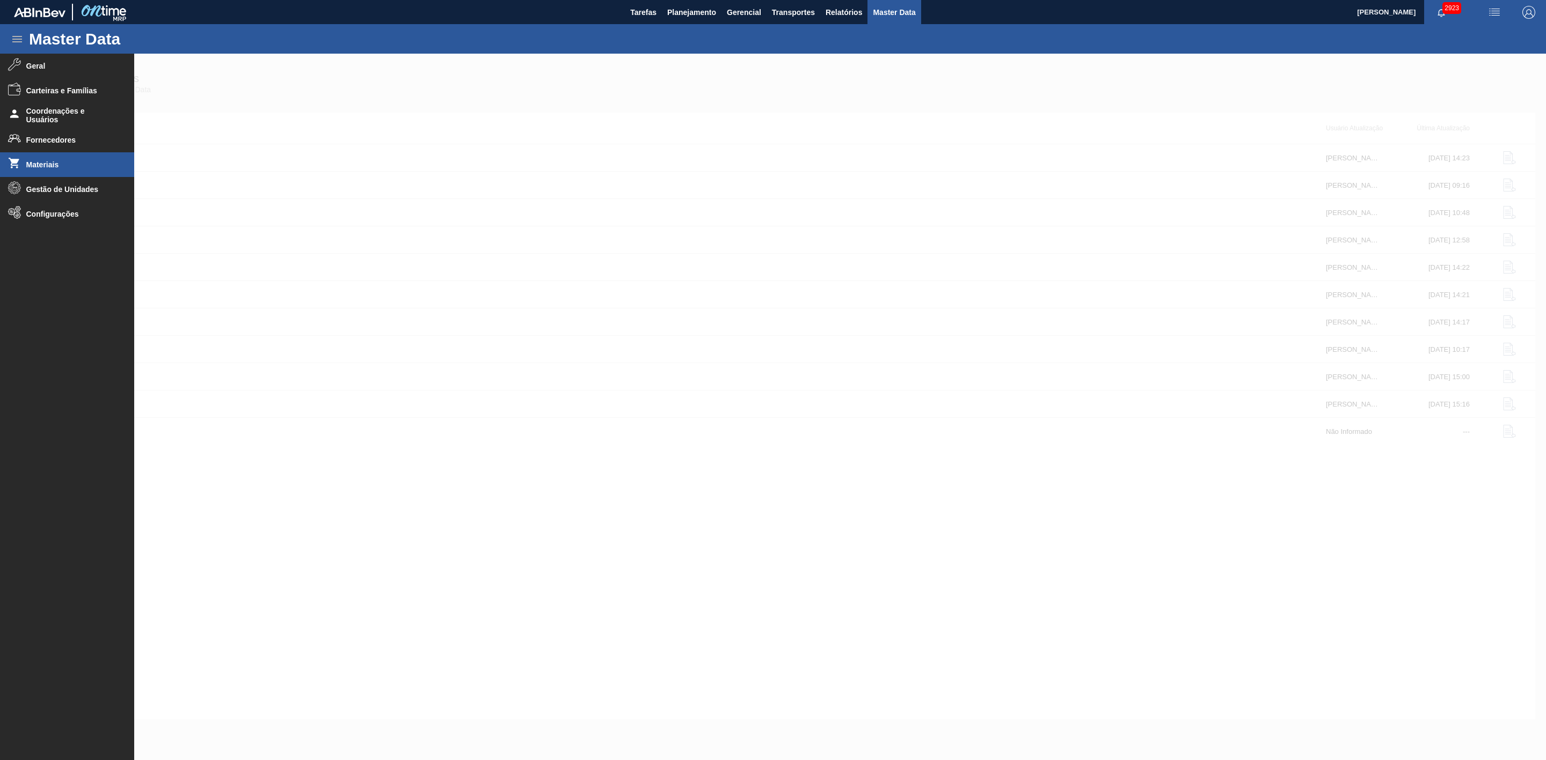
click at [47, 166] on span "Materiais" at bounding box center [70, 164] width 89 height 9
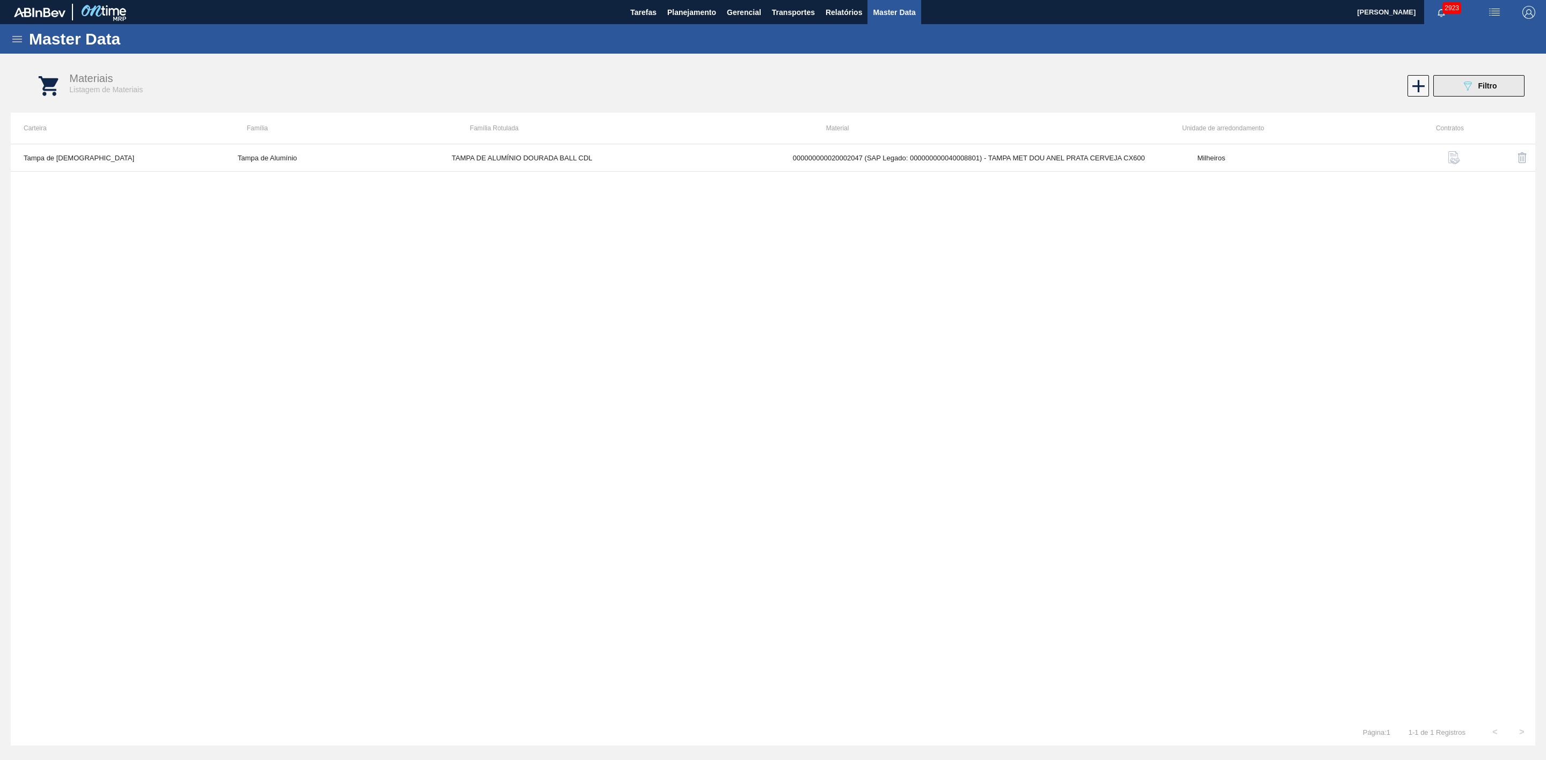
click at [1476, 84] on div "089F7B8B-B2A5-4AFE-B5C0-19BA573D28AC Filtro" at bounding box center [1479, 85] width 36 height 13
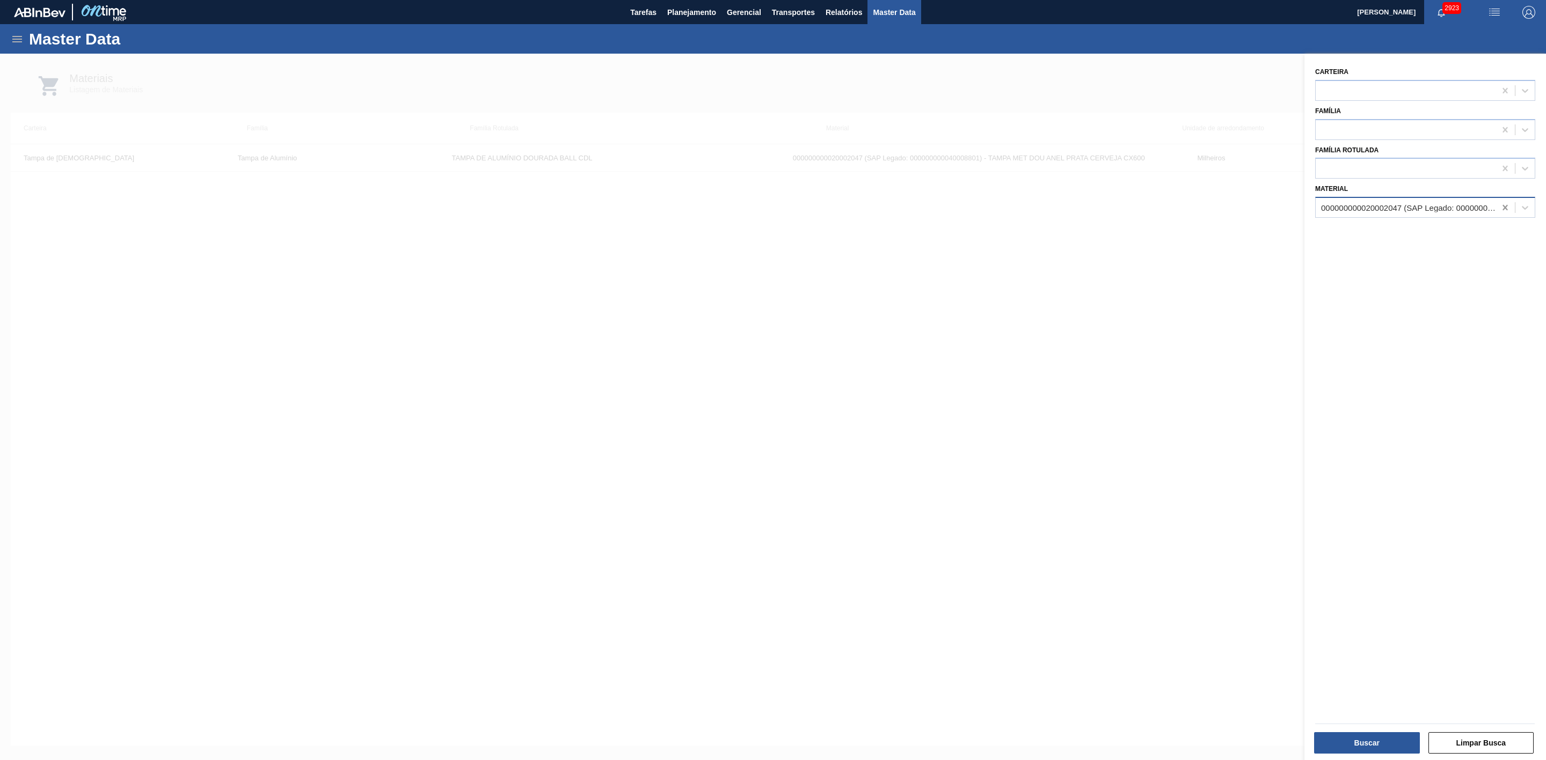
click at [1502, 208] on icon at bounding box center [1504, 207] width 5 height 5
type input "3003463"
drag, startPoint x: 1363, startPoint y: 203, endPoint x: 1301, endPoint y: 209, distance: 62.1
click at [1304, 204] on div "089F7B8B-B2A5-4AFE-B5C0-19BA573D28AC Created with sketchtool. Carteira Família …" at bounding box center [1425, 434] width 242 height 760
click at [1155, 359] on div at bounding box center [773, 434] width 1546 height 760
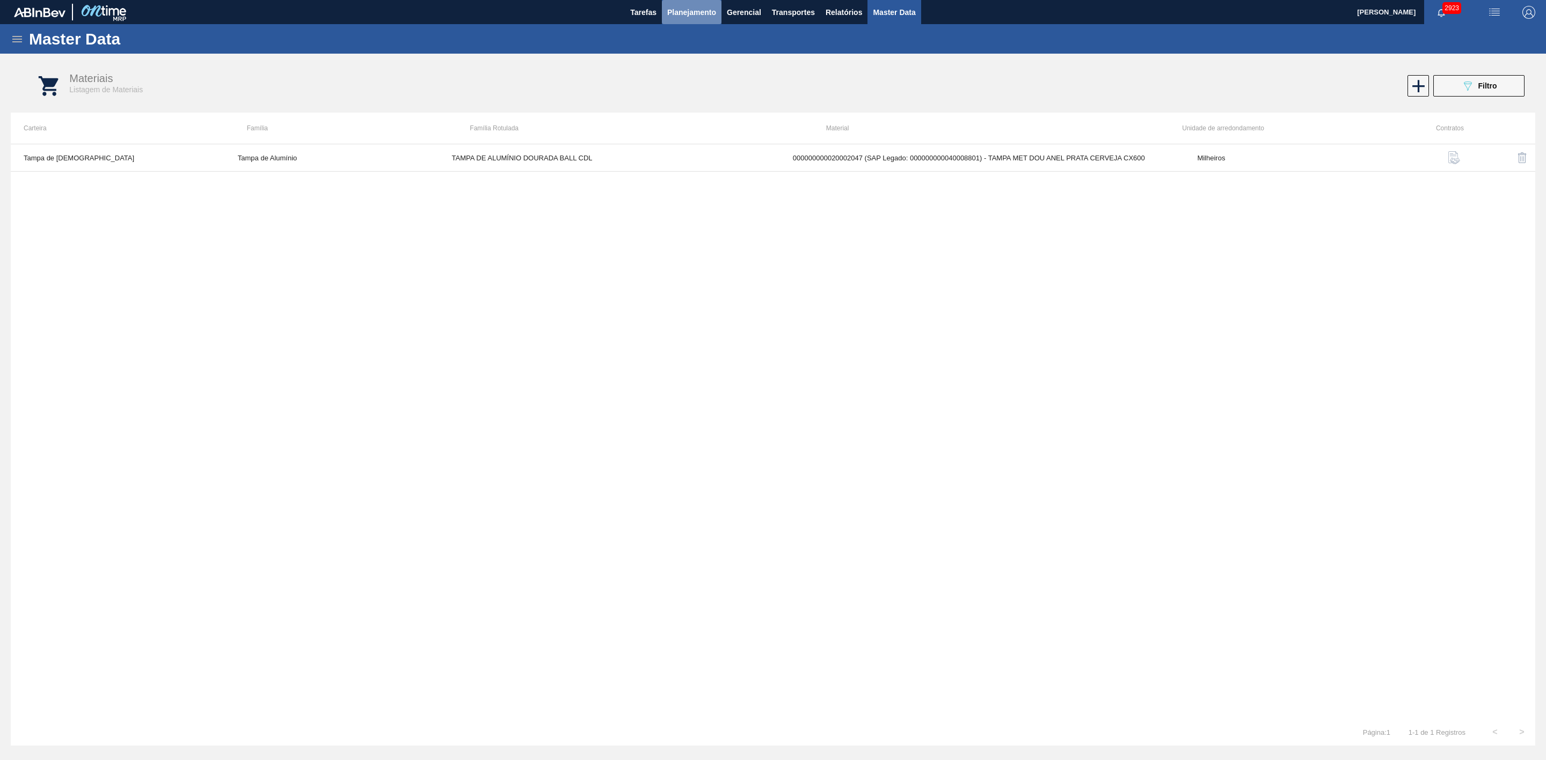
click at [704, 18] on button "Planejamento" at bounding box center [692, 12] width 60 height 24
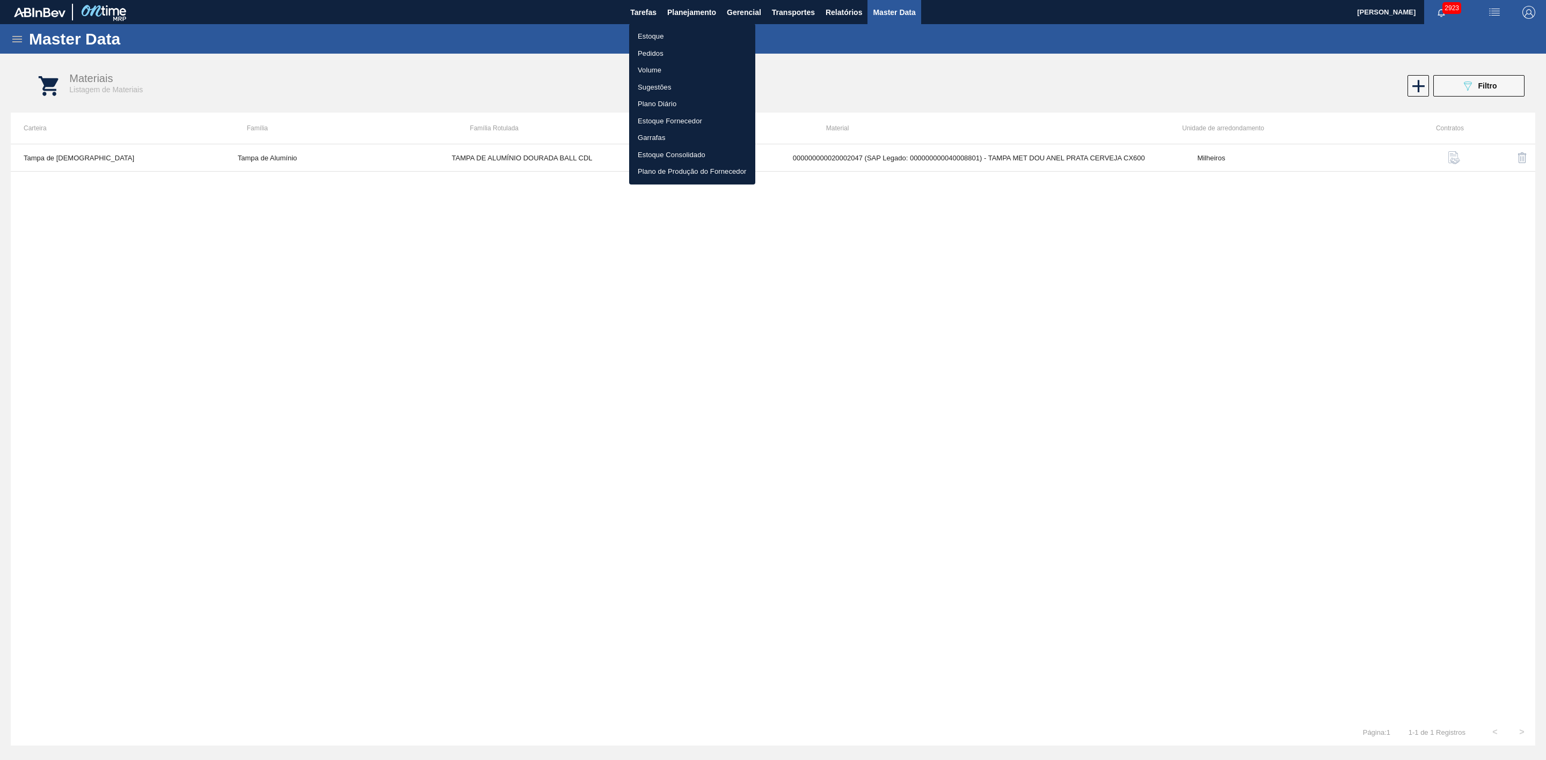
click at [656, 38] on li "Estoque" at bounding box center [692, 36] width 126 height 17
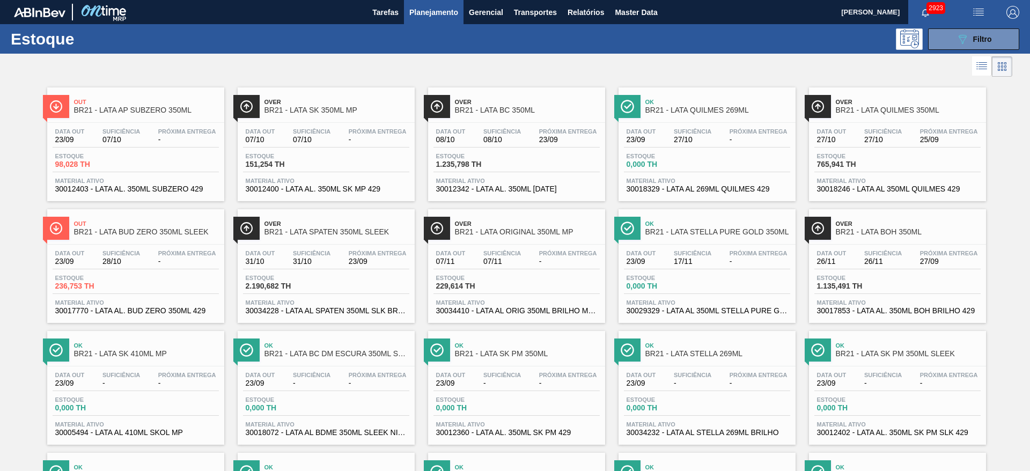
click at [503, 45] on div "089F7B8B-B2A5-4AFE-B5C0-19BA573D28AC Filtro" at bounding box center [598, 38] width 854 height 21
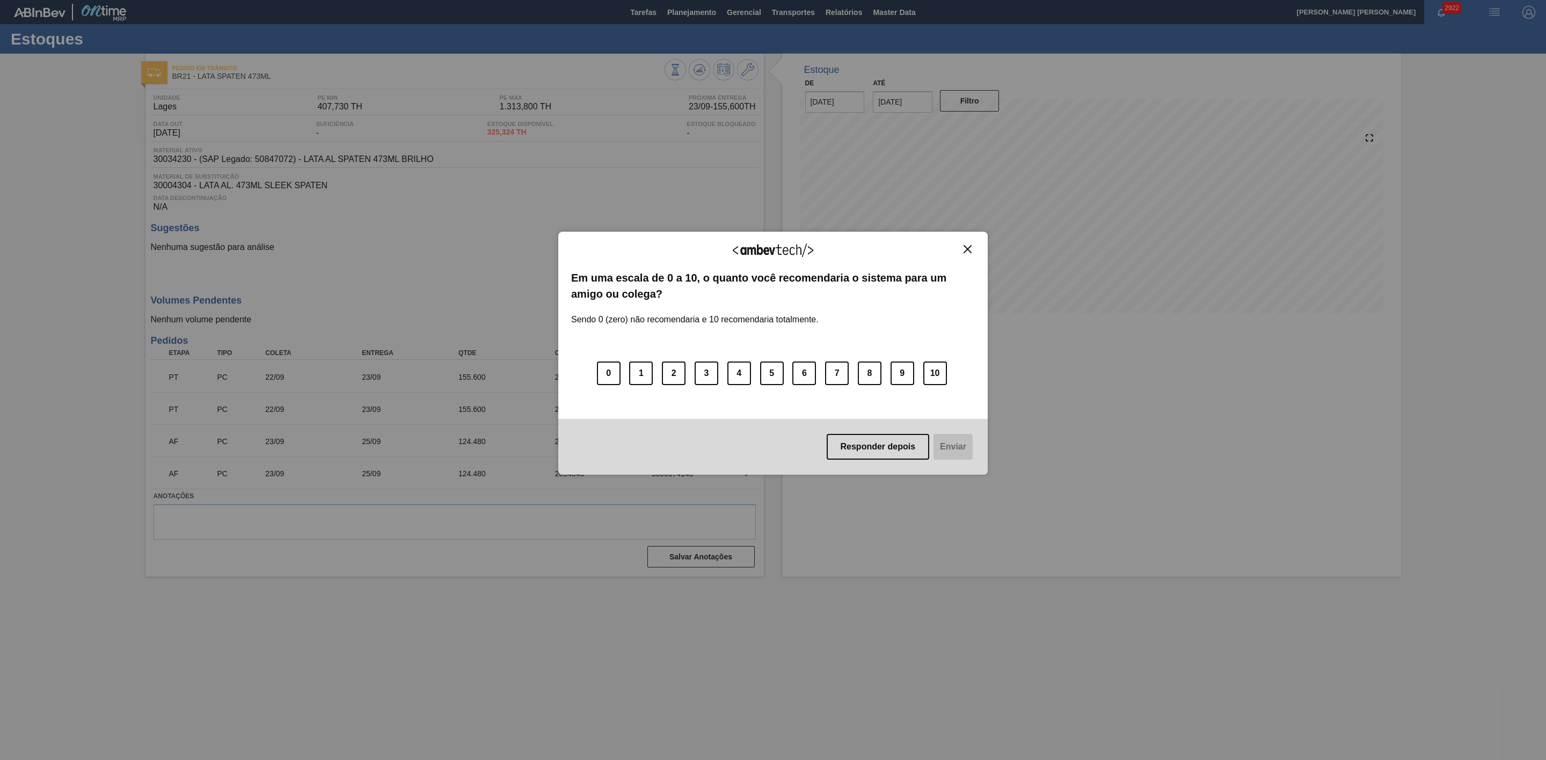
click at [971, 250] on img "Close" at bounding box center [967, 249] width 8 height 8
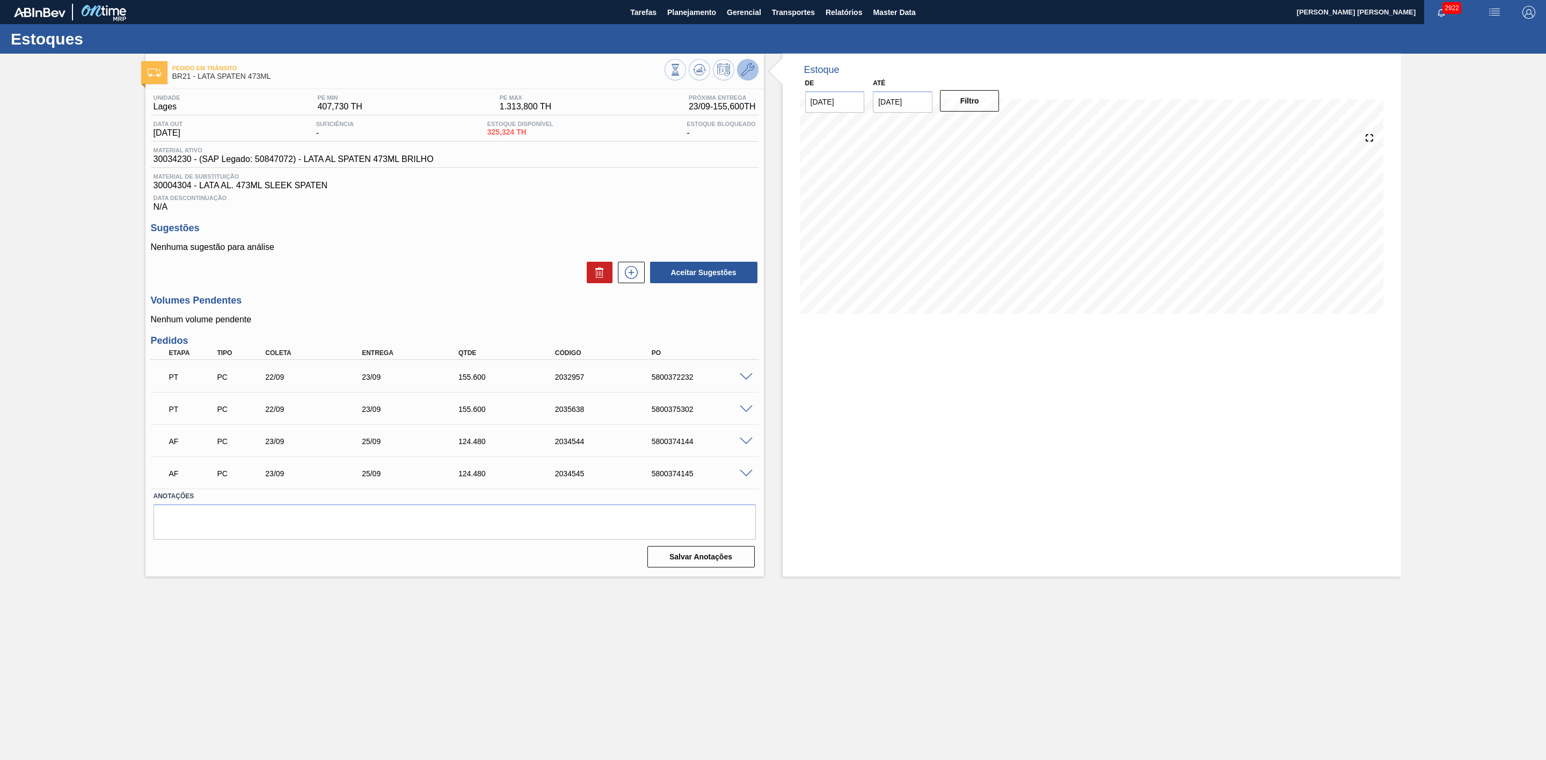
click at [749, 67] on icon at bounding box center [747, 69] width 13 height 13
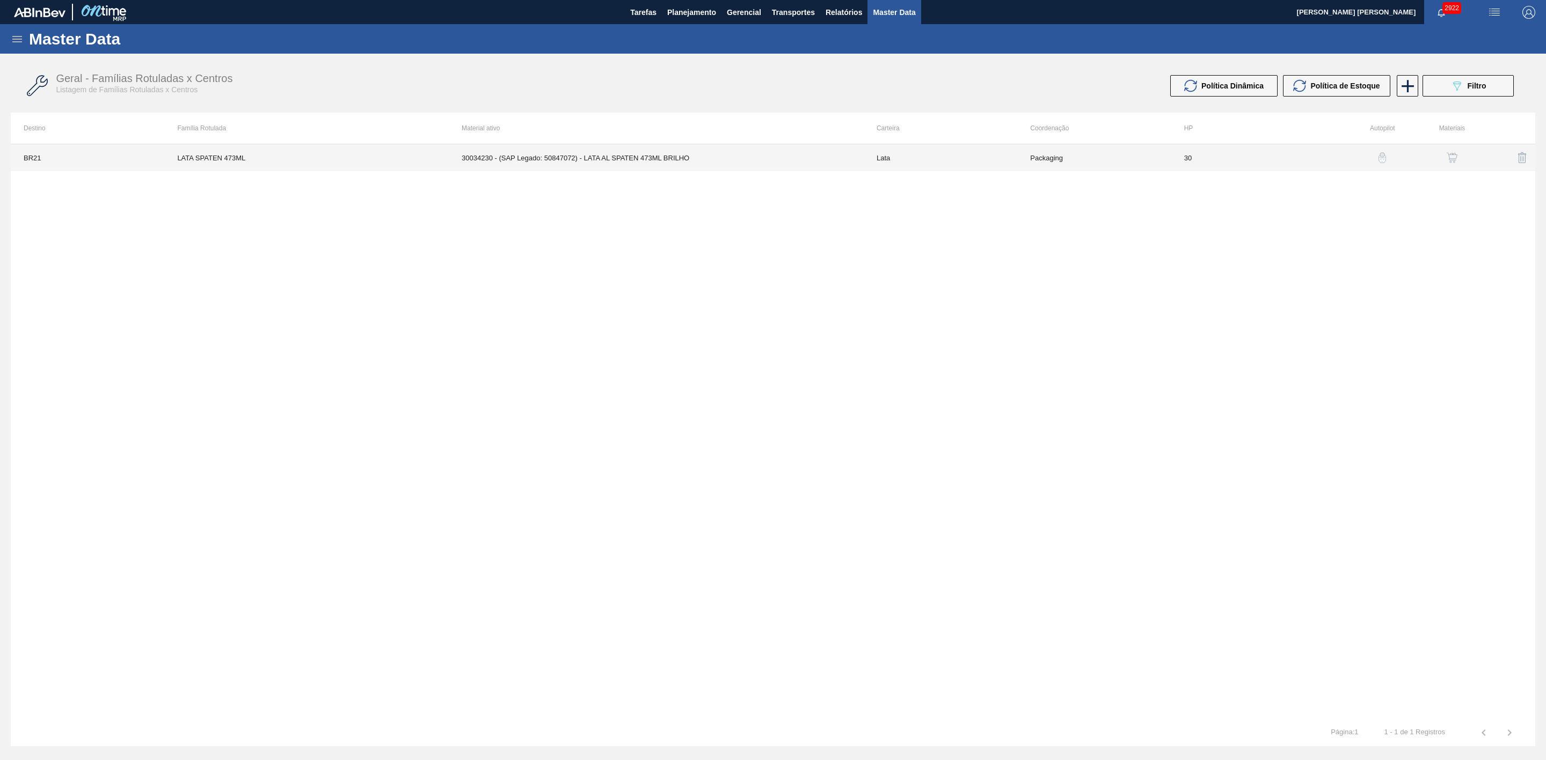
click at [749, 155] on td "30034230 - (SAP Legado: 50847072) - LATA AL SPATEN 473ML BRILHO" at bounding box center [656, 157] width 415 height 27
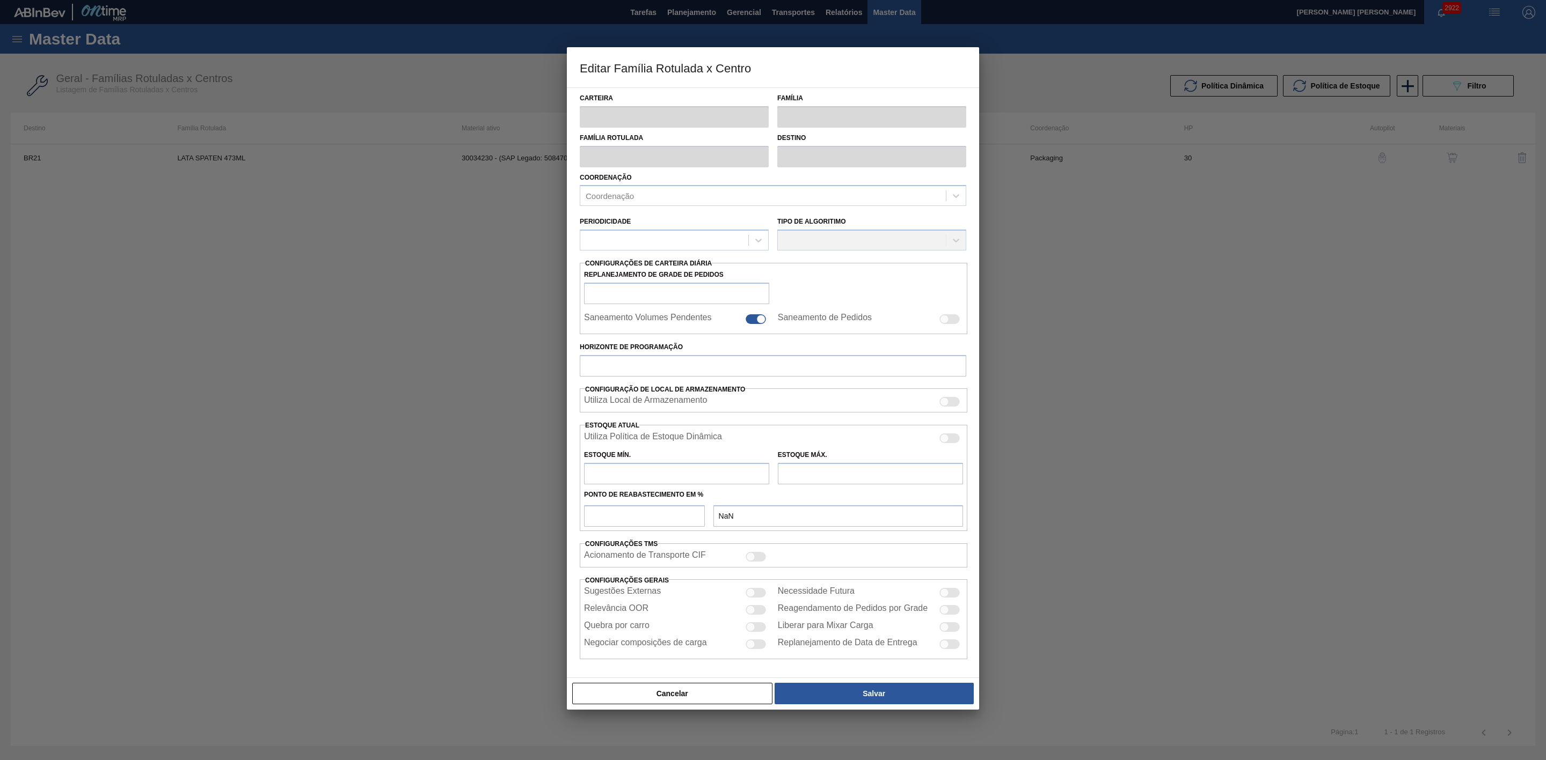
type input "Lata"
type input "LATA SPATEN 473ML"
type input "BR21 - Lages"
type input "0"
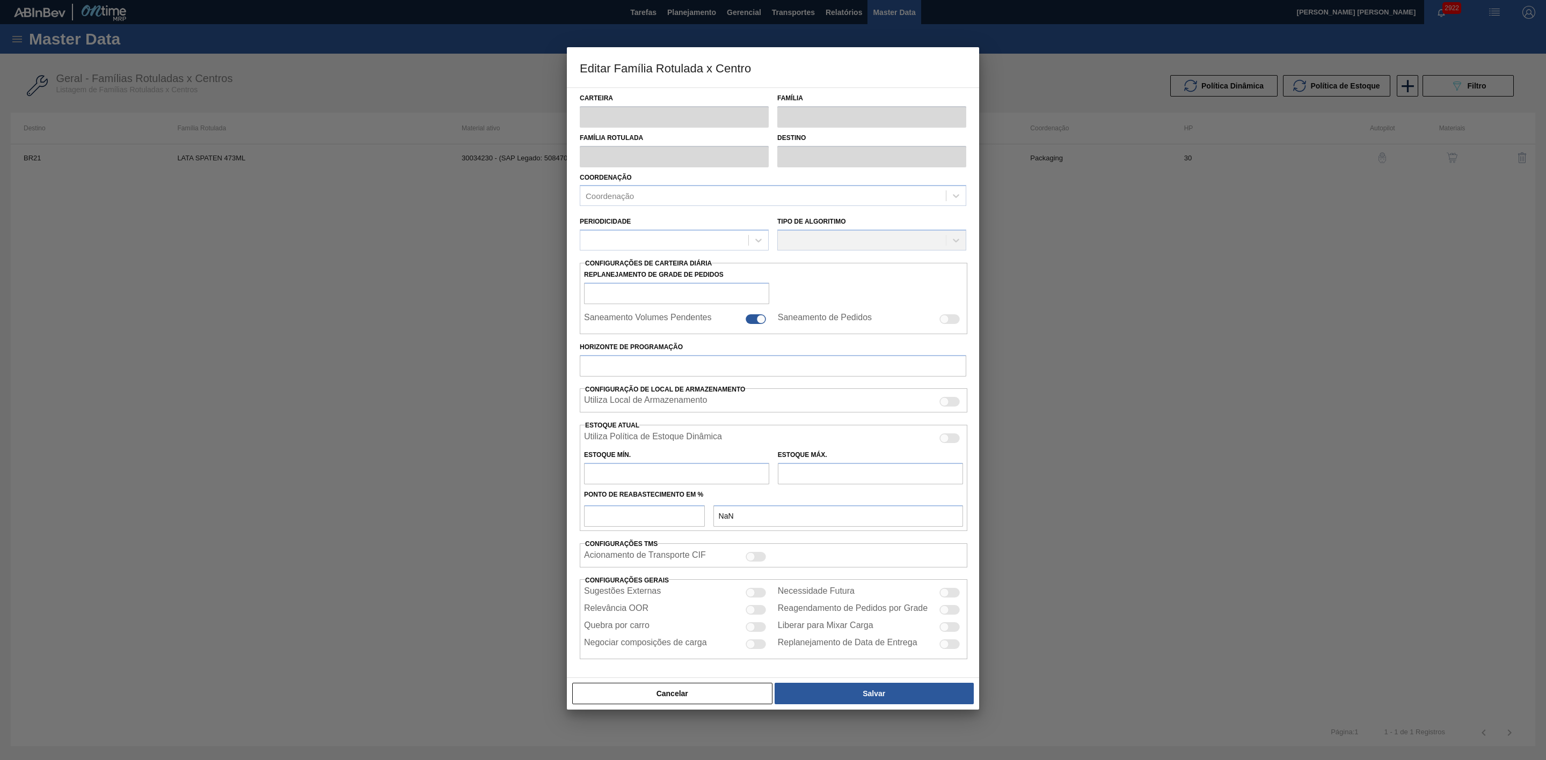
checkbox input "false"
type input "30"
type input "407,73"
type input "1.313,8"
type input "40"
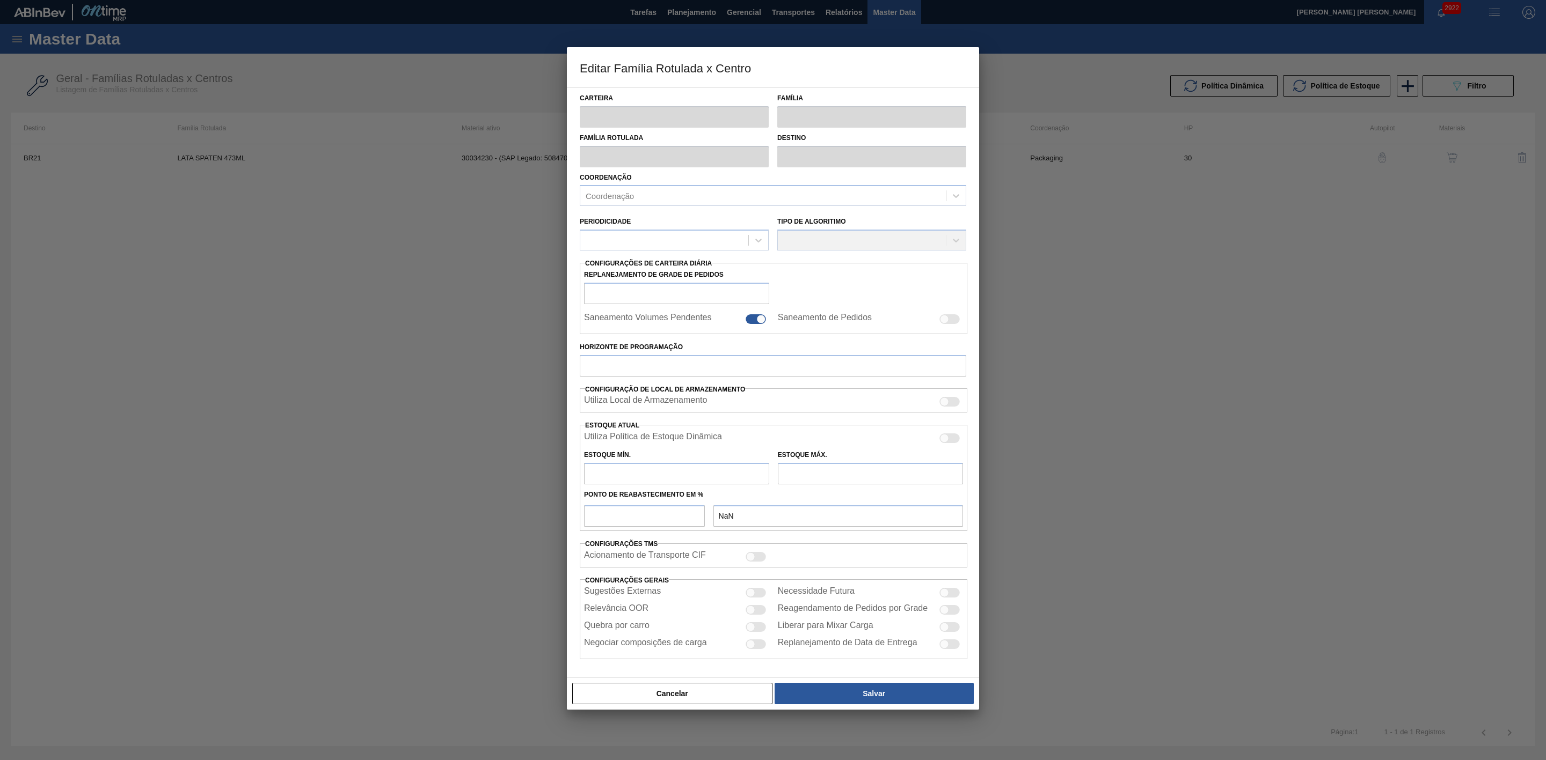
type input "770,158"
checkbox input "true"
click at [950, 441] on div at bounding box center [949, 440] width 20 height 10
checkbox input "true"
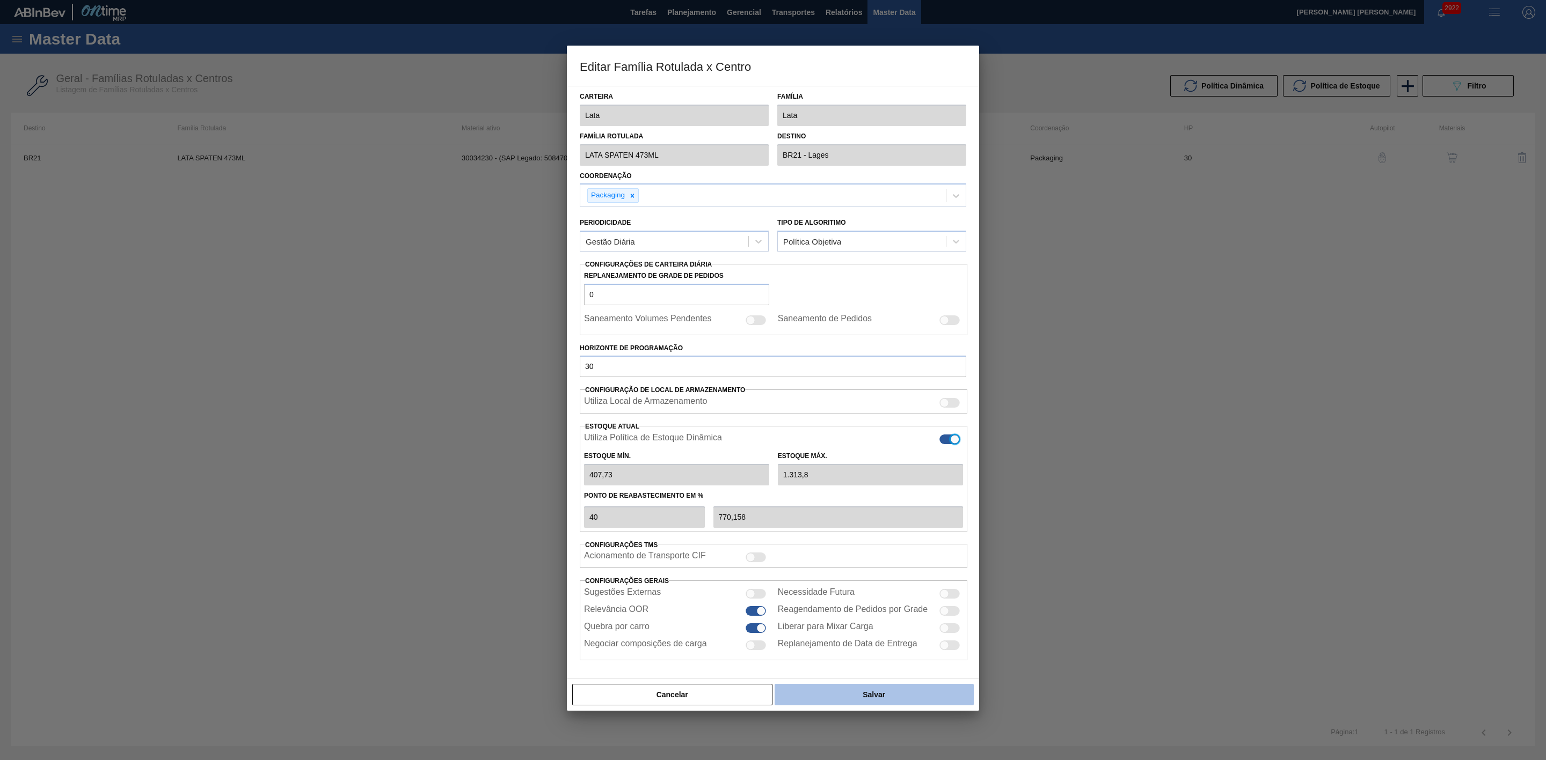
type input "0"
type input "0,000"
click at [907, 691] on button "Salvar" at bounding box center [873, 694] width 199 height 21
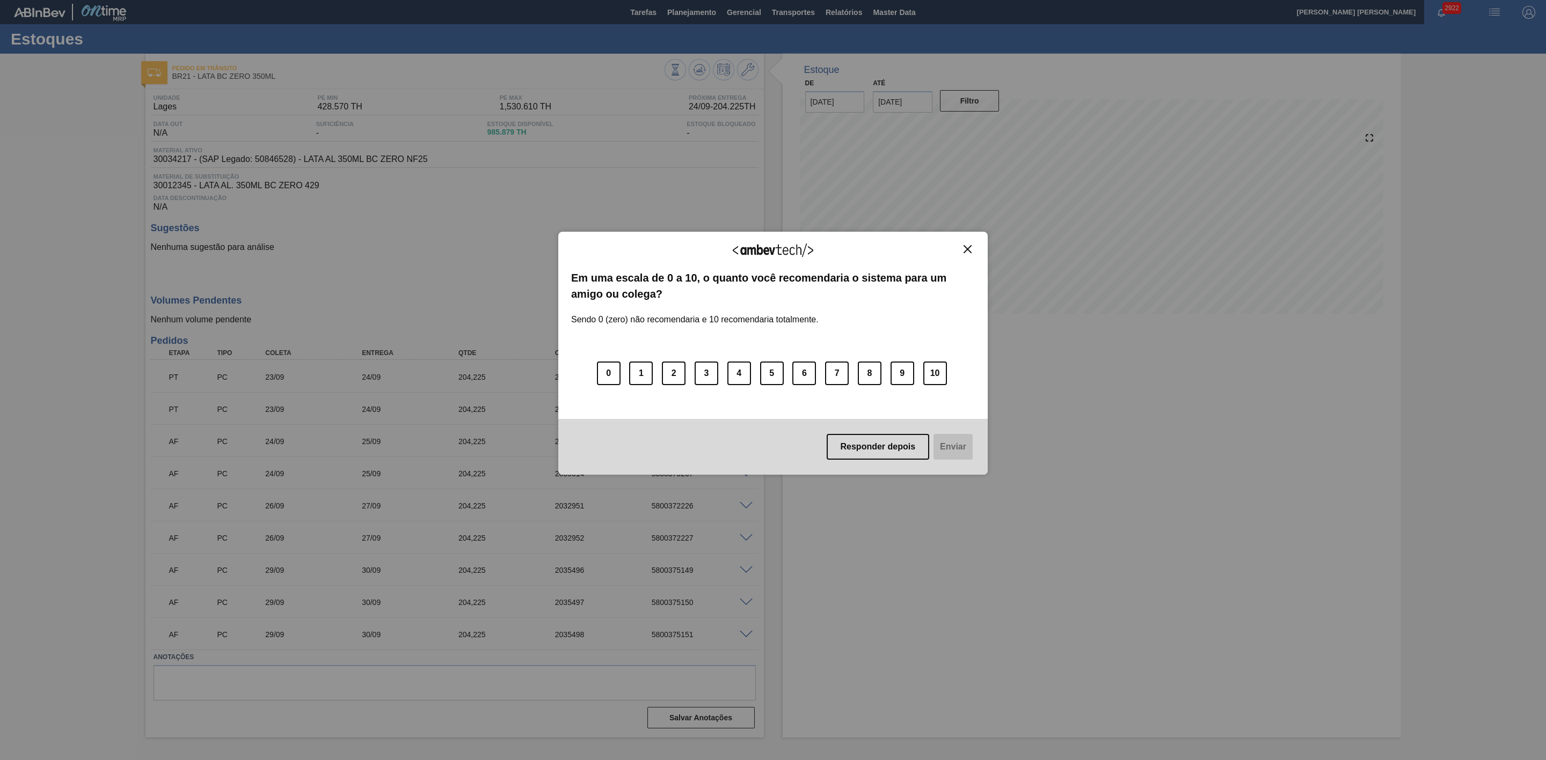
click at [969, 248] on img "Close" at bounding box center [967, 249] width 8 height 8
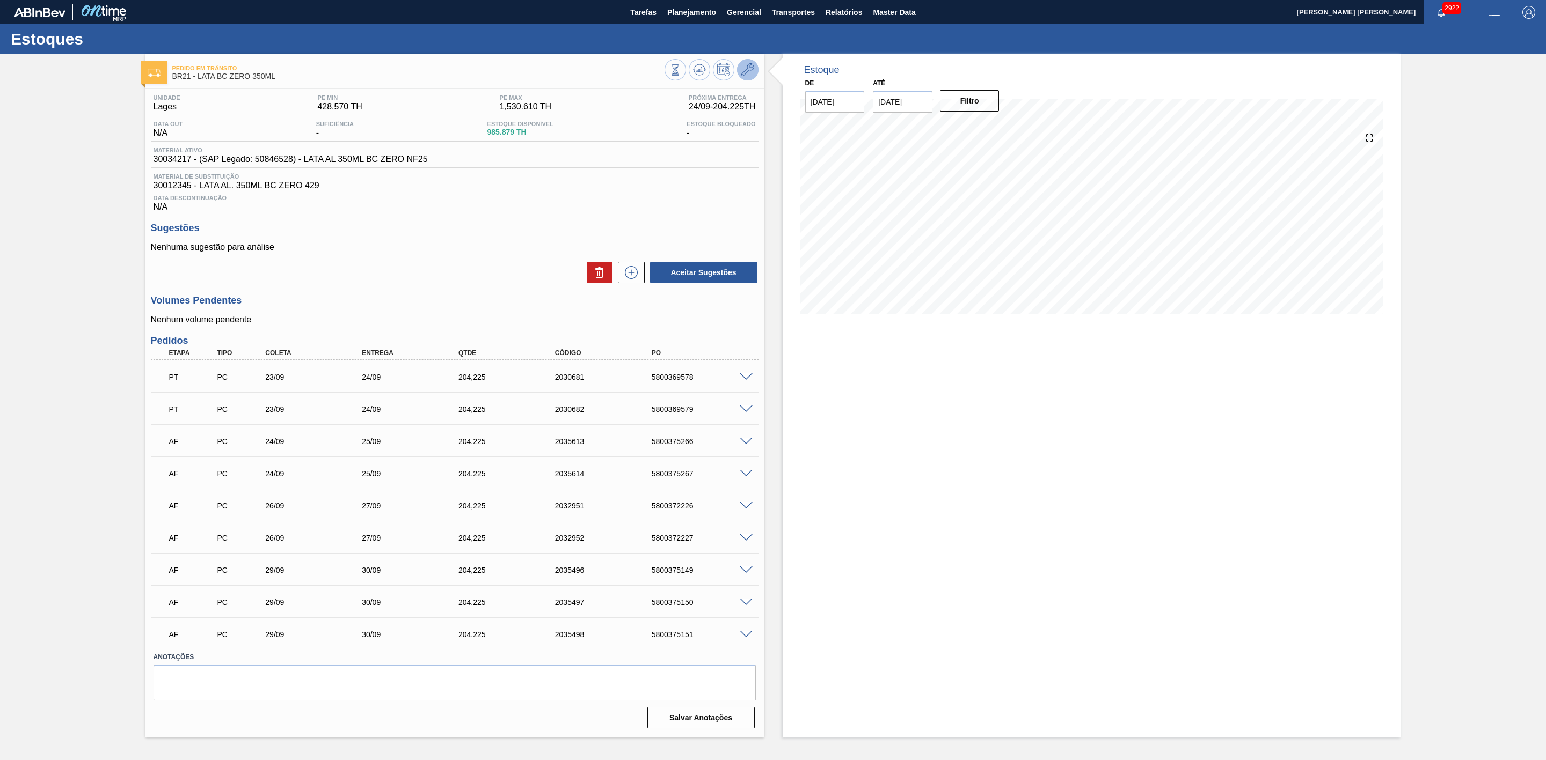
click at [743, 71] on icon at bounding box center [747, 69] width 13 height 13
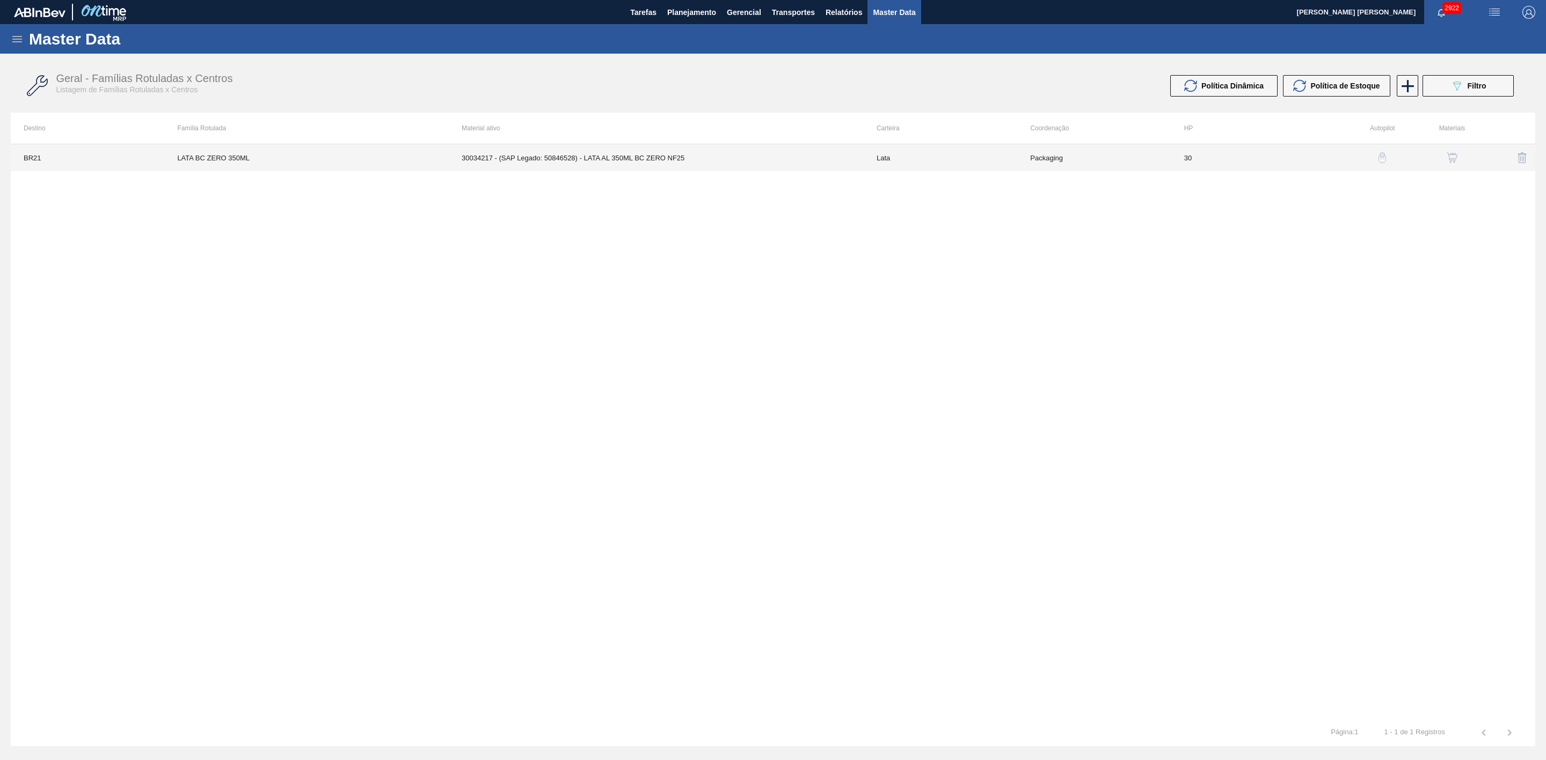
click at [672, 157] on td "30034217 - (SAP Legado: 50846528) - LATA AL 350ML BC ZERO NF25" at bounding box center [656, 157] width 415 height 27
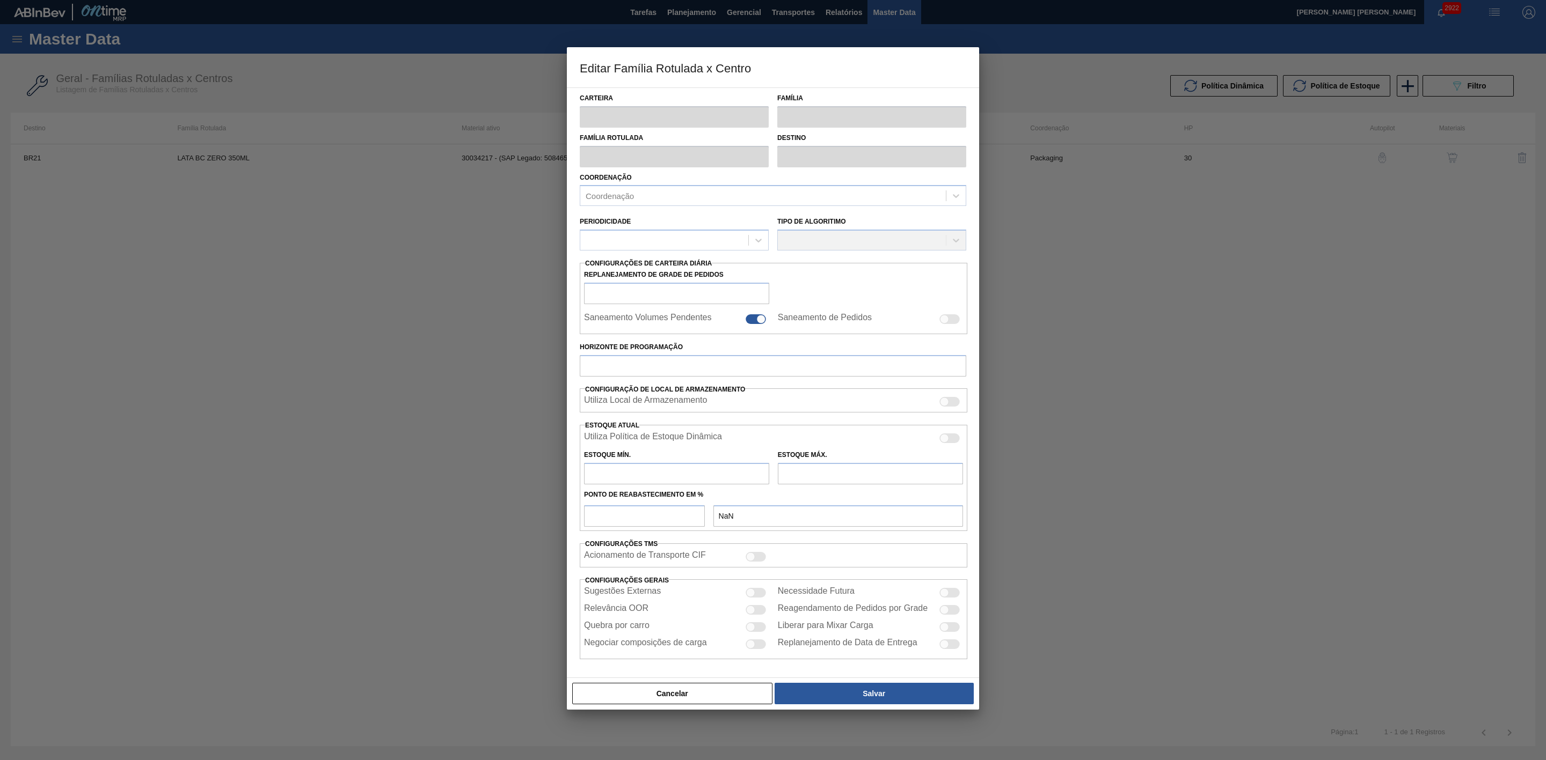
type input "Lata"
type input "LATA BC ZERO 350ML"
type input "BR21 - Lages"
type input "0"
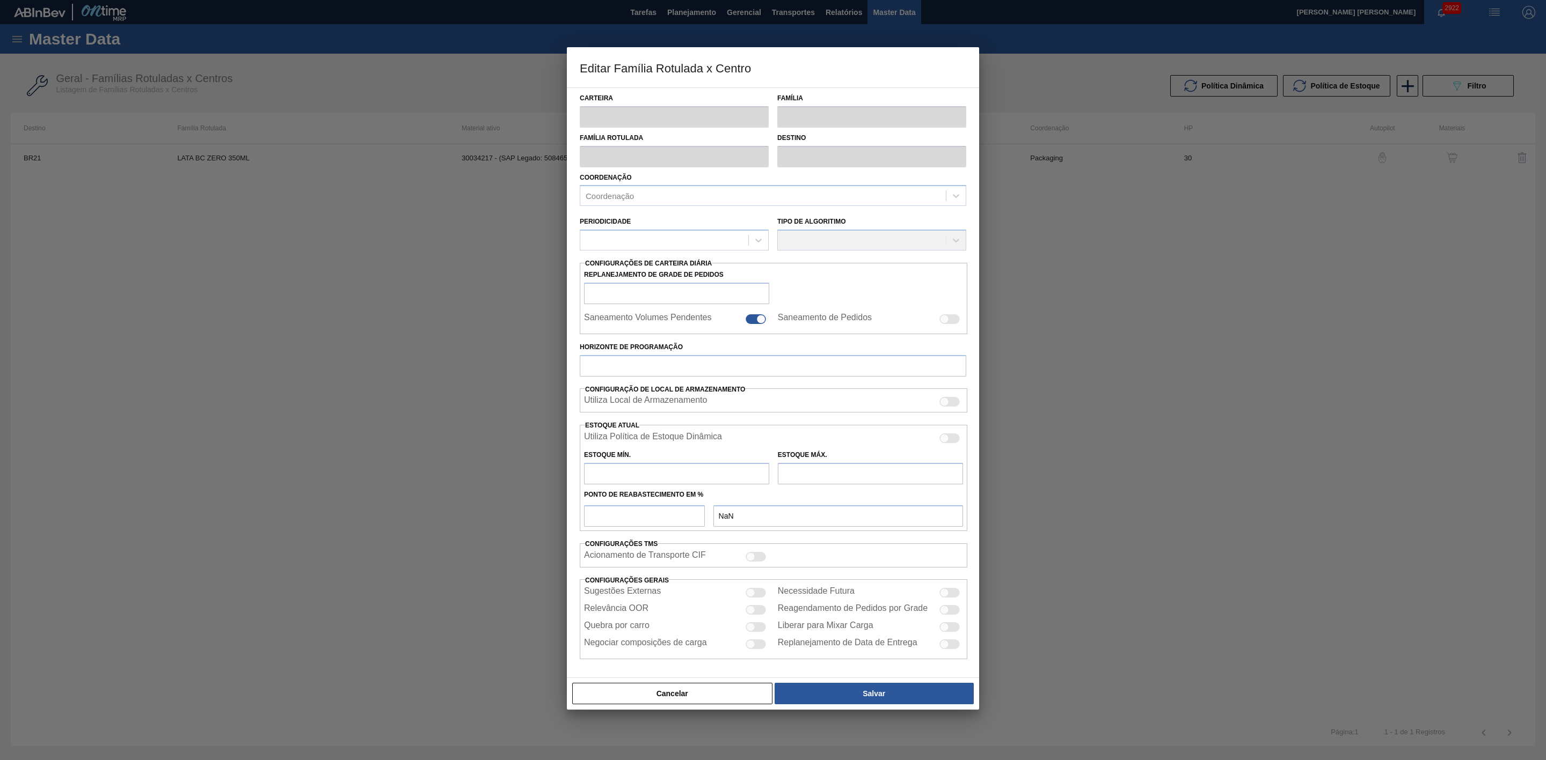
checkbox input "false"
type input "30"
type input "428,57"
type input "1.530,61"
type input "45"
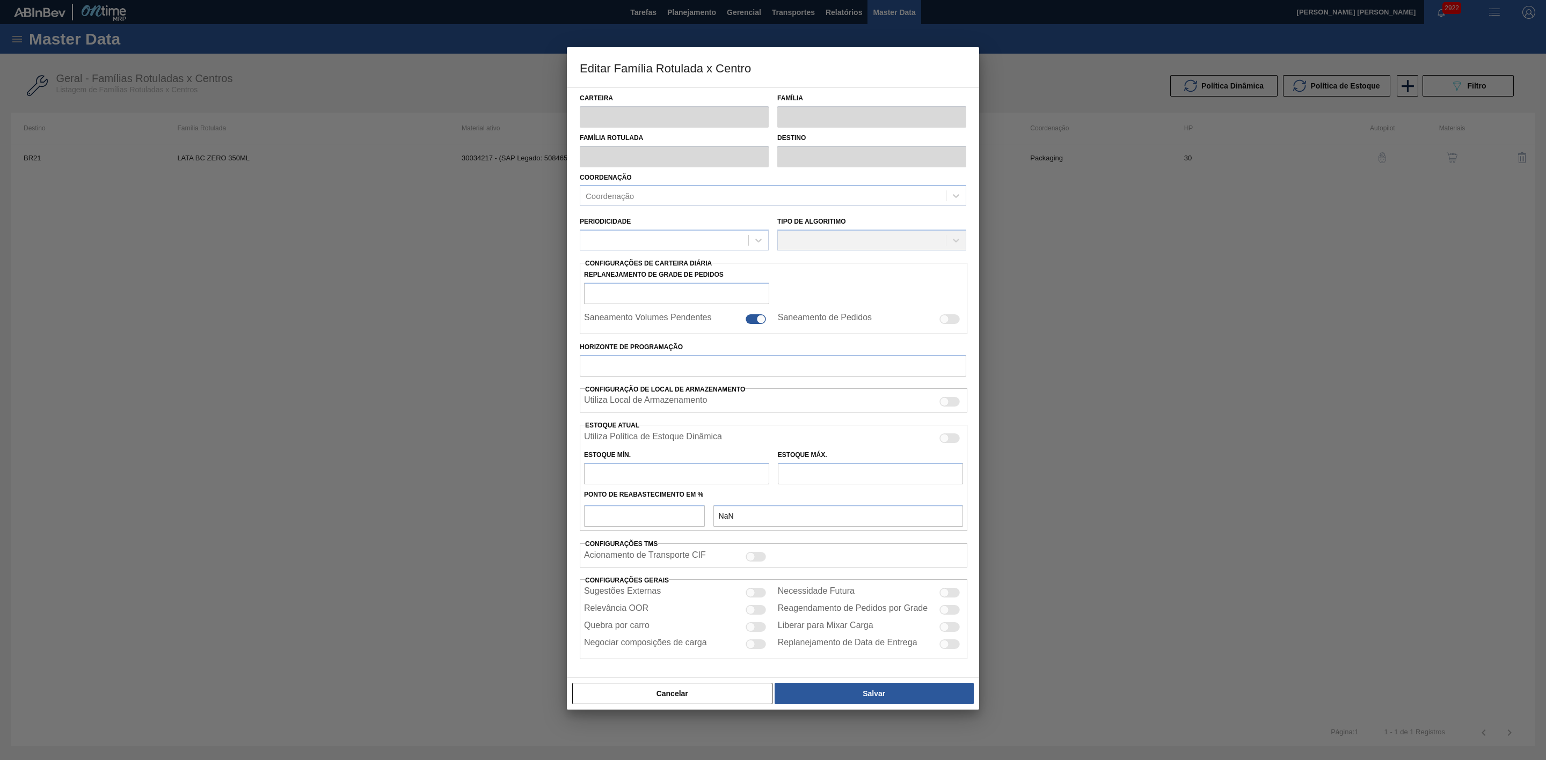
type input "918,317"
checkbox input "true"
click at [953, 438] on div at bounding box center [949, 440] width 20 height 10
checkbox input "true"
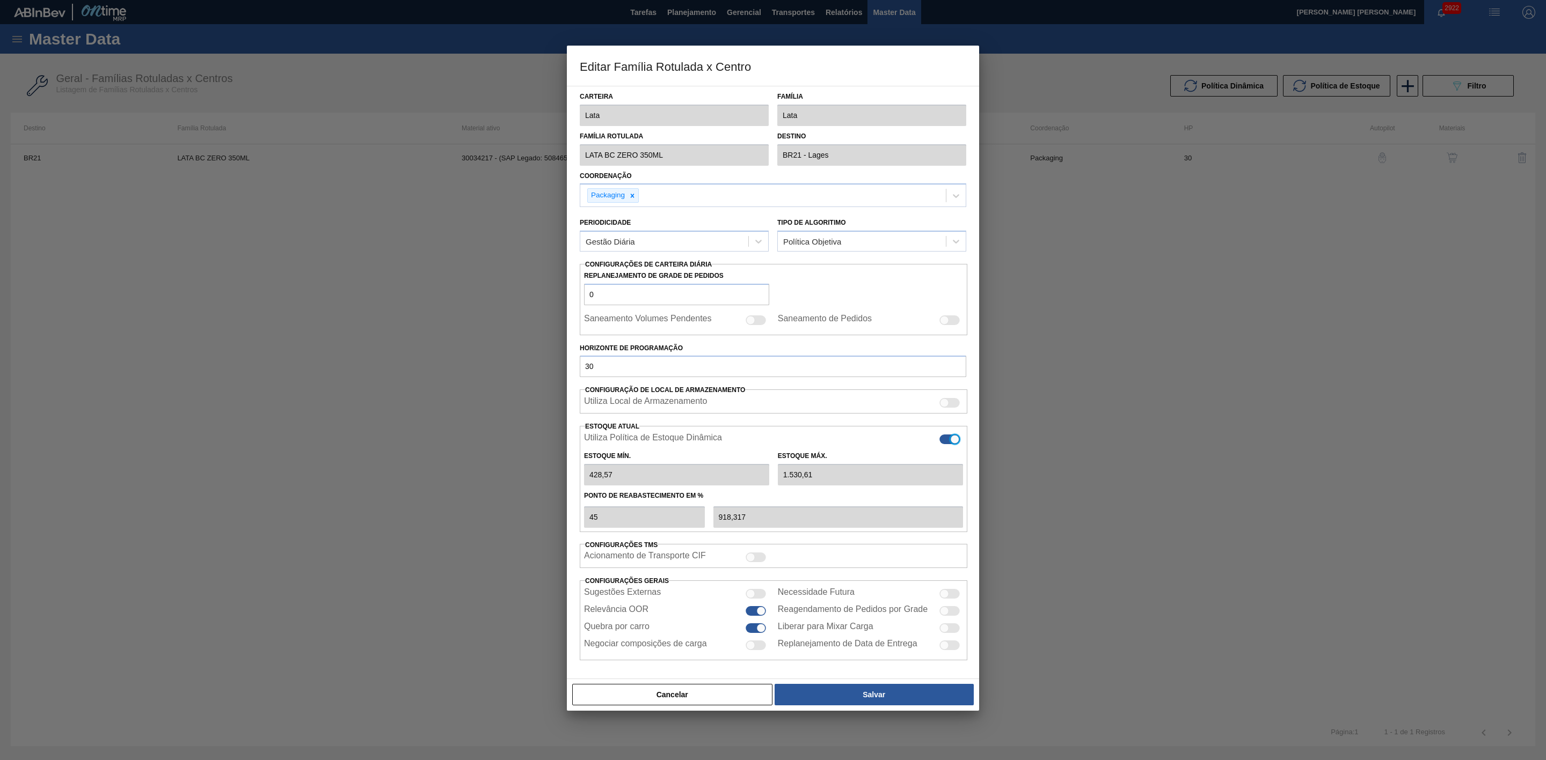
type input "0"
type input "0,000"
click at [881, 696] on button "Salvar" at bounding box center [873, 694] width 199 height 21
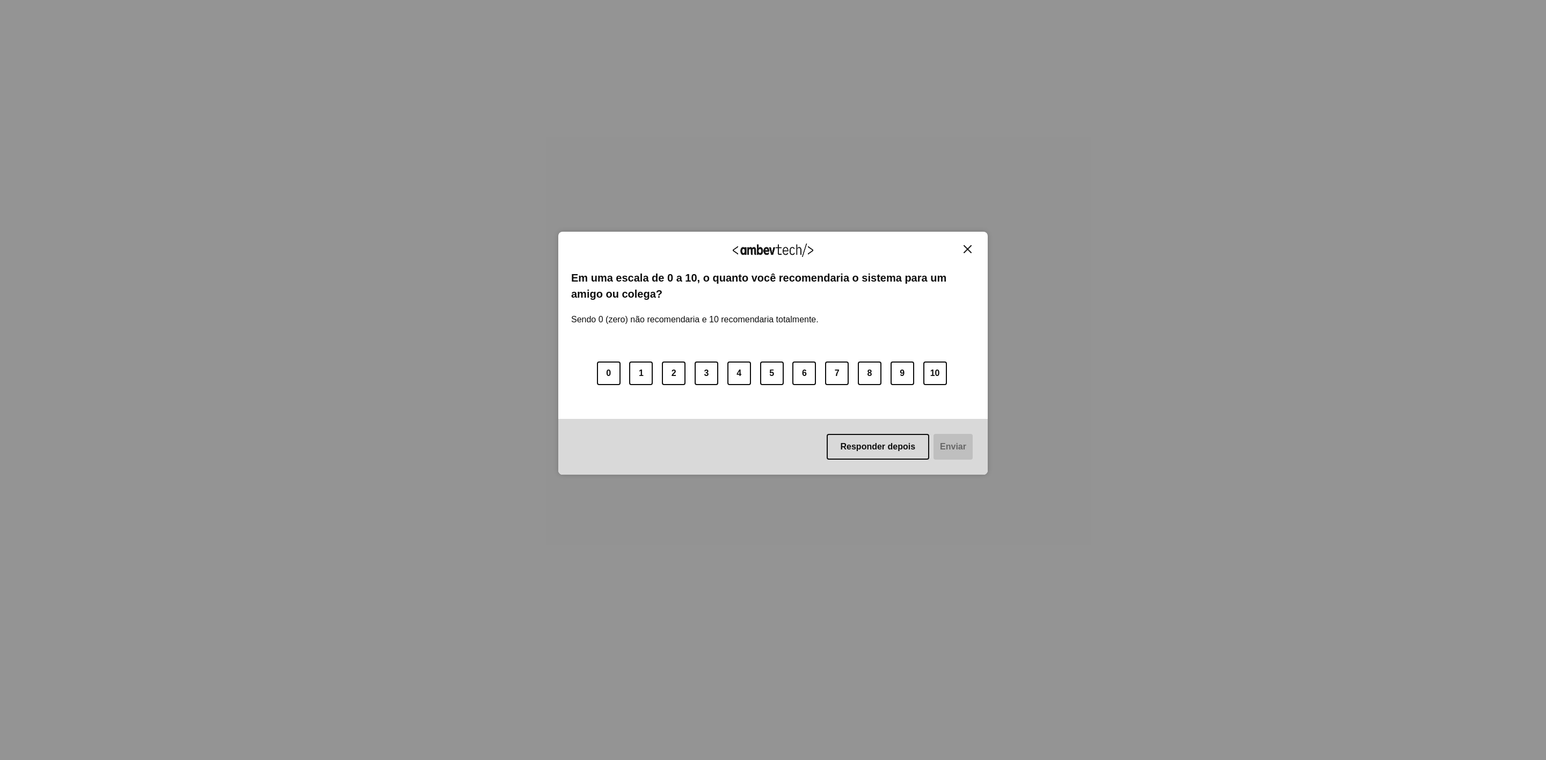
click at [966, 250] on img "Close" at bounding box center [967, 249] width 8 height 8
drag, startPoint x: 963, startPoint y: 251, endPoint x: 968, endPoint y: 229, distance: 23.2
click at [963, 251] on img "Close" at bounding box center [967, 249] width 8 height 8
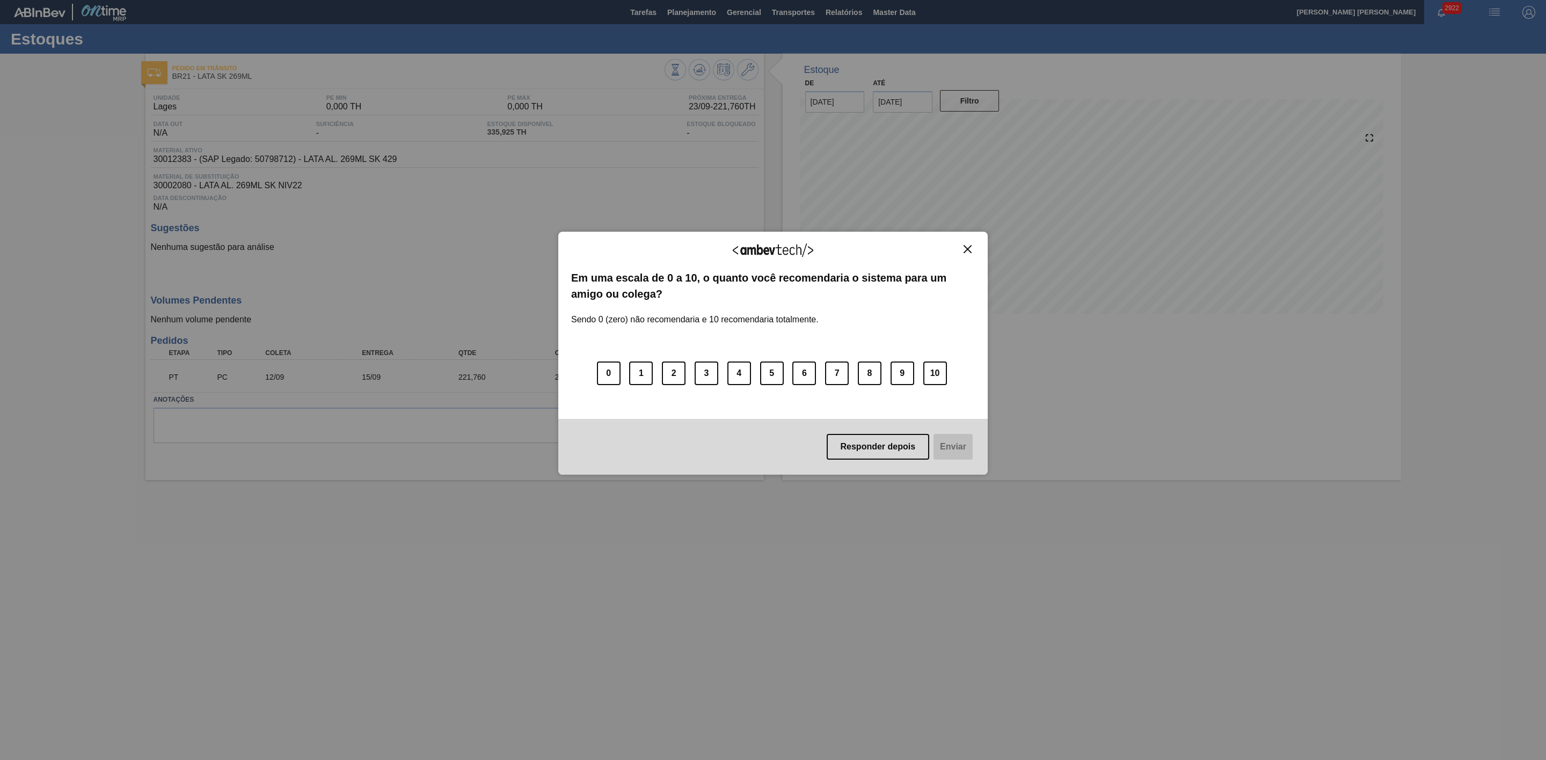
click at [968, 250] on img "Close" at bounding box center [967, 249] width 8 height 8
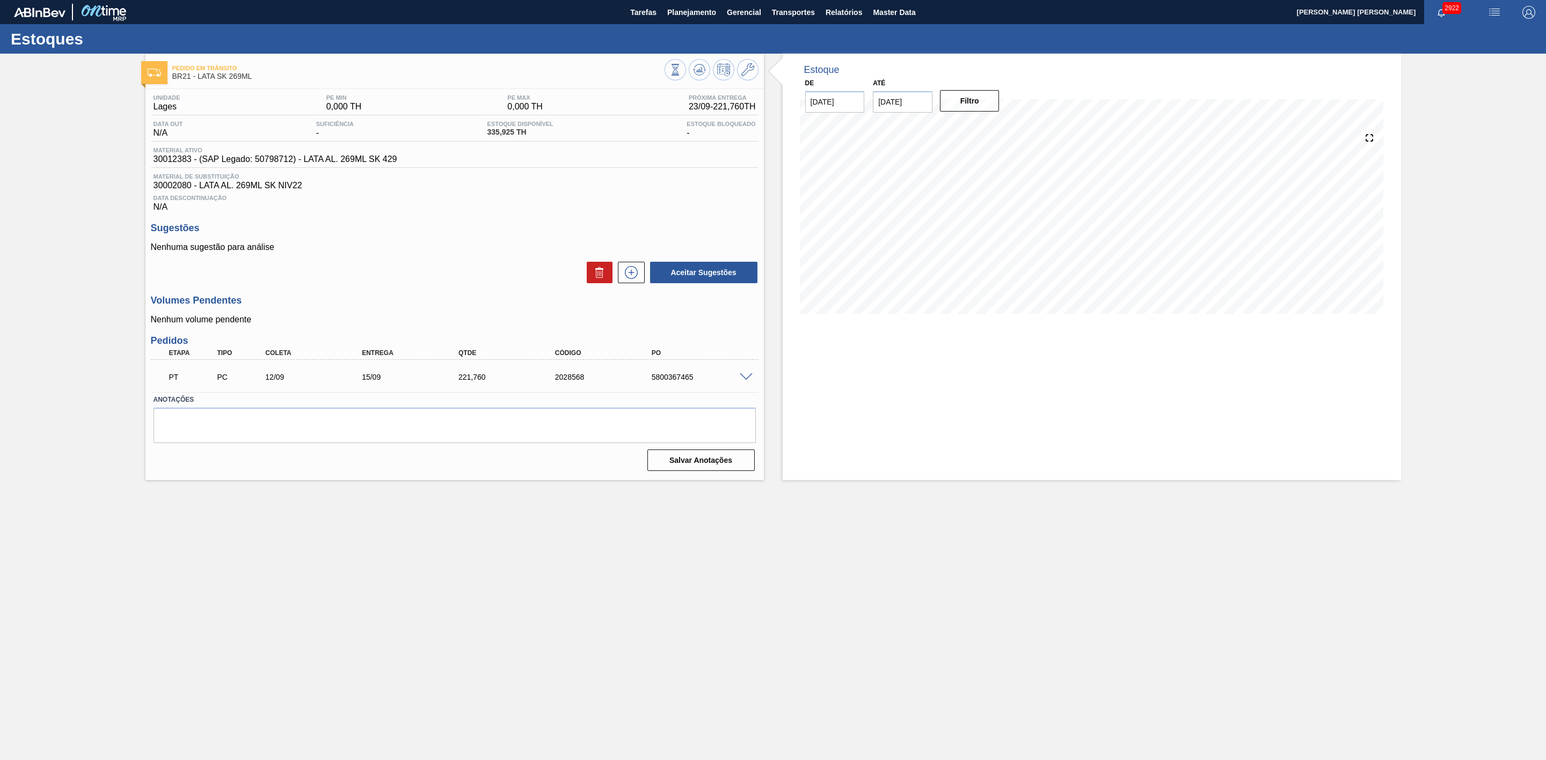
click at [744, 379] on span at bounding box center [746, 378] width 13 height 8
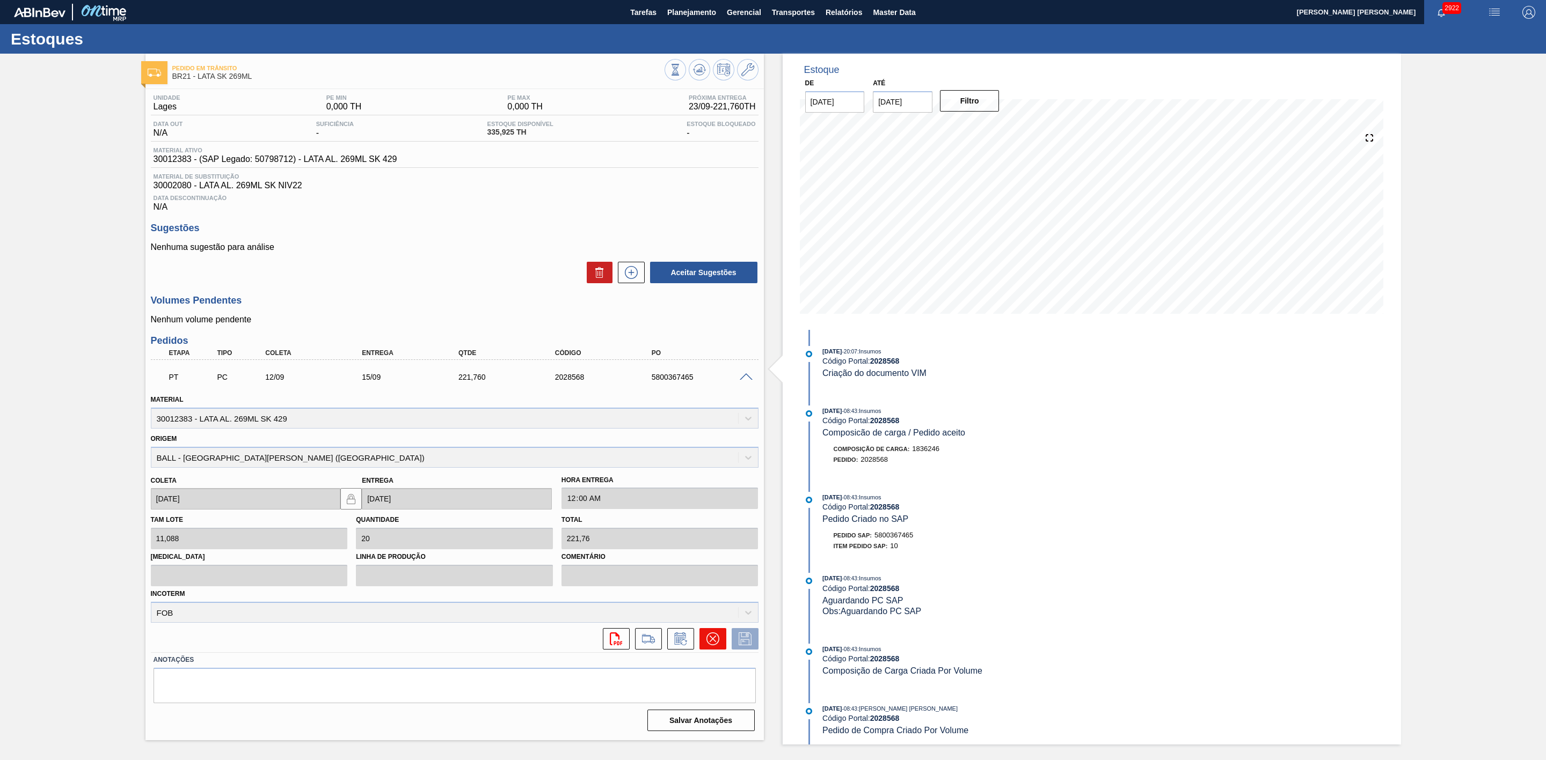
click at [708, 644] on icon at bounding box center [712, 639] width 13 height 13
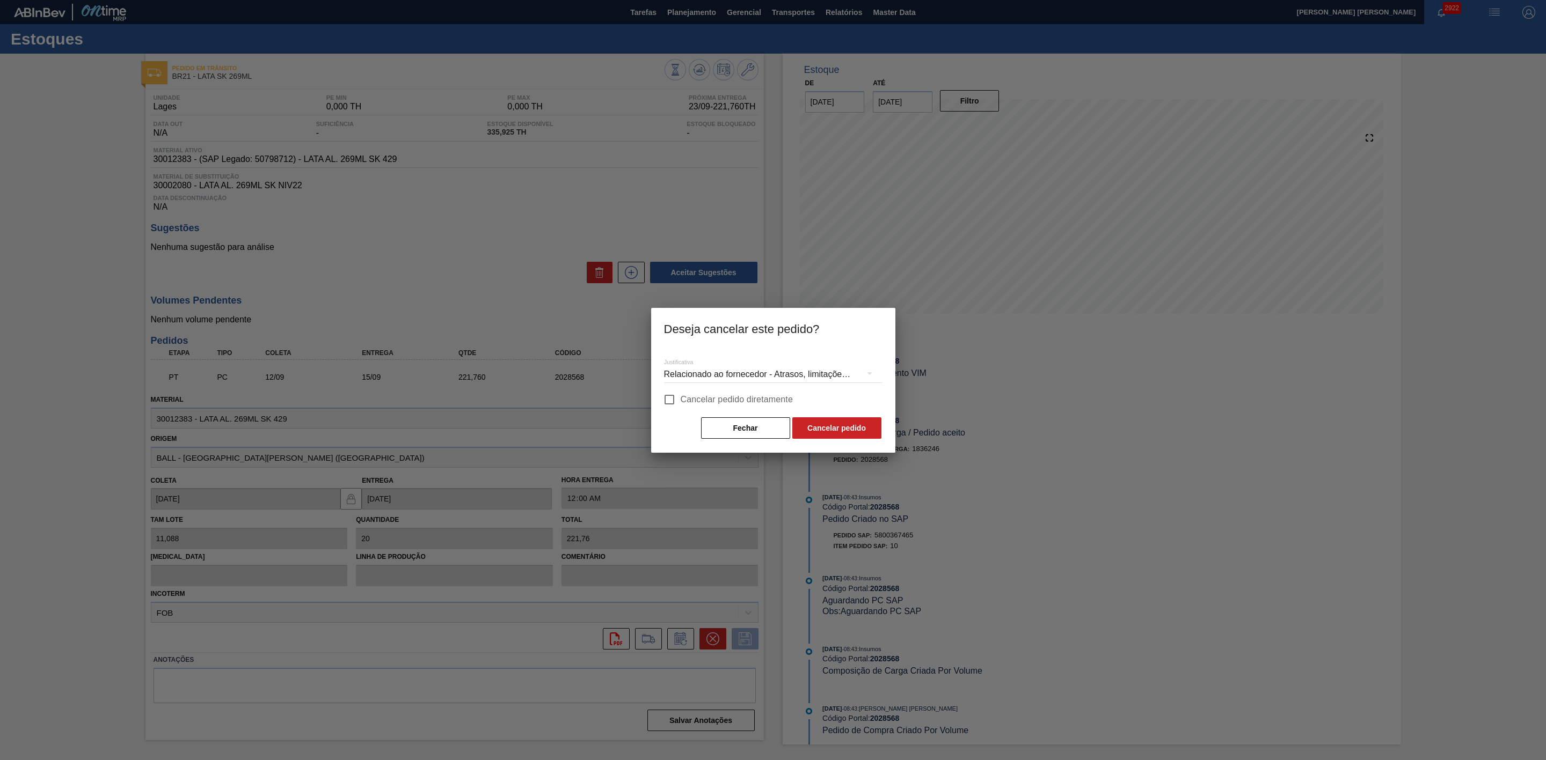
click at [672, 399] on input "Cancelar pedido diretamente" at bounding box center [669, 400] width 23 height 23
checkbox input "true"
click at [845, 418] on button "Cancelar pedido" at bounding box center [836, 428] width 89 height 21
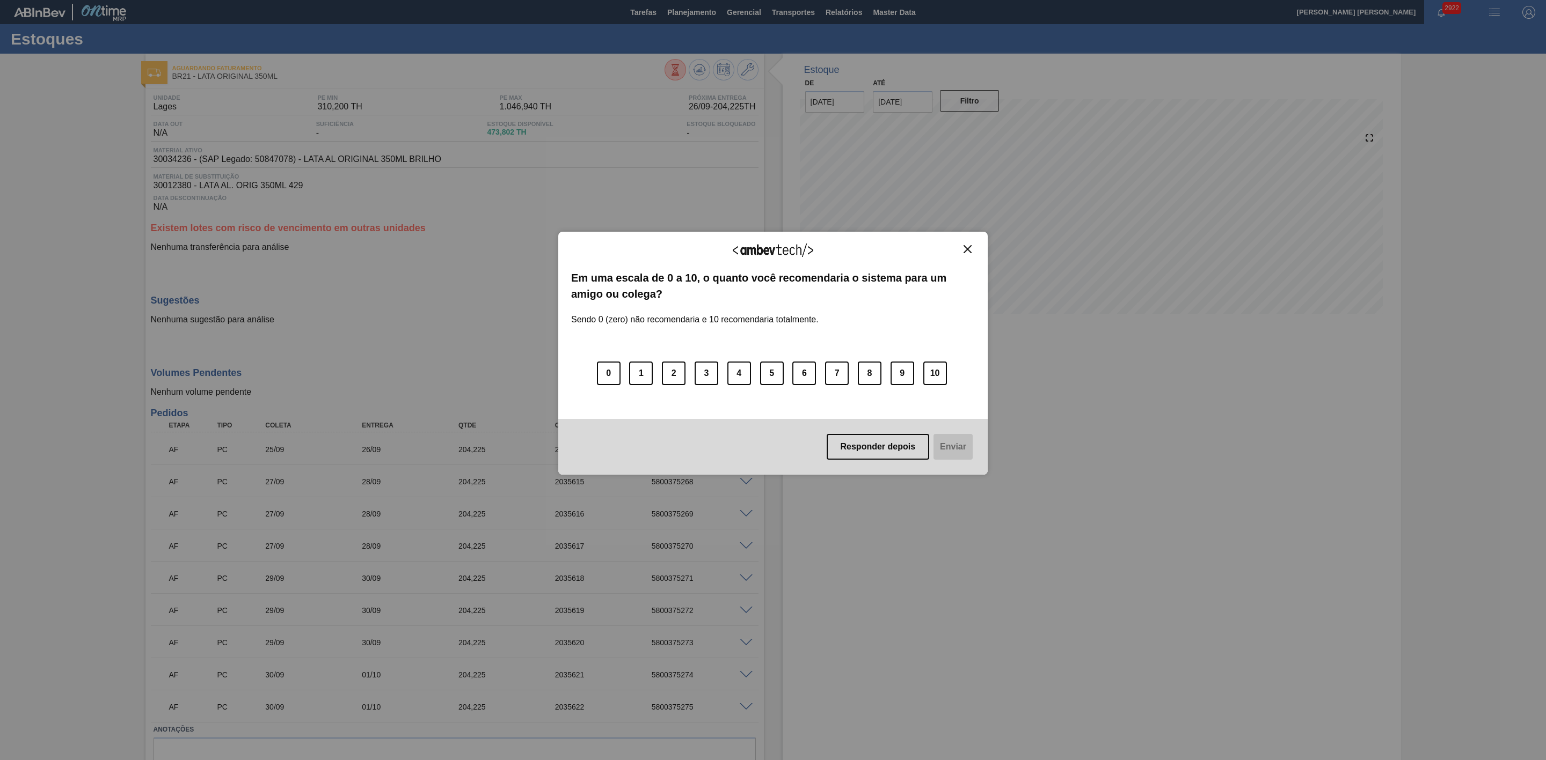
click at [967, 248] on img "Close" at bounding box center [967, 249] width 8 height 8
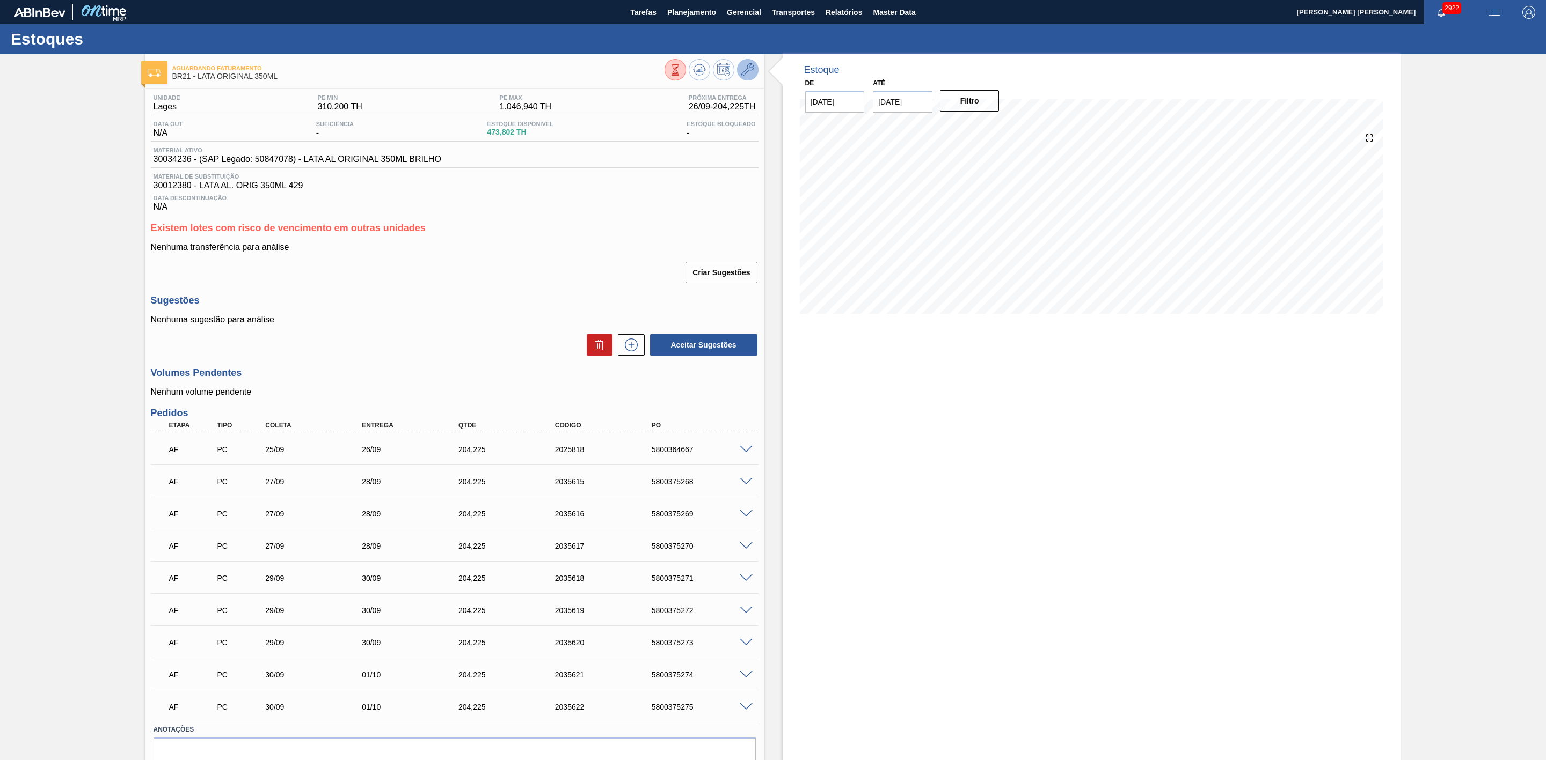
click at [749, 71] on icon at bounding box center [747, 69] width 13 height 13
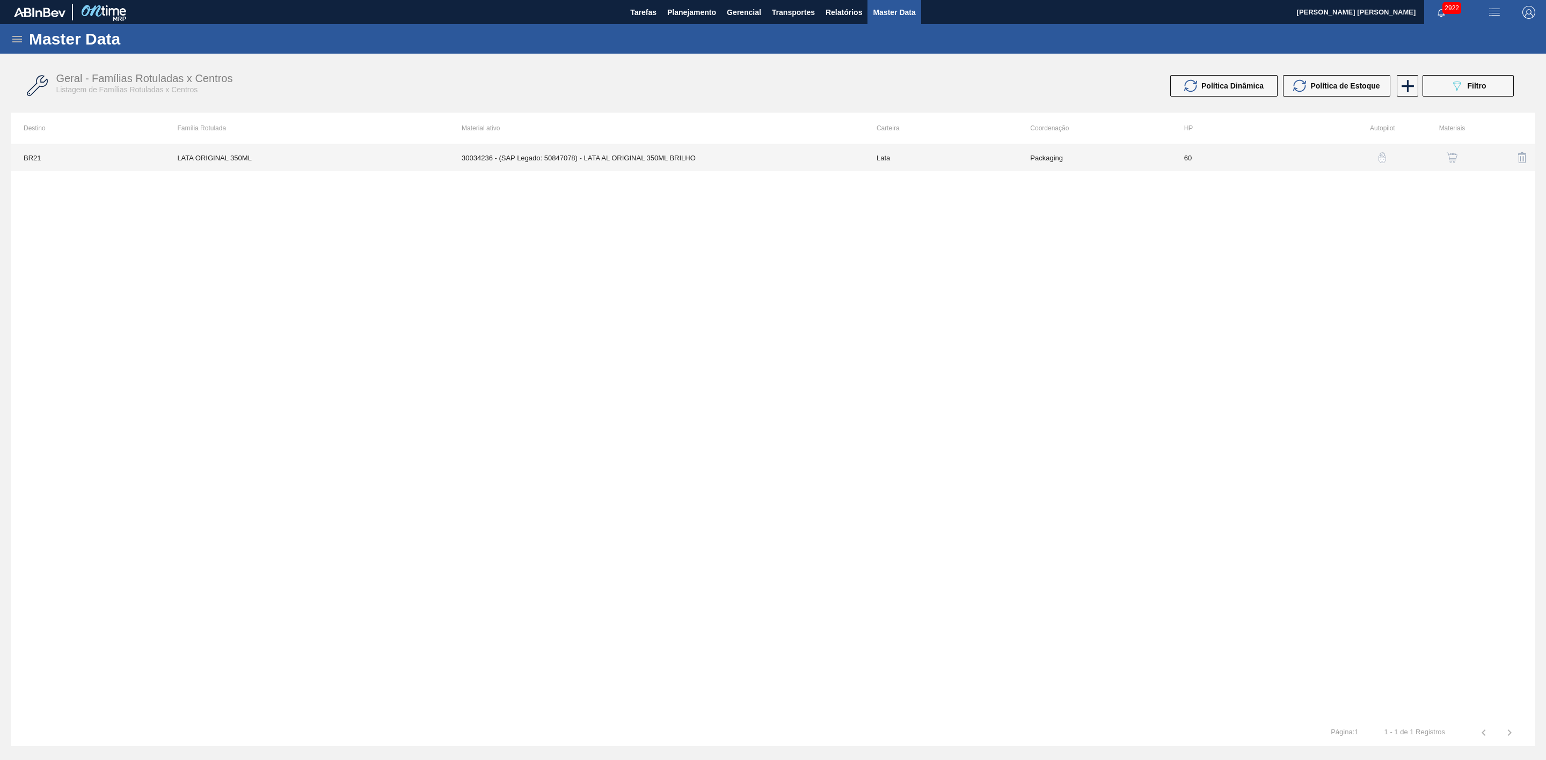
click at [622, 162] on td "30034236 - (SAP Legado: 50847078) - LATA AL ORIGINAL 350ML BRILHO" at bounding box center [656, 157] width 415 height 27
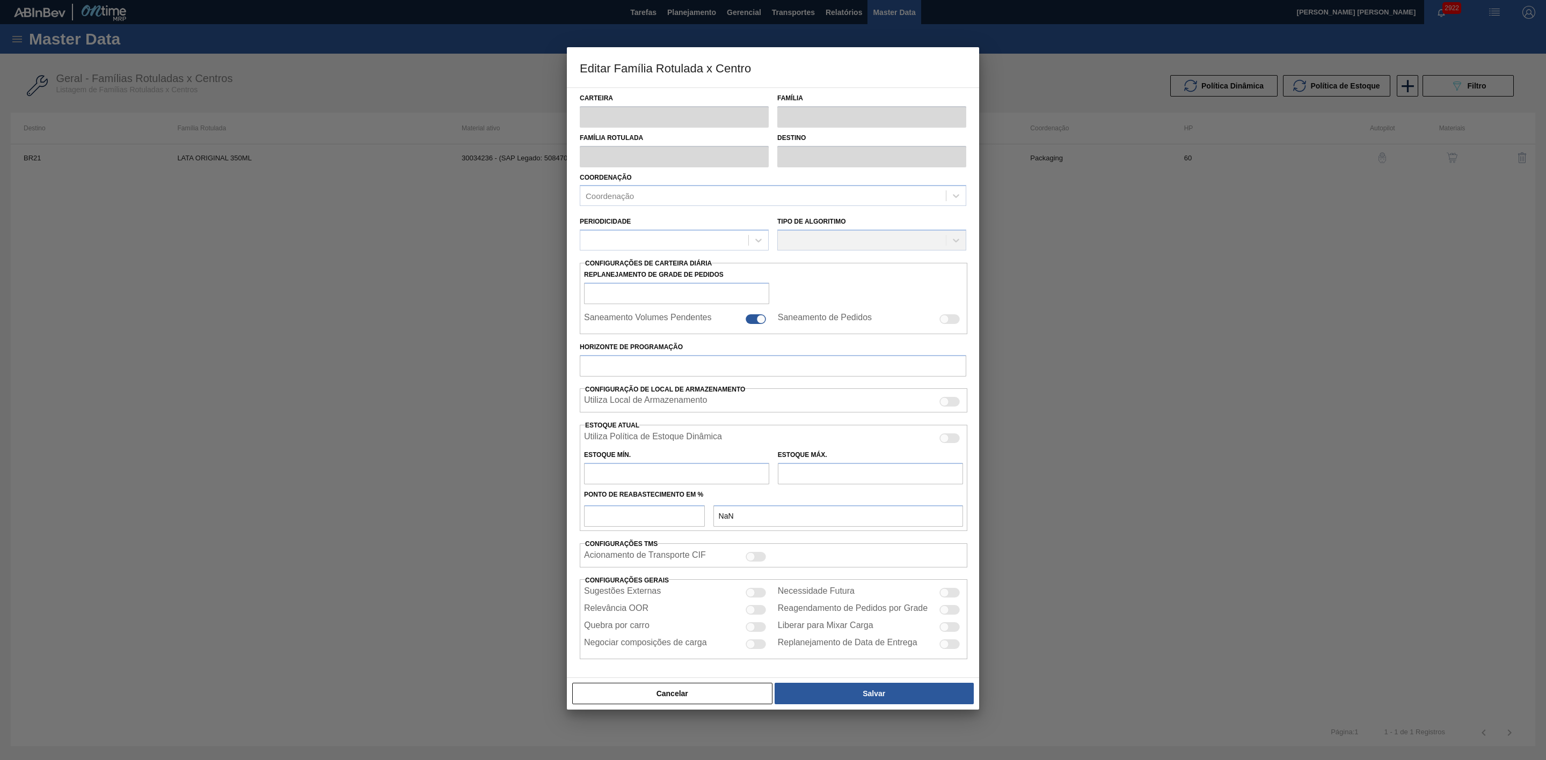
type input "Lata"
type input "LATA ORIGINAL 350ML"
type input "BR21 - Lages"
type input "0"
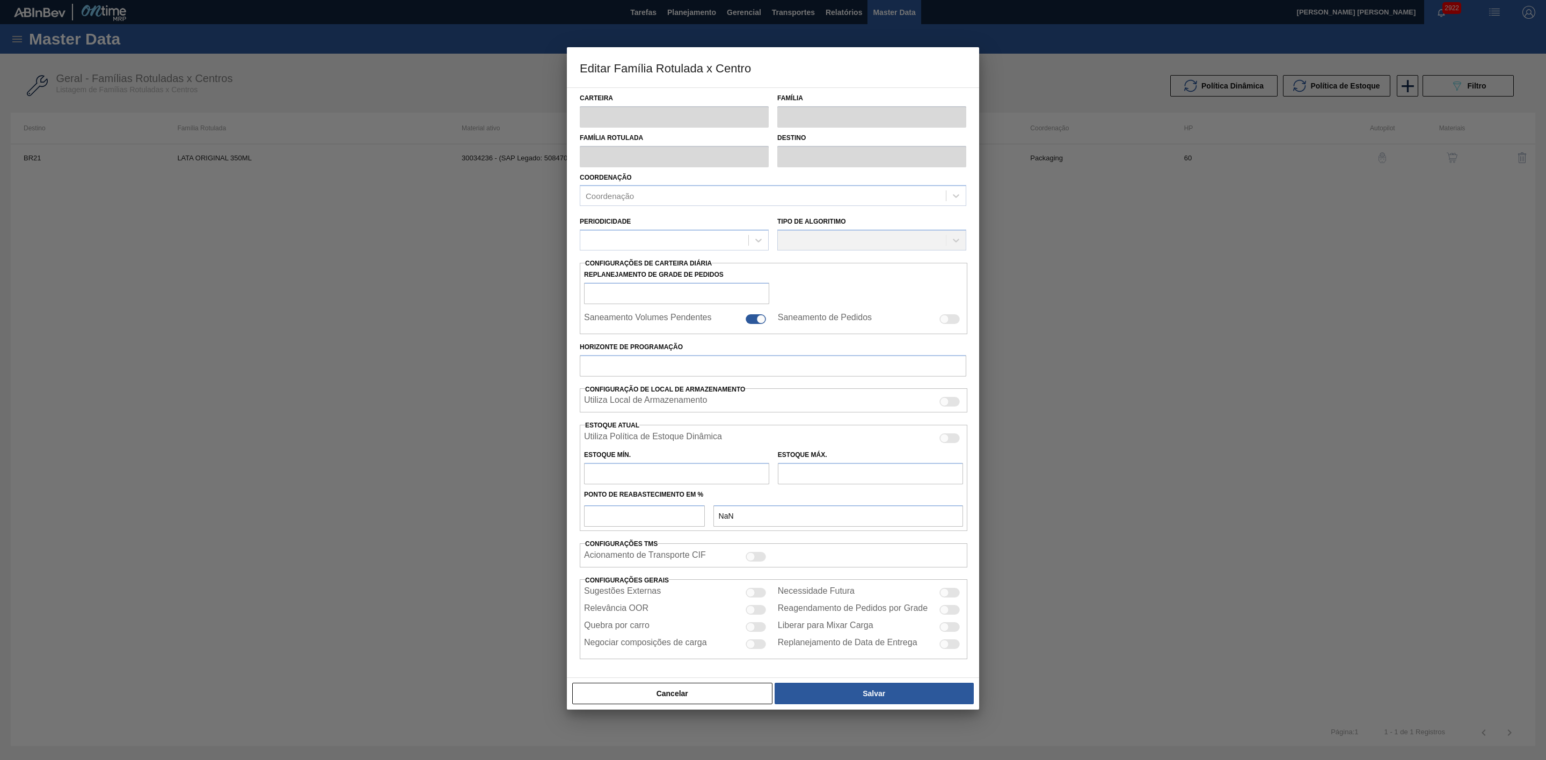
checkbox input "false"
type input "60"
type input "310,2"
type input "1.046,94"
type input "43"
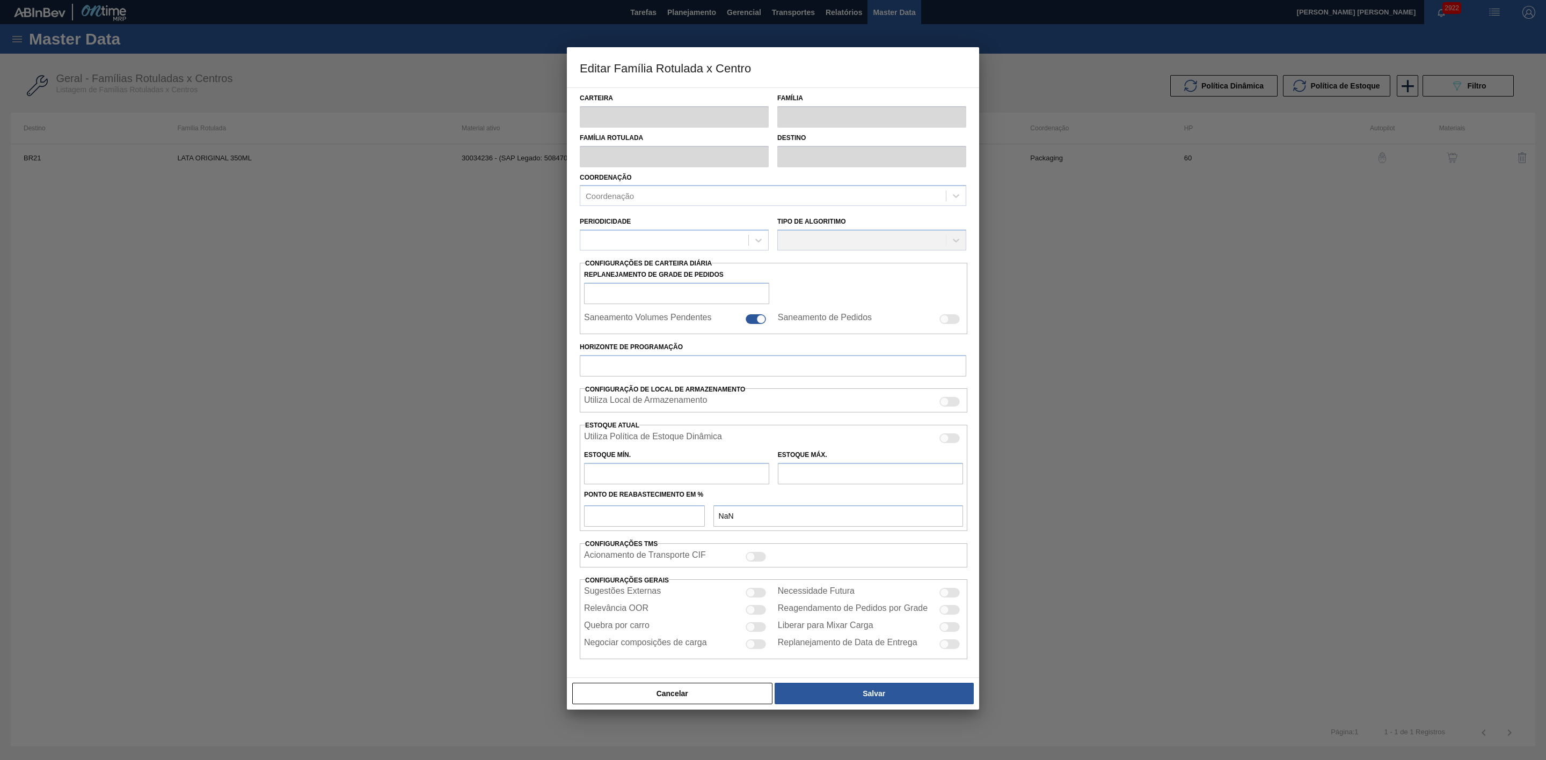
type input "620,441"
checkbox input "true"
click at [948, 437] on div at bounding box center [949, 440] width 20 height 10
checkbox input "true"
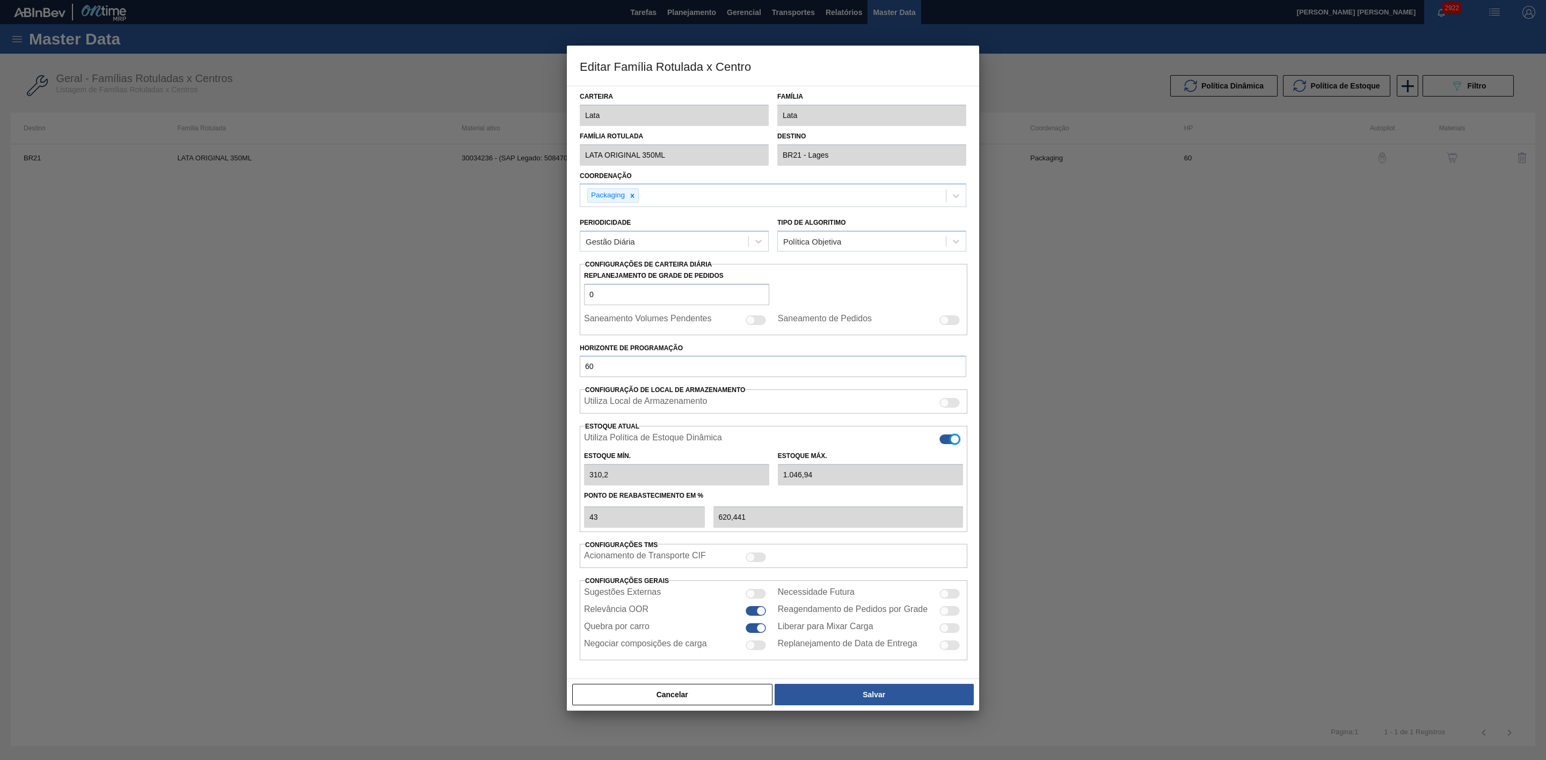
type input "0"
type input "0,000"
click at [891, 690] on button "Salvar" at bounding box center [873, 694] width 199 height 21
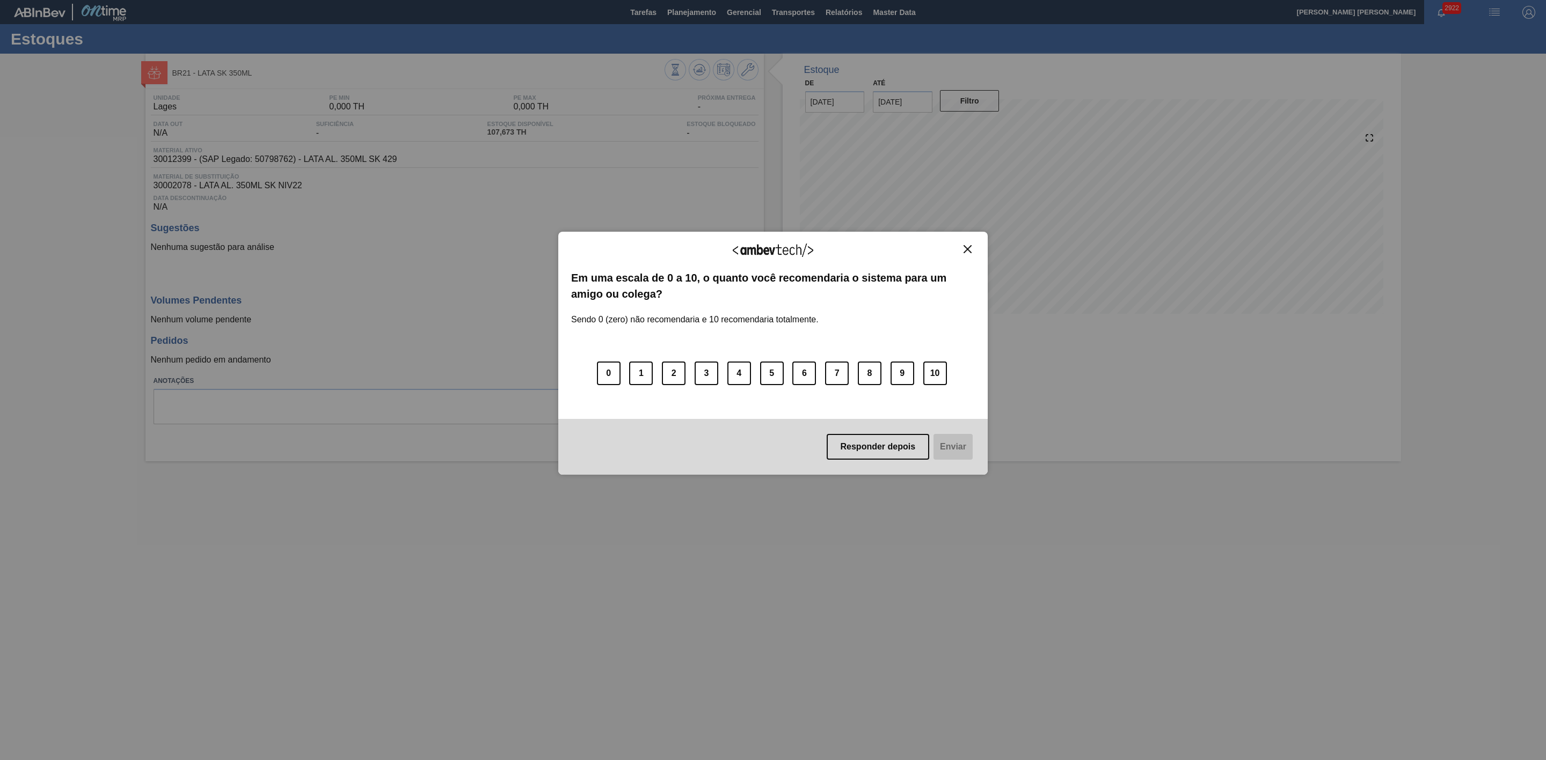
click at [963, 248] on img "Close" at bounding box center [967, 249] width 8 height 8
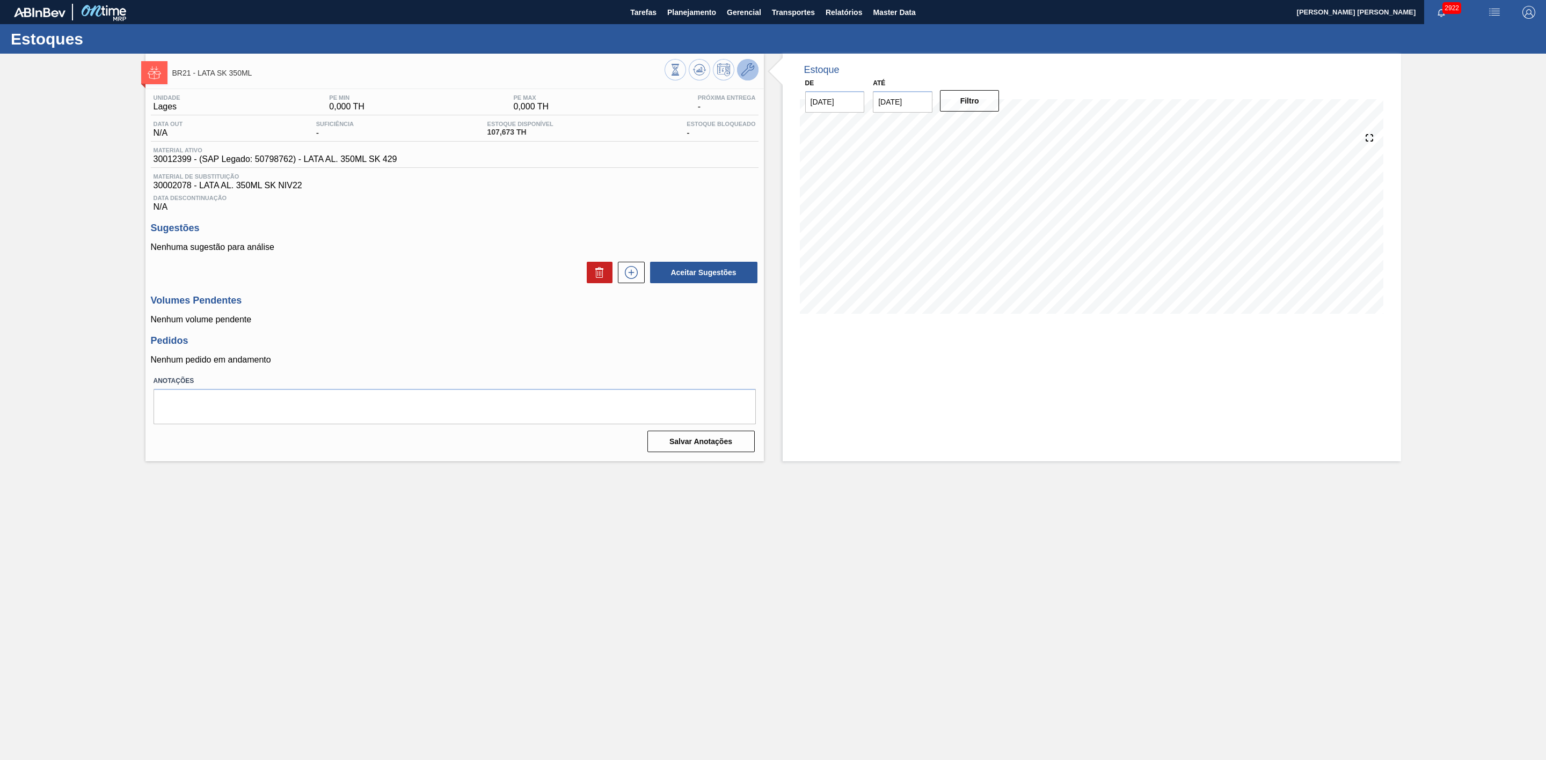
click at [755, 66] on button at bounding box center [747, 69] width 21 height 21
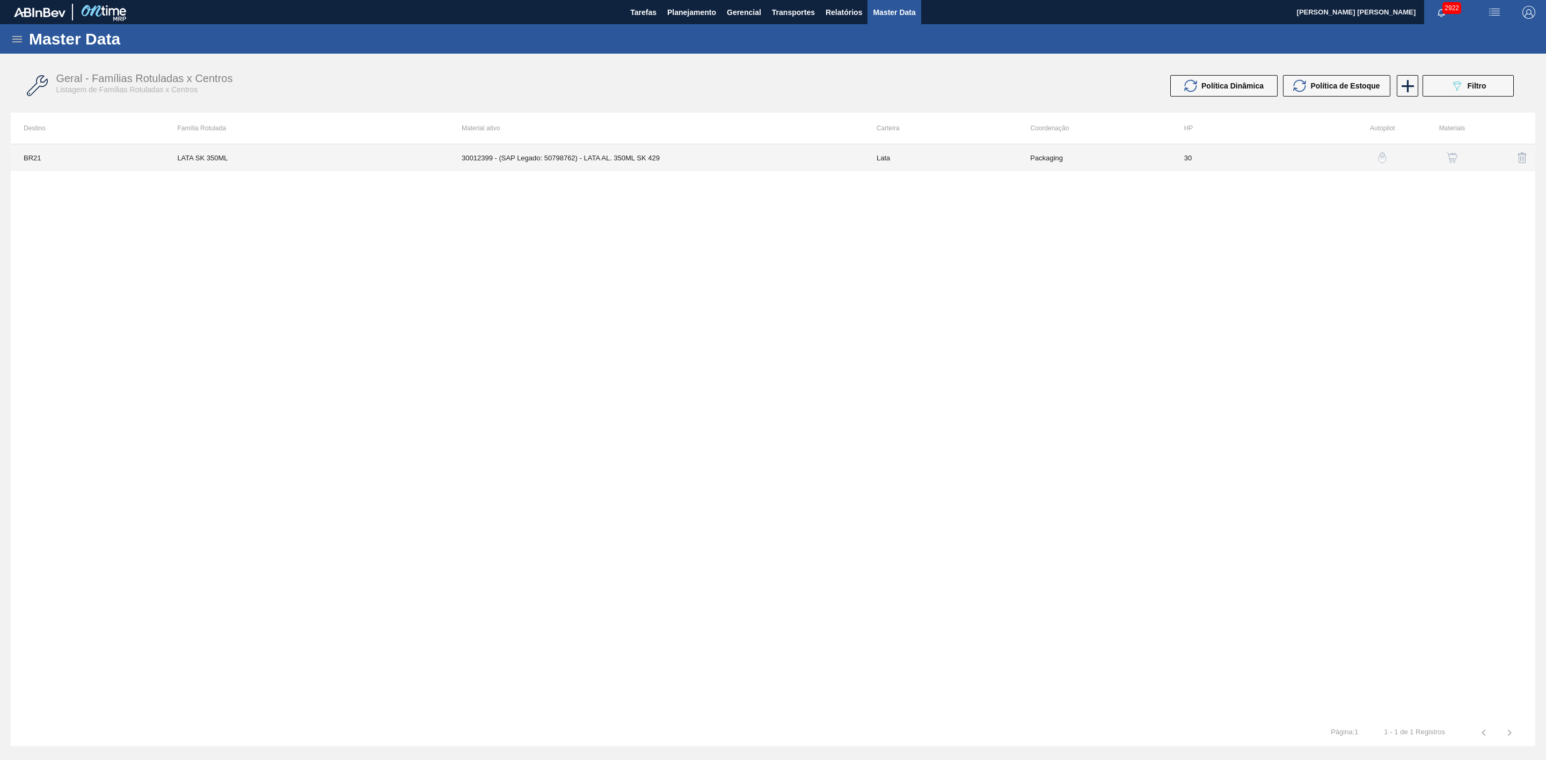
click at [745, 156] on td "30012399 - (SAP Legado: 50798762) - LATA AL. 350ML SK 429" at bounding box center [656, 157] width 415 height 27
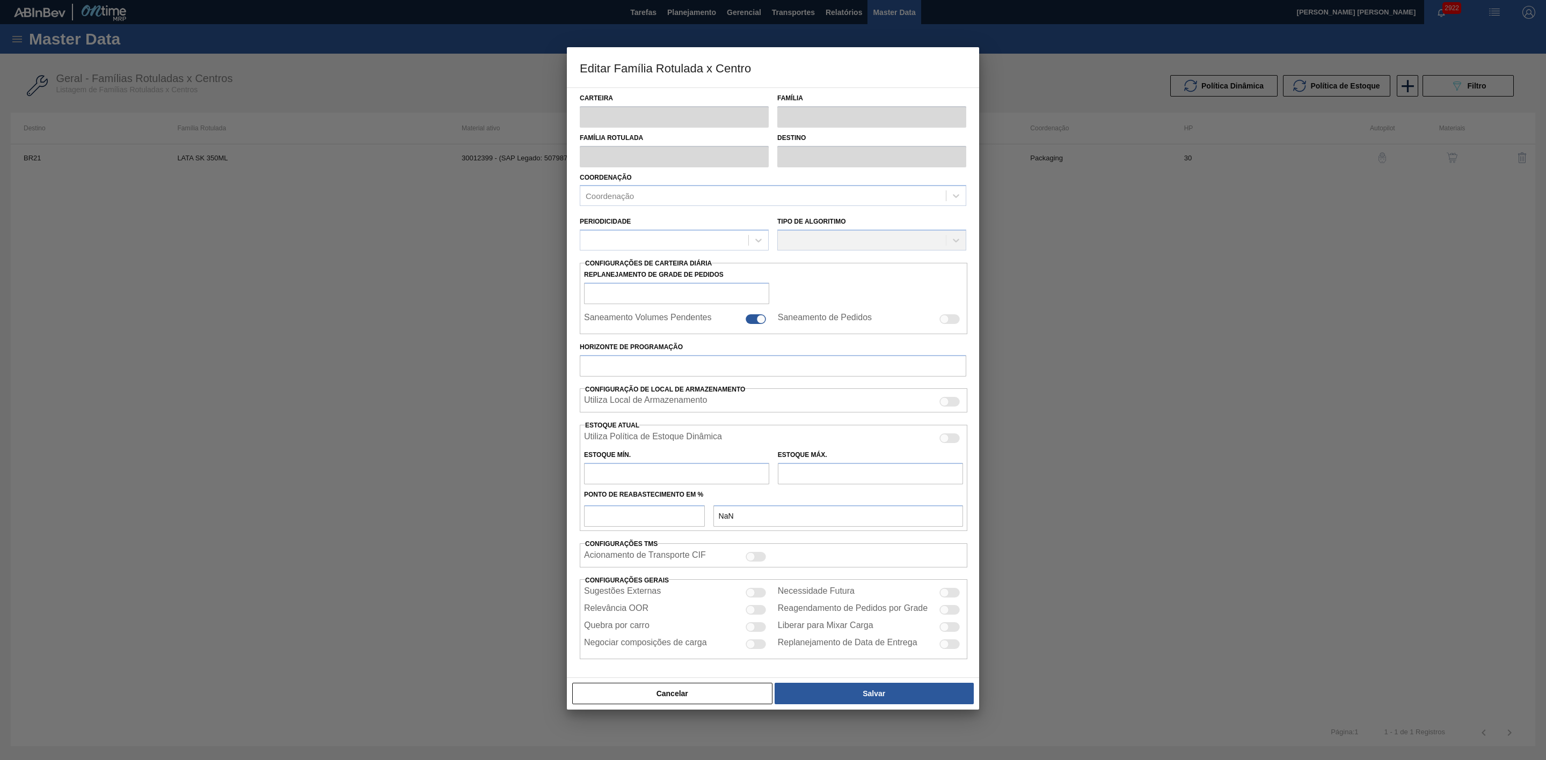
type input "Lata"
type input "LATA SK 350ML"
type input "BR21 - Lages"
type input "0"
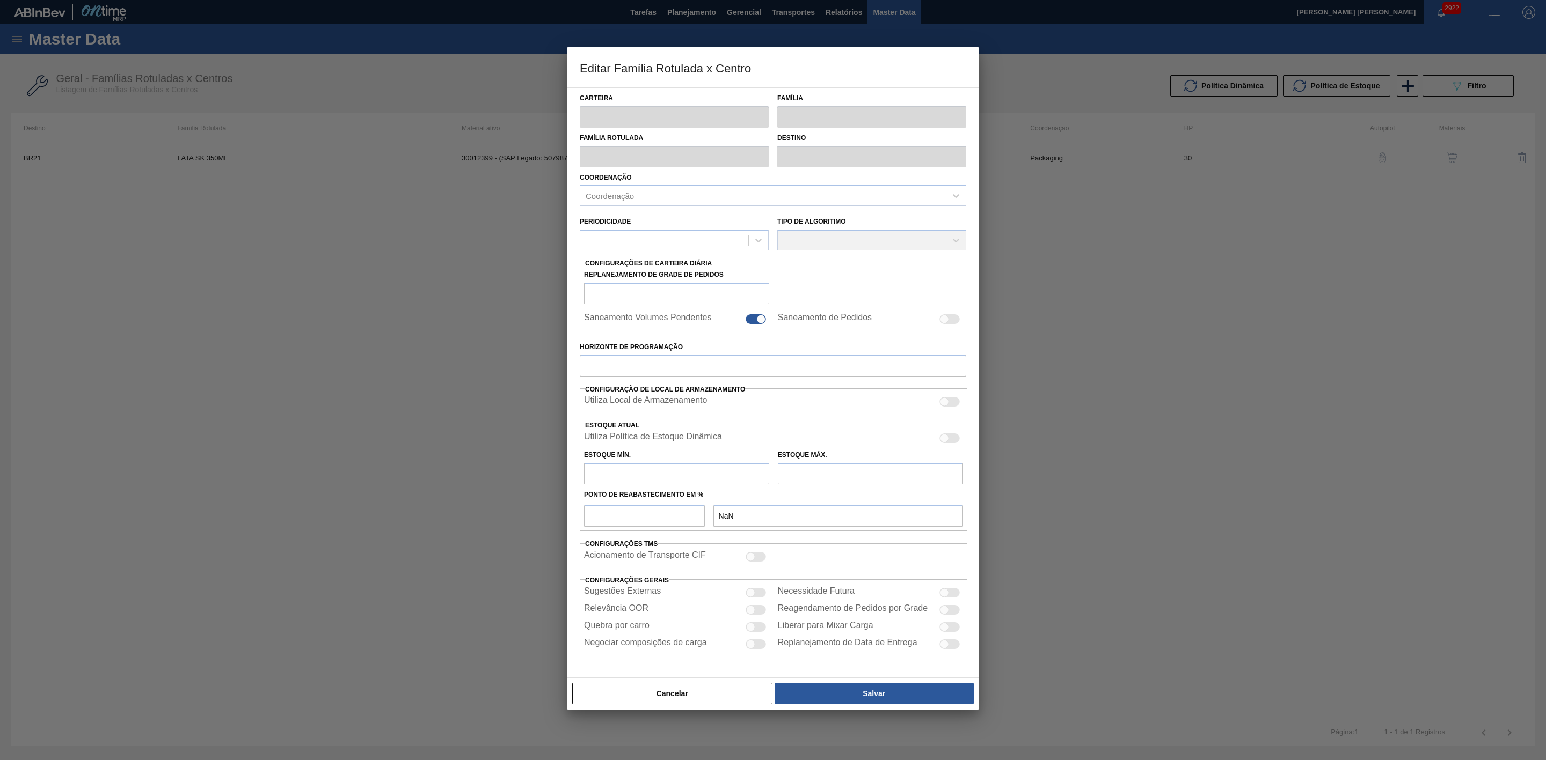
checkbox input "false"
type input "30"
type input "0"
type input "100"
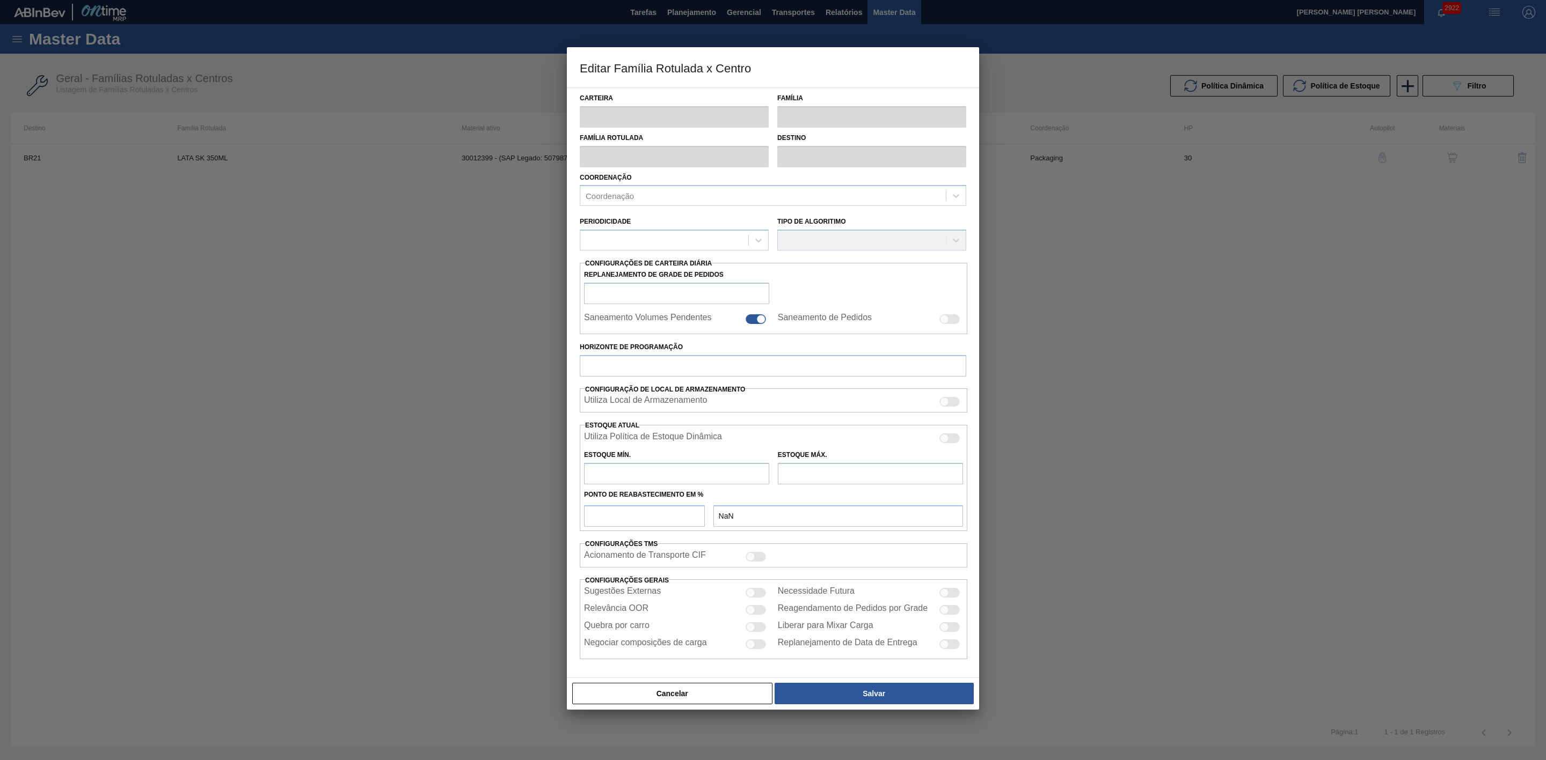
type input "0,000"
checkbox input "true"
click at [954, 440] on div at bounding box center [949, 440] width 20 height 10
checkbox input "true"
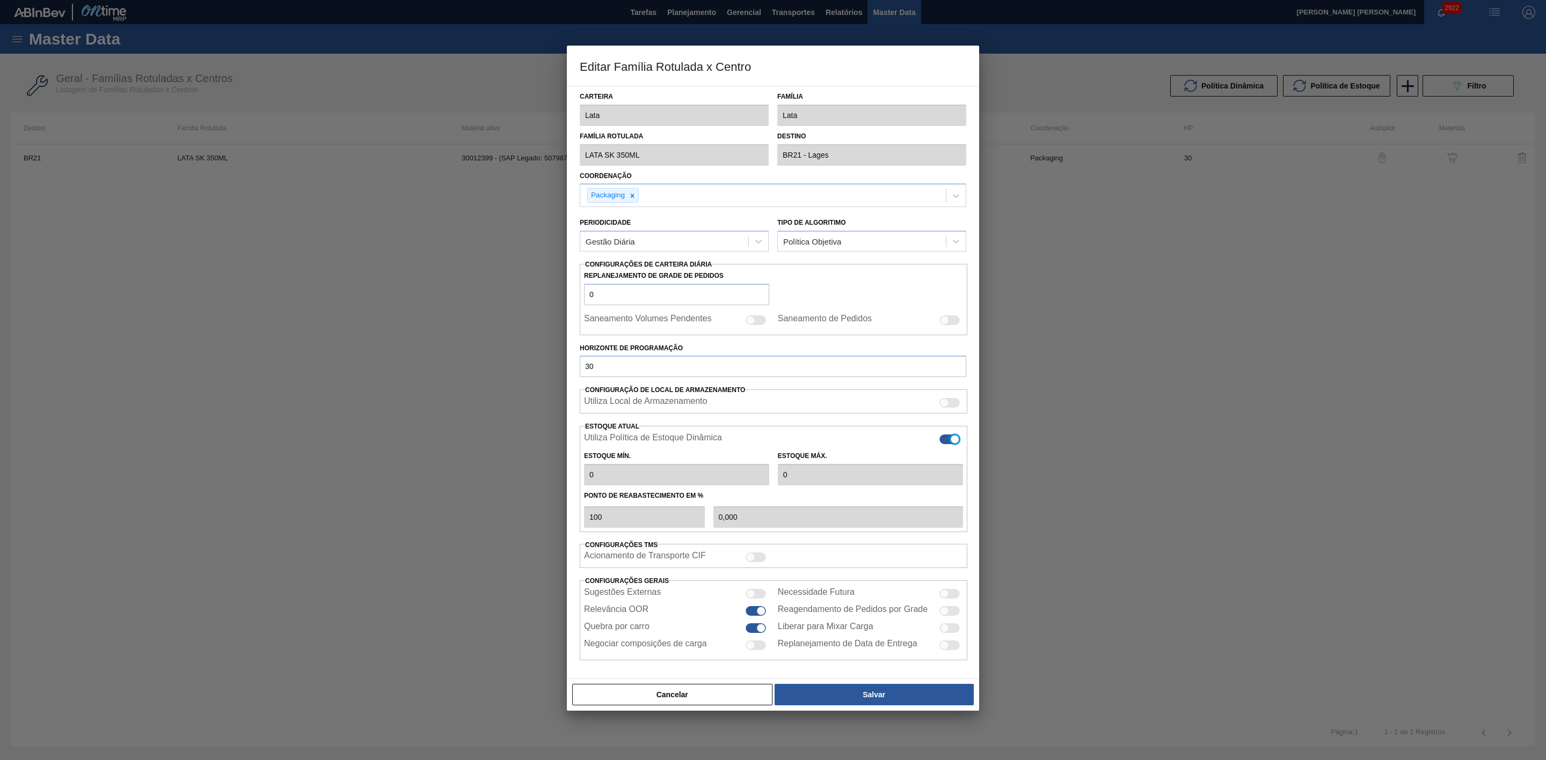
type input "0"
click at [894, 702] on button "Salvar" at bounding box center [873, 694] width 199 height 21
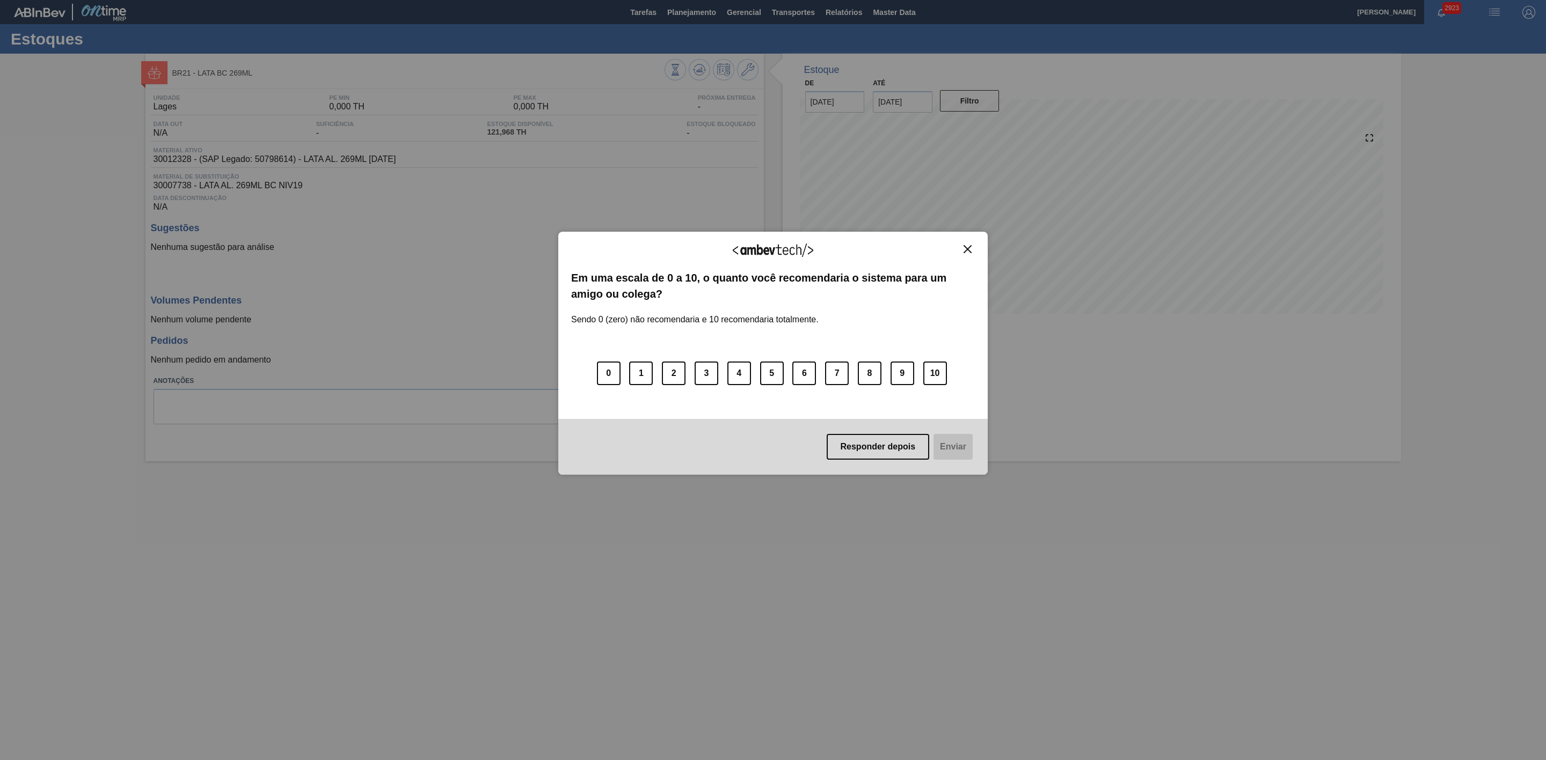
click at [967, 250] on img "Close" at bounding box center [967, 249] width 8 height 8
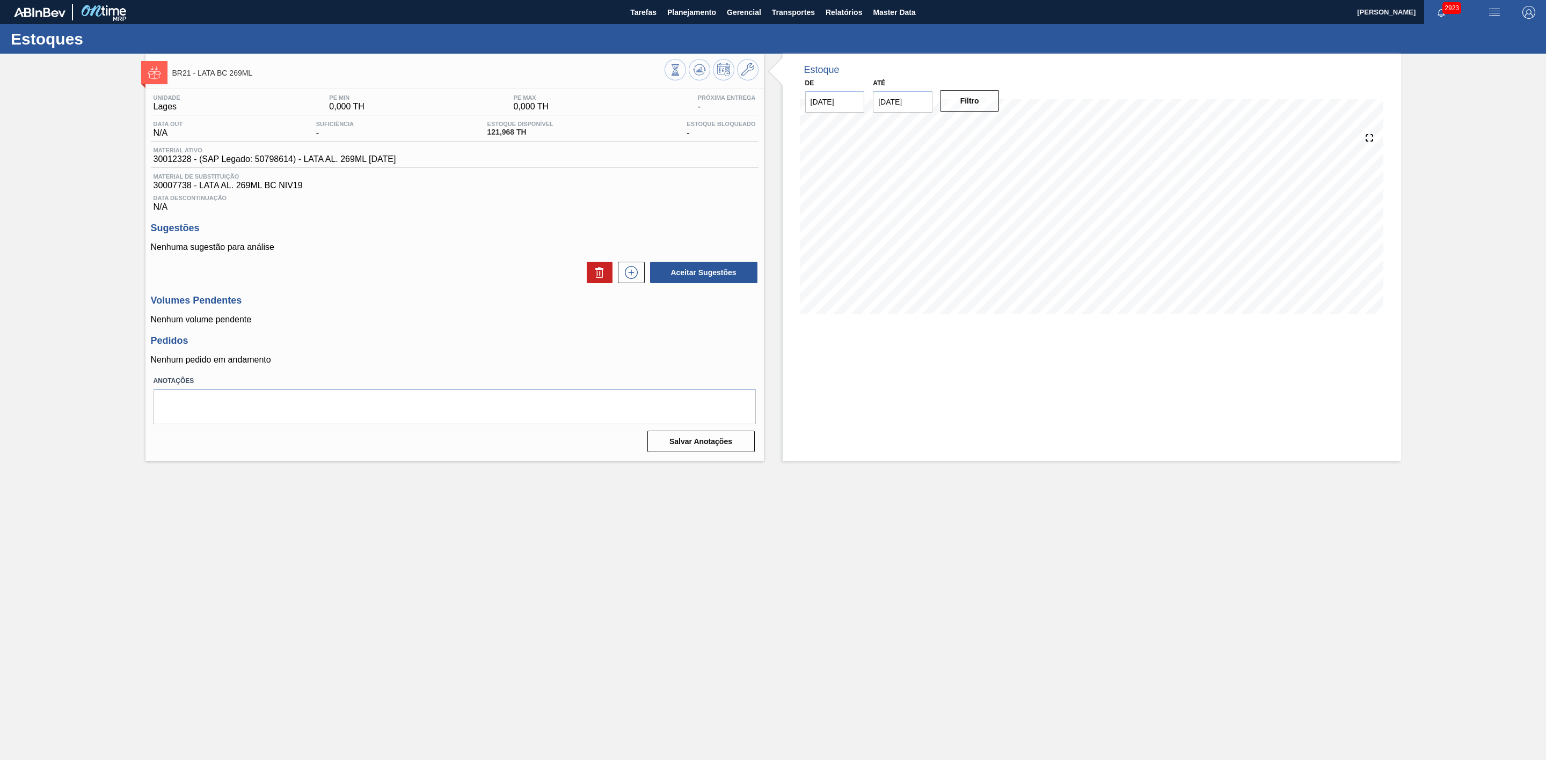
click at [752, 81] on div at bounding box center [711, 71] width 94 height 24
click at [752, 79] on button at bounding box center [747, 69] width 21 height 21
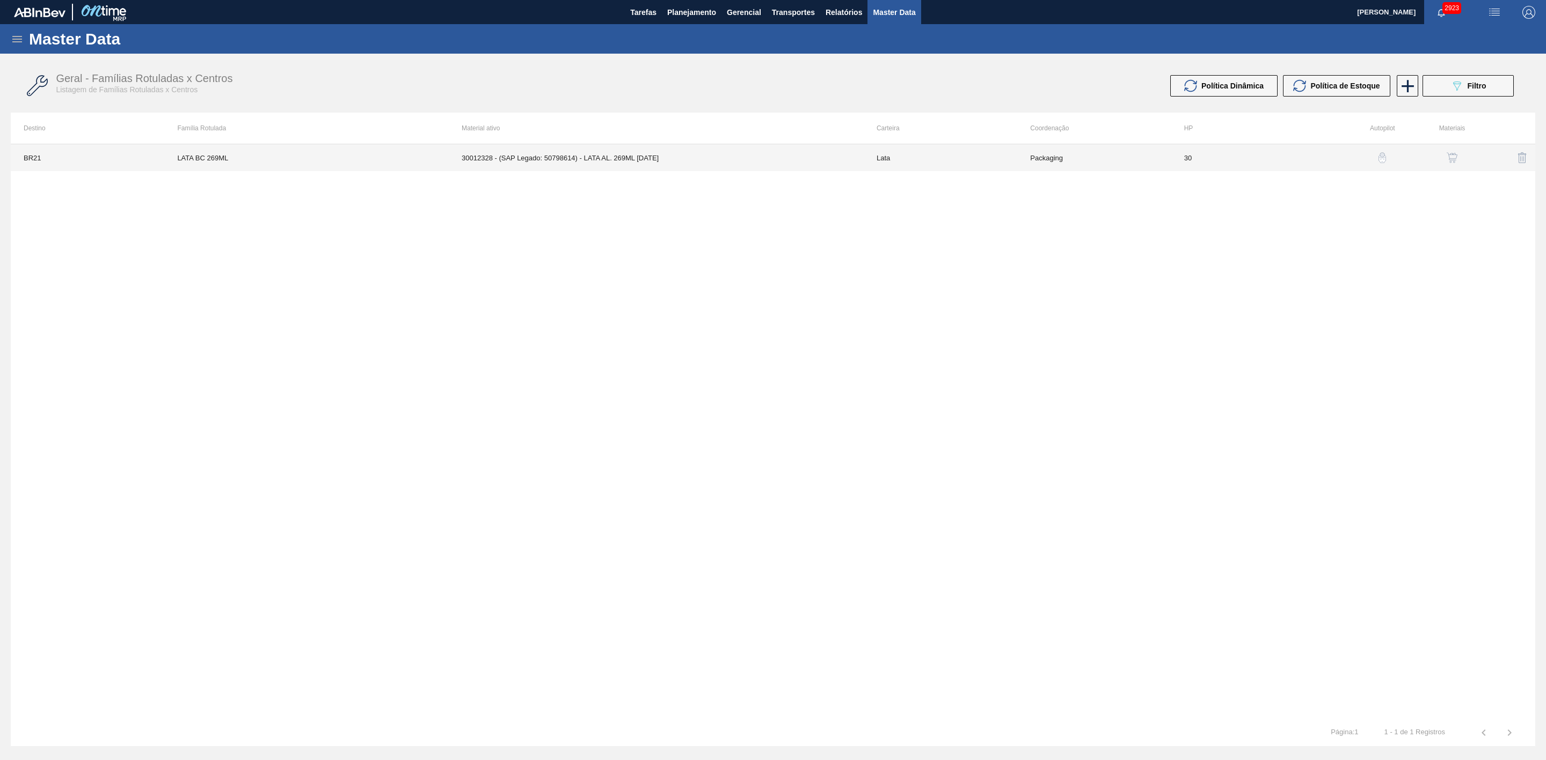
click at [736, 163] on td "30012328 - (SAP Legado: 50798614) - LATA AL. 269ML [DATE]" at bounding box center [656, 157] width 415 height 27
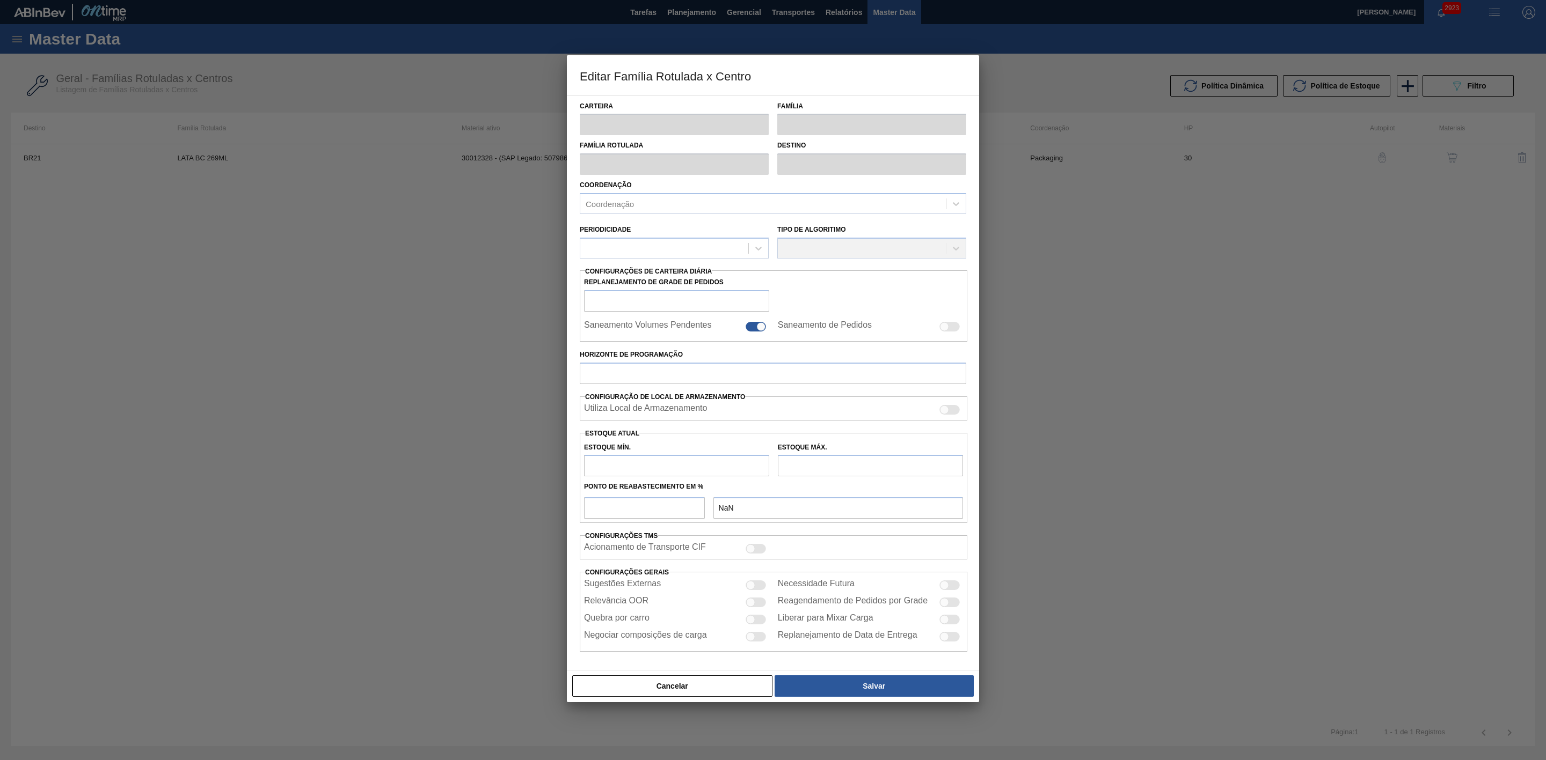
type input "Lata"
type input "LATA BC 269ML"
type input "BR21 - Lages"
type input "0"
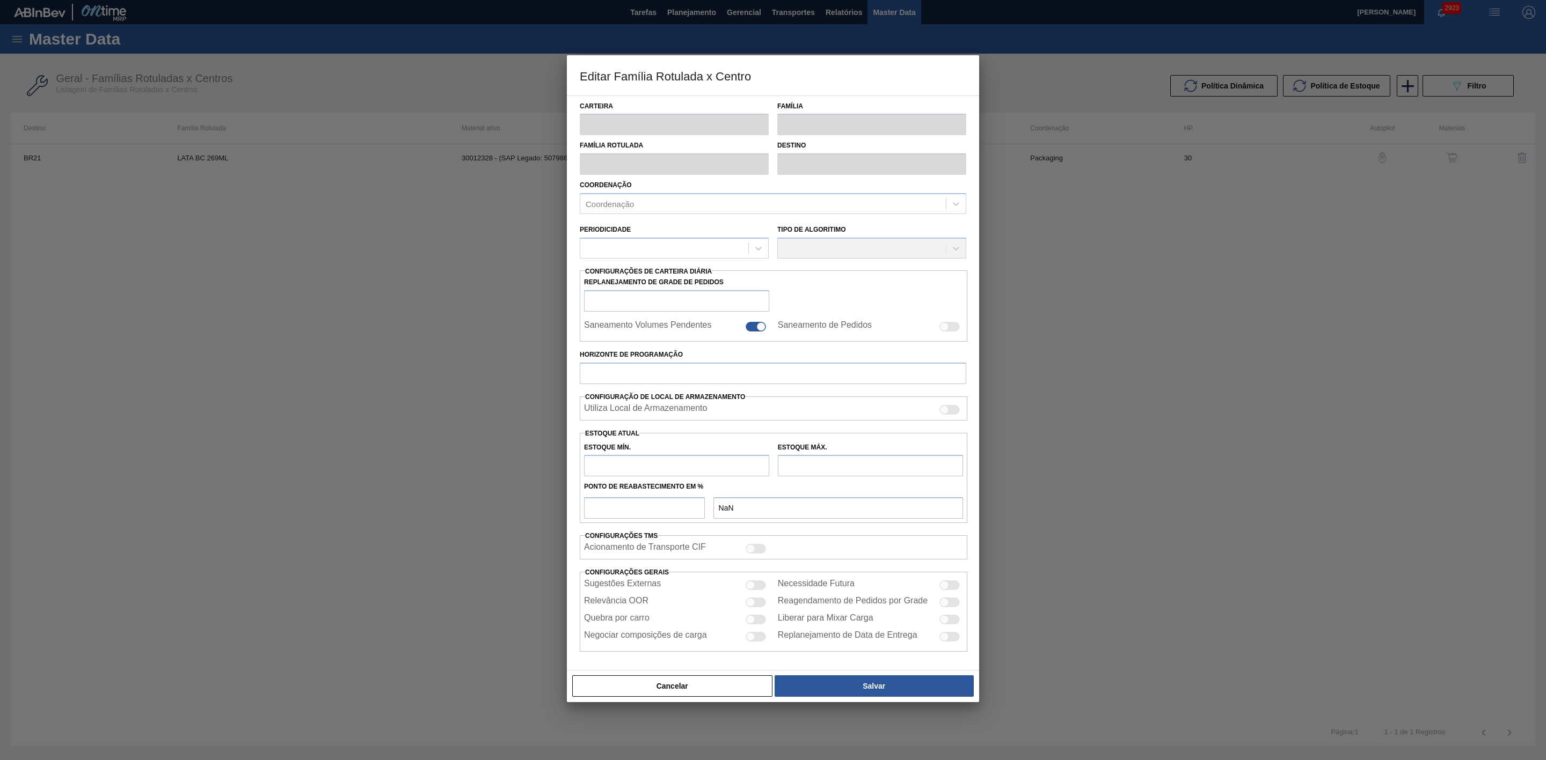
checkbox input "false"
type input "30"
type input "0"
type input "100"
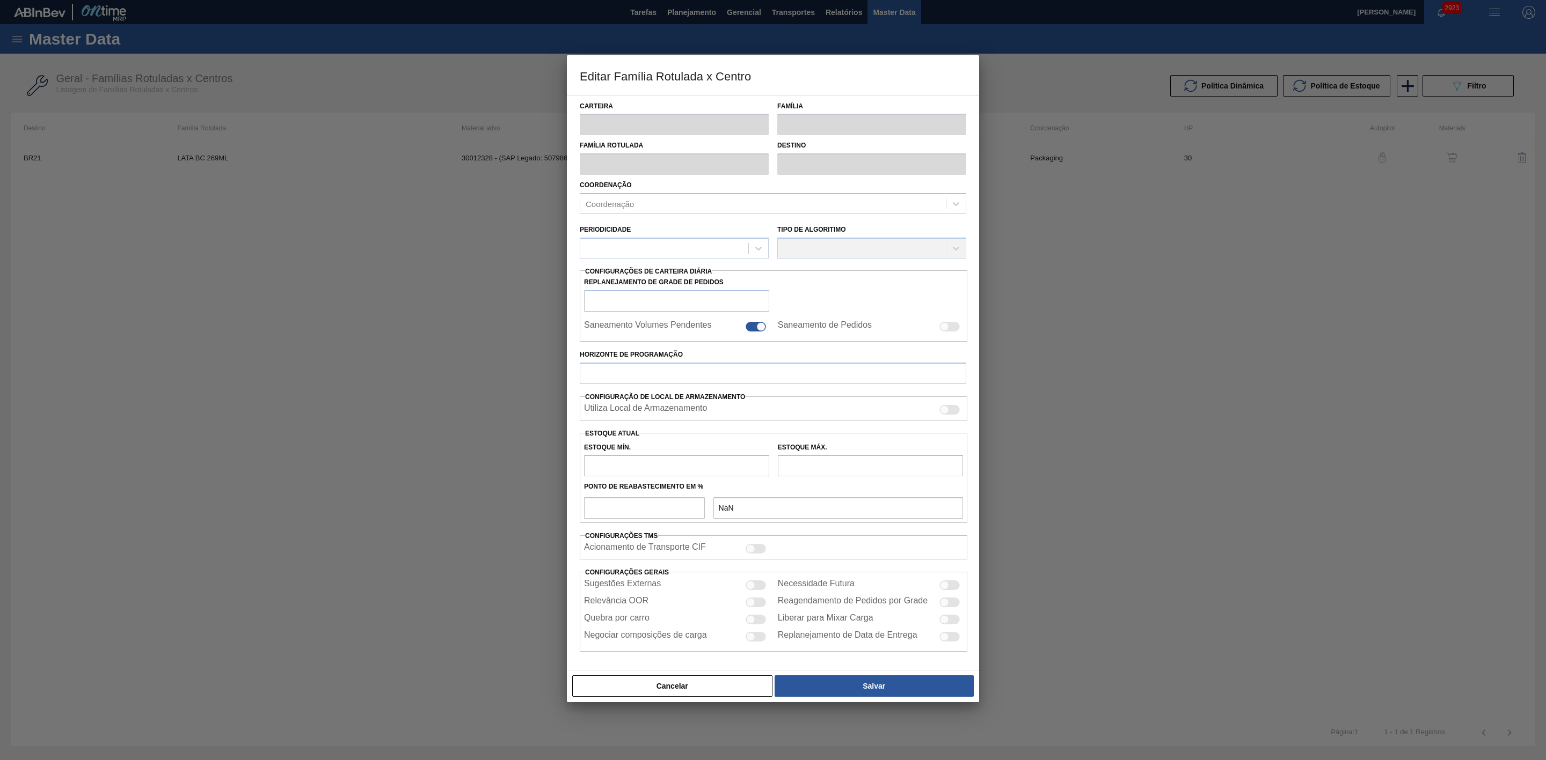
type input "0,000"
checkbox input "true"
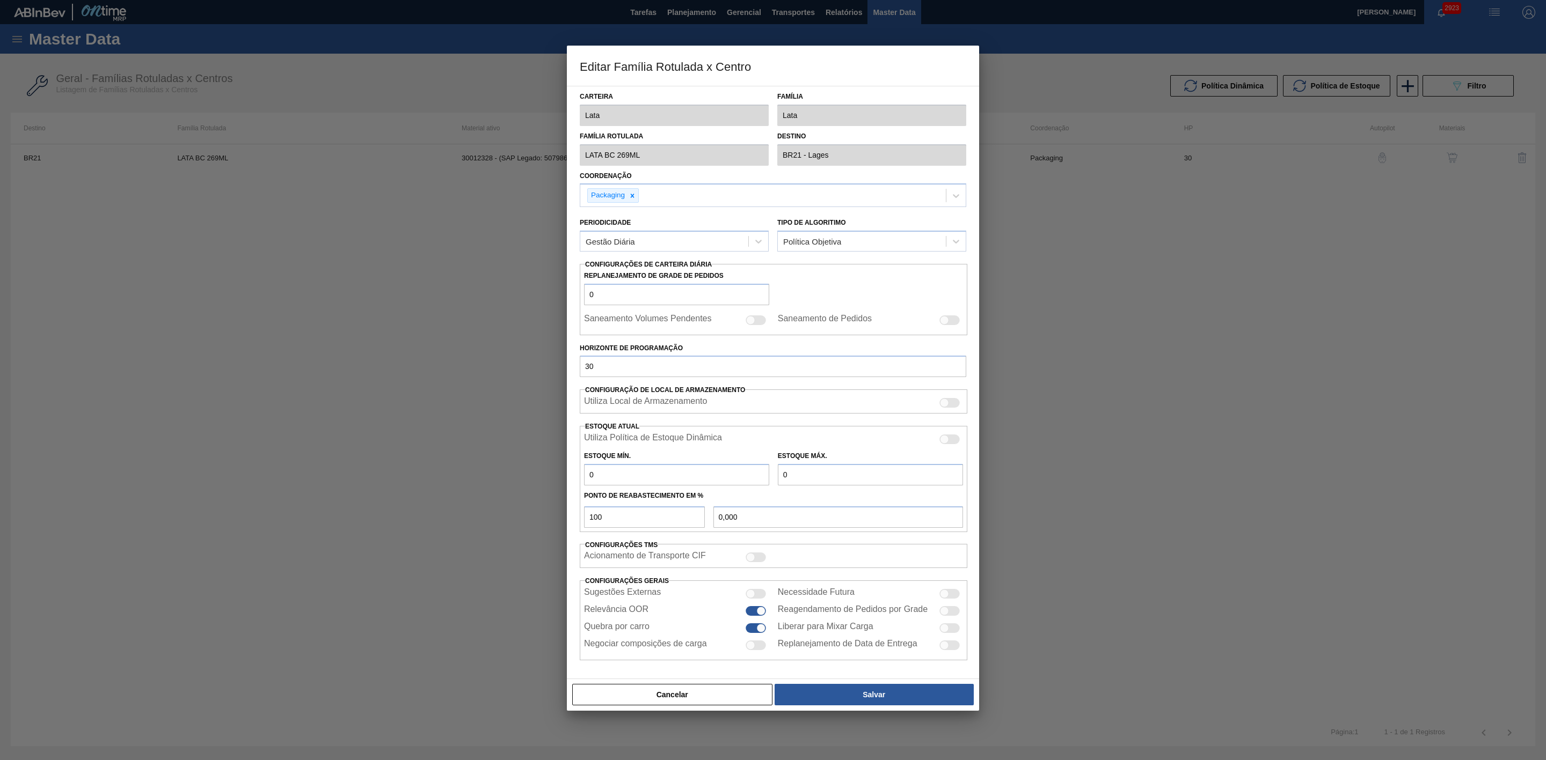
click at [952, 441] on div at bounding box center [949, 440] width 20 height 10
checkbox input "true"
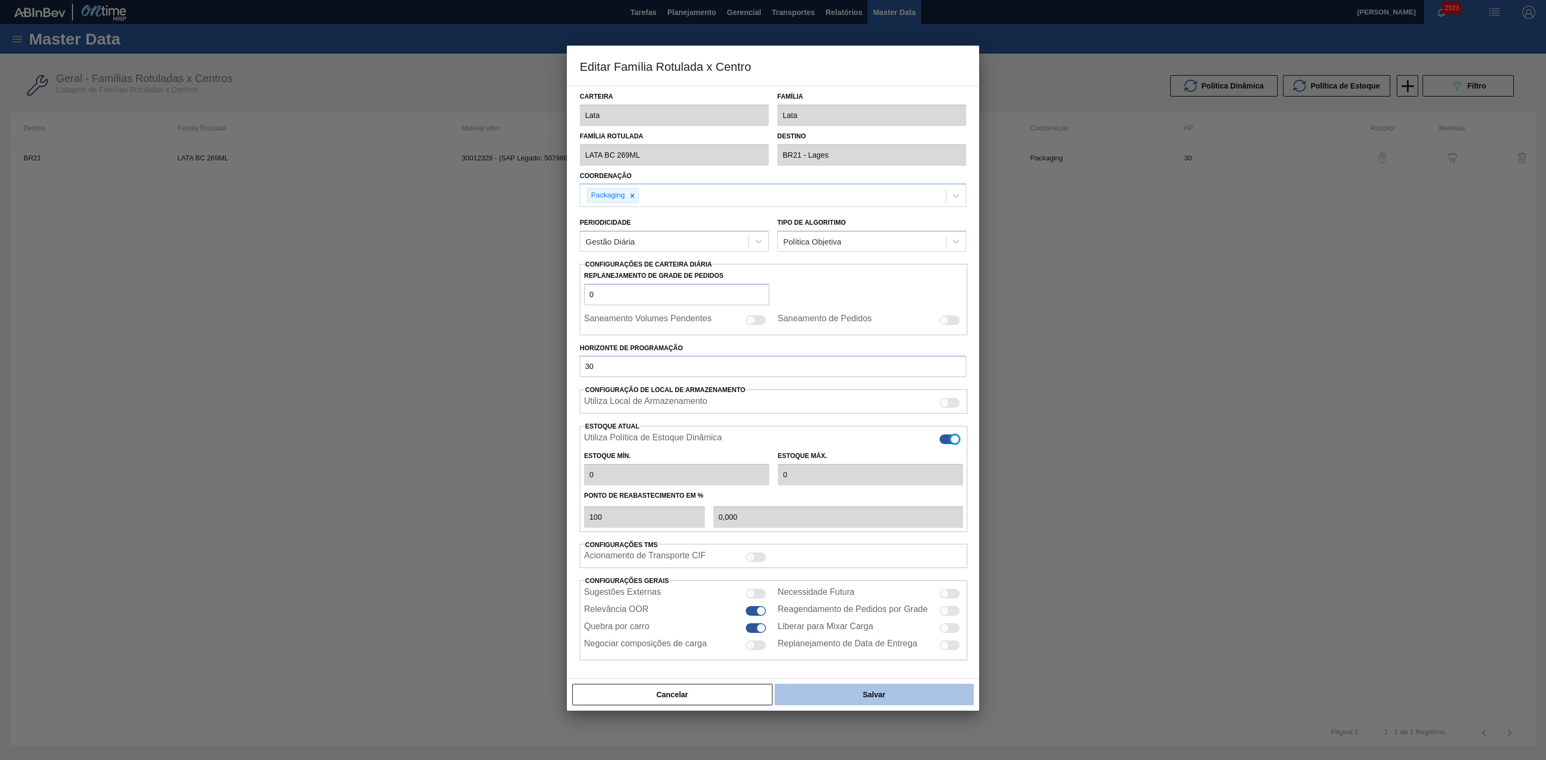
click at [910, 701] on button "Salvar" at bounding box center [873, 694] width 199 height 21
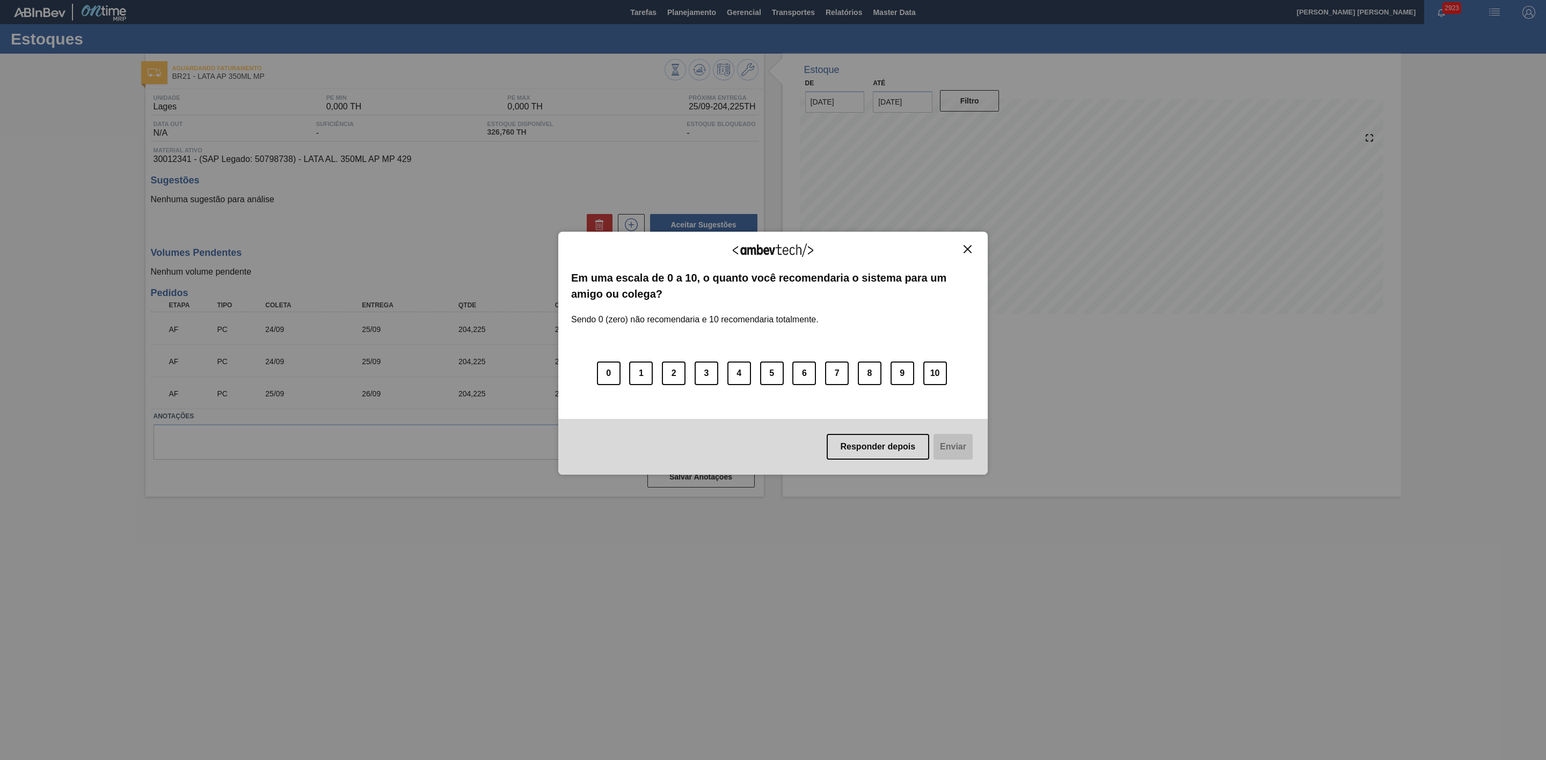
click at [964, 246] on img "Close" at bounding box center [967, 249] width 8 height 8
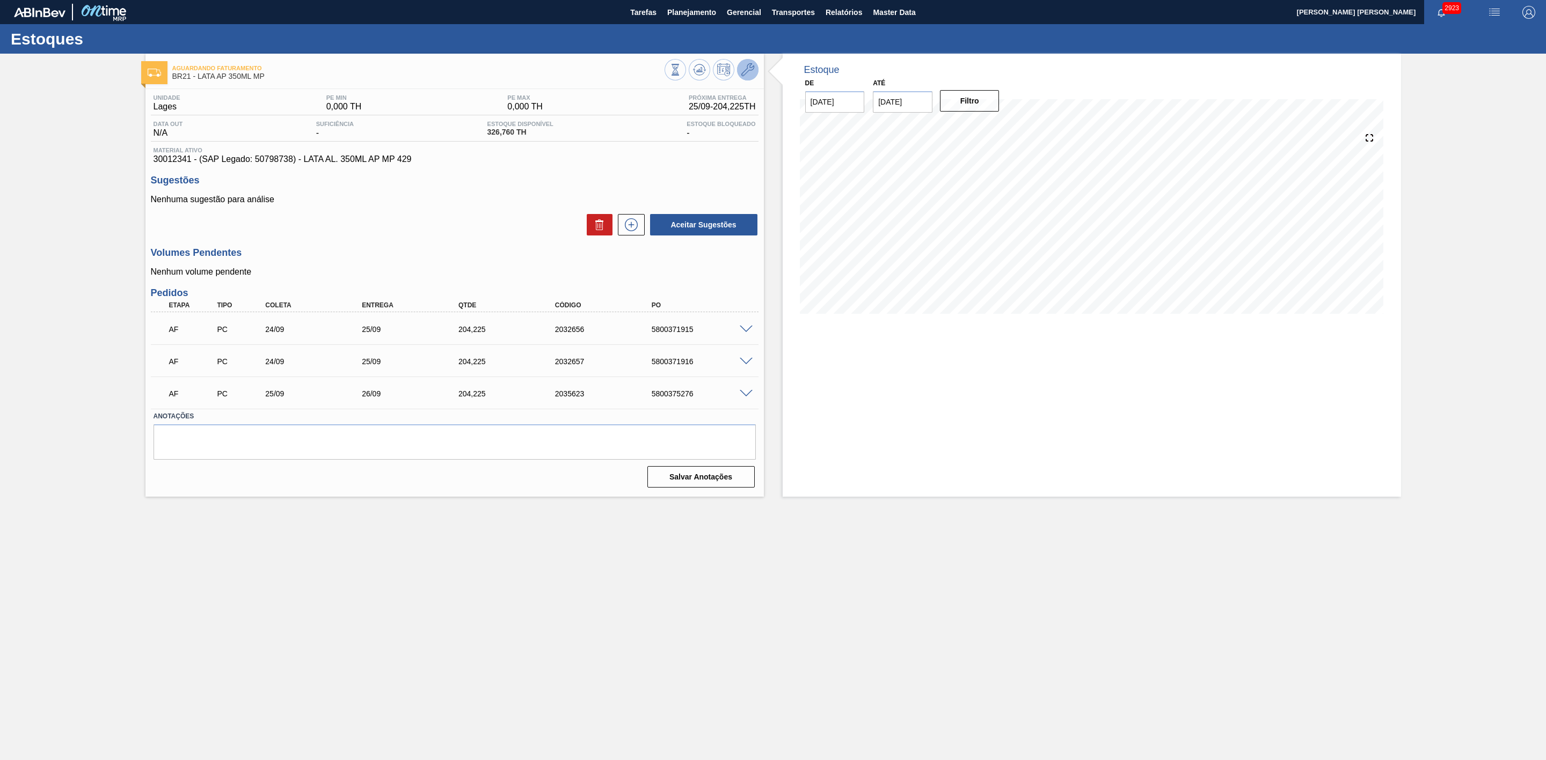
click at [745, 71] on icon at bounding box center [747, 69] width 13 height 13
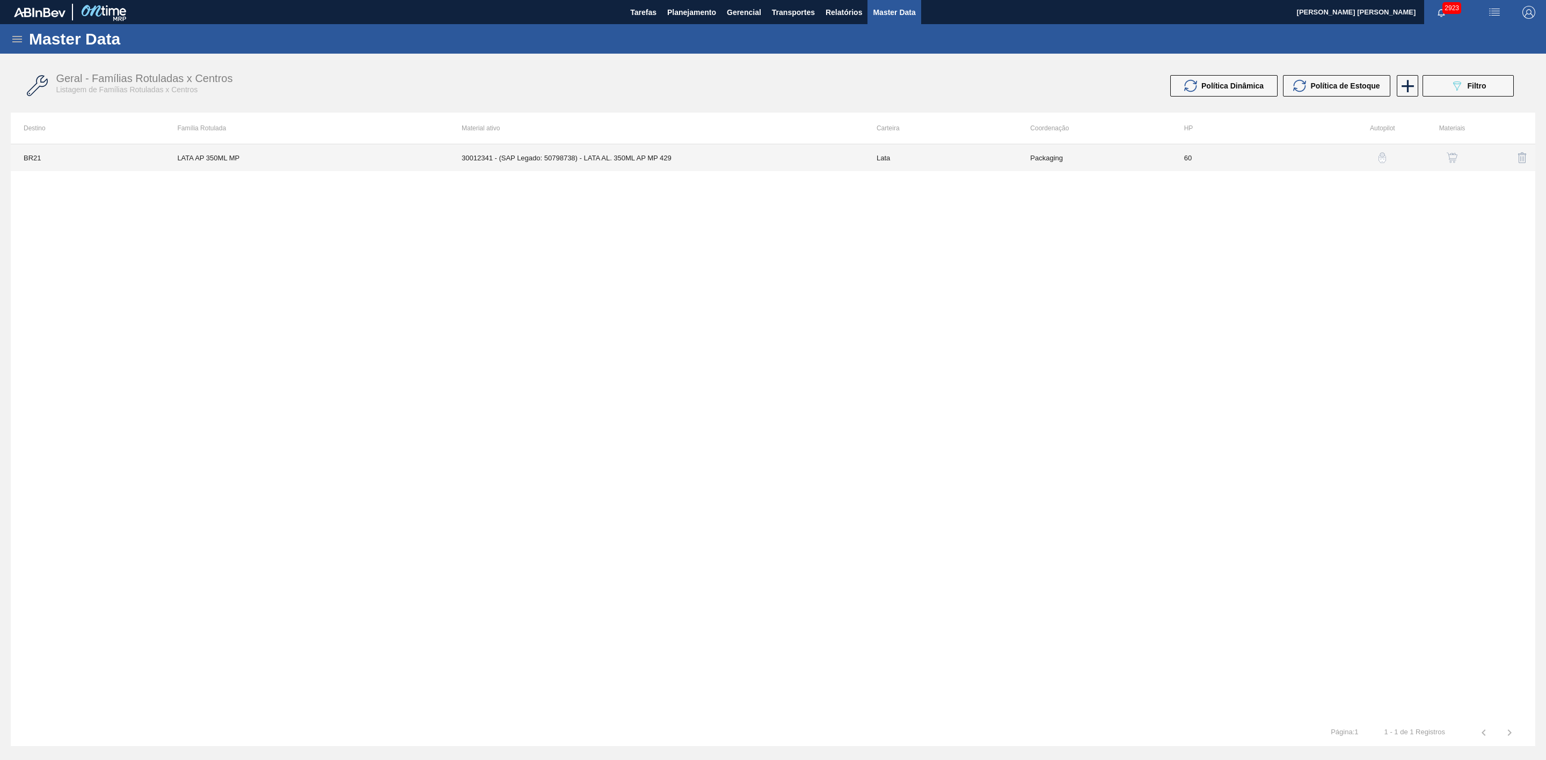
click at [805, 164] on td "30012341 - (SAP Legado: 50798738) - LATA AL. 350ML AP MP 429" at bounding box center [656, 157] width 415 height 27
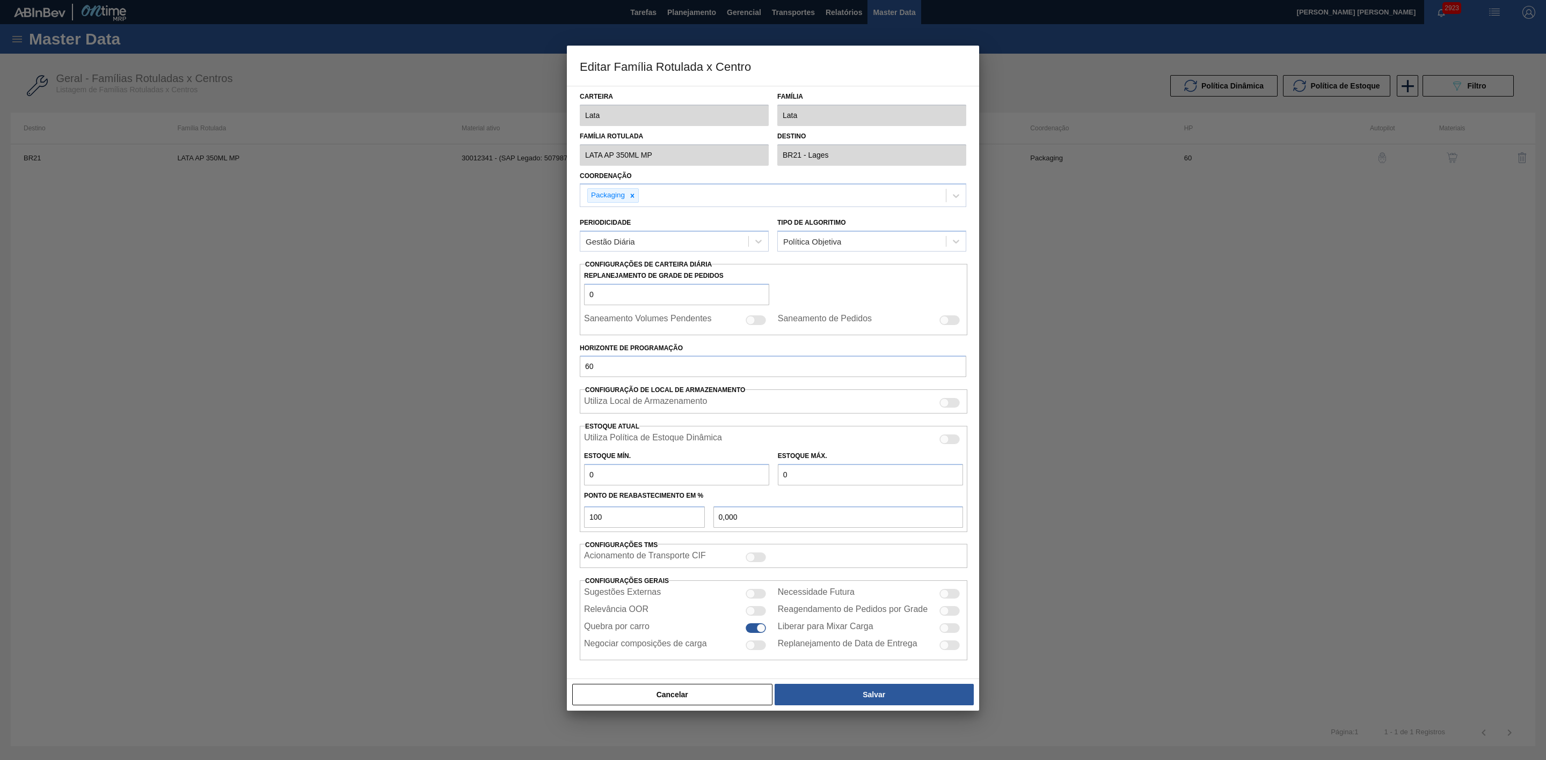
click at [947, 440] on div at bounding box center [944, 439] width 9 height 9
checkbox input "true"
type input "1.000"
type input "3.857,14"
type input "45"
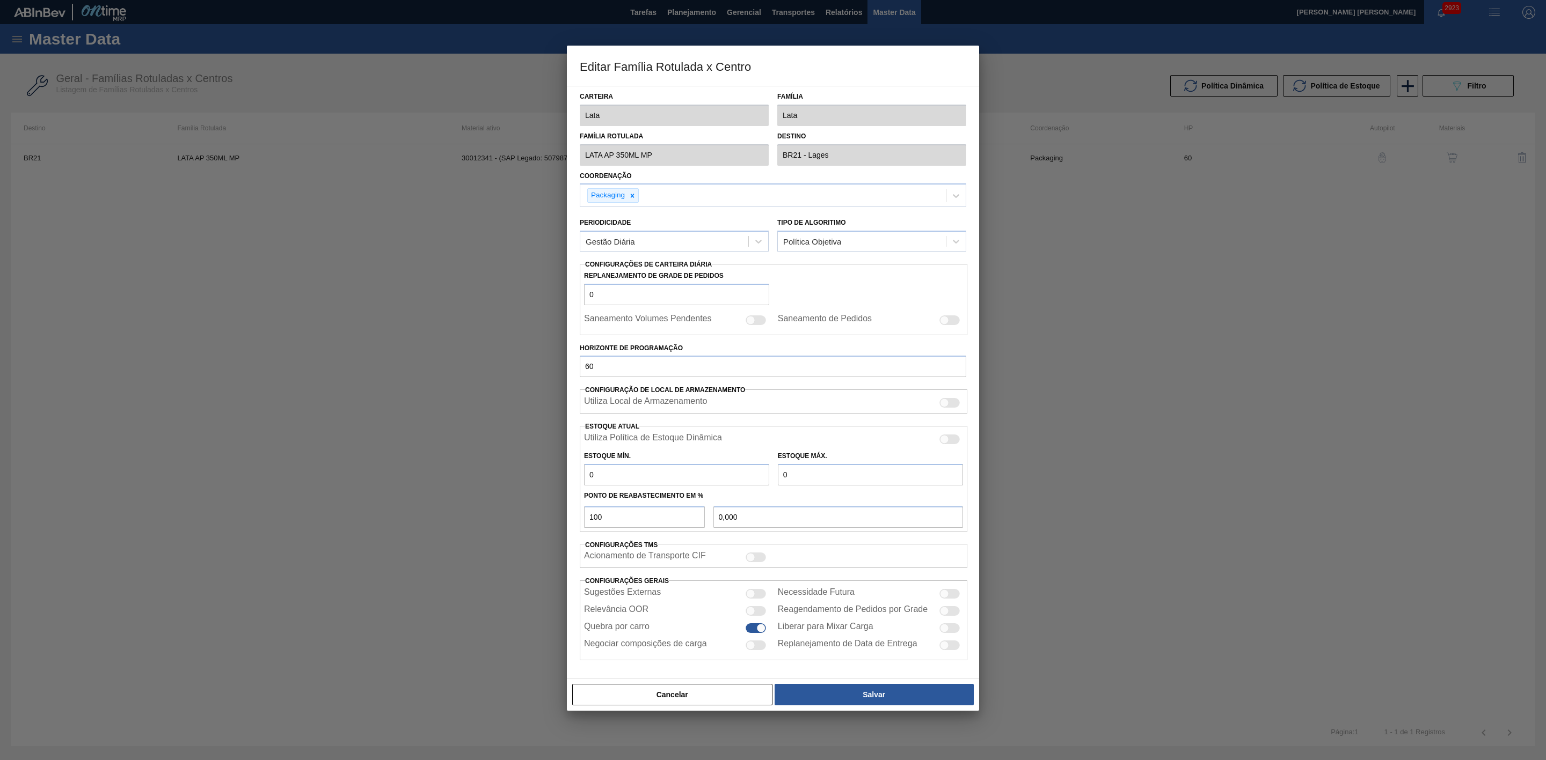
type input "2.285,710"
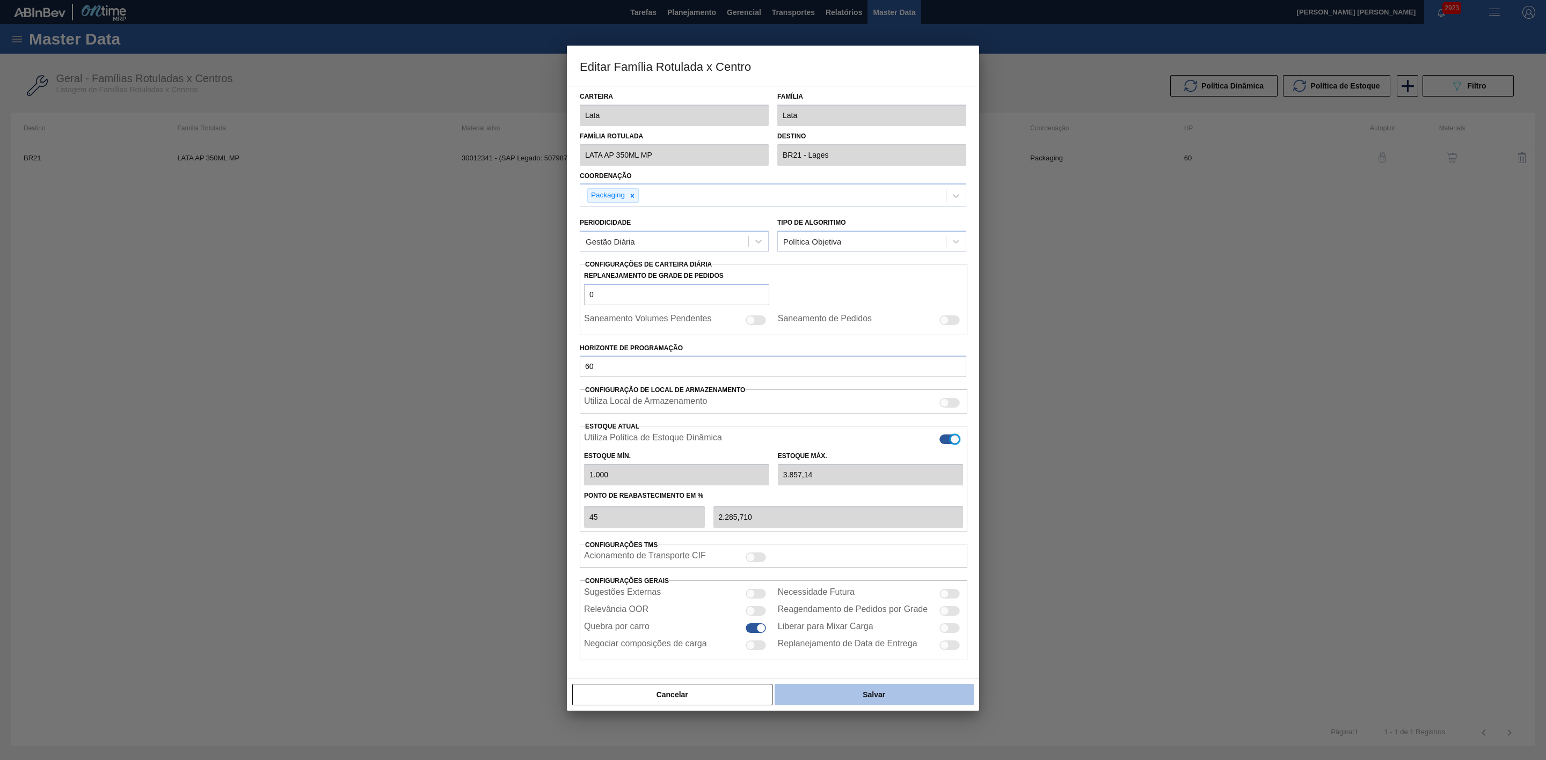
click at [876, 693] on button "Salvar" at bounding box center [873, 694] width 199 height 21
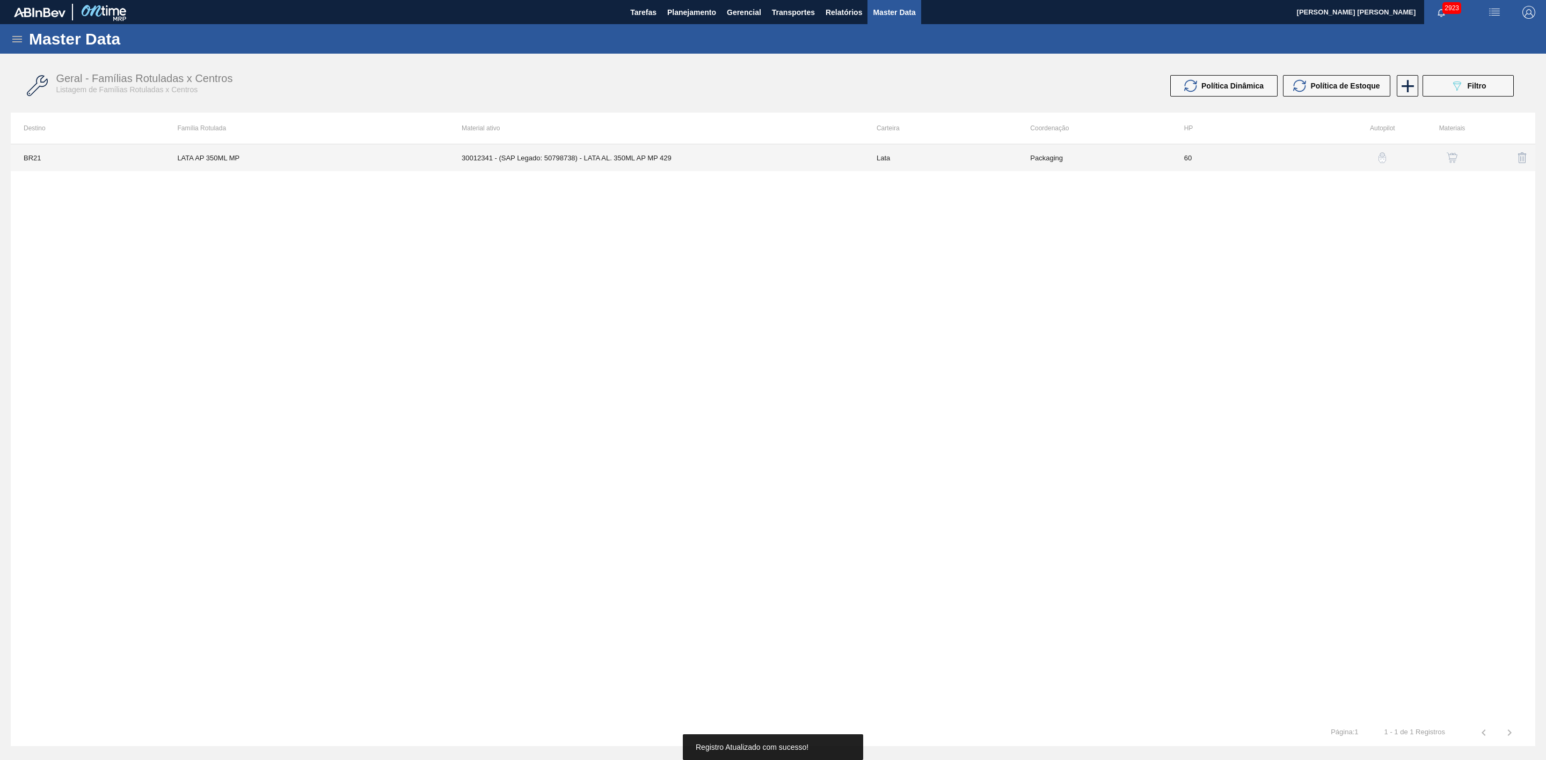
click at [738, 150] on td "30012341 - (SAP Legado: 50798738) - LATA AL. 350ML AP MP 429" at bounding box center [656, 157] width 415 height 27
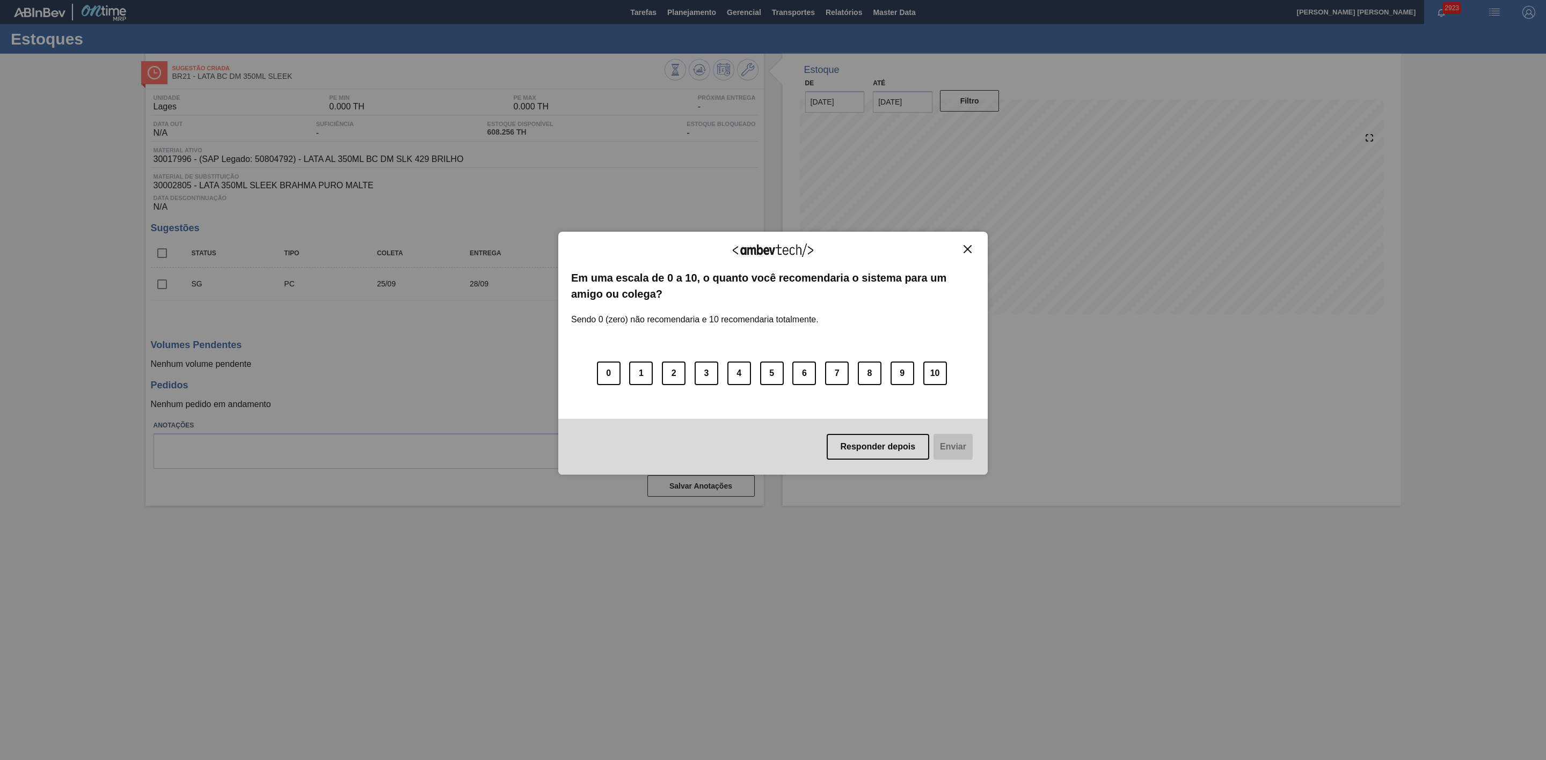
click at [966, 253] on button "Close" at bounding box center [967, 249] width 14 height 9
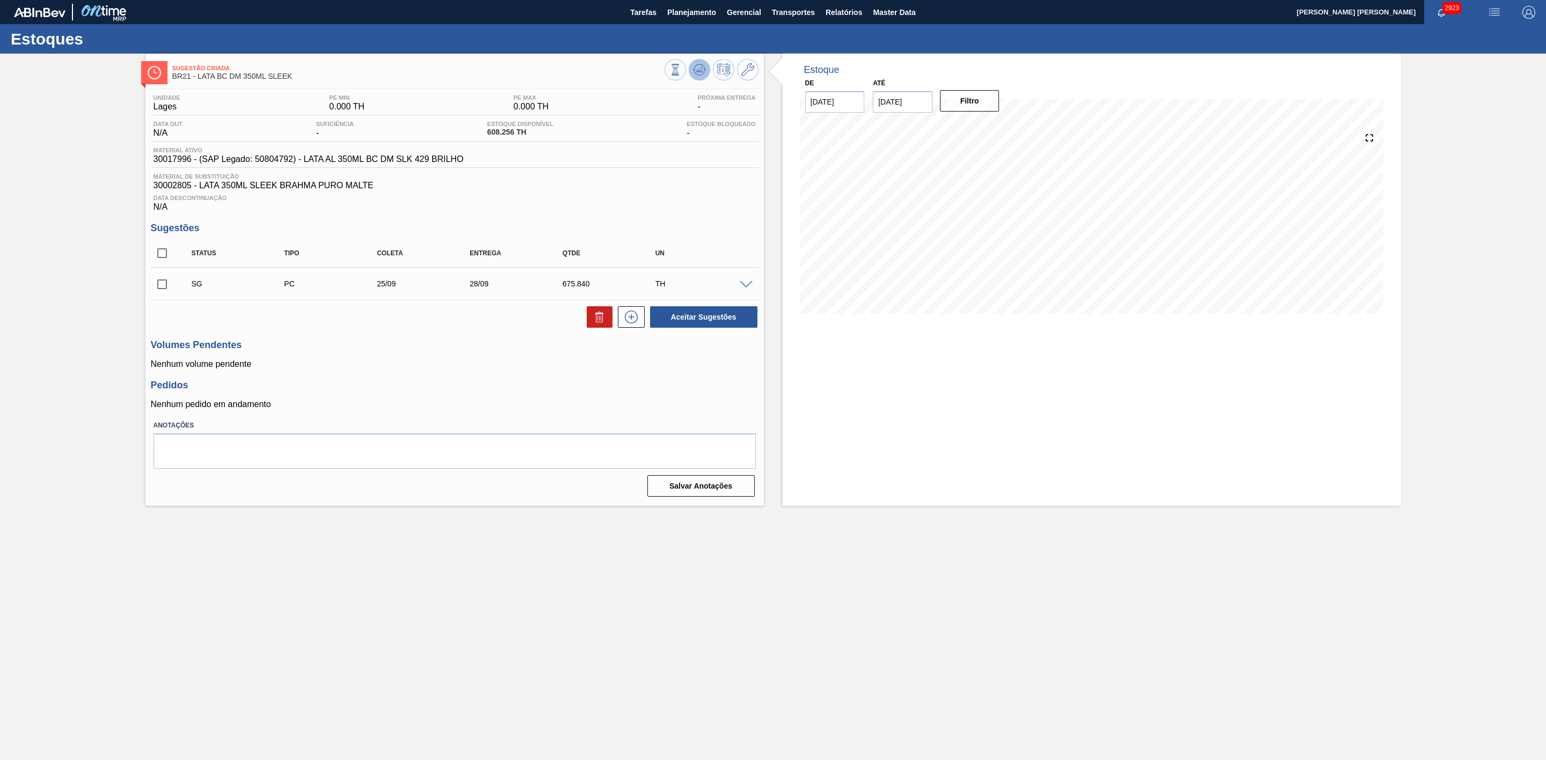
click at [699, 71] on icon at bounding box center [699, 69] width 7 height 5
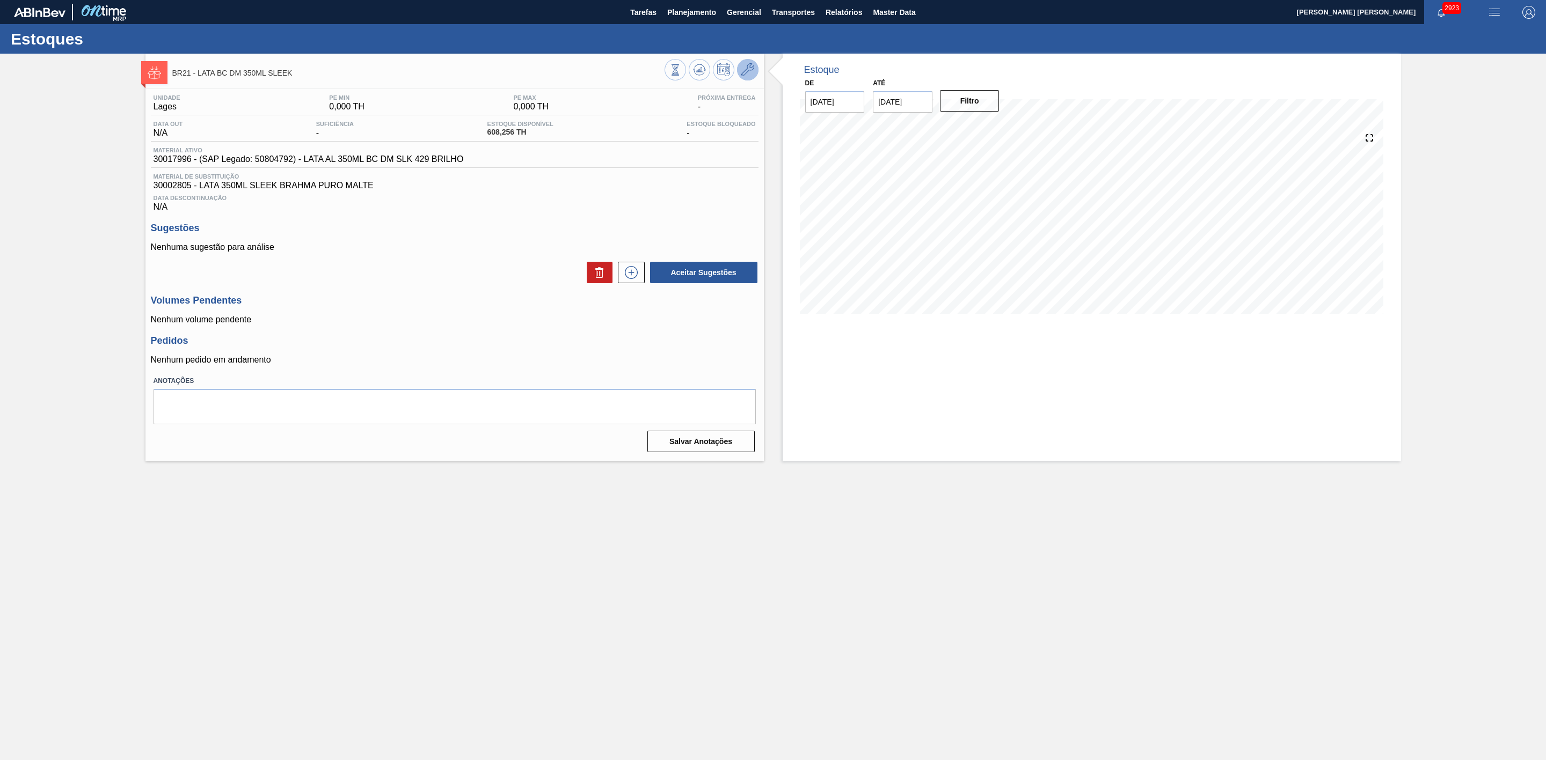
click at [745, 68] on icon at bounding box center [747, 69] width 13 height 13
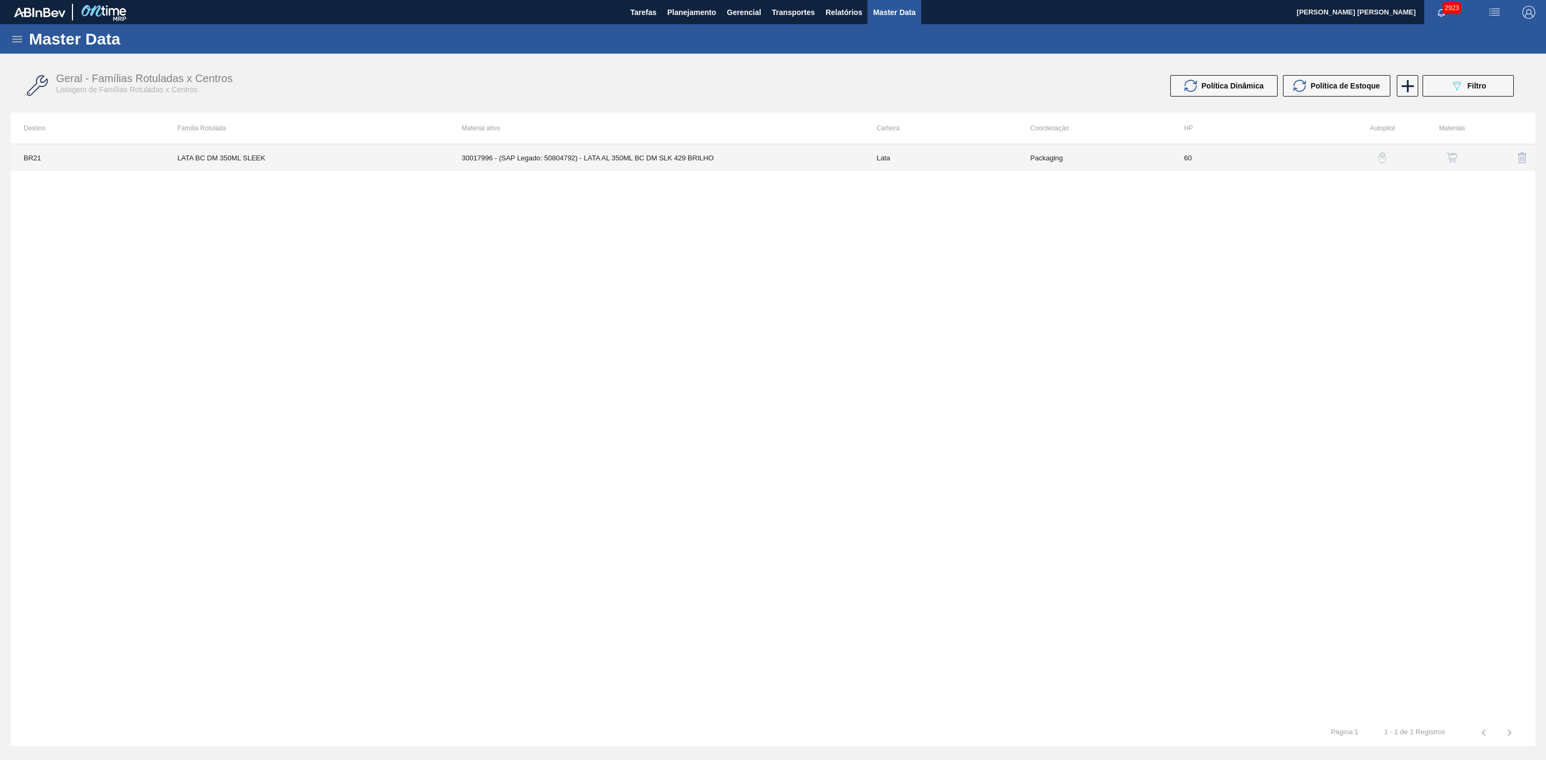
click at [707, 164] on td "30017996 - (SAP Legado: 50804792) - LATA AL 350ML BC DM SLK 429 BRILHO" at bounding box center [656, 157] width 415 height 27
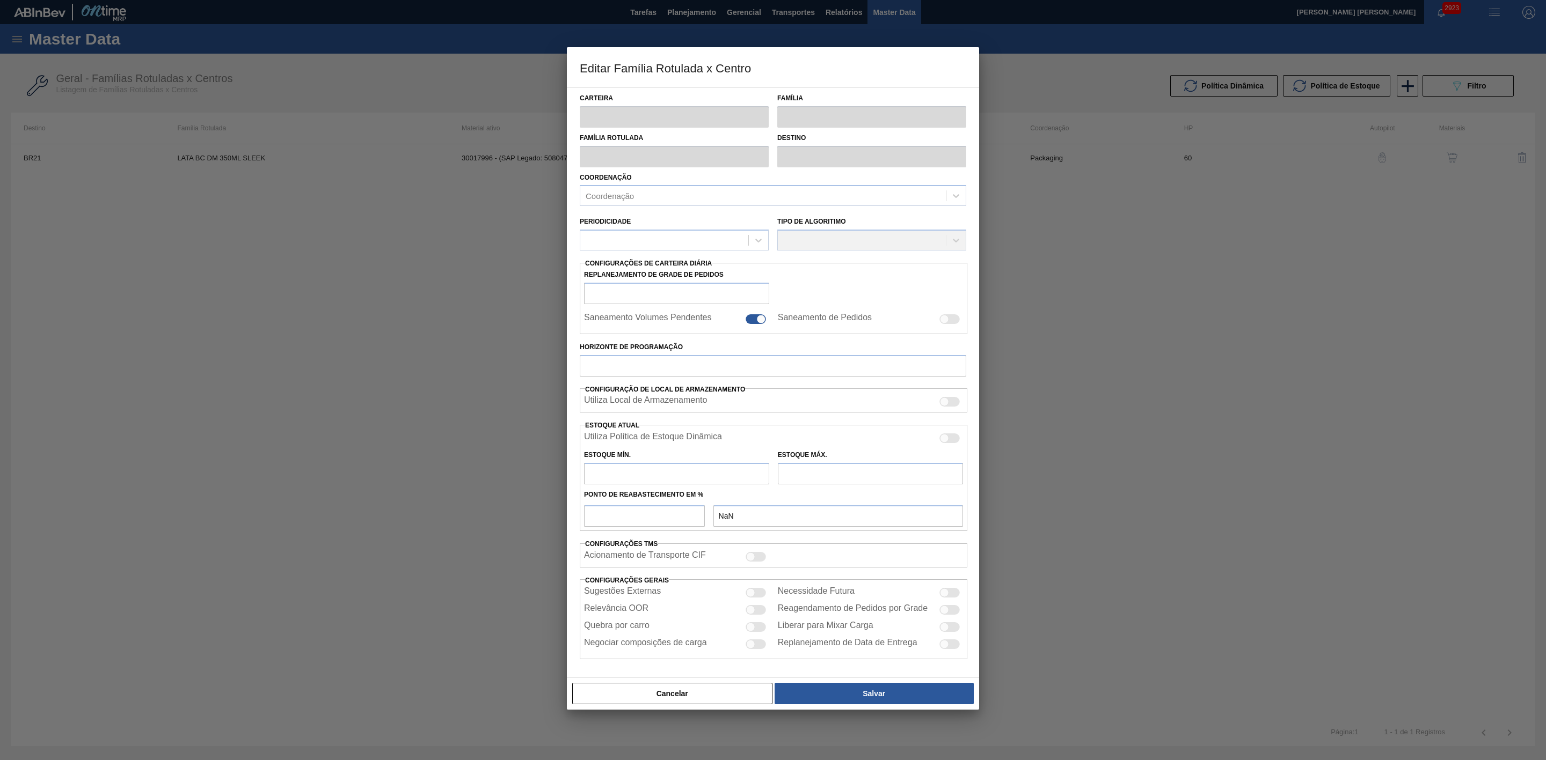
type input "Lata"
type input "LATA BC DM 350ML SLEEK"
type input "BR21 - Lages"
type input "0"
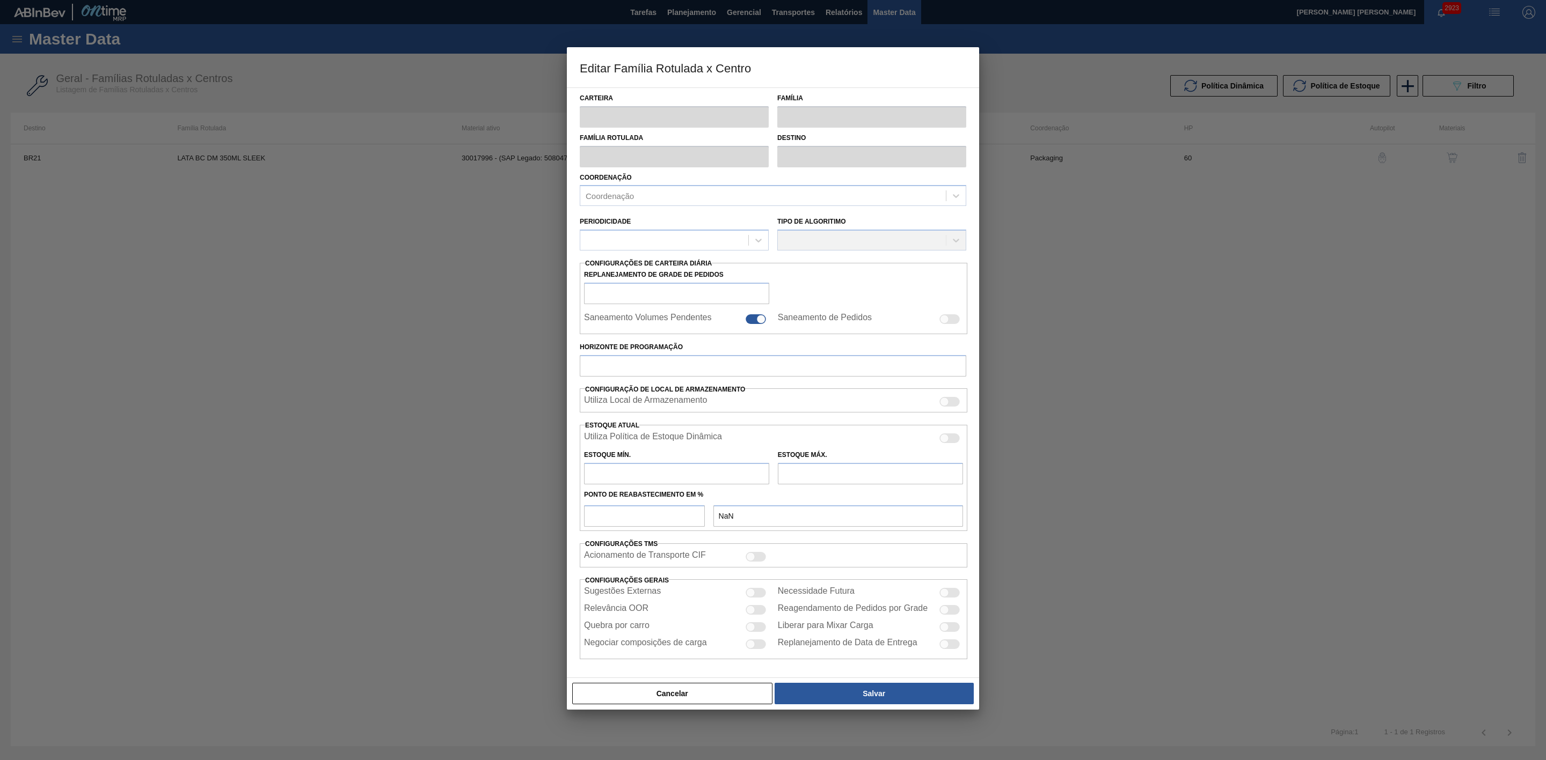
checkbox input "false"
type input "60"
type input "0"
type input "100"
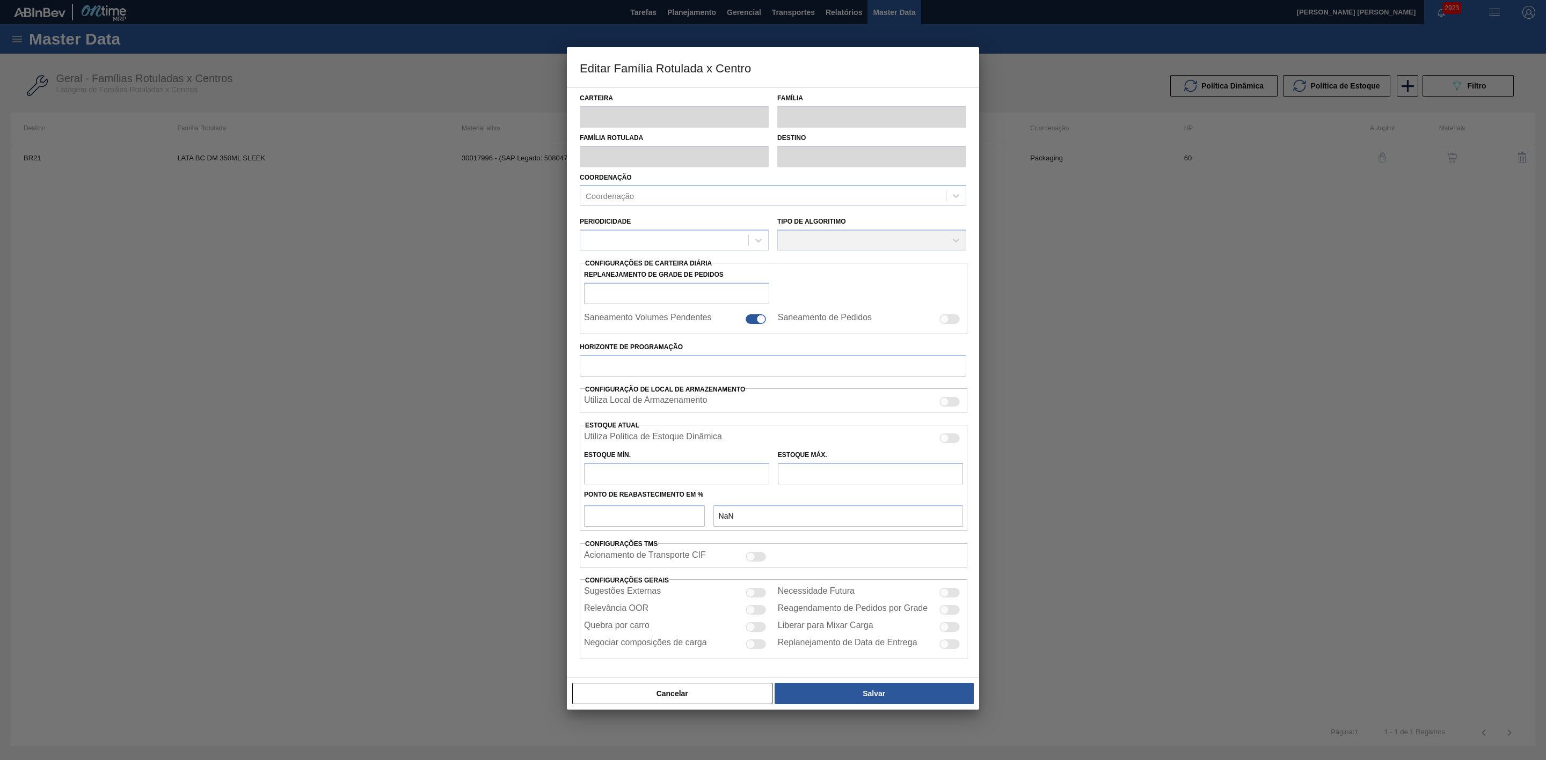
type input "0,000"
checkbox input "true"
click at [953, 441] on div at bounding box center [949, 440] width 20 height 10
checkbox input "true"
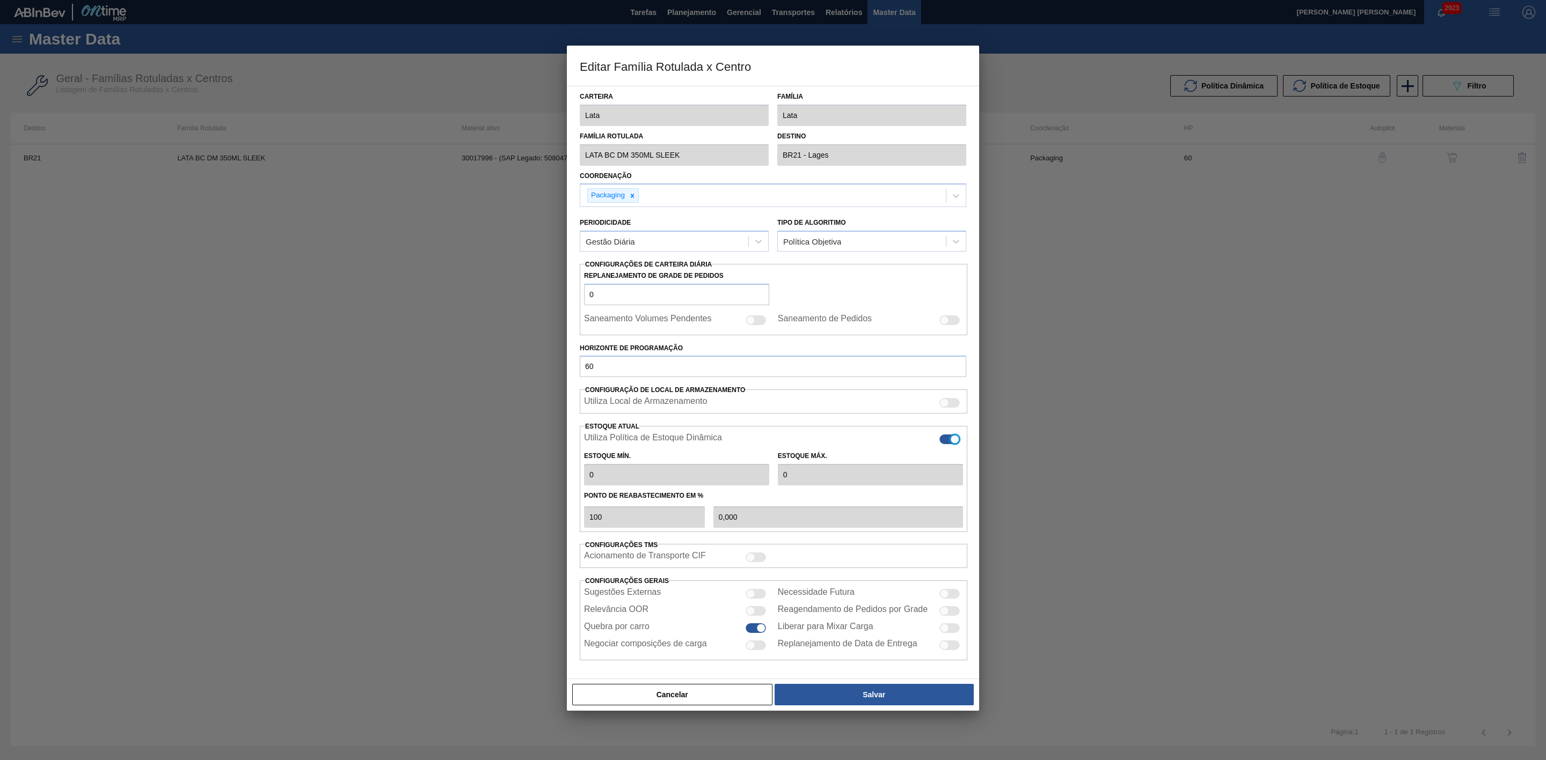
type input "965,79"
type input "3.259,56"
type input "43"
type input "1.931,590"
click at [878, 697] on button "Salvar" at bounding box center [873, 694] width 199 height 21
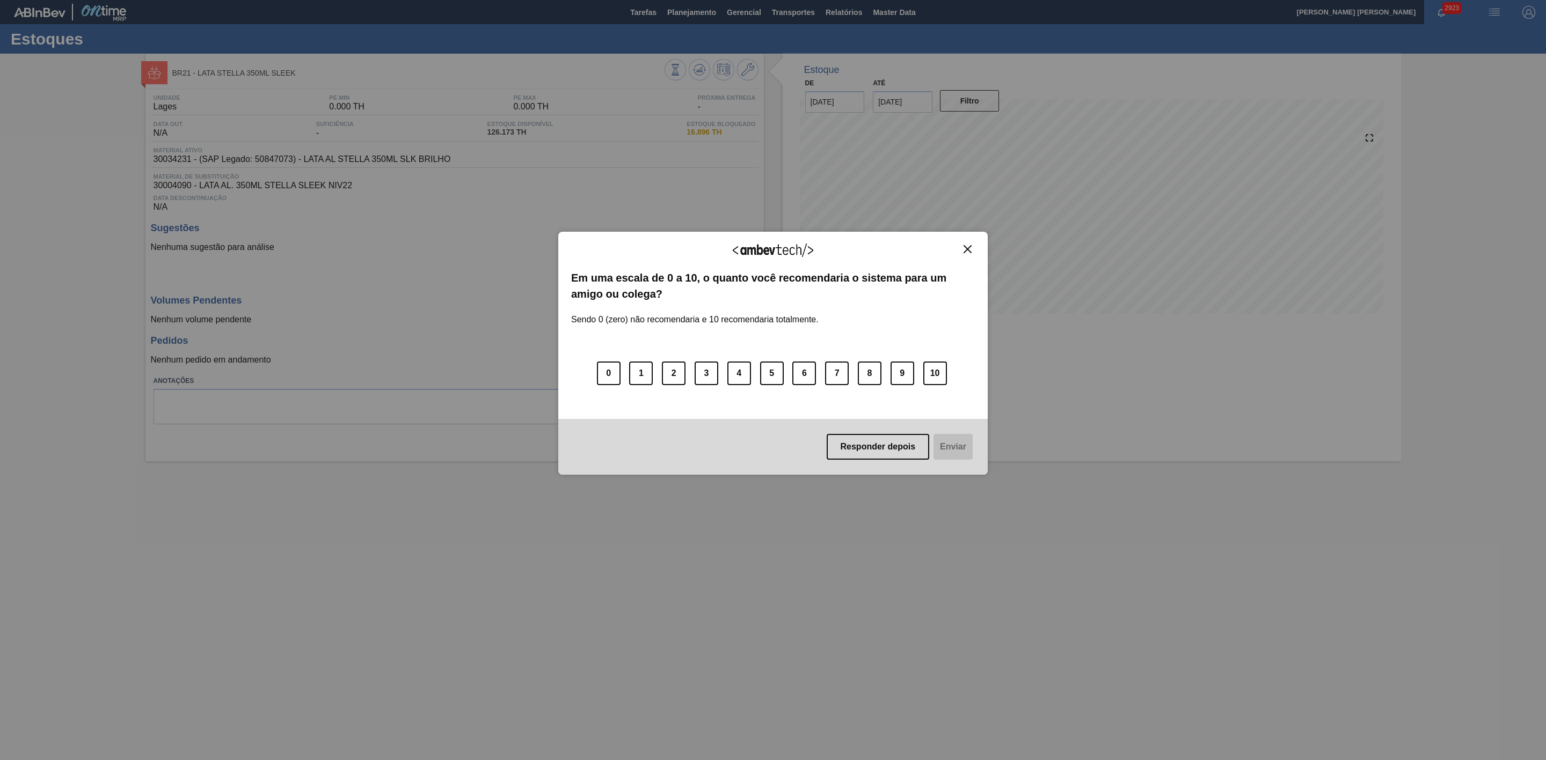
click at [964, 246] on img "Close" at bounding box center [967, 249] width 8 height 8
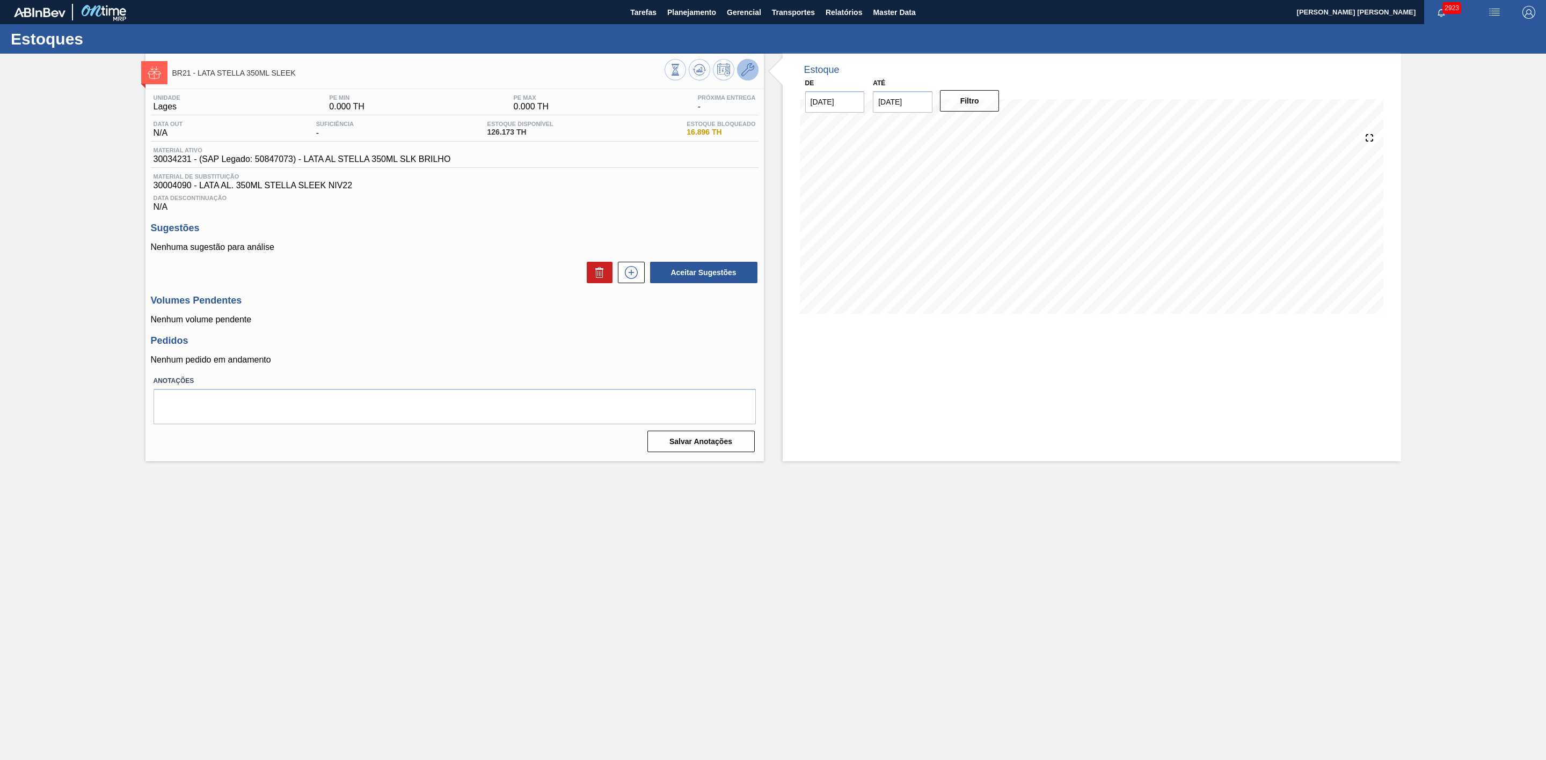
click at [744, 74] on icon at bounding box center [747, 69] width 13 height 13
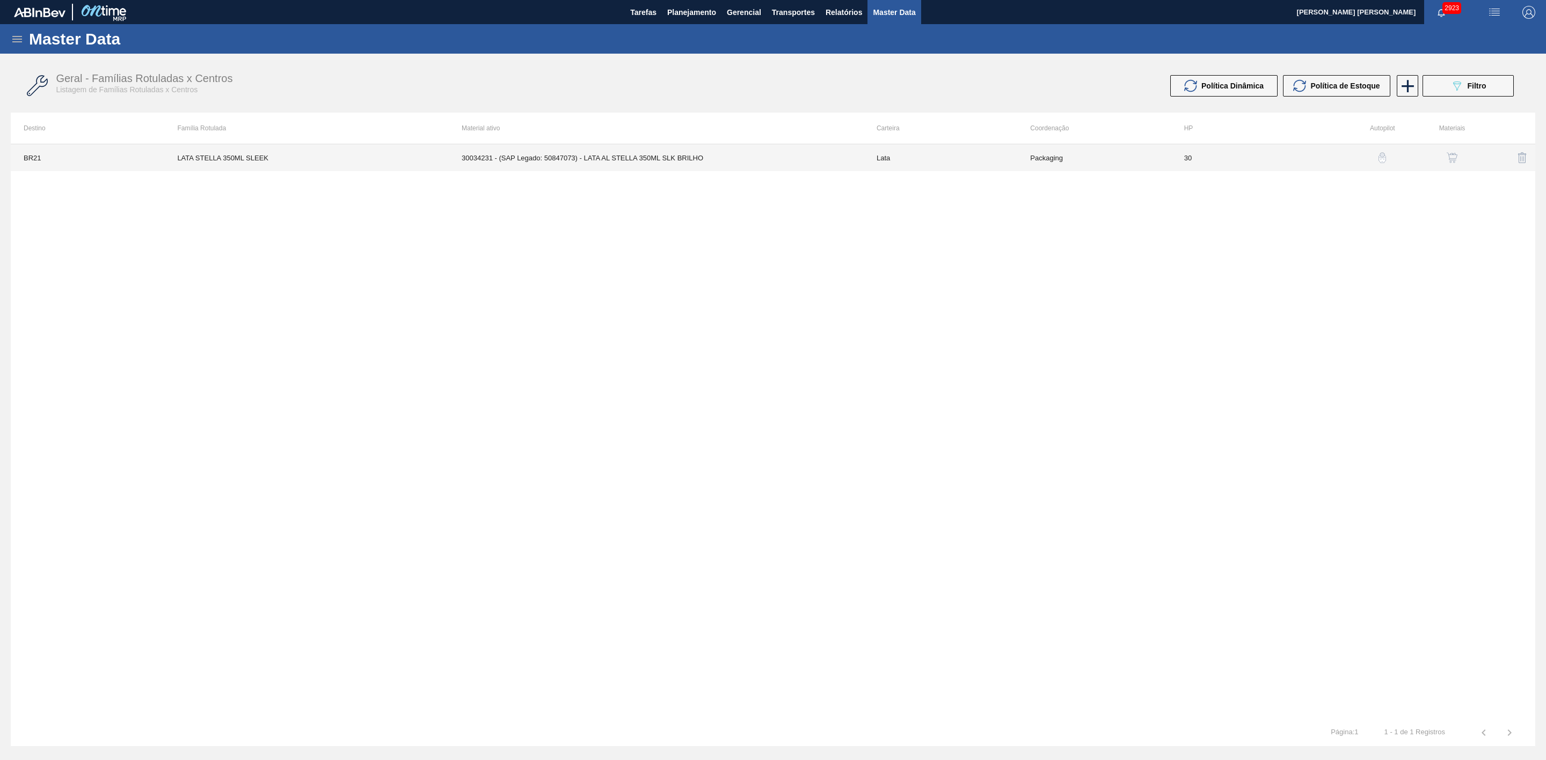
click at [664, 156] on td "30034231 - (SAP Legado: 50847073) - LATA AL STELLA 350ML SLK BRILHO" at bounding box center [656, 157] width 415 height 27
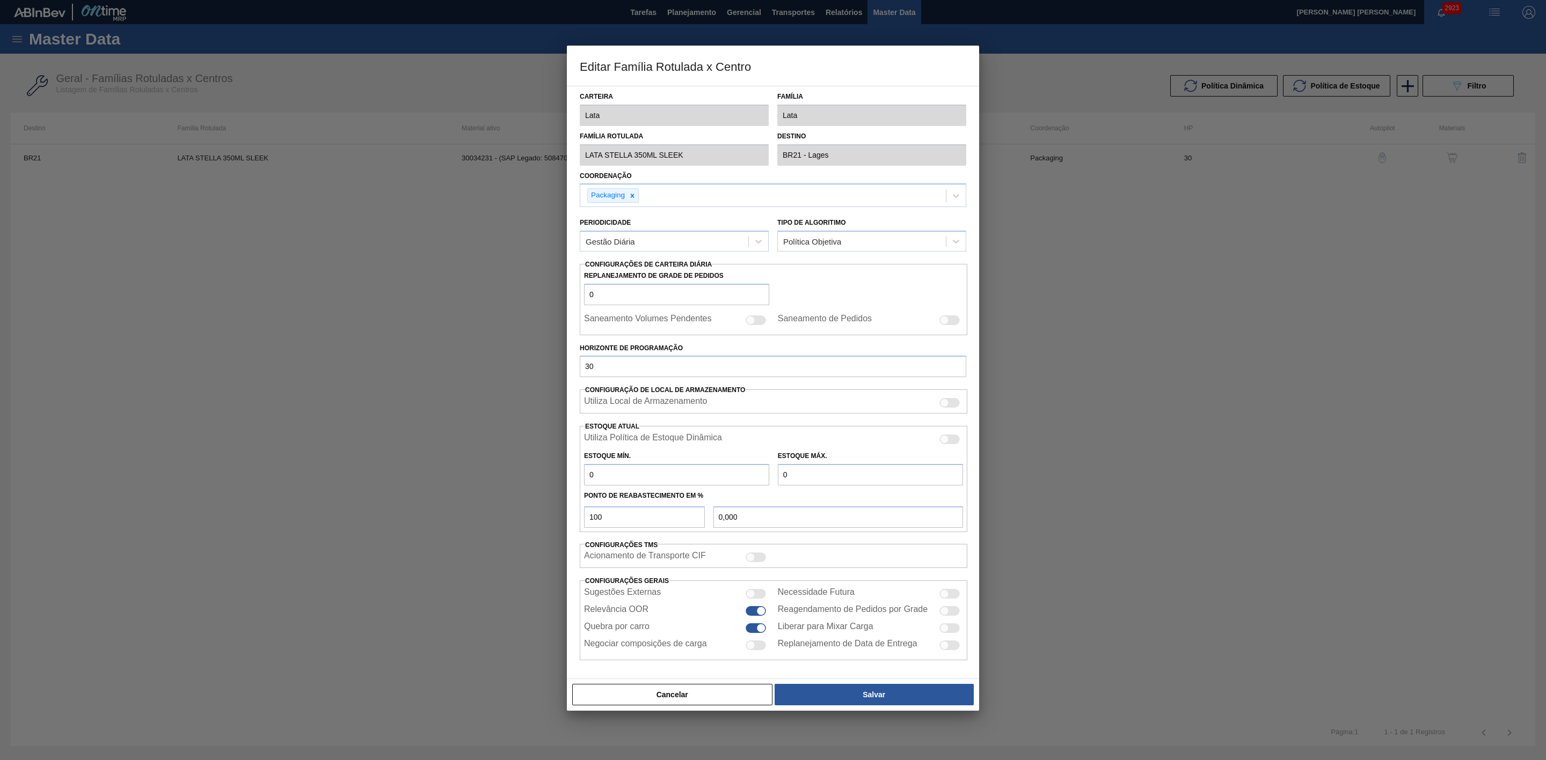
click at [948, 437] on div at bounding box center [949, 440] width 20 height 10
checkbox input "true"
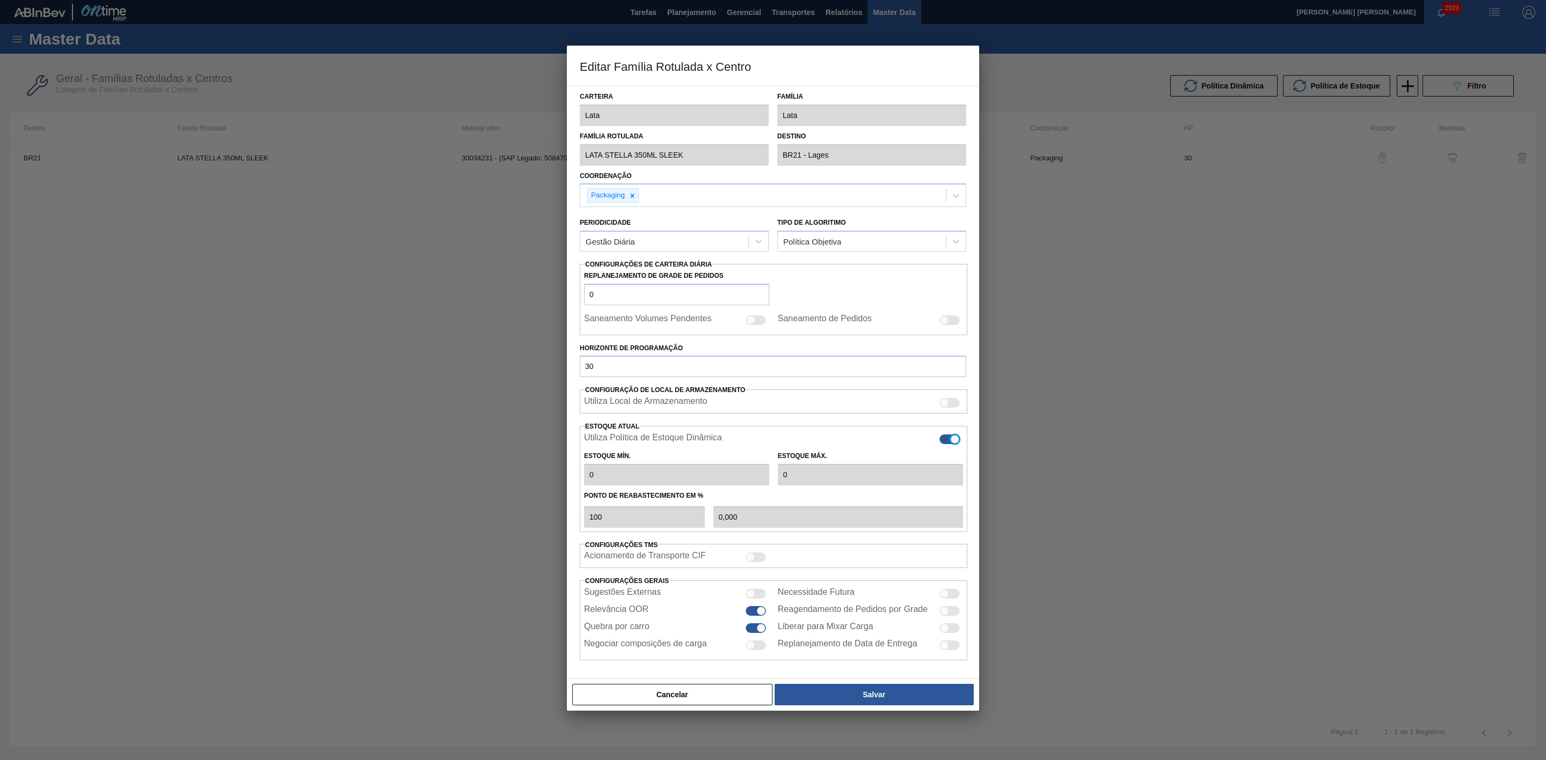
type input "0"
click at [881, 694] on button "Salvar" at bounding box center [873, 694] width 199 height 21
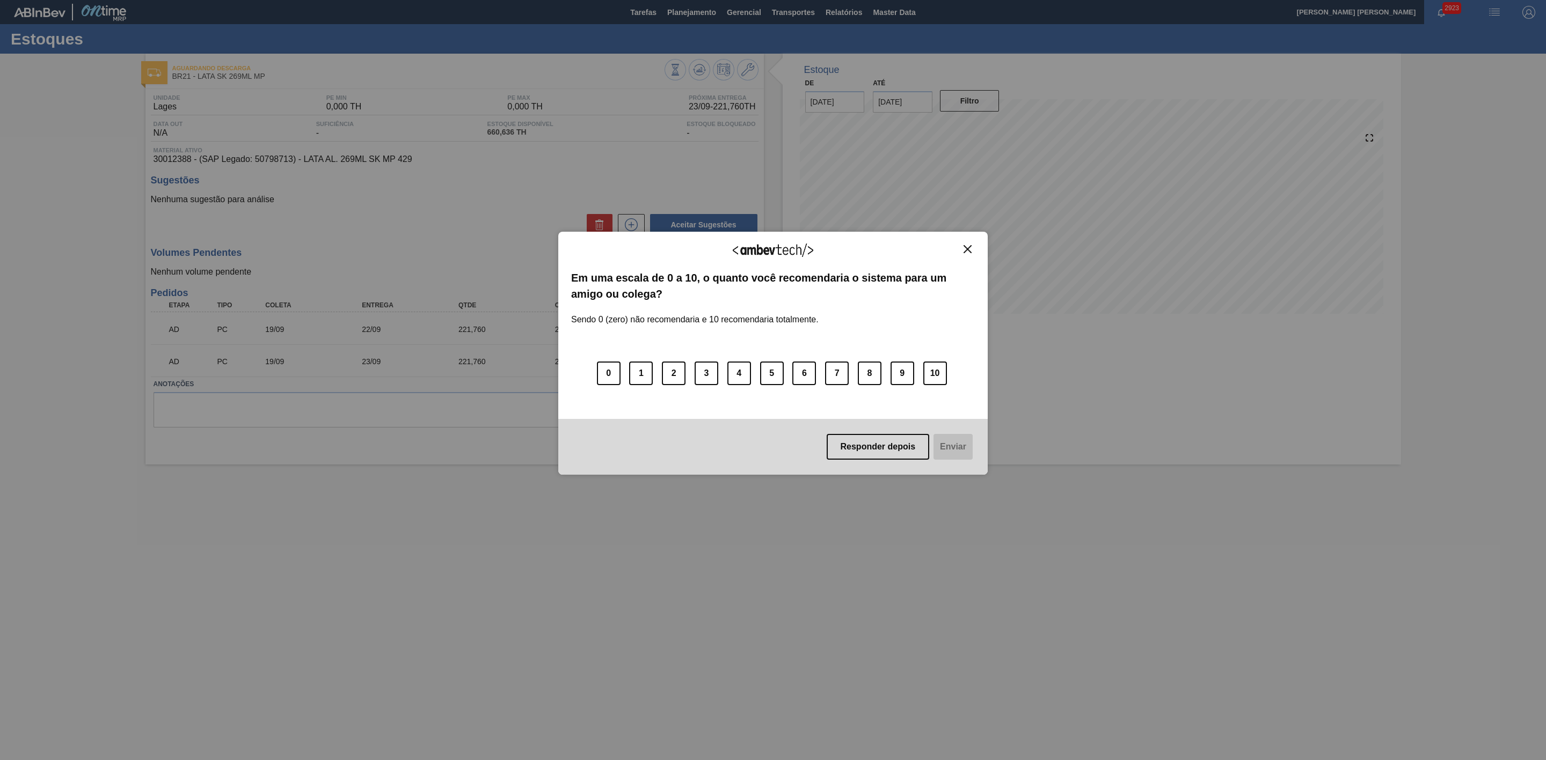
click at [967, 250] on img "Close" at bounding box center [967, 249] width 8 height 8
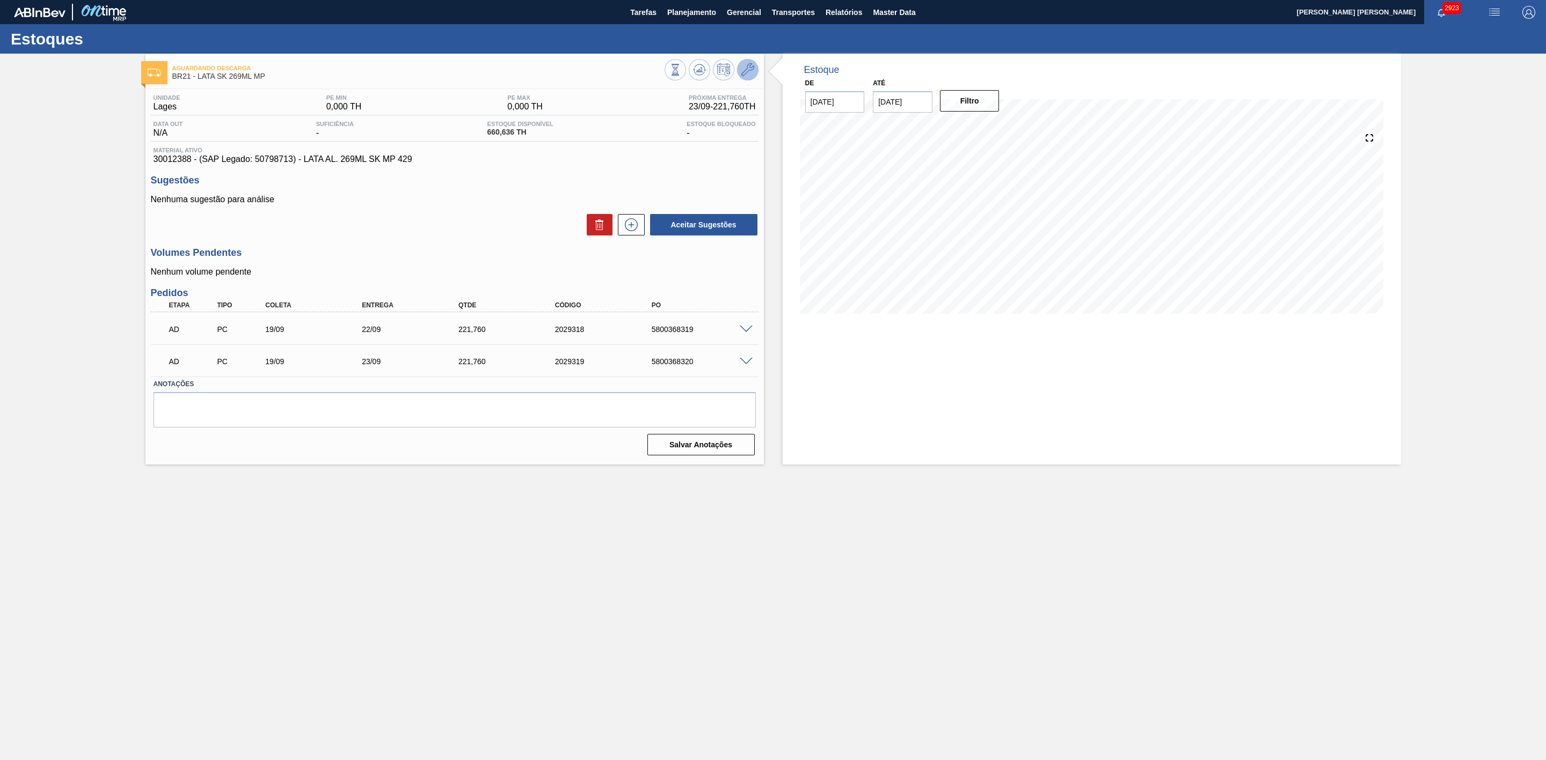
click at [749, 73] on icon at bounding box center [747, 69] width 13 height 13
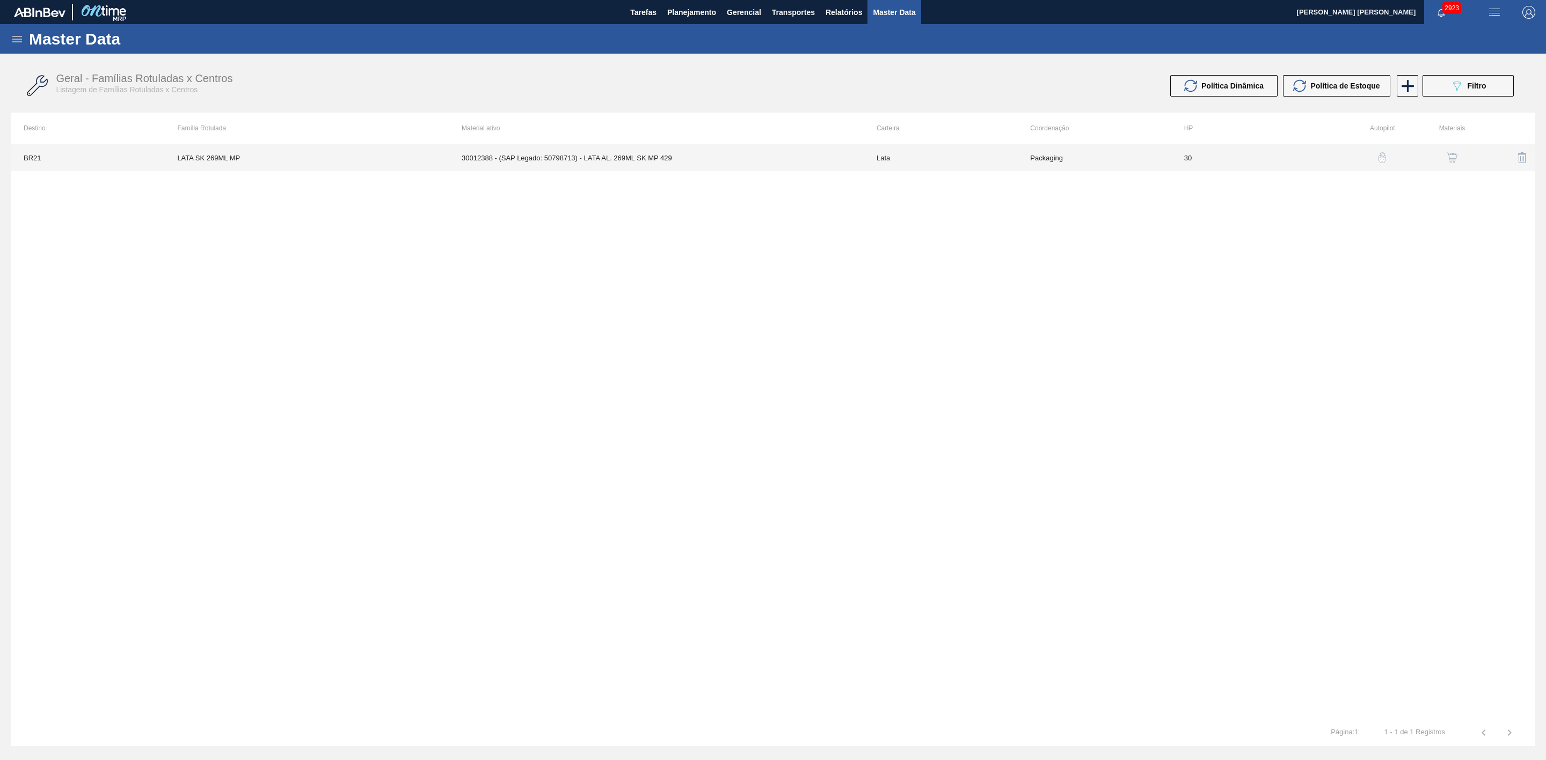
click at [662, 168] on td "30012388 - (SAP Legado: 50798713) - LATA AL. 269ML SK MP 429" at bounding box center [656, 157] width 415 height 27
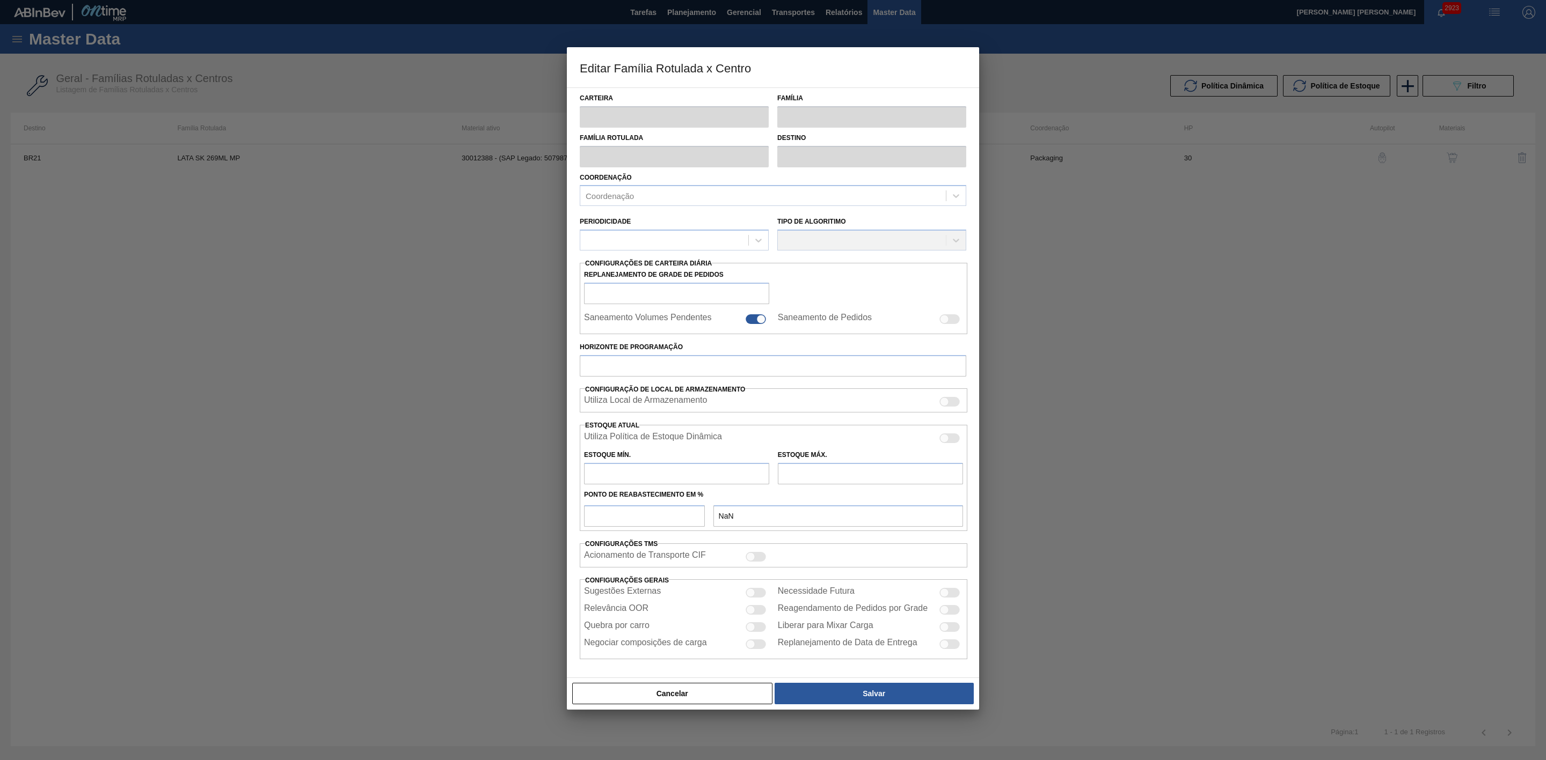
type input "Lata"
type input "LATA SK 269ML MP"
type input "BR21 - Lages"
type input "0"
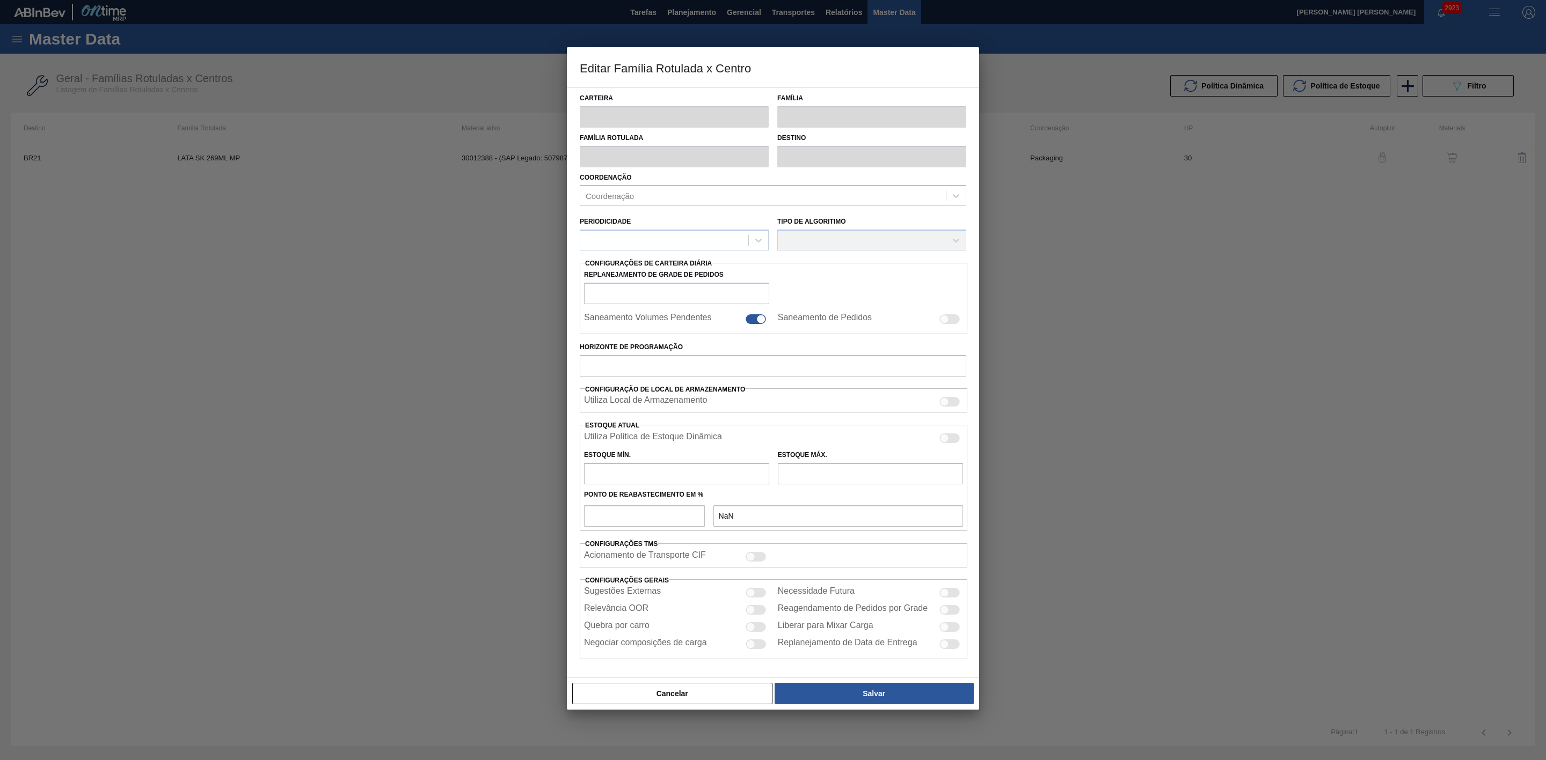
checkbox input "false"
type input "30"
type input "0"
type input "100"
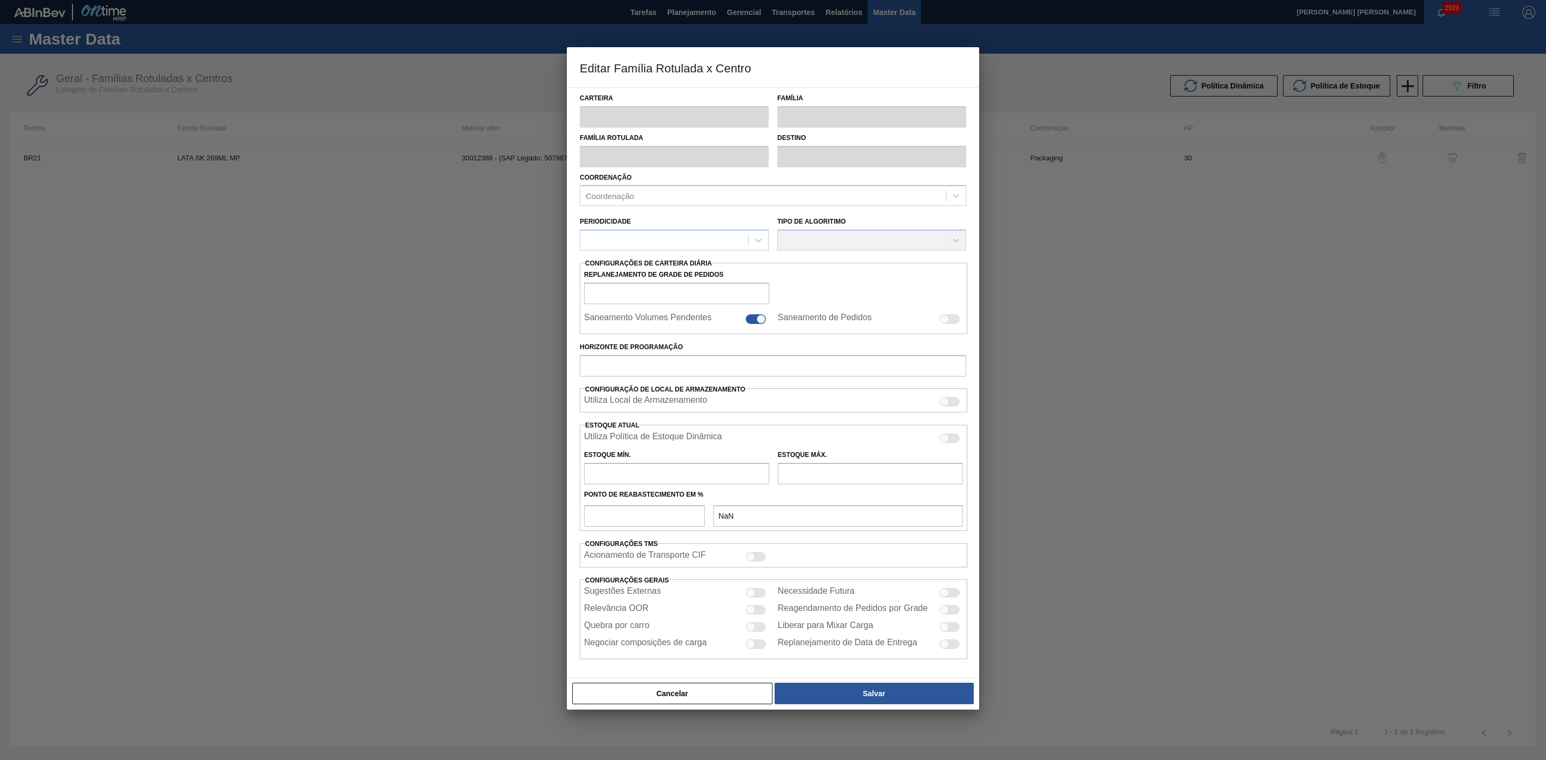
type input "0,000"
checkbox input "true"
click at [952, 441] on div at bounding box center [949, 440] width 20 height 10
checkbox input "true"
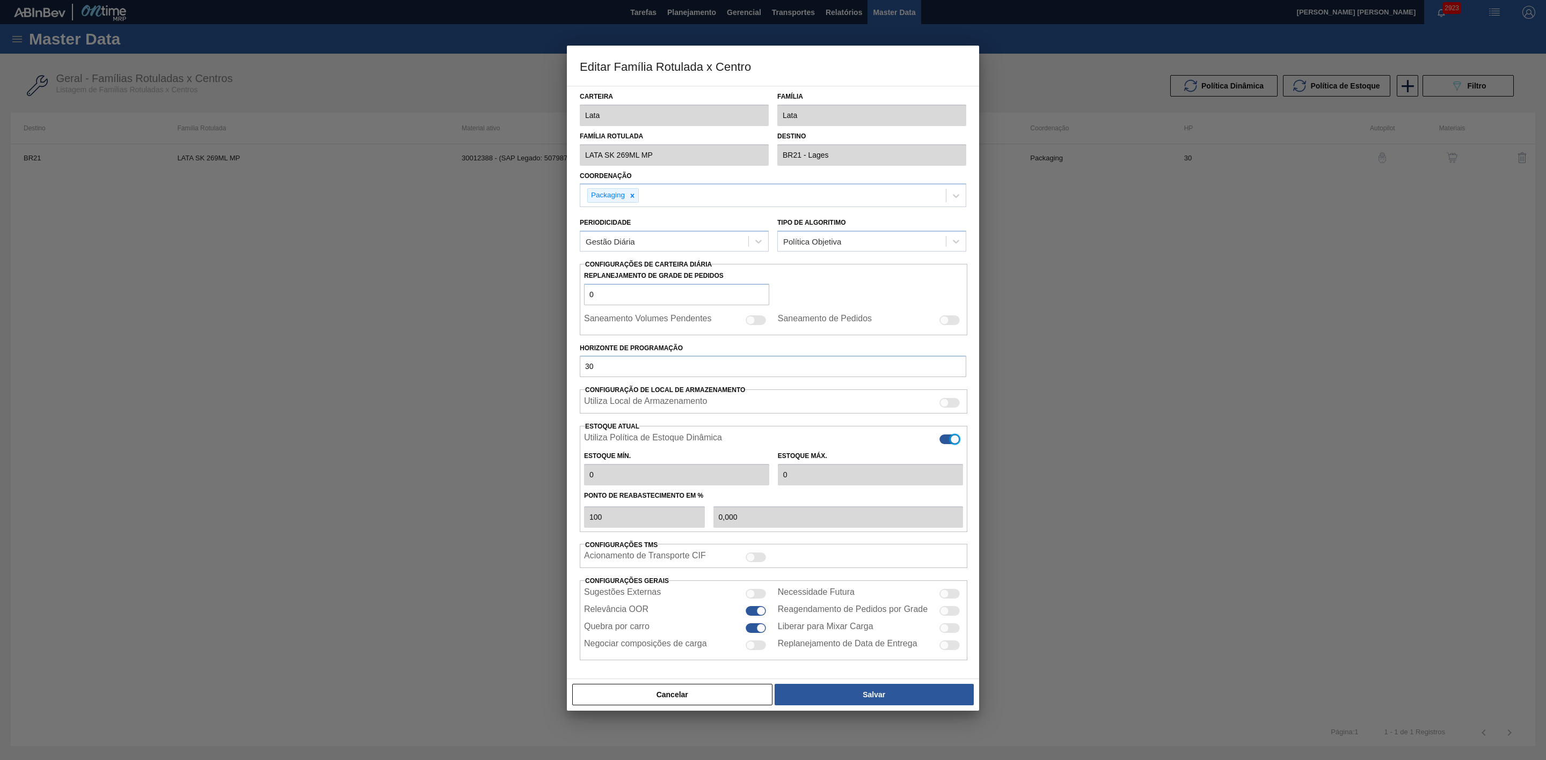
type input "593,59"
type input "2.176,51"
type input "44"
type input "1.286,120"
click at [876, 692] on button "Salvar" at bounding box center [873, 694] width 199 height 21
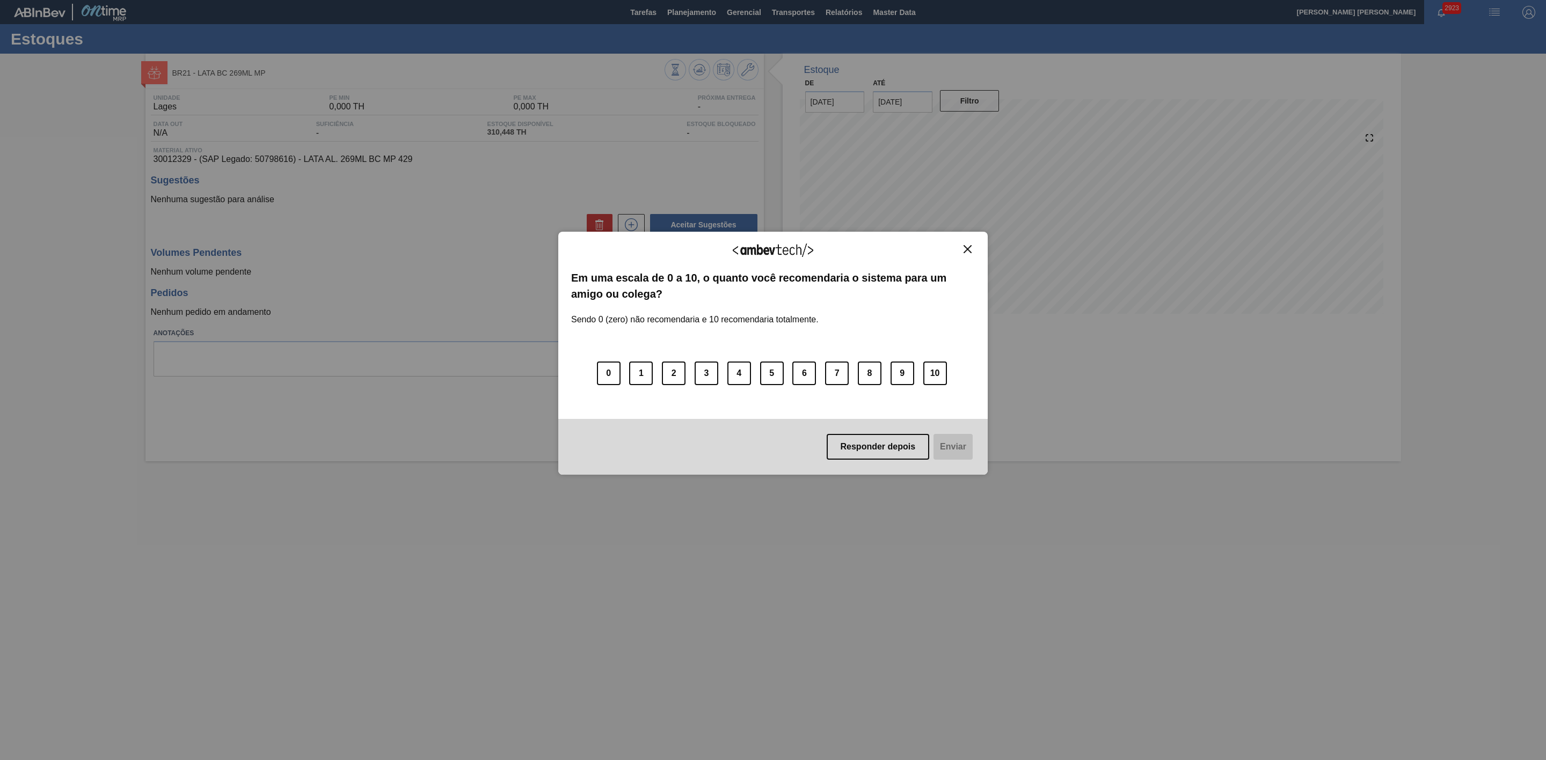
click at [969, 250] on img "Close" at bounding box center [967, 249] width 8 height 8
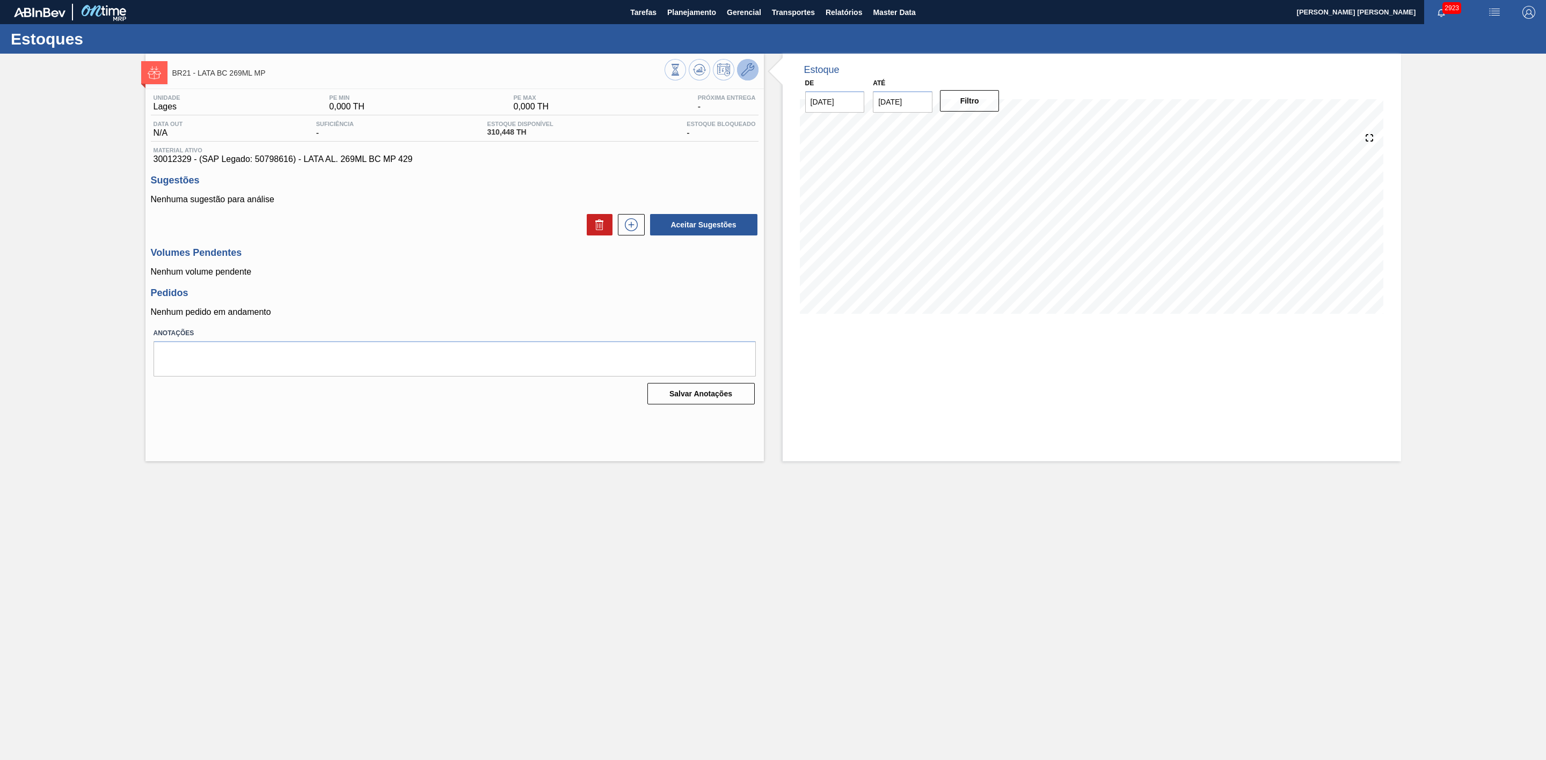
click at [744, 71] on icon at bounding box center [747, 69] width 13 height 13
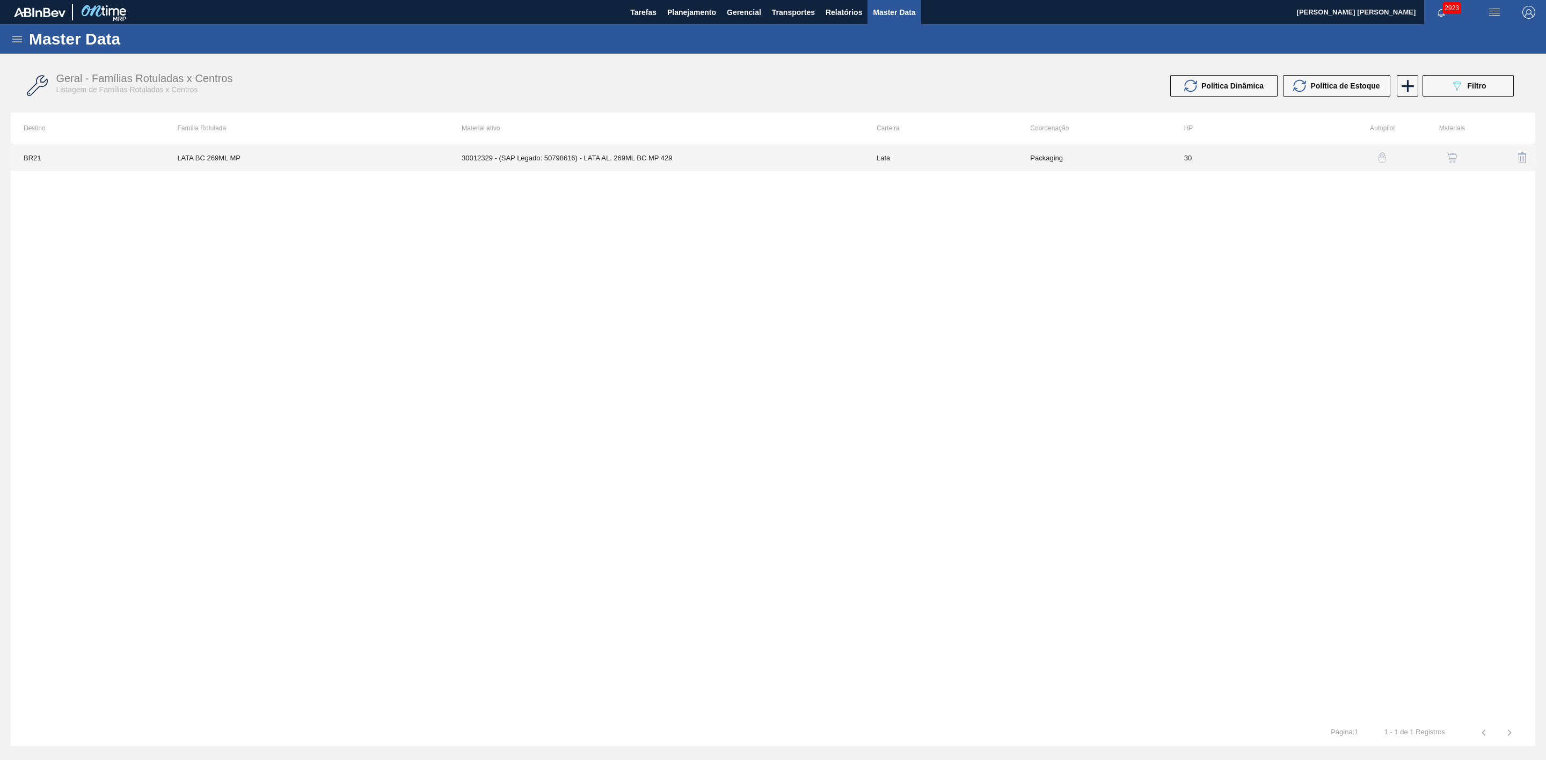
click at [620, 160] on td "30012329 - (SAP Legado: 50798616) - LATA AL. 269ML BC MP 429" at bounding box center [656, 157] width 415 height 27
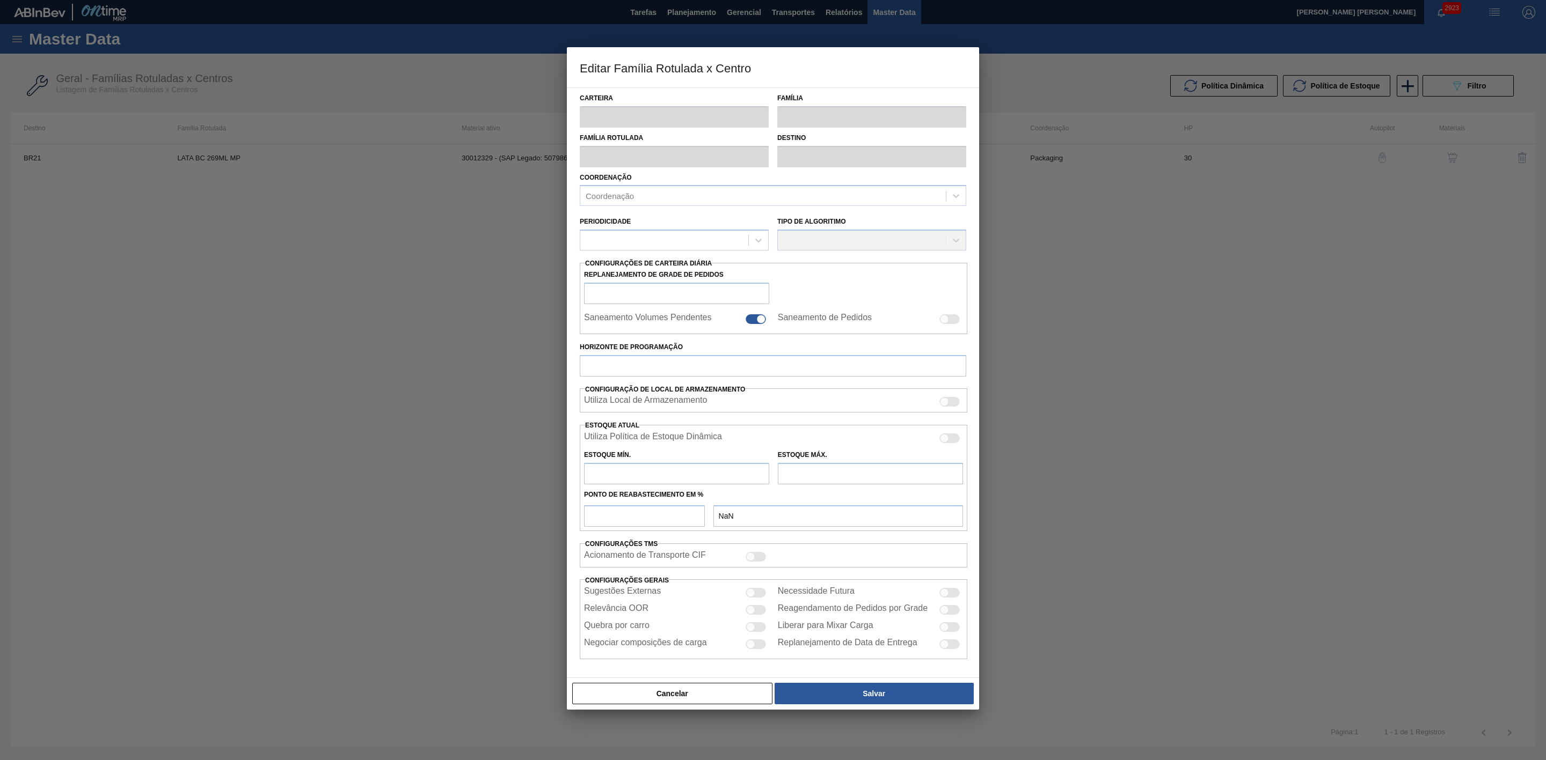
type input "Lata"
type input "LATA BC 269ML MP"
type input "BR21 - Lages"
type input "0"
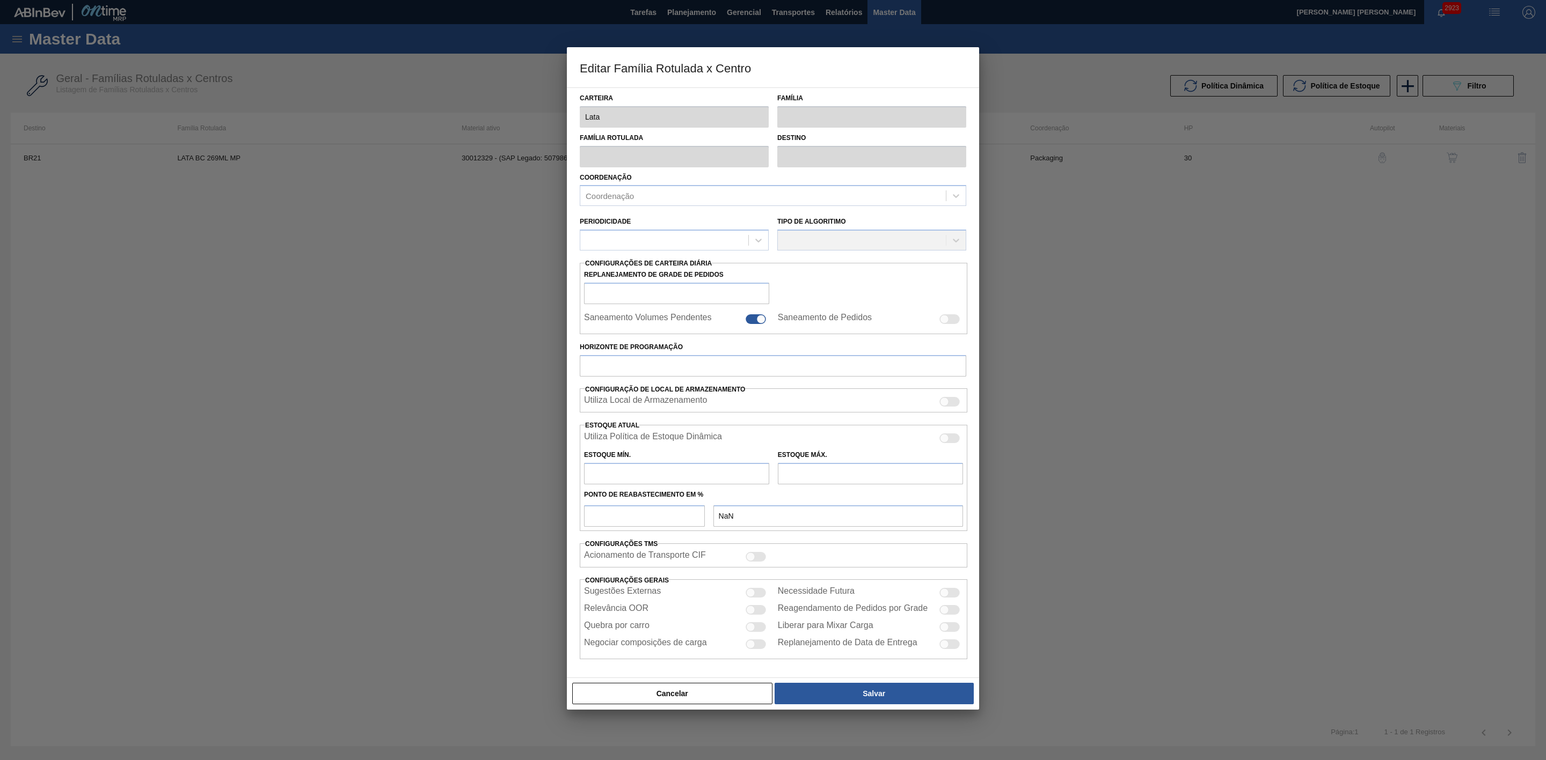
checkbox input "false"
type input "30"
type input "0"
type input "100"
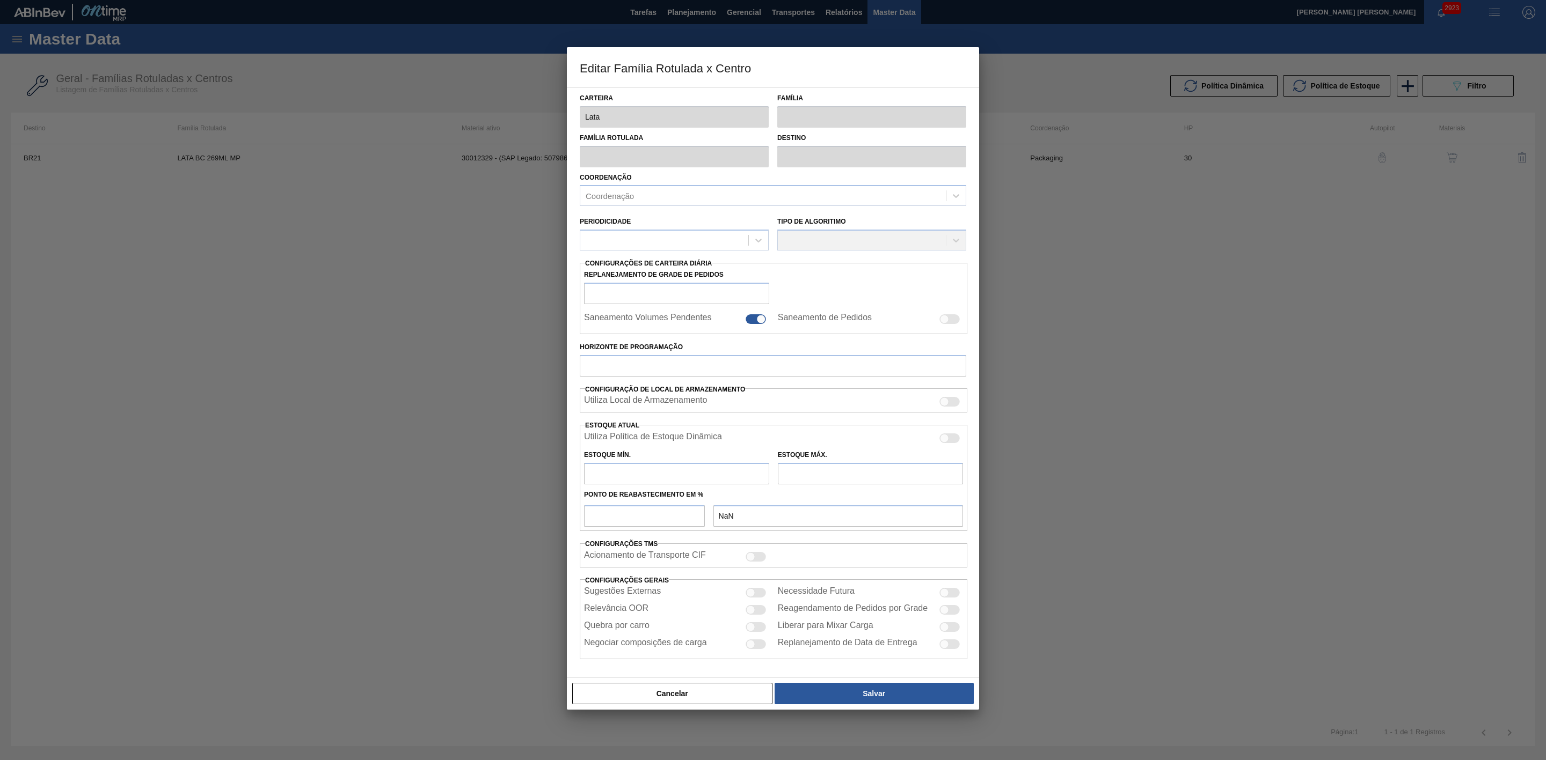
type input "0,000"
checkbox input "true"
click at [950, 442] on div at bounding box center [949, 440] width 20 height 10
checkbox input "true"
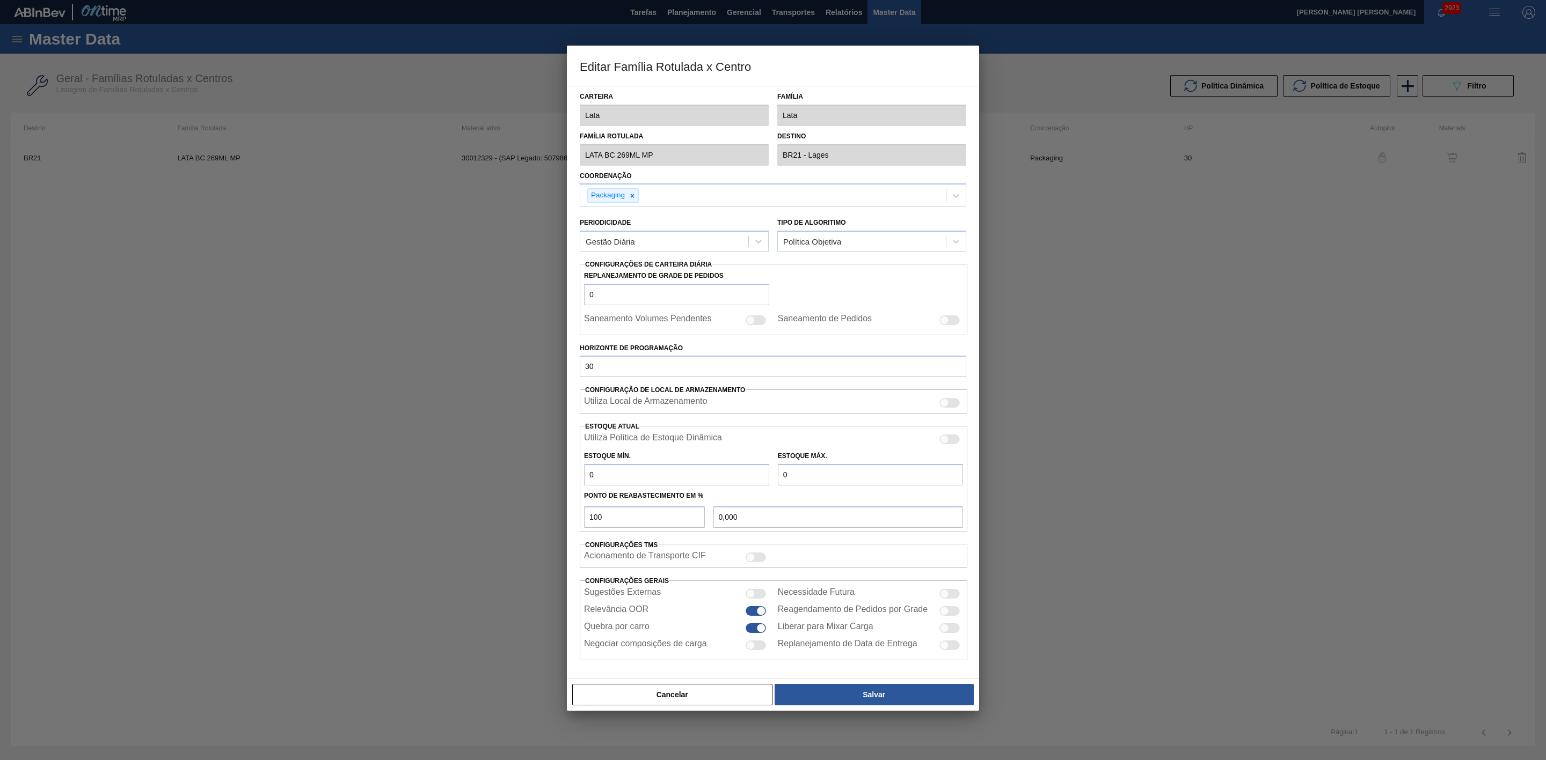
type input "0"
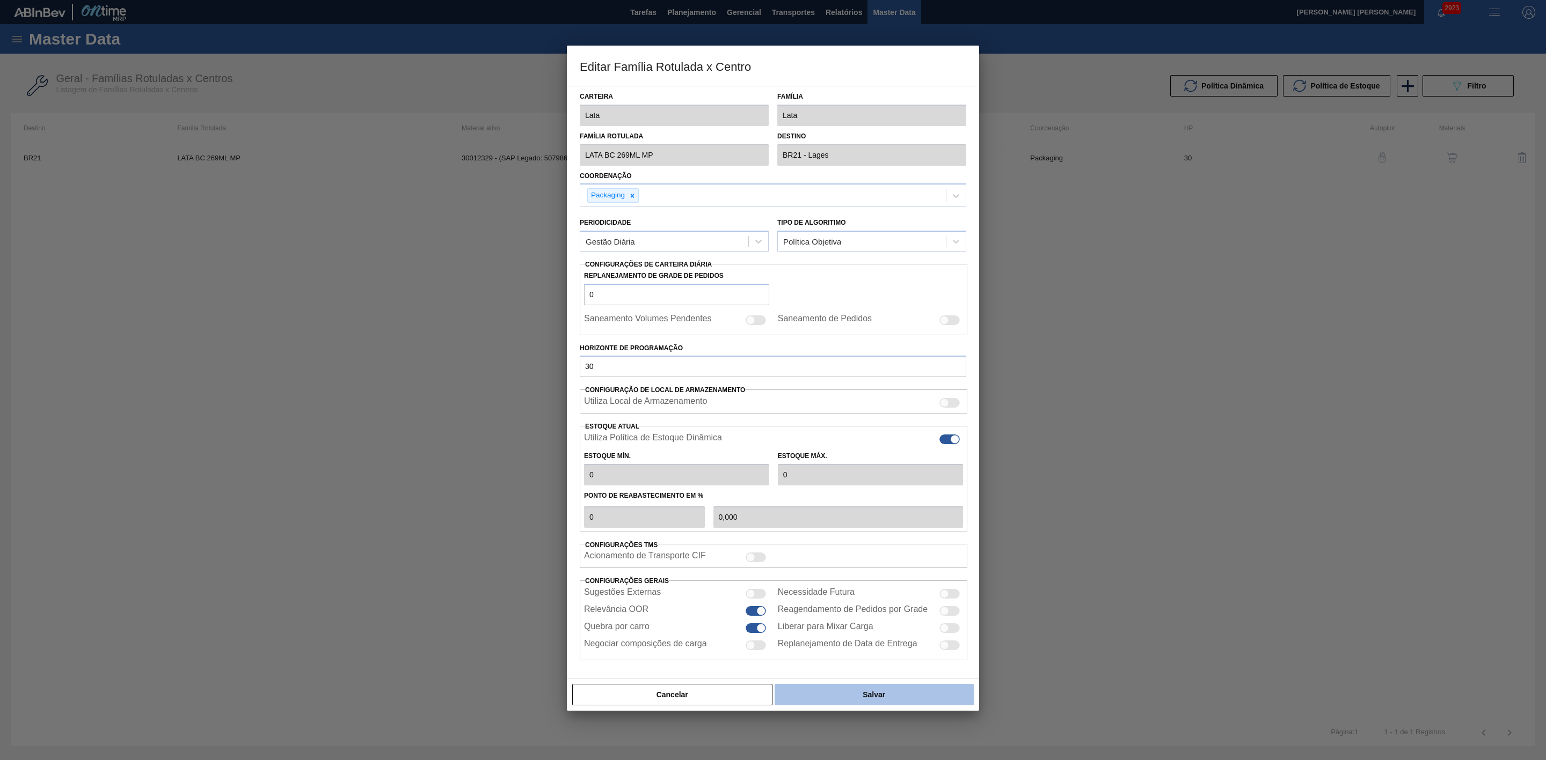
click at [868, 700] on button "Salvar" at bounding box center [873, 694] width 199 height 21
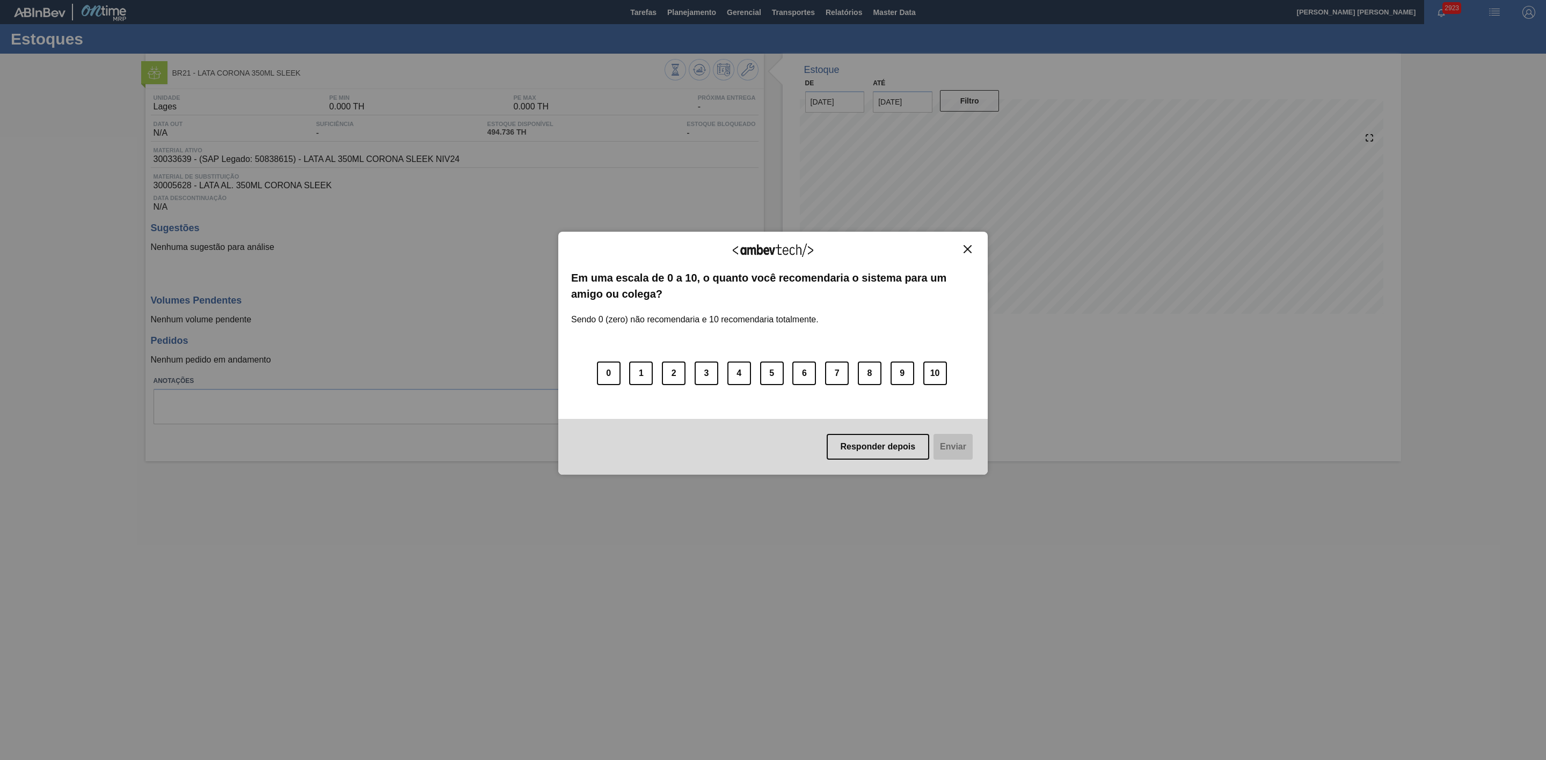
click at [968, 250] on img "Close" at bounding box center [967, 249] width 8 height 8
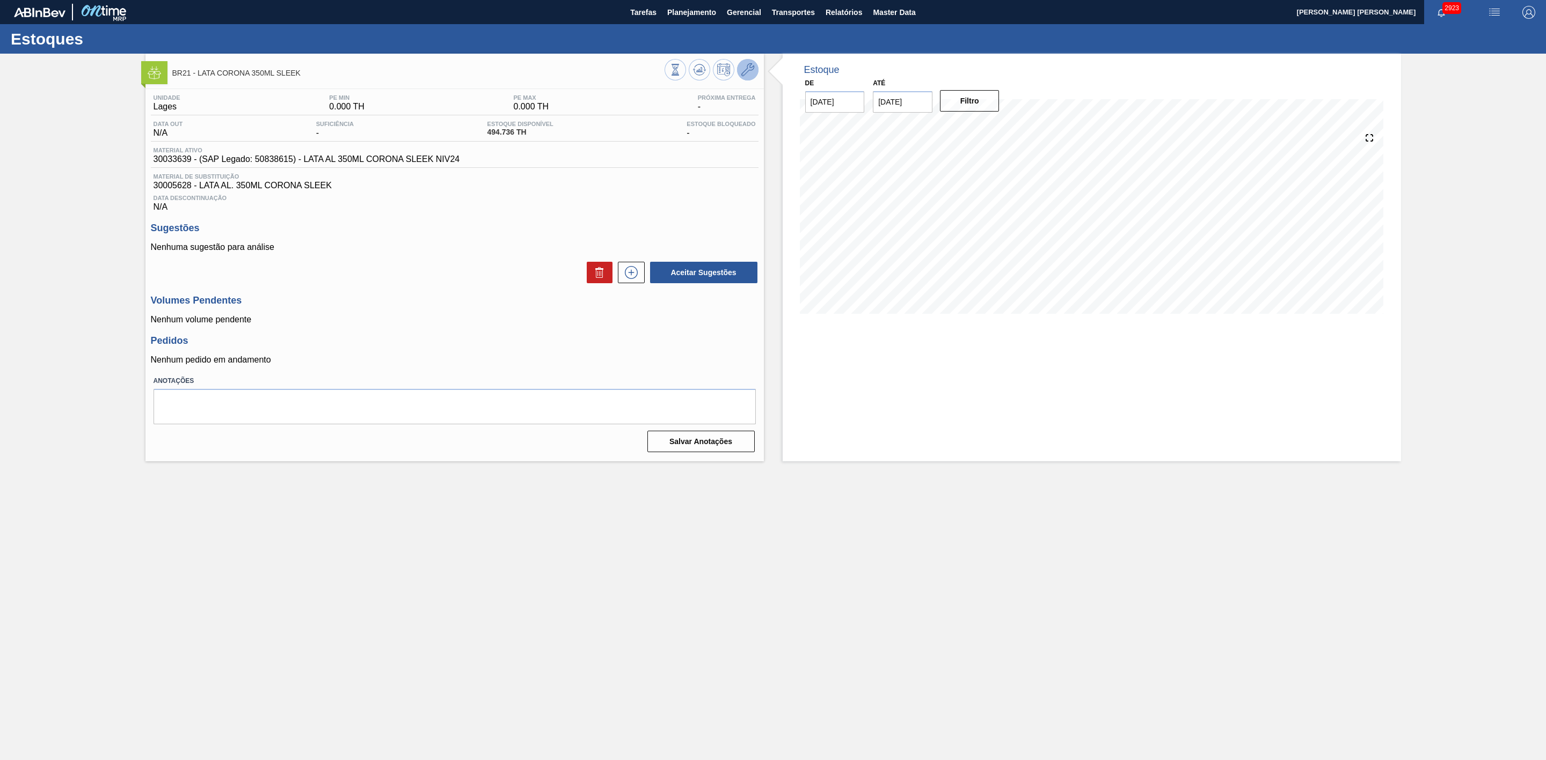
click at [749, 77] on button at bounding box center [747, 69] width 21 height 21
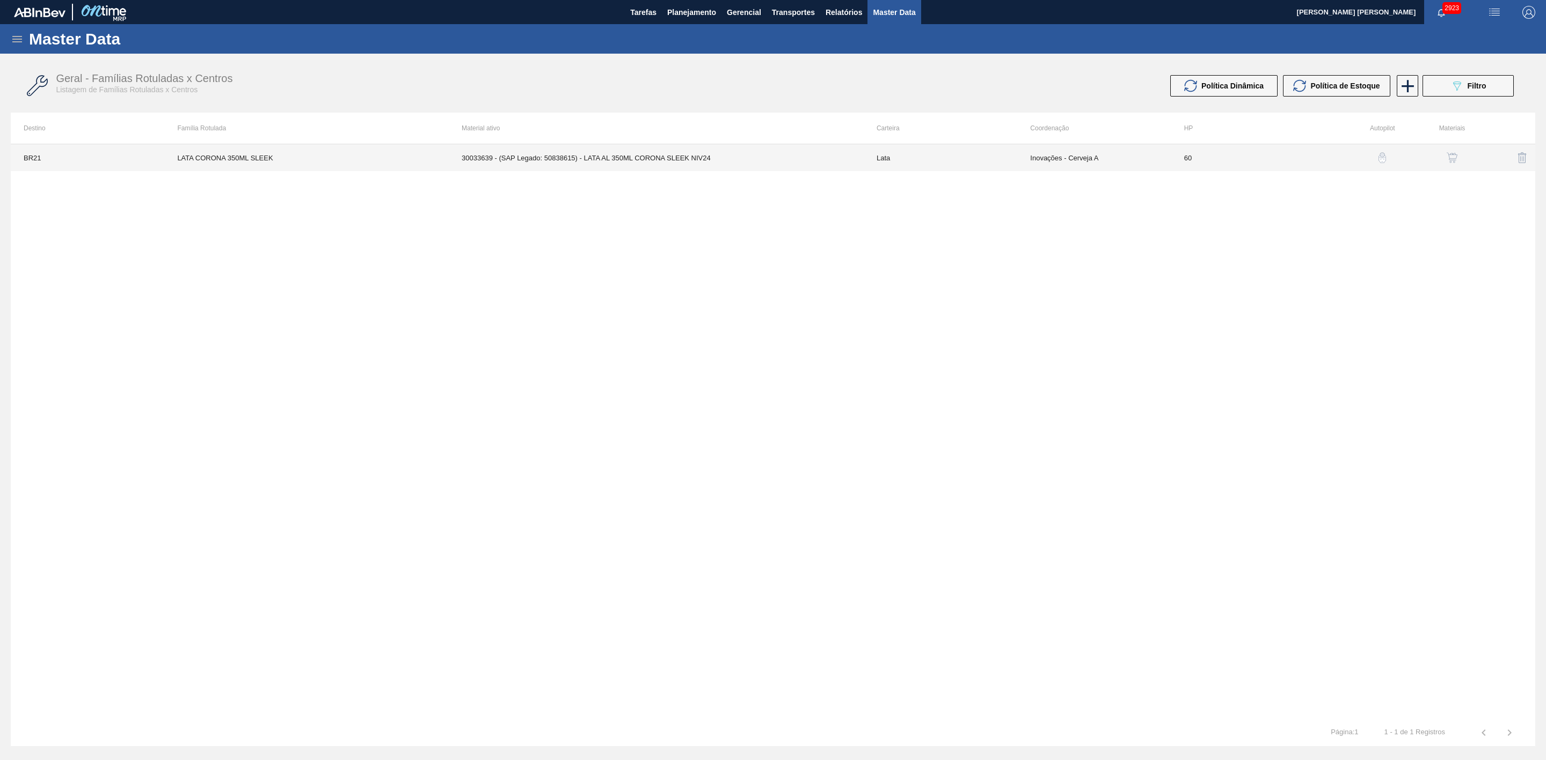
click at [725, 161] on td "30033639 - (SAP Legado: 50838615) - LATA AL 350ML CORONA SLEEK NIV24" at bounding box center [656, 157] width 415 height 27
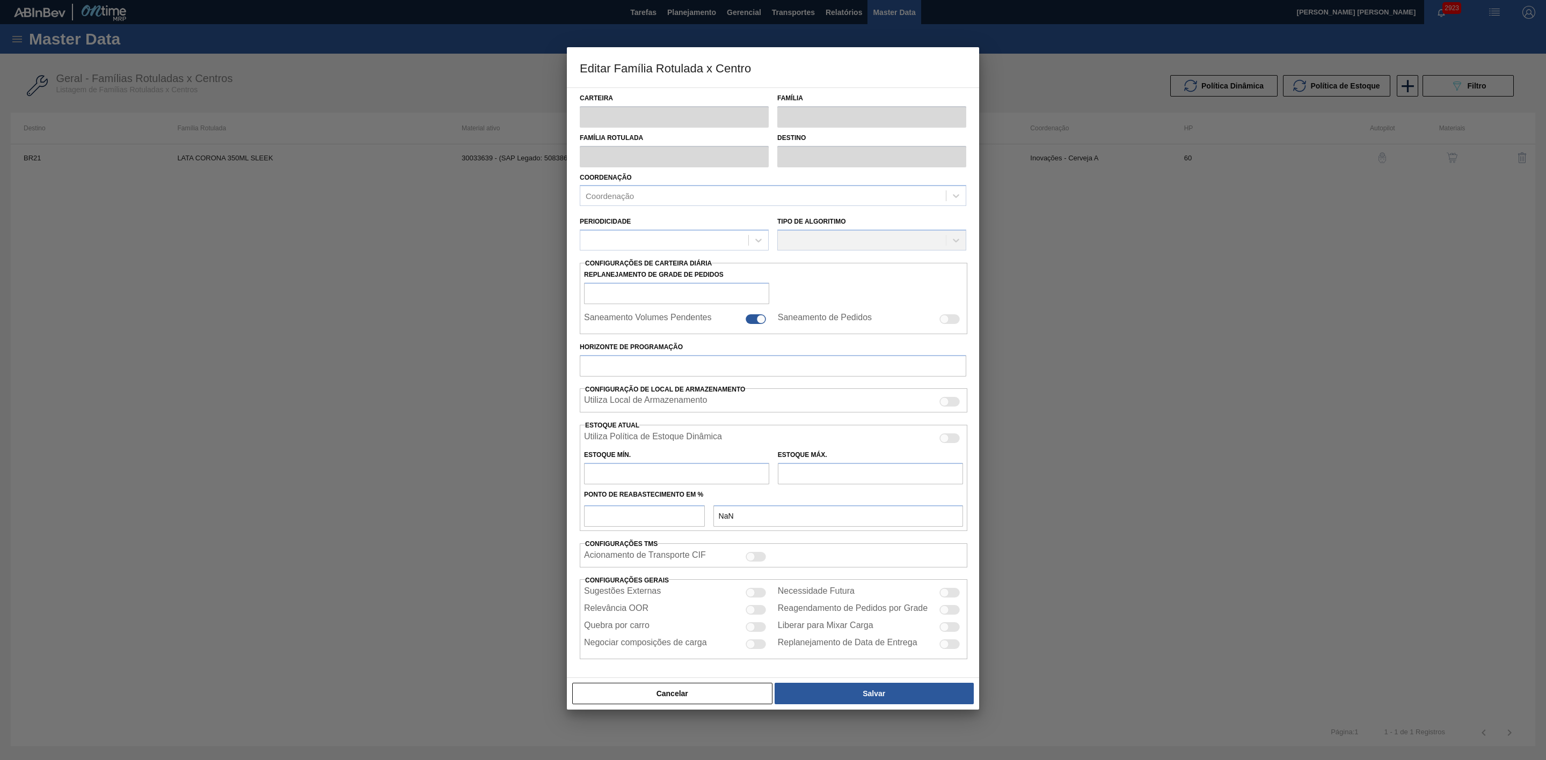
type input "Lata"
type input "LATA CORONA 350ML SLEEK"
type input "BR21 - Lages"
type input "0"
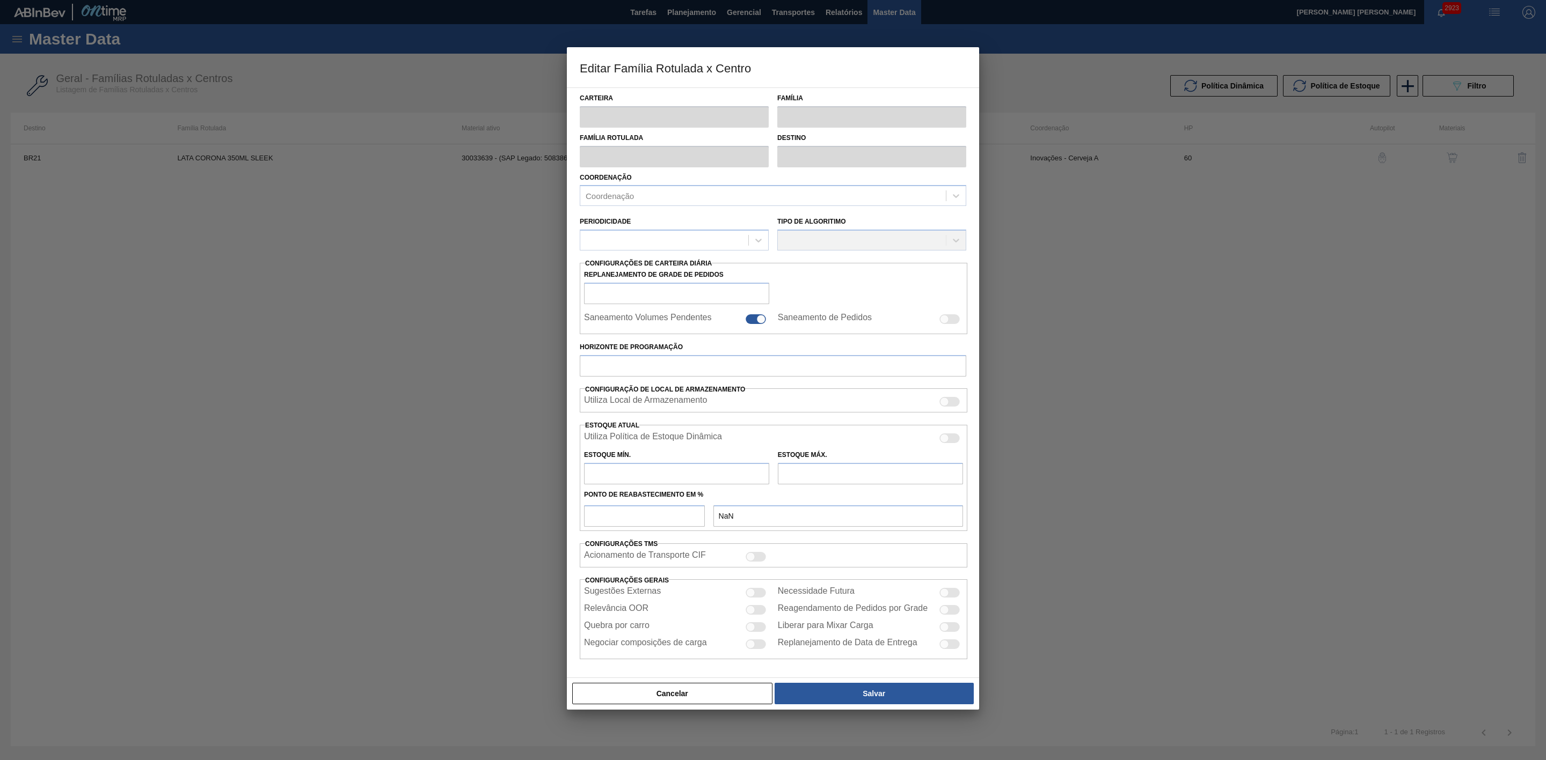
checkbox input "false"
type input "60"
type input "0"
type input "100"
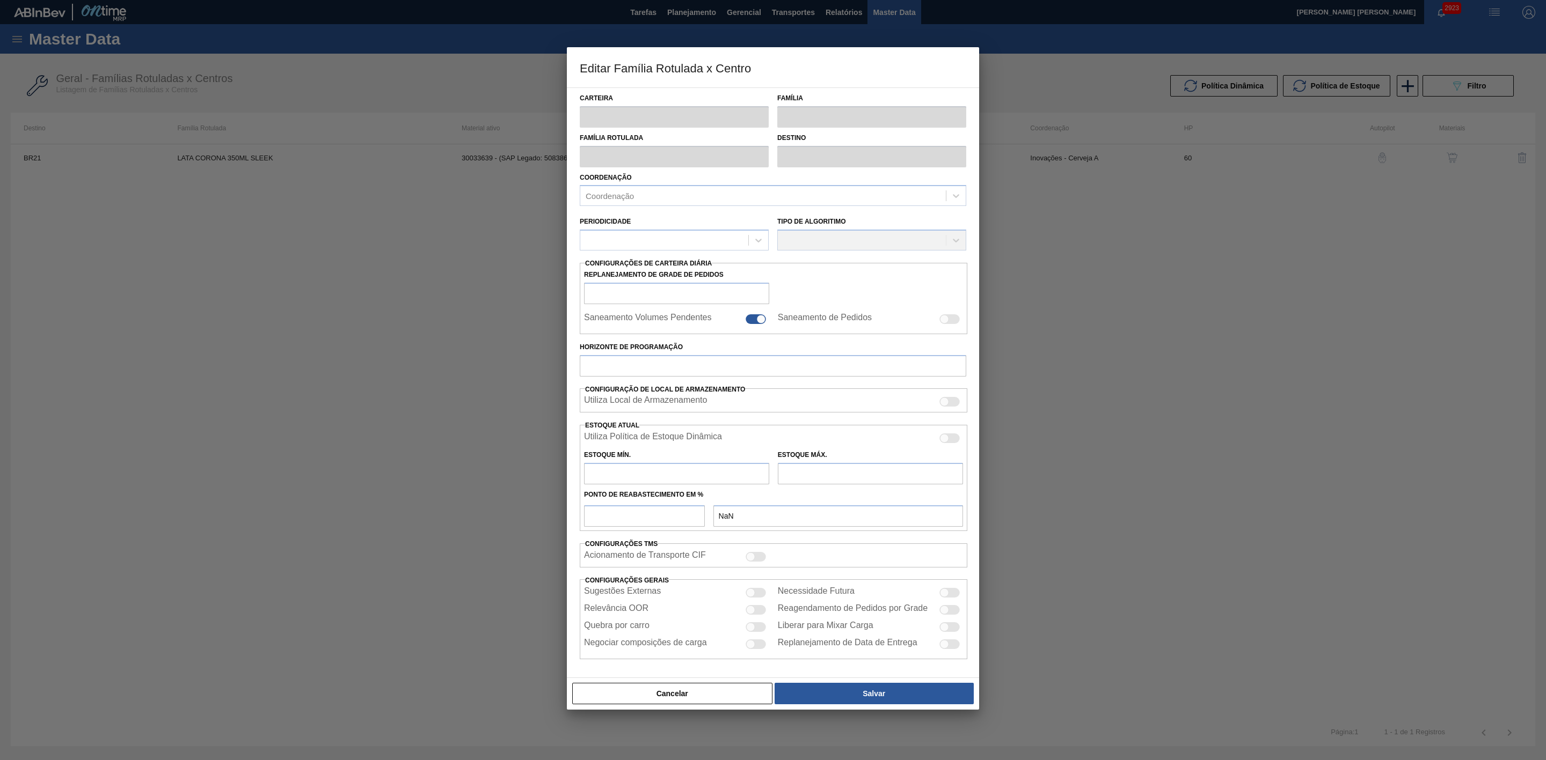
type input "0,000"
checkbox input "true"
click at [955, 443] on div at bounding box center [949, 440] width 20 height 10
checkbox input "true"
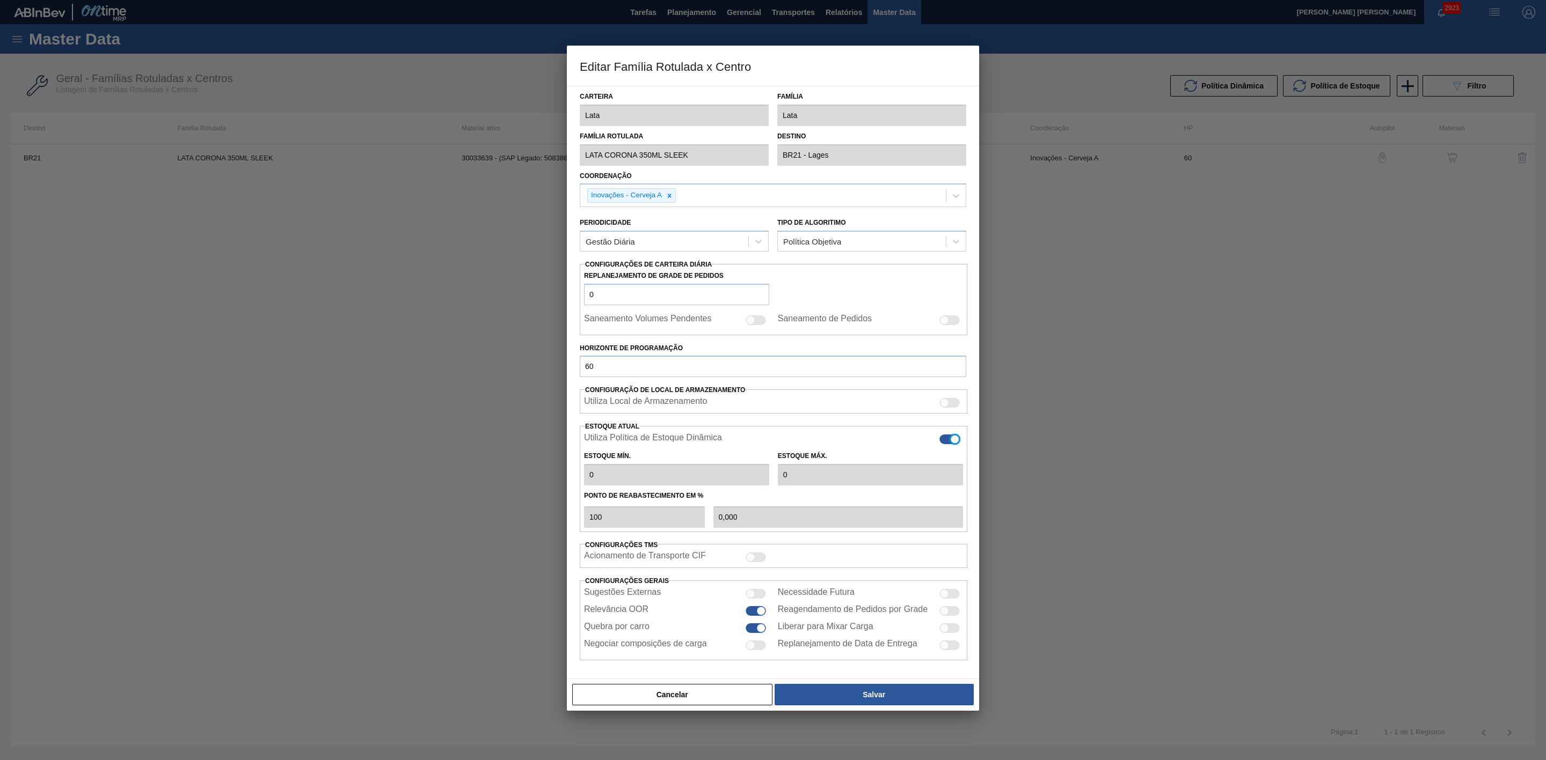
type input "0"
click at [892, 696] on button "Salvar" at bounding box center [873, 694] width 199 height 21
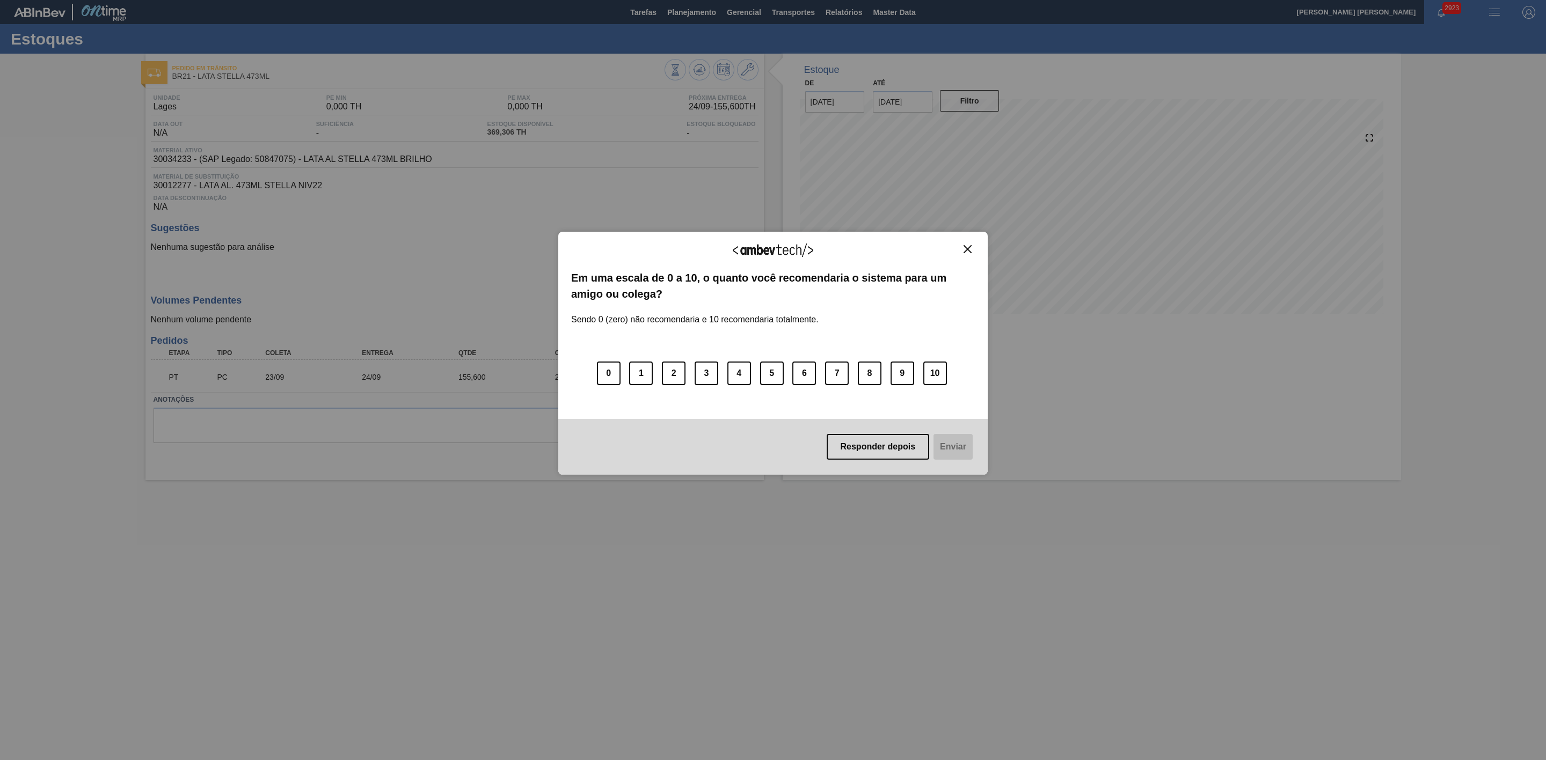
click at [966, 248] on img "Close" at bounding box center [967, 249] width 8 height 8
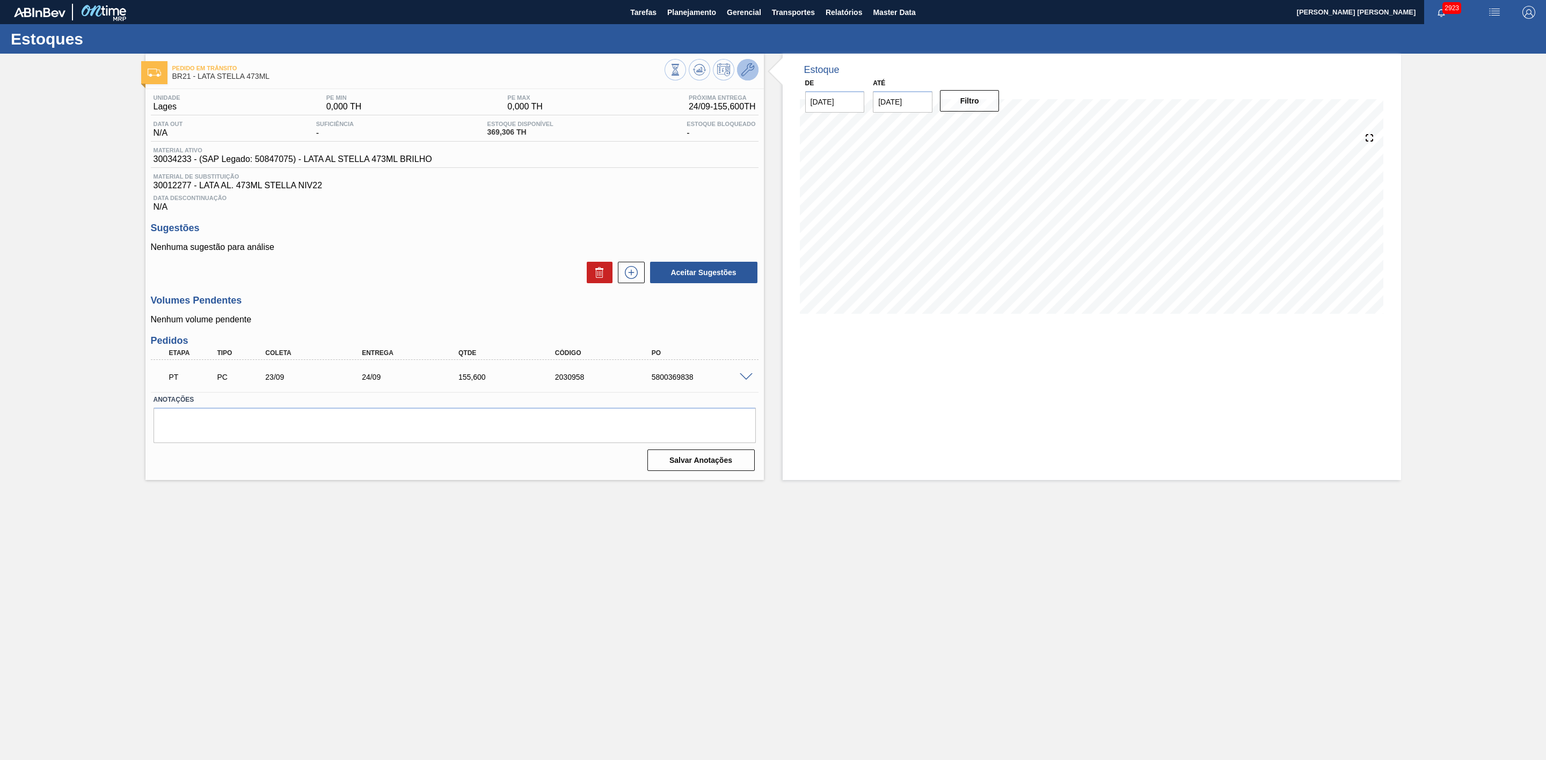
click at [751, 64] on icon at bounding box center [747, 69] width 13 height 13
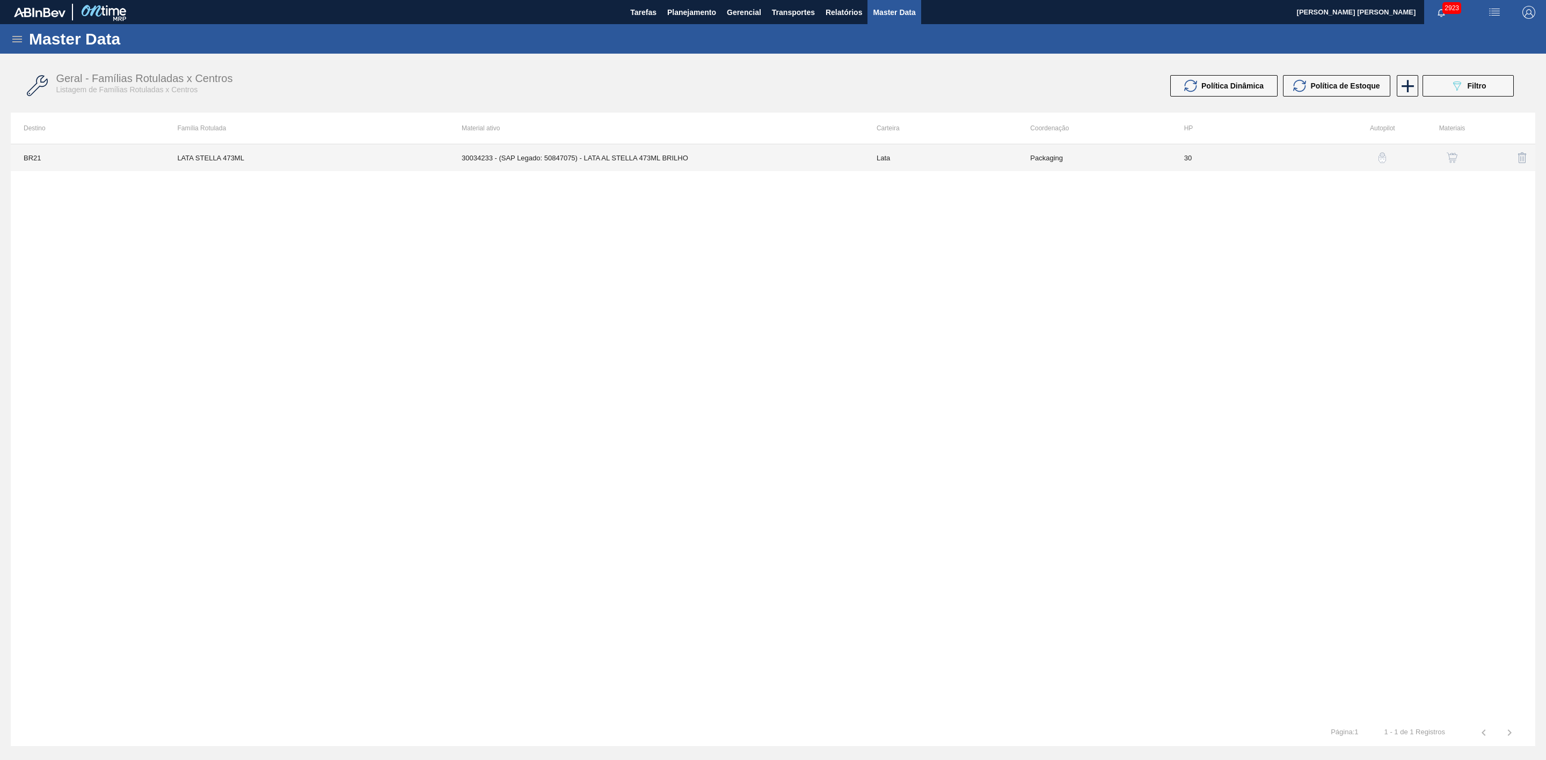
click at [693, 153] on td "30034233 - (SAP Legado: 50847075) - LATA AL STELLA 473ML BRILHO" at bounding box center [656, 157] width 415 height 27
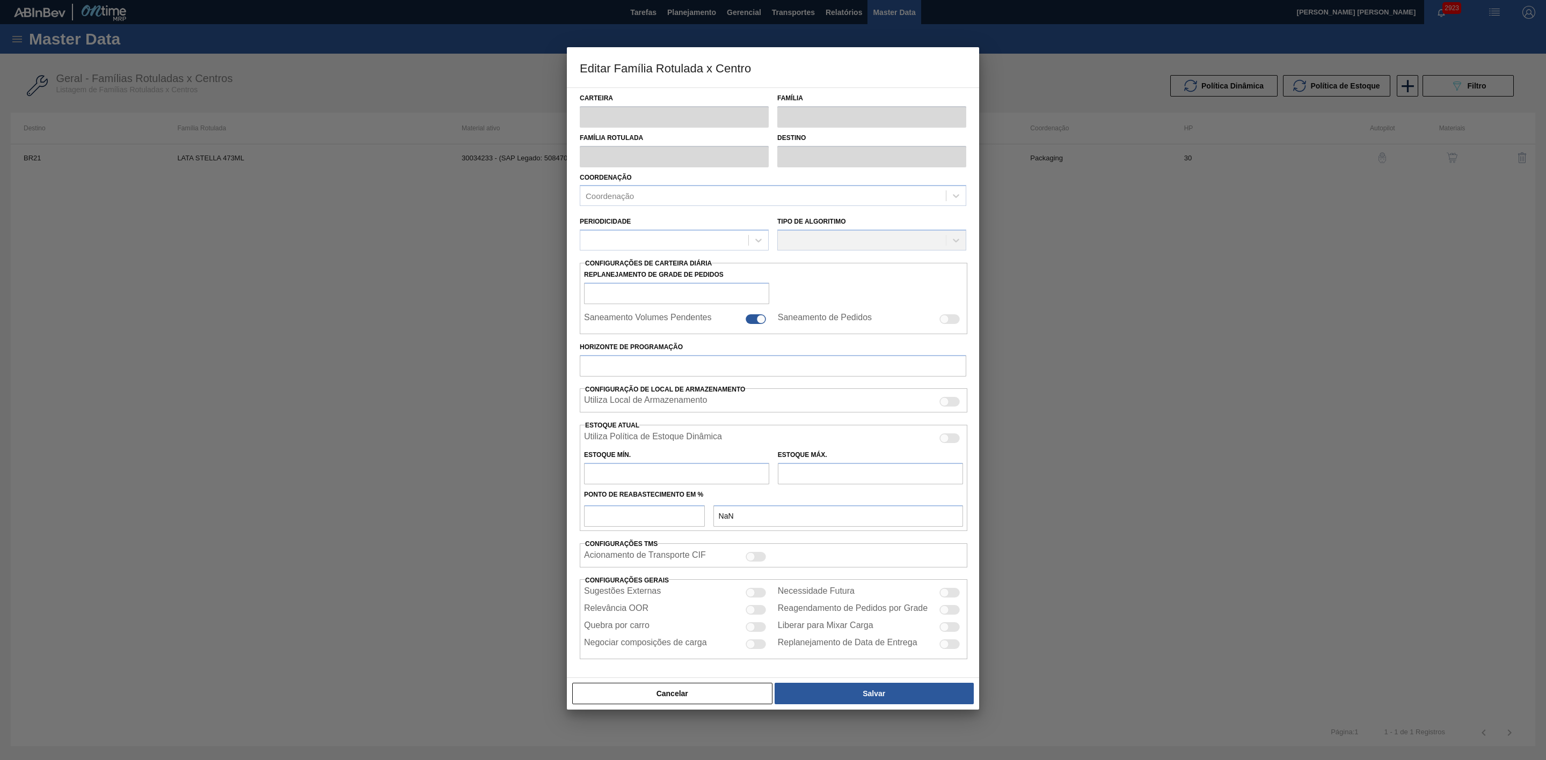
type input "Lata"
type input "LATA STELLA 473ML"
type input "BR21 - Lages"
type input "0"
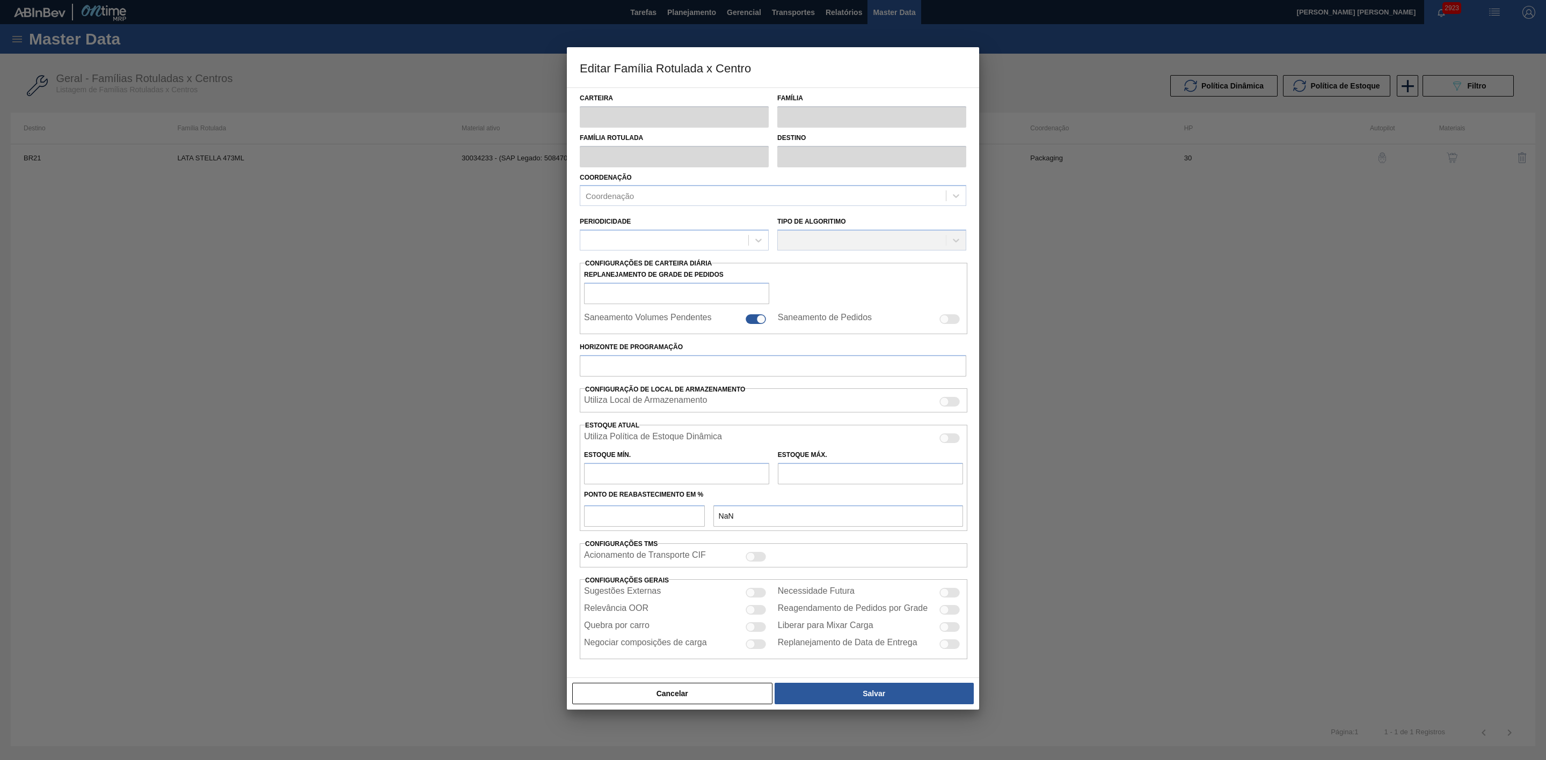
checkbox input "false"
type input "30"
type input "0"
type input "100"
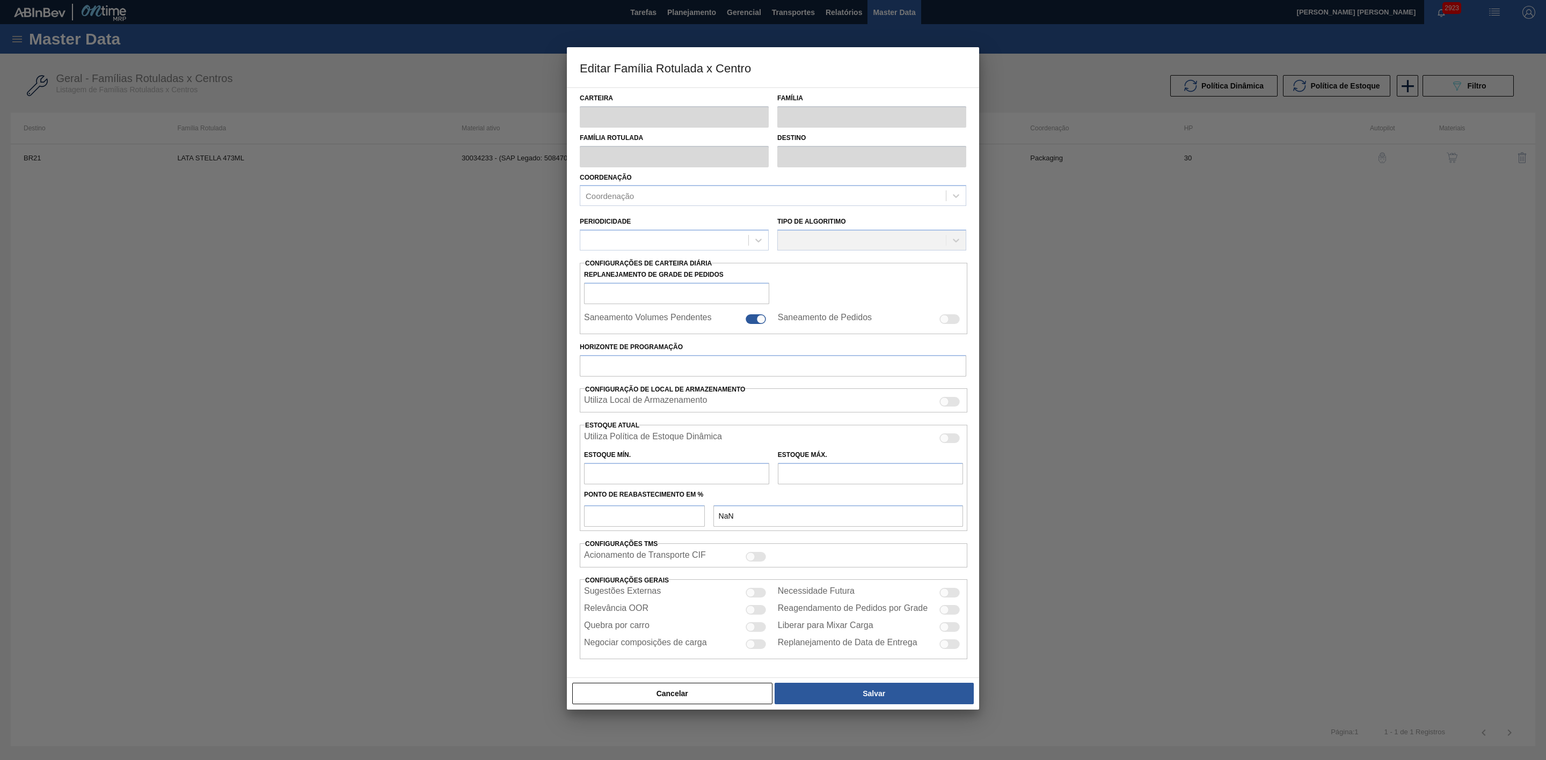
type input "0,000"
checkbox input "true"
click at [945, 440] on div at bounding box center [944, 439] width 9 height 9
checkbox input "true"
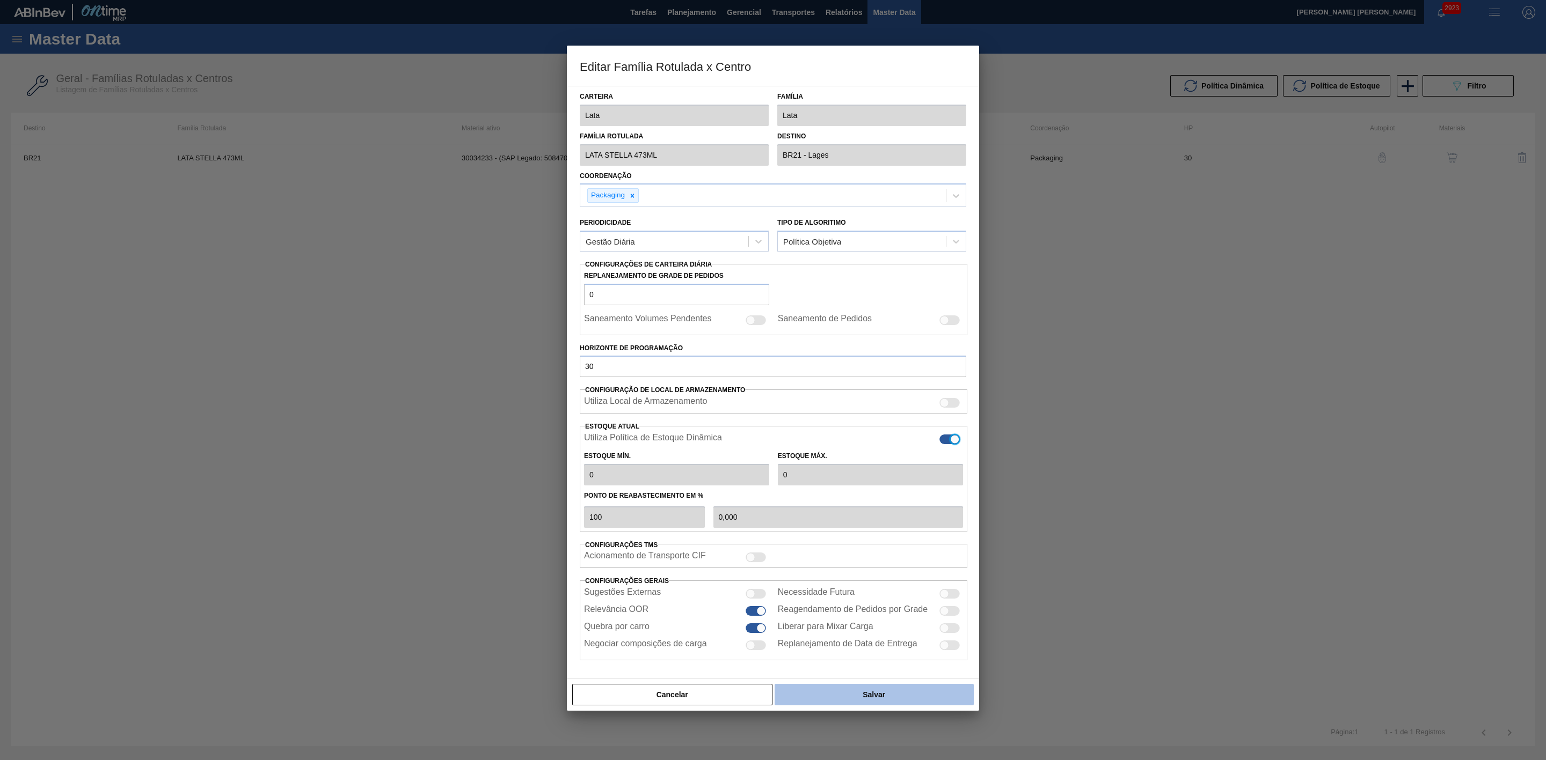
type input "0"
click at [881, 699] on button "Salvar" at bounding box center [873, 694] width 199 height 21
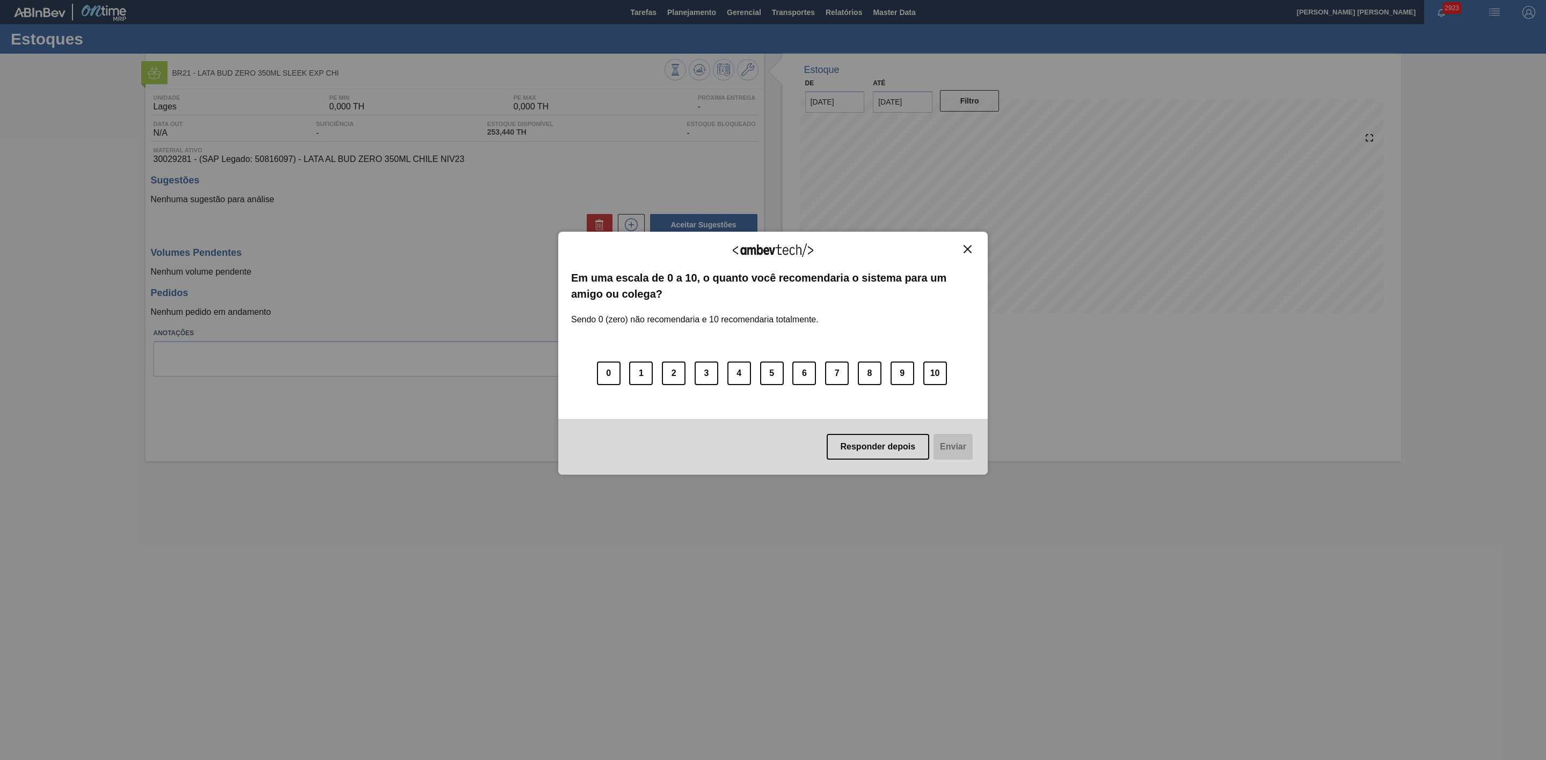
click at [968, 245] on img "Close" at bounding box center [967, 249] width 8 height 8
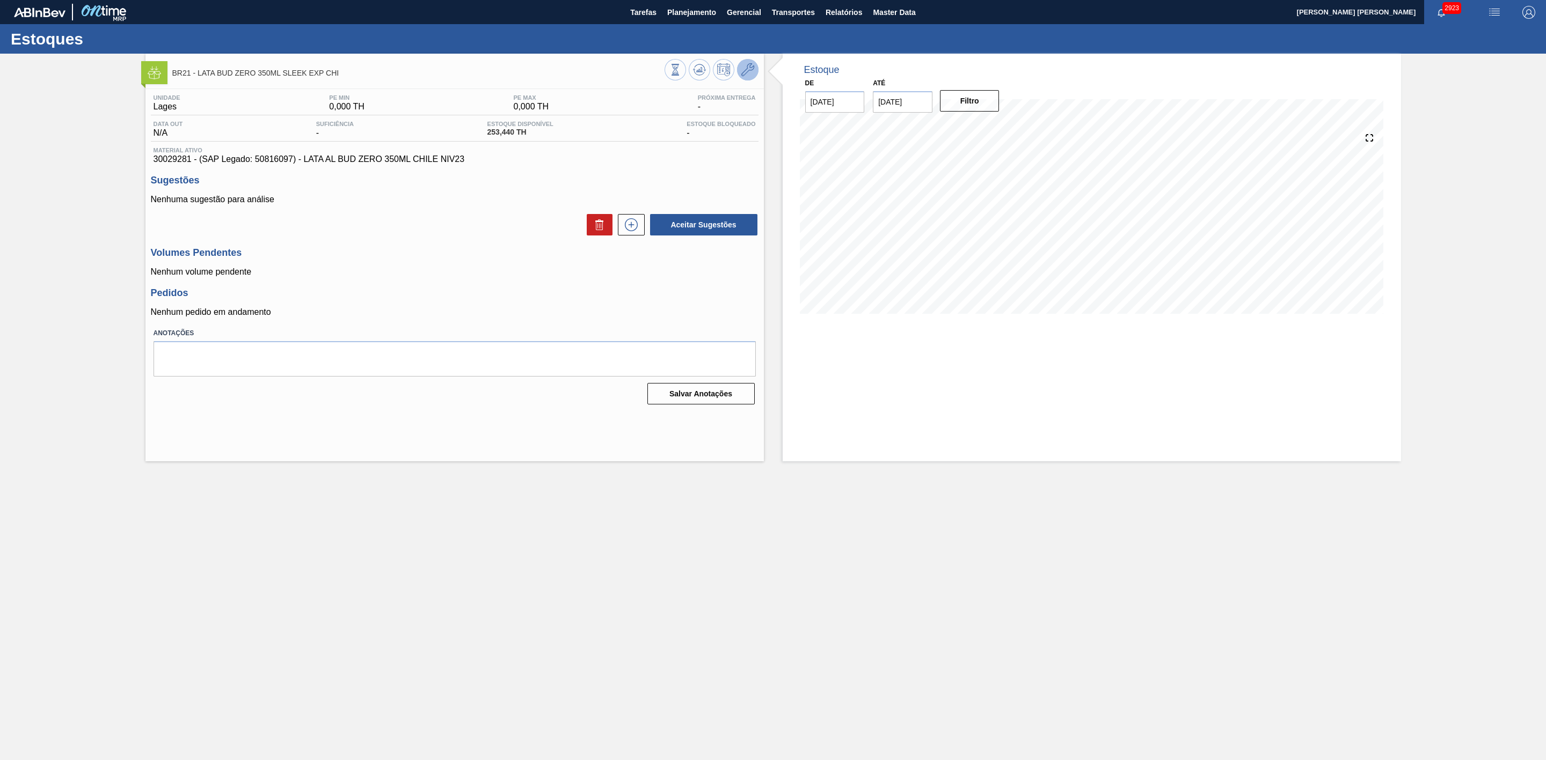
click at [742, 70] on icon at bounding box center [747, 69] width 13 height 13
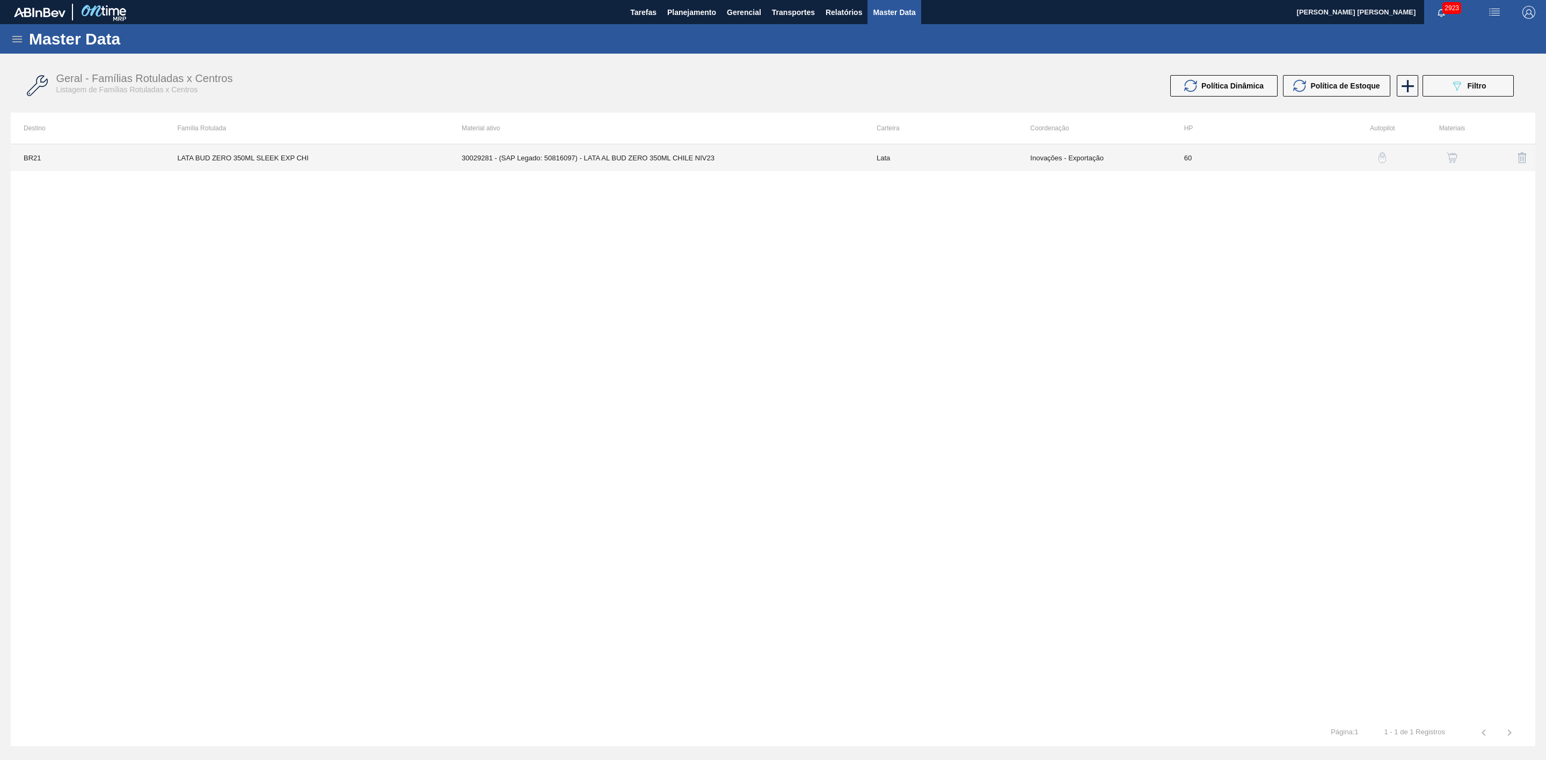
click at [676, 158] on td "30029281 - (SAP Legado: 50816097) - LATA AL BUD ZERO 350ML CHILE NIV23" at bounding box center [656, 157] width 415 height 27
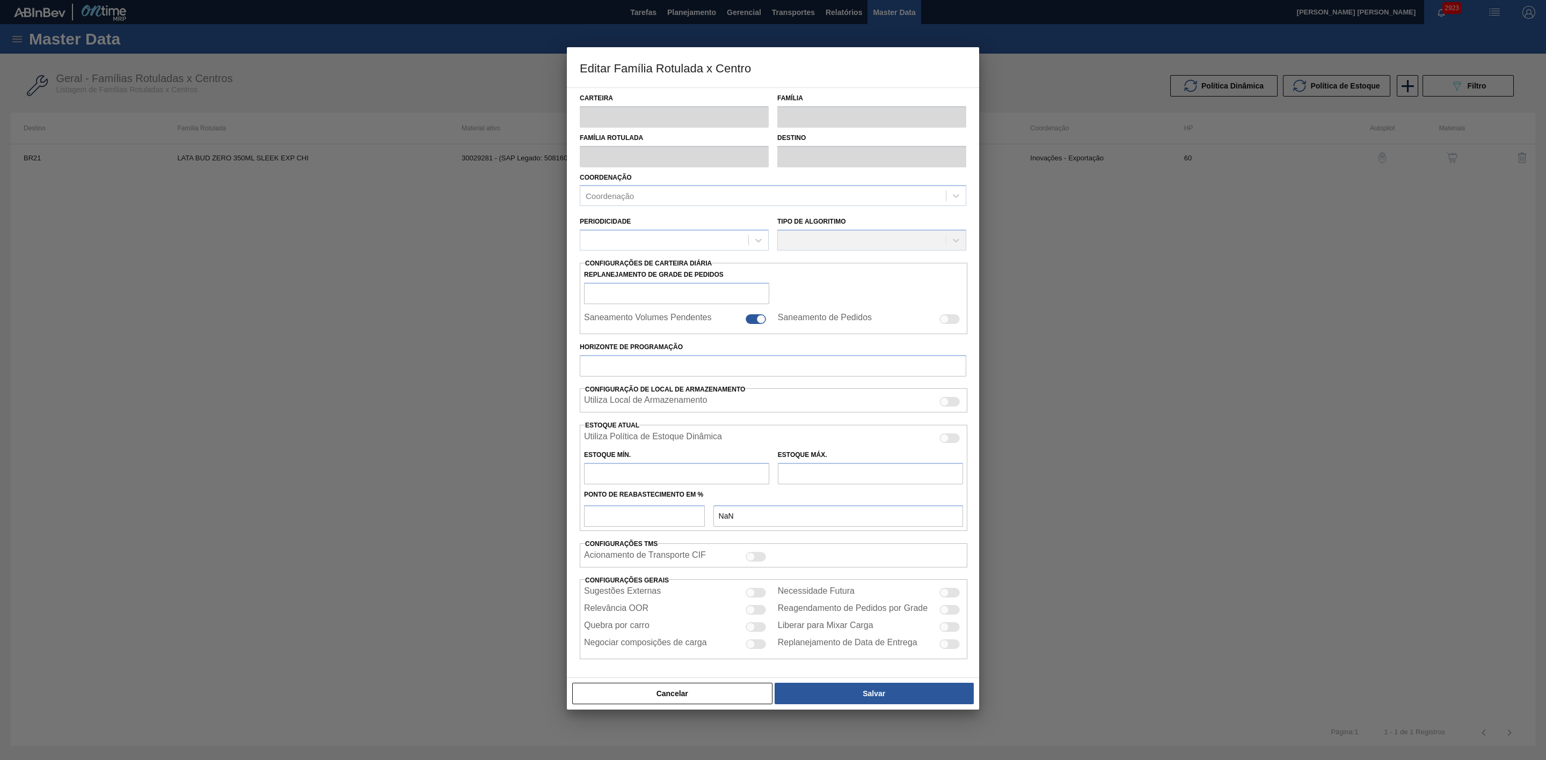
type input "Lata"
type input "LATA BUD ZERO 350ML SLEEK EXP CHI"
type input "BR21 - Lages"
type input "0"
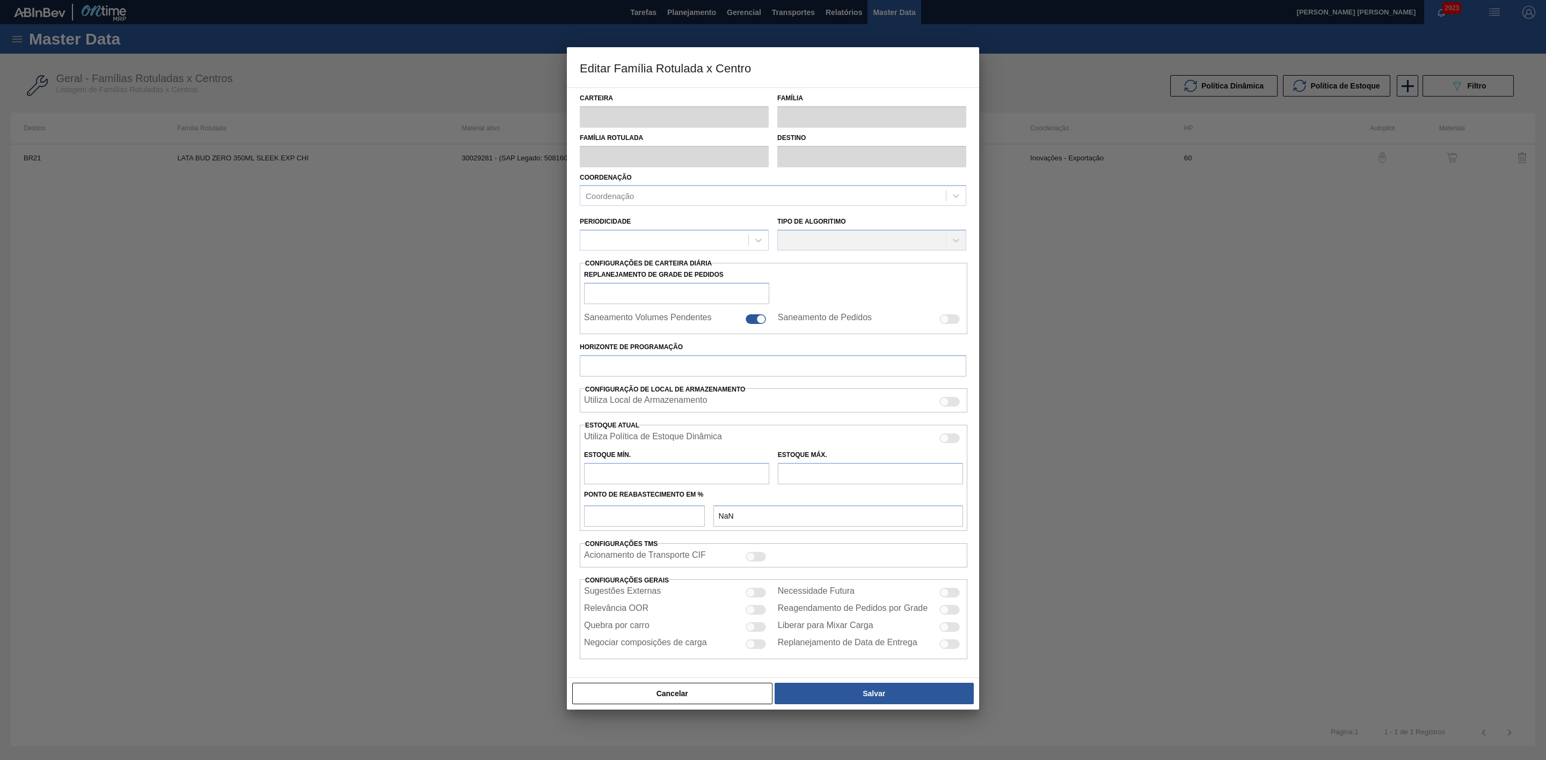
checkbox input "false"
type input "60"
type input "0"
type input "100"
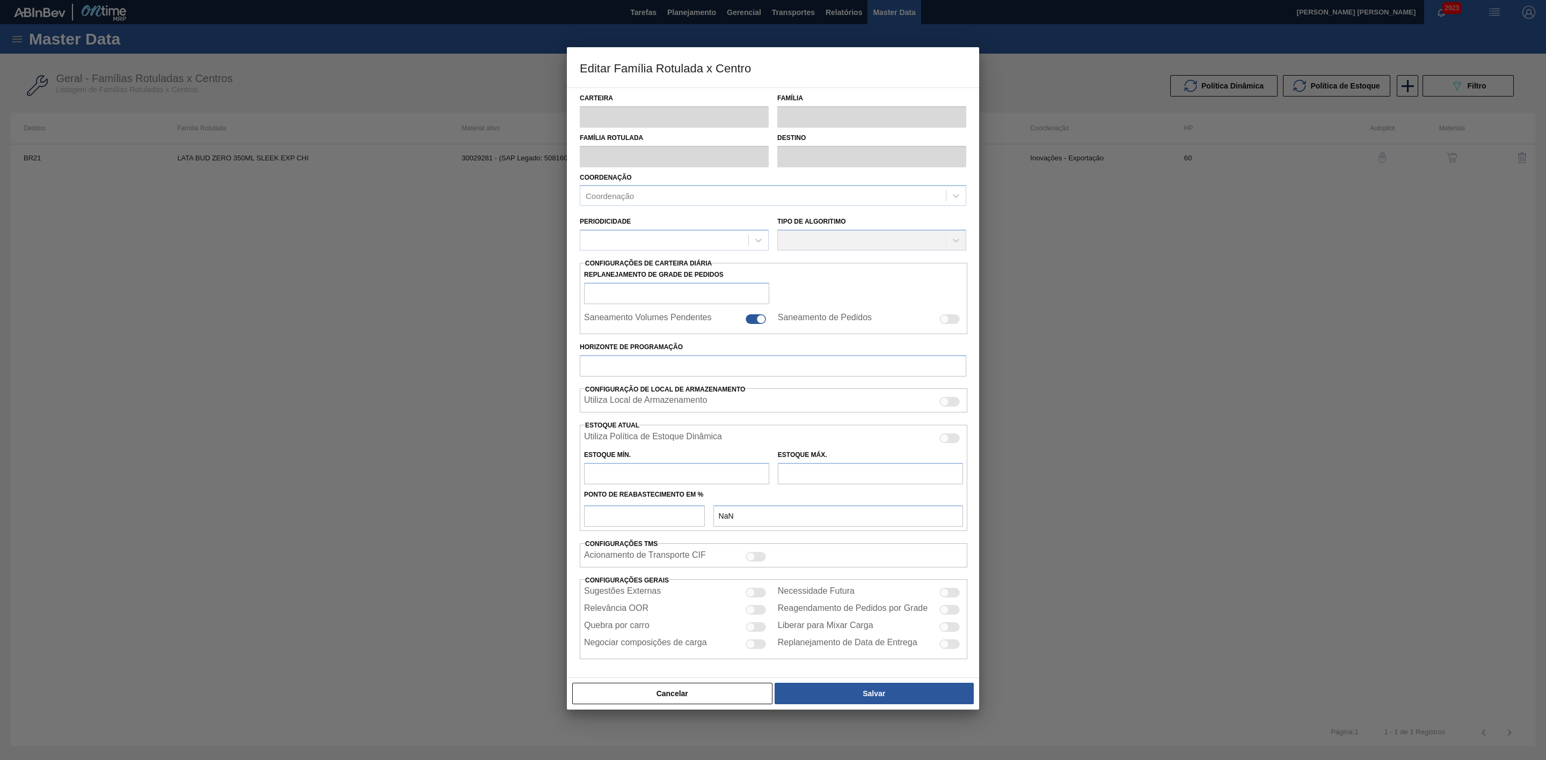
type input "0,000"
checkbox input "true"
click at [950, 443] on div at bounding box center [949, 440] width 20 height 10
checkbox input "true"
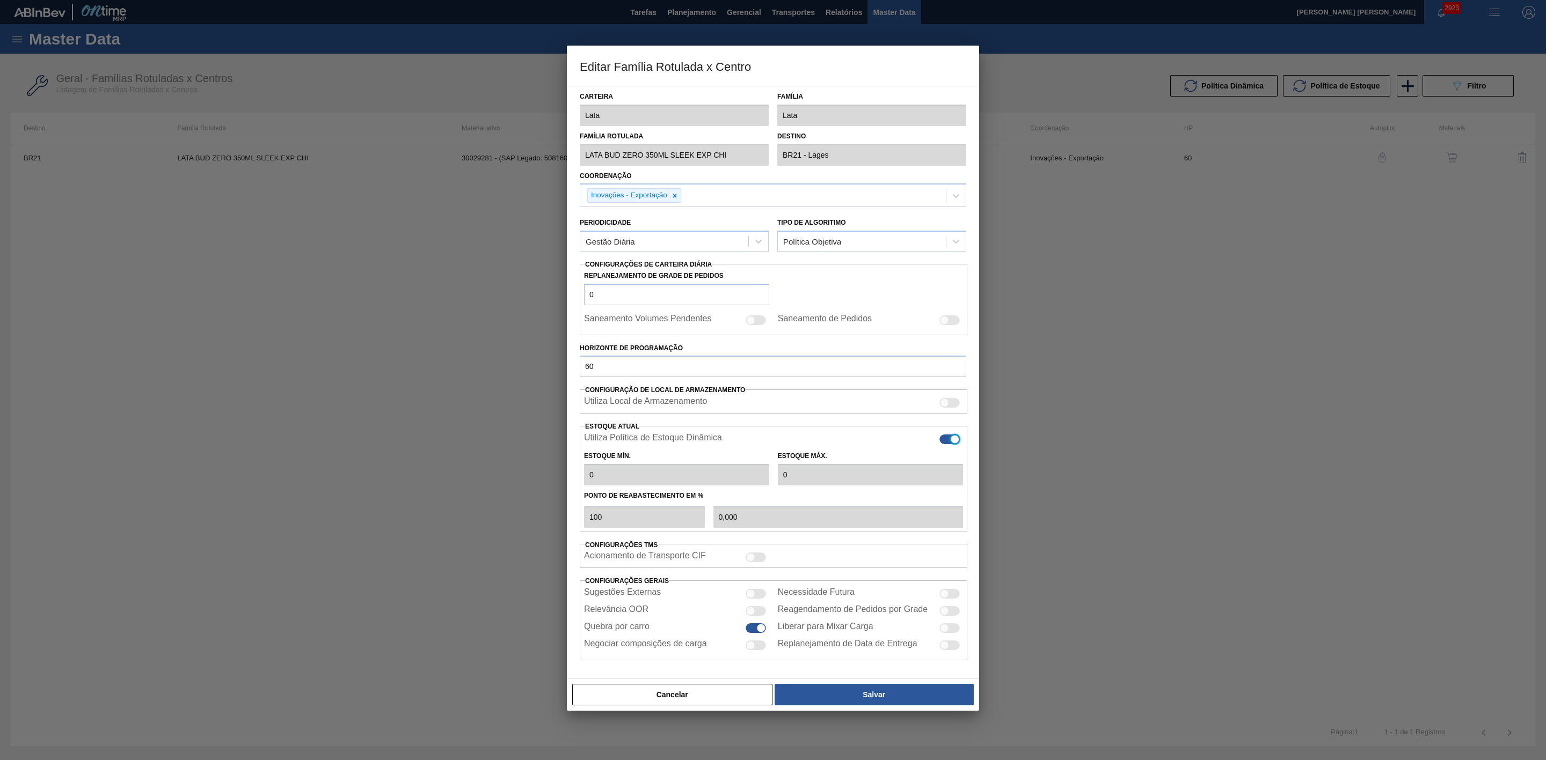
type input "0"
click at [882, 705] on button "Salvar" at bounding box center [873, 694] width 199 height 21
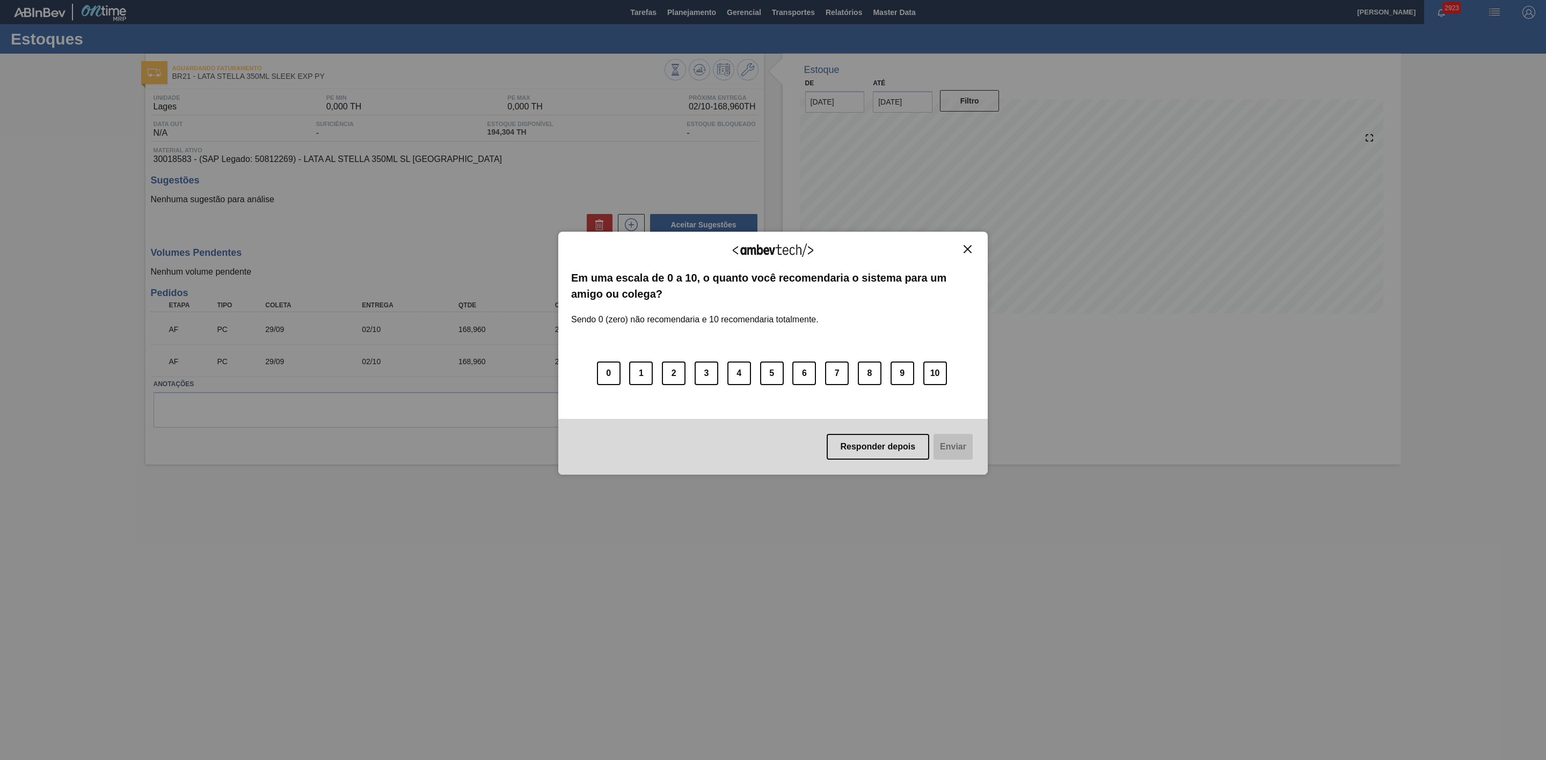
click at [965, 250] on img "Close" at bounding box center [967, 249] width 8 height 8
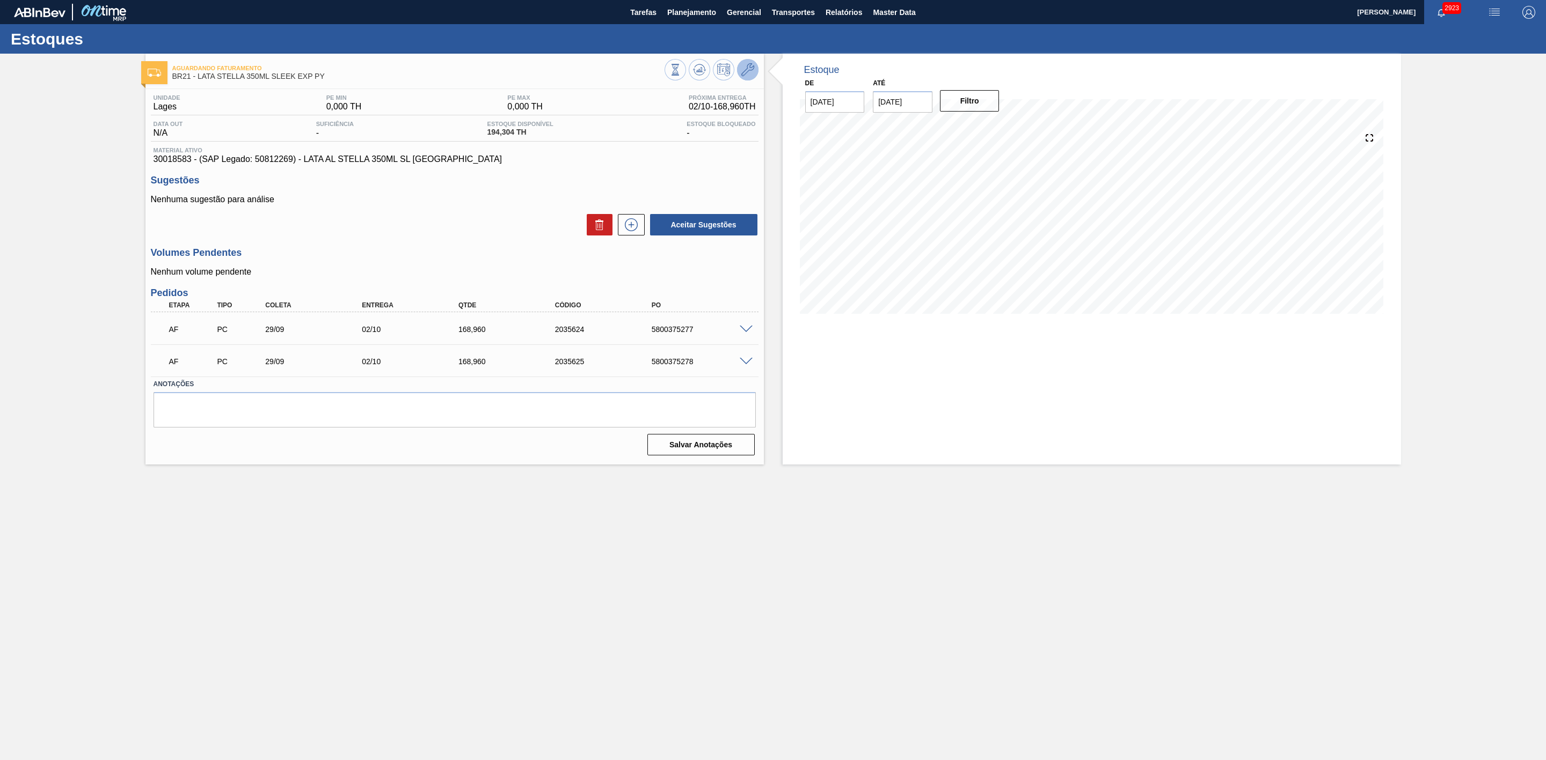
click at [749, 71] on icon at bounding box center [747, 69] width 13 height 13
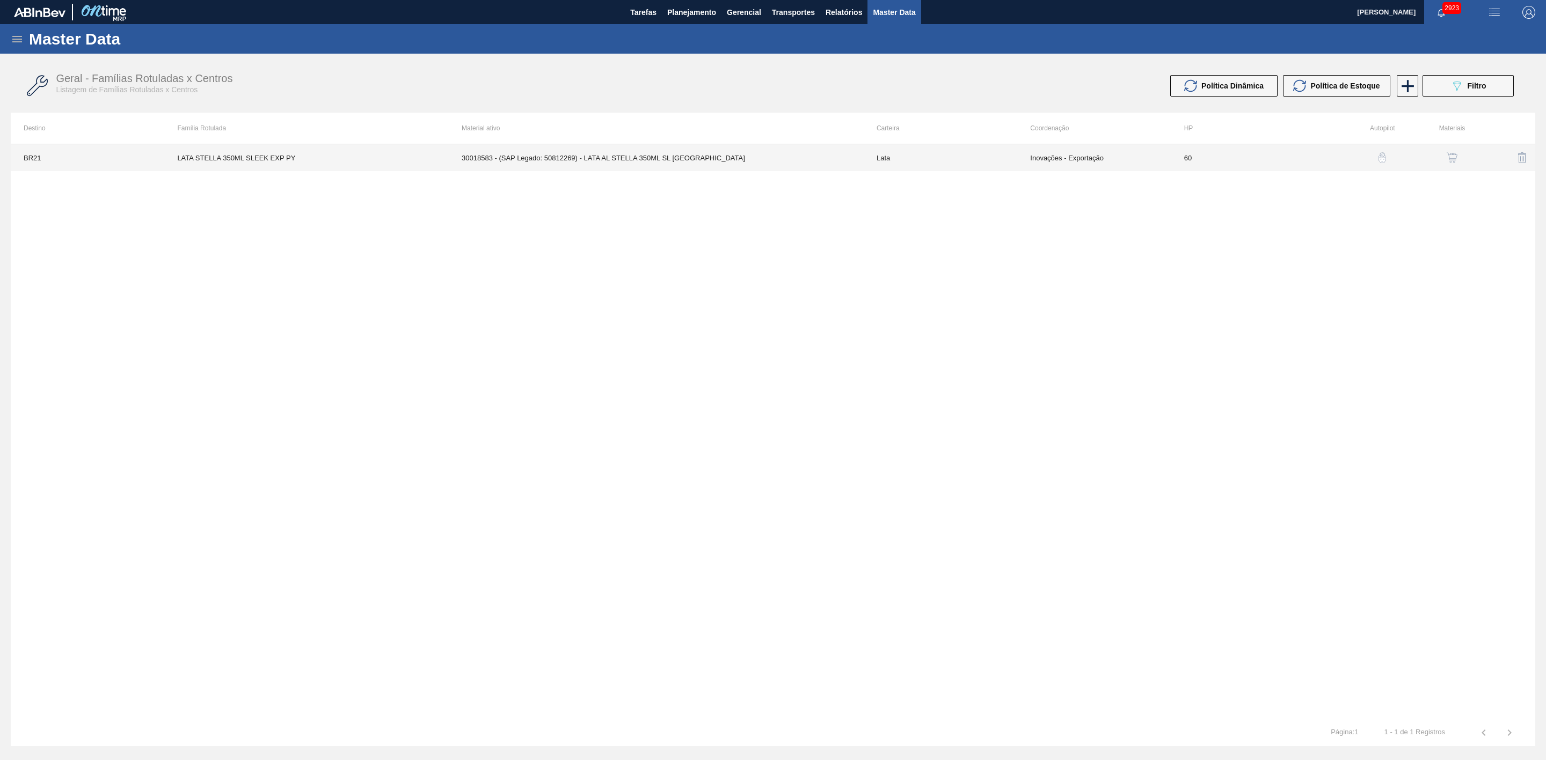
click at [659, 151] on td "30018583 - (SAP Legado: 50812269) - LATA AL STELLA 350ML SL [GEOGRAPHIC_DATA]" at bounding box center [656, 157] width 415 height 27
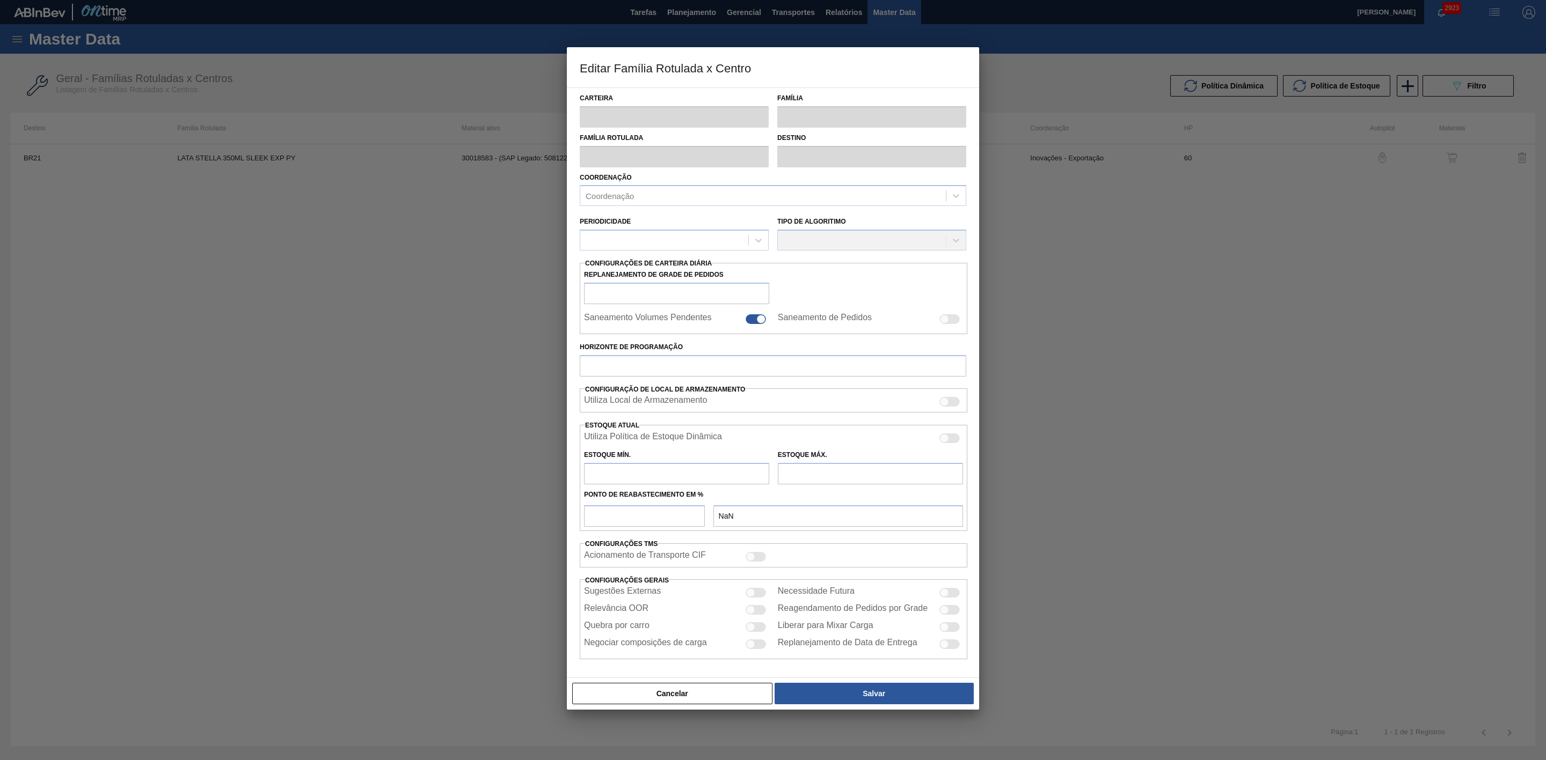
type input "Lata"
type input "LATA STELLA 350ML SLEEK EXP PY"
type input "BR21 - Lages"
type input "0"
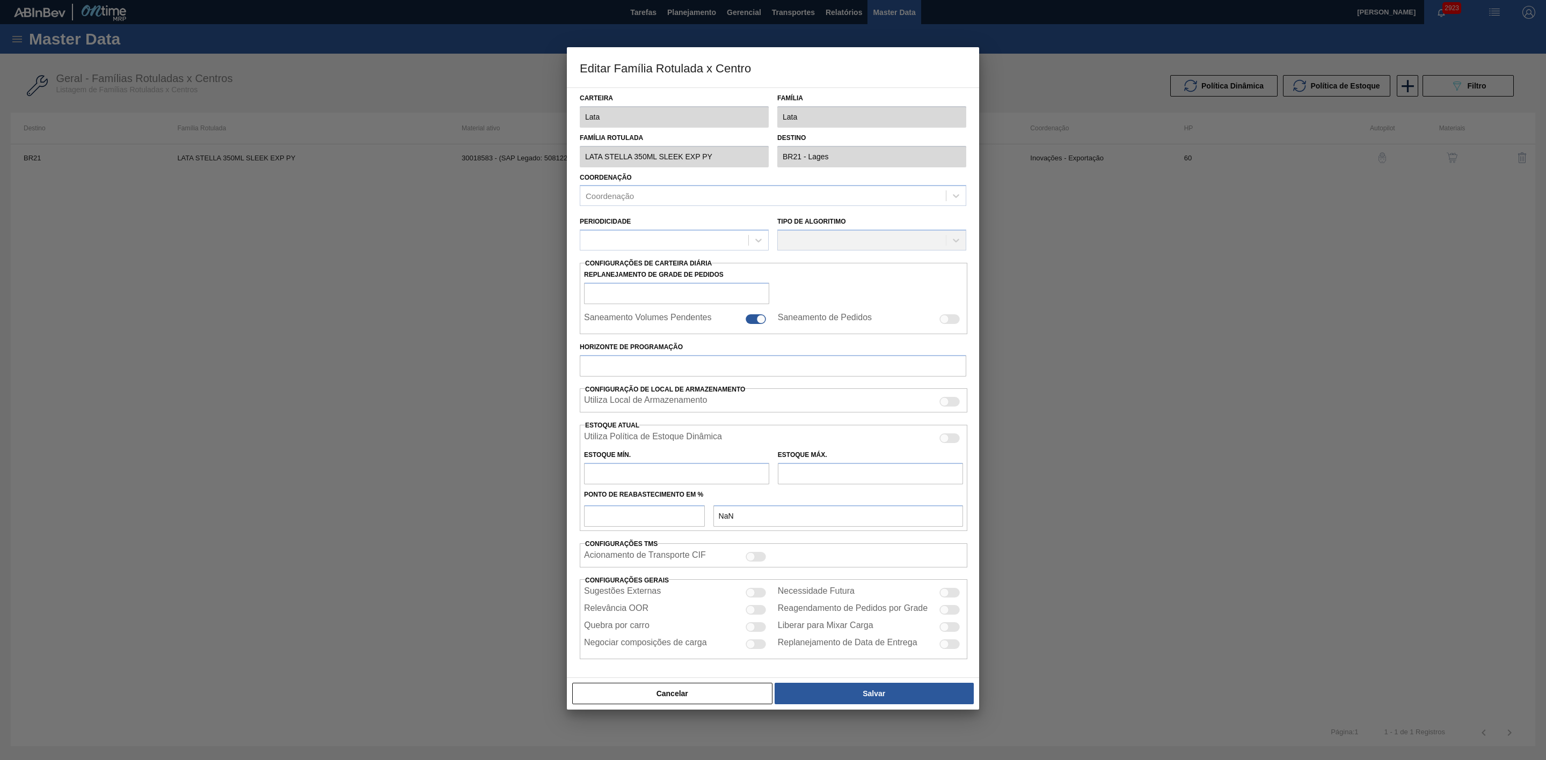
checkbox input "false"
type input "60"
type input "0"
type input "100"
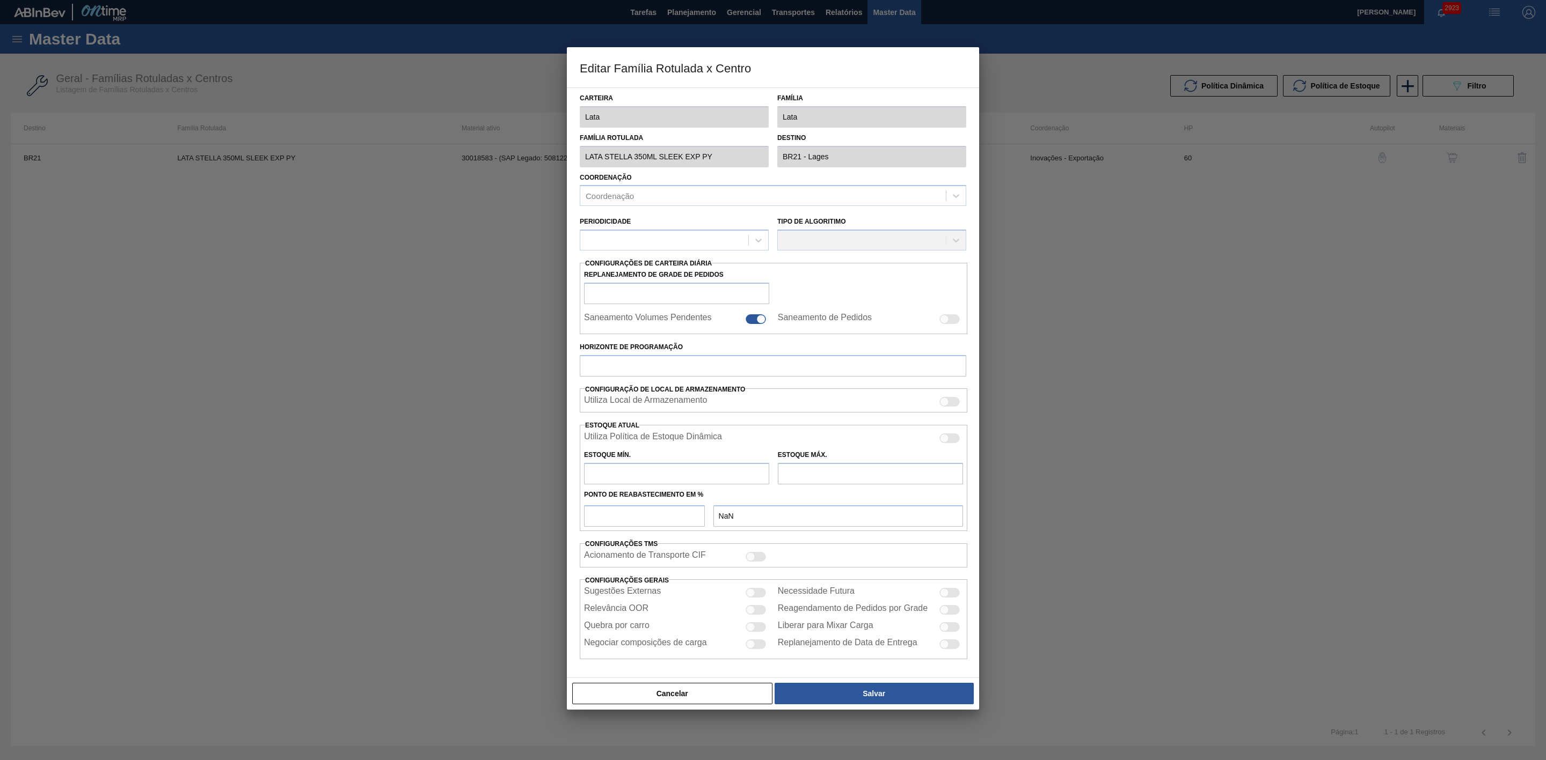
type input "0,000"
checkbox input "true"
click at [956, 443] on div at bounding box center [949, 440] width 20 height 10
checkbox input "true"
type input "0"
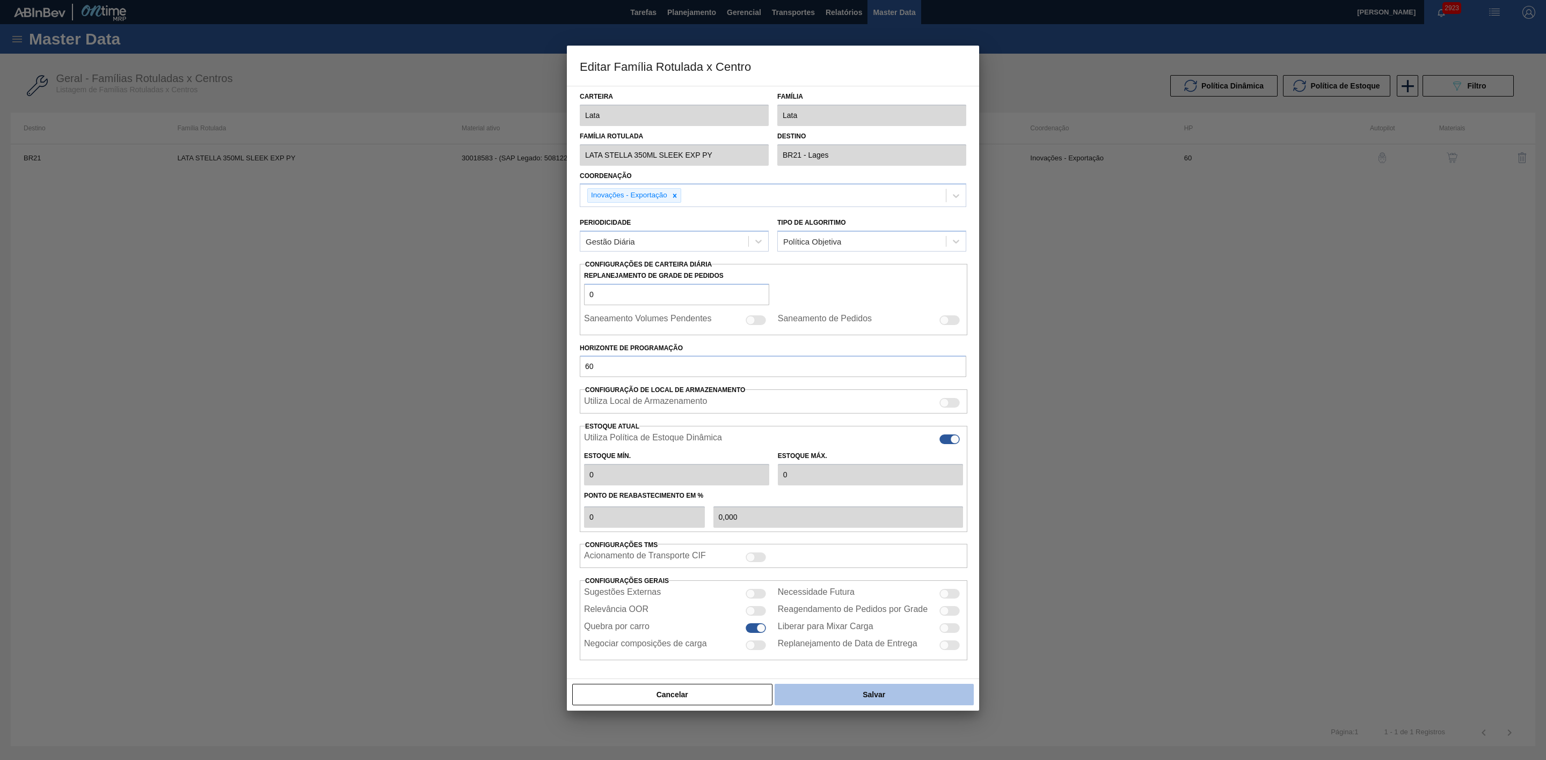
click at [898, 702] on button "Salvar" at bounding box center [873, 694] width 199 height 21
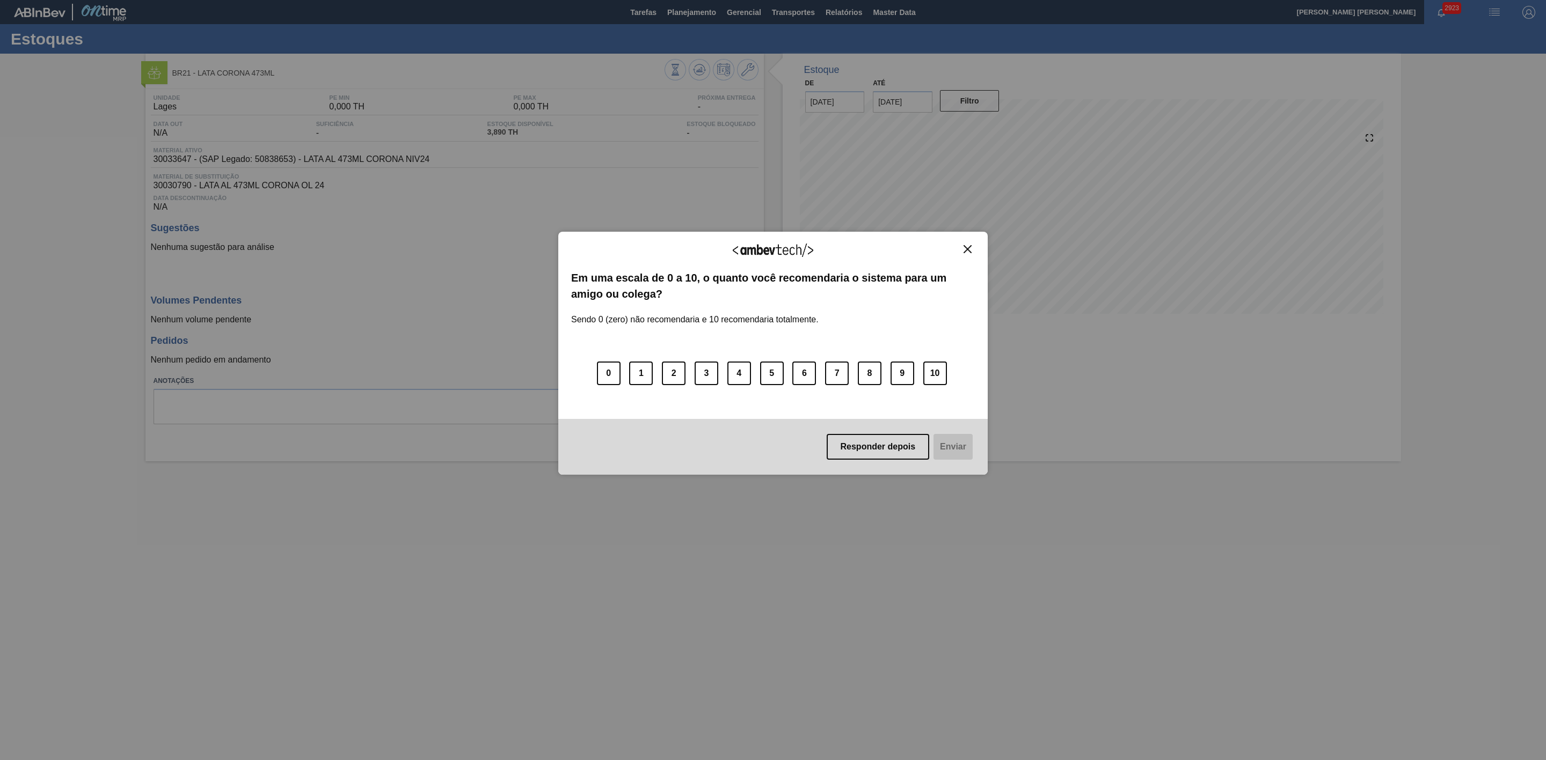
click at [969, 248] on img "Close" at bounding box center [967, 249] width 8 height 8
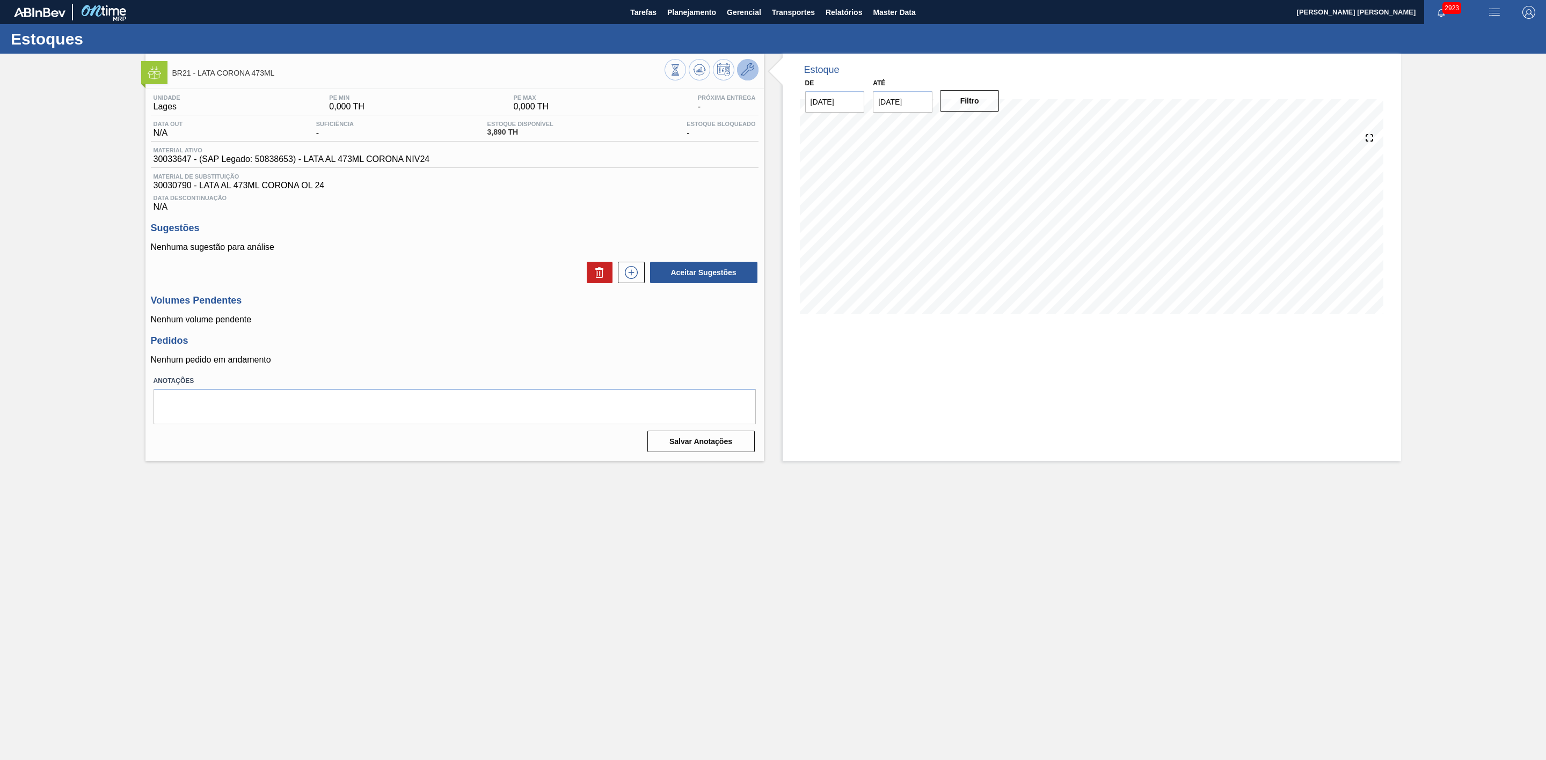
click at [745, 61] on button at bounding box center [747, 69] width 21 height 21
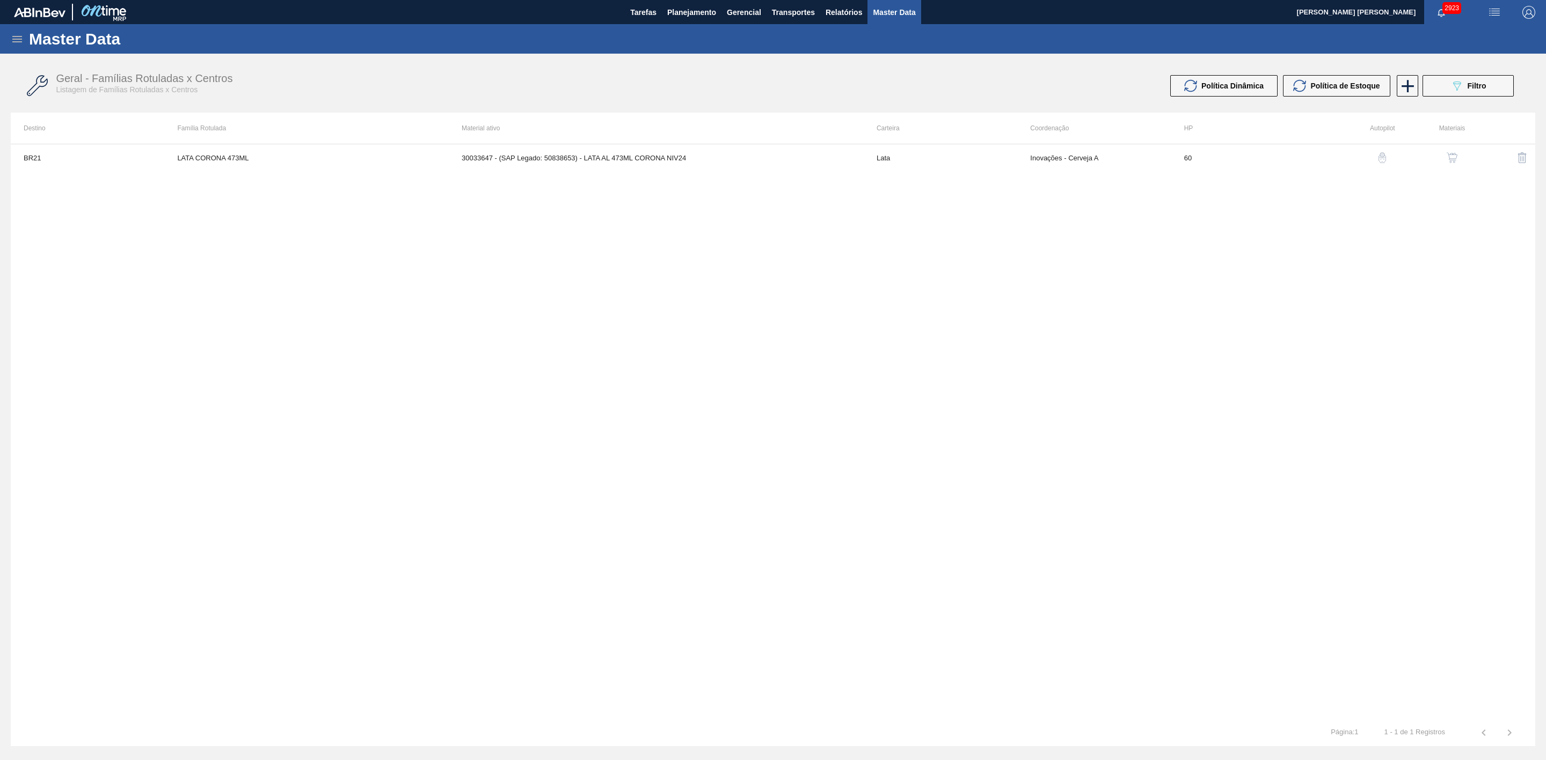
click at [1021, 144] on td "Inovações - Cerveja A" at bounding box center [1093, 157] width 153 height 27
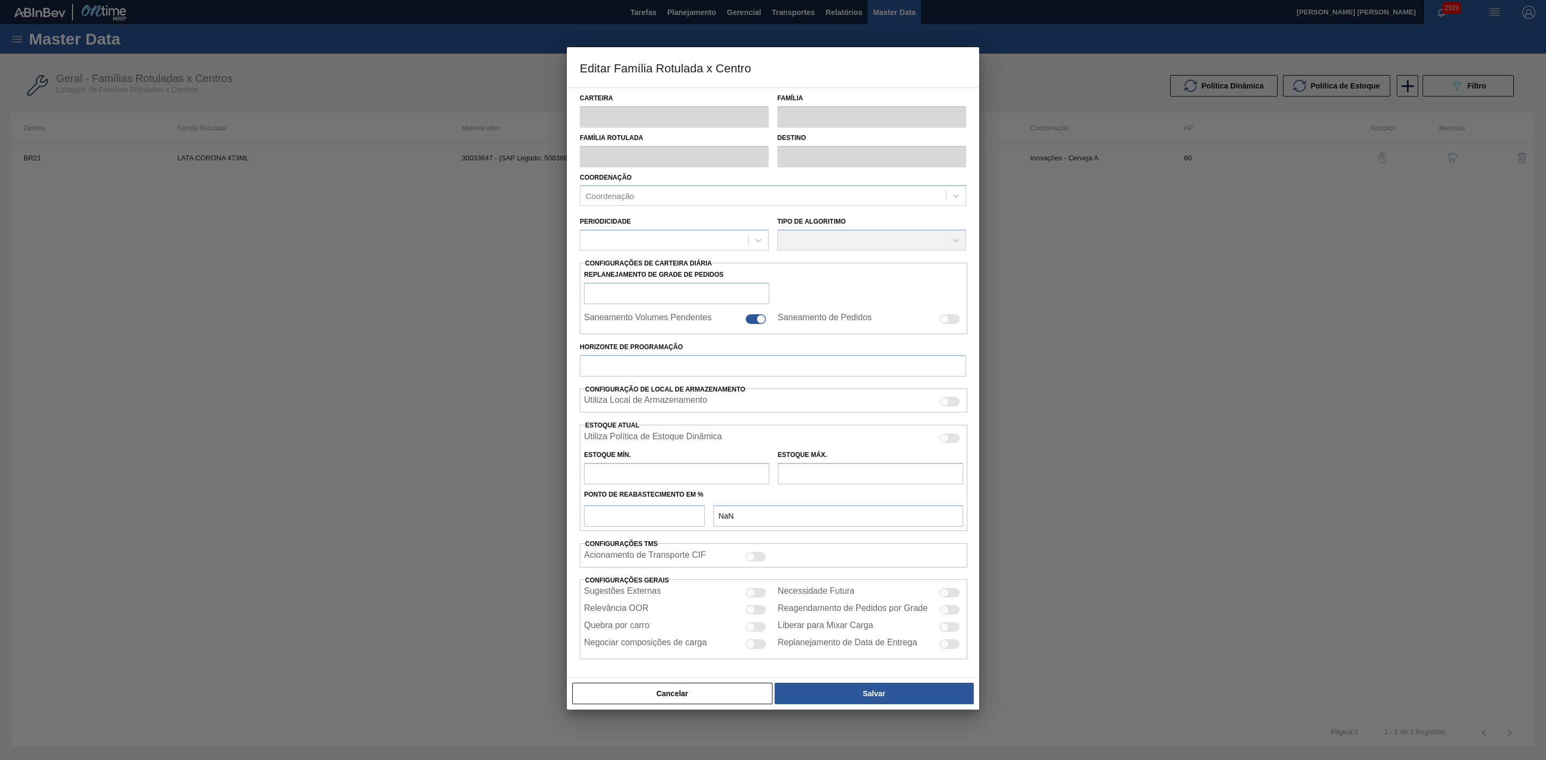
type input "Lata"
type input "LATA CORONA 473ML"
type input "BR21 - Lages"
type input "0"
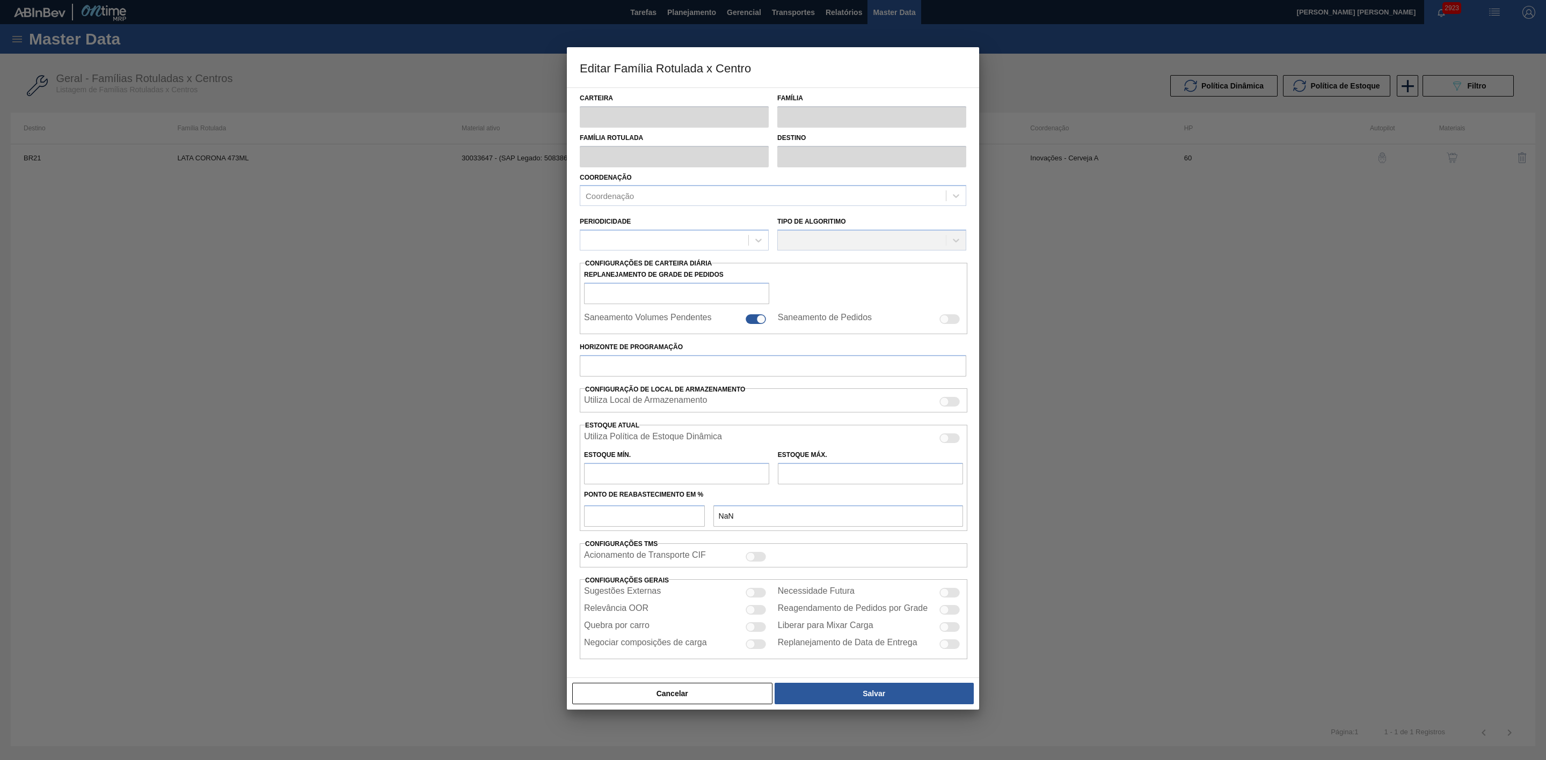
checkbox input "false"
type input "60"
type input "0"
type input "100"
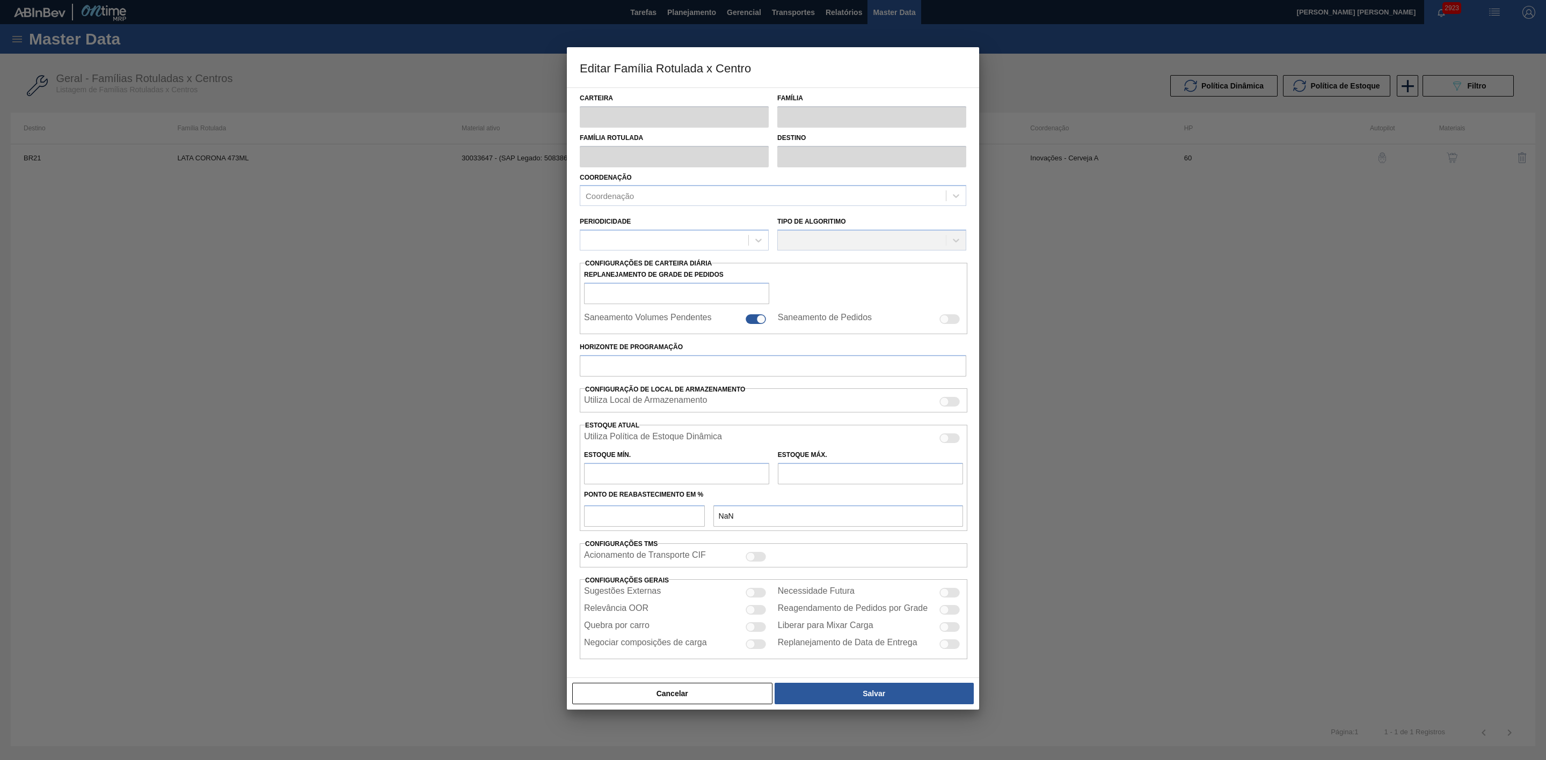
type input "0,000"
checkbox input "true"
click at [943, 438] on div at bounding box center [944, 439] width 9 height 9
checkbox input "true"
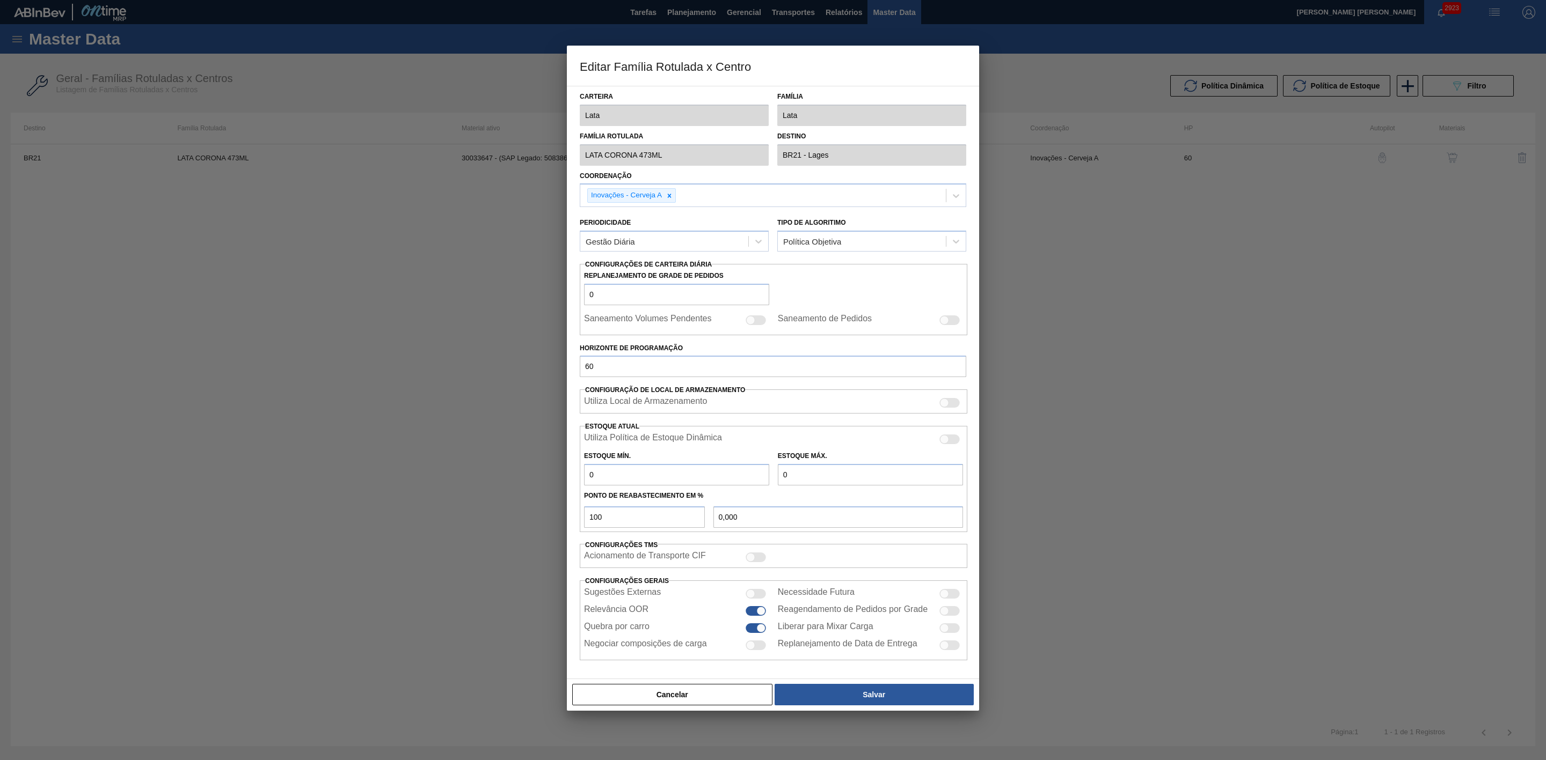
type input "0"
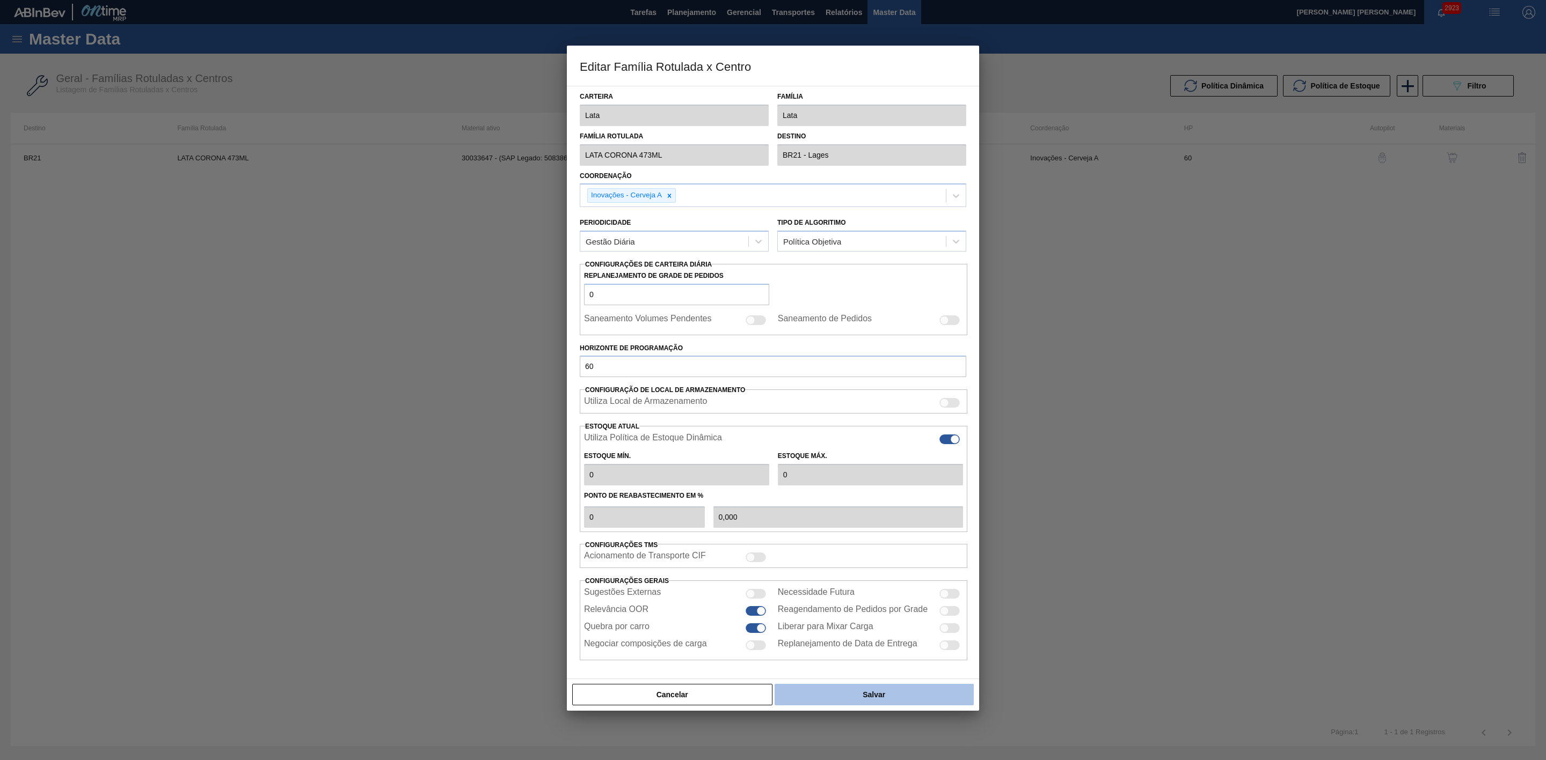
click at [849, 691] on button "Salvar" at bounding box center [873, 694] width 199 height 21
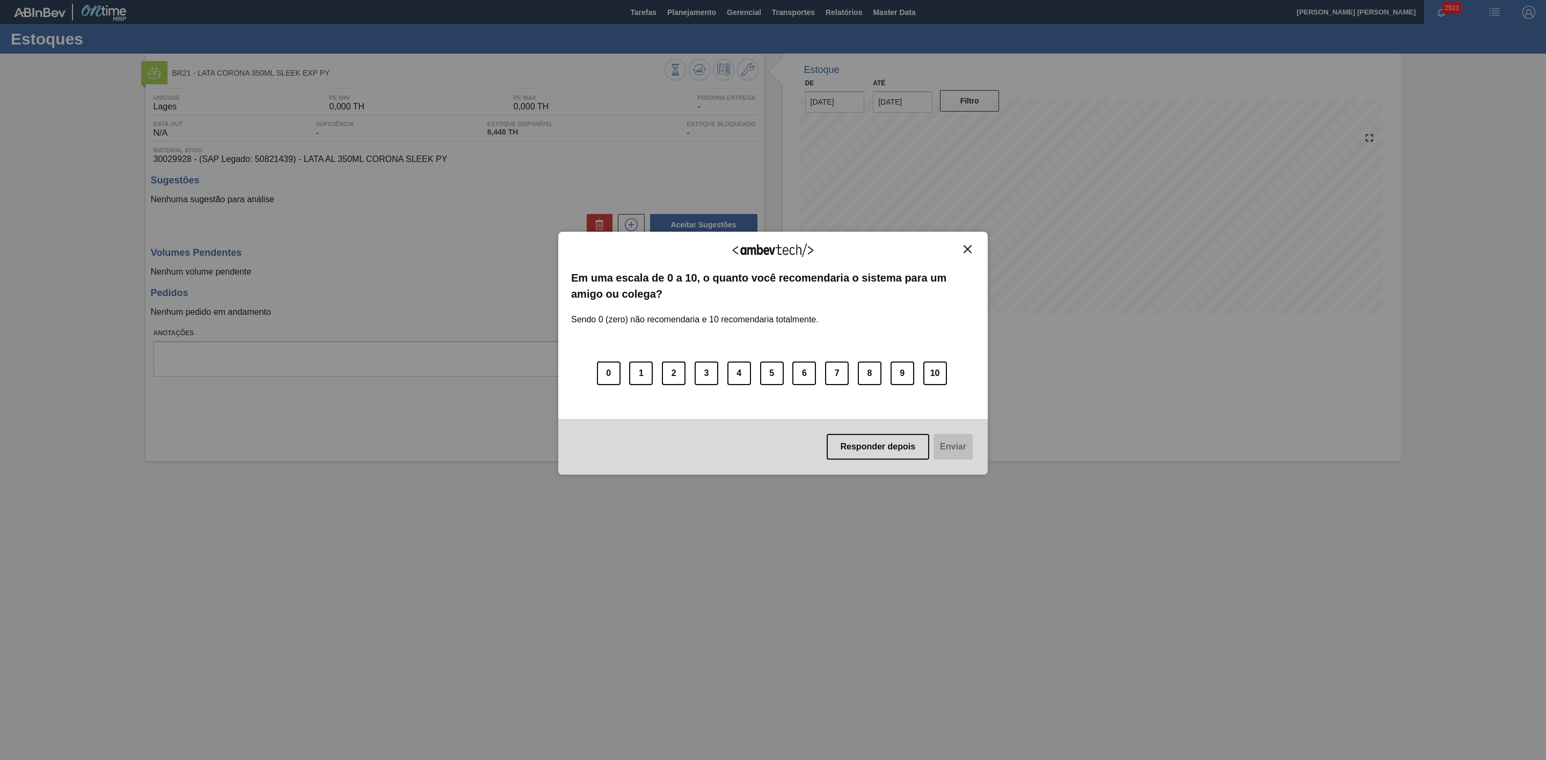
click at [968, 253] on img "Close" at bounding box center [967, 249] width 8 height 8
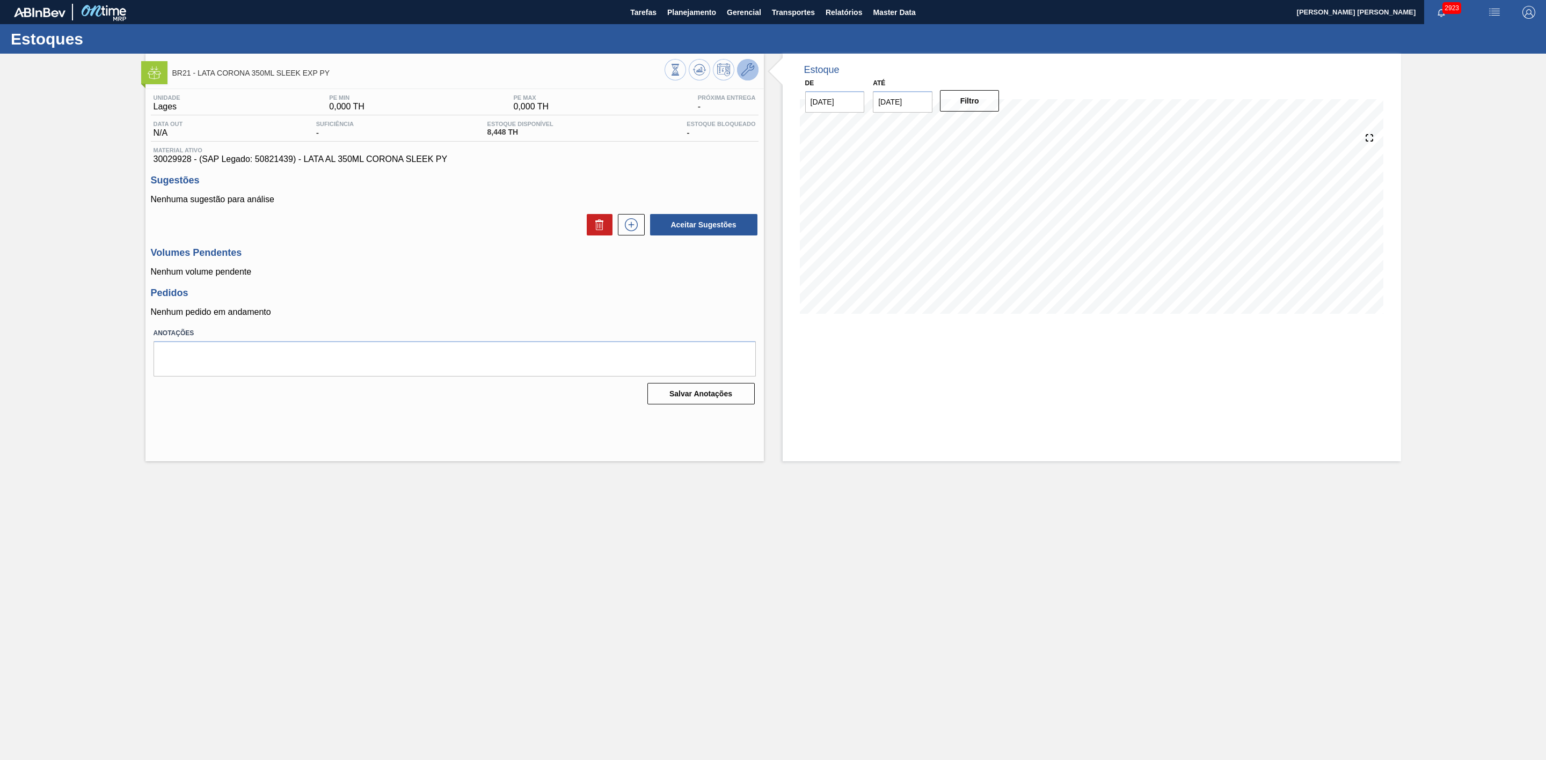
click at [749, 71] on icon at bounding box center [747, 69] width 13 height 13
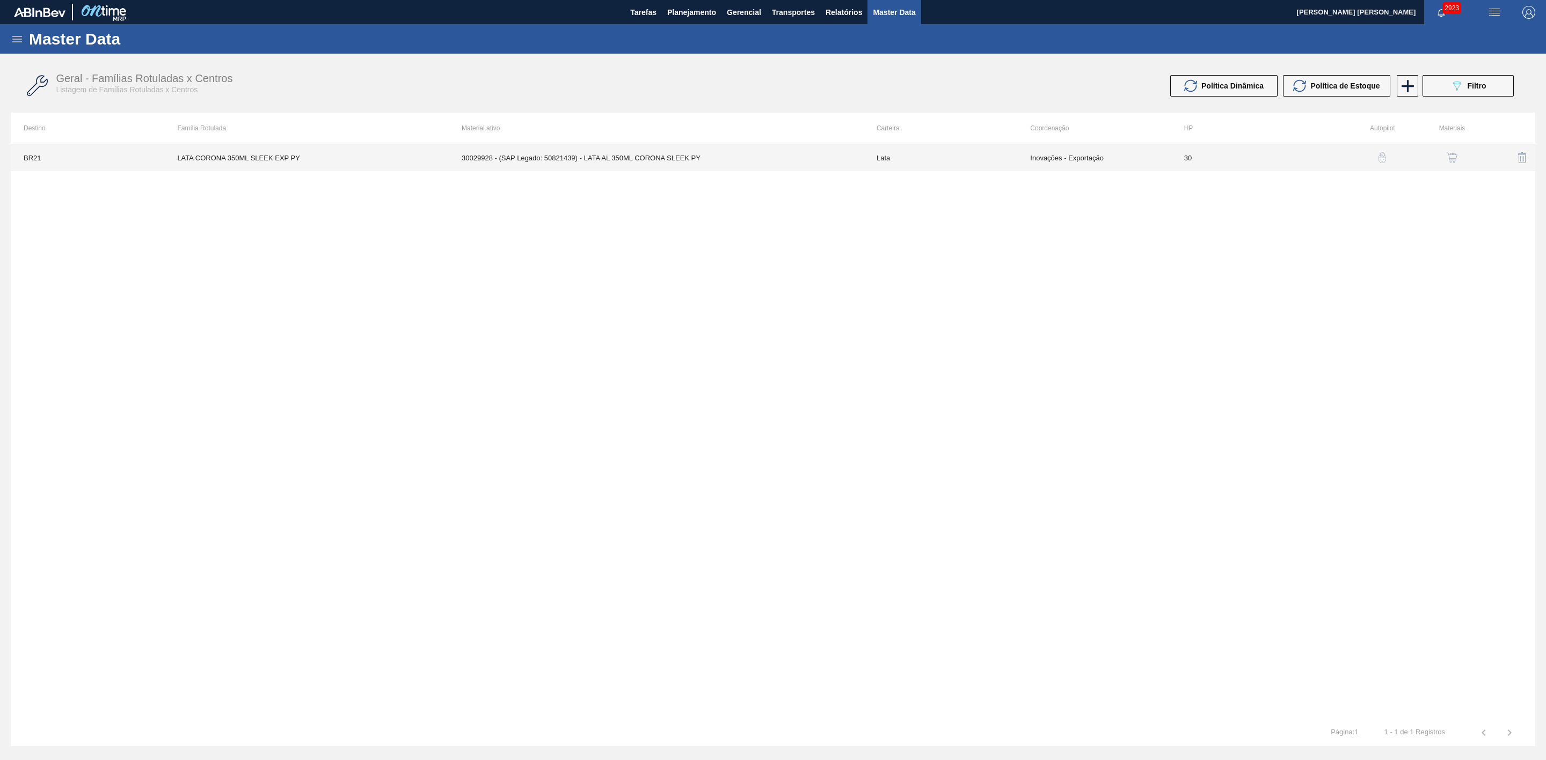
click at [706, 158] on td "30029928 - (SAP Legado: 50821439) - LATA AL 350ML CORONA SLEEK PY" at bounding box center [656, 157] width 415 height 27
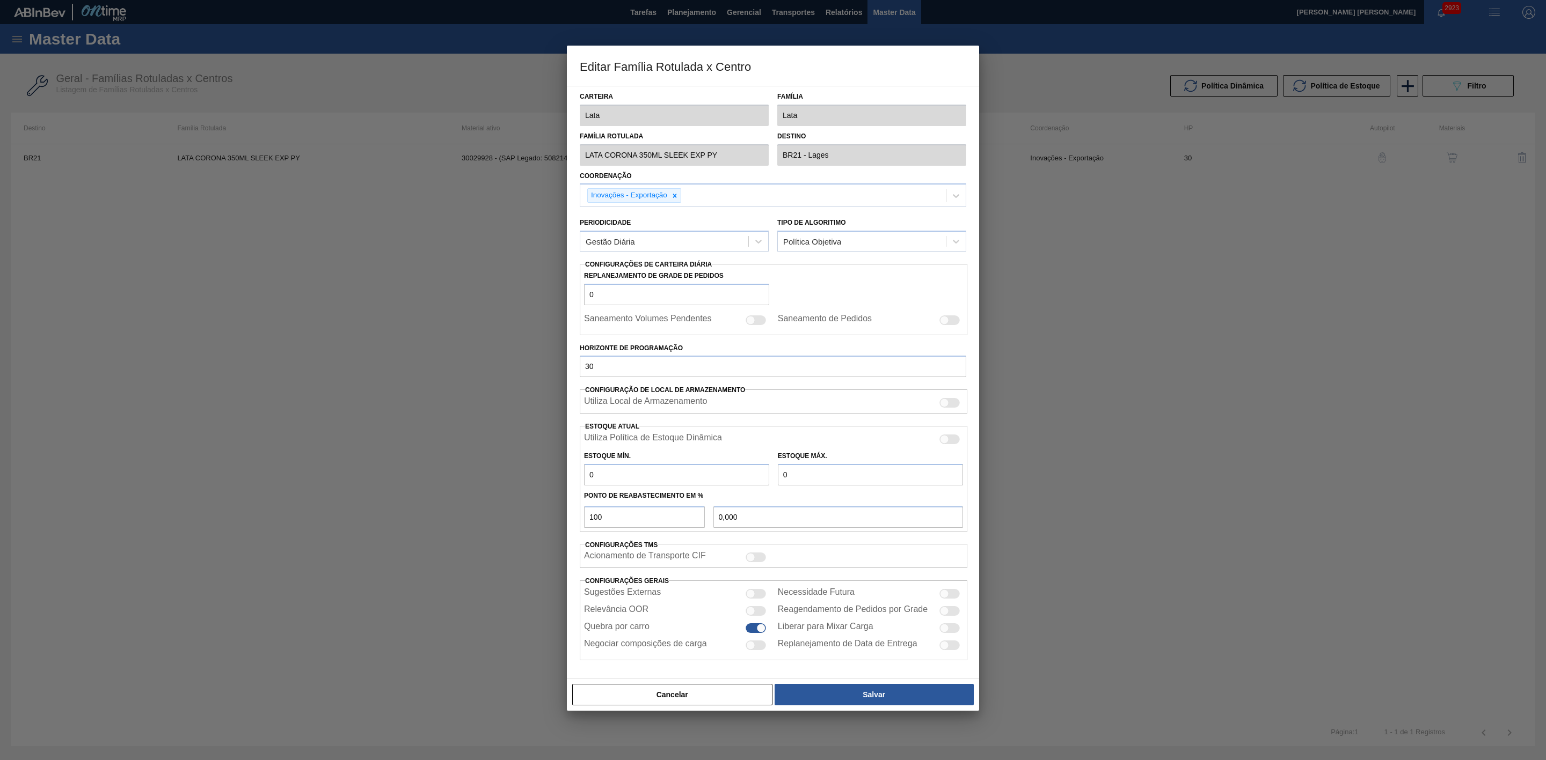
click at [947, 438] on div at bounding box center [944, 439] width 9 height 9
checkbox input "true"
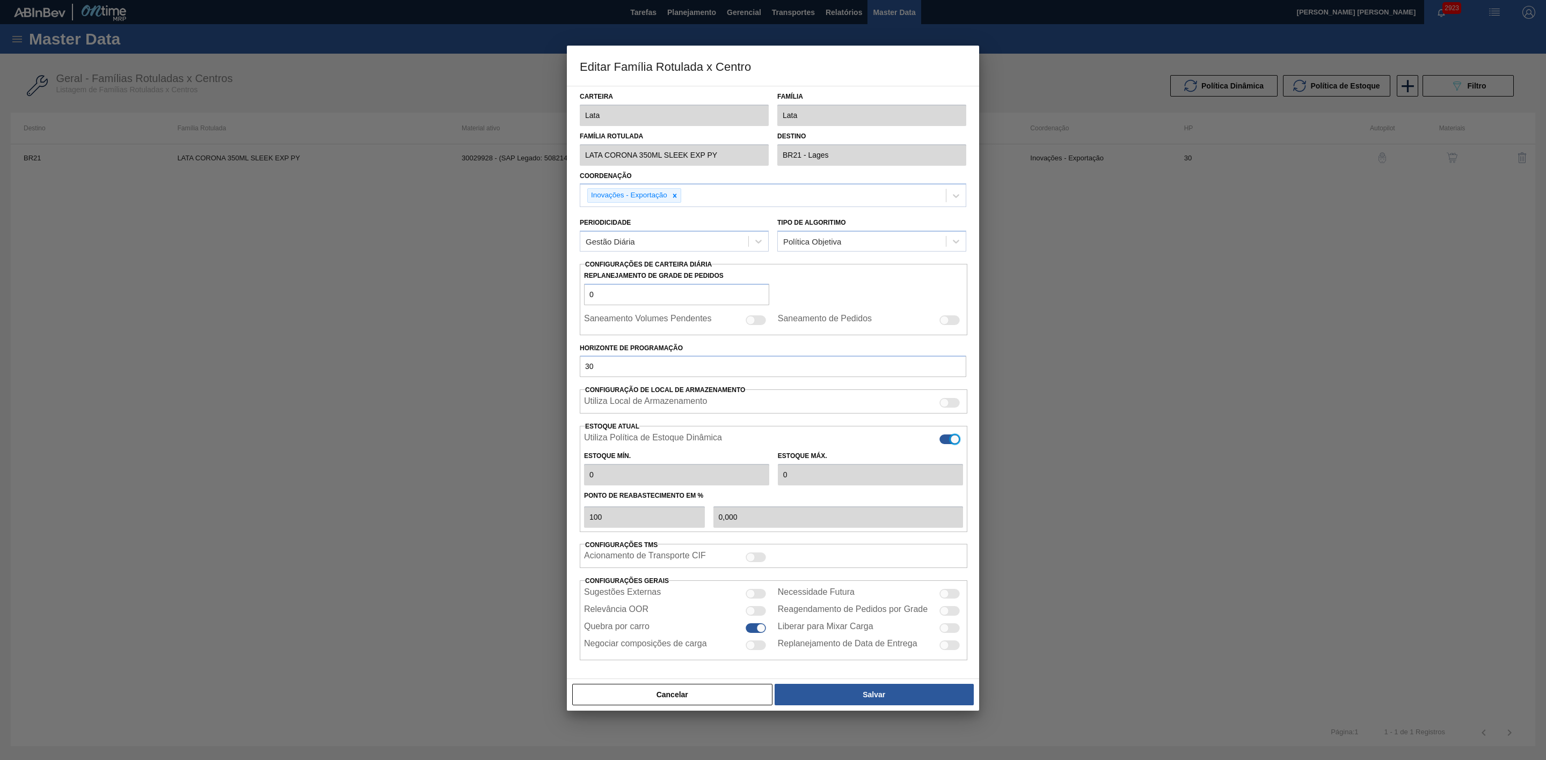
type input "0"
click at [882, 699] on button "Salvar" at bounding box center [873, 694] width 199 height 21
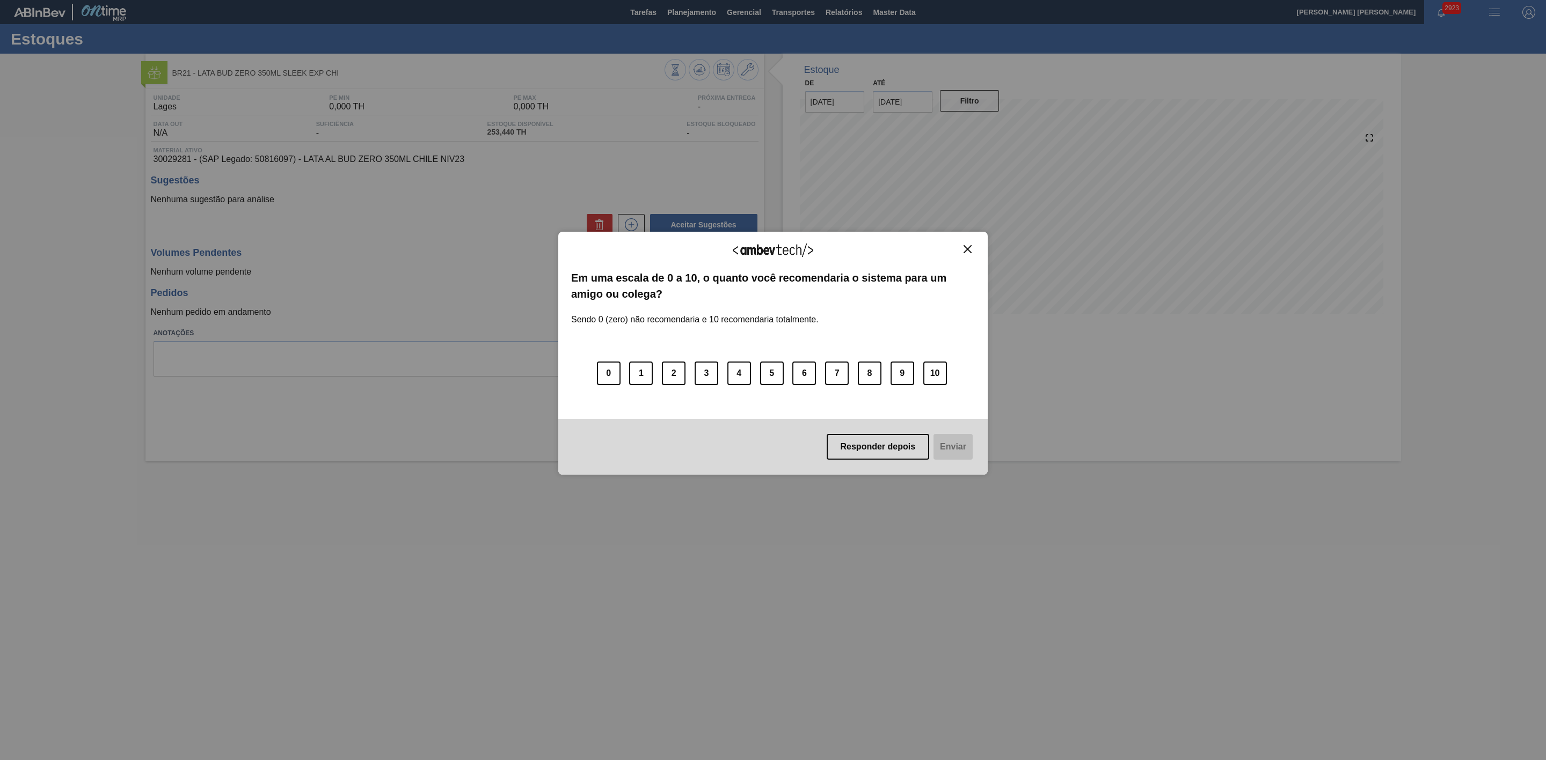
click at [968, 250] on img "Close" at bounding box center [967, 249] width 8 height 8
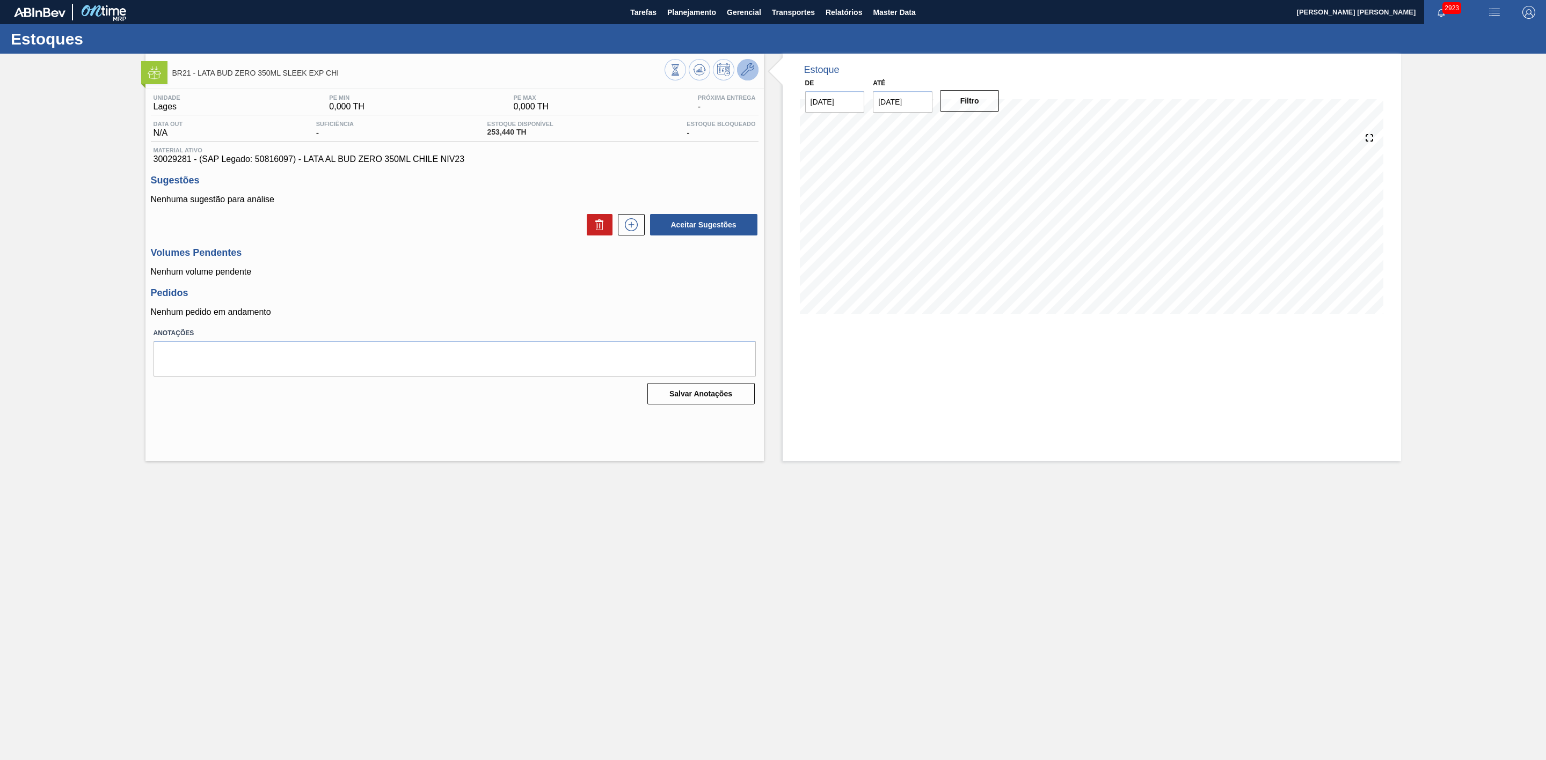
click at [747, 69] on icon at bounding box center [747, 69] width 13 height 13
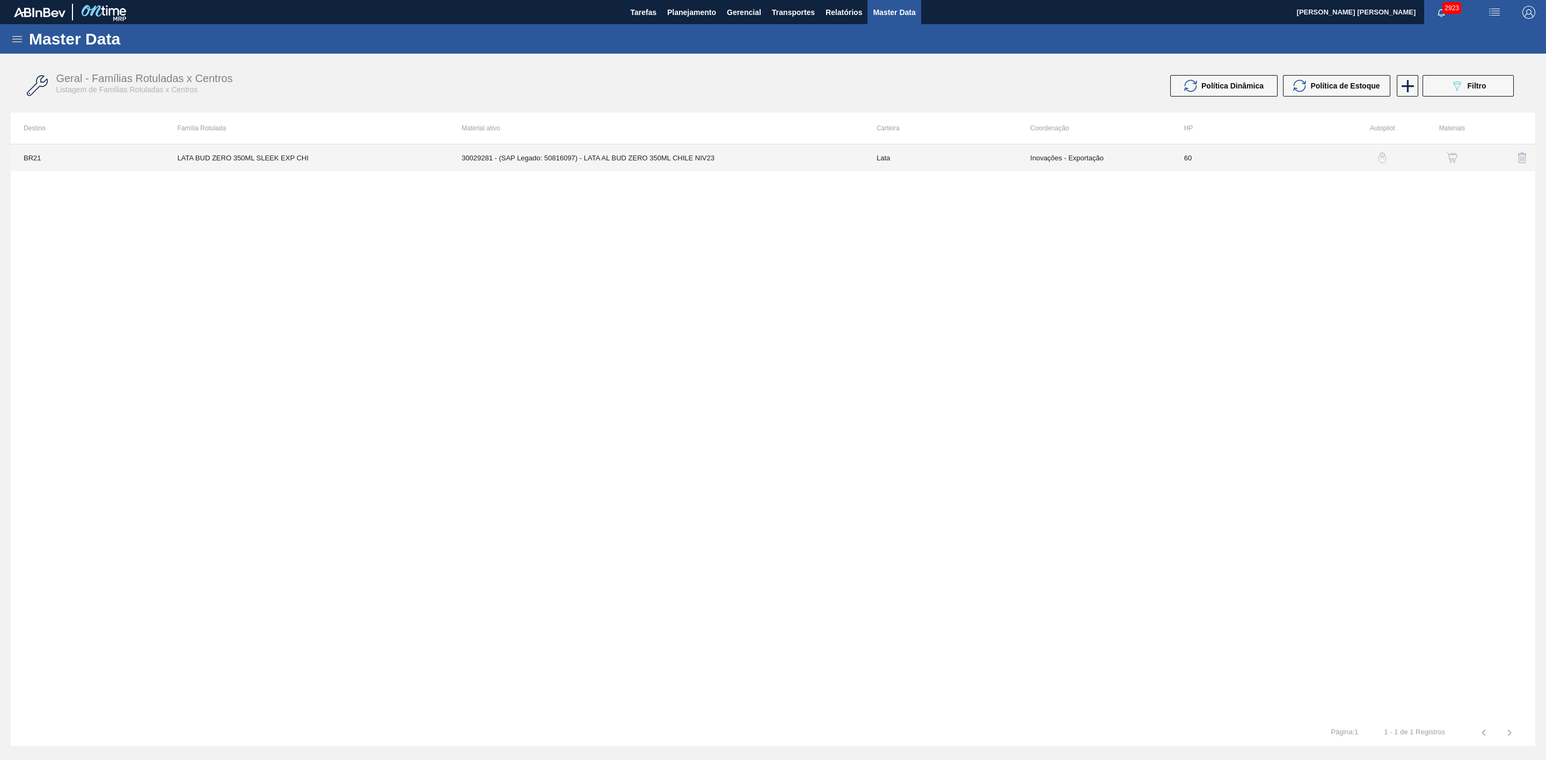
click at [699, 165] on td "30029281 - (SAP Legado: 50816097) - LATA AL BUD ZERO 350ML CHILE NIV23" at bounding box center [656, 157] width 415 height 27
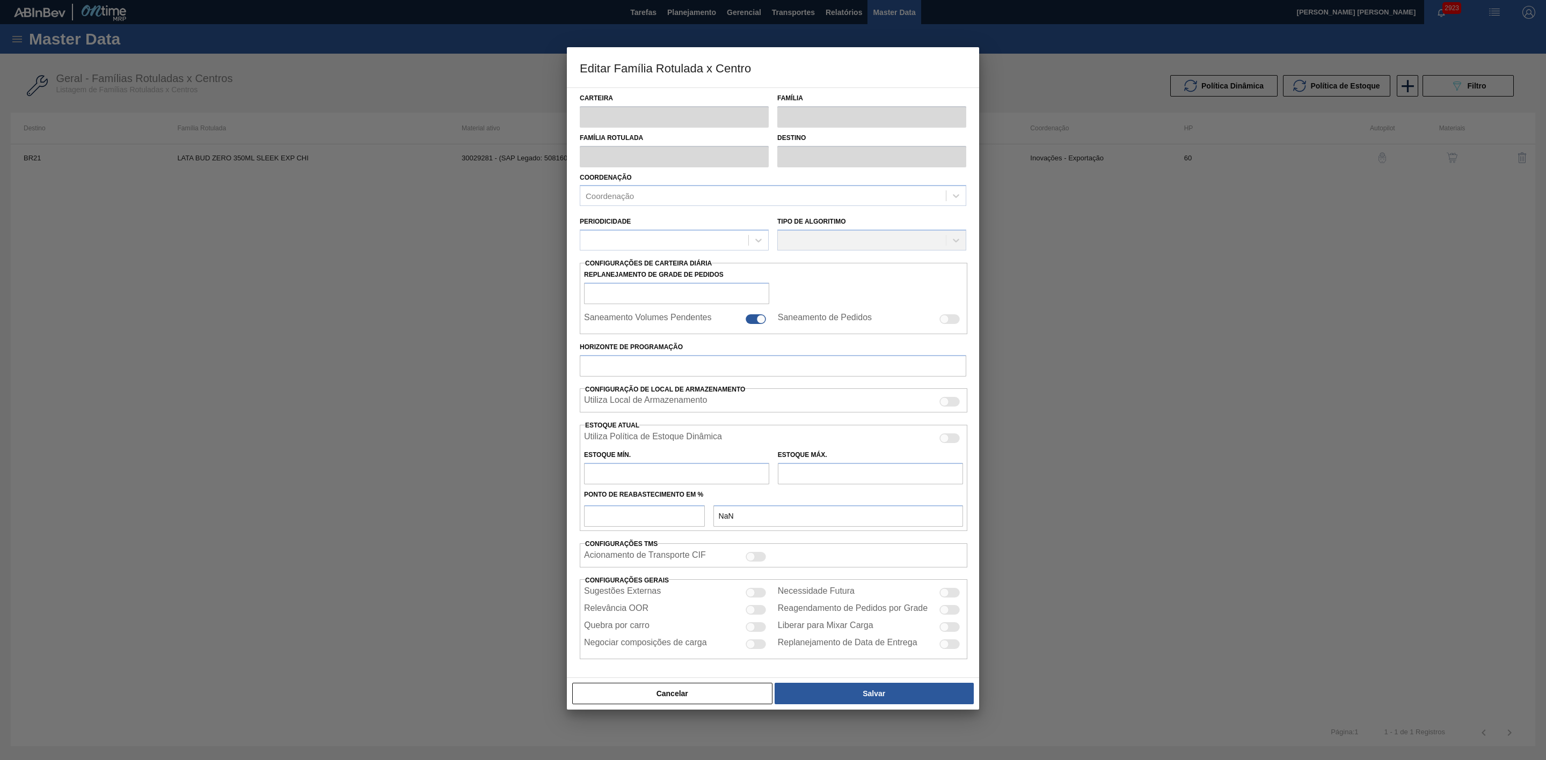
type input "Lata"
type input "LATA BUD ZERO 350ML SLEEK EXP CHI"
type input "BR21 - Lages"
type input "0"
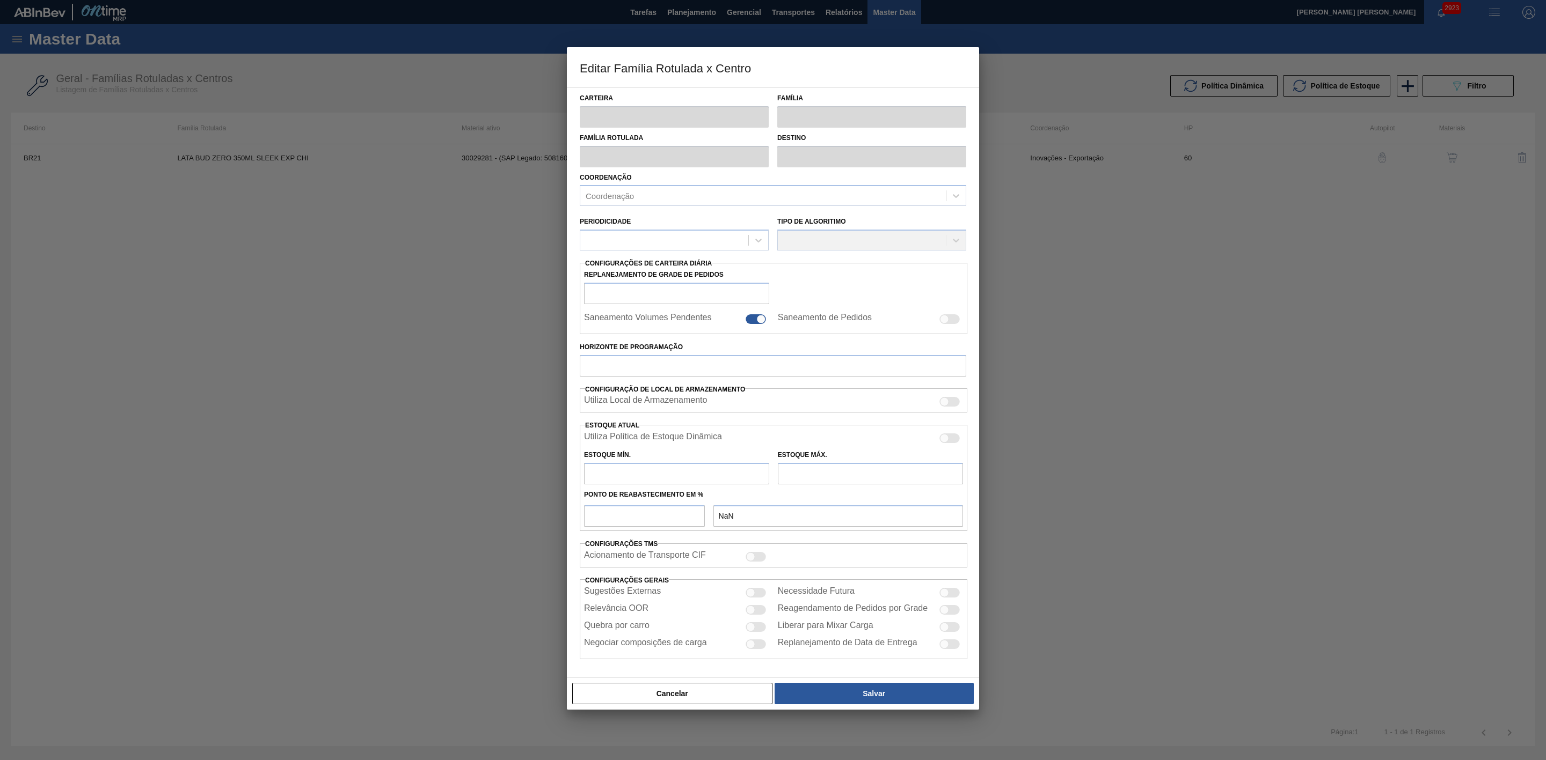
checkbox input "false"
type input "60"
checkbox input "true"
type input "0"
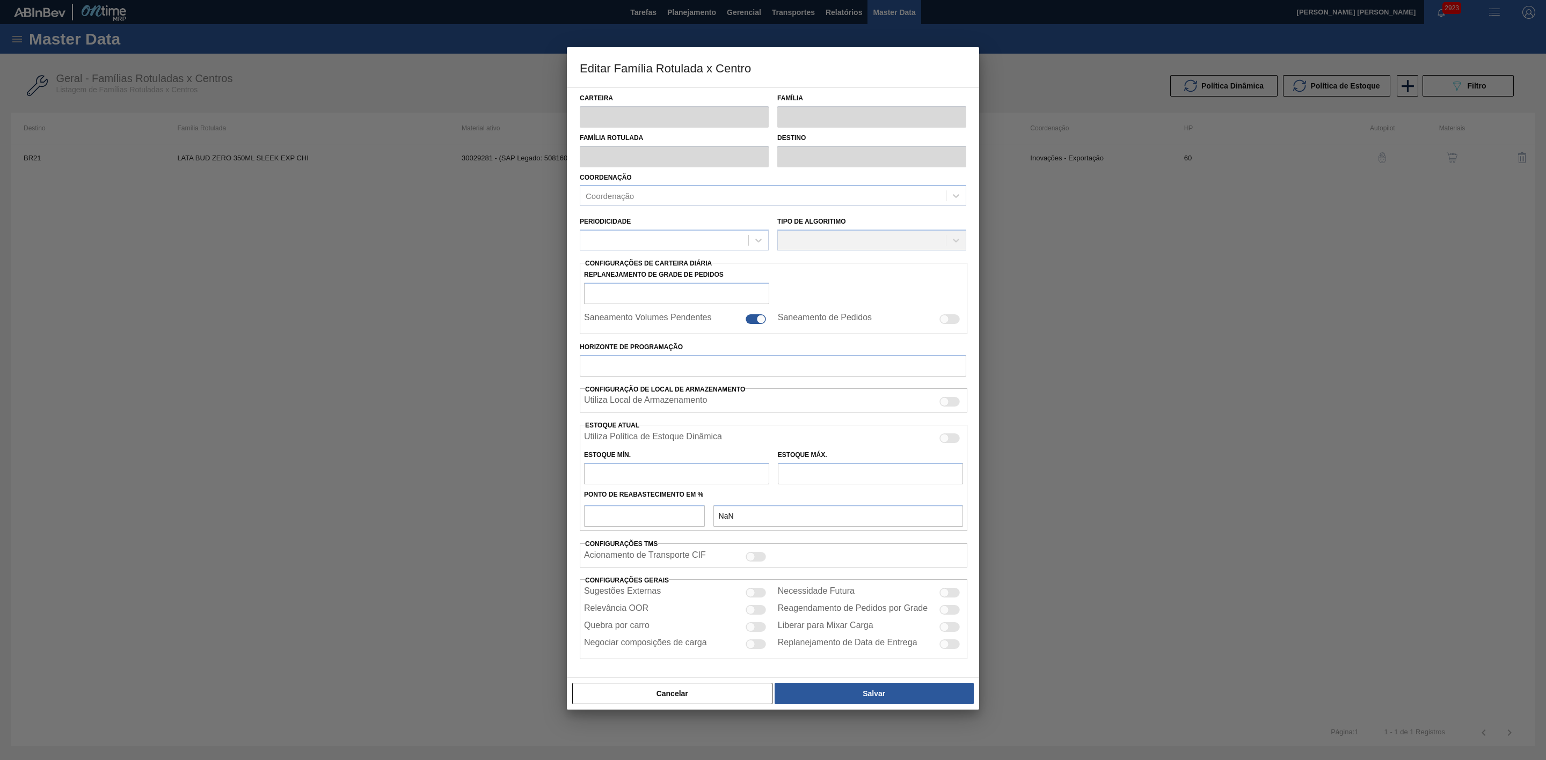
type input "100"
type input "0,000"
checkbox input "true"
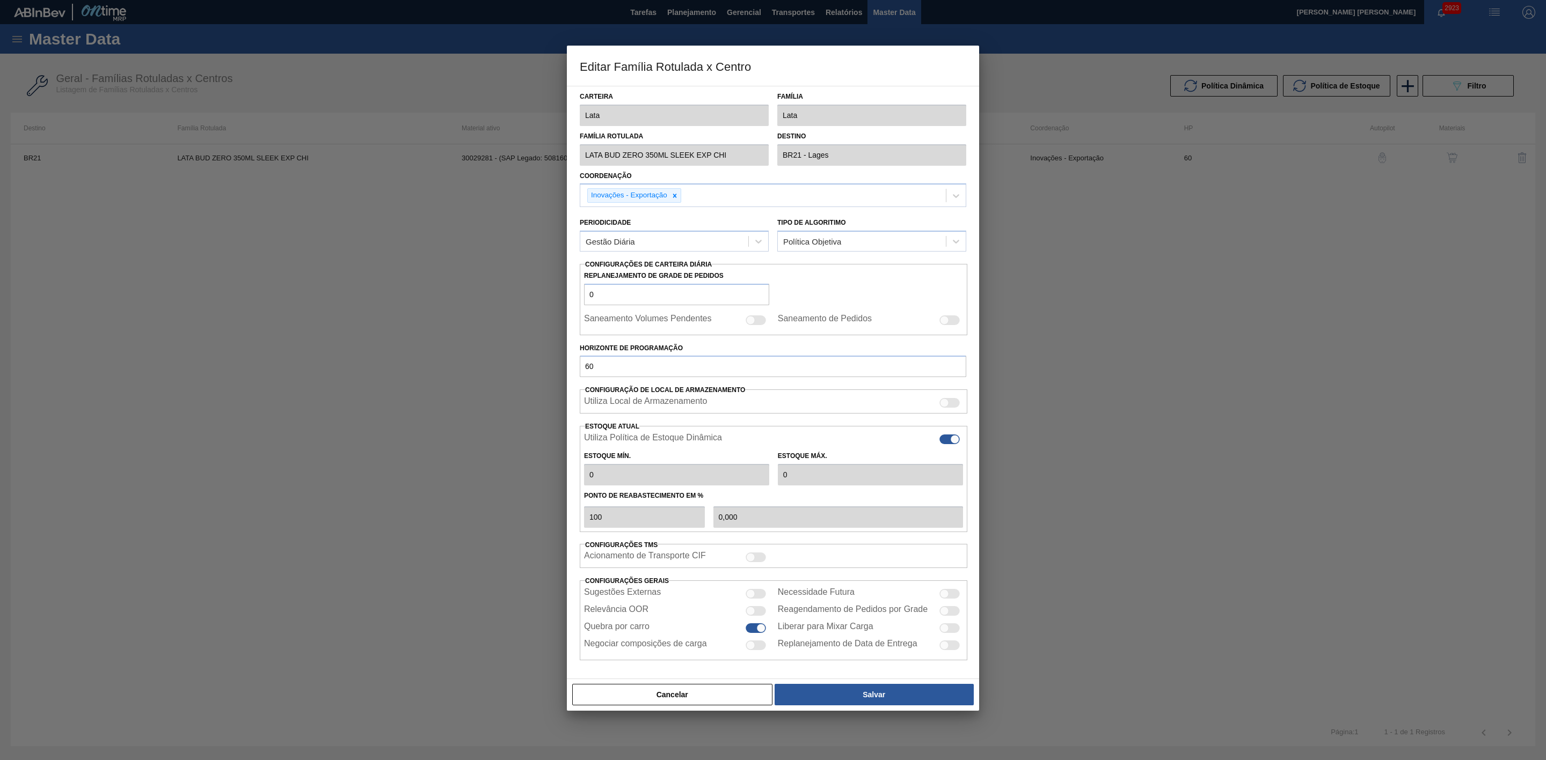
type input "0"
click at [886, 704] on button "Salvar" at bounding box center [873, 694] width 199 height 21
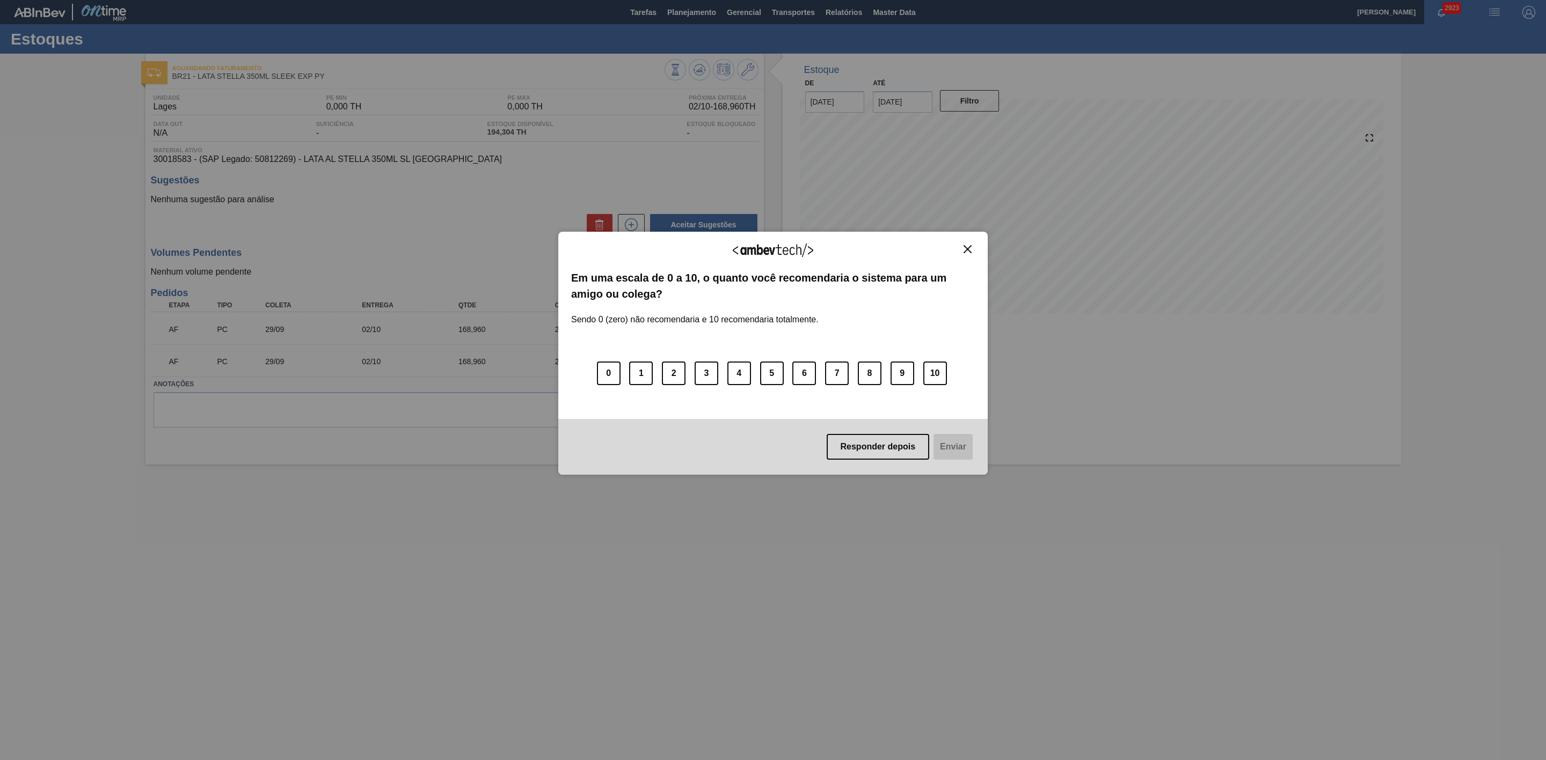
click at [964, 248] on img "Close" at bounding box center [967, 249] width 8 height 8
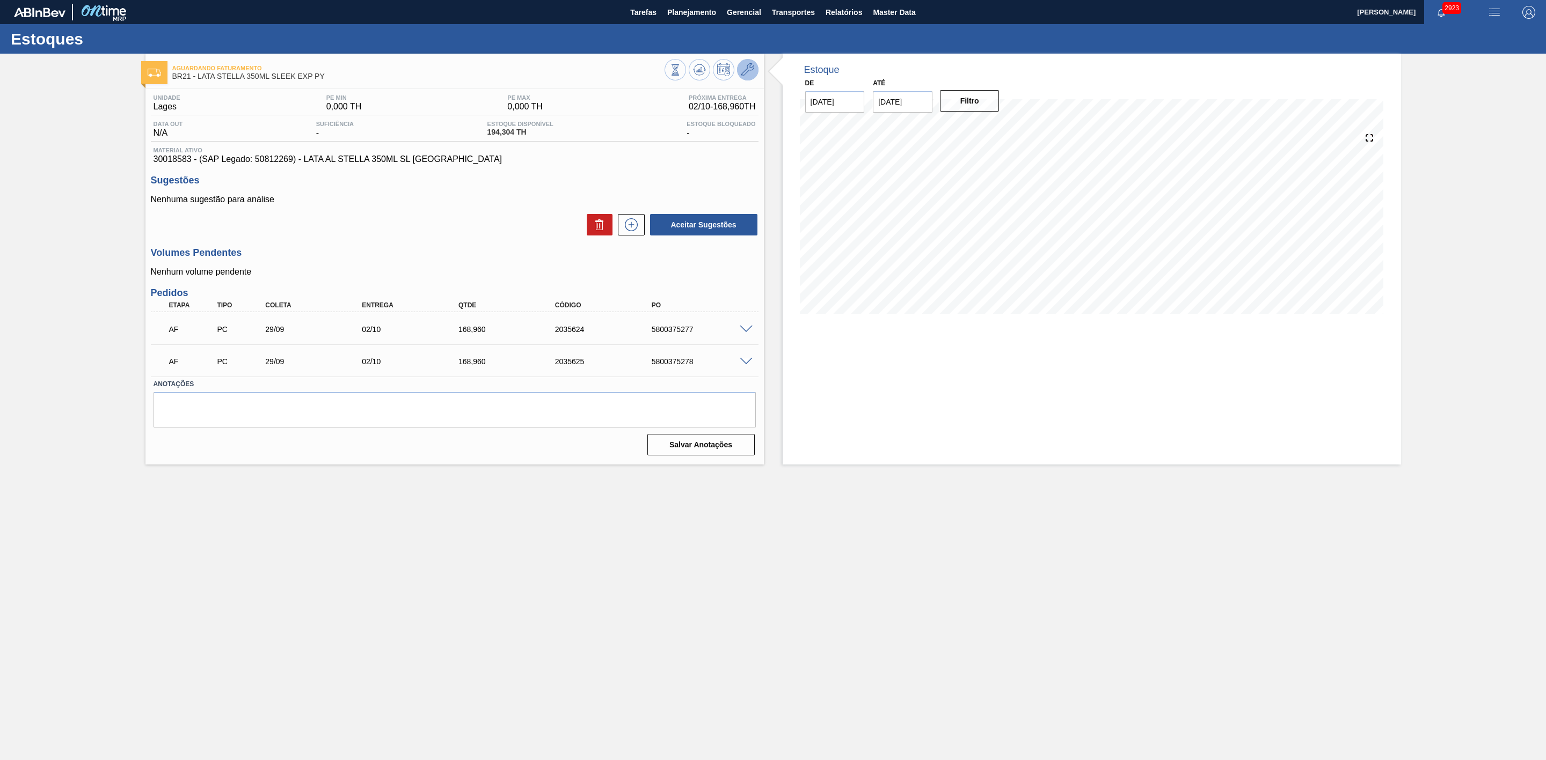
click at [748, 70] on icon at bounding box center [747, 69] width 13 height 13
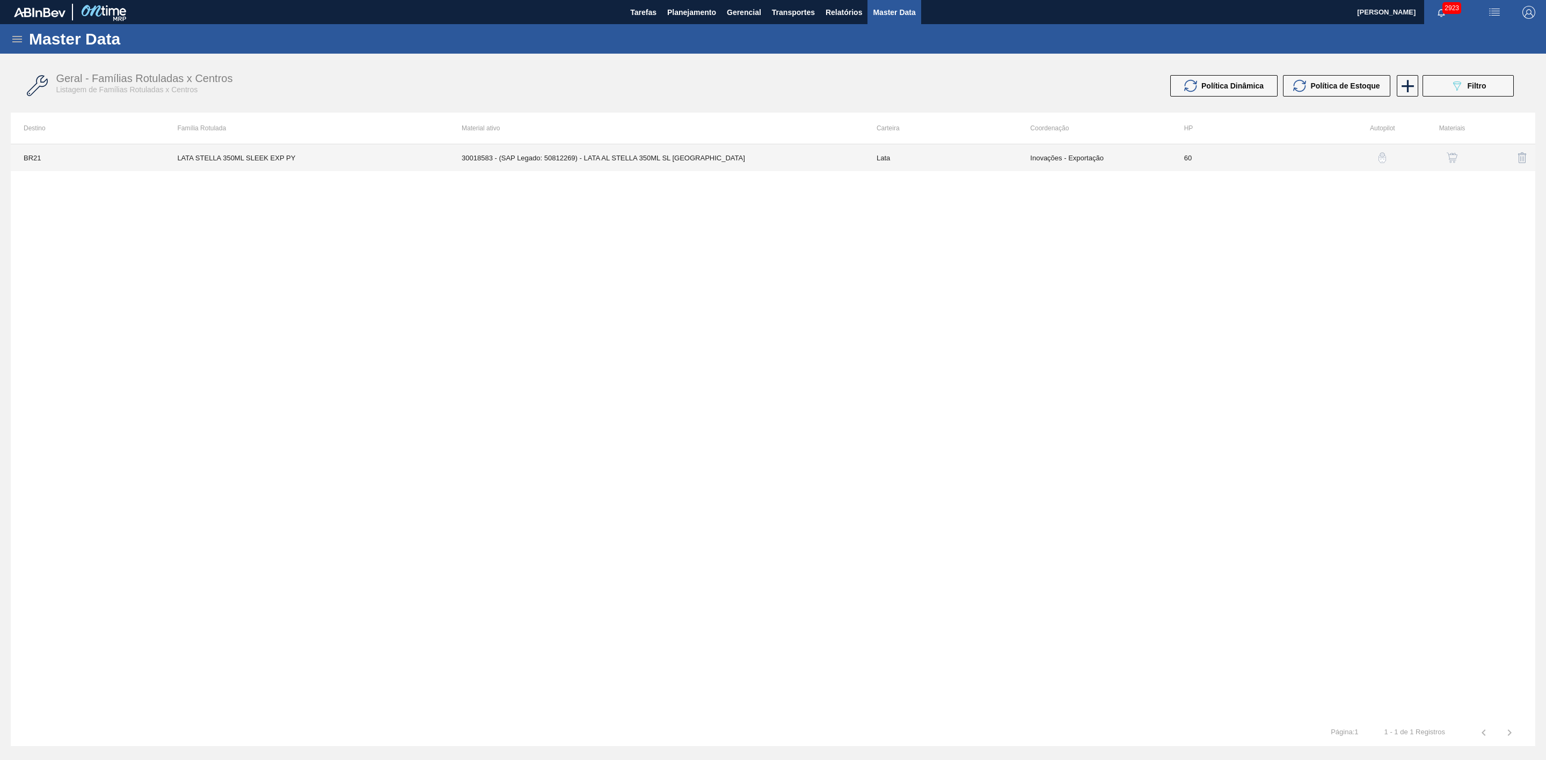
click at [665, 153] on td "30018583 - (SAP Legado: 50812269) - LATA AL STELLA 350ML SL [GEOGRAPHIC_DATA]" at bounding box center [656, 157] width 415 height 27
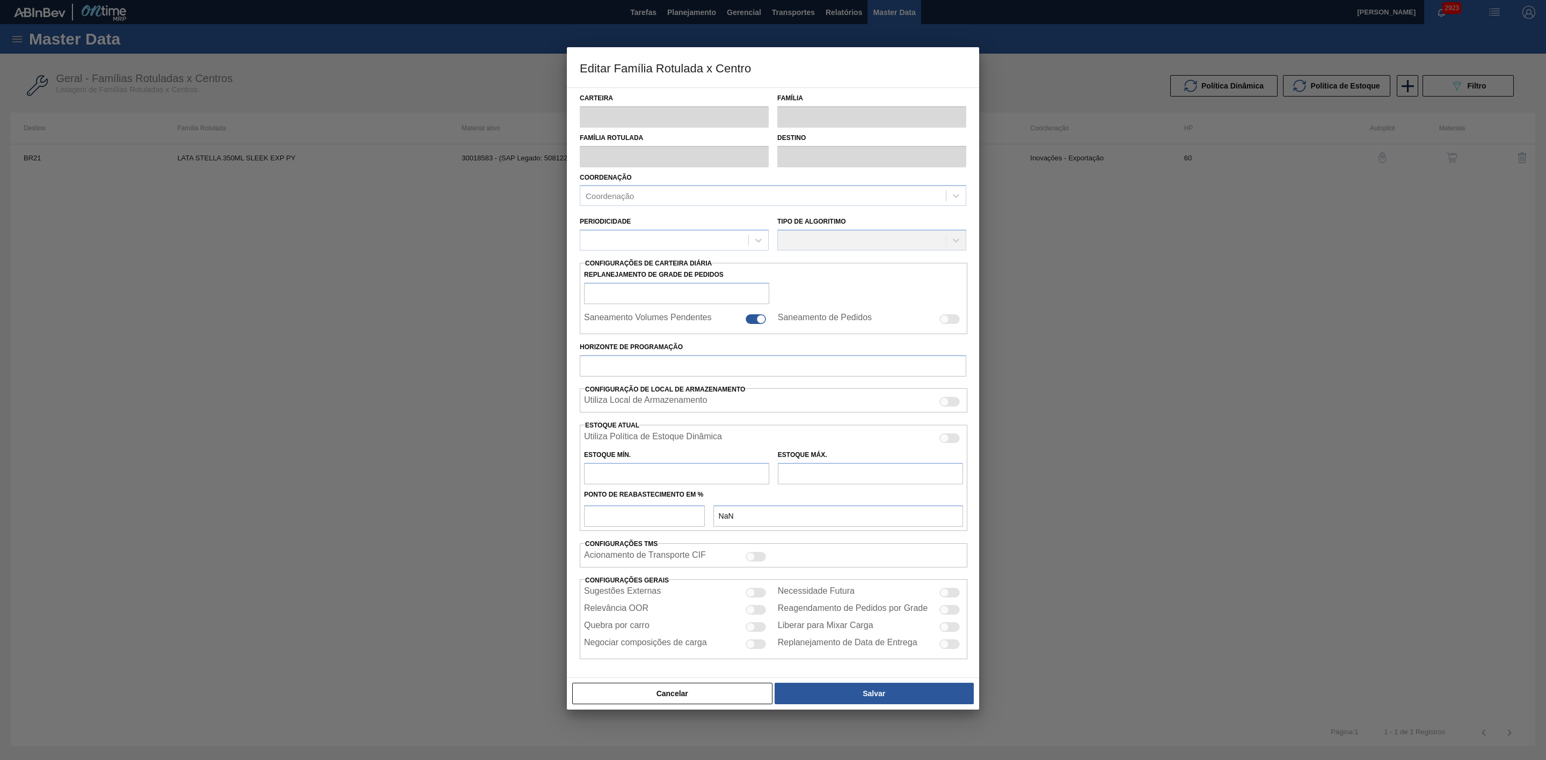
type input "Lata"
type input "LATA STELLA 350ML SLEEK EXP PY"
type input "BR21 - Lages"
type input "0"
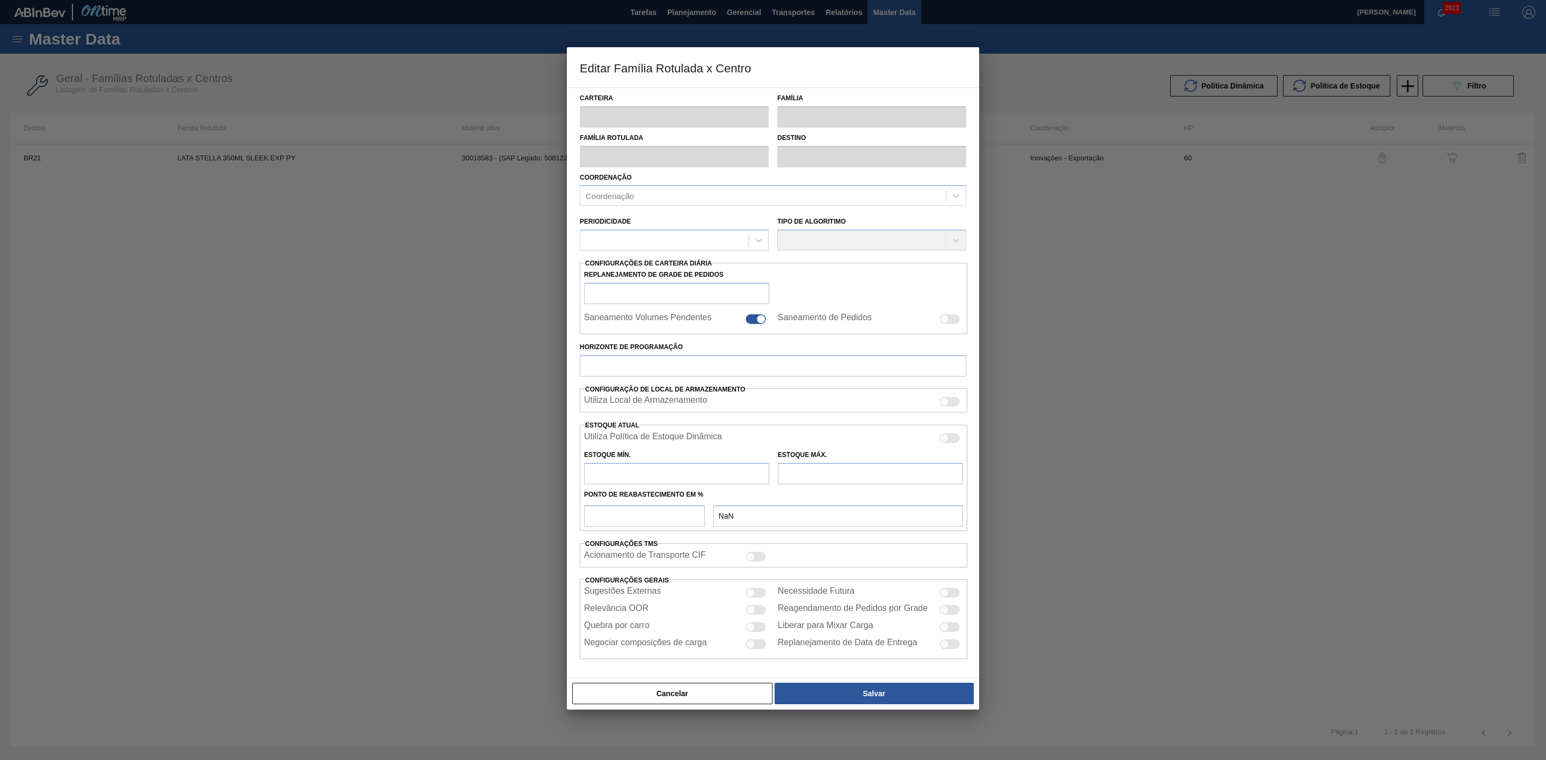
checkbox input "false"
type input "60"
checkbox input "true"
type input "0"
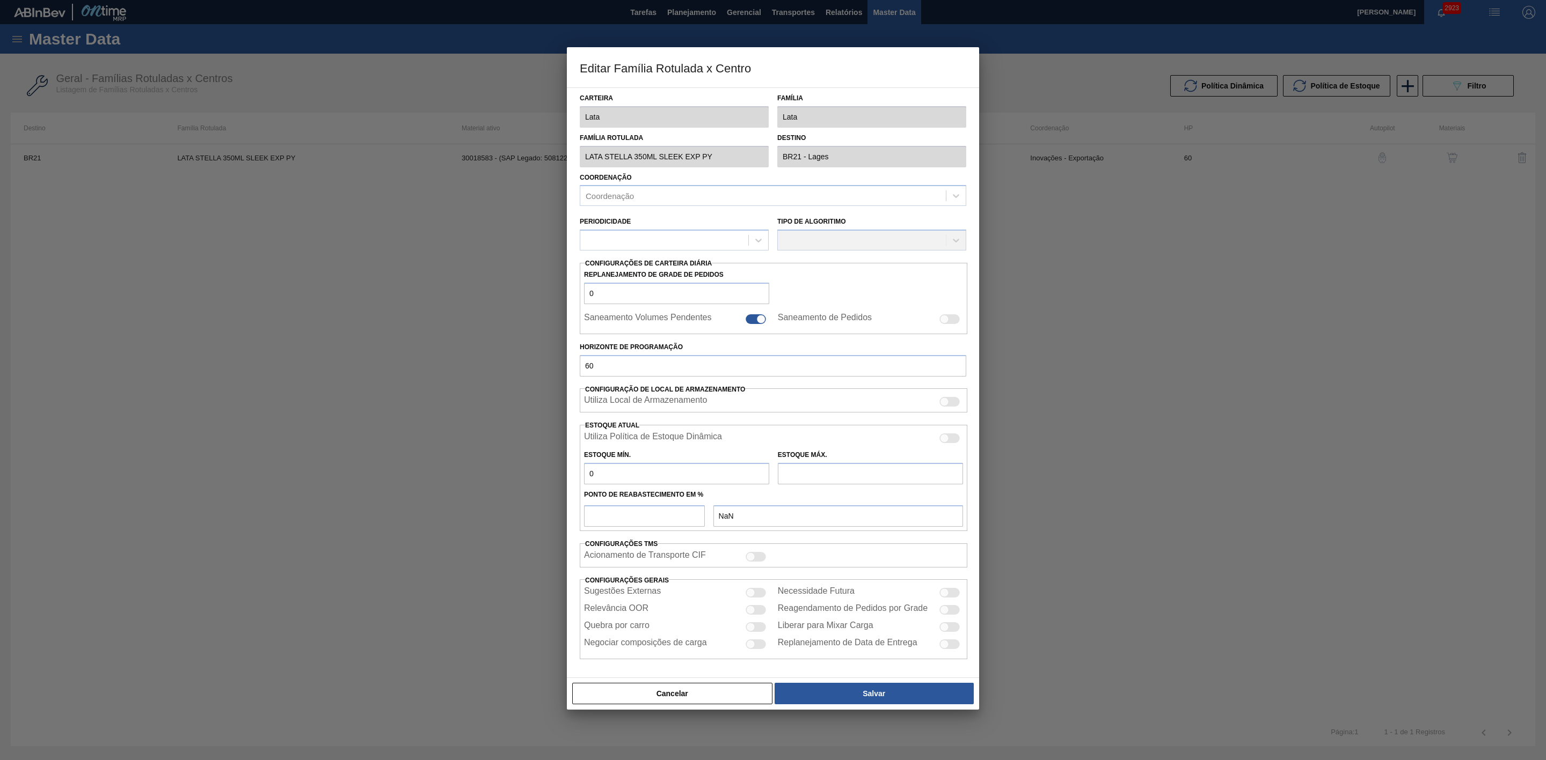
type input "100"
type input "0,000"
checkbox input "true"
type input "0"
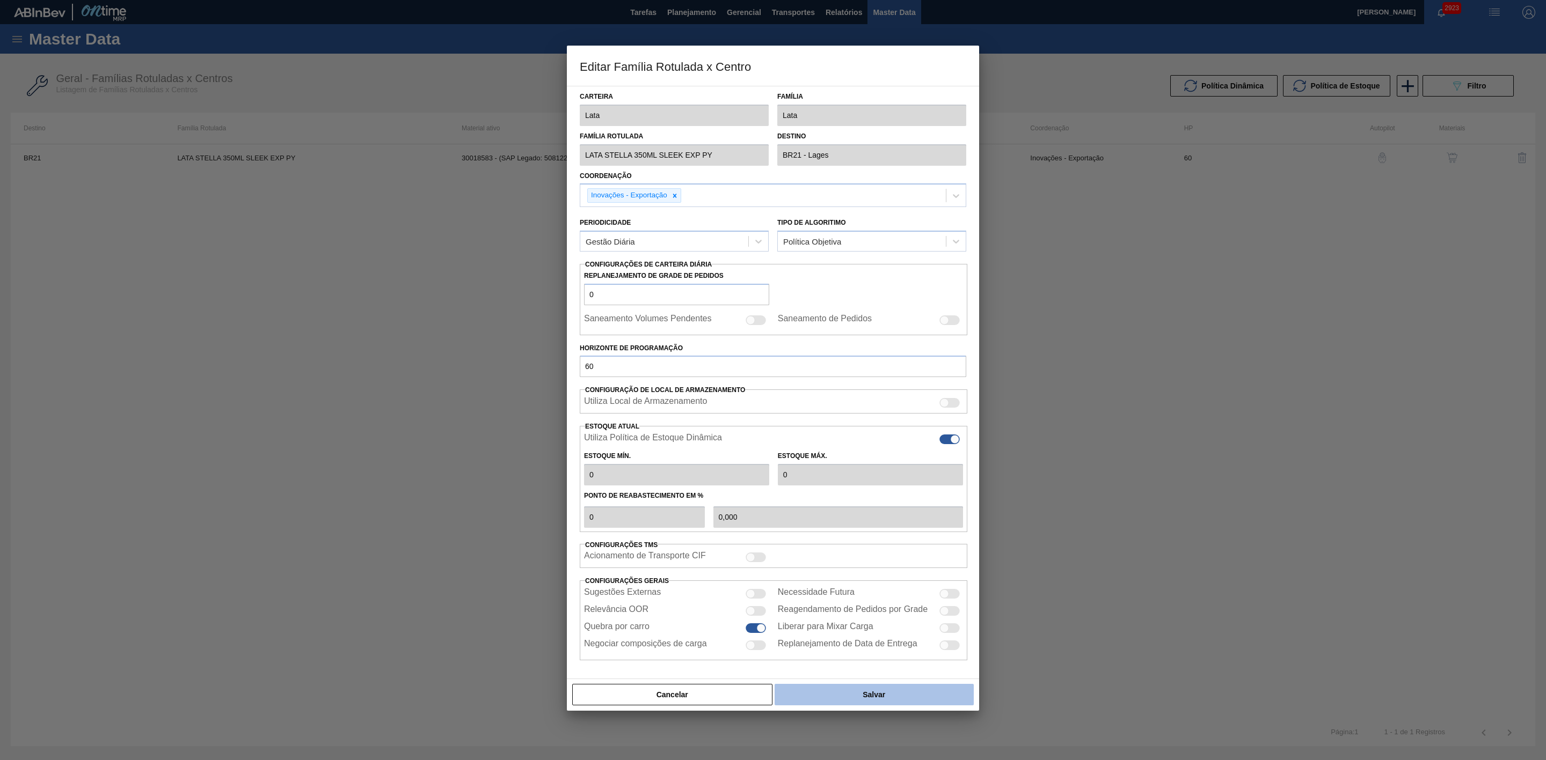
click at [820, 698] on button "Salvar" at bounding box center [873, 694] width 199 height 21
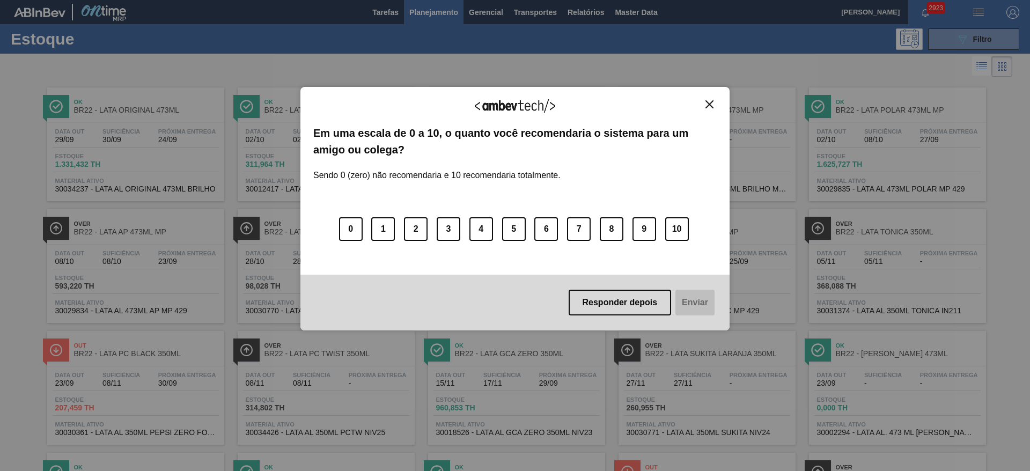
click at [713, 102] on img "Close" at bounding box center [710, 104] width 8 height 8
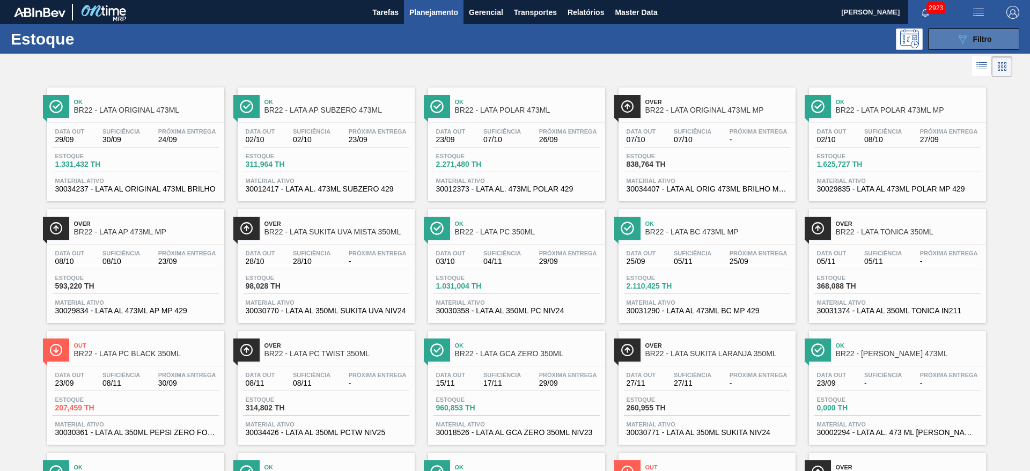
click at [935, 43] on button "089F7B8B-B2A5-4AFE-B5C0-19BA573D28AC Filtro" at bounding box center [973, 38] width 91 height 21
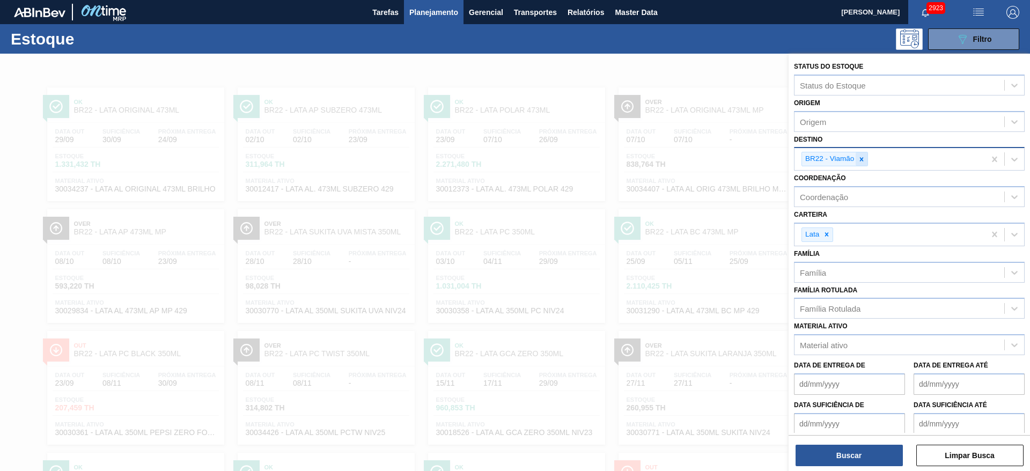
click at [861, 160] on icon at bounding box center [862, 159] width 4 height 4
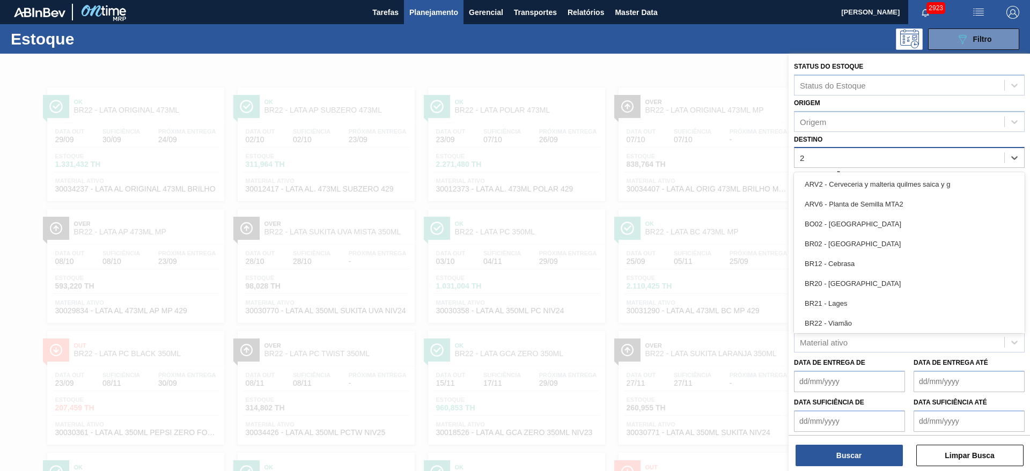
type input "21"
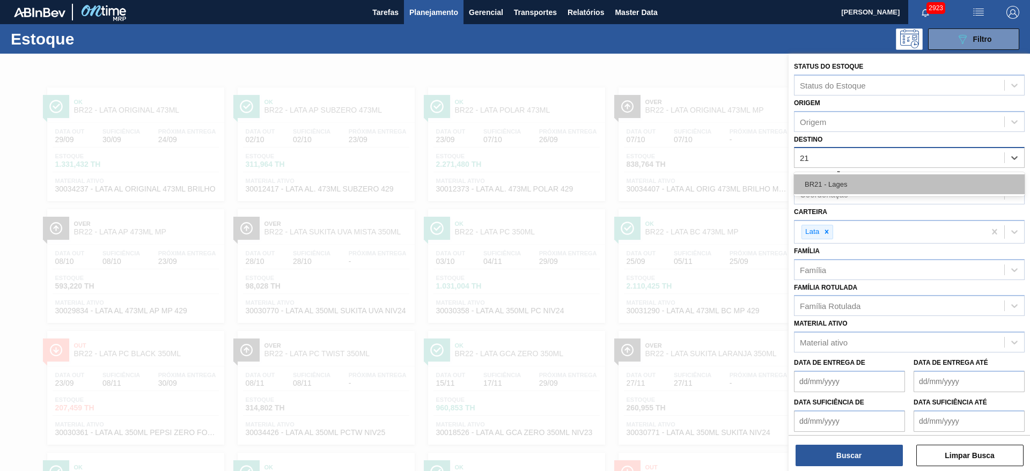
click at [842, 181] on div "BR21 - Lages" at bounding box center [909, 184] width 231 height 20
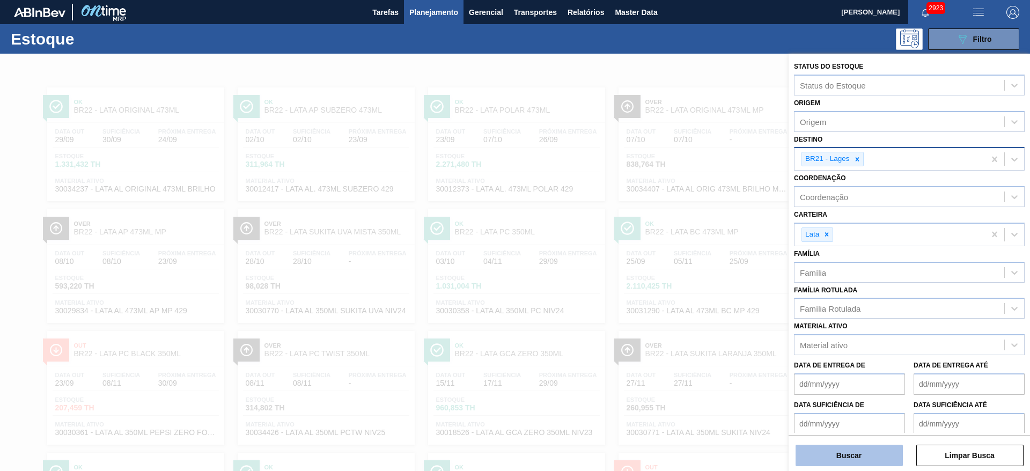
click at [851, 462] on button "Buscar" at bounding box center [849, 455] width 107 height 21
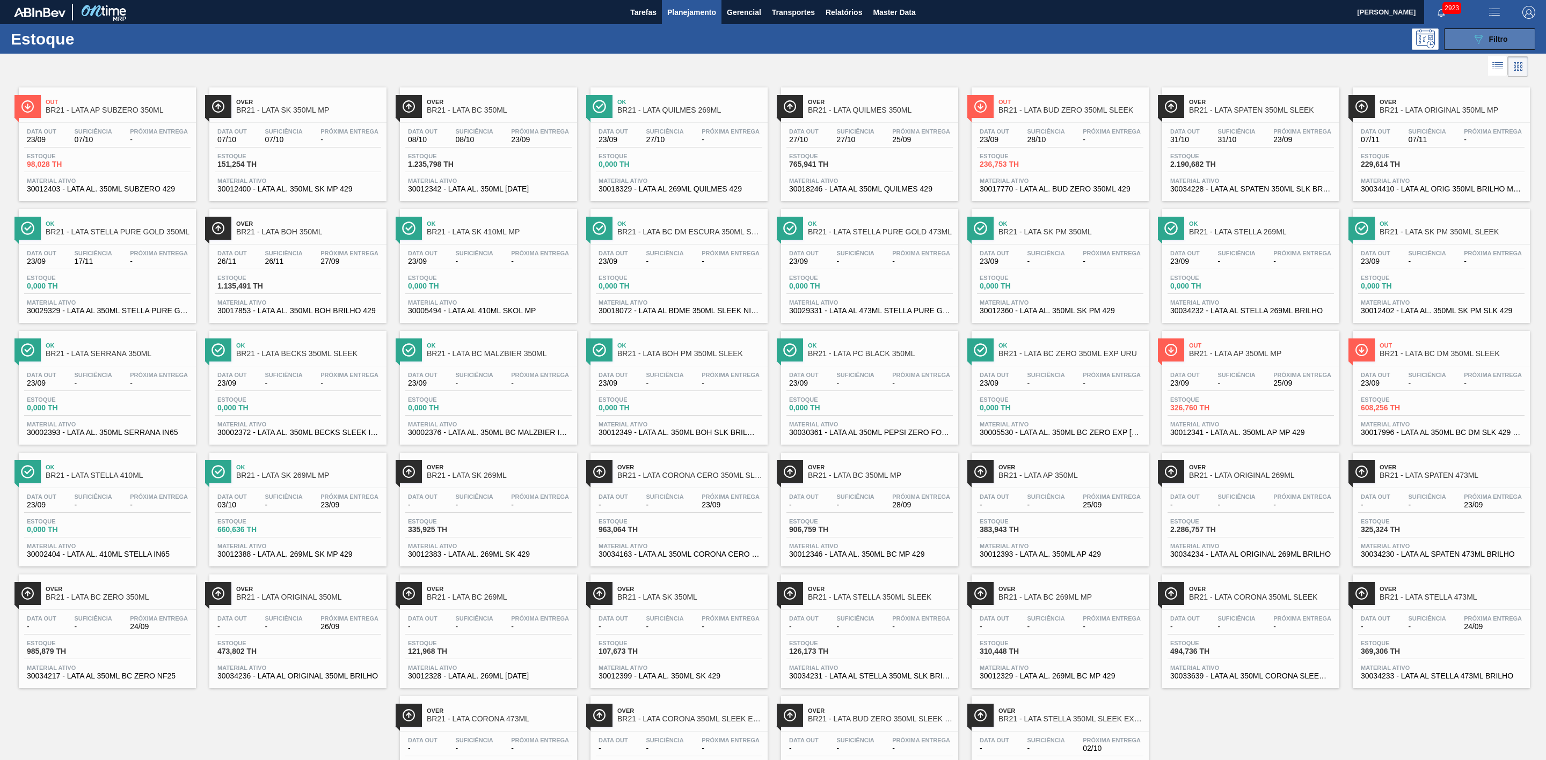
click at [1030, 42] on button "089F7B8B-B2A5-4AFE-B5C0-19BA573D28AC Filtro" at bounding box center [1489, 38] width 91 height 21
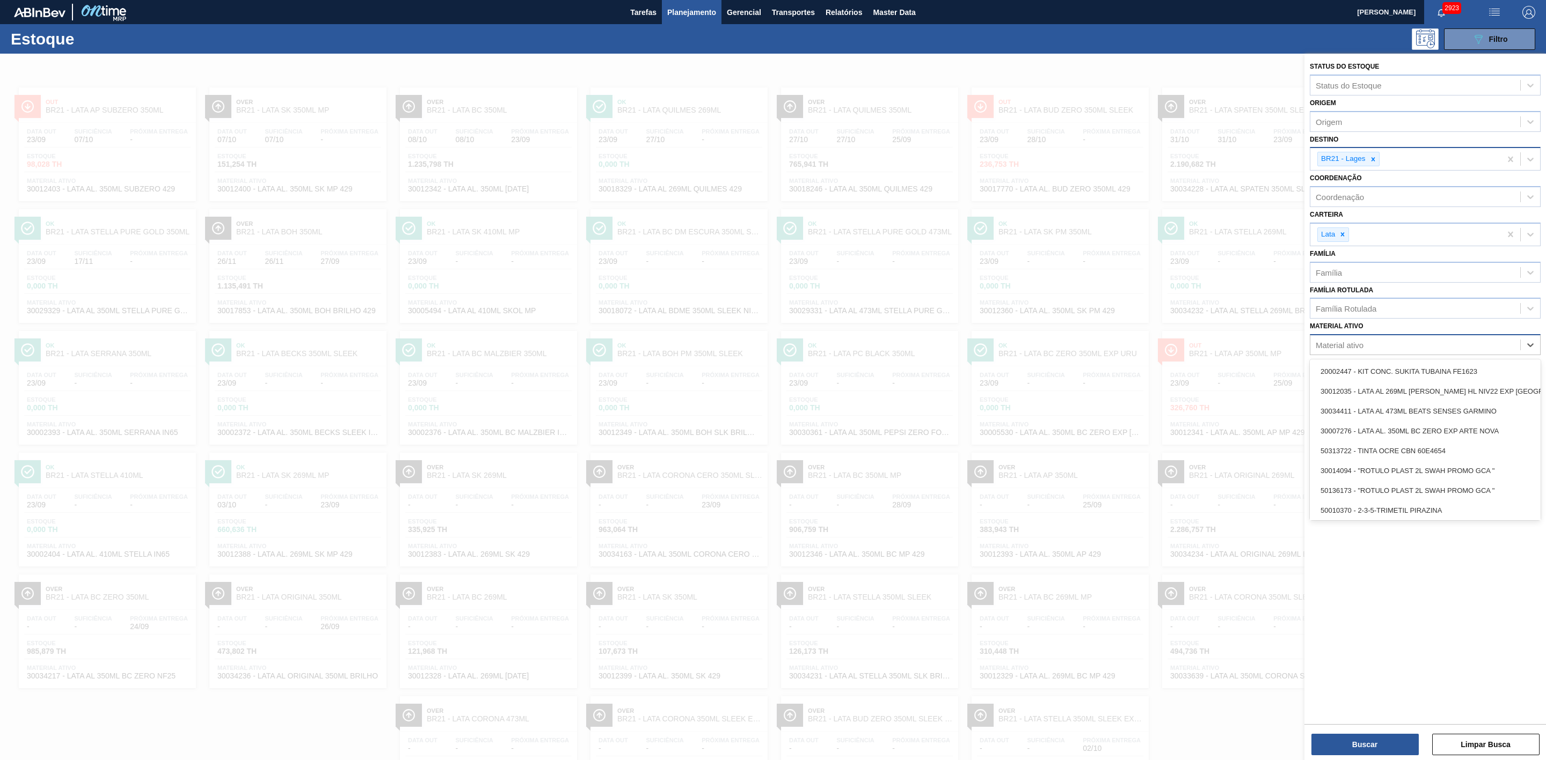
click at [1030, 342] on div "Material ativo" at bounding box center [1415, 346] width 210 height 16
paste ativo "30029331"
type ativo "30029331"
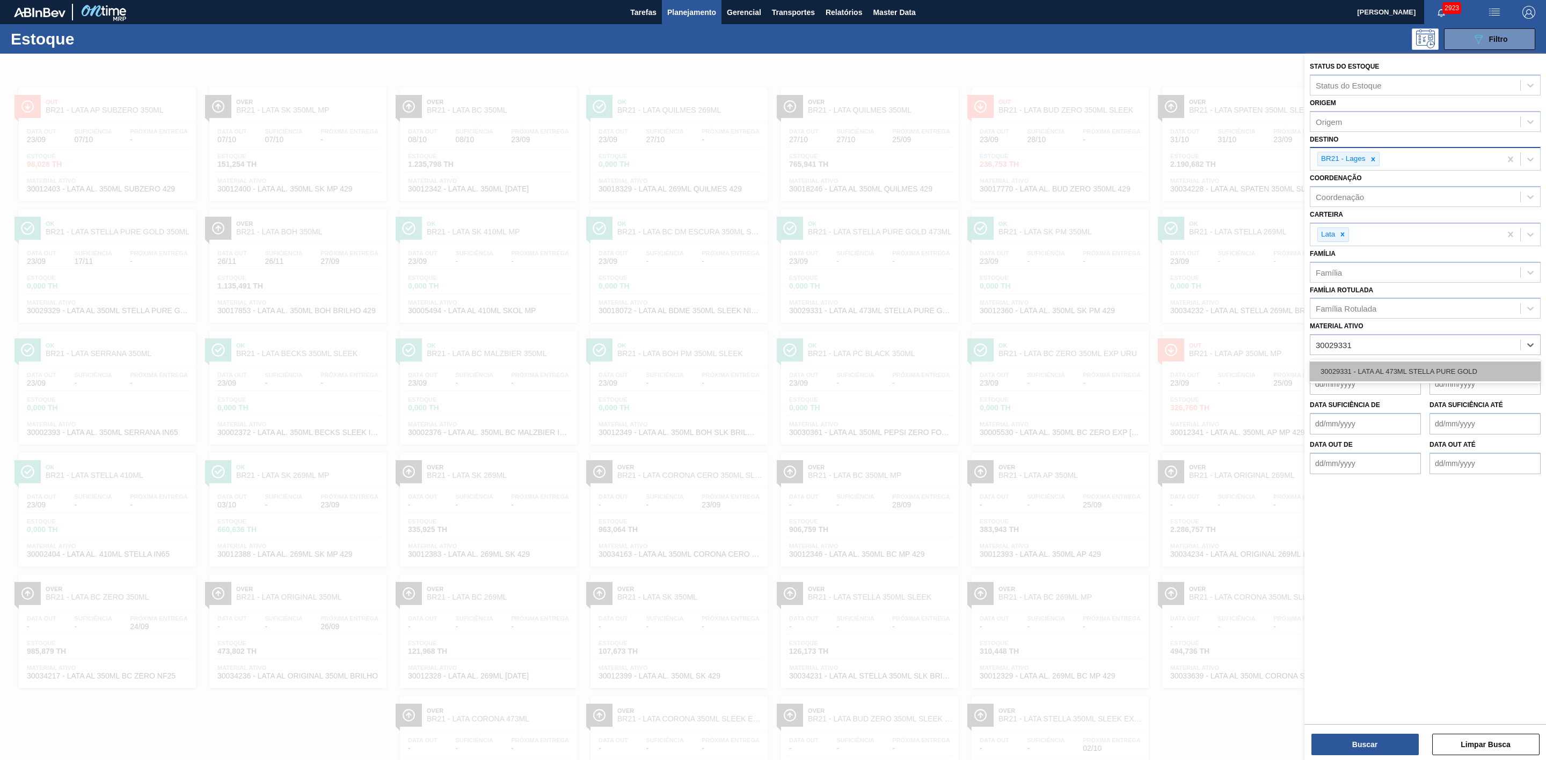
click at [1030, 372] on div "30029331 - LATA AL 473ML STELLA PURE GOLD" at bounding box center [1425, 372] width 231 height 20
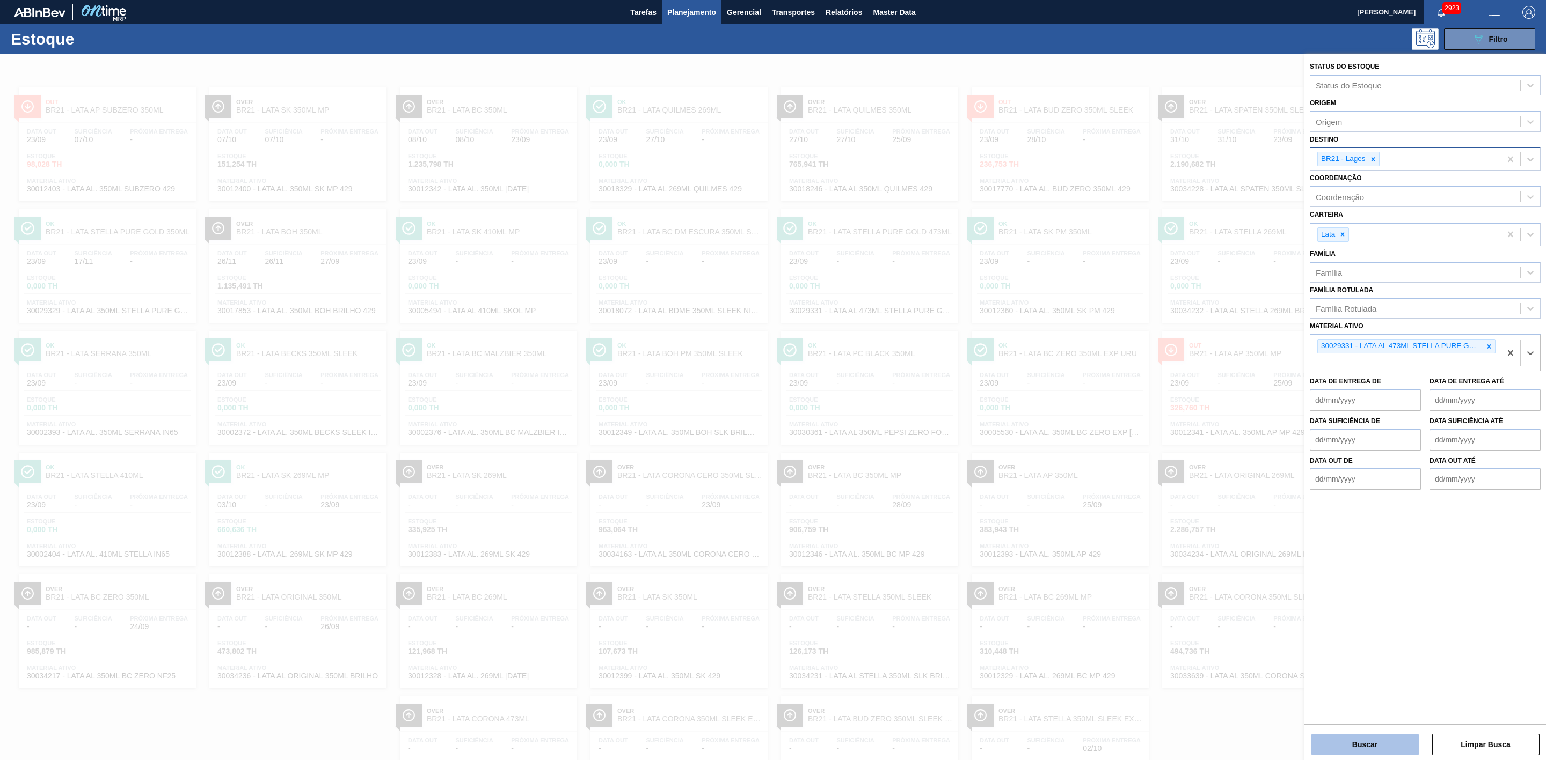
click at [1030, 471] on button "Buscar" at bounding box center [1364, 744] width 107 height 21
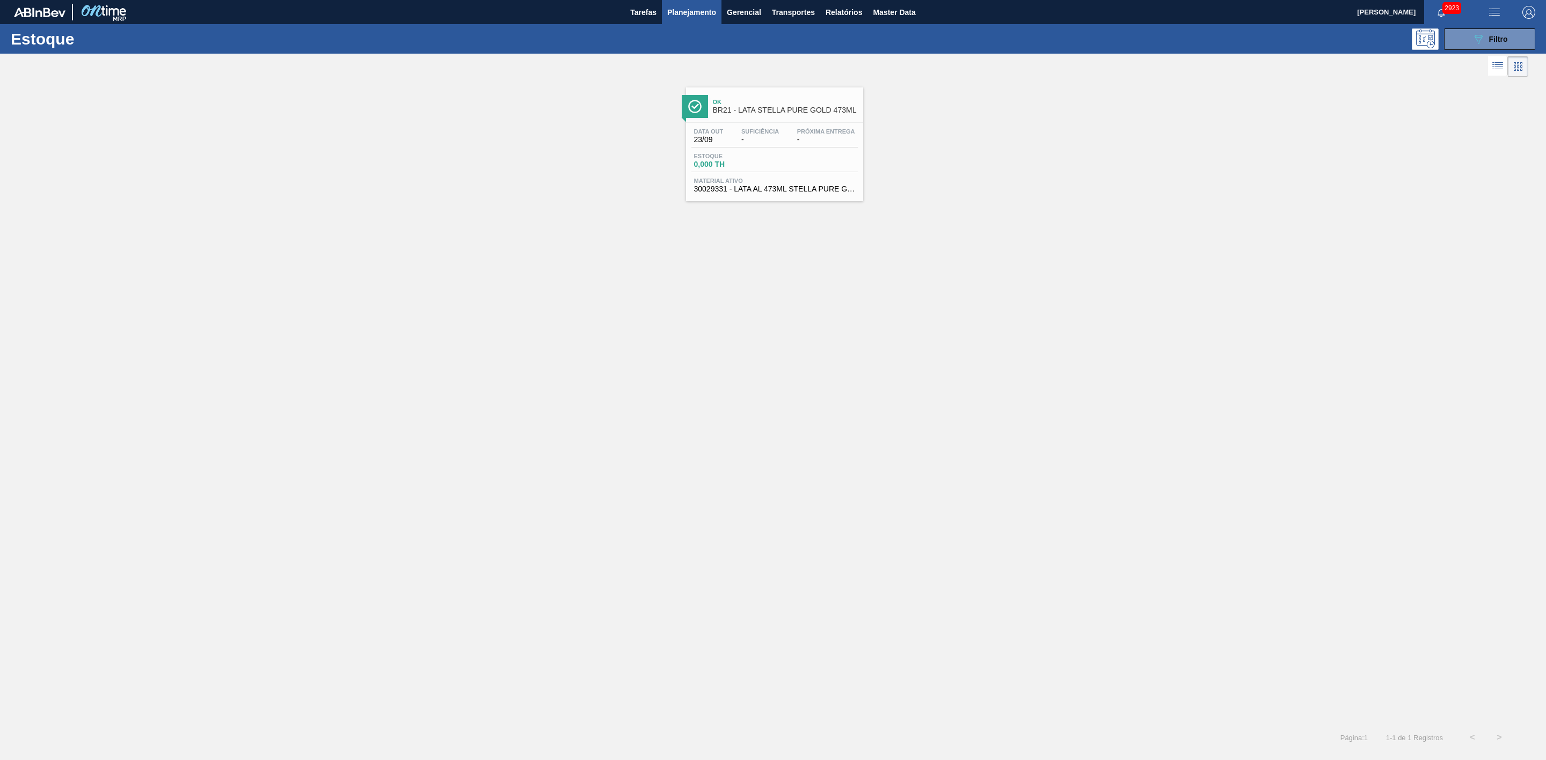
click at [780, 104] on span "Ok" at bounding box center [785, 102] width 145 height 6
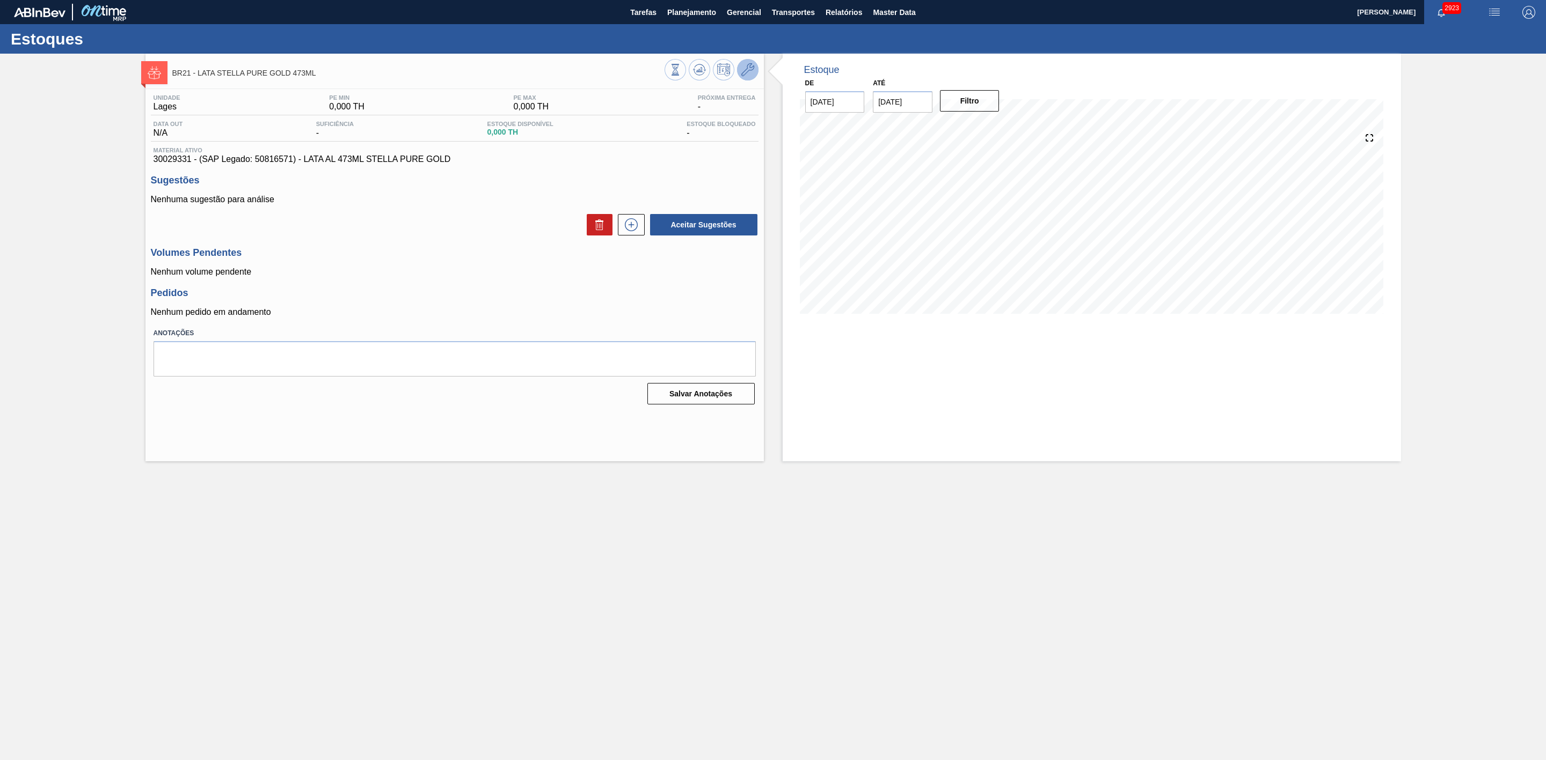
click at [748, 74] on icon at bounding box center [747, 69] width 13 height 13
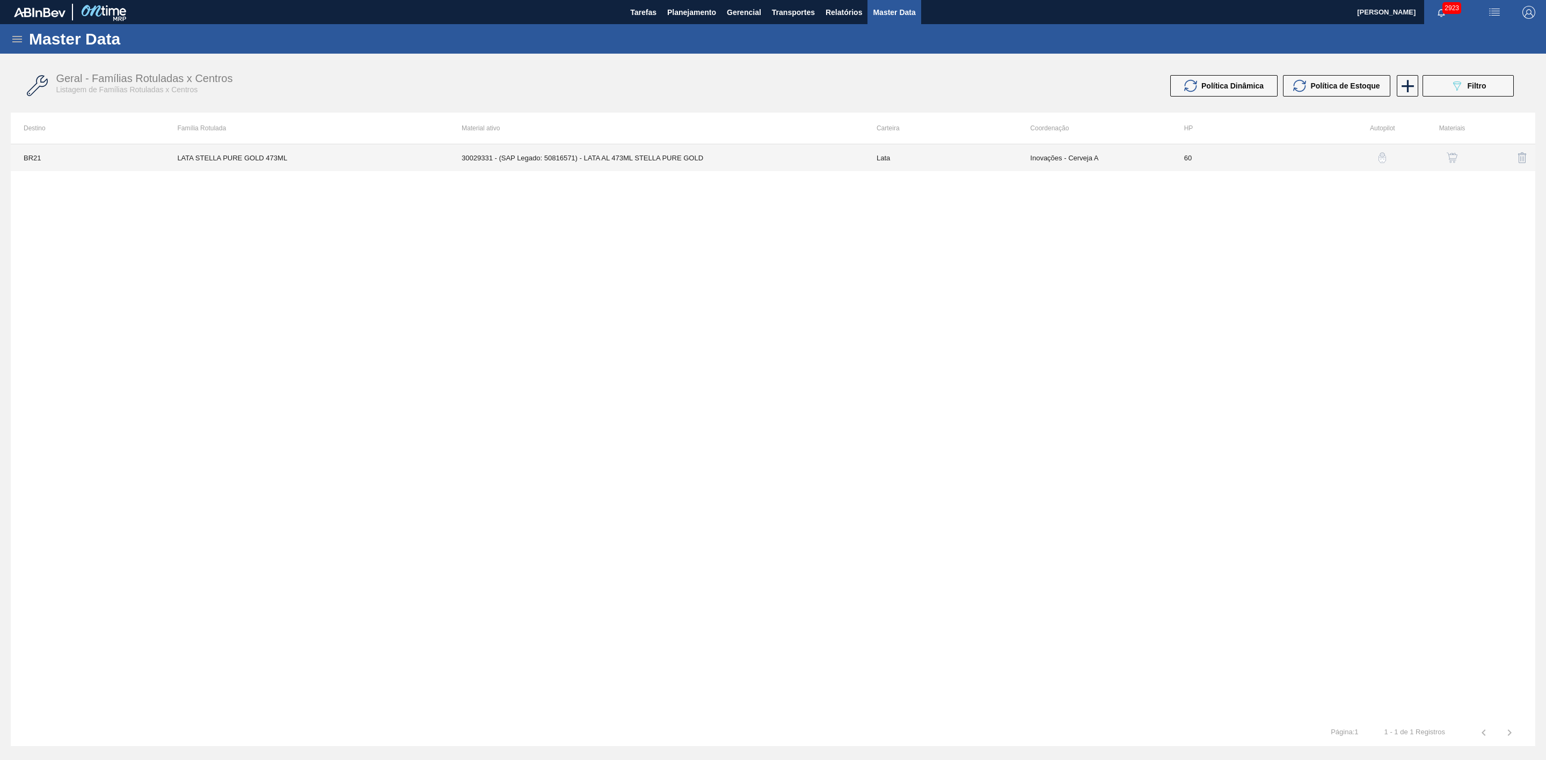
click at [1030, 153] on td "Inovações - Cerveja A" at bounding box center [1093, 157] width 153 height 27
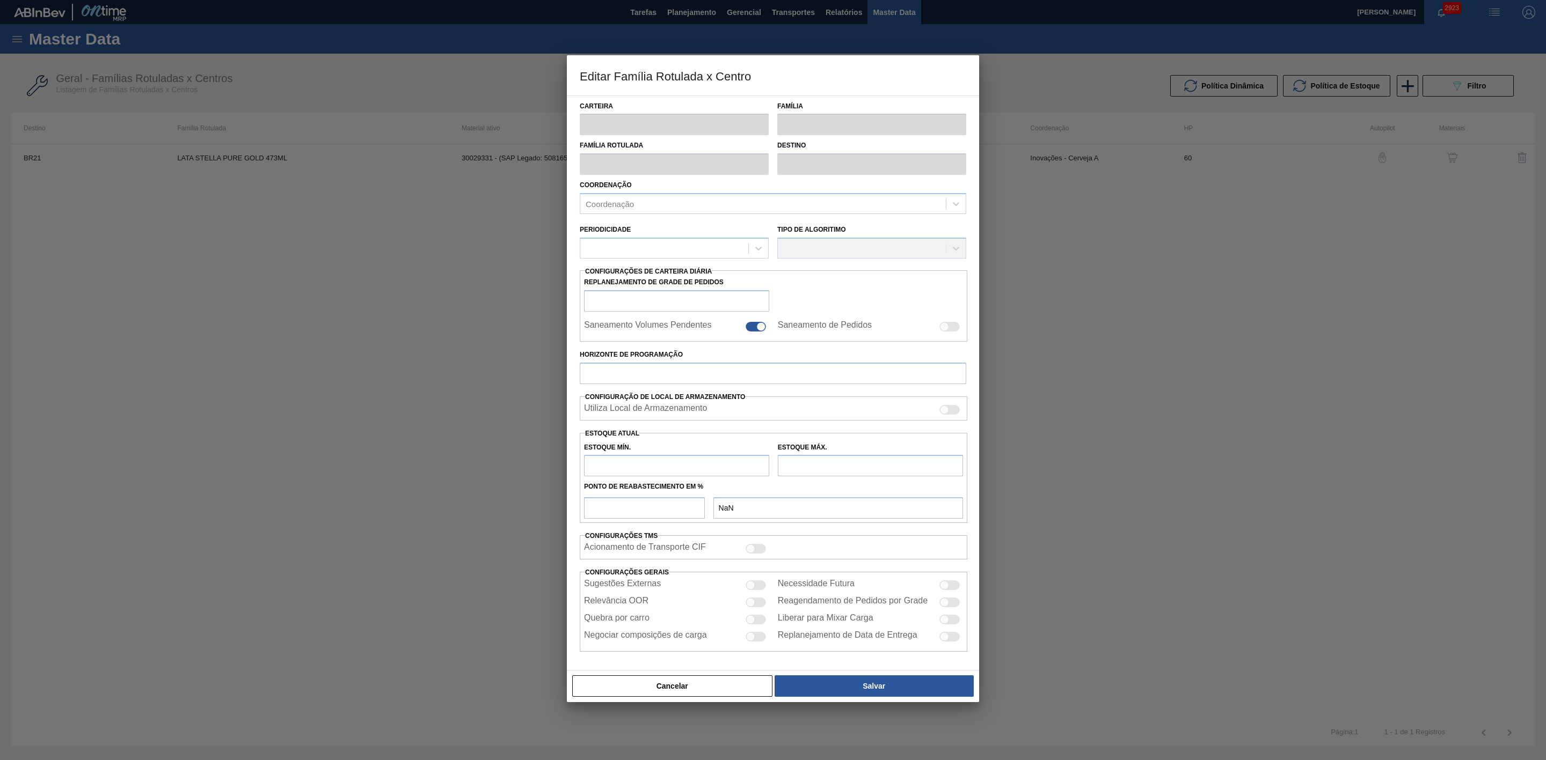
type input "Lata"
type input "LATA STELLA PURE GOLD 473ML"
type input "BR21 - Lages"
type input "0"
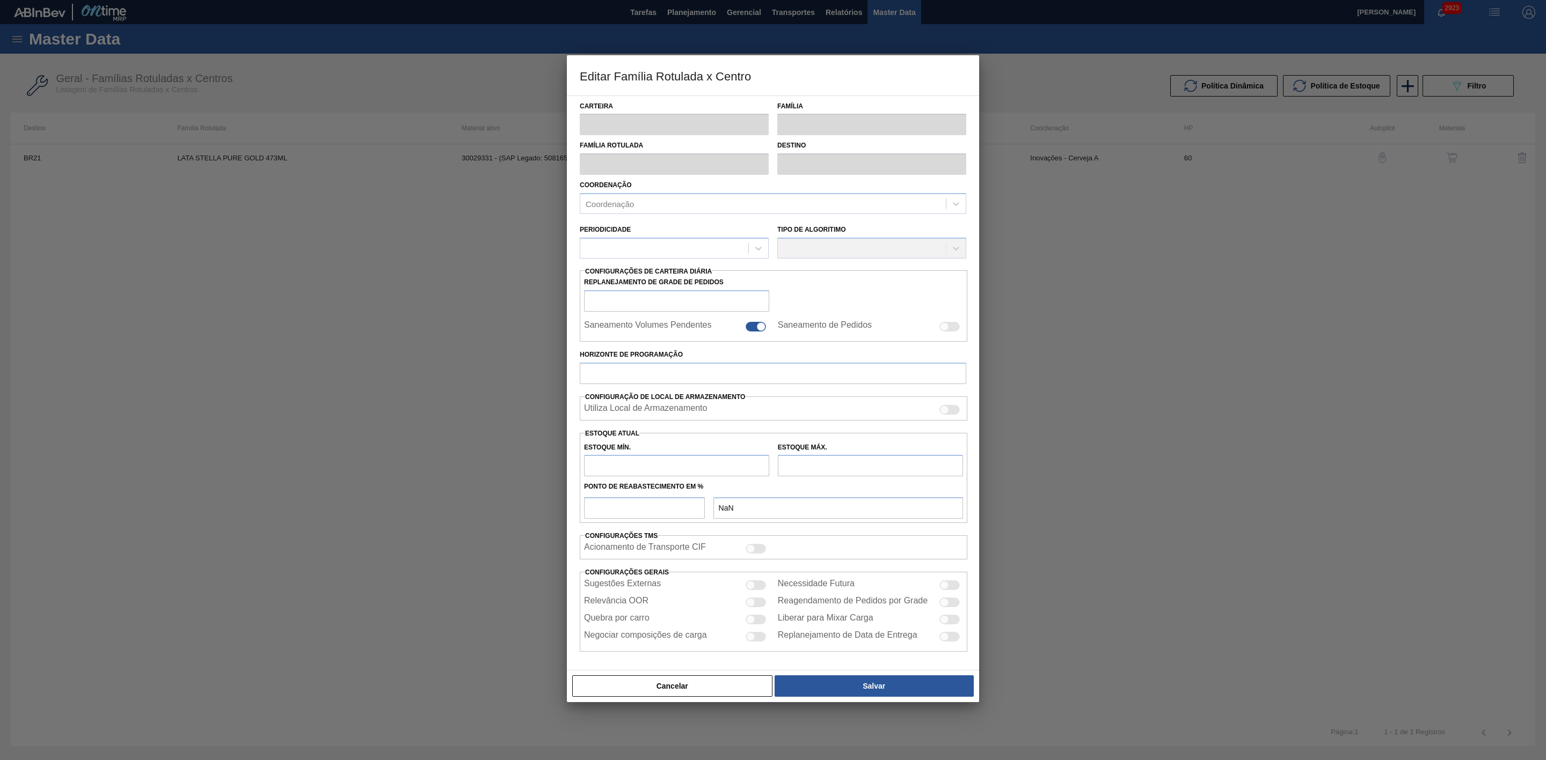
checkbox input "false"
type input "60"
type input "0"
type input "100"
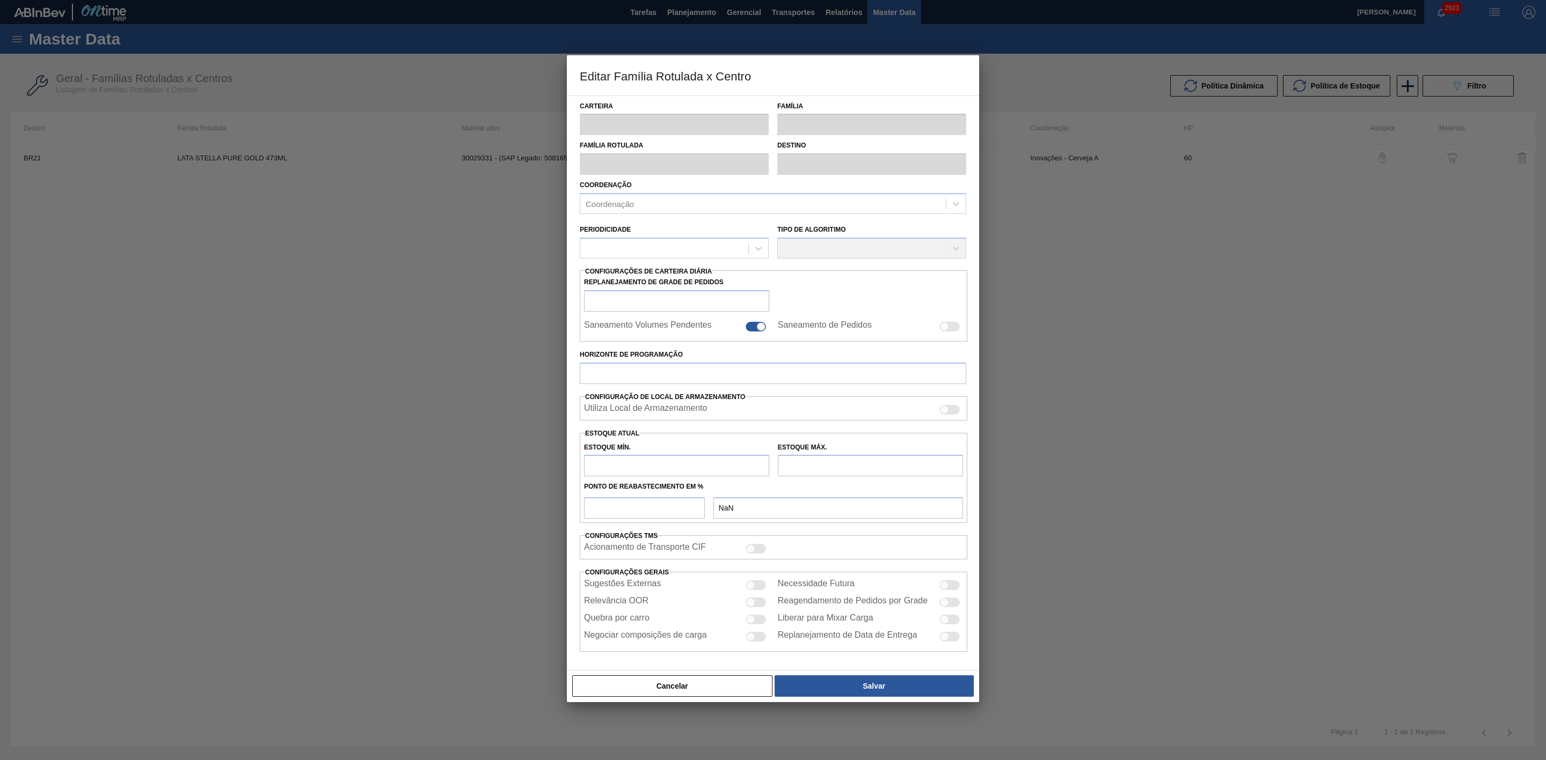
type input "0,000"
checkbox input "true"
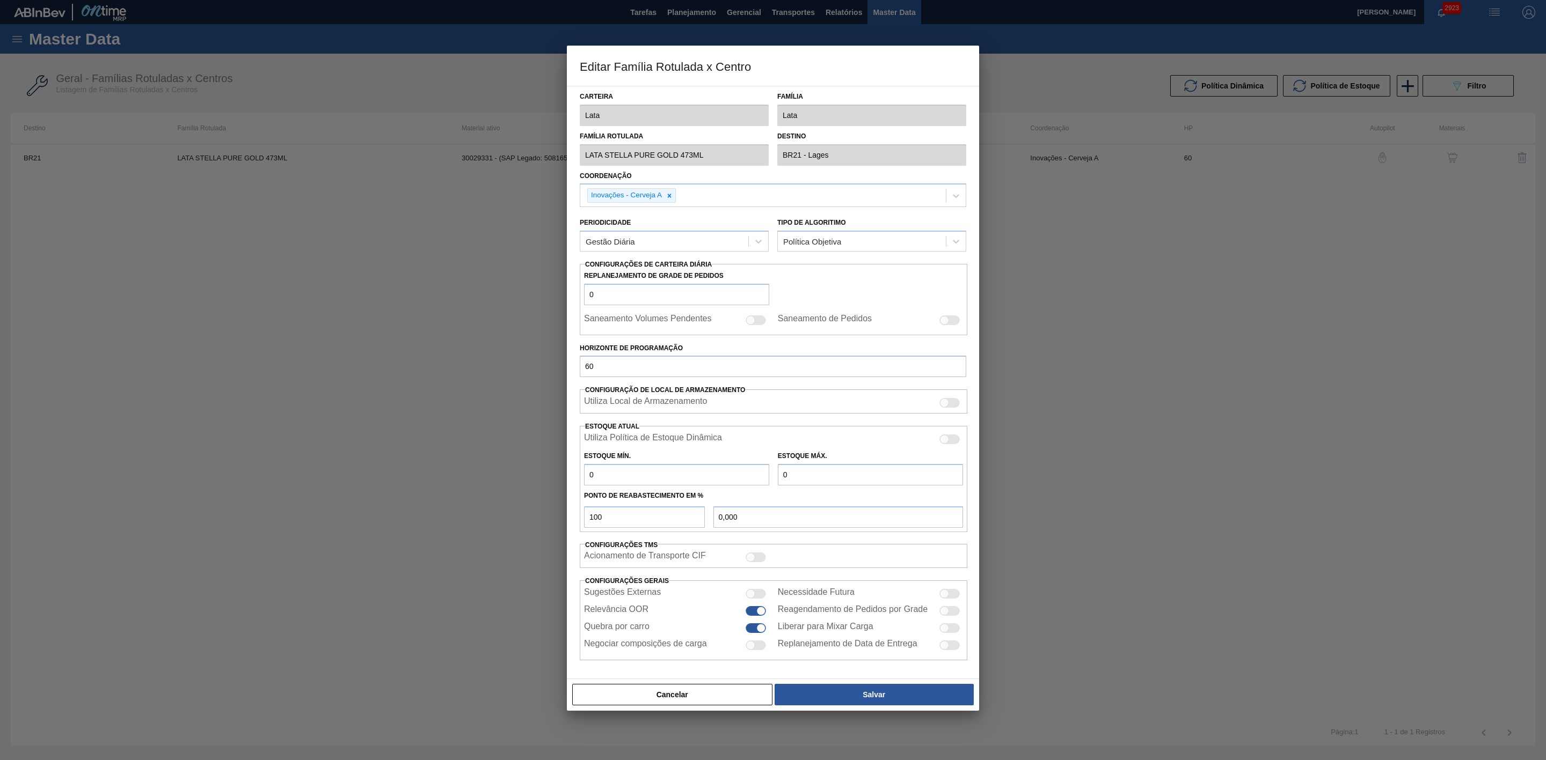
drag, startPoint x: 948, startPoint y: 440, endPoint x: 960, endPoint y: 495, distance: 56.0
click at [949, 440] on div at bounding box center [949, 440] width 20 height 10
checkbox input "true"
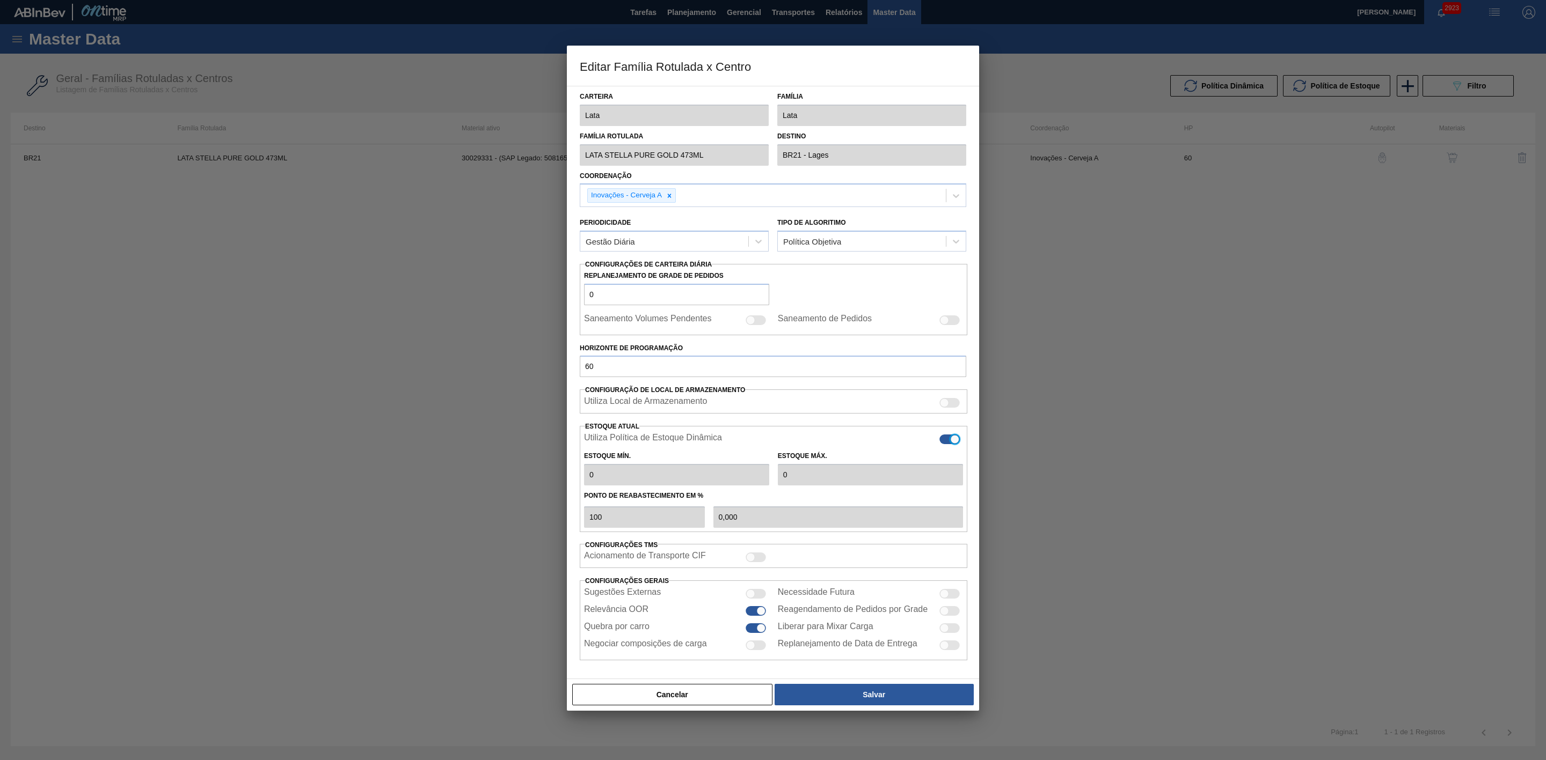
type input "0"
click at [902, 471] on button "Salvar" at bounding box center [873, 694] width 199 height 21
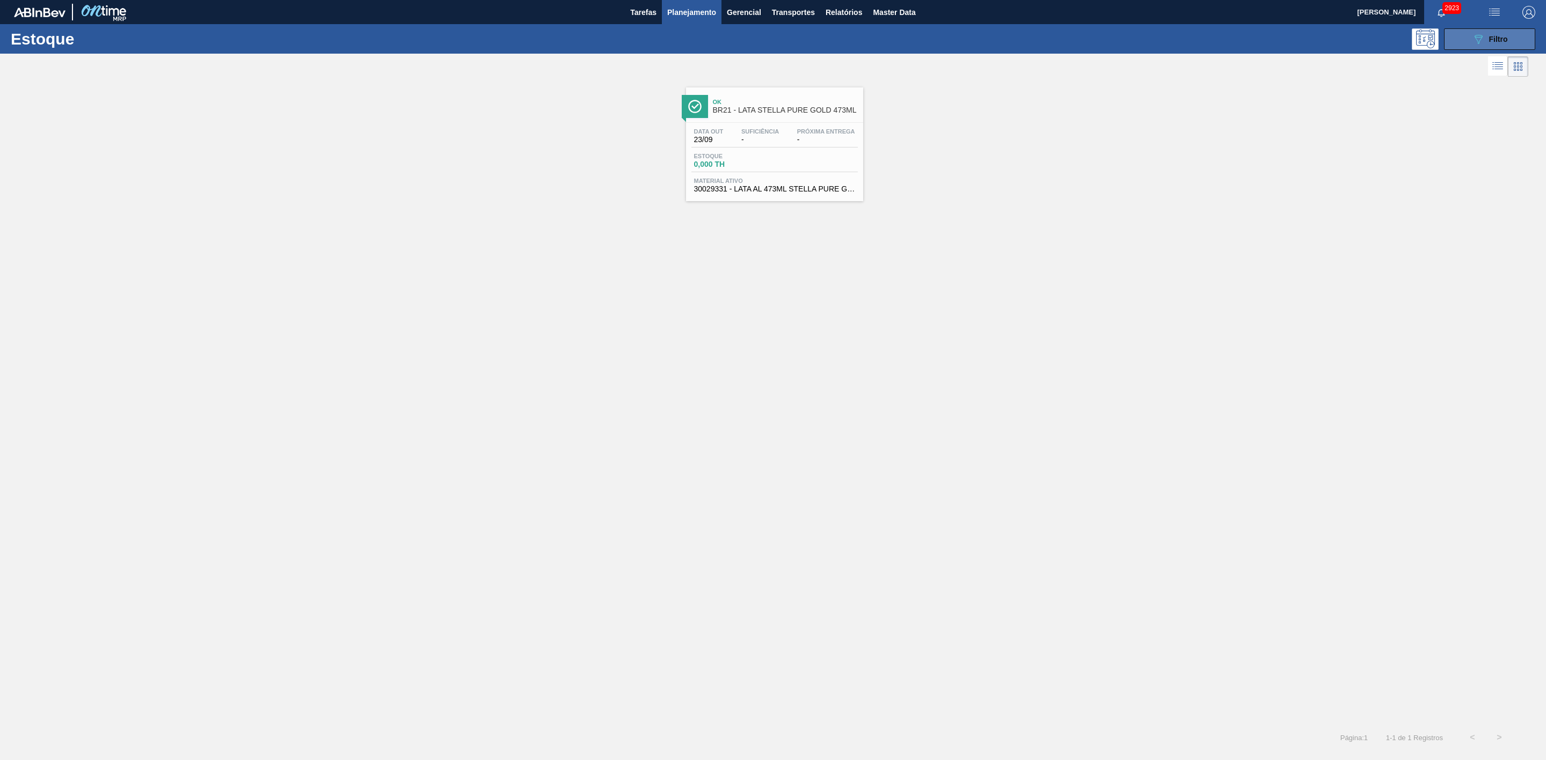
click at [1030, 41] on icon "089F7B8B-B2A5-4AFE-B5C0-19BA573D28AC" at bounding box center [1478, 39] width 13 height 13
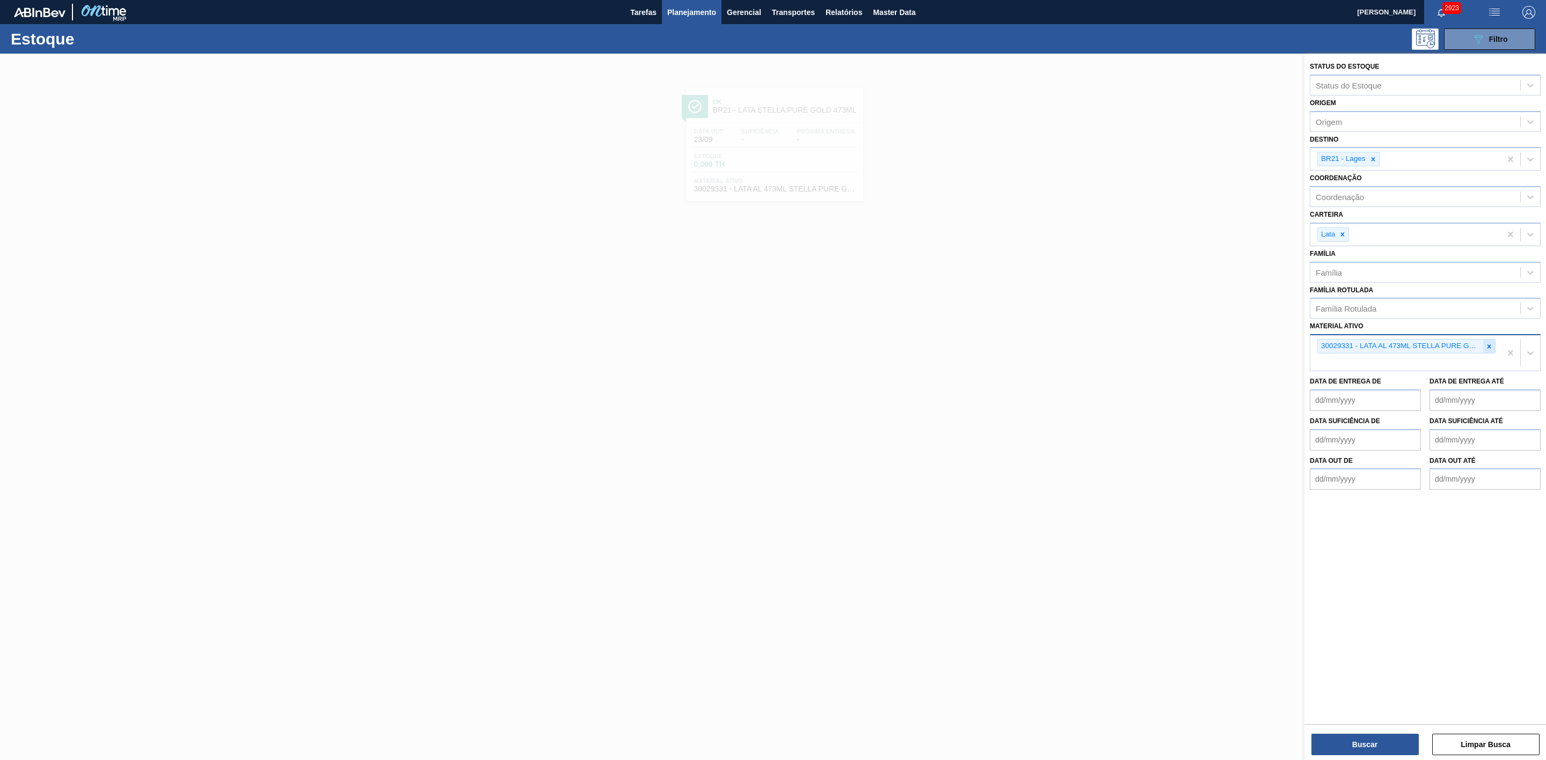
click at [1030, 348] on div at bounding box center [1489, 346] width 12 height 13
paste ativo "30034163"
type ativo "30034163"
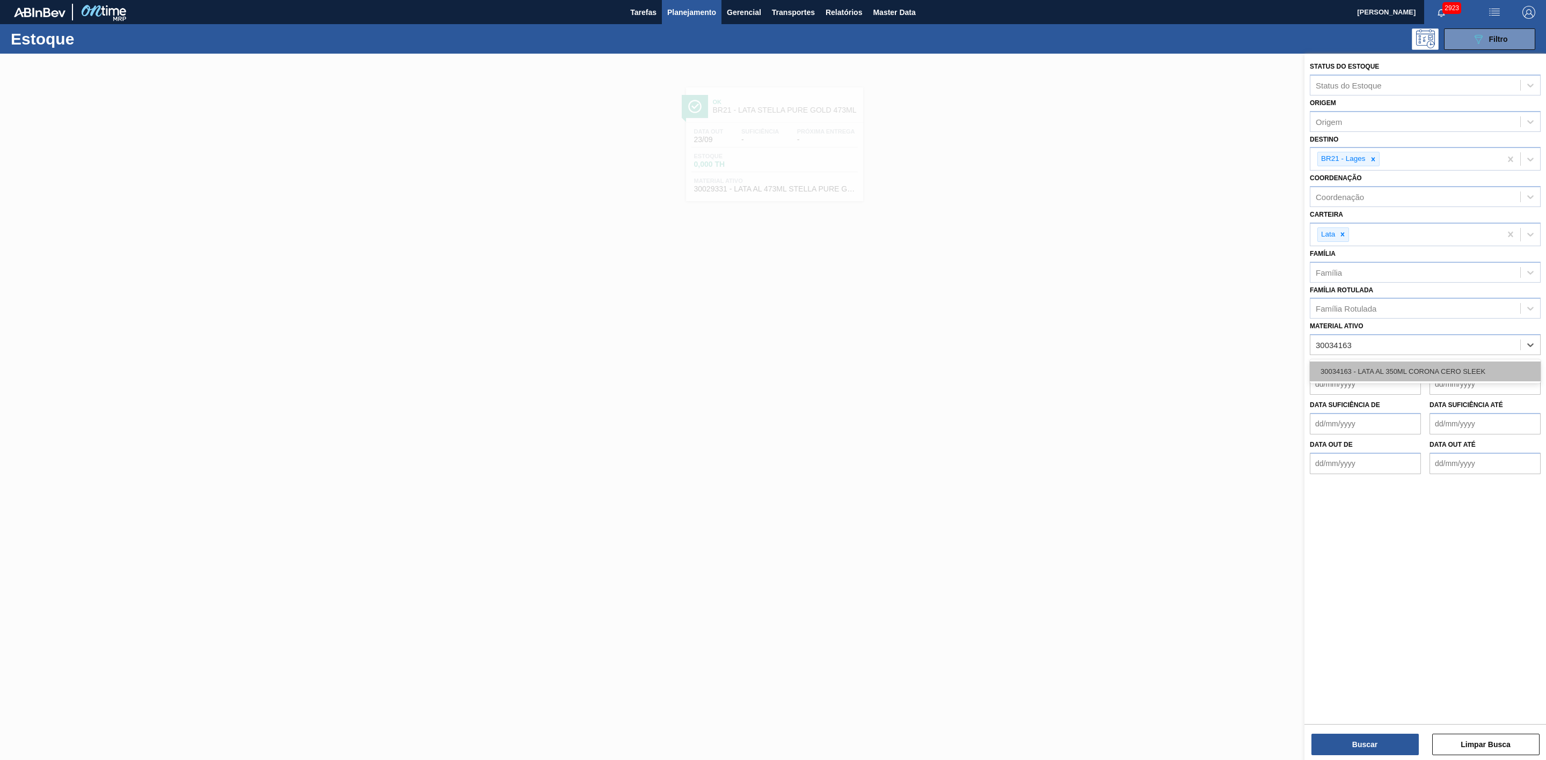
click at [1030, 369] on div "30034163 - LATA AL 350ML CORONA CERO SLEEK" at bounding box center [1425, 372] width 231 height 20
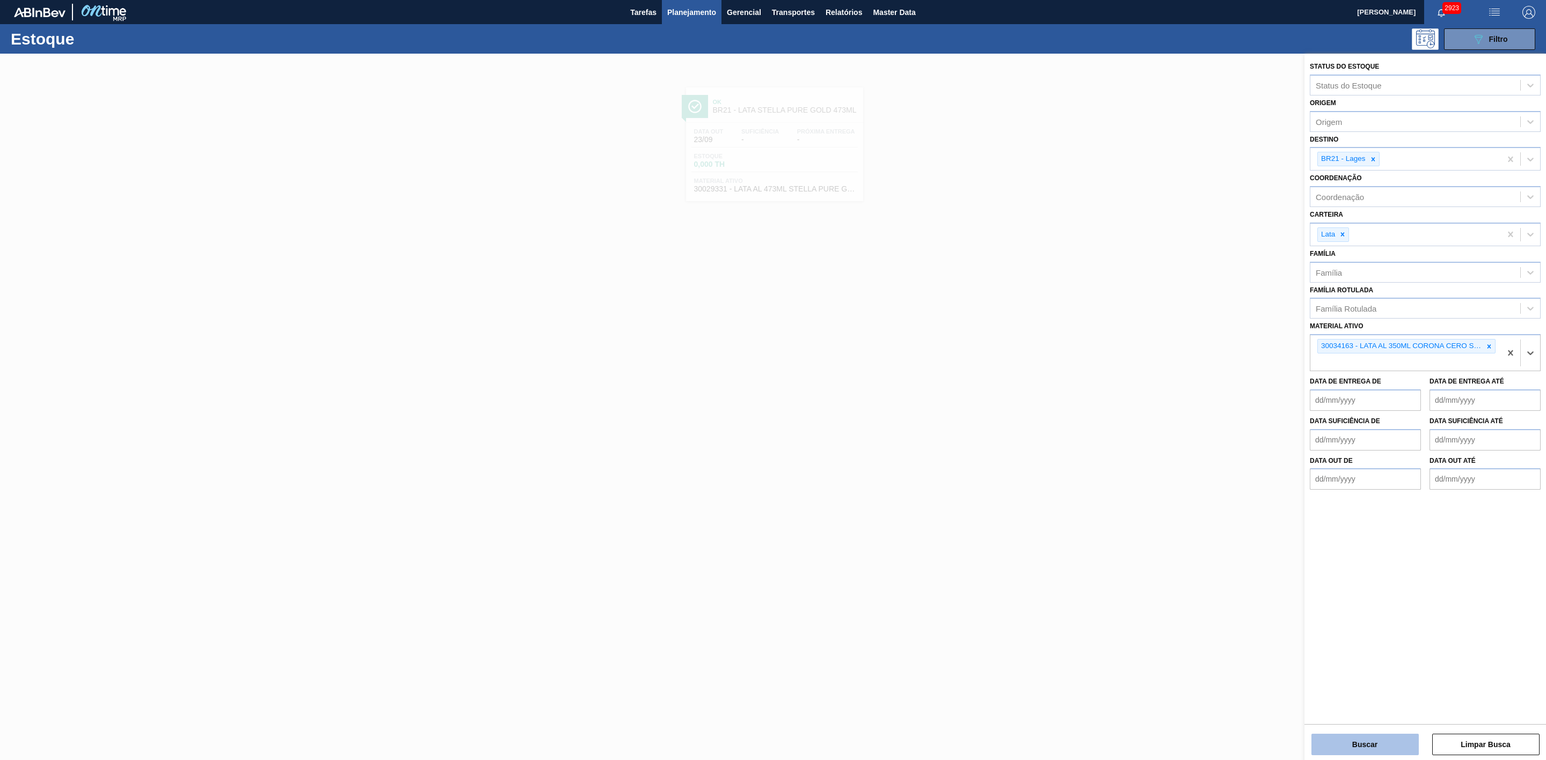
click at [1030, 471] on button "Buscar" at bounding box center [1364, 744] width 107 height 21
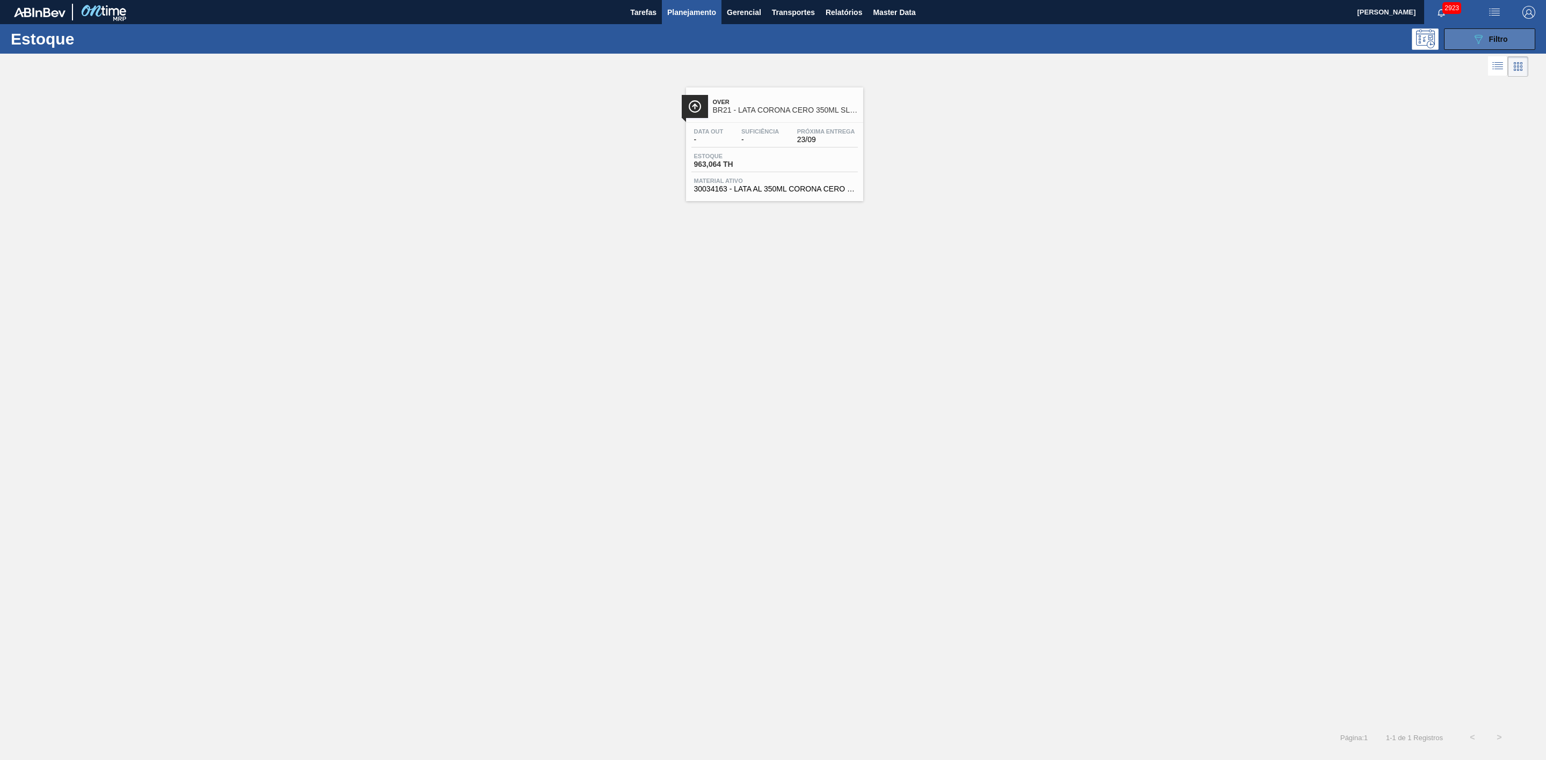
click at [1030, 34] on icon "089F7B8B-B2A5-4AFE-B5C0-19BA573D28AC" at bounding box center [1478, 39] width 13 height 13
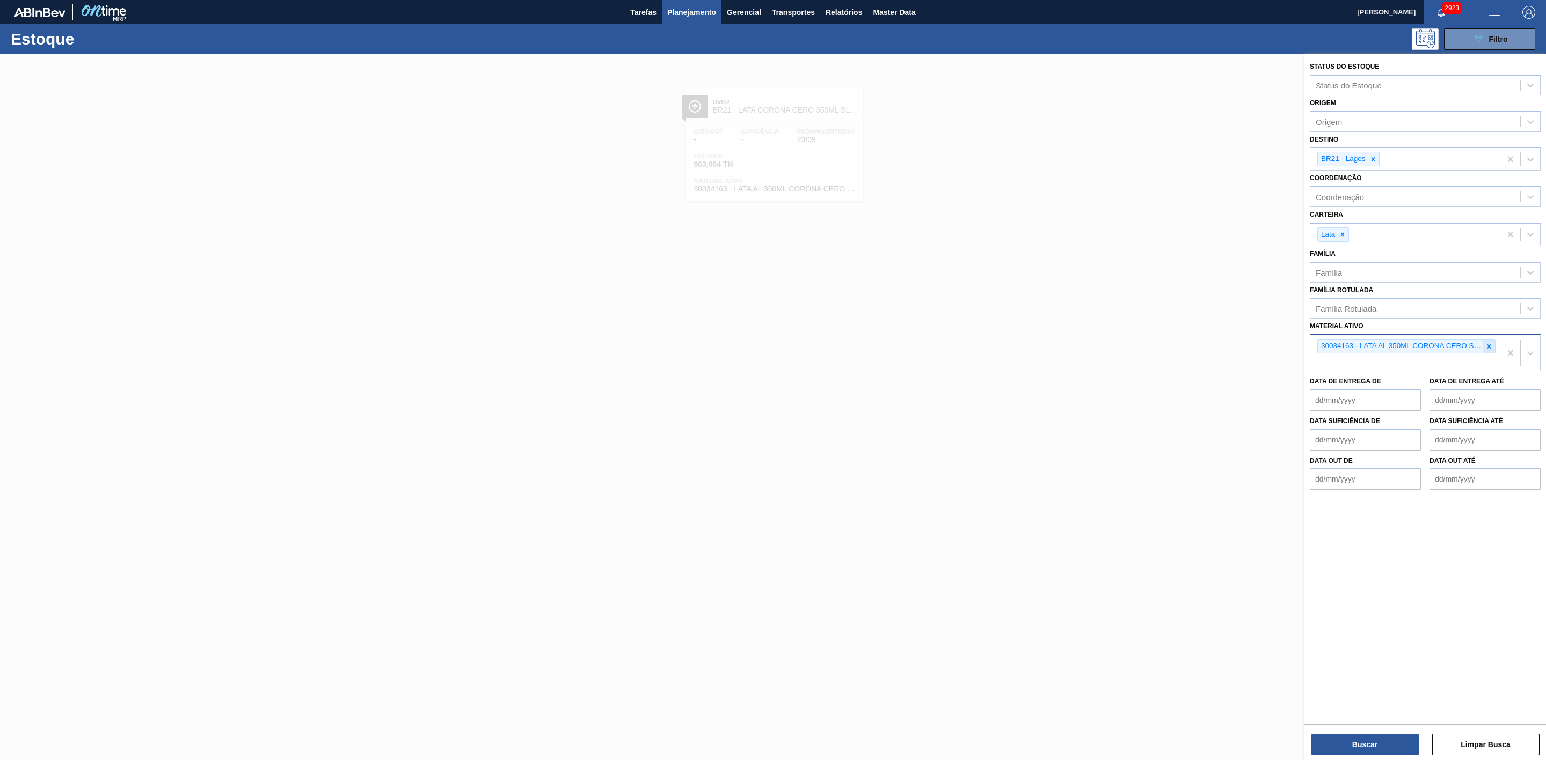
click at [1030, 346] on icon at bounding box center [1489, 347] width 8 height 8
paste ativo "30012383"
type ativo "30012383"
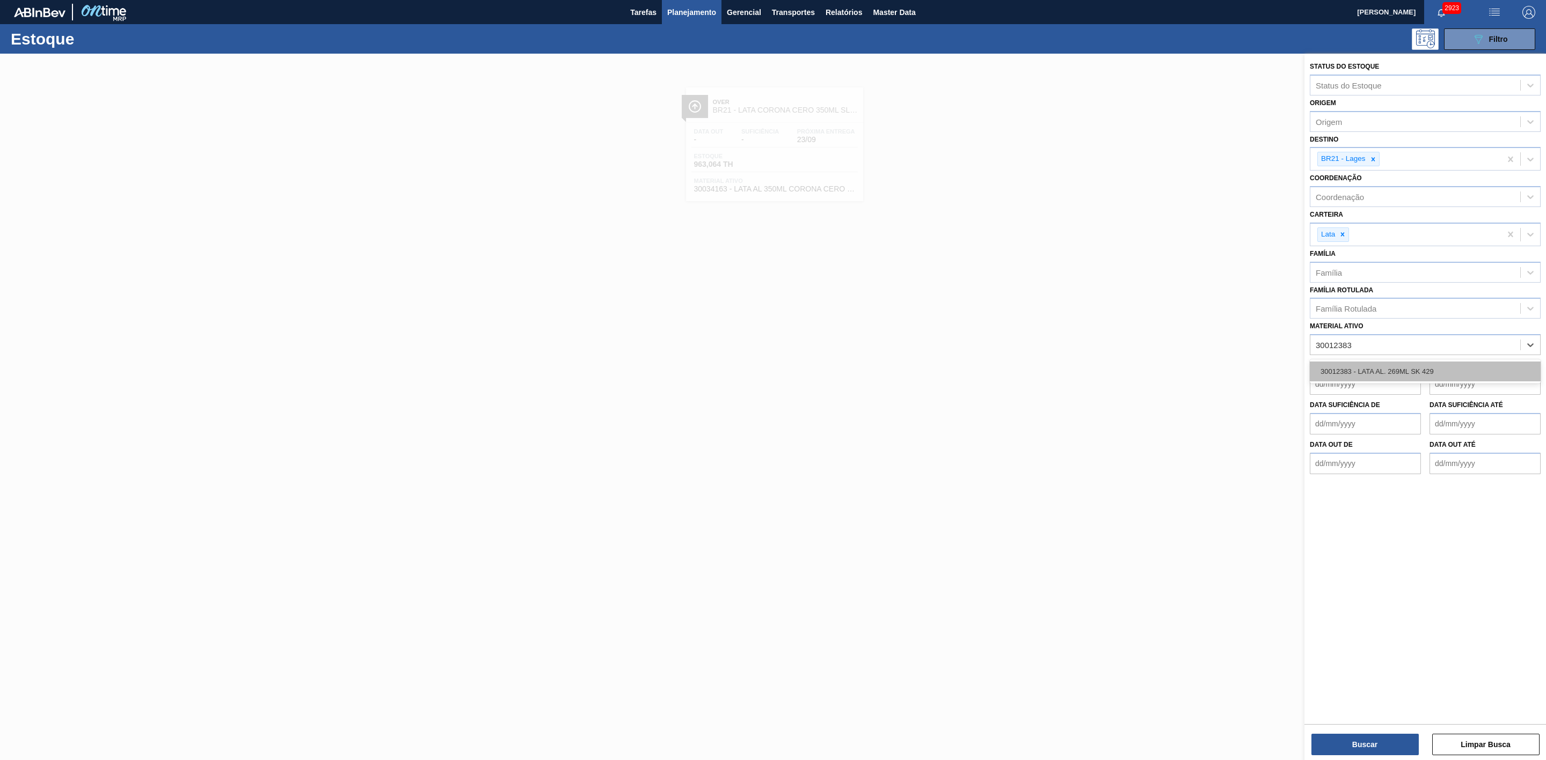
click at [1030, 371] on div "30012383 - LATA AL. 269ML SK 429" at bounding box center [1425, 372] width 231 height 20
click at [1030, 471] on button "Buscar" at bounding box center [1364, 744] width 107 height 21
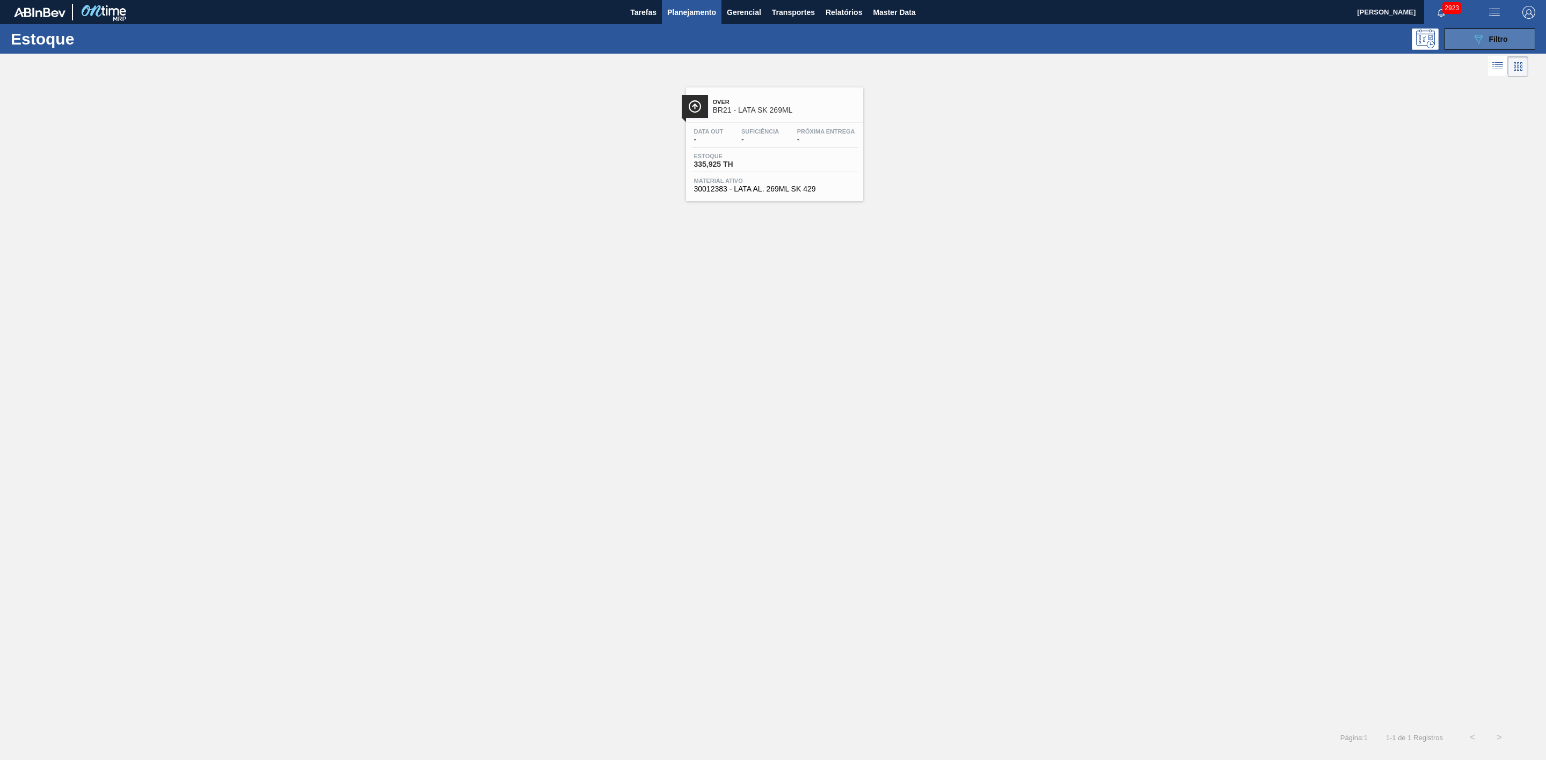
click at [1030, 35] on span "Filtro" at bounding box center [1498, 39] width 19 height 9
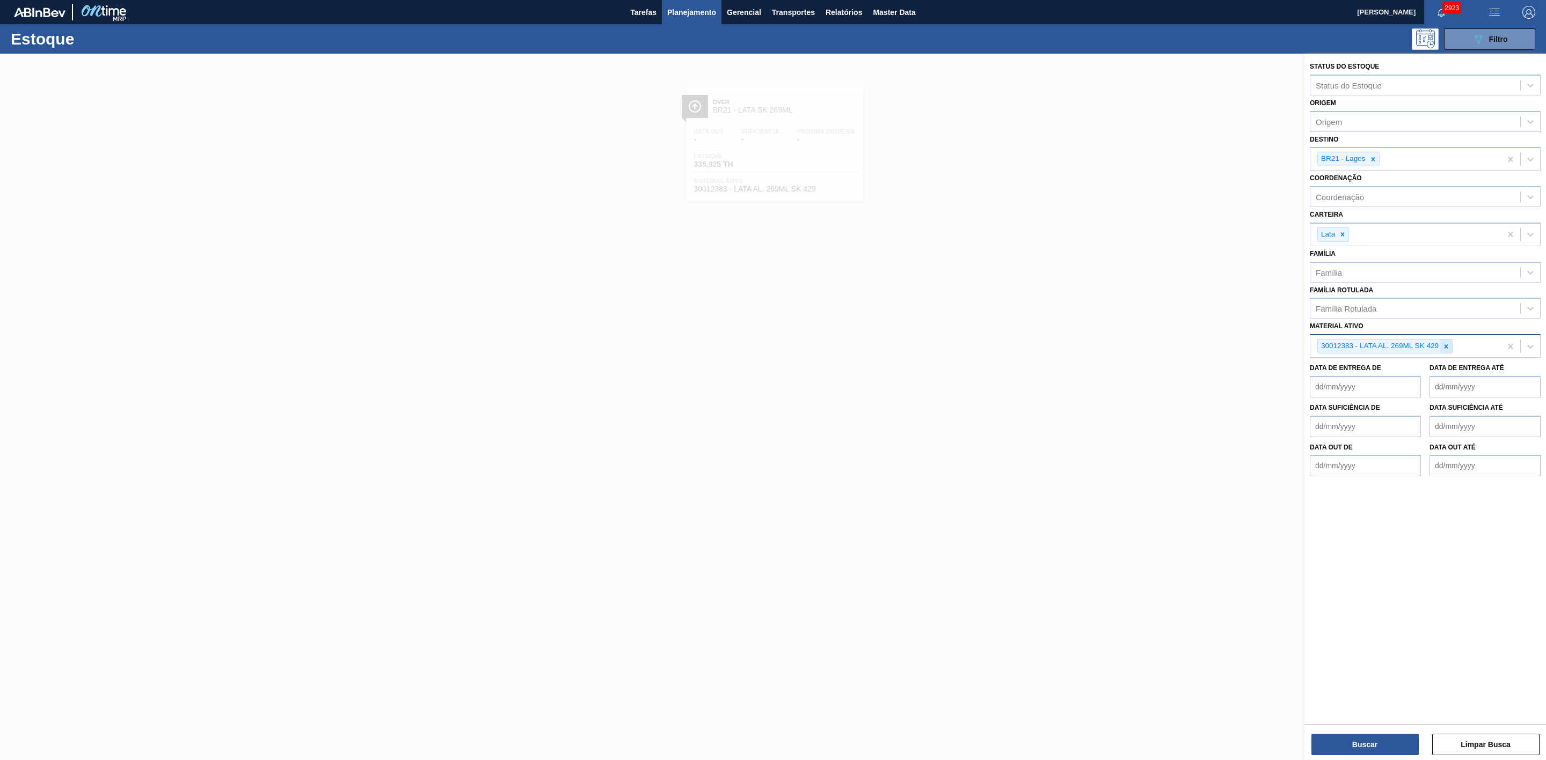
click at [1030, 343] on icon at bounding box center [1446, 347] width 8 height 8
paste ativo "30034778"
type ativo "30034778"
click at [1030, 471] on div "Status do Estoque Status do Estoque Origem Origem Destino BR21 - Lages Coordena…" at bounding box center [1425, 388] width 242 height 669
click at [1030, 342] on div "Material ativo" at bounding box center [1415, 346] width 210 height 16
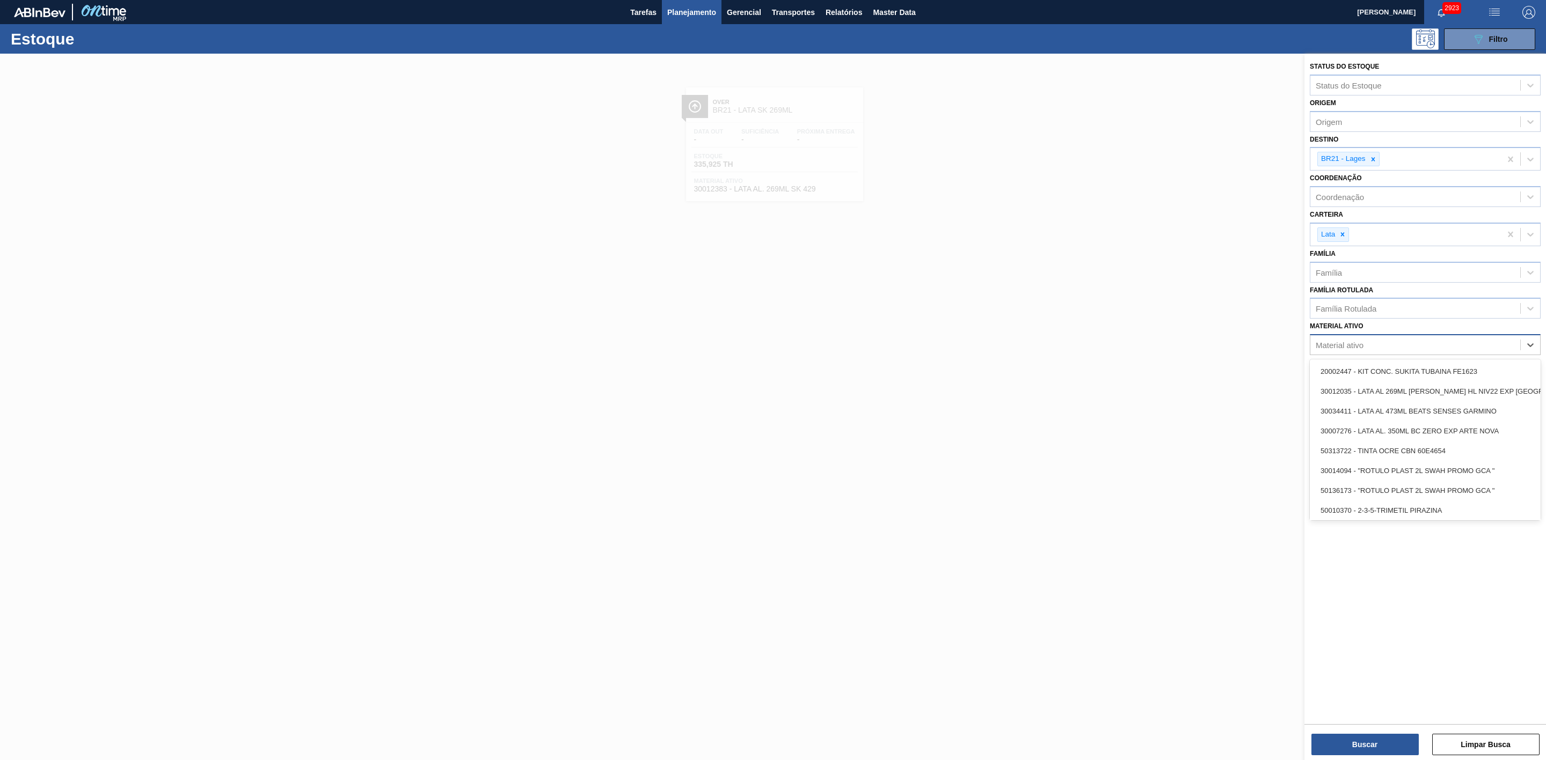
paste ativo "30034778"
type ativo "30034778"
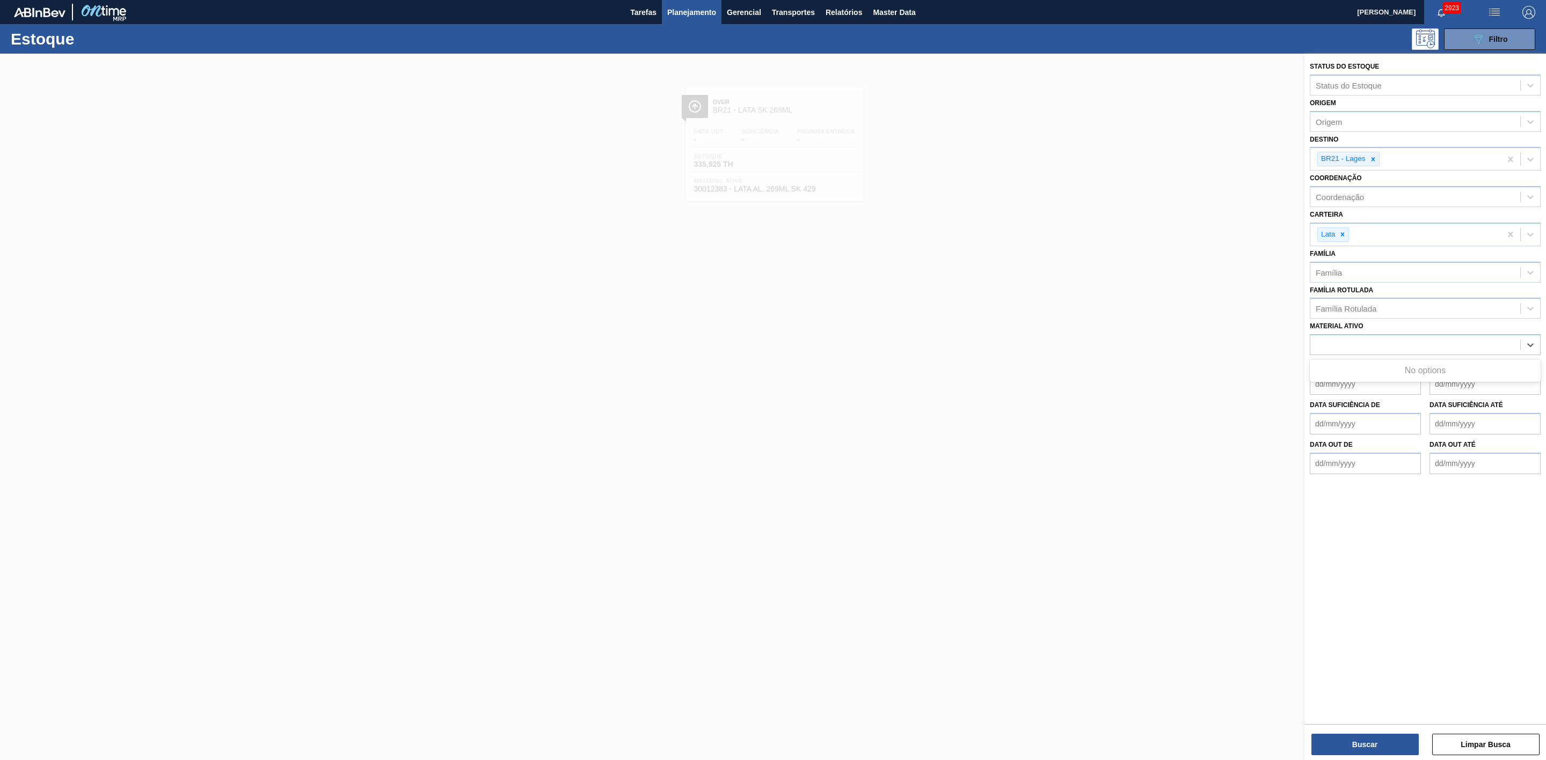
drag, startPoint x: 1130, startPoint y: 406, endPoint x: 1206, endPoint y: 290, distance: 138.7
click at [1030, 398] on div at bounding box center [773, 434] width 1546 height 760
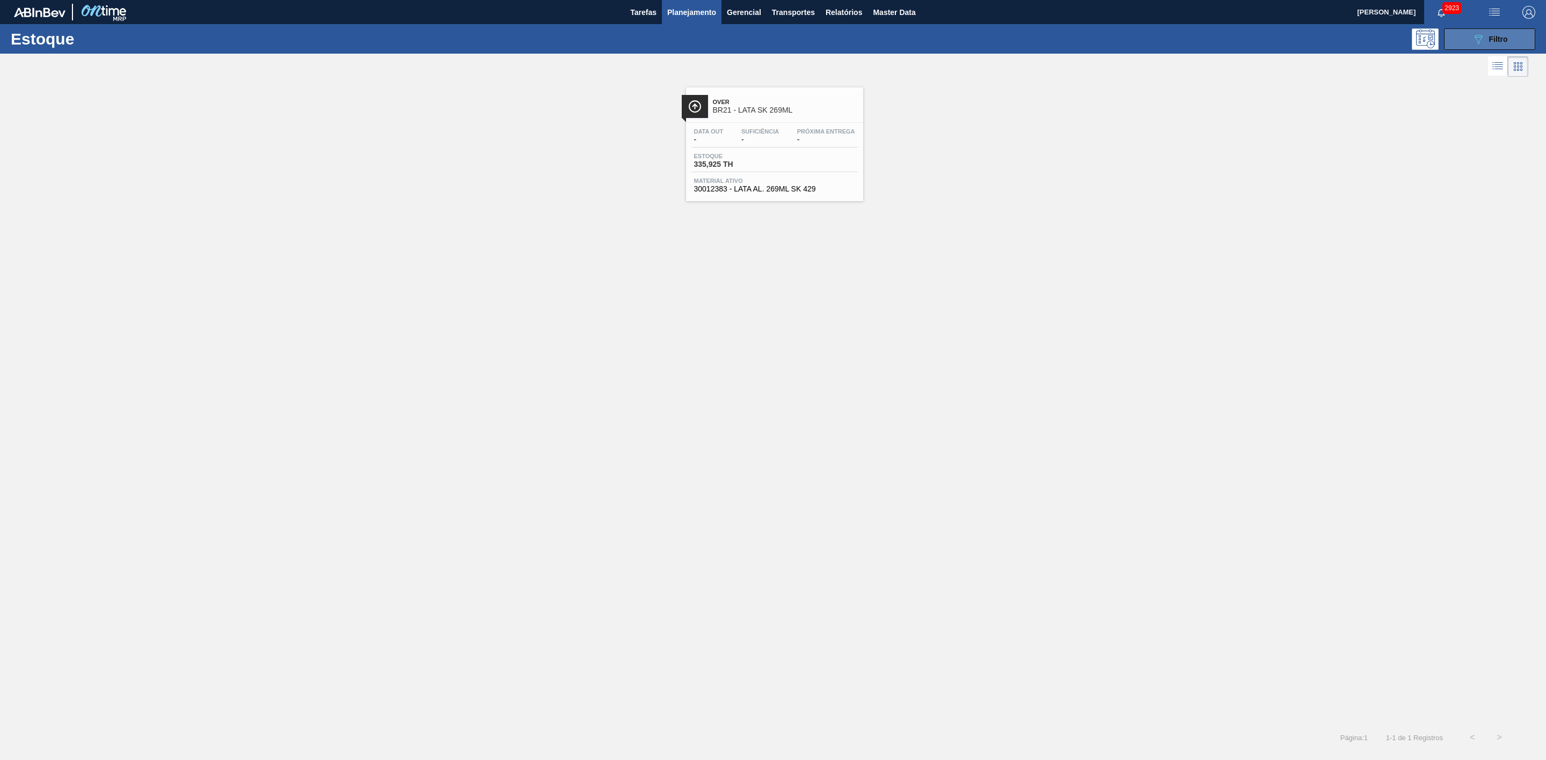
click at [1030, 34] on icon "089F7B8B-B2A5-4AFE-B5C0-19BA573D28AC" at bounding box center [1478, 39] width 13 height 13
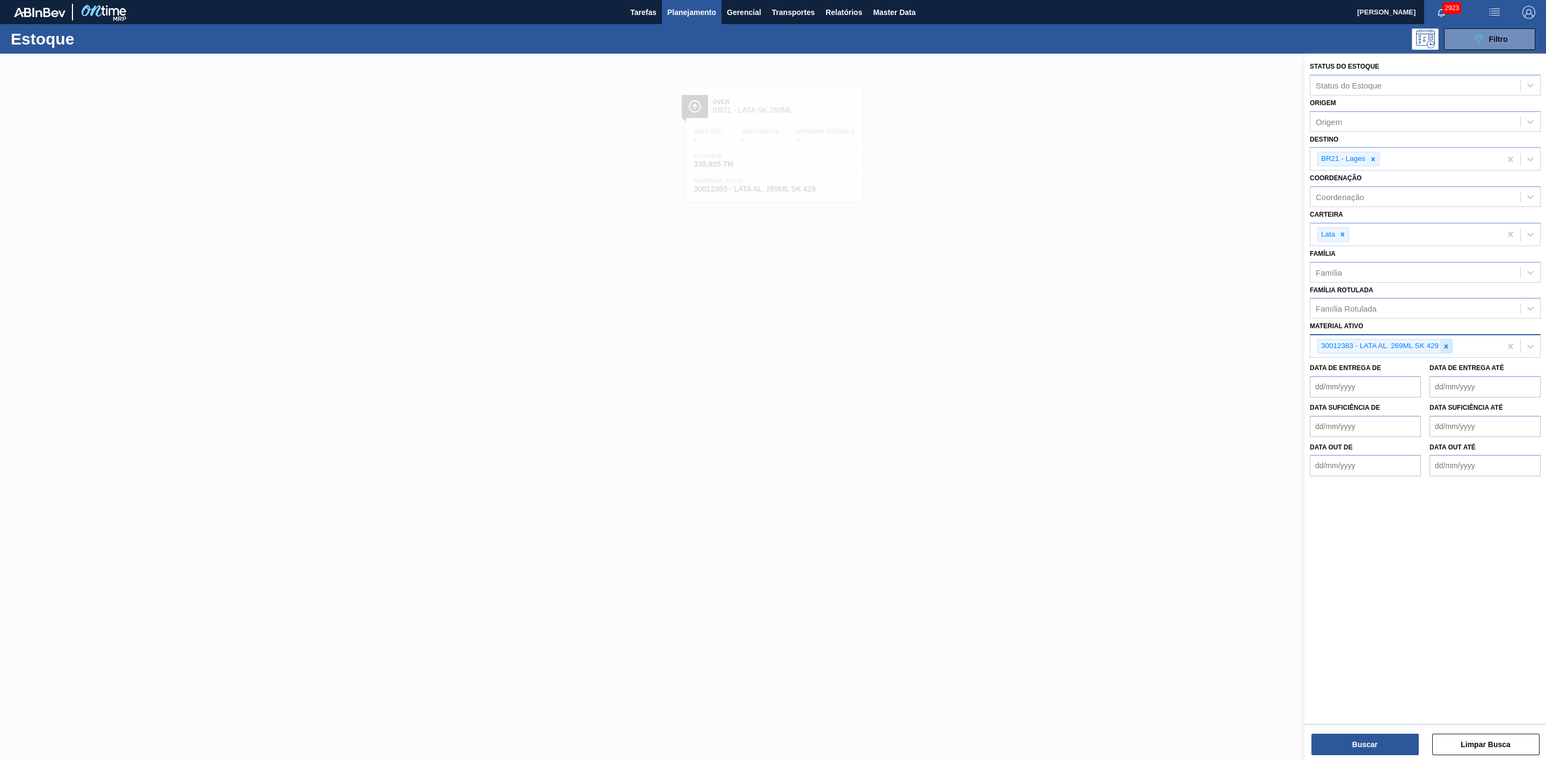
click at [1030, 348] on icon at bounding box center [1446, 347] width 4 height 4
paste ativo "30018553"
type ativo "30018553"
click at [1030, 336] on div at bounding box center [773, 434] width 1546 height 760
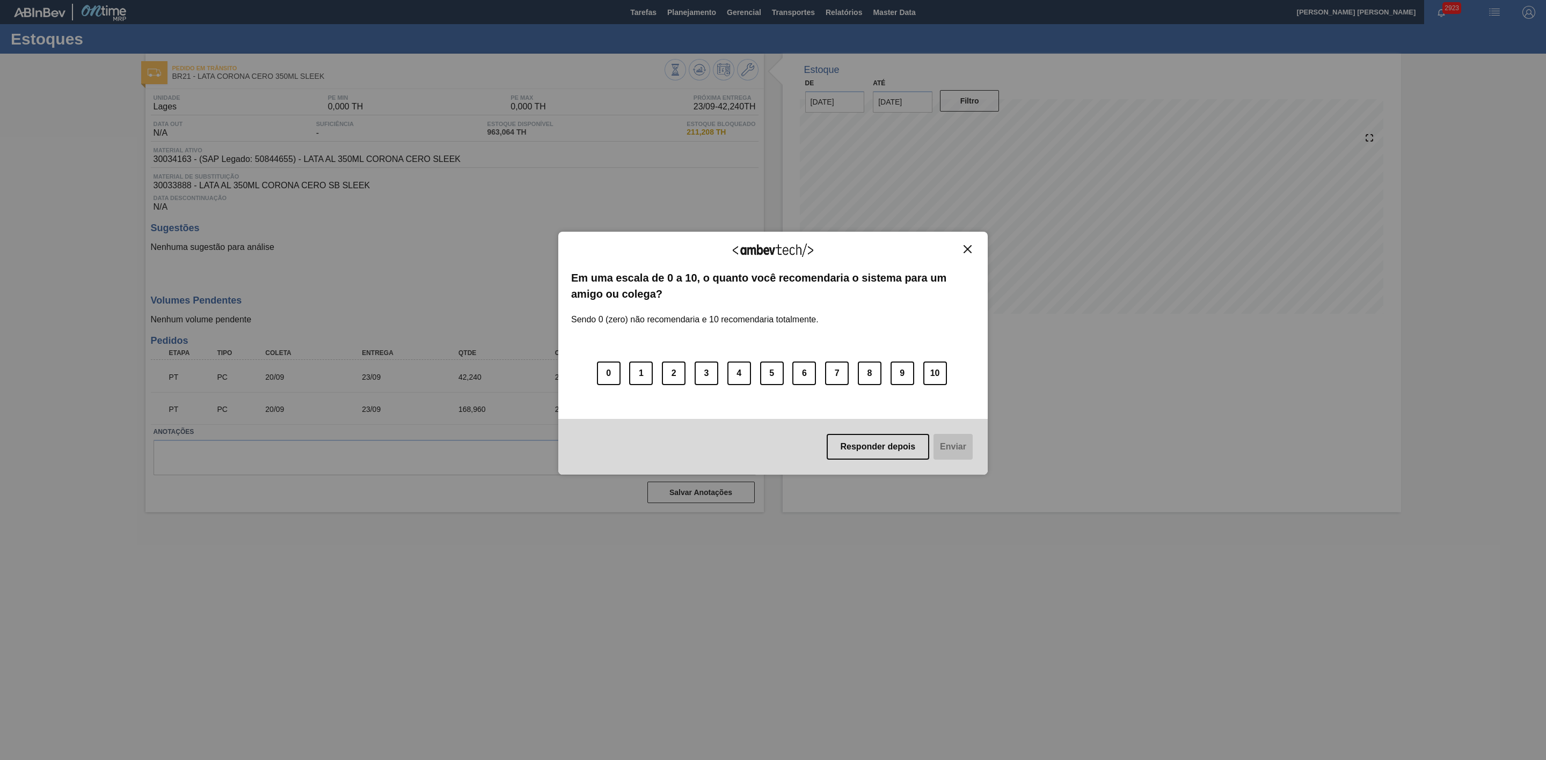
click at [969, 251] on img "Close" at bounding box center [967, 249] width 8 height 8
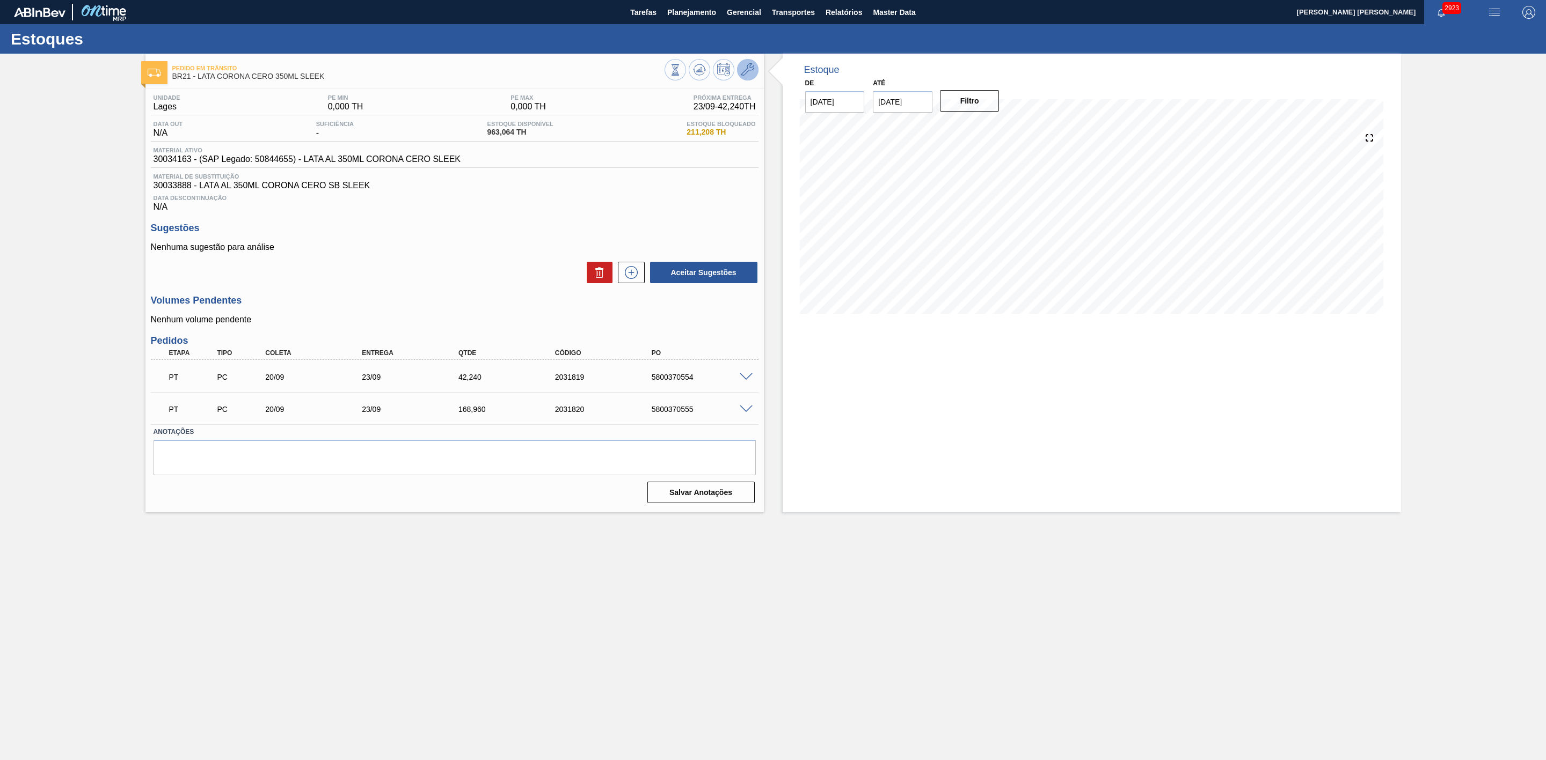
click at [752, 72] on icon at bounding box center [747, 69] width 13 height 13
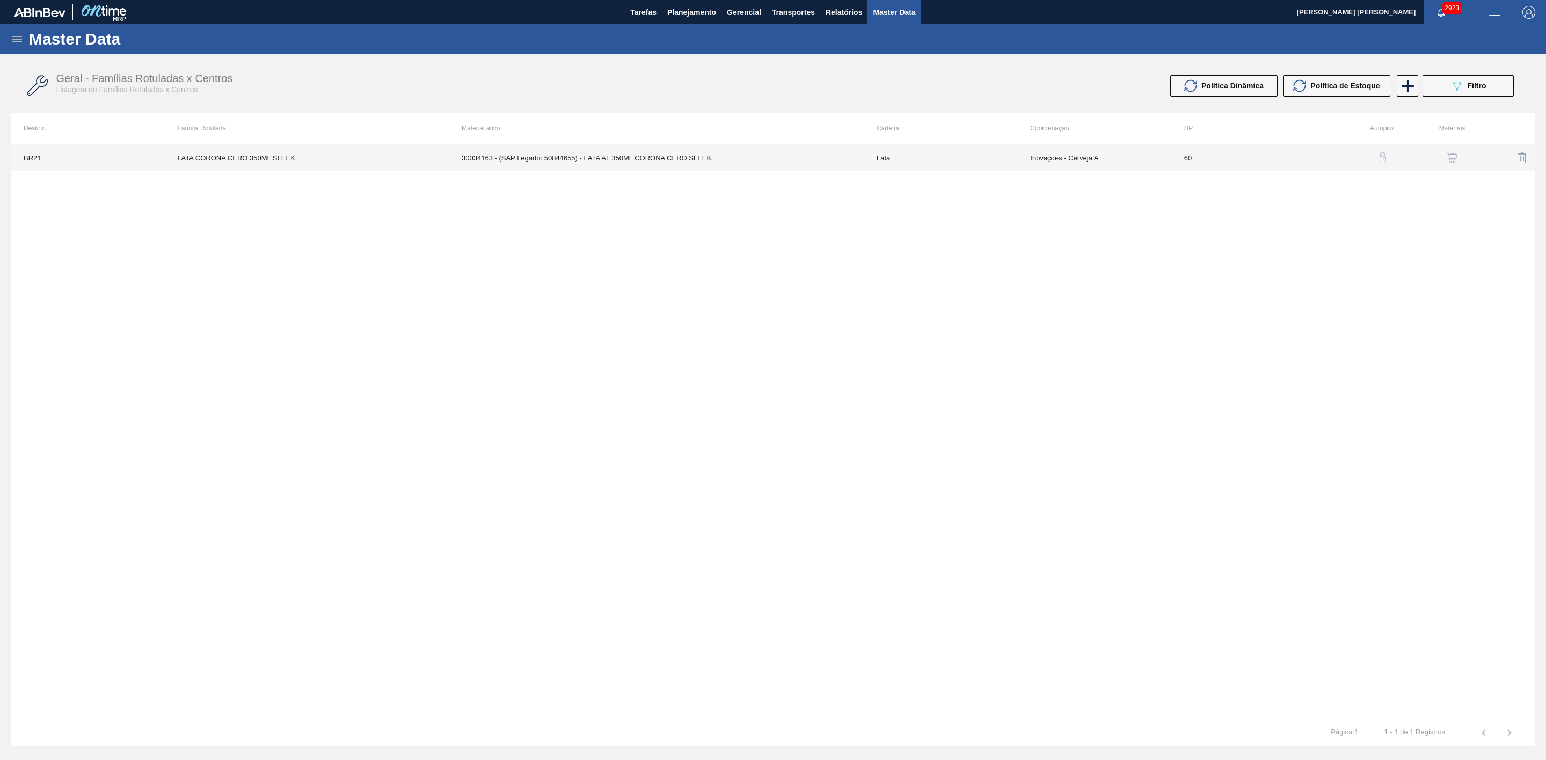
click at [649, 153] on td "30034163 - (SAP Legado: 50844655) - LATA AL 350ML CORONA CERO SLEEK" at bounding box center [656, 157] width 415 height 27
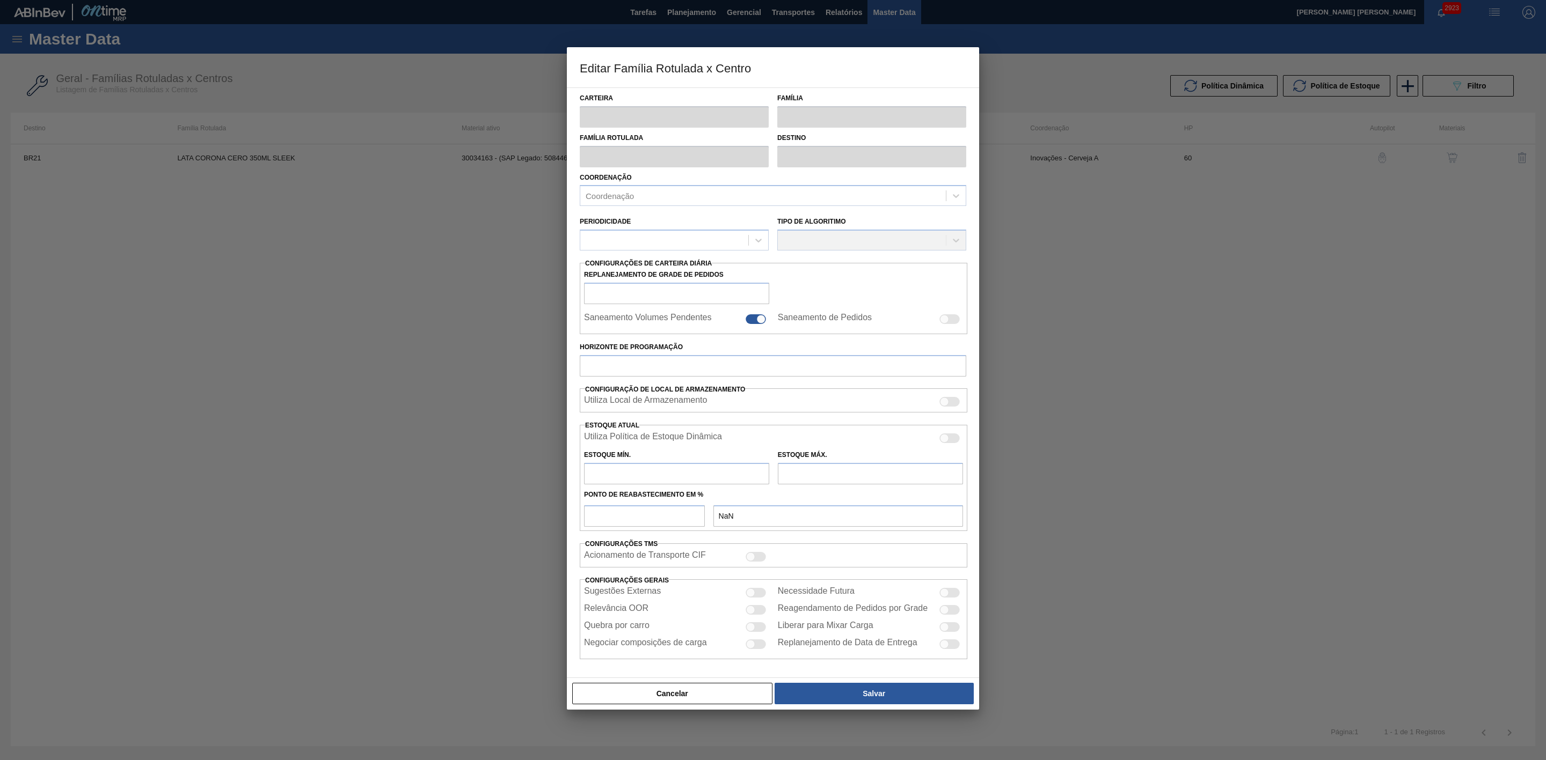
type input "Lata"
type input "LATA CORONA CERO 350ML SLEEK"
type input "BR21 - Lages"
type input "0"
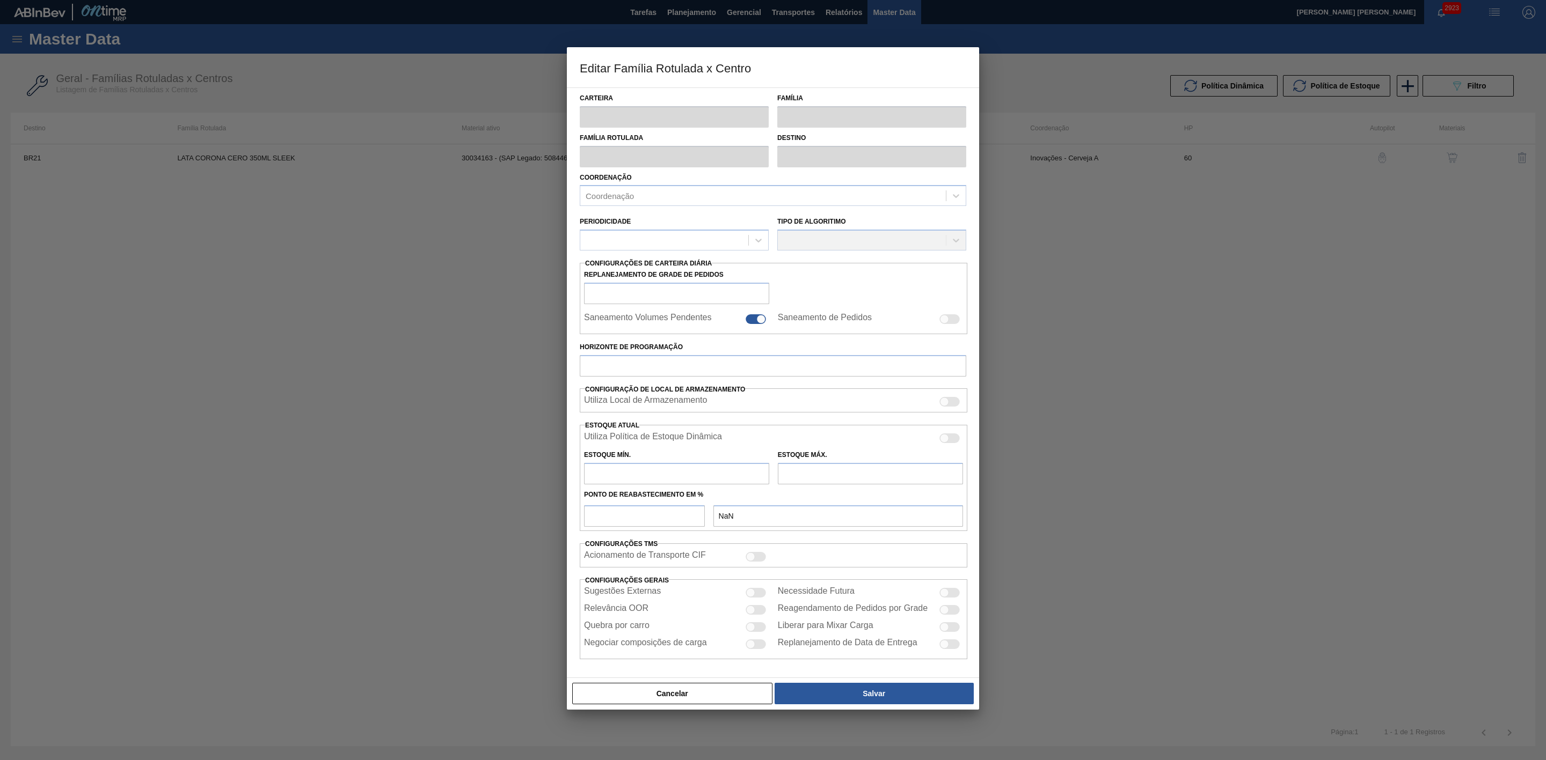
checkbox input "false"
type input "60"
type input "0"
type input "100"
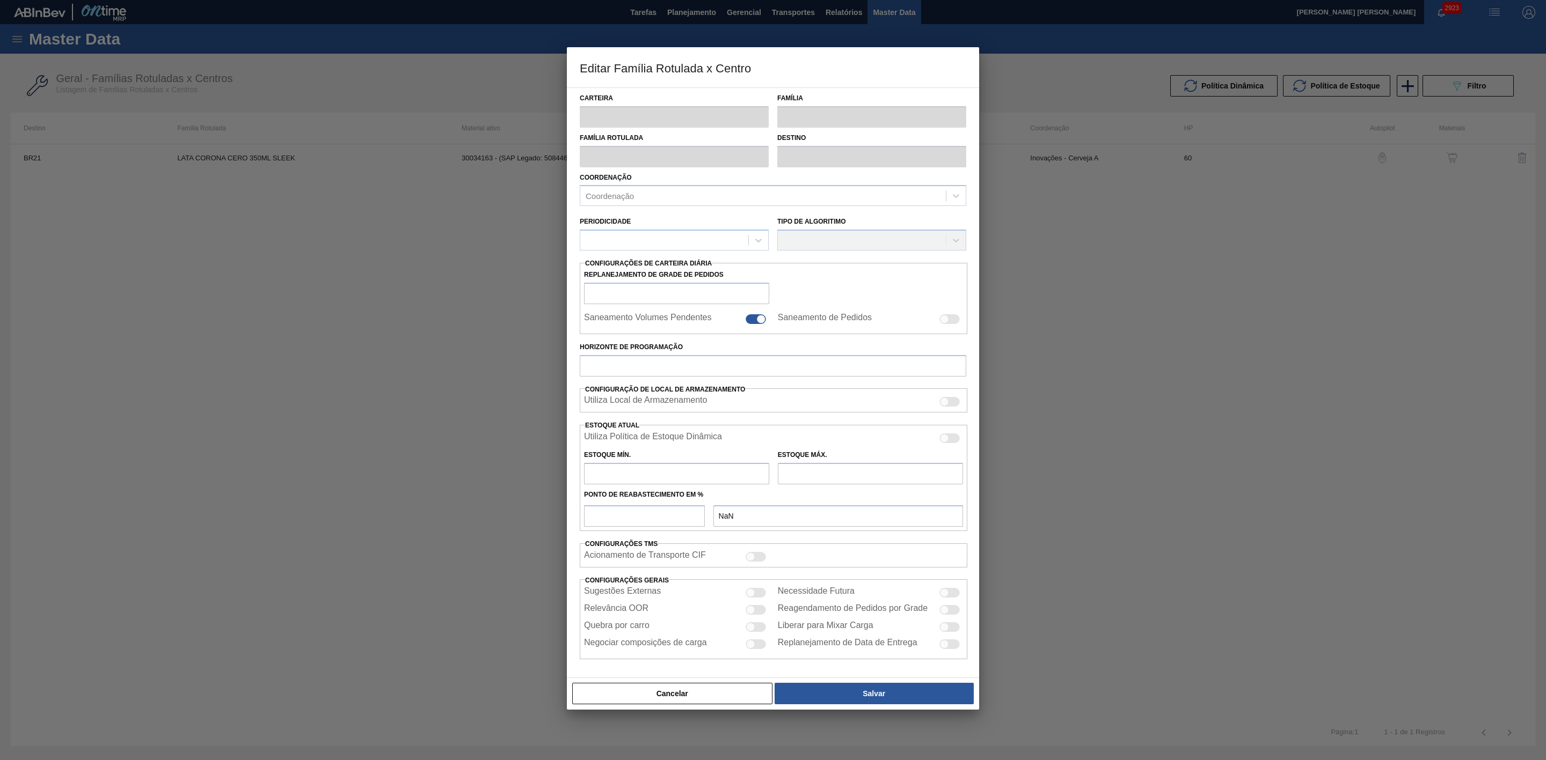
type input "0,000"
checkbox input "true"
click at [952, 440] on div at bounding box center [949, 440] width 20 height 10
checkbox input "true"
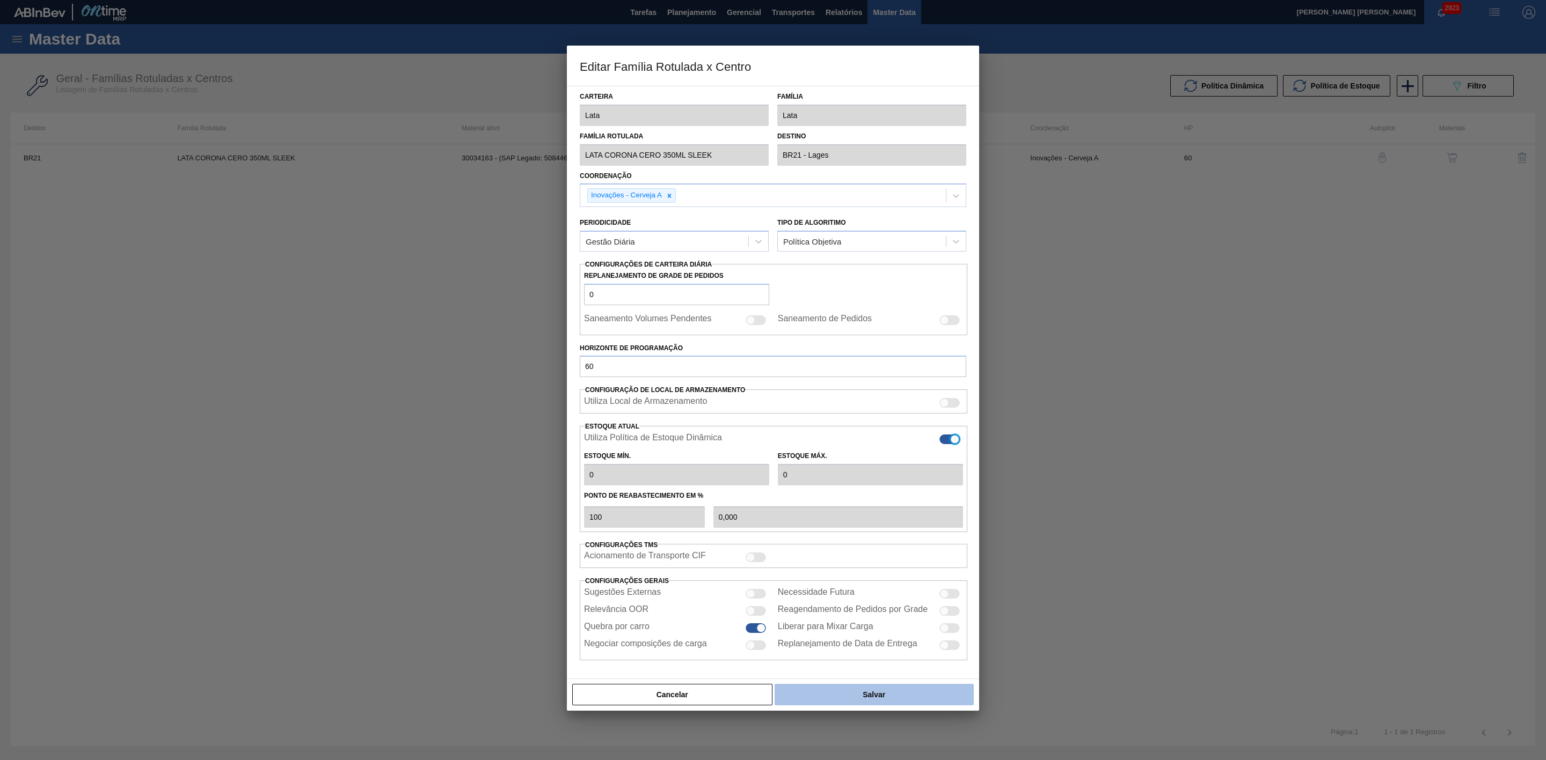
click at [903, 700] on button "Salvar" at bounding box center [873, 694] width 199 height 21
type input "482,9"
type input "1.629,78"
type input "43"
type input "965,790"
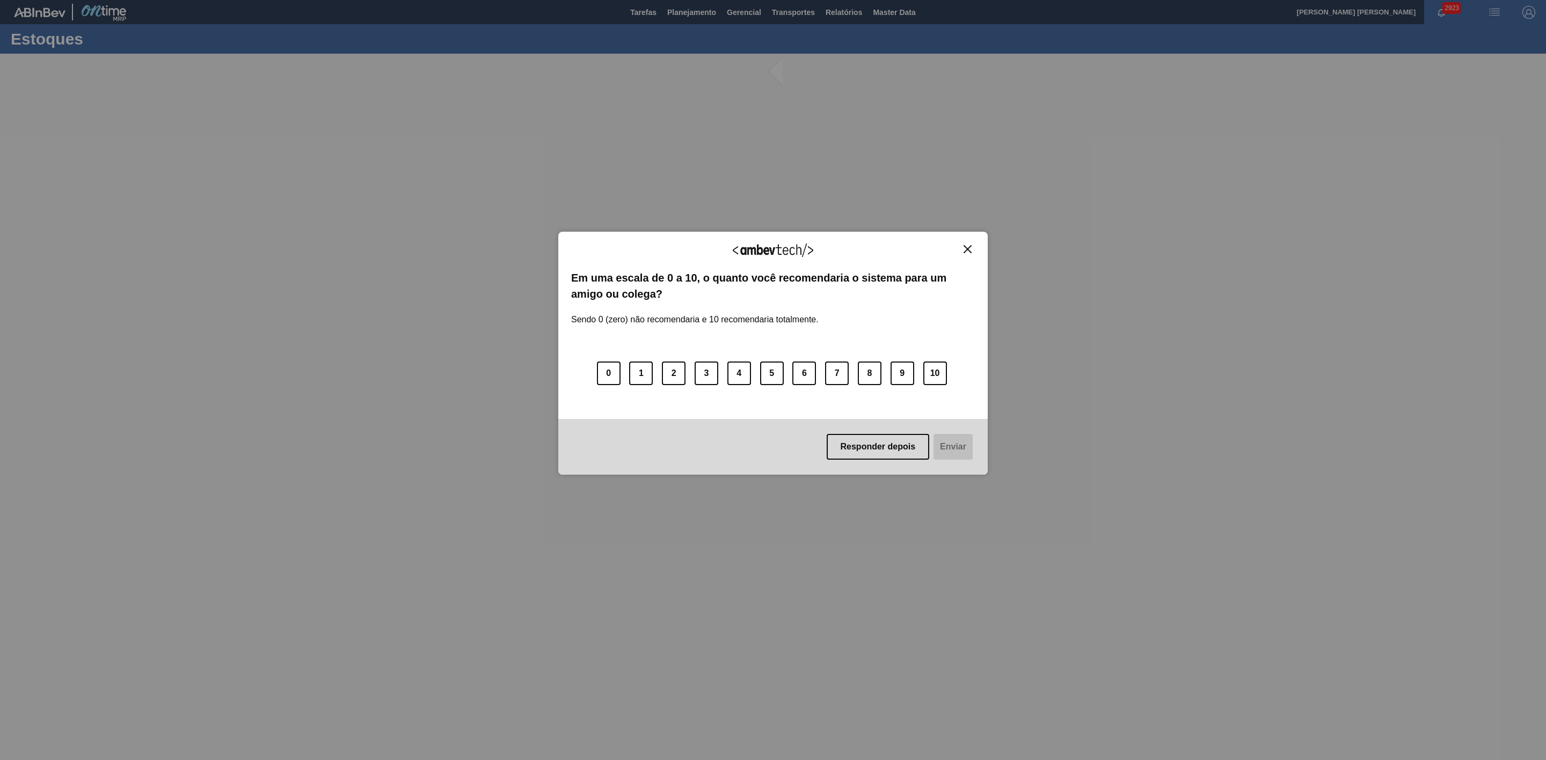
click at [968, 247] on img "Close" at bounding box center [967, 249] width 8 height 8
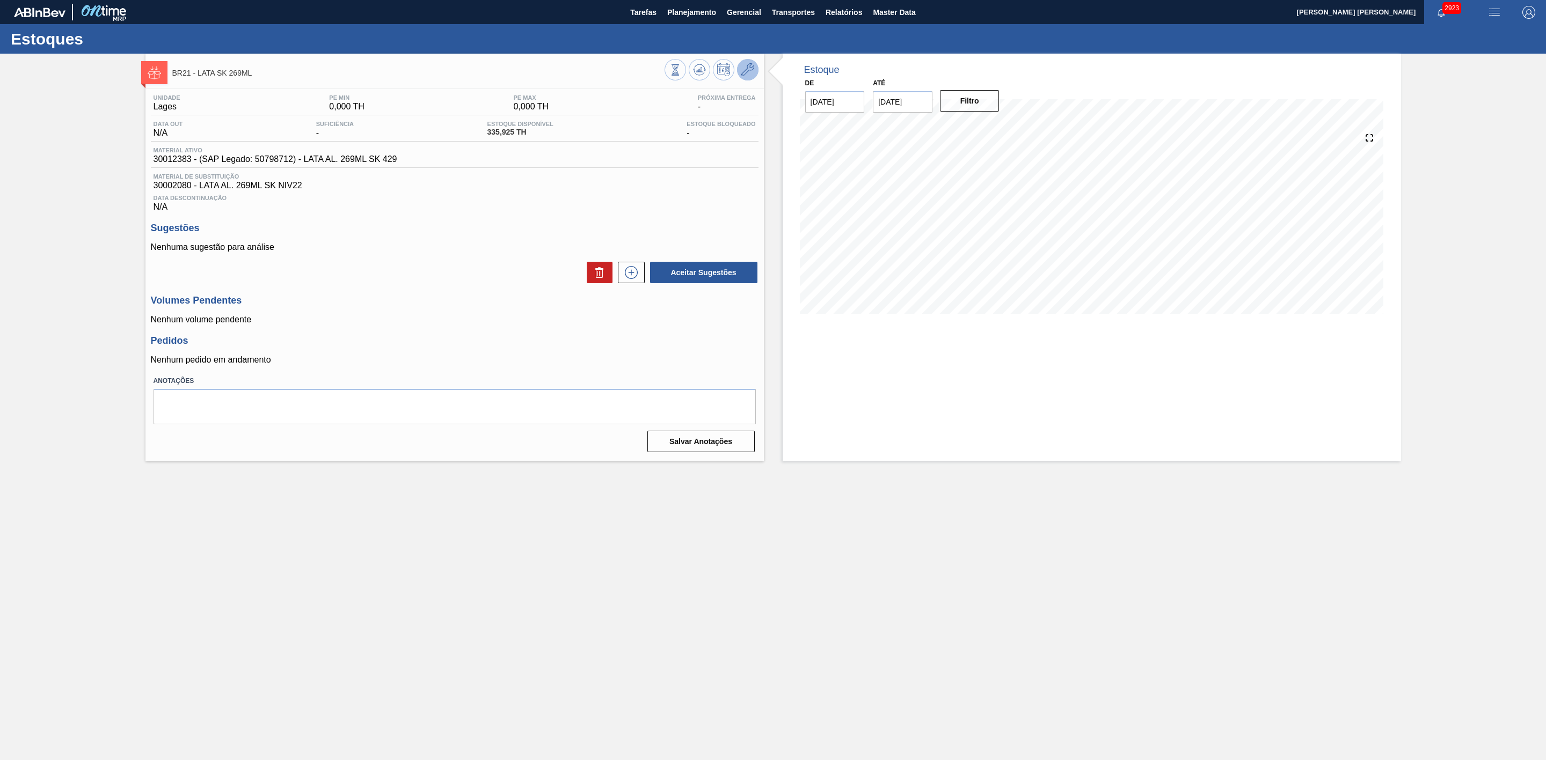
click at [749, 66] on icon at bounding box center [747, 69] width 13 height 13
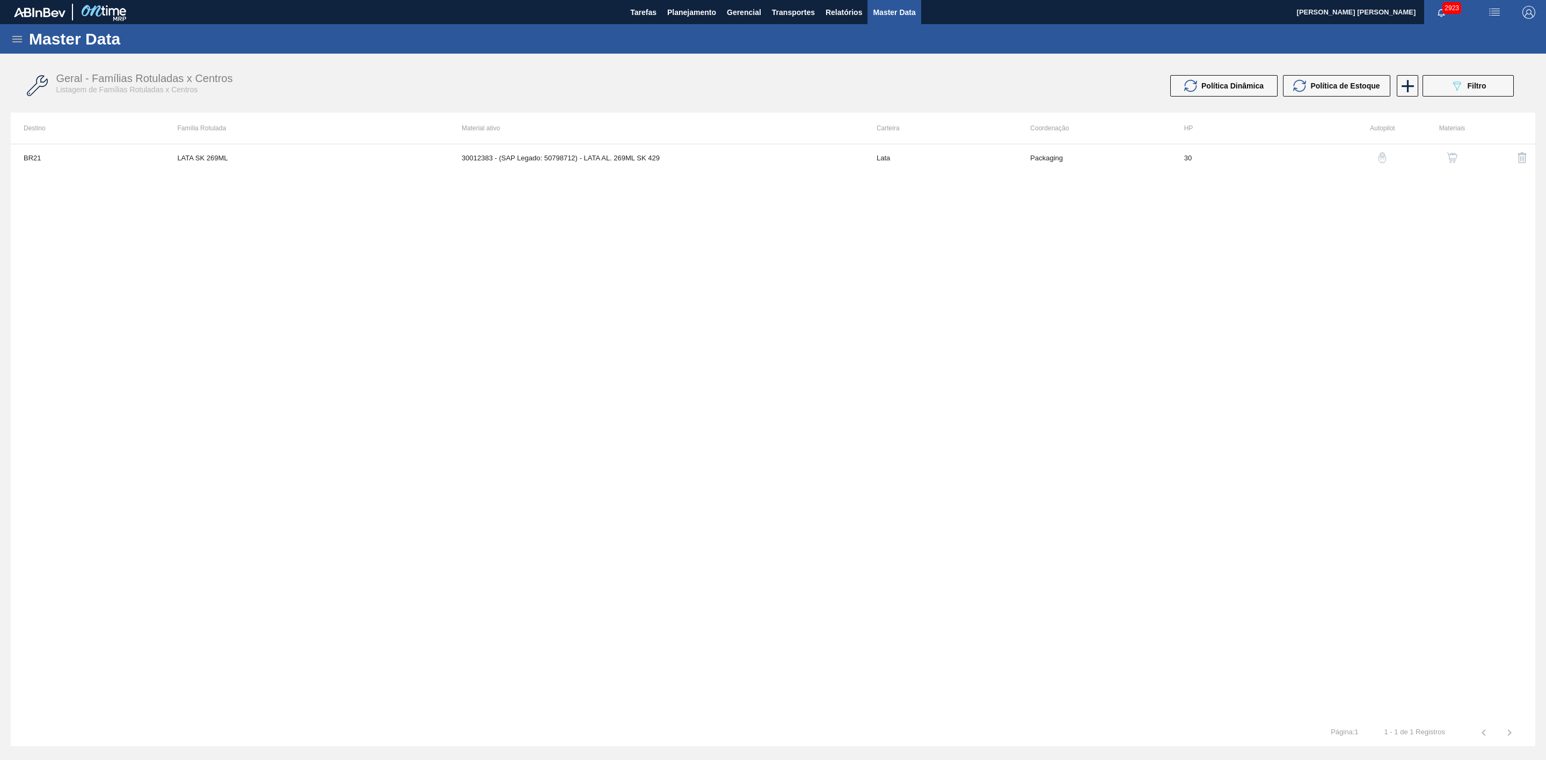
click at [677, 143] on th "Material ativo" at bounding box center [656, 128] width 415 height 31
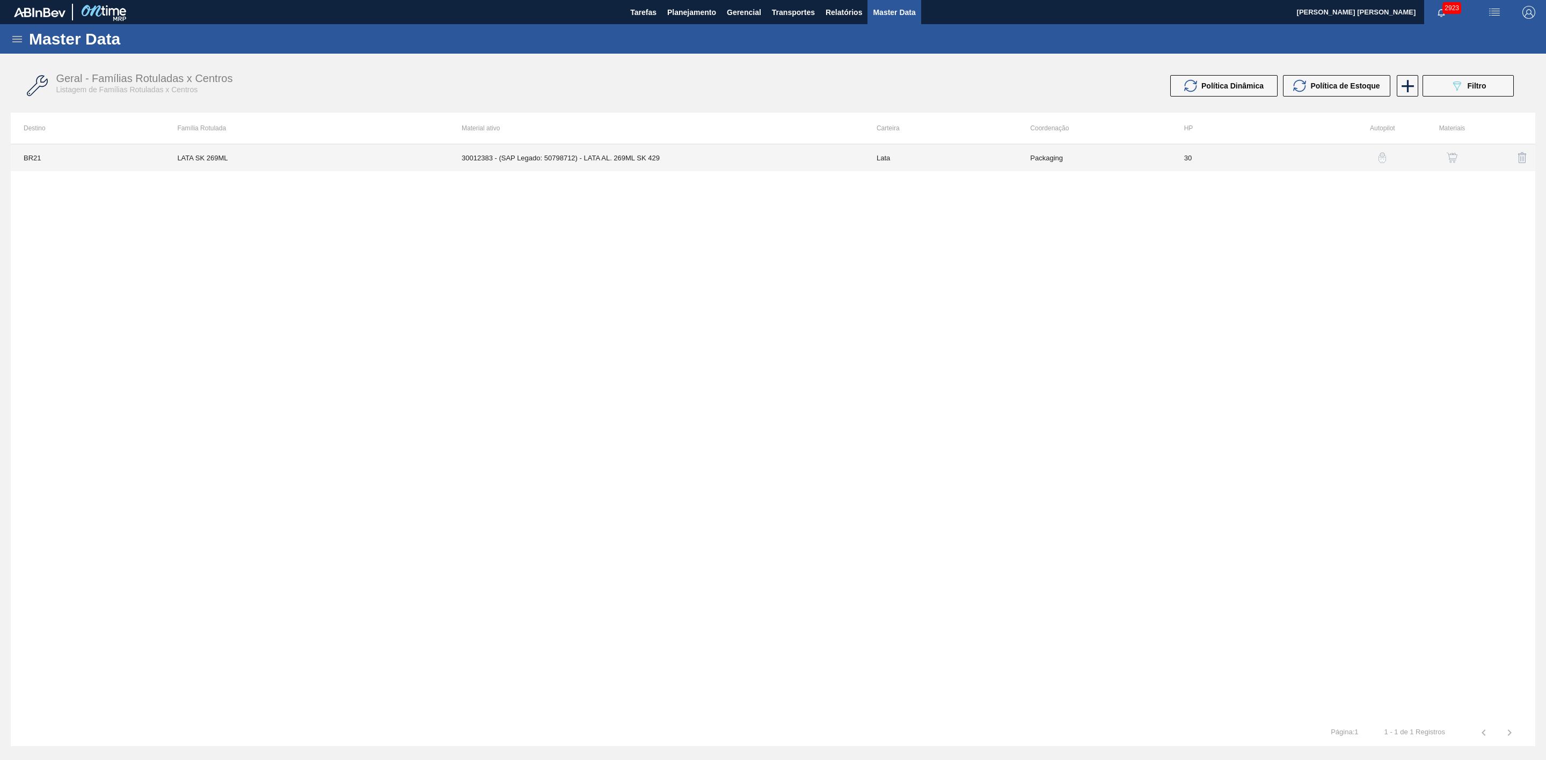
click at [681, 161] on td "30012383 - (SAP Legado: 50798712) - LATA AL. 269ML SK 429" at bounding box center [656, 157] width 415 height 27
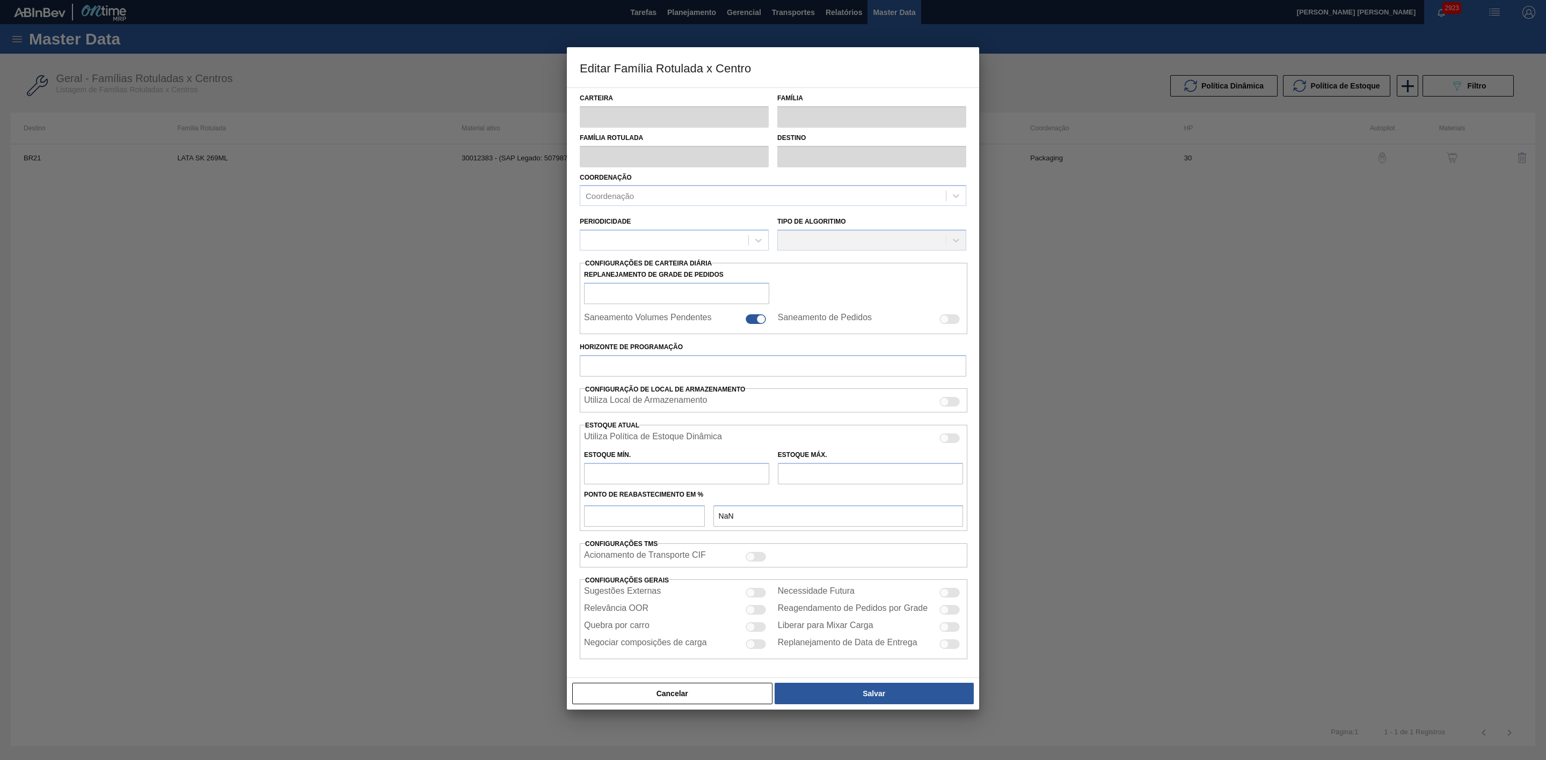
type input "Lata"
type input "LATA SK 269ML"
type input "BR21 - Lages"
type input "0"
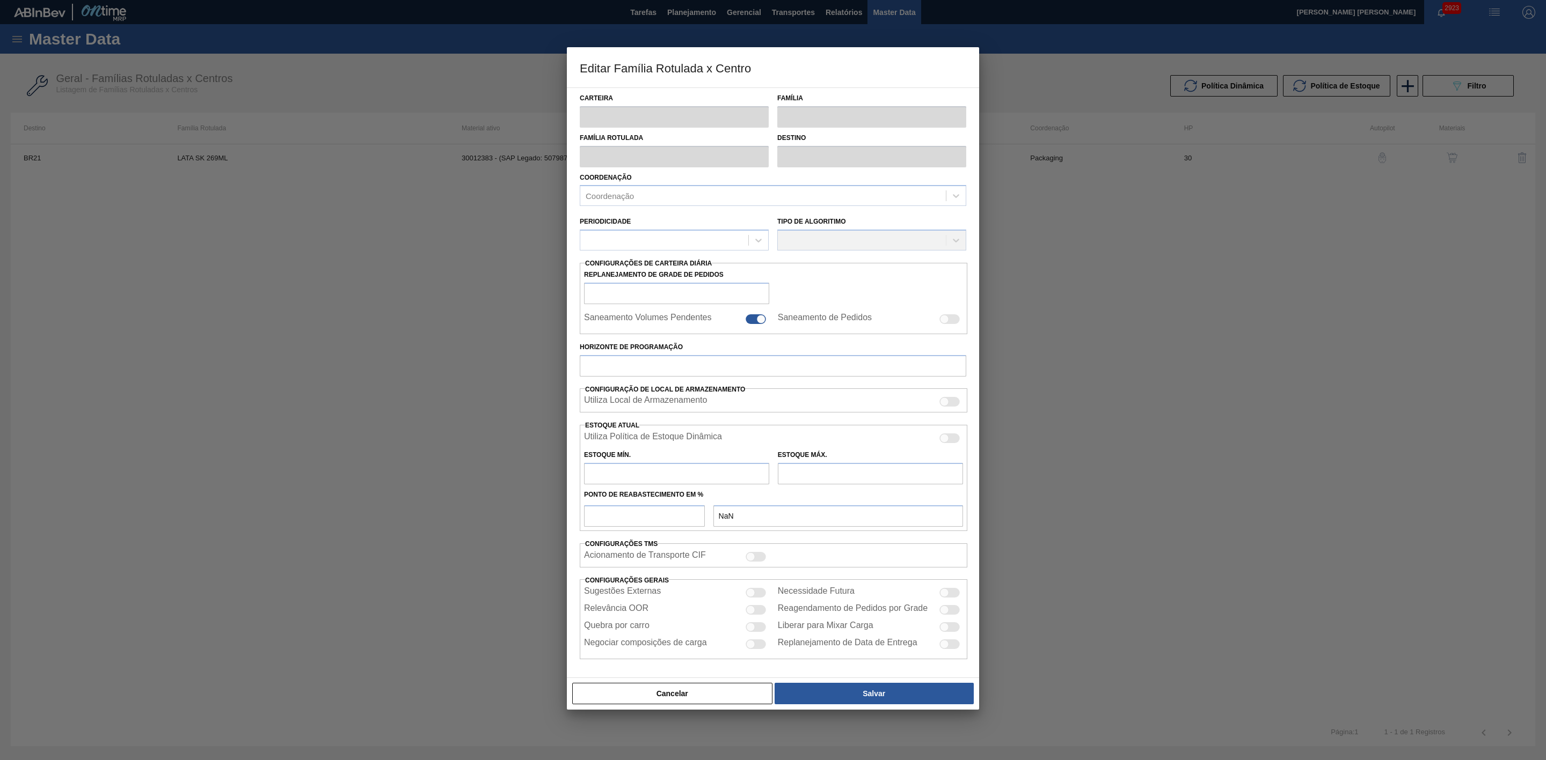
checkbox input "false"
type input "30"
type input "0"
type input "100"
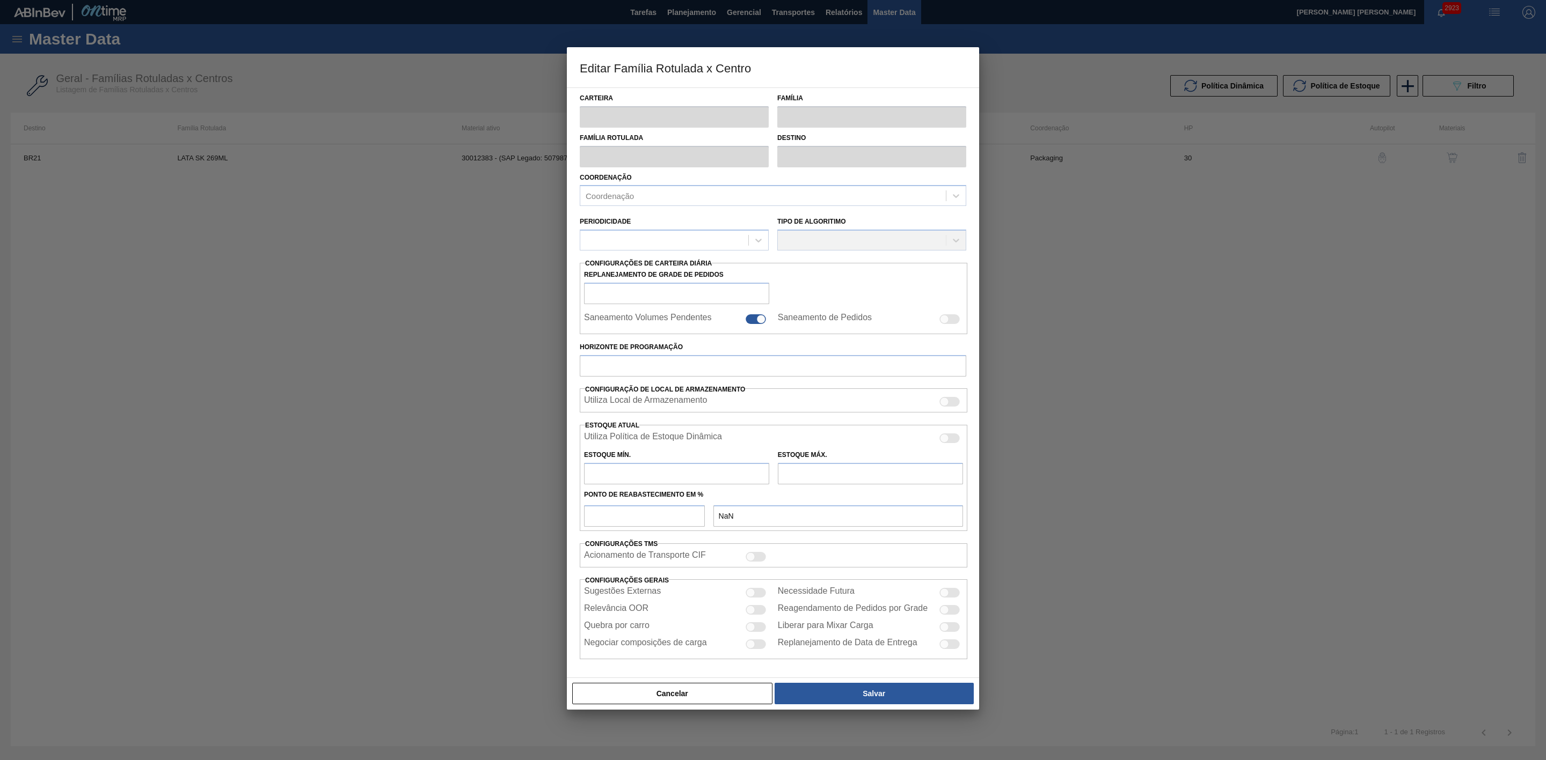
type input "0,000"
checkbox input "true"
click at [947, 435] on div "Utiliza Política de Estoque Dinâmica" at bounding box center [773, 439] width 379 height 13
click at [949, 440] on div at bounding box center [949, 440] width 20 height 10
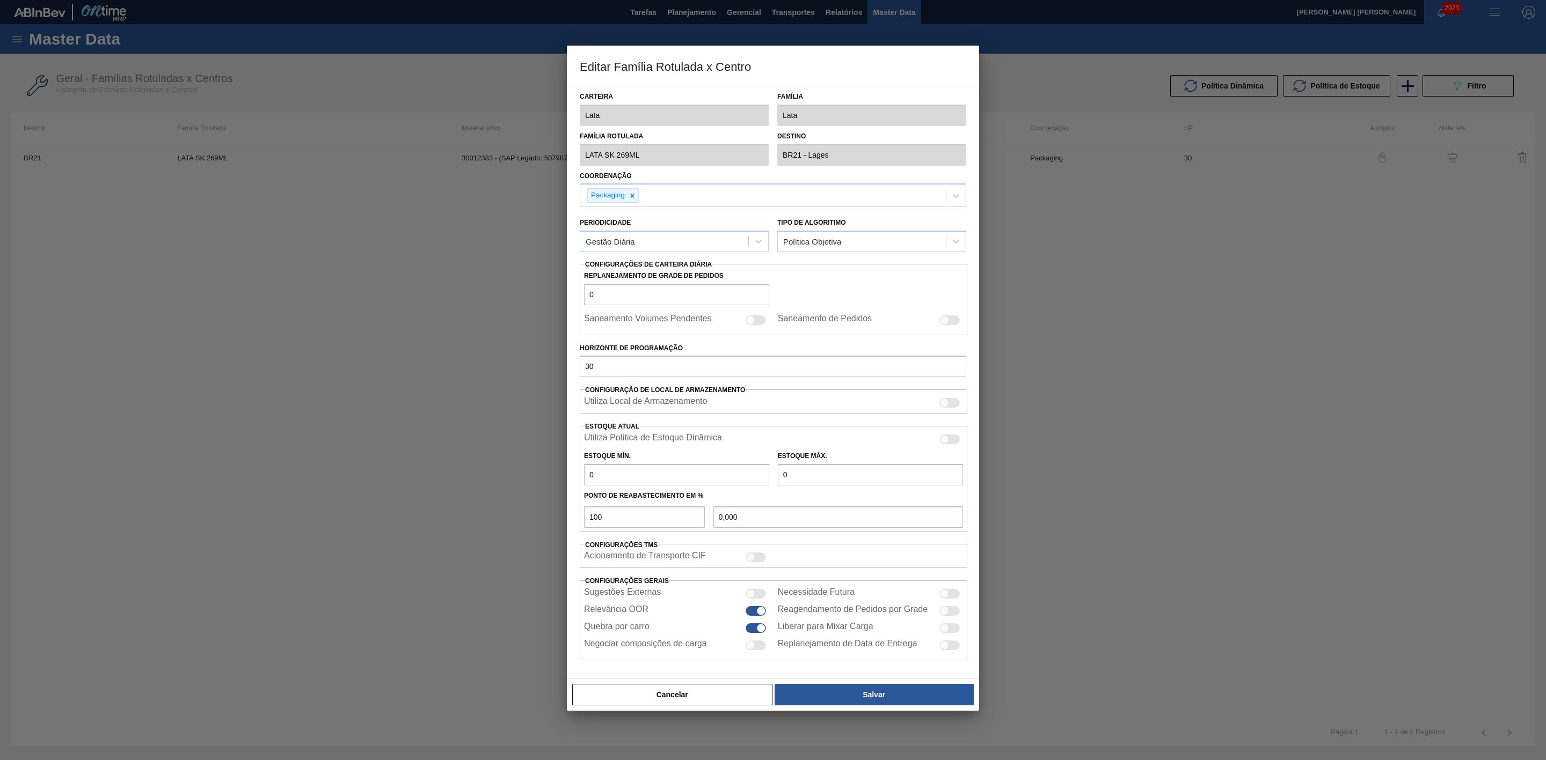
checkbox input "true"
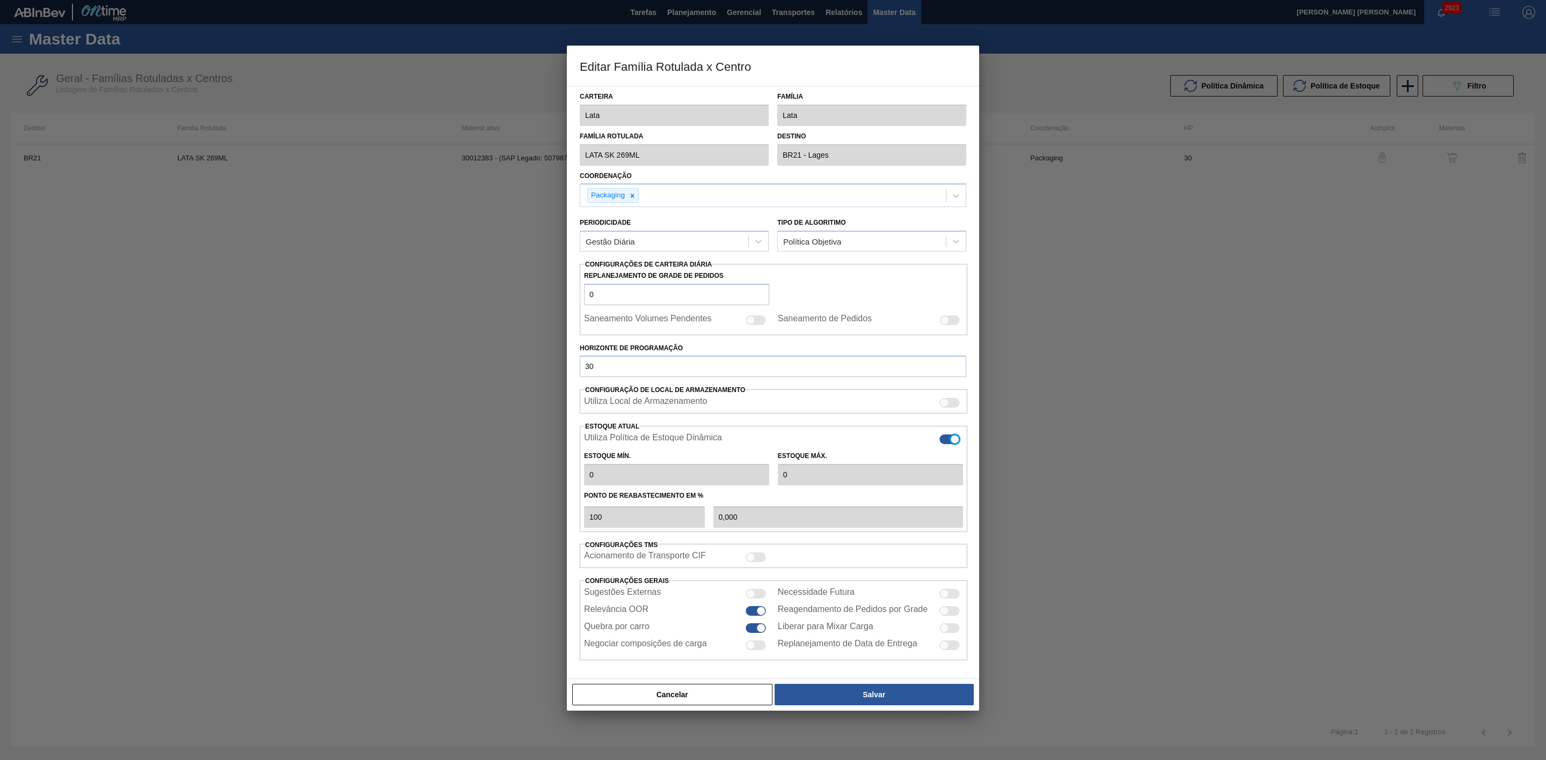
type input "0"
click at [881, 699] on button "Salvar" at bounding box center [873, 694] width 199 height 21
